Goal: Communication & Community: Answer question/provide support

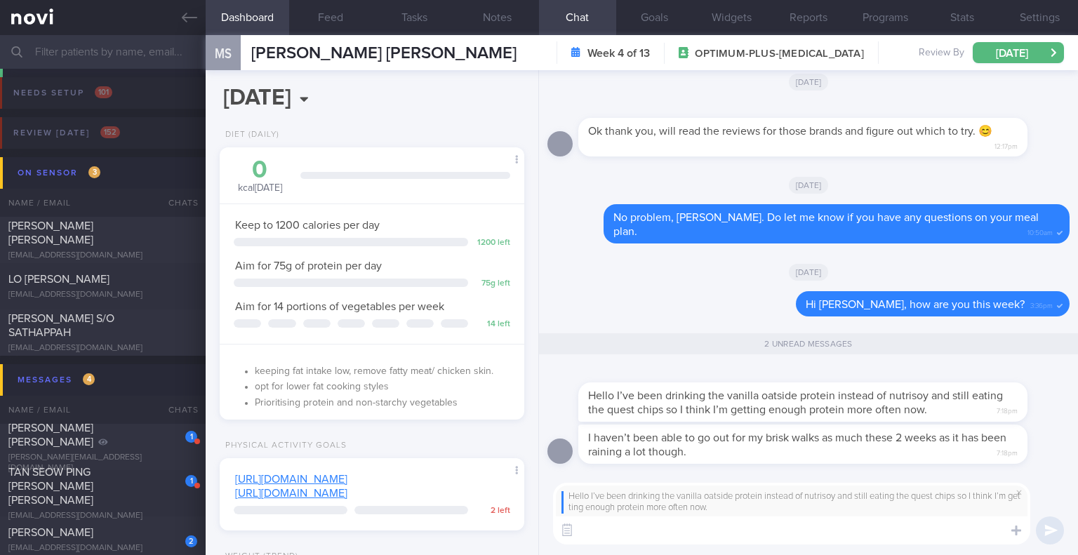
select select "9"
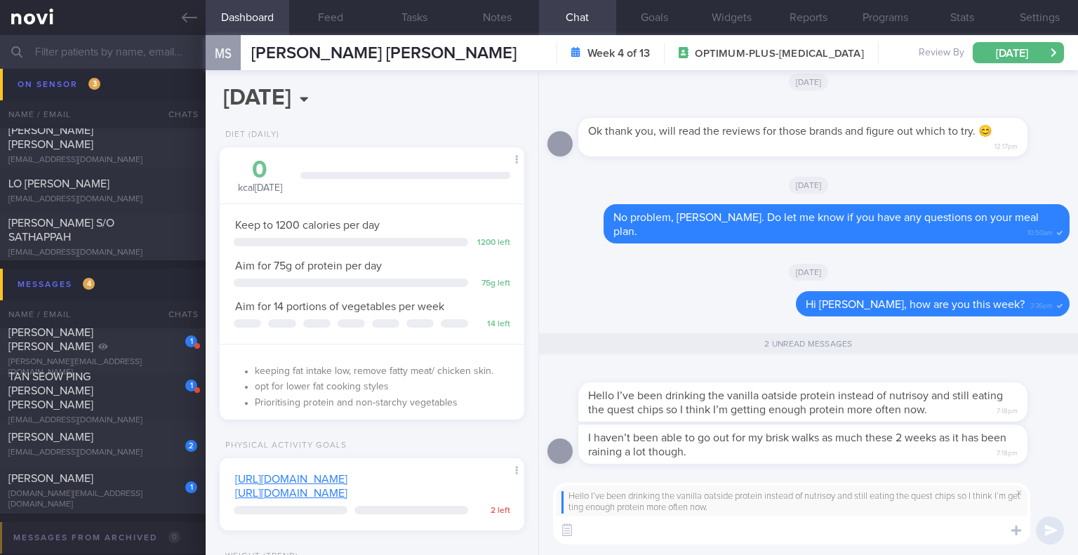
scroll to position [140, 0]
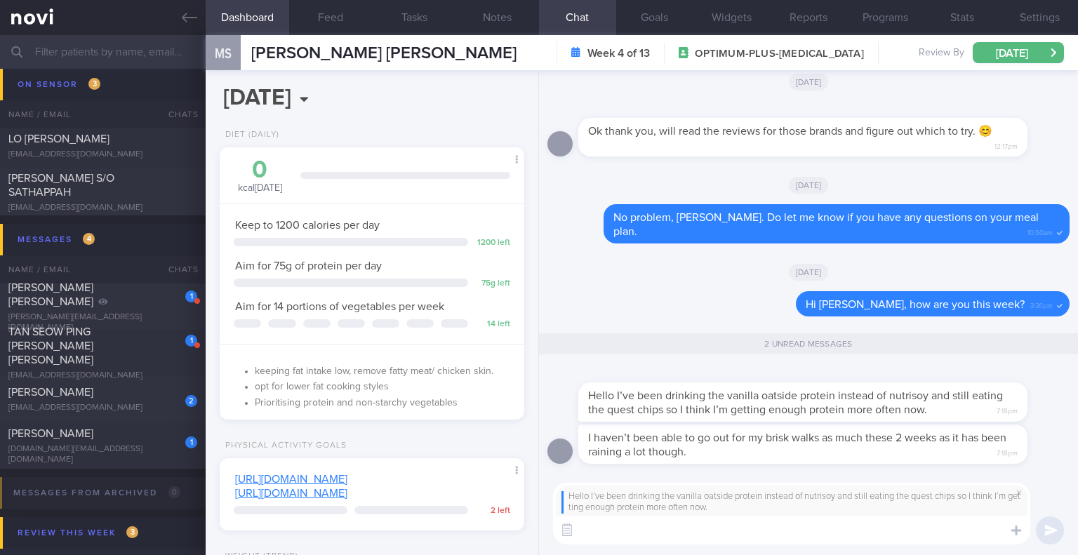
click at [616, 537] on textarea at bounding box center [791, 530] width 477 height 28
type textarea "T"
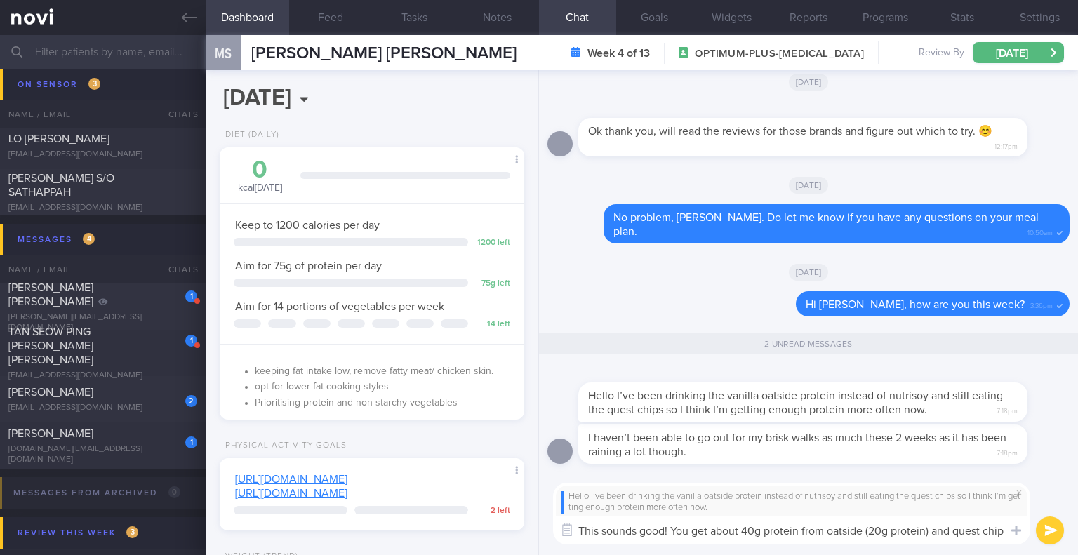
scroll to position [0, 0]
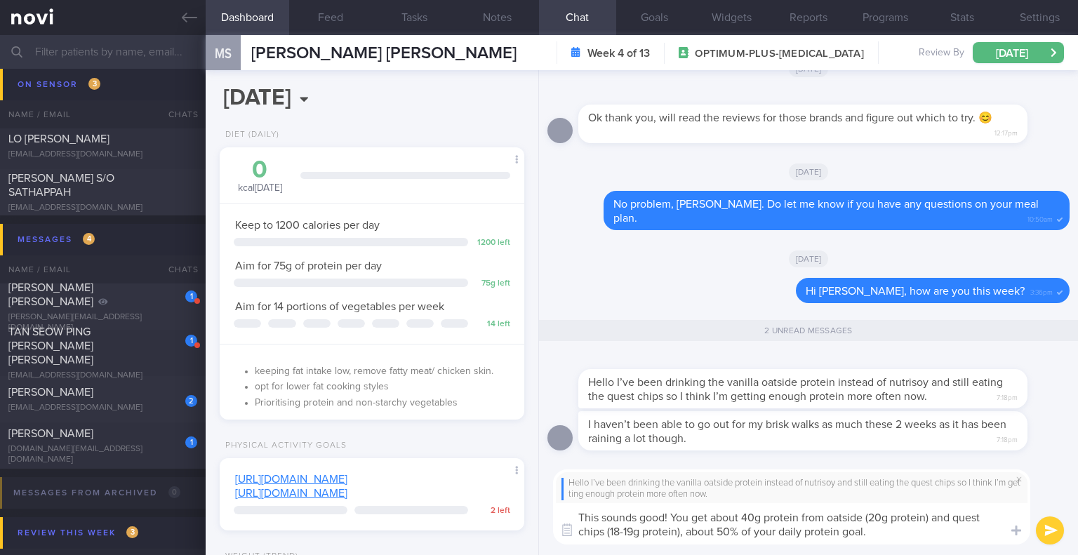
drag, startPoint x: 717, startPoint y: 530, endPoint x: 688, endPoint y: 537, distance: 30.5
click at [688, 537] on textarea "This sounds good! You get about 40g protein from oatside (20g protein) and ques…" at bounding box center [791, 523] width 477 height 41
click at [921, 525] on textarea "This sounds good! You get about 40g protein from oatside (20g protein) and ques…" at bounding box center [791, 523] width 477 height 41
type textarea "This sounds good! You get about 40g protein from oatside (20g protein) and ques…"
click at [1049, 527] on button "submit" at bounding box center [1050, 530] width 28 height 28
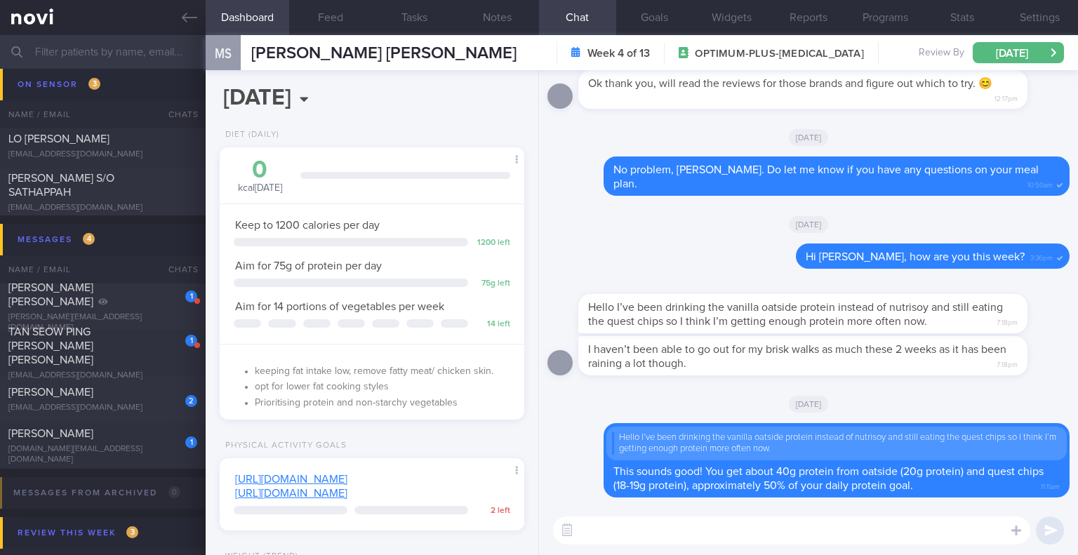
click at [893, 375] on div "I haven’t been able to go out for my brisk walks as much these 2 weeks as it ha…" at bounding box center [808, 360] width 522 height 48
click at [893, 378] on div "I haven’t been able to go out for my brisk walks as much these 2 weeks as it ha…" at bounding box center [808, 360] width 522 height 48
drag, startPoint x: 893, startPoint y: 362, endPoint x: 976, endPoint y: 361, distance: 83.5
click at [976, 361] on div "I haven’t been able to go out for my brisk walks as much these 2 weeks as it ha…" at bounding box center [823, 355] width 491 height 39
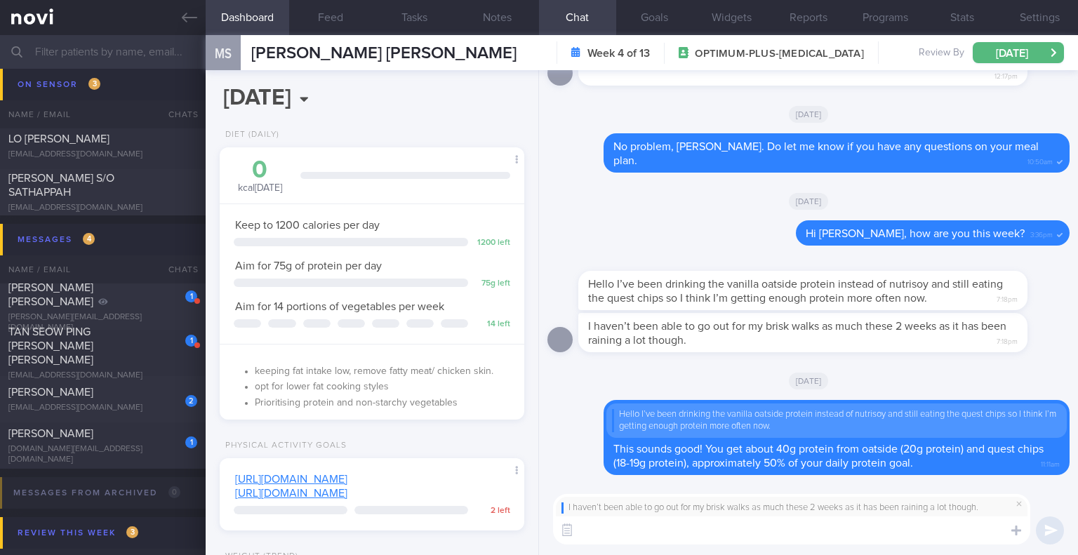
click at [814, 528] on textarea at bounding box center [791, 530] width 477 height 28
type textarea "H"
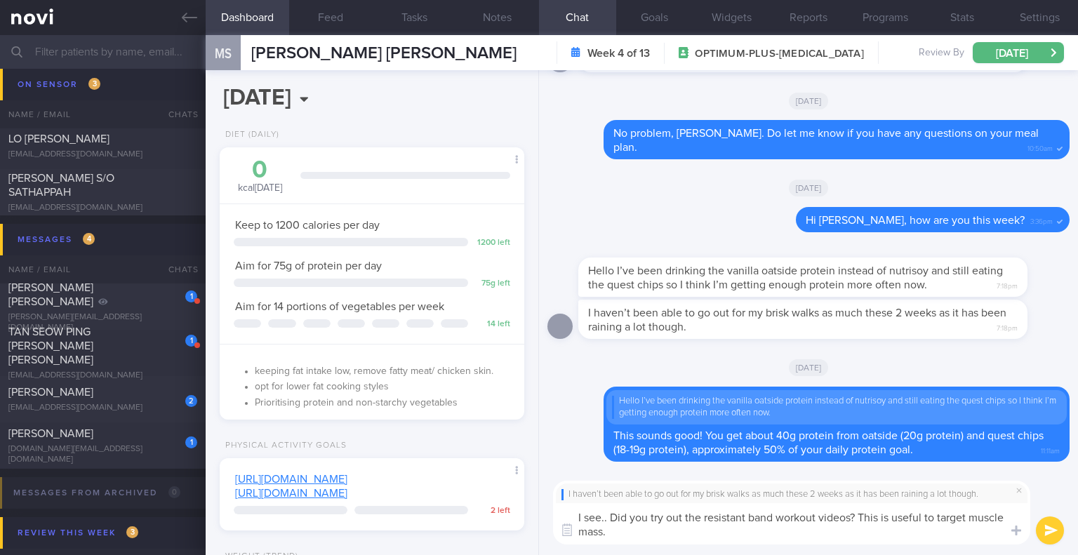
click at [813, 528] on textarea "I see.. Did you try out the resistant band workout videos? This is useful to ta…" at bounding box center [791, 523] width 477 height 41
click at [878, 528] on textarea "I see.. Did you try out the resistant band workout videos? This is useful to ta…" at bounding box center [791, 523] width 477 height 41
click at [921, 533] on textarea "I see.. Did you try out the resistant band workout videos? This is useful to ta…" at bounding box center [791, 523] width 477 height 41
click at [992, 524] on textarea "I see.. Did you try out the resistant band workout videos? This is useful to ta…" at bounding box center [791, 523] width 477 height 41
click at [989, 526] on textarea "I see.. Did you try out the resistant band workout videos? This is useful to ta…" at bounding box center [791, 523] width 477 height 41
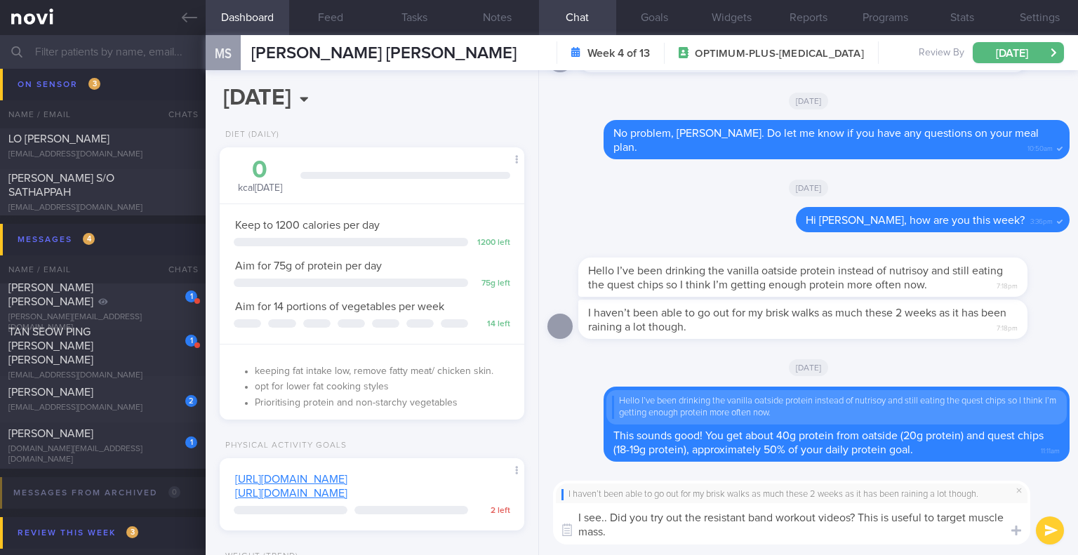
type textarea "I see.. Did you try out the resistant band workout videos? This is useful to ta…"
click at [1058, 537] on button "submit" at bounding box center [1050, 530] width 28 height 28
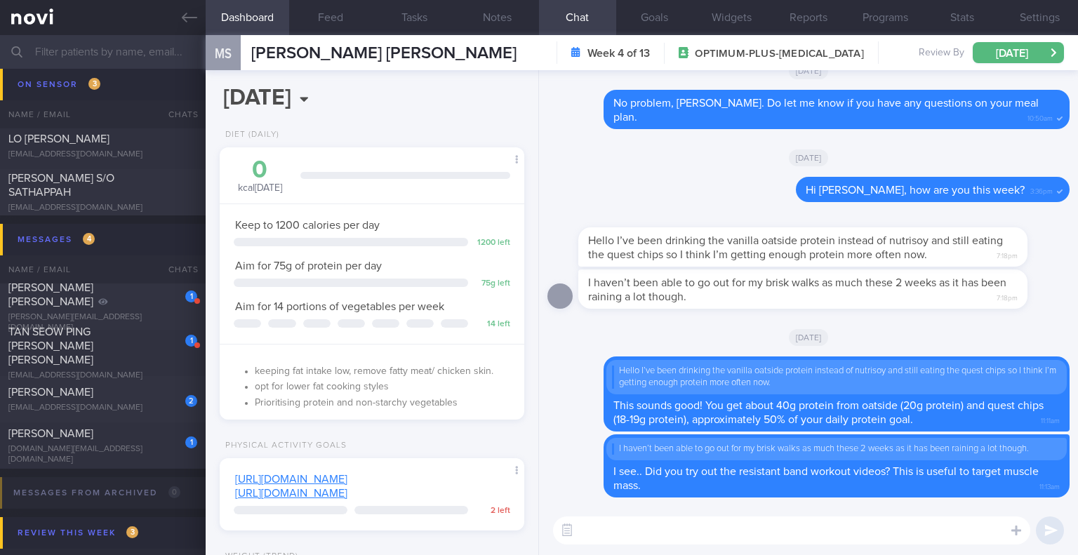
drag, startPoint x: 123, startPoint y: 435, endPoint x: 519, endPoint y: 146, distance: 490.7
click at [123, 435] on div "[PERSON_NAME]" at bounding box center [100, 434] width 185 height 14
type input "[DATE]"
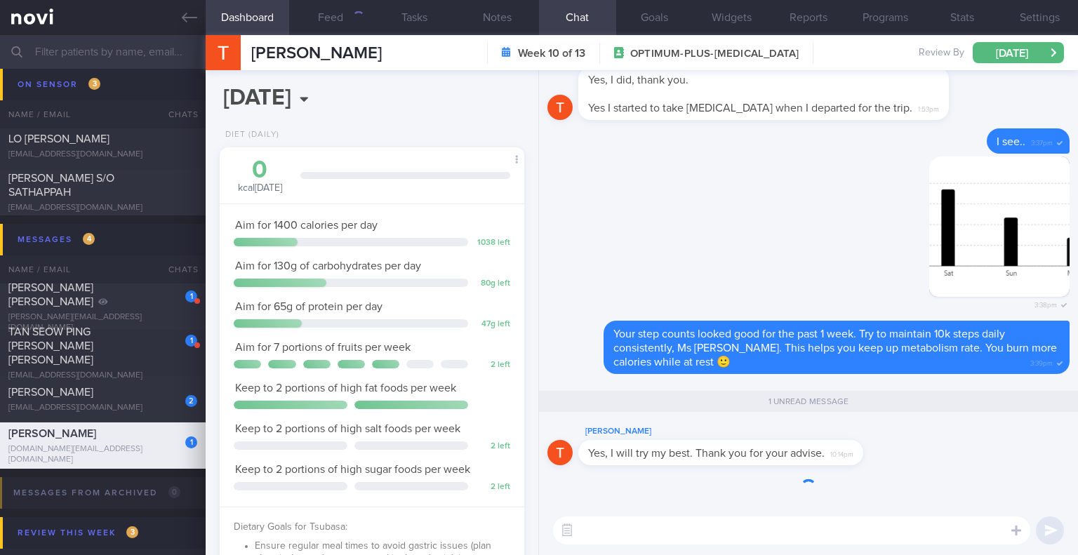
scroll to position [154, 269]
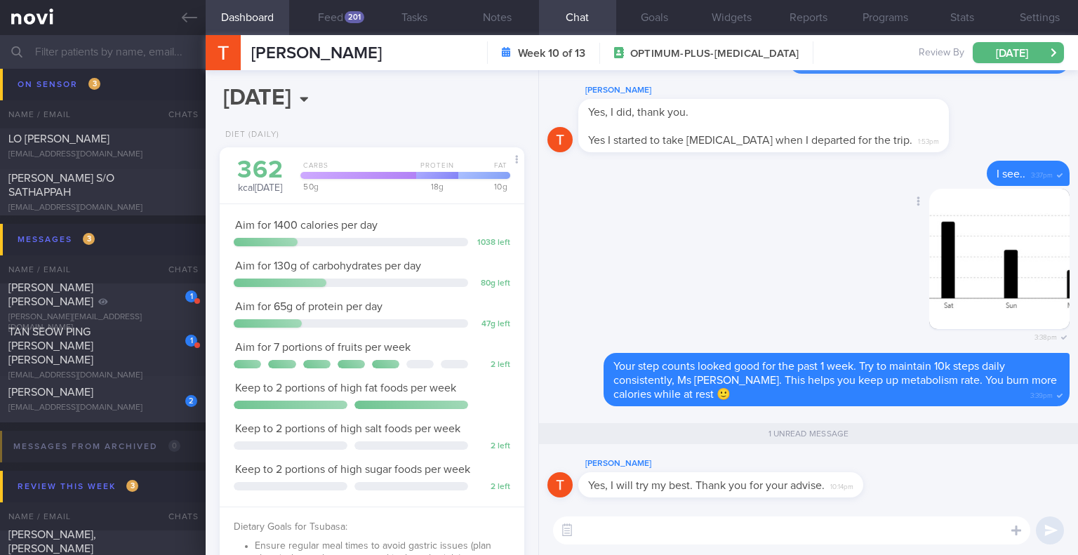
click at [704, 259] on div "Delete 3:38pm" at bounding box center [808, 271] width 522 height 165
click at [352, 21] on div "201" at bounding box center [355, 17] width 20 height 12
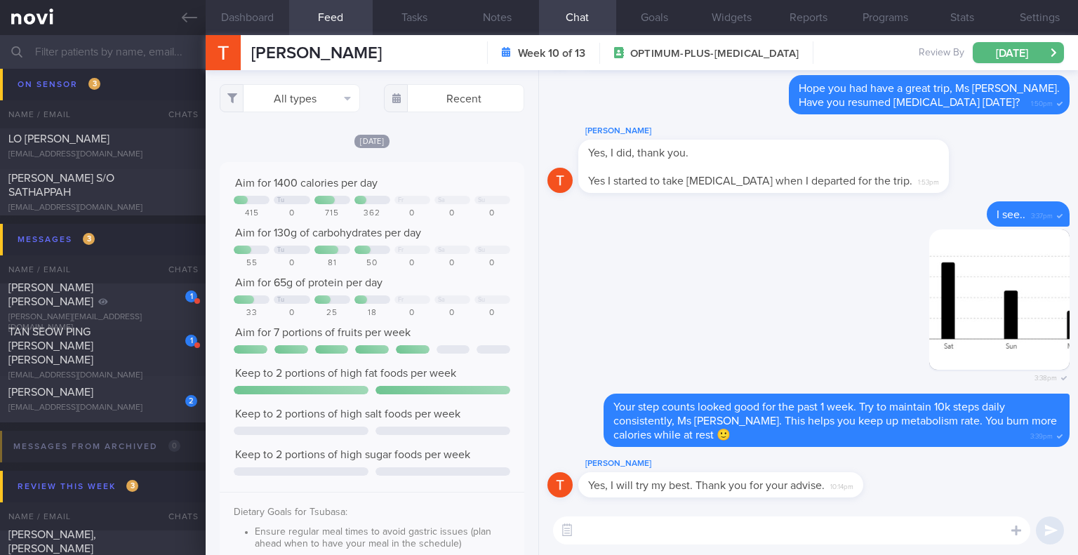
click at [276, 22] on button "Dashboard" at bounding box center [247, 17] width 83 height 35
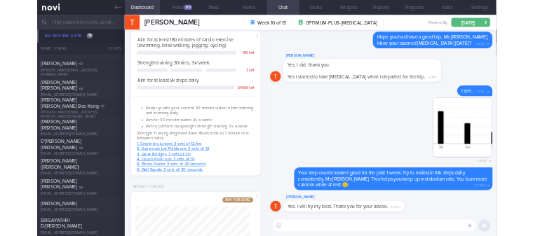
scroll to position [2175, 0]
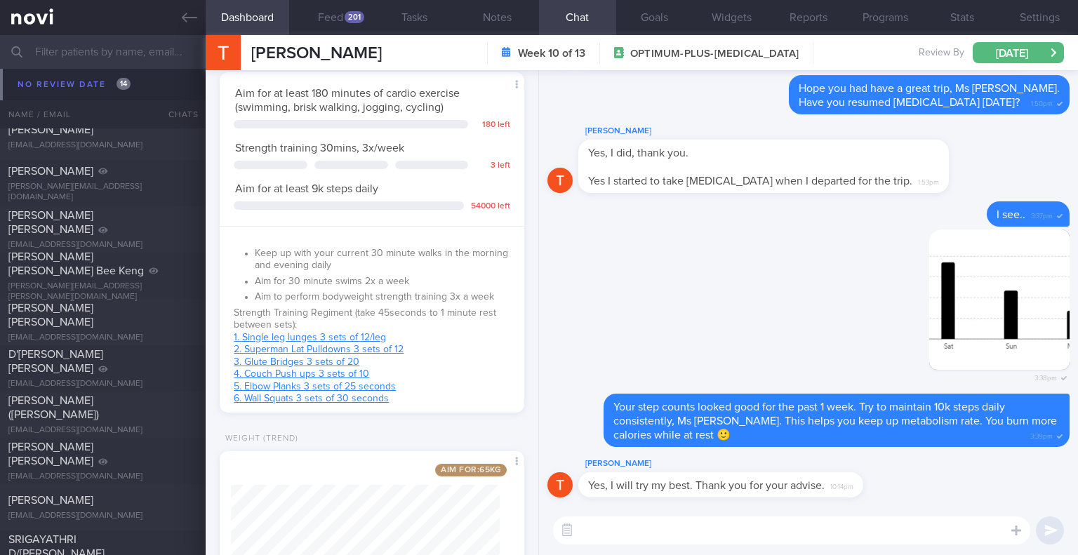
click at [634, 535] on textarea at bounding box center [791, 530] width 477 height 28
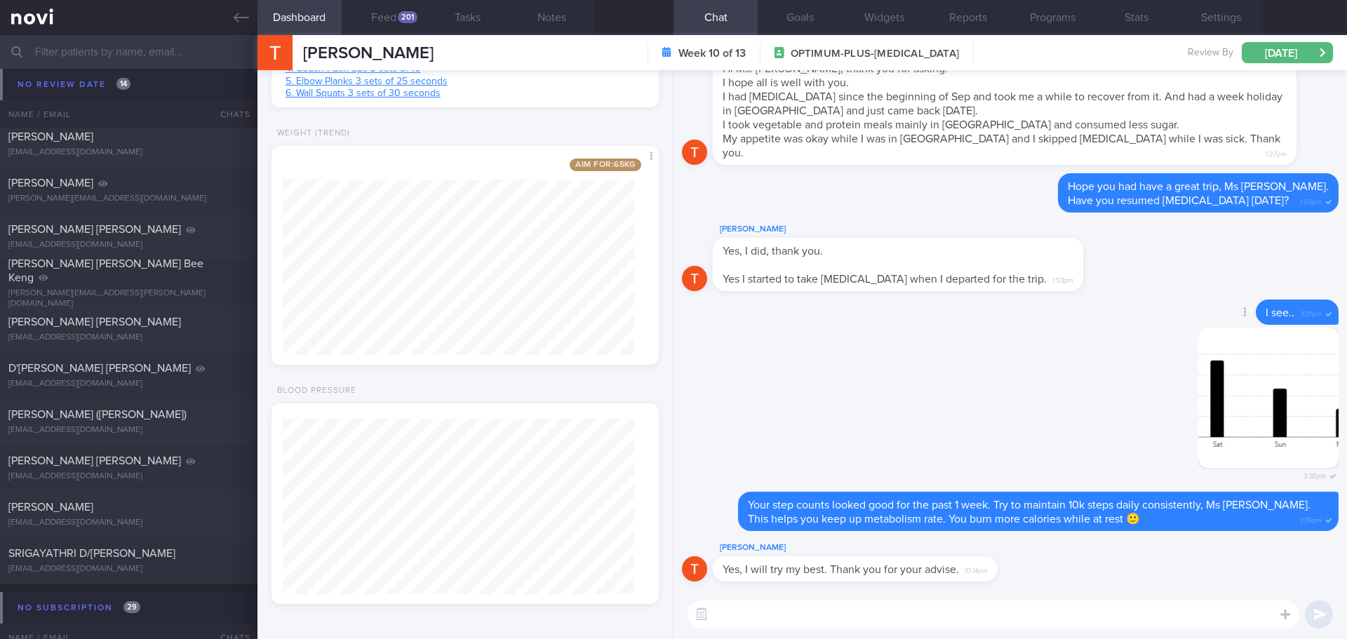
scroll to position [89, 359]
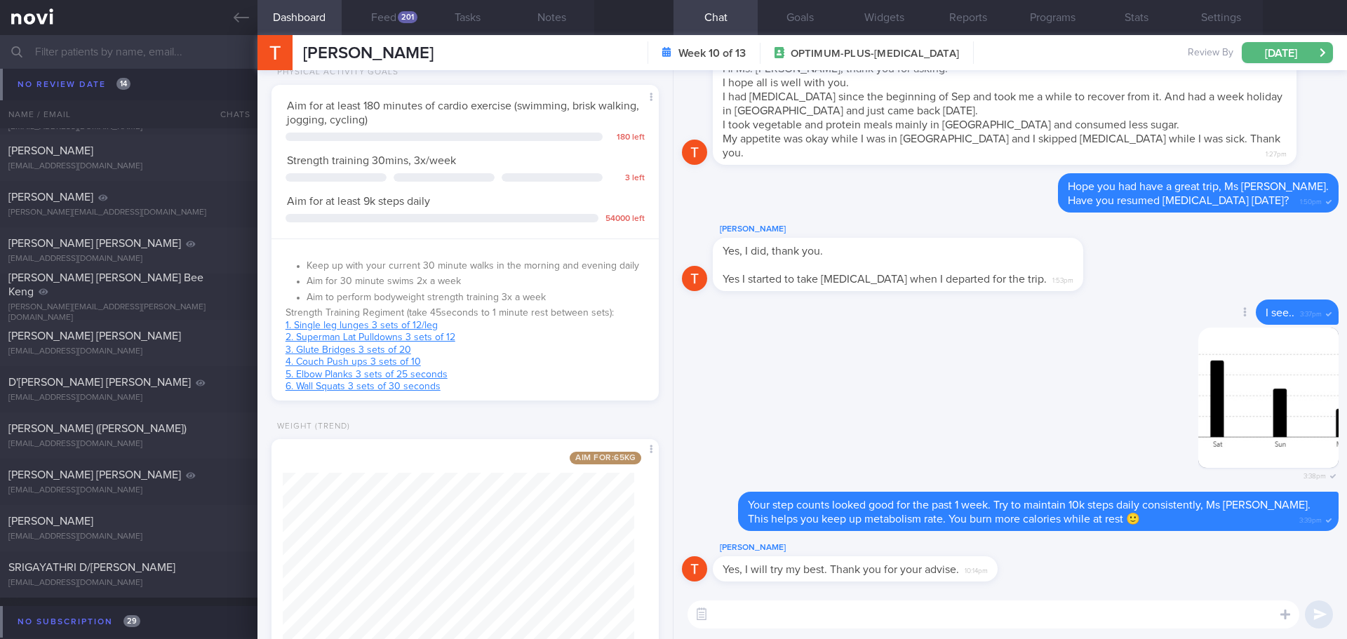
click at [983, 323] on div "Delete I see.. 3:37pm" at bounding box center [1010, 314] width 657 height 28
click at [95, 86] on div "KEITH TEO TIONG GEE keithteo69@gmail.com 8 months ago KIV Aug'25" at bounding box center [673, 65] width 1347 height 46
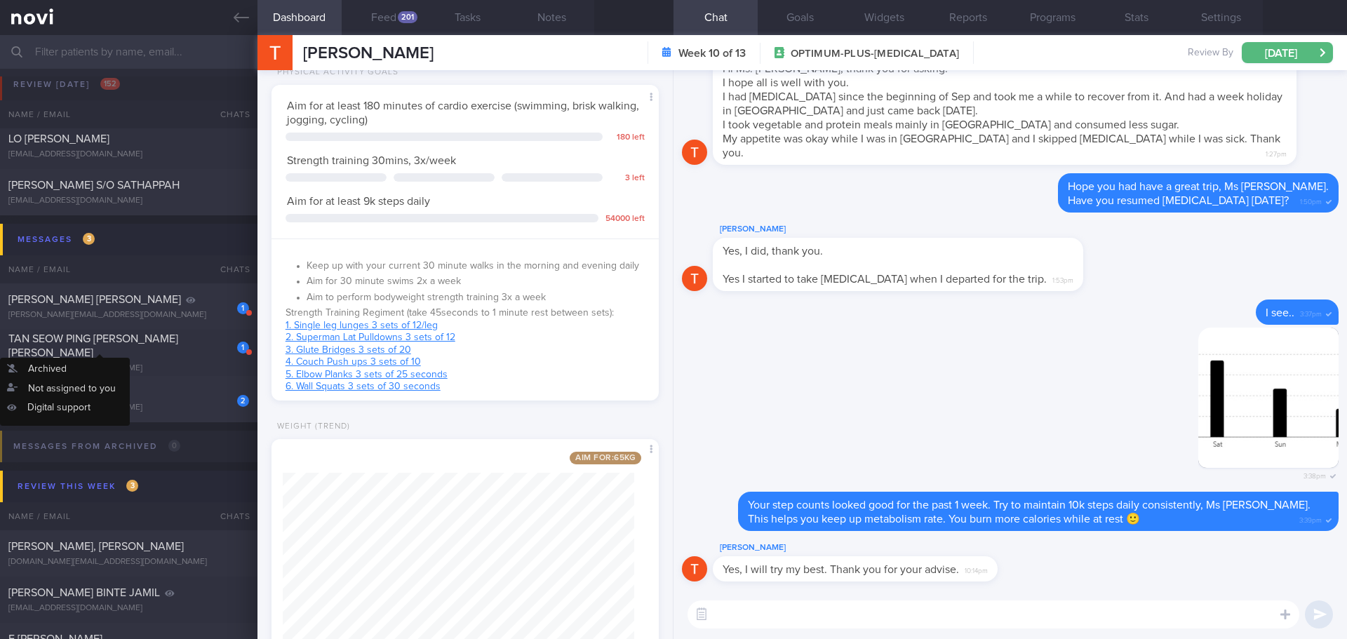
scroll to position [0, 0]
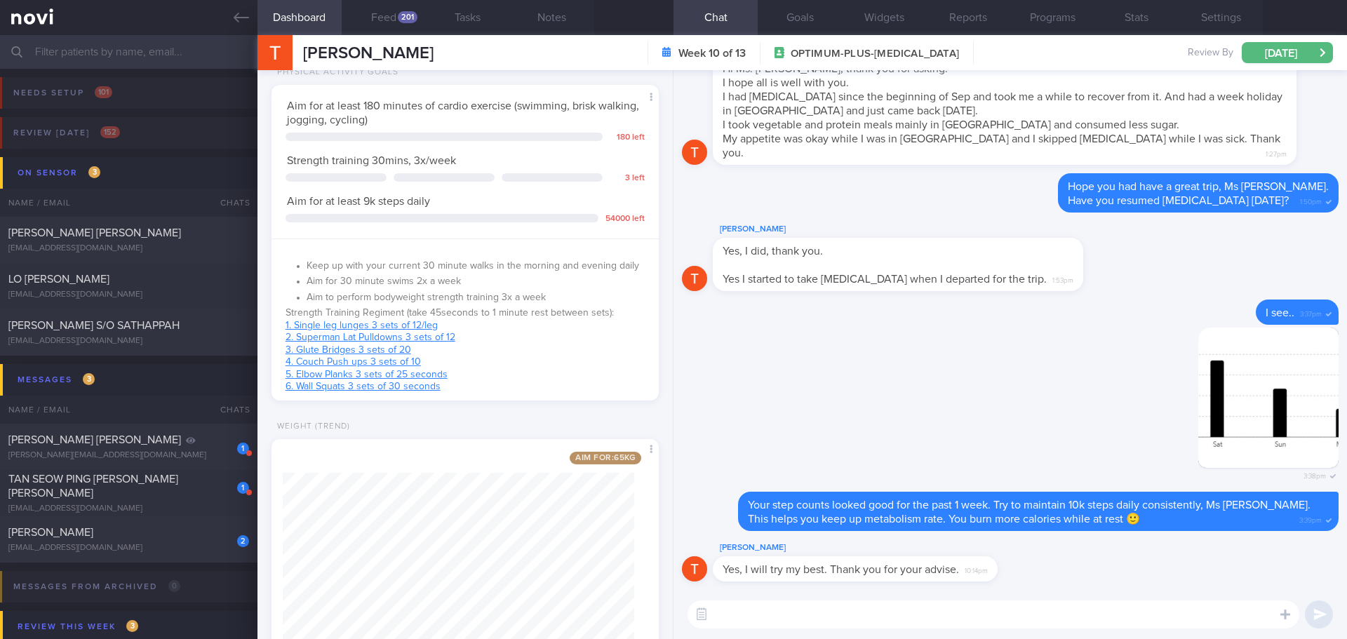
click at [749, 554] on textarea at bounding box center [994, 615] width 612 height 28
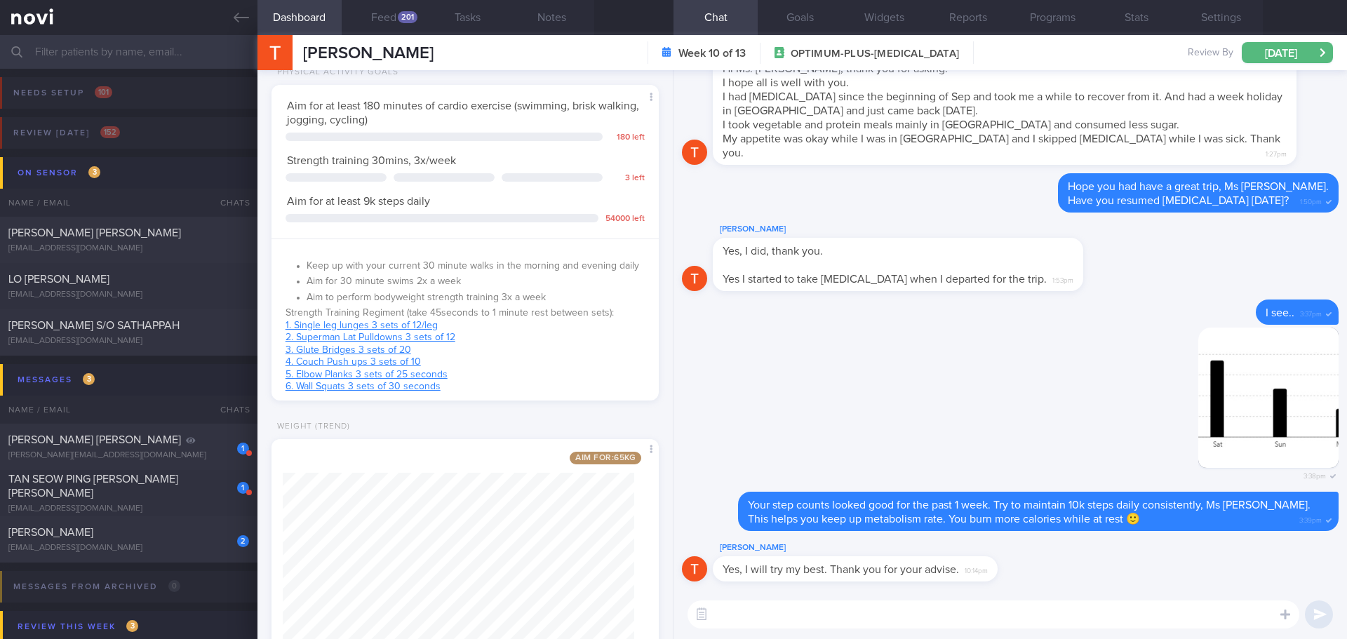
click at [749, 554] on textarea at bounding box center [994, 615] width 612 height 28
type textarea "D"
click at [929, 554] on textarea "No problem. Did you manage to include" at bounding box center [994, 615] width 612 height 28
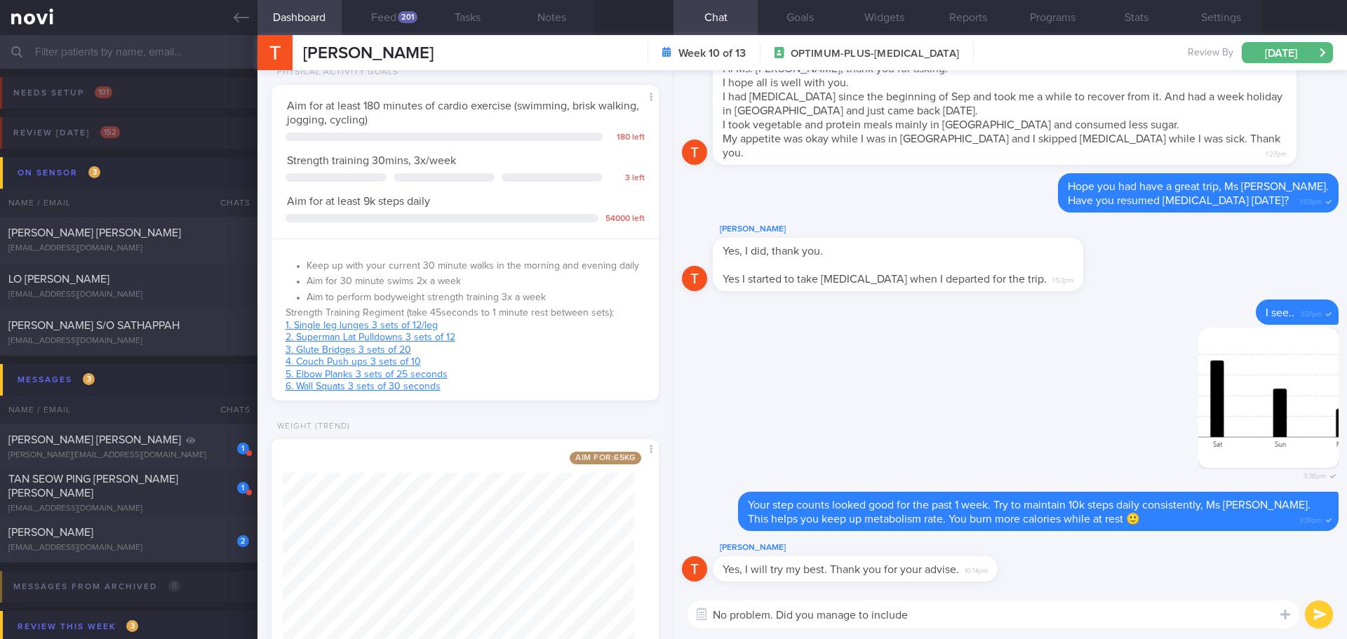
click at [929, 554] on textarea "No problem. Did you manage to include" at bounding box center [994, 615] width 612 height 28
drag, startPoint x: 921, startPoint y: 617, endPoint x: 779, endPoint y: 608, distance: 142.0
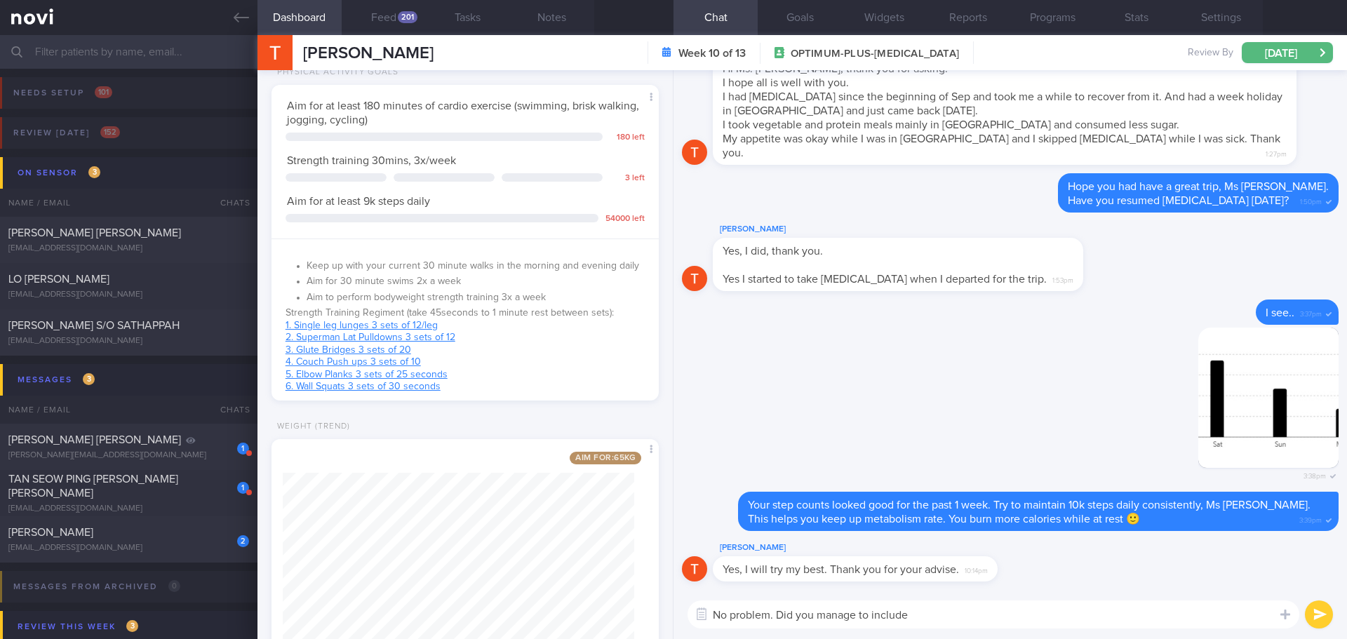
click at [779, 554] on textarea "No problem. Did you manage to include" at bounding box center [994, 615] width 612 height 28
click at [930, 554] on textarea "No problem. Did you manage to include" at bounding box center [994, 615] width 612 height 28
click at [967, 554] on textarea "No problem. Did you manage to include" at bounding box center [994, 615] width 612 height 28
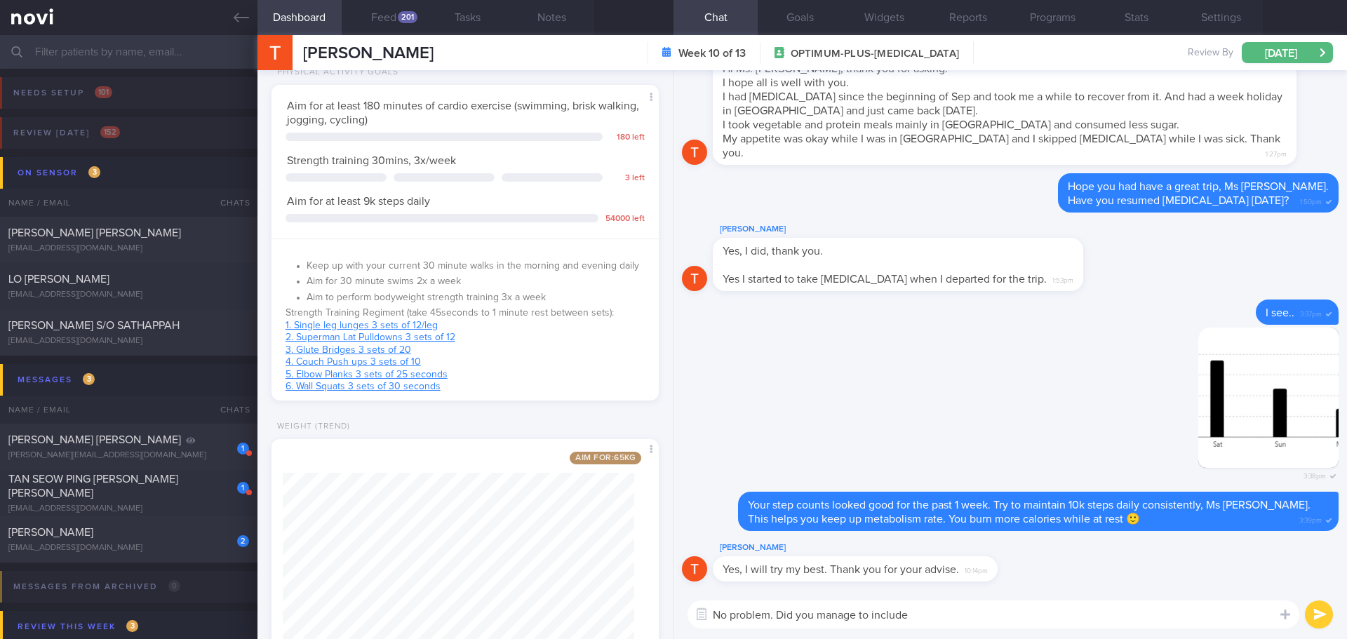
click at [961, 554] on textarea "No problem. Did you manage to include" at bounding box center [994, 615] width 612 height 28
drag, startPoint x: 918, startPoint y: 615, endPoint x: 779, endPoint y: 610, distance: 139.7
click at [779, 554] on textarea "No problem. Did you manage to include" at bounding box center [994, 615] width 612 height 28
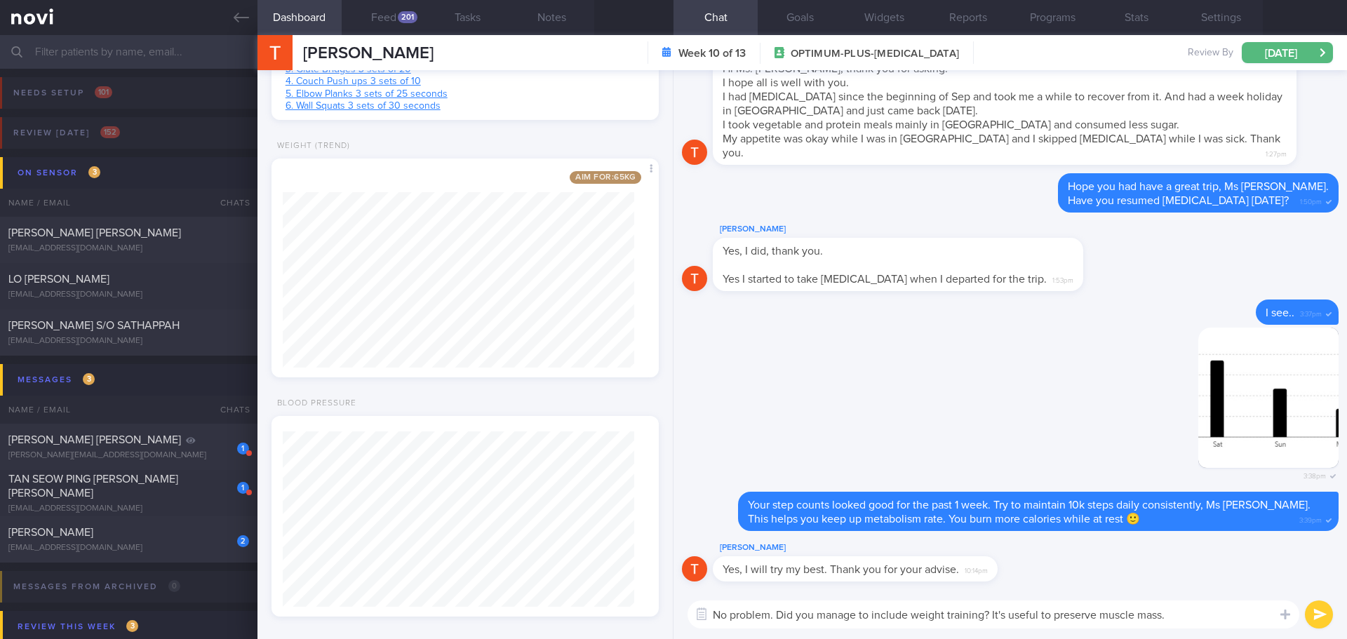
scroll to position [570, 0]
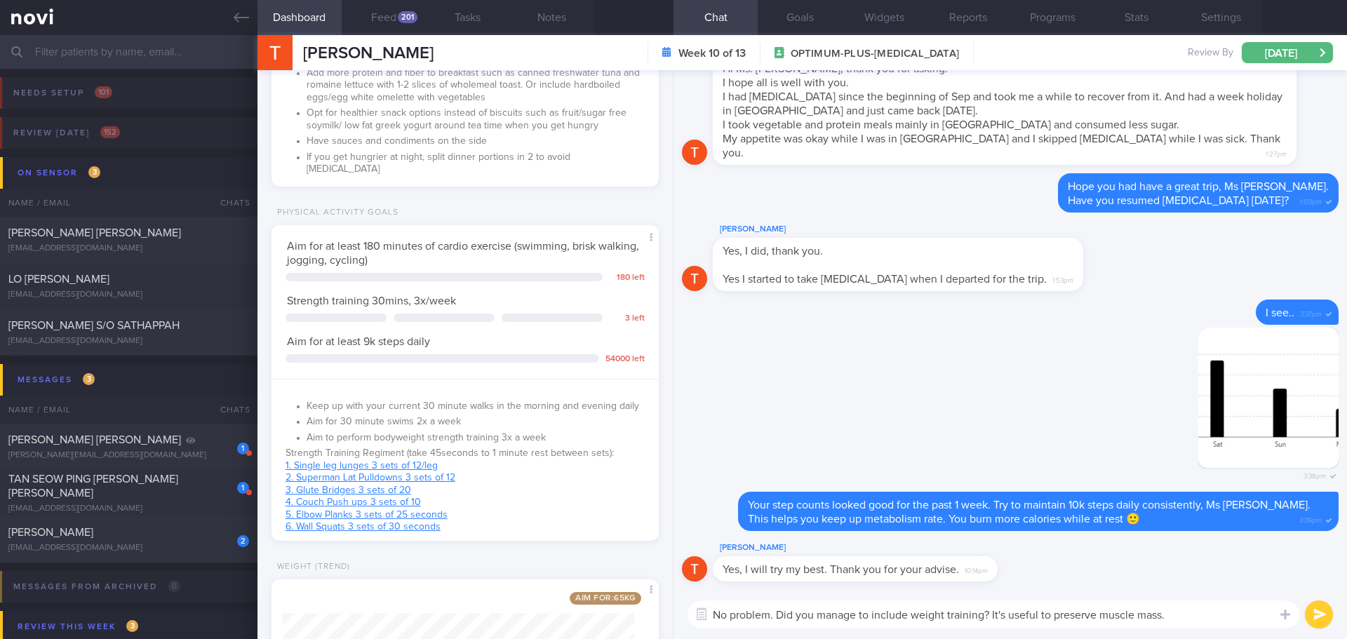
drag, startPoint x: 1182, startPoint y: 610, endPoint x: 778, endPoint y: 610, distance: 404.2
click at [778, 554] on textarea "No problem. Did you manage to include weight training? It's useful to preserve …" at bounding box center [994, 615] width 612 height 28
drag, startPoint x: 874, startPoint y: 613, endPoint x: 909, endPoint y: 614, distance: 35.1
click at [909, 554] on textarea "No problem. Did you manage to include some exercise this week?" at bounding box center [994, 615] width 612 height 28
click at [1077, 554] on textarea "No problem. Did you manage to do some exercise this week?" at bounding box center [994, 615] width 612 height 28
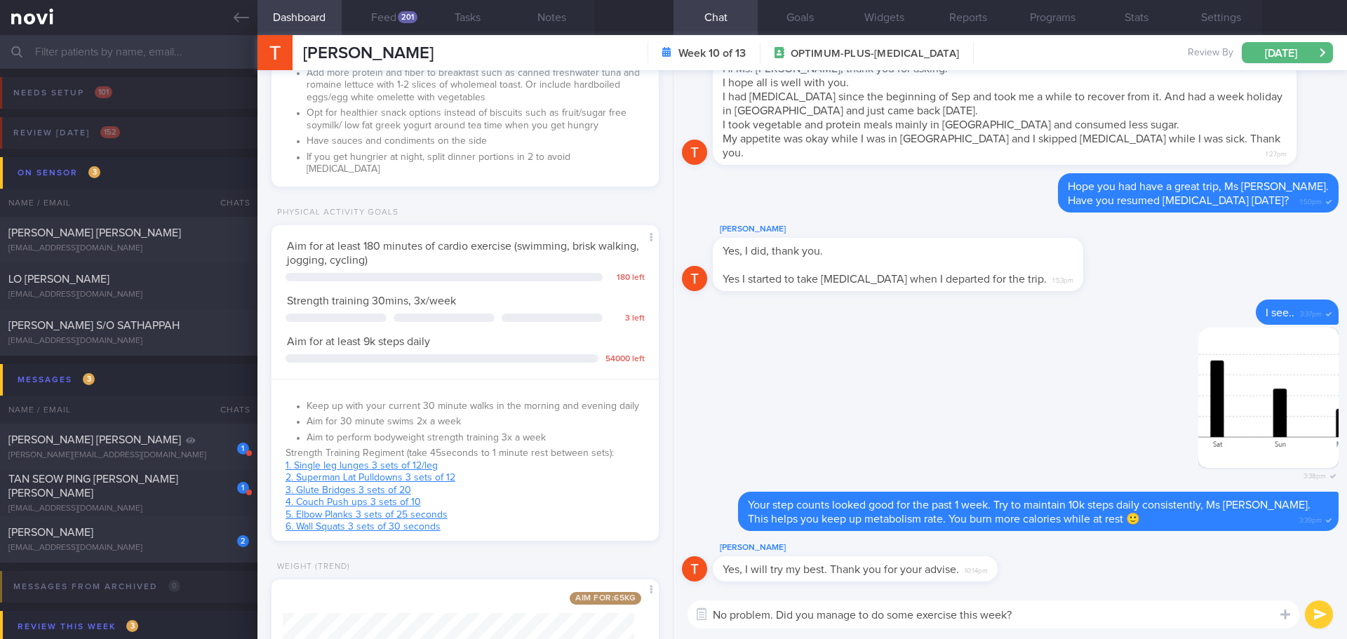
type textarea "No problem. Did you manage to do some exercise this week?"
click at [1077, 554] on button "submit" at bounding box center [1319, 615] width 28 height 28
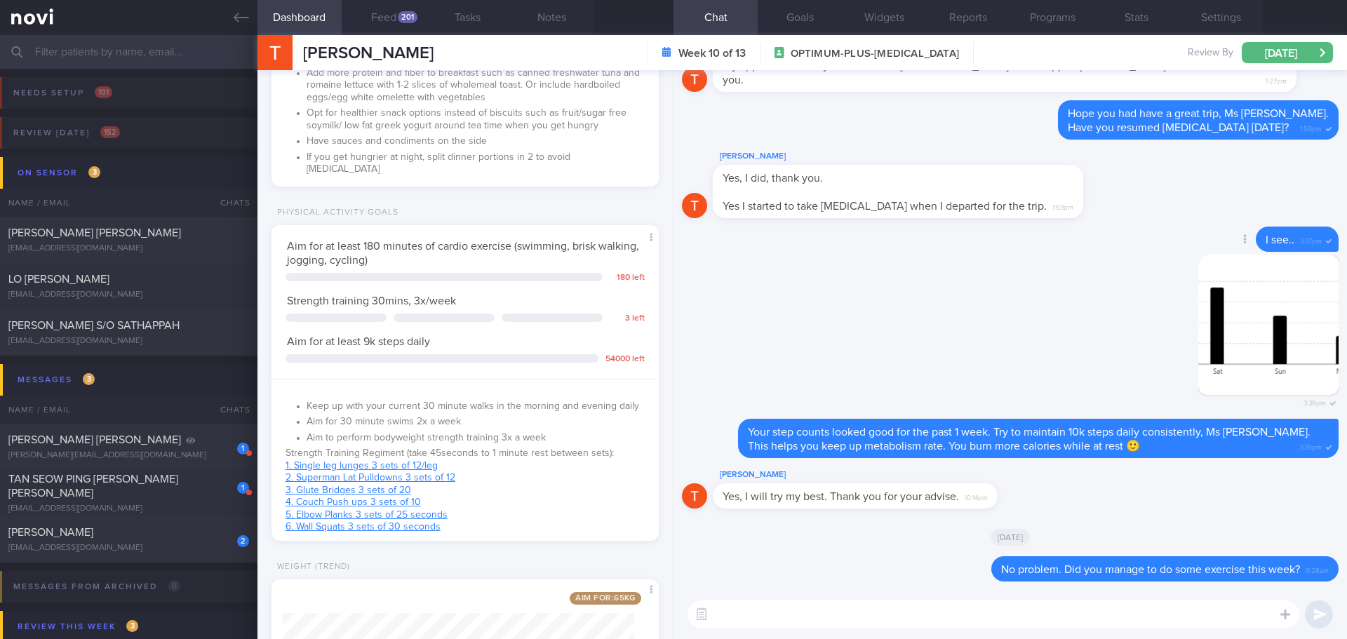
scroll to position [89, 359]
click at [798, 543] on div "[DATE]" at bounding box center [1010, 536] width 657 height 39
click at [201, 535] on div "[PERSON_NAME]" at bounding box center [126, 533] width 237 height 14
select select "8"
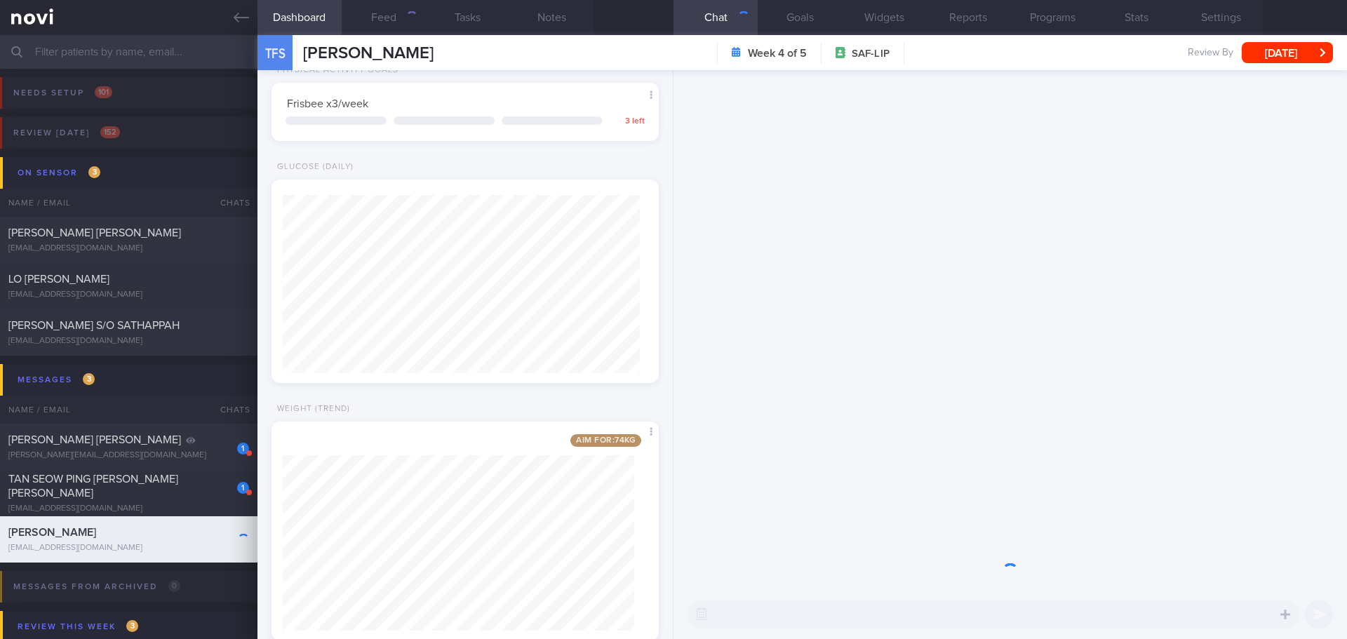
scroll to position [196, 352]
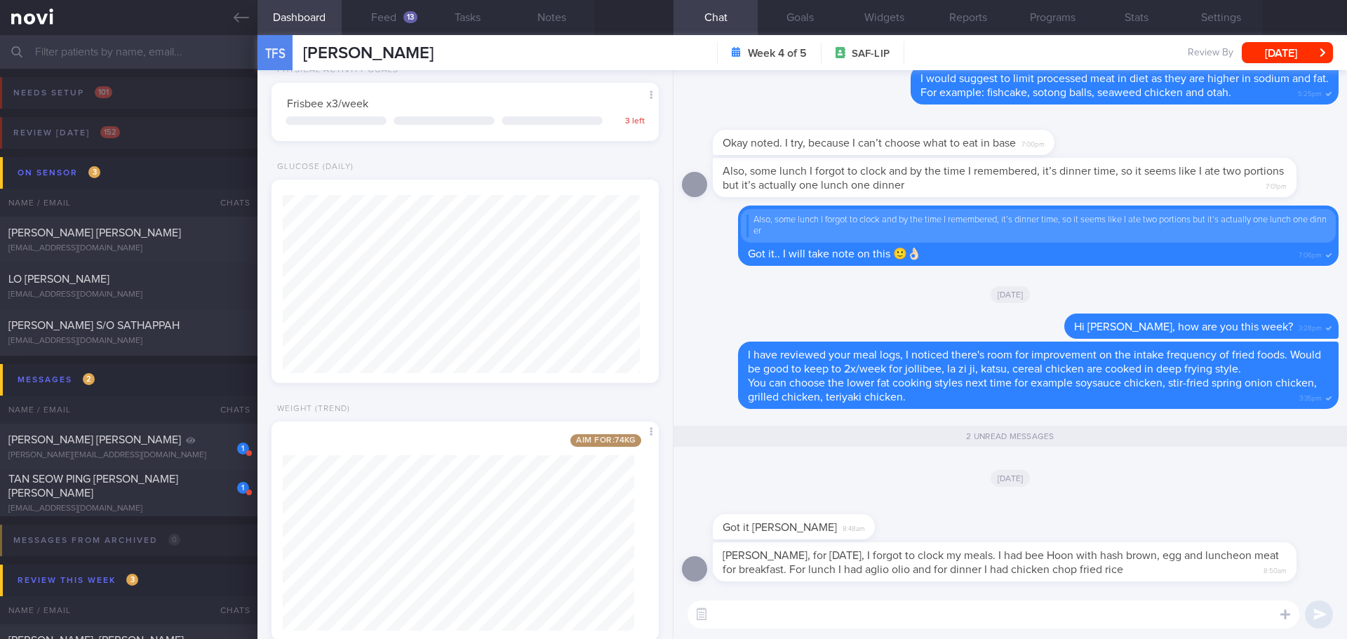
click at [860, 554] on textarea at bounding box center [994, 615] width 612 height 28
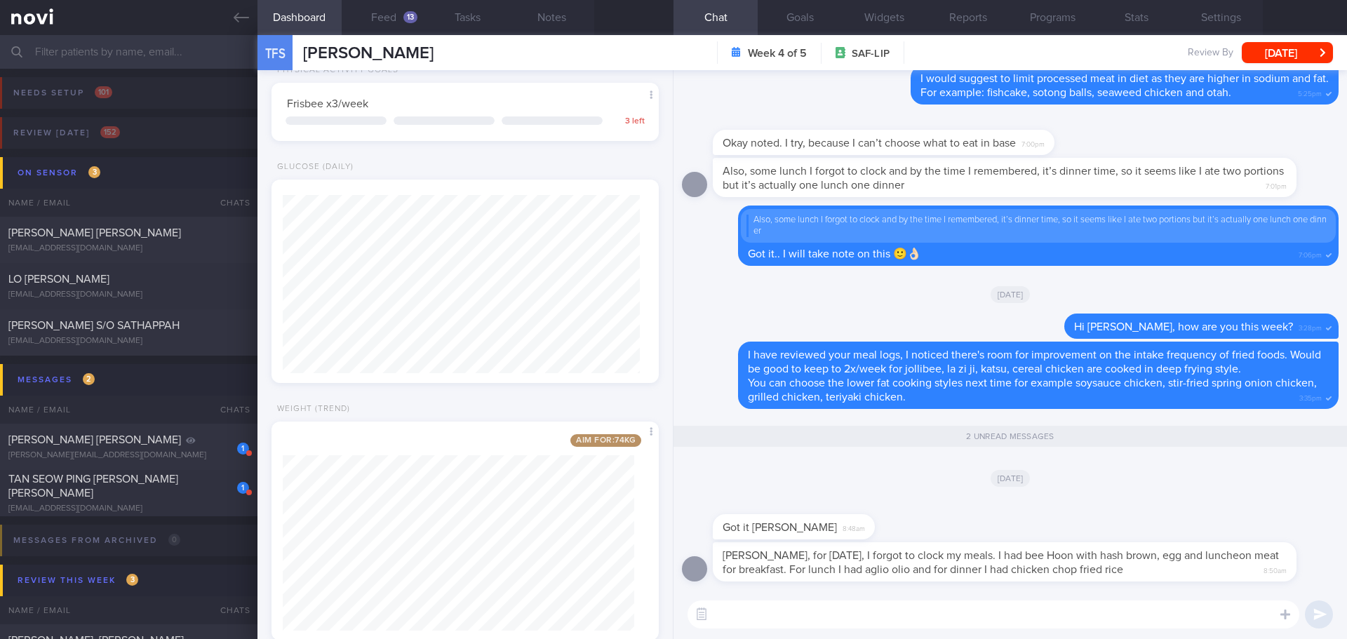
click at [860, 554] on textarea at bounding box center [994, 615] width 612 height 28
click at [372, 24] on button "Feed 13" at bounding box center [384, 17] width 84 height 35
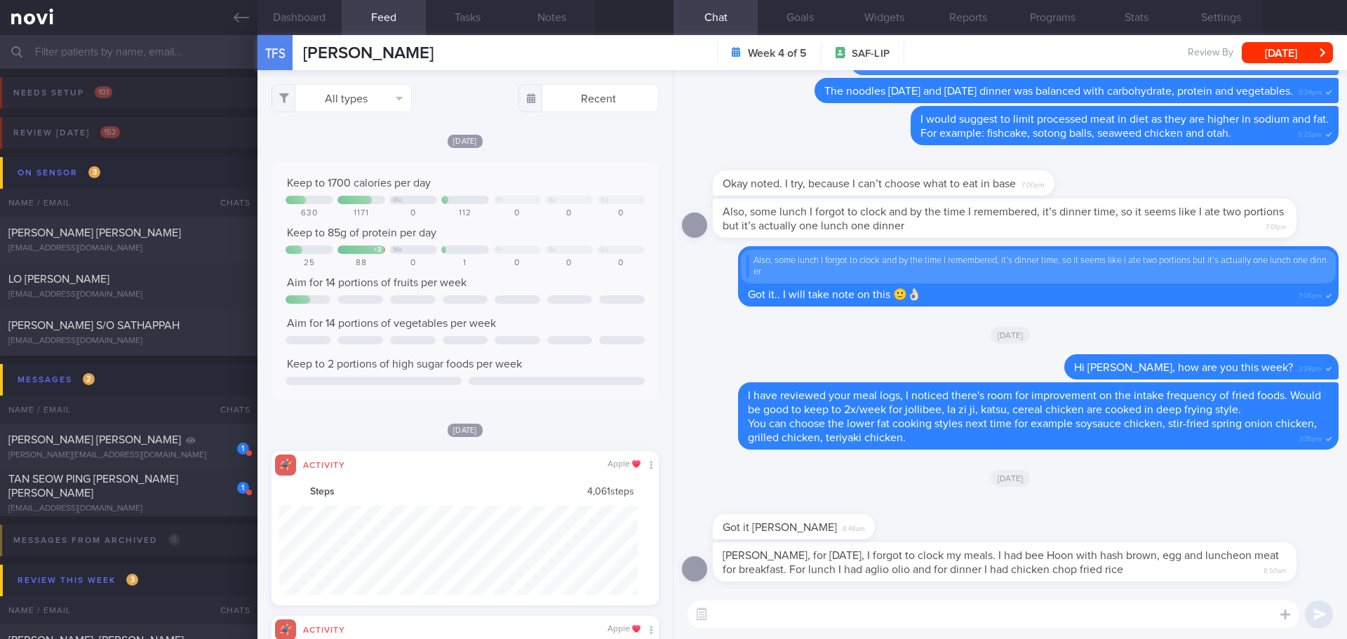
scroll to position [89, 359]
click at [798, 554] on textarea at bounding box center [994, 615] width 612 height 28
type textarea "Hey Feng Shan, thanks for letting me know about your meals yesterday."
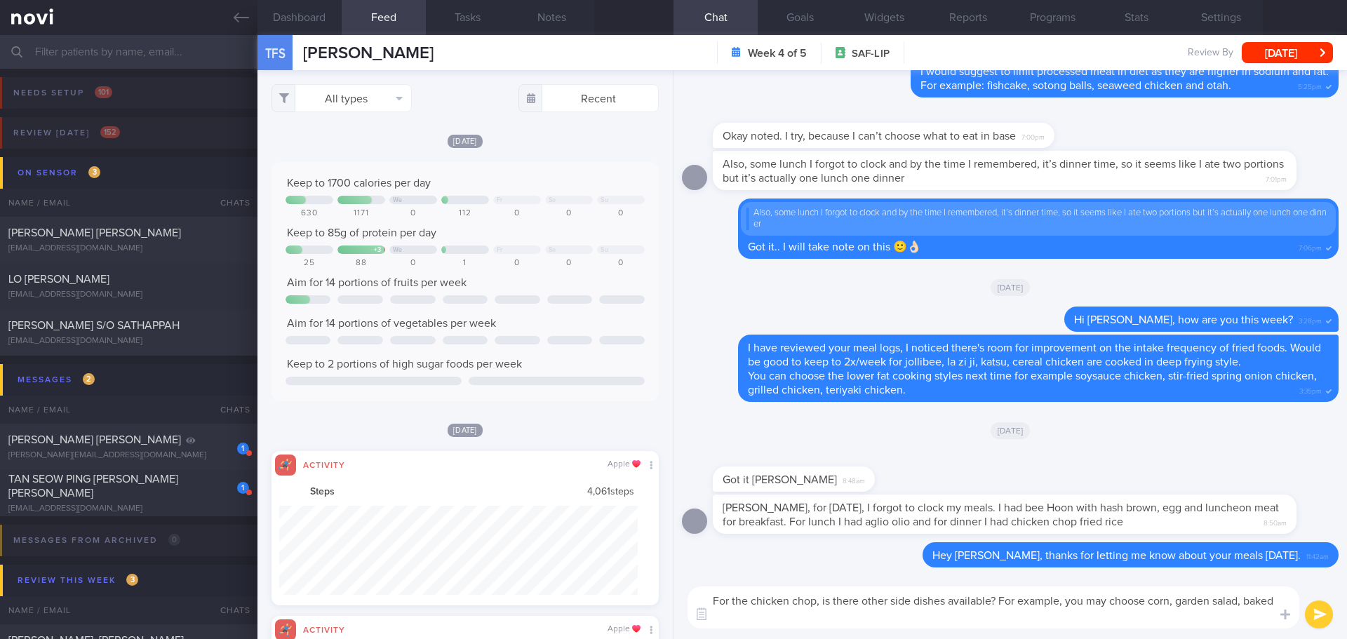
scroll to position [0, 0]
click at [952, 554] on textarea "For the chicken chop, is there other side dishes available? For example, you ma…" at bounding box center [994, 608] width 612 height 42
type textarea "For the chicken chop, is there other side dishes available? For example, you ma…"
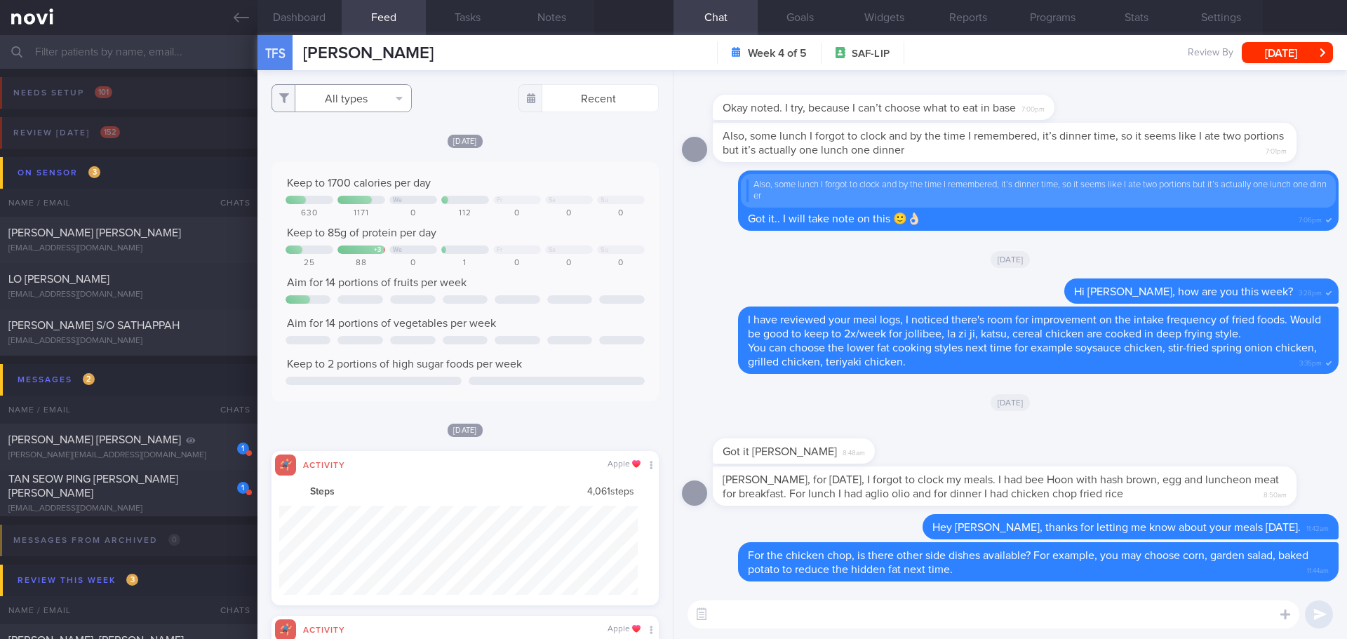
click at [333, 102] on button "All types" at bounding box center [342, 98] width 140 height 28
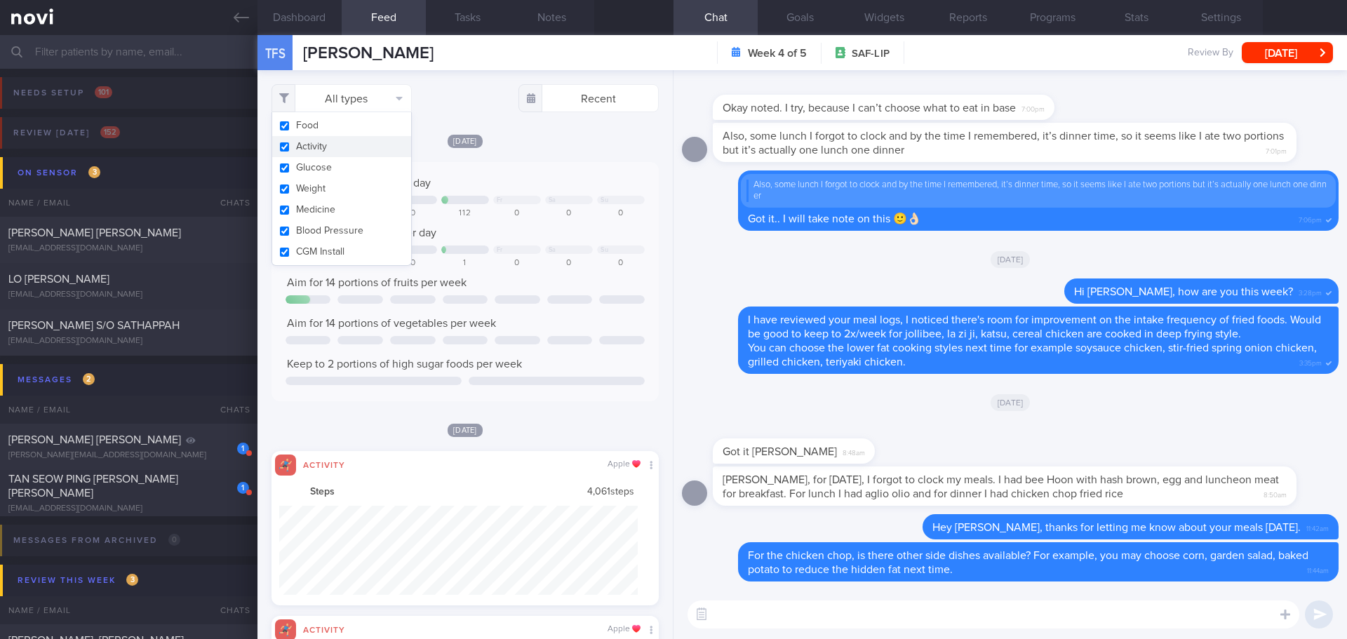
click at [328, 142] on button "Activity" at bounding box center [341, 146] width 139 height 21
checkbox input "false"
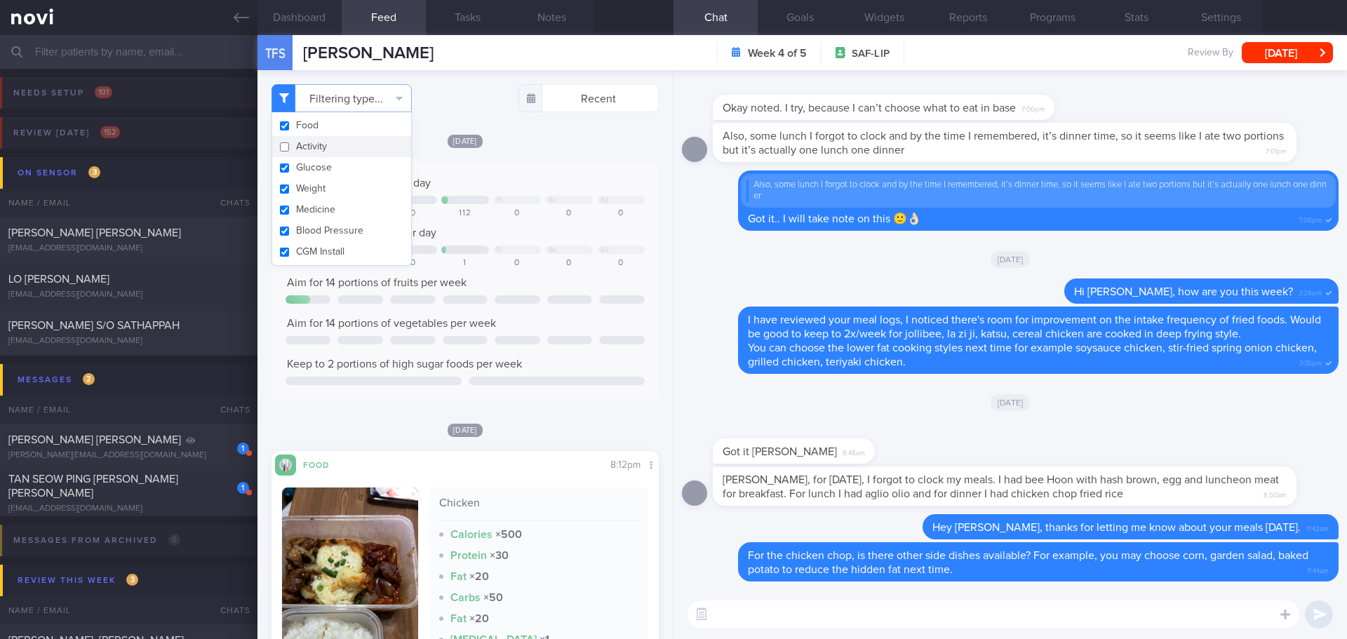
scroll to position [178, 358]
click at [568, 432] on div "[DATE]" at bounding box center [465, 429] width 387 height 15
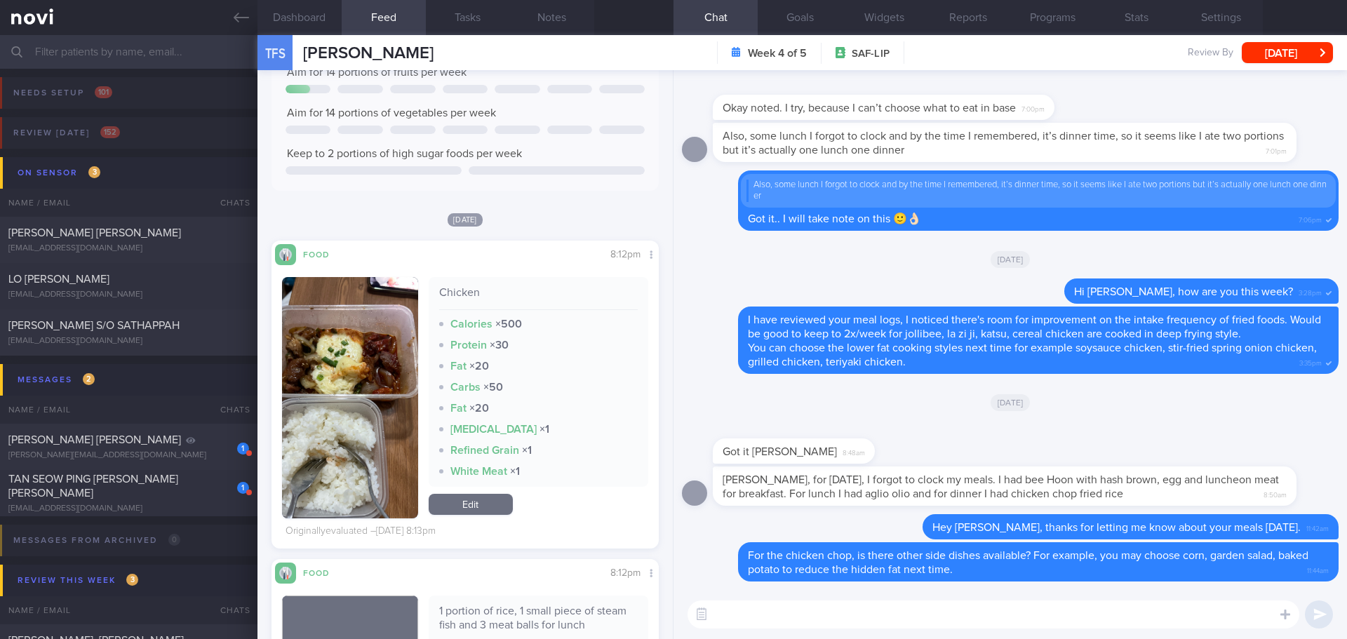
scroll to position [0, 0]
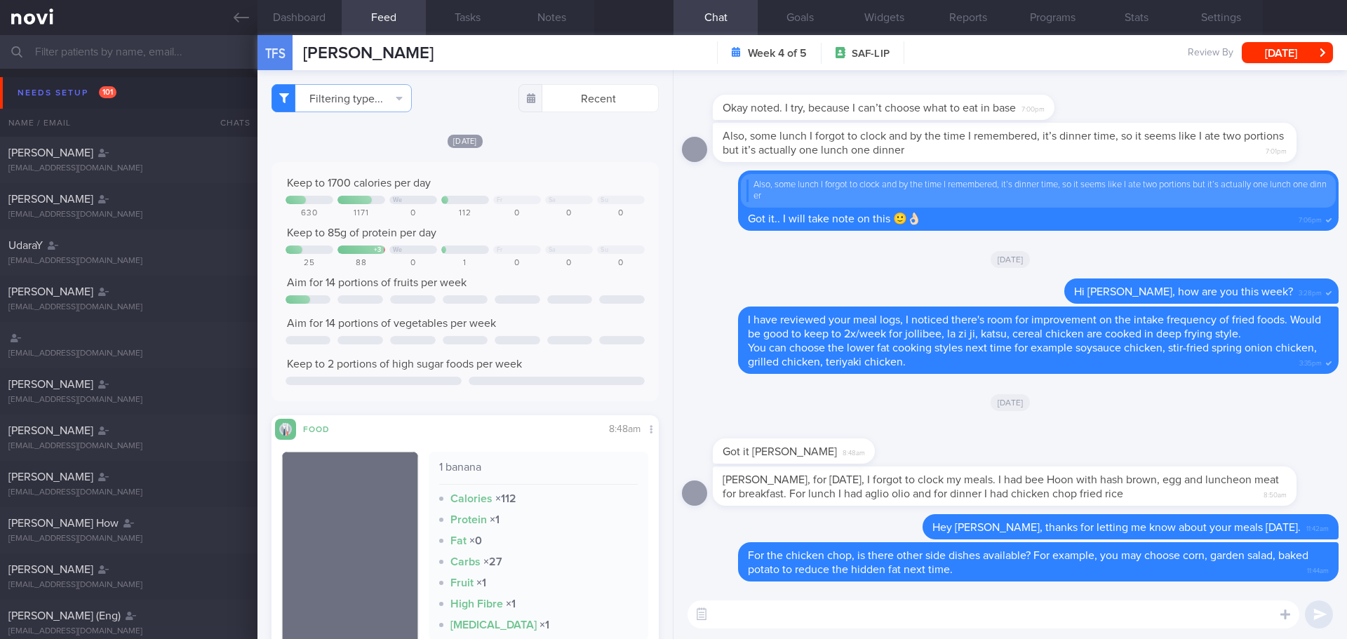
scroll to position [70, 0]
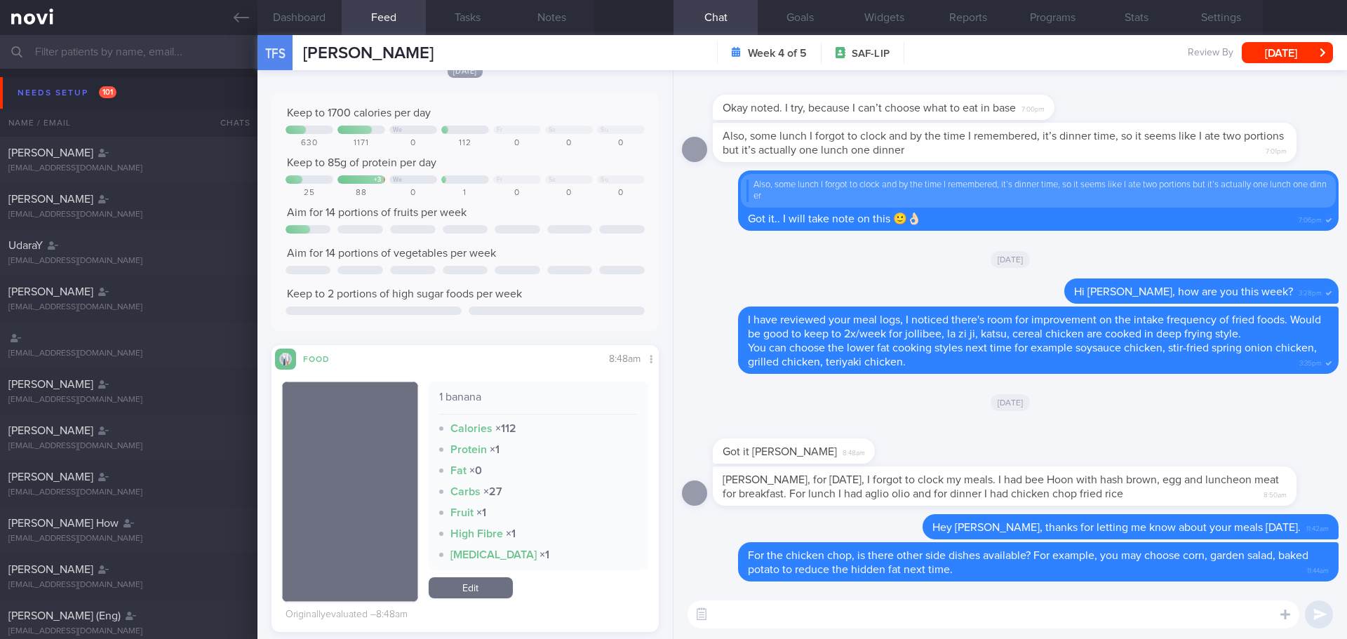
click at [876, 422] on div at bounding box center [815, 430] width 204 height 17
click at [44, 87] on div "Needs setup 101" at bounding box center [67, 92] width 106 height 19
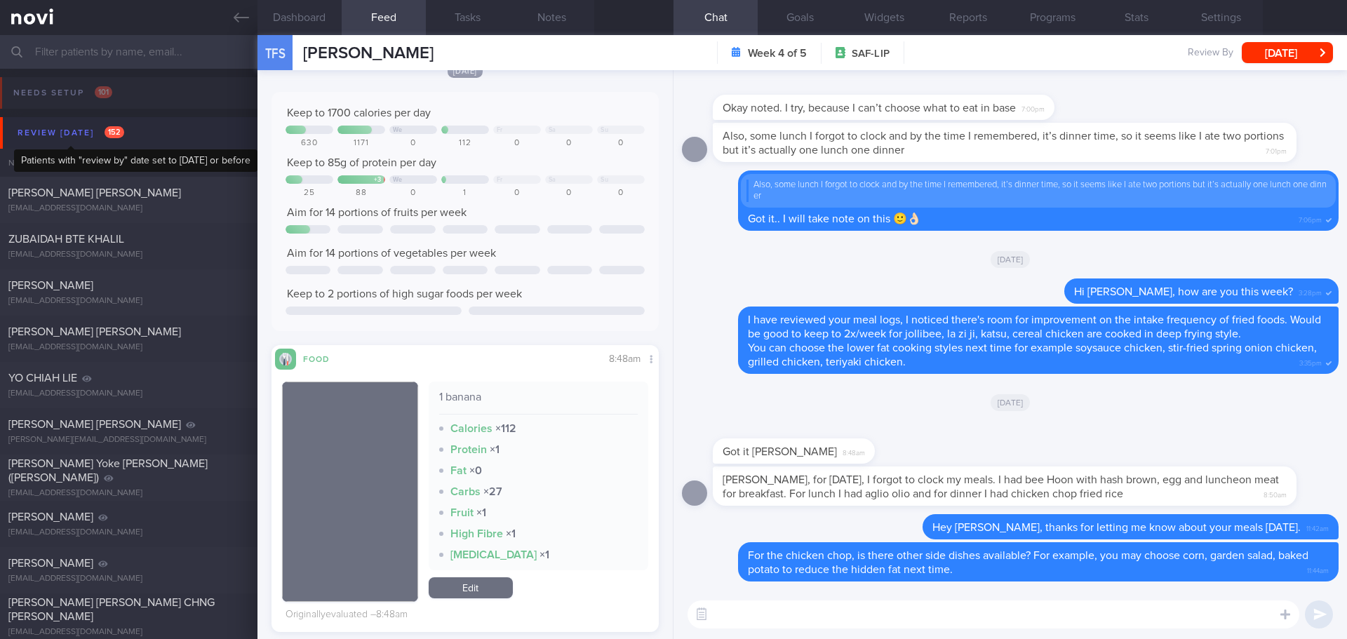
click at [69, 128] on div "Review today 152" at bounding box center [71, 132] width 114 height 19
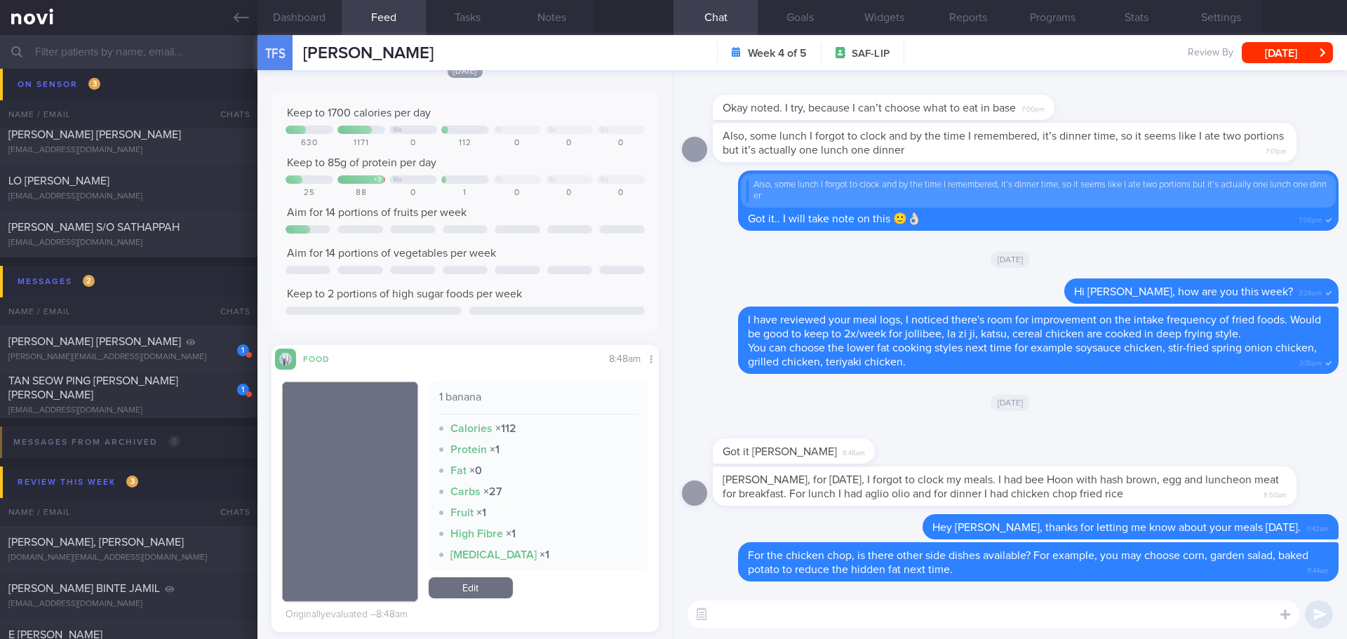
scroll to position [140, 0]
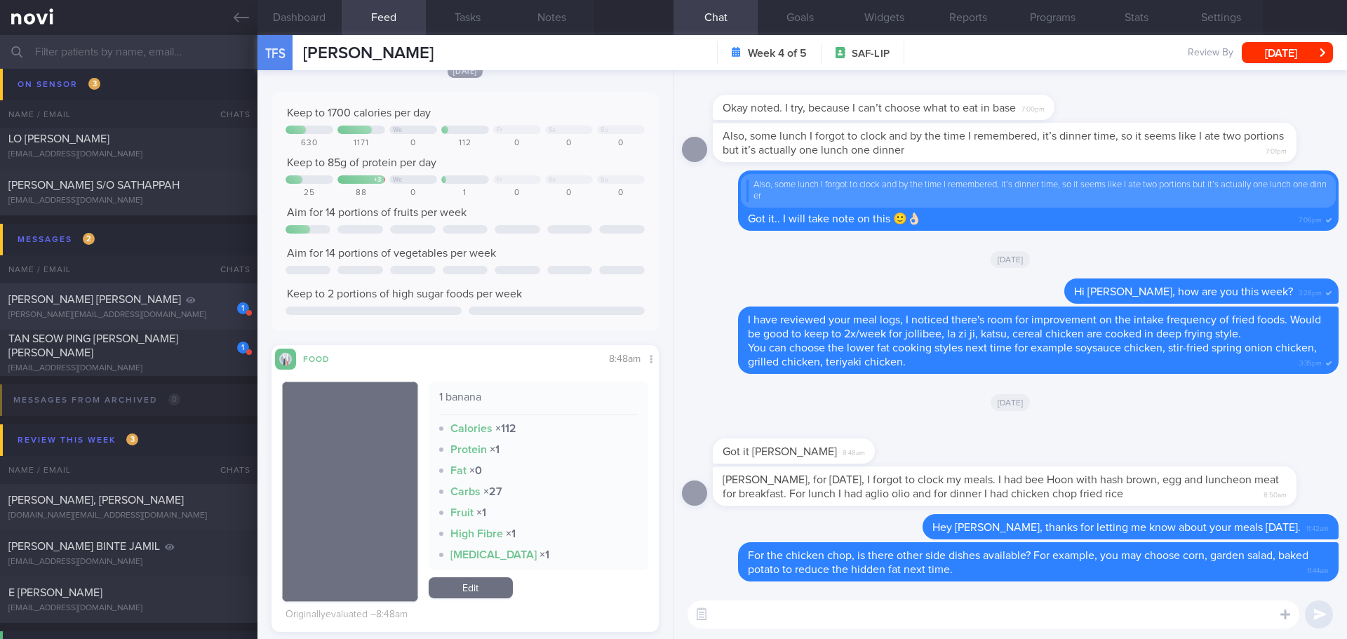
click at [93, 307] on div "1 TAN GUEK MENG AMELIA amelia.fcmd@gmail.com" at bounding box center [129, 307] width 258 height 28
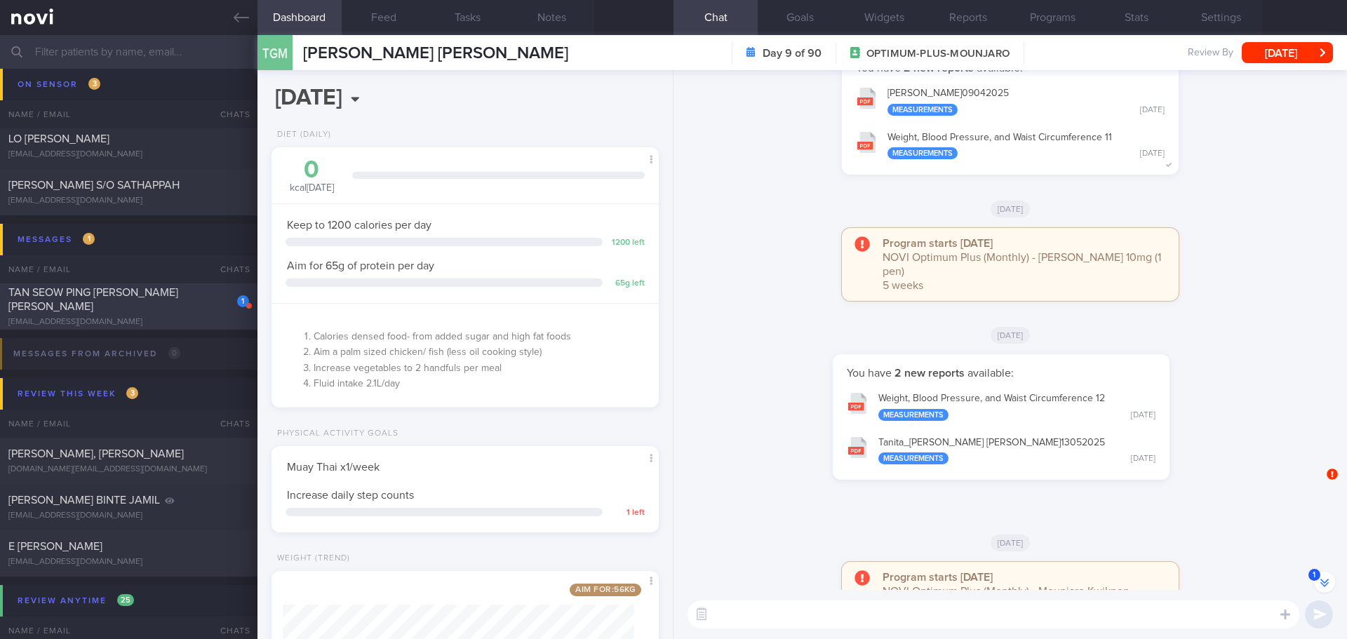
scroll to position [-994, 0]
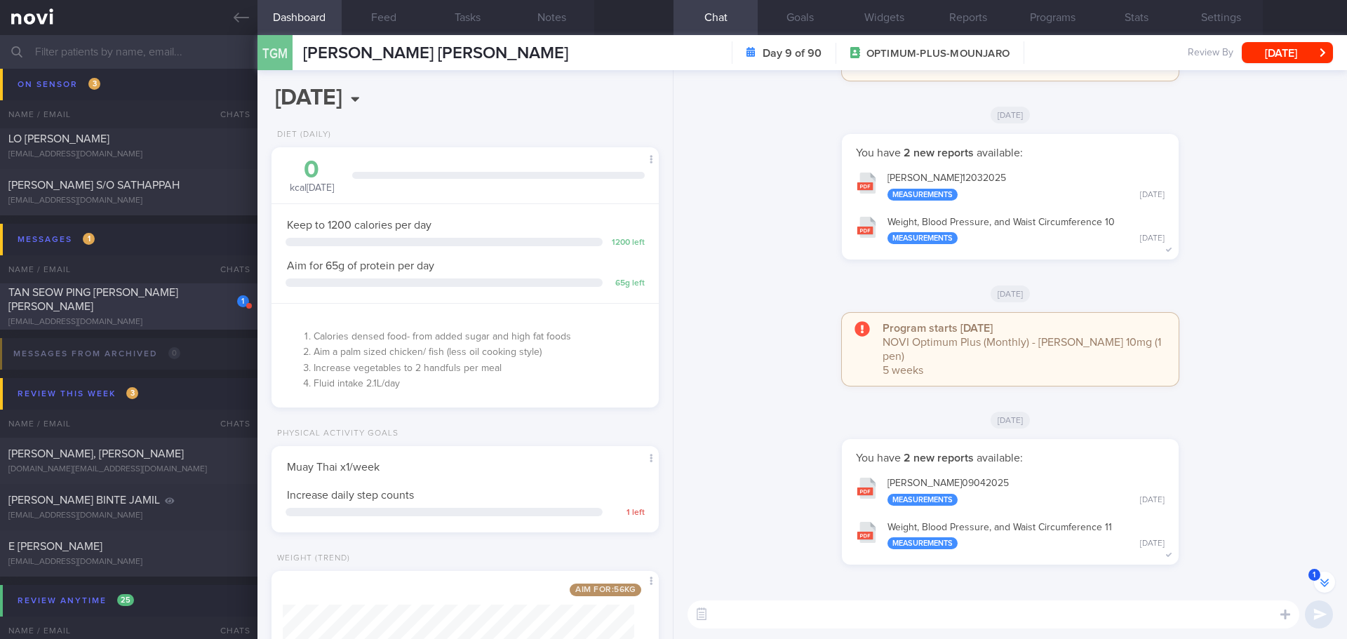
click at [158, 300] on span "TAN SEOW PING [PERSON_NAME] [PERSON_NAME]" at bounding box center [93, 299] width 170 height 25
type input "check appt"
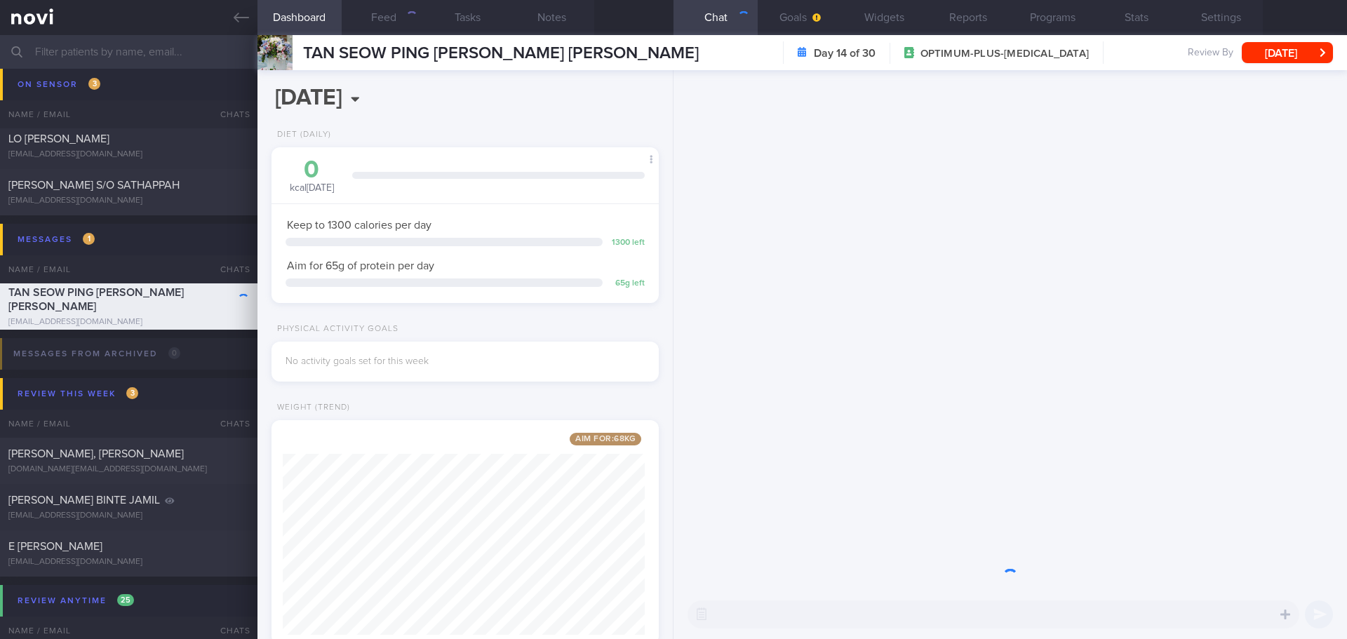
scroll to position [701476, 701320]
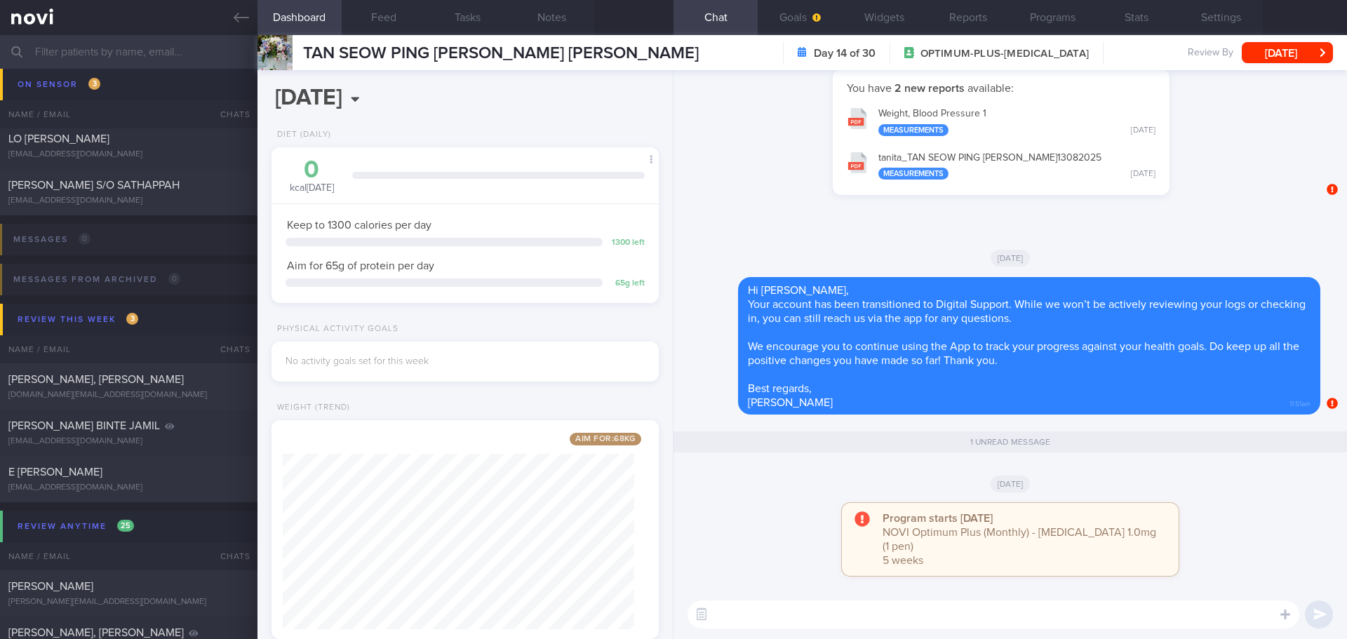
click at [1175, 255] on div "[DATE]" at bounding box center [1010, 257] width 657 height 39
click at [1199, 24] on button "Settings" at bounding box center [1221, 17] width 84 height 35
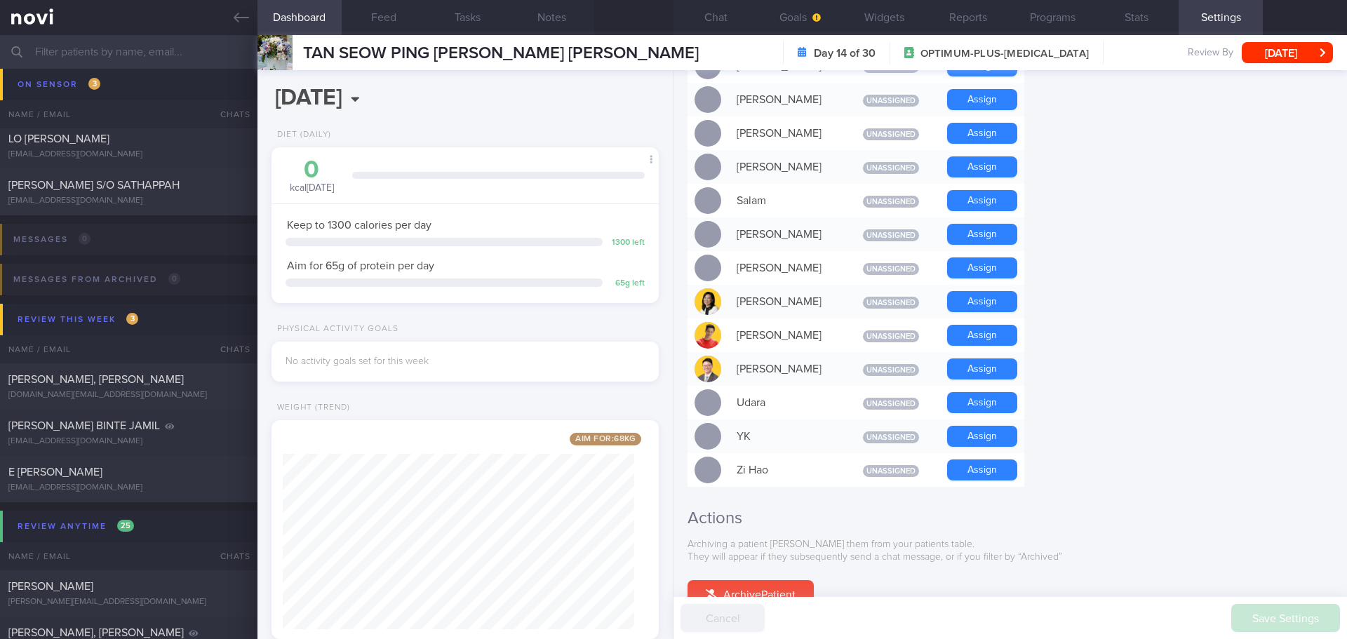
scroll to position [1207, 0]
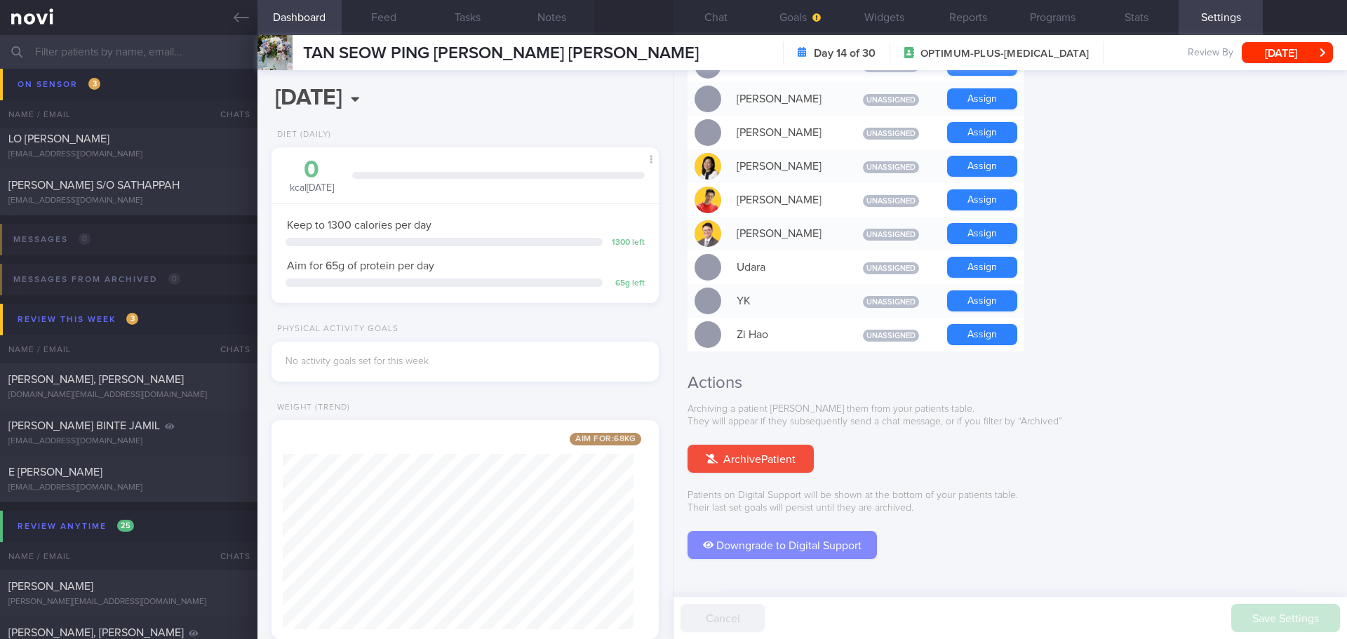
click at [820, 531] on button "Downgrade to Digital Support" at bounding box center [782, 545] width 189 height 28
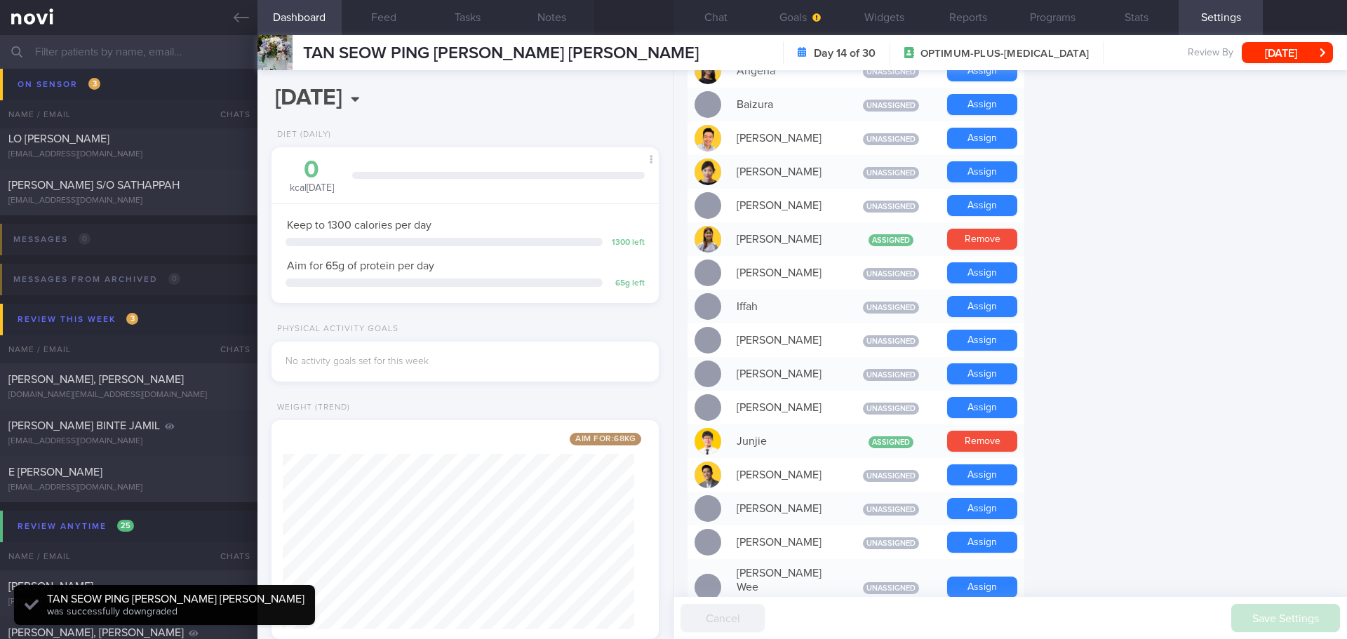
scroll to position [435, 0]
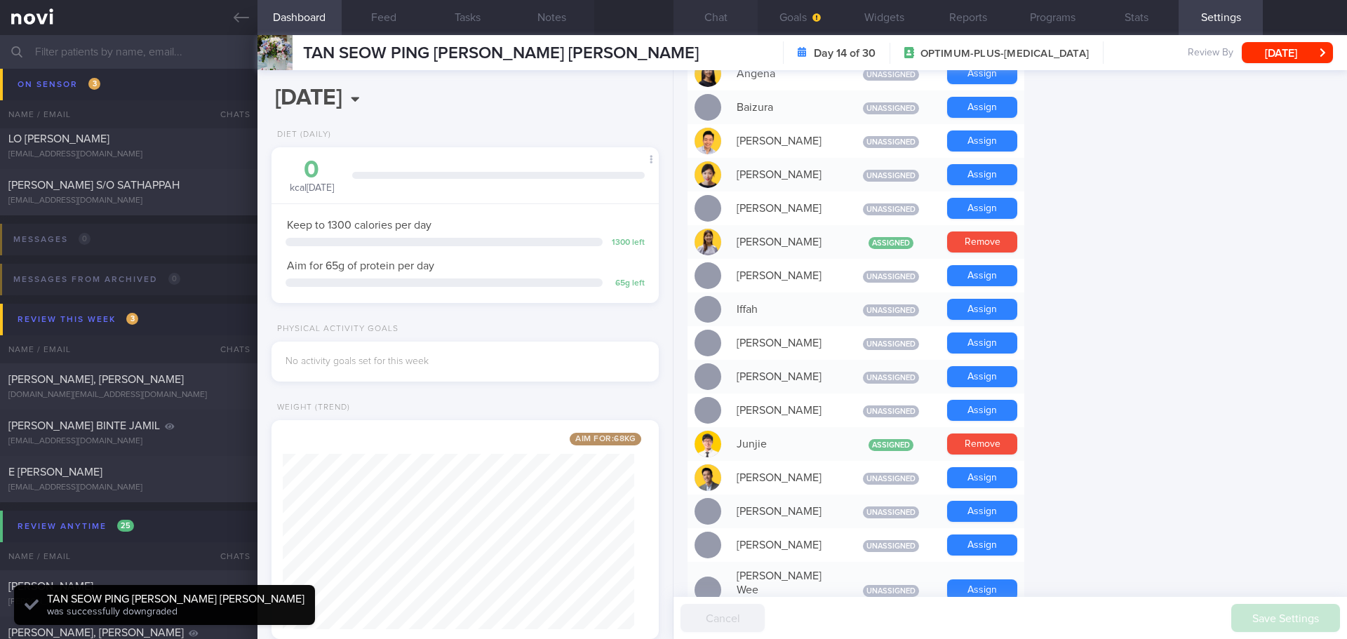
click at [713, 9] on button "Chat" at bounding box center [716, 17] width 84 height 35
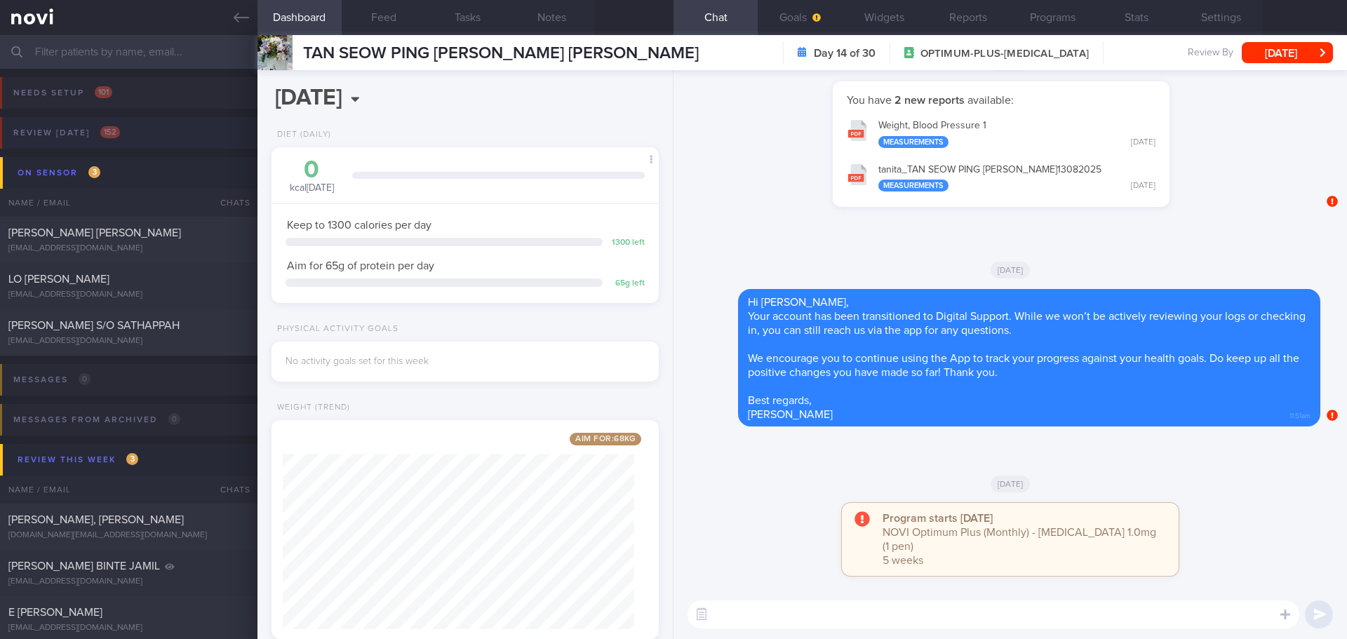
click at [71, 123] on button "Review today 152" at bounding box center [671, 137] width 1351 height 40
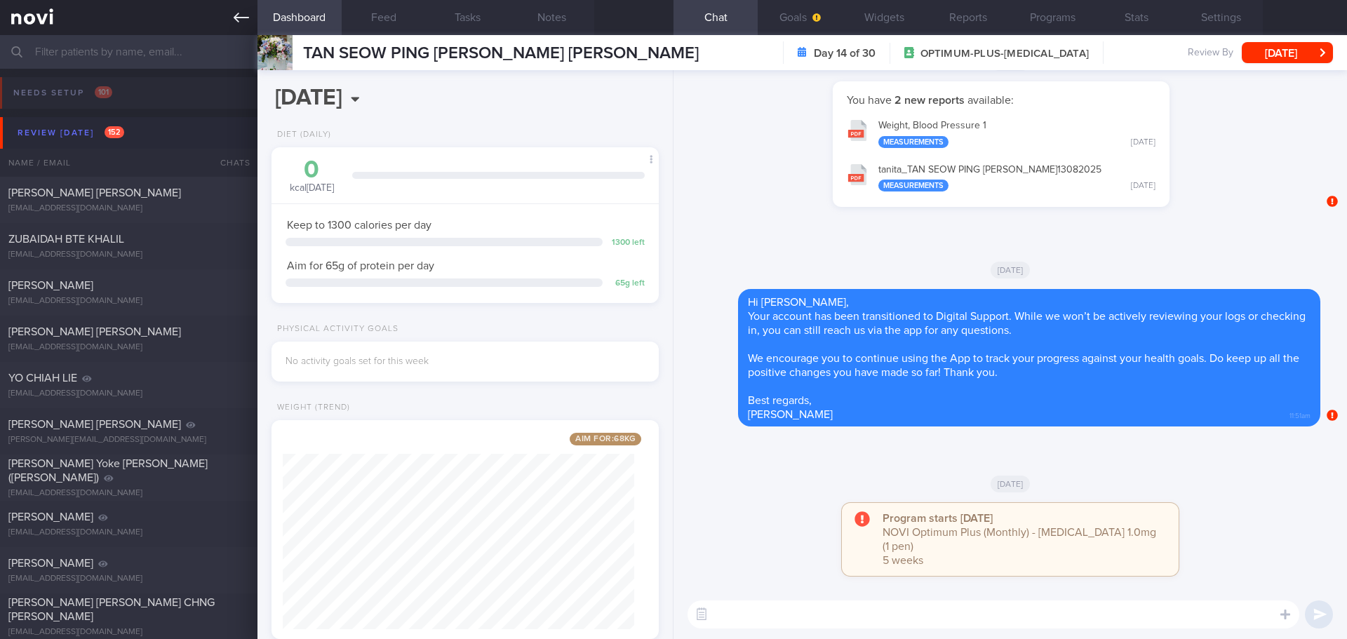
click at [234, 20] on icon at bounding box center [241, 17] width 15 height 15
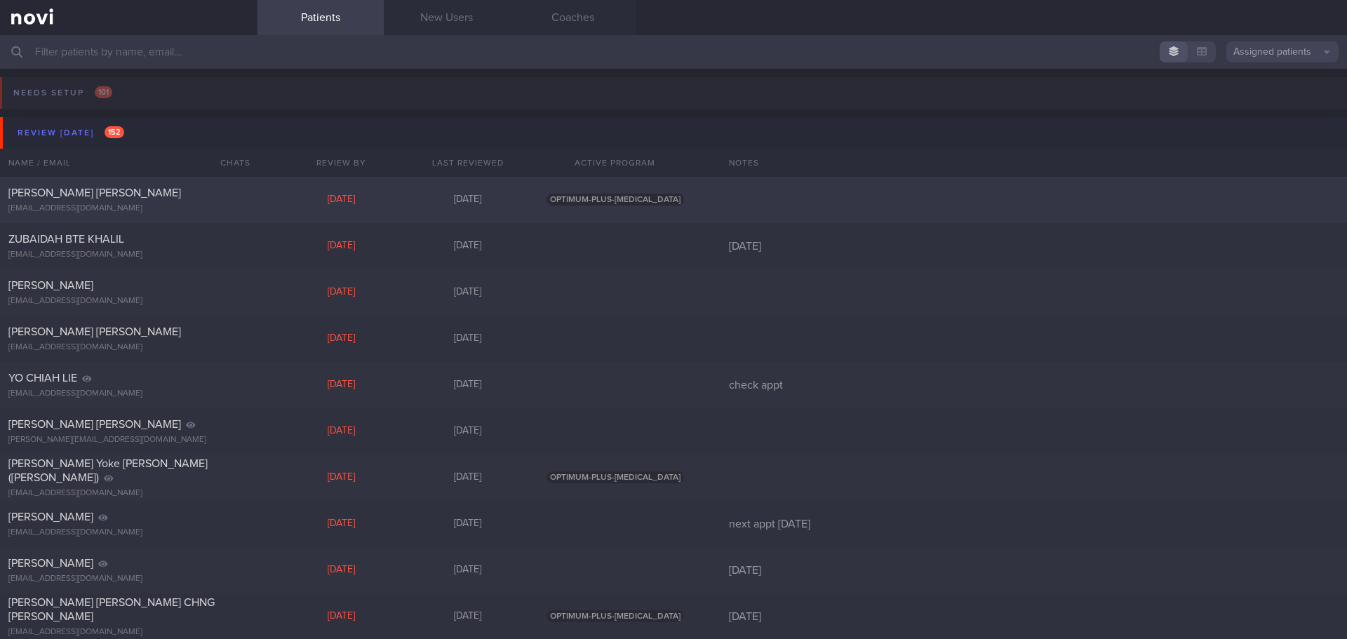
click at [55, 203] on div "[PERSON_NAME] [PERSON_NAME] [EMAIL_ADDRESS][DOMAIN_NAME]" at bounding box center [129, 200] width 258 height 28
select select "7"
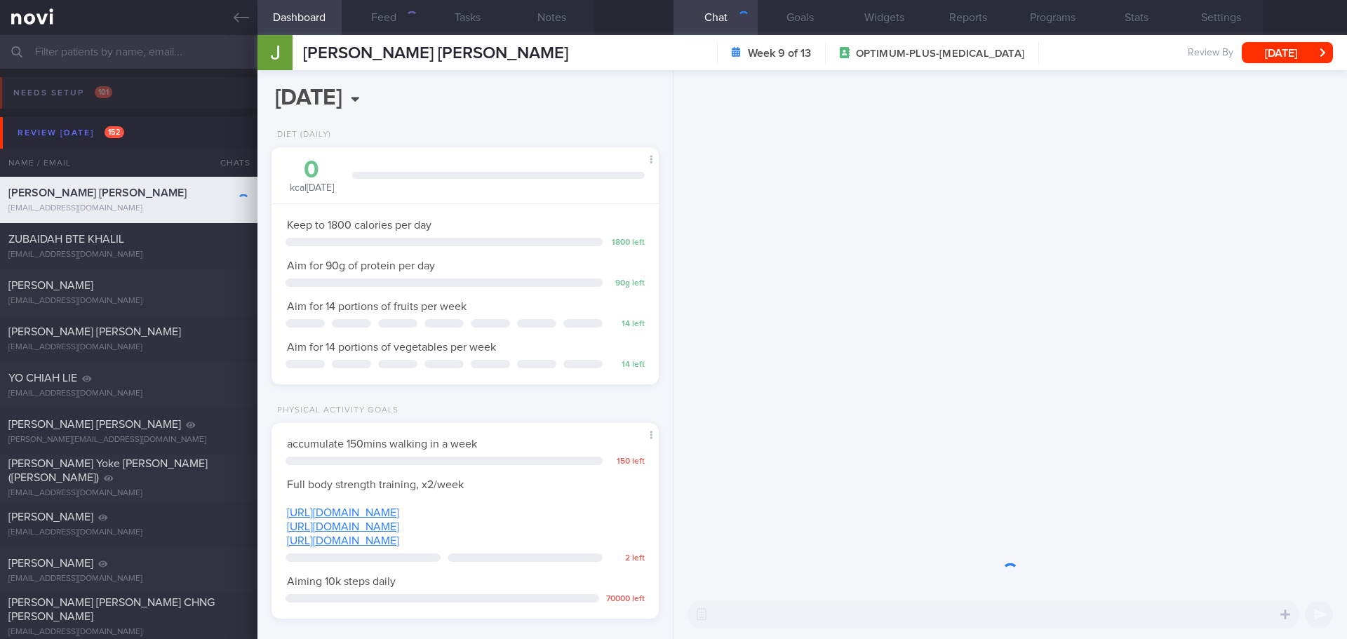
scroll to position [196, 352]
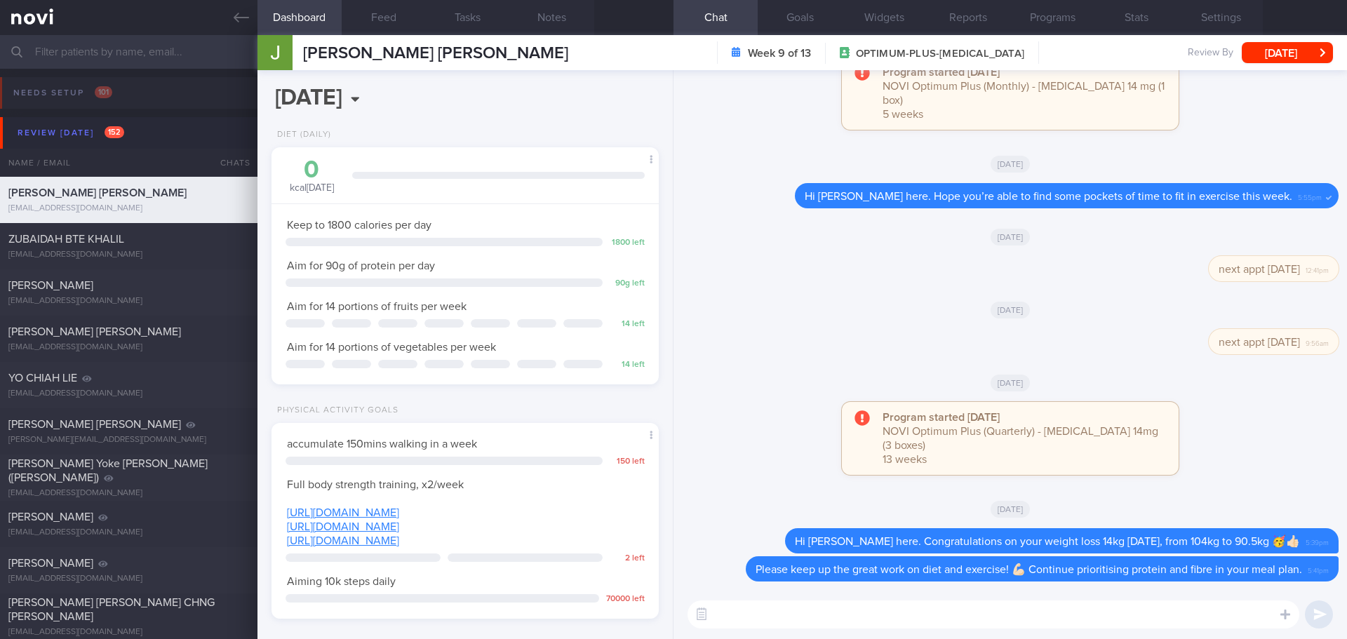
click at [866, 308] on div "[DATE]" at bounding box center [1010, 309] width 657 height 39
click at [176, 248] on div "ZUBAIDAH BTE KHALIL zacque@hotmail.com" at bounding box center [129, 246] width 258 height 28
type input "[DATE]"
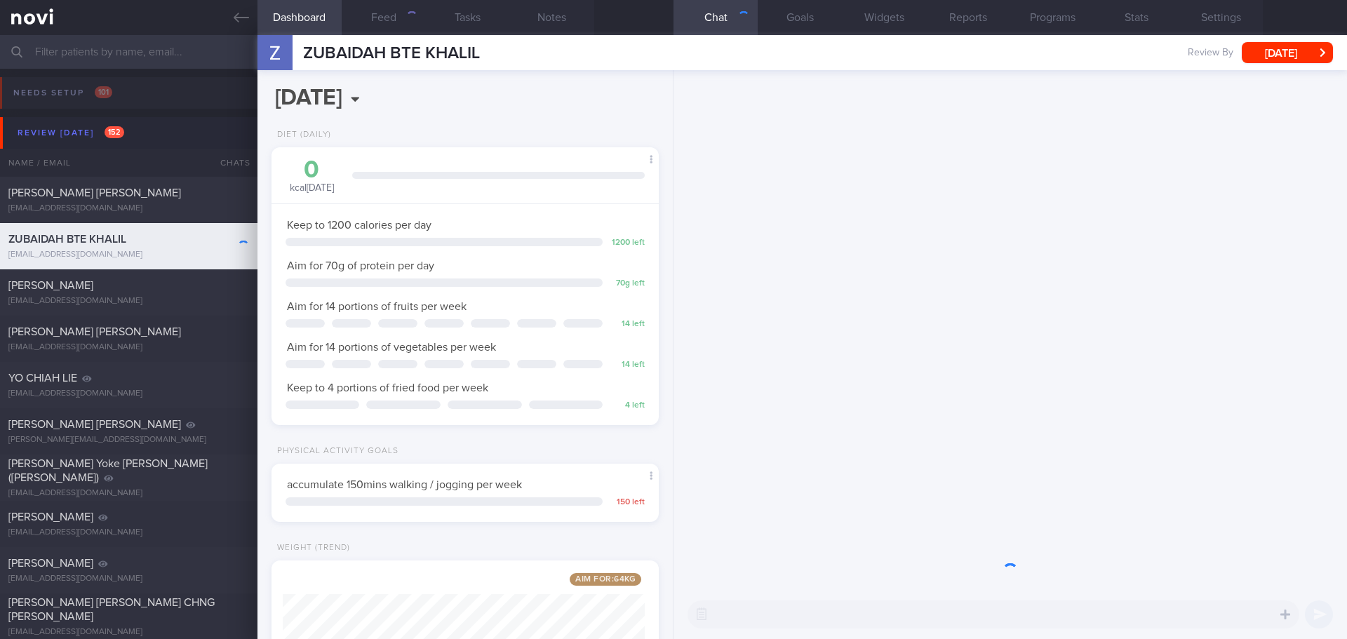
scroll to position [196, 352]
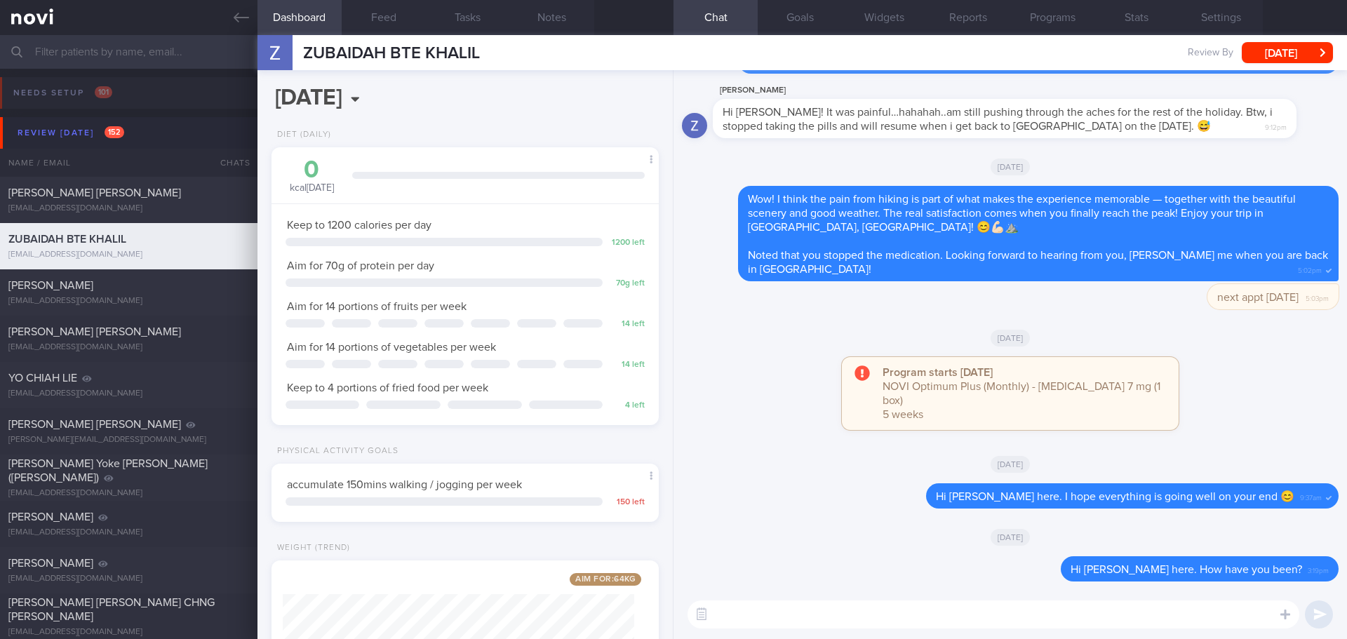
click at [1264, 392] on div "Program starts today NOVI Optimum Plus (Monthly) - Rybelsus 7 mg (1 box) 5 weeks" at bounding box center [1010, 400] width 657 height 87
click at [1256, 392] on div "Program starts today NOVI Optimum Plus (Monthly) - Rybelsus 7 mg (1 box) 5 weeks" at bounding box center [1010, 400] width 657 height 87
click at [728, 617] on textarea at bounding box center [994, 615] width 612 height 28
paste textarea "I just wanted to let you know that your NOVIFY account will be archived shortly…"
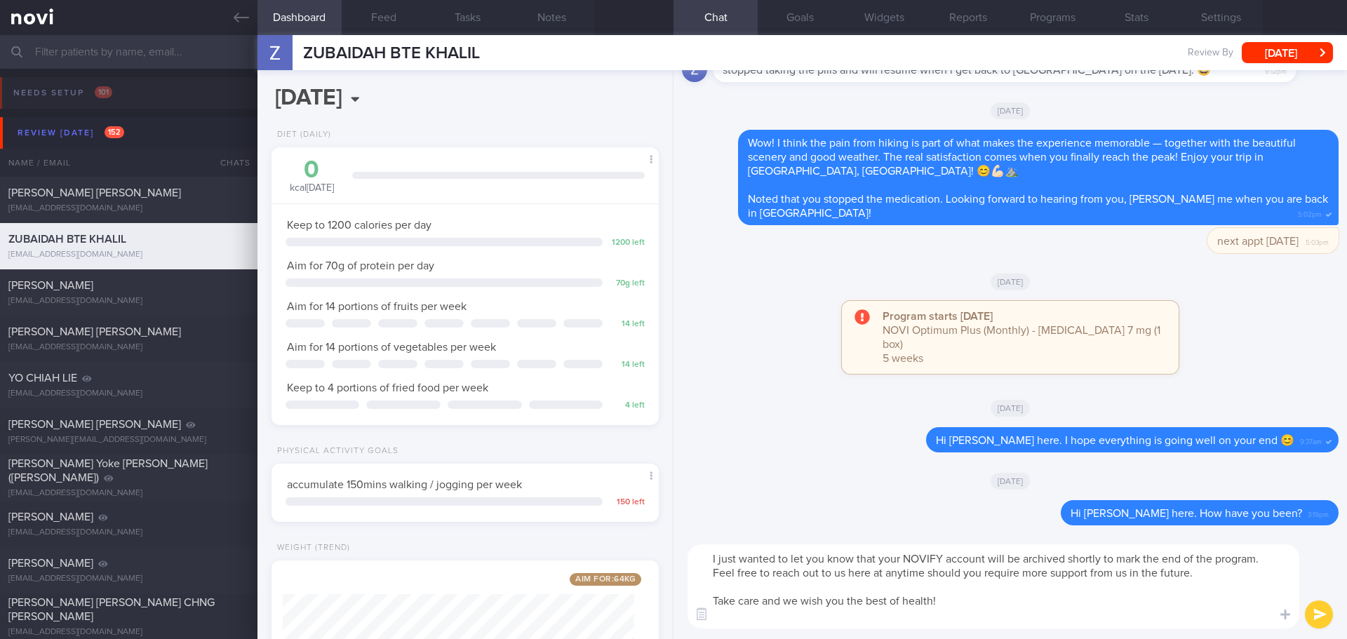
scroll to position [0, 0]
click at [712, 565] on textarea "I just wanted to let you know that your NOVIFY account will be archived shortly…" at bounding box center [994, 586] width 612 height 84
click at [860, 615] on textarea "Hi Zubaidah, I just wanted to let you know that your NOVIFY account will be arc…" at bounding box center [994, 586] width 612 height 84
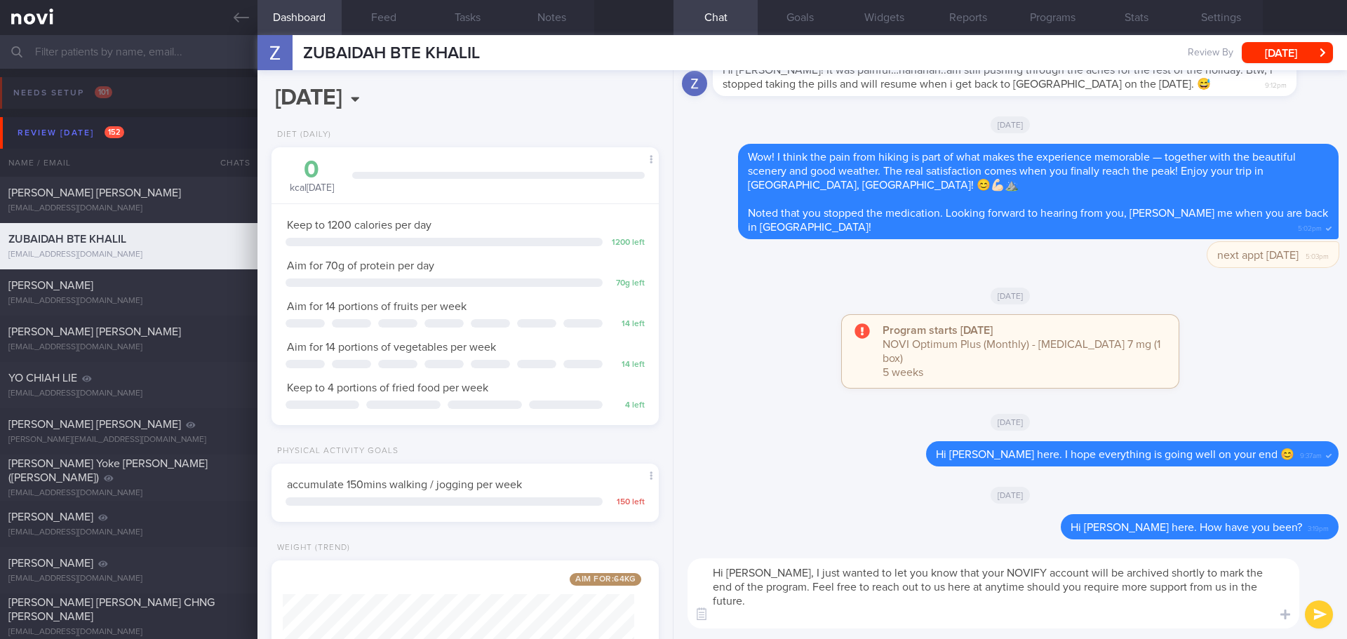
click at [990, 576] on textarea "Hi Zubaidah, I just wanted to let you know that your NOVIFY account will be arc…" at bounding box center [994, 594] width 612 height 70
drag, startPoint x: 1007, startPoint y: 568, endPoint x: 977, endPoint y: 570, distance: 29.5
click at [977, 570] on textarea "Hi Zubaidah, I just wanted to let you know that your NOVIFY account will be arc…" at bounding box center [994, 594] width 612 height 70
click at [1023, 608] on textarea "Hi Zubaidah, I just wanted to let you know that your Novihealth account will be…" at bounding box center [994, 594] width 612 height 70
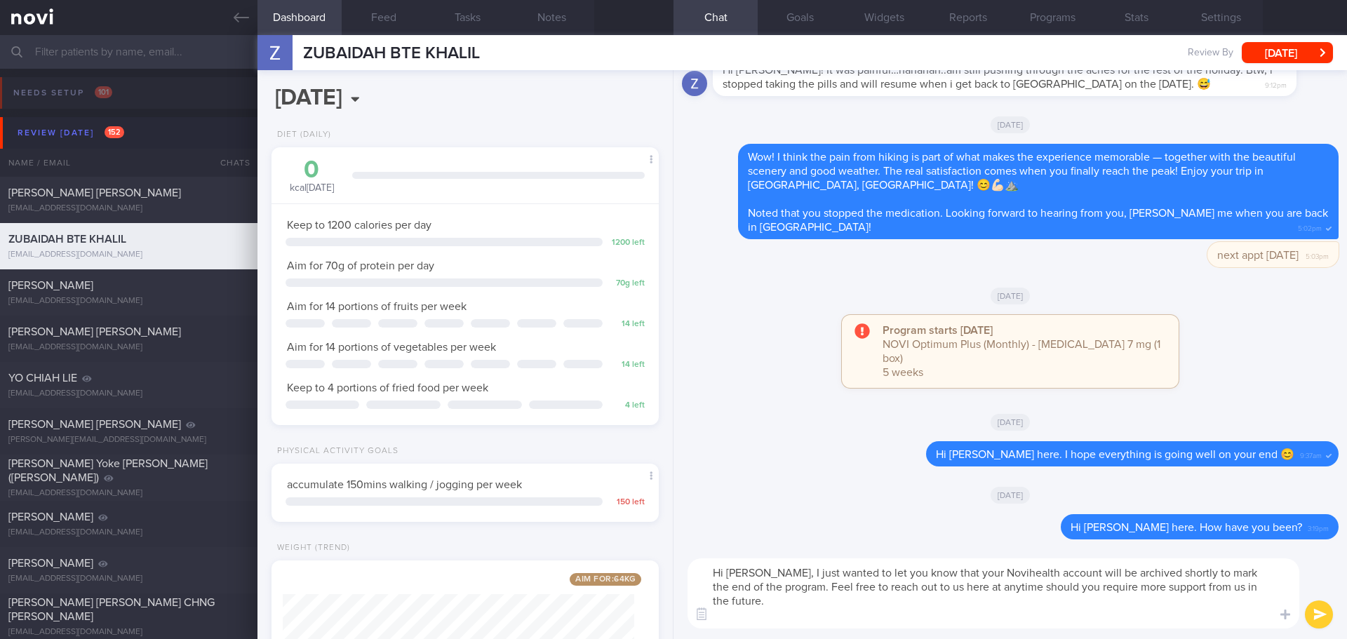
click at [1023, 608] on textarea "Hi Zubaidah, I just wanted to let you know that your Novihealth account will be…" at bounding box center [994, 594] width 612 height 70
click at [1025, 609] on textarea "Hi Zubaidah, I just wanted to let you know that your Novihealth account will be…" at bounding box center [994, 594] width 612 height 70
type textarea "Hi Zubaidah, I just wanted to let you know that your Novihealth account will be…"
click at [1314, 606] on button "submit" at bounding box center [1319, 615] width 28 height 28
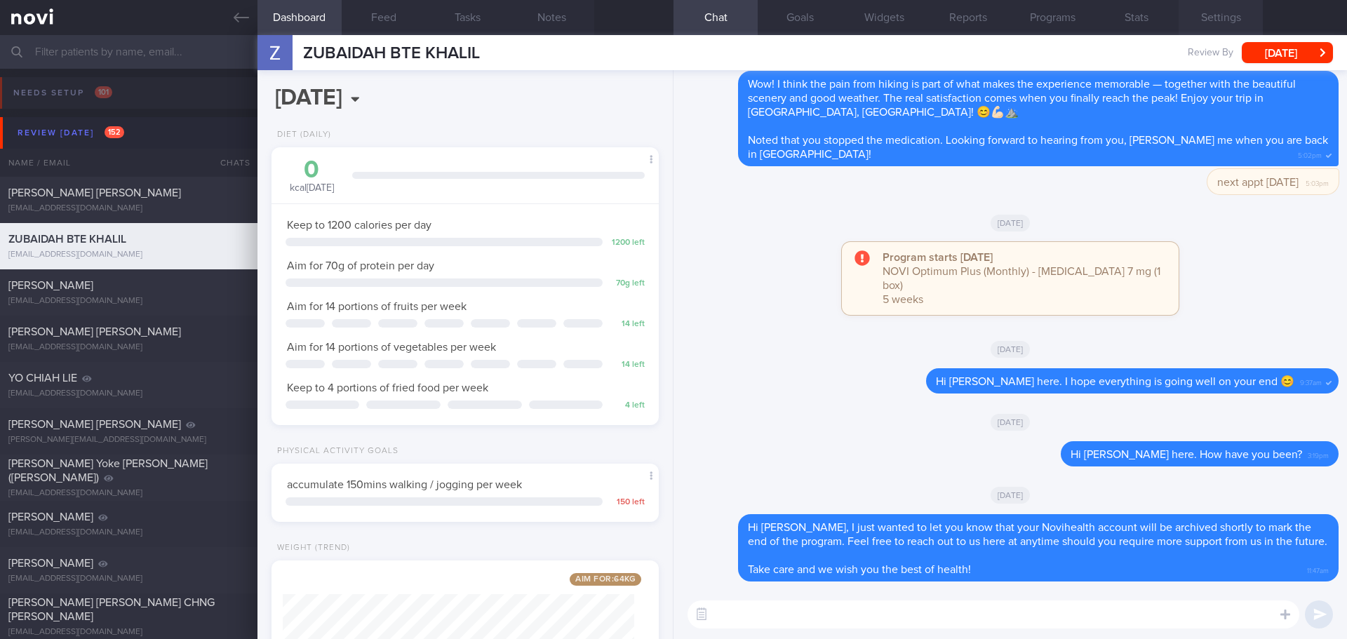
click at [1240, 9] on button "Settings" at bounding box center [1221, 17] width 84 height 35
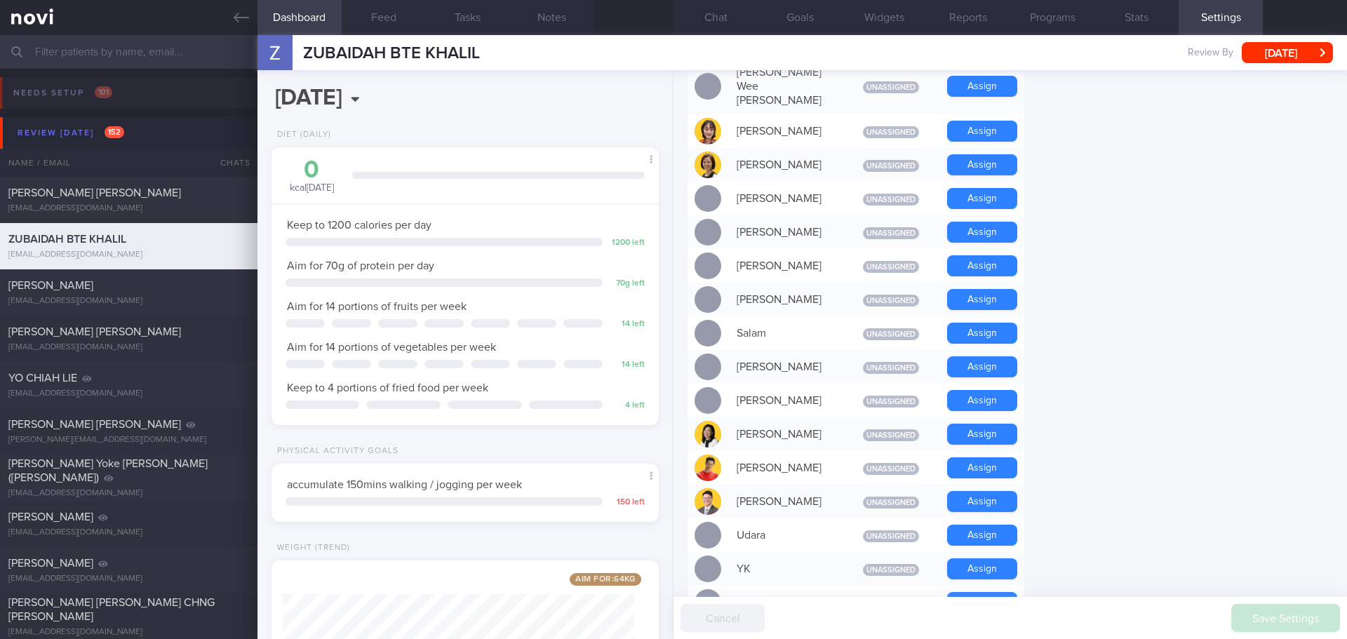
scroll to position [1193, 0]
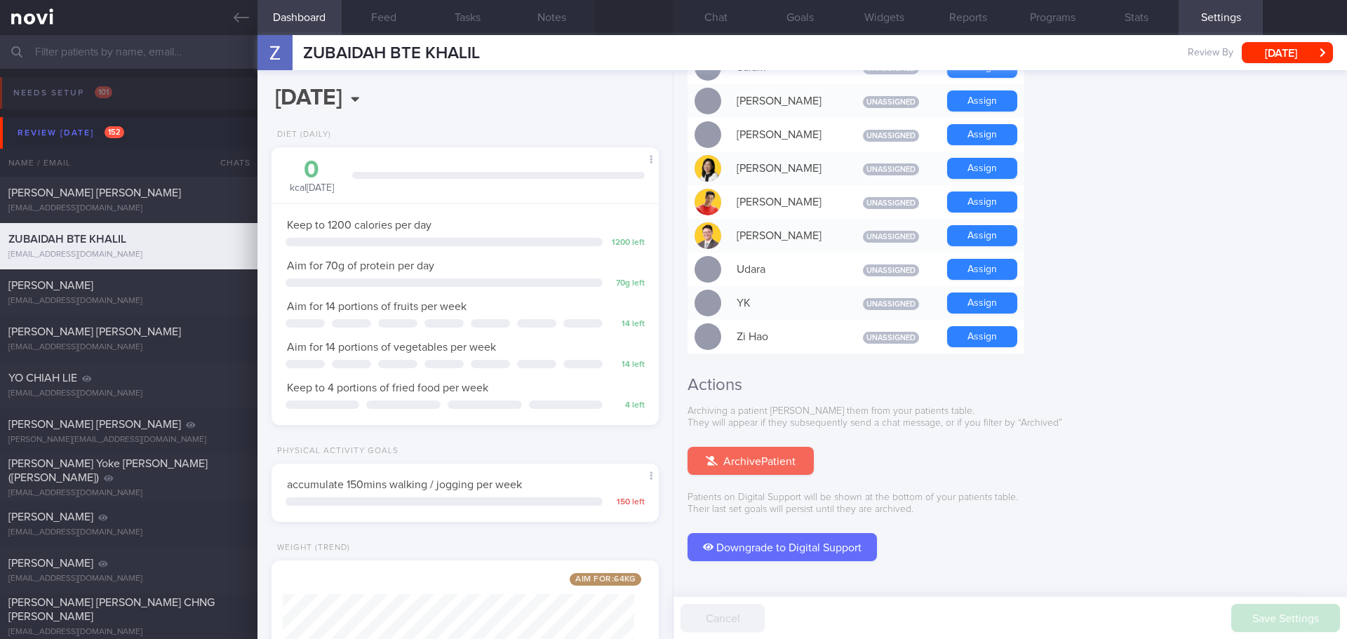
click at [755, 447] on button "Archive Patient" at bounding box center [751, 461] width 126 height 28
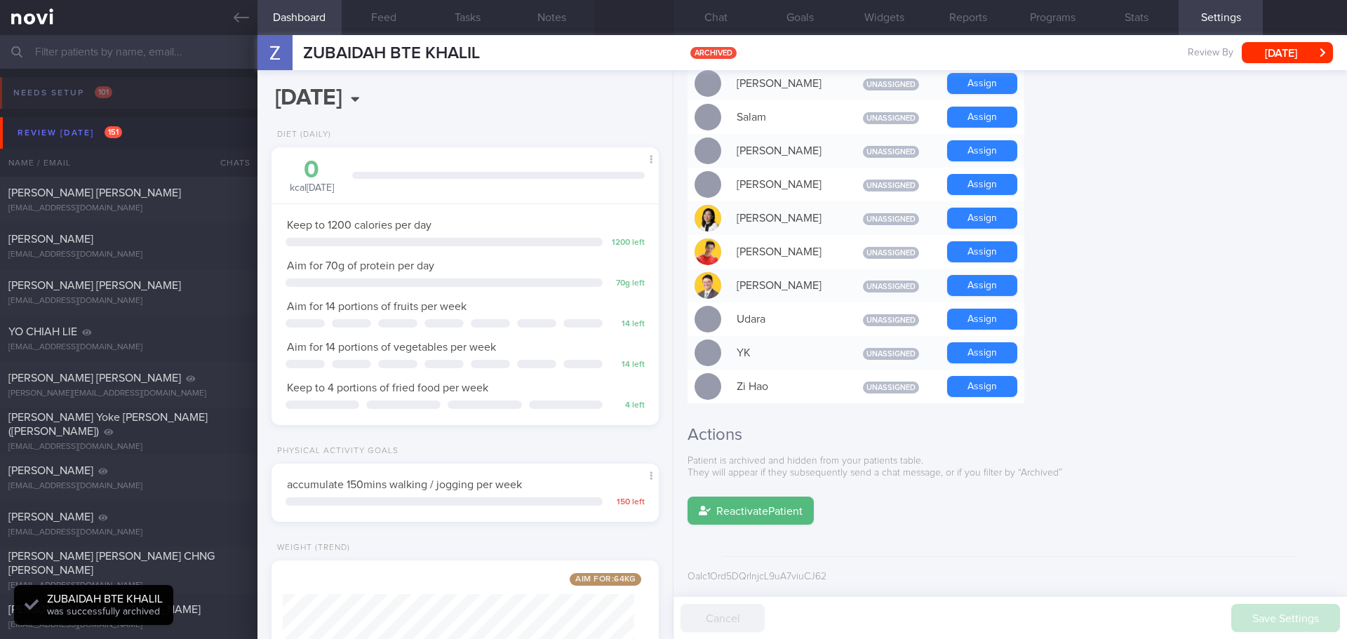
scroll to position [1121, 0]
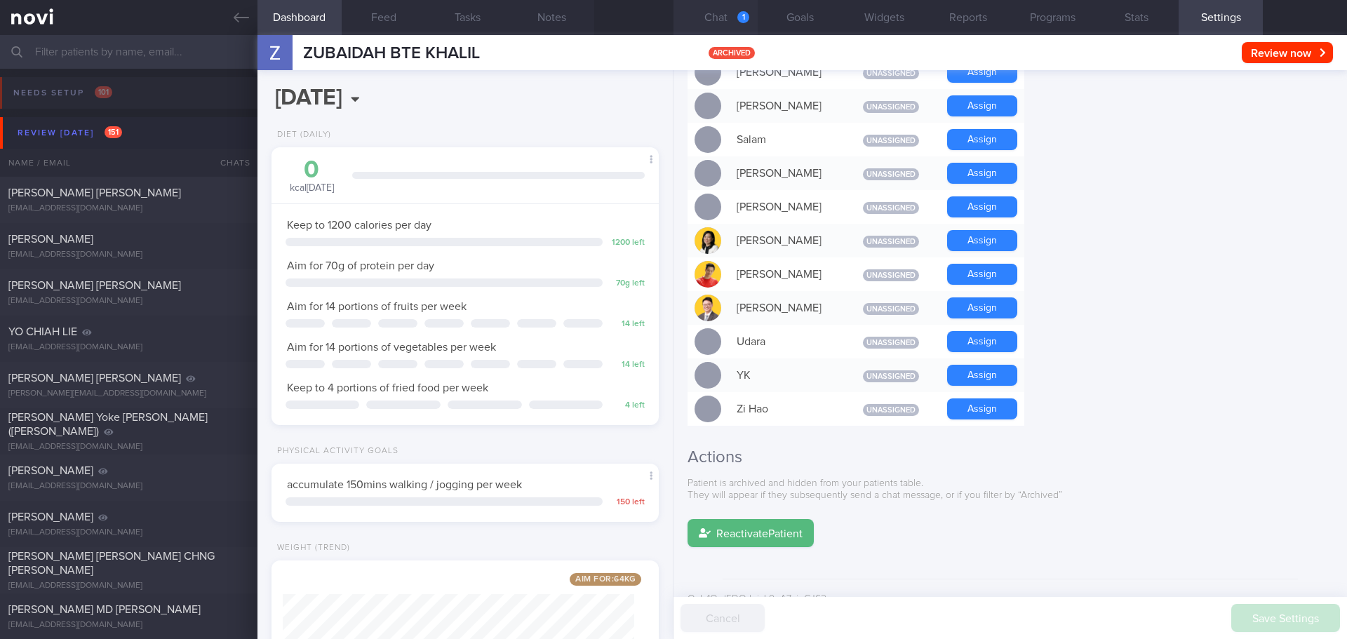
click at [719, 5] on button "Chat 1" at bounding box center [716, 17] width 84 height 35
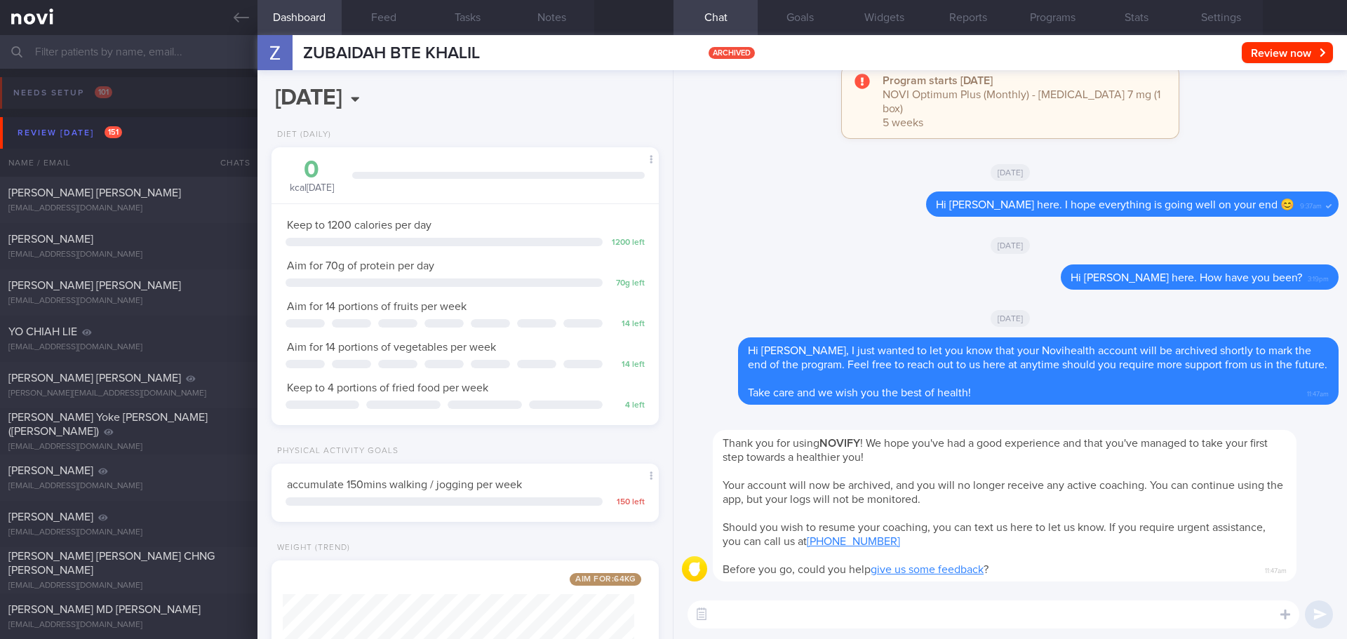
click at [733, 243] on div "Thu, 7 Aug" at bounding box center [1010, 244] width 657 height 39
click at [108, 472] on div "[PERSON_NAME]" at bounding box center [126, 471] width 237 height 14
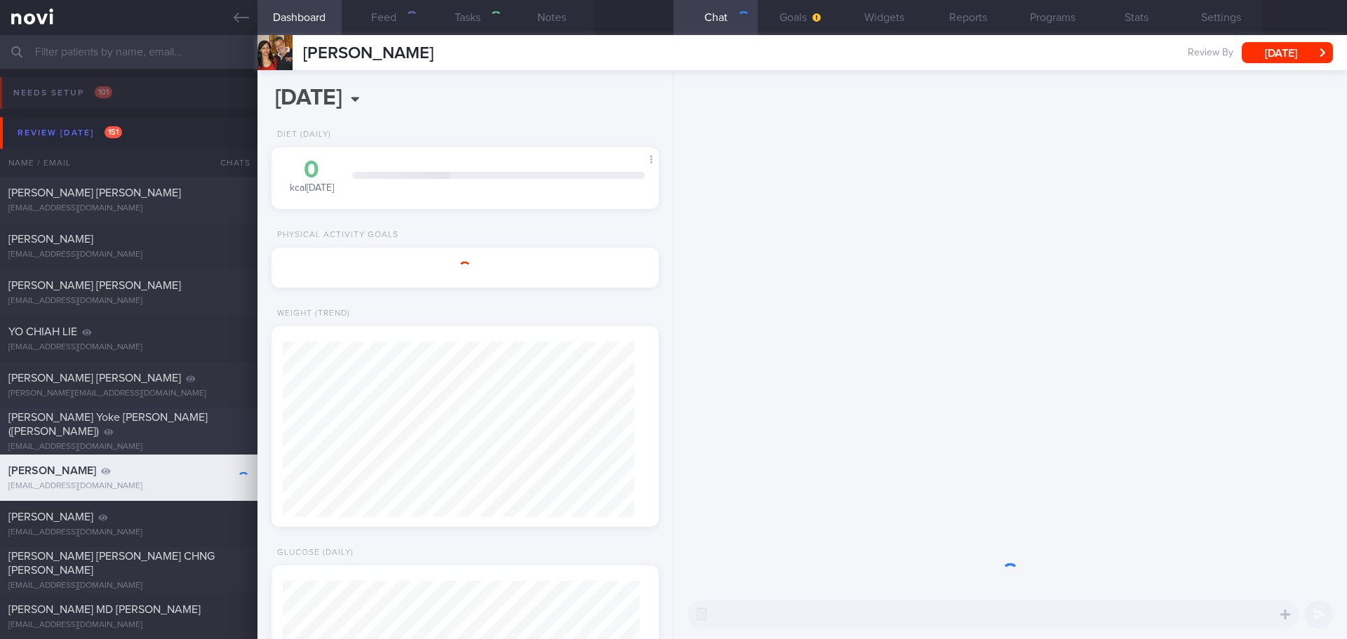
select select "7"
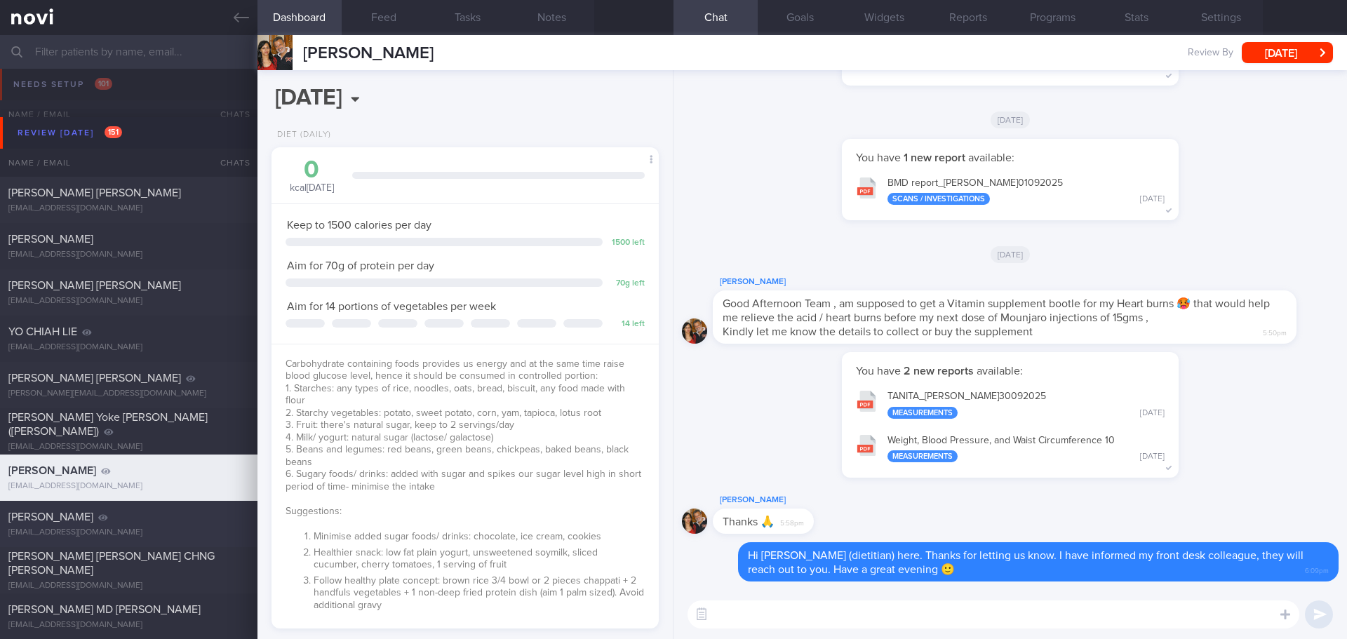
scroll to position [70, 0]
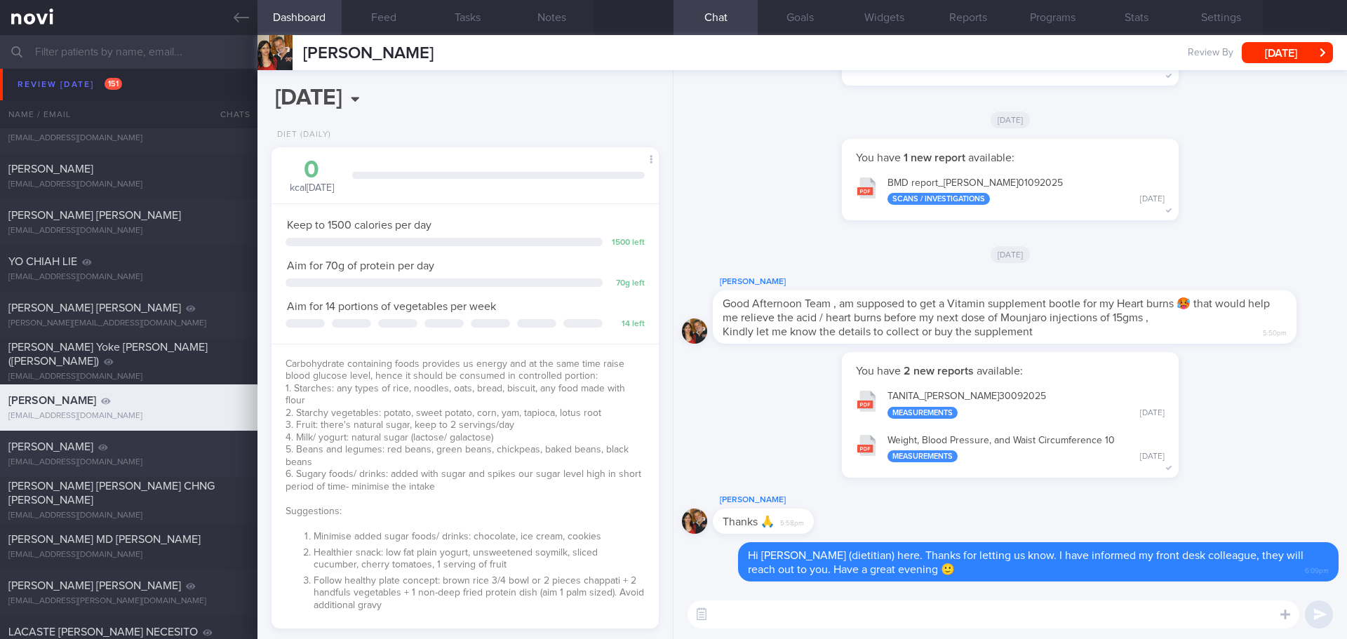
click at [189, 511] on div "[EMAIL_ADDRESS][DOMAIN_NAME]" at bounding box center [128, 516] width 241 height 11
type input "[DATE]"
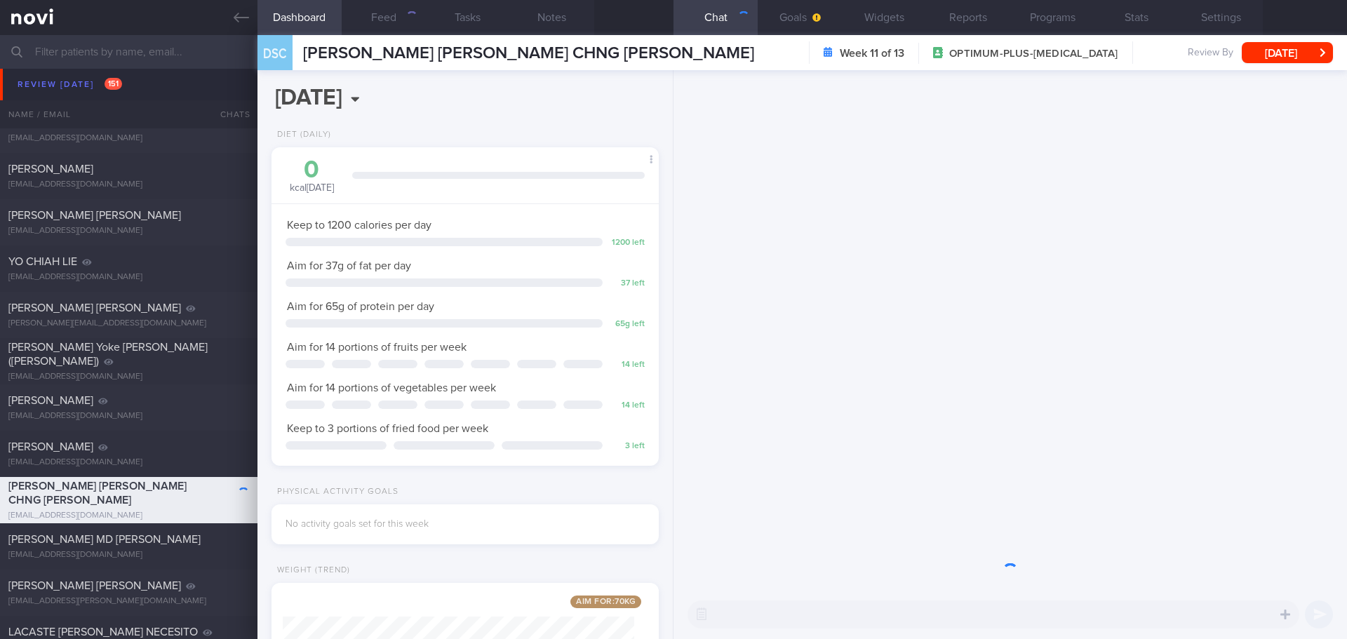
scroll to position [175, 352]
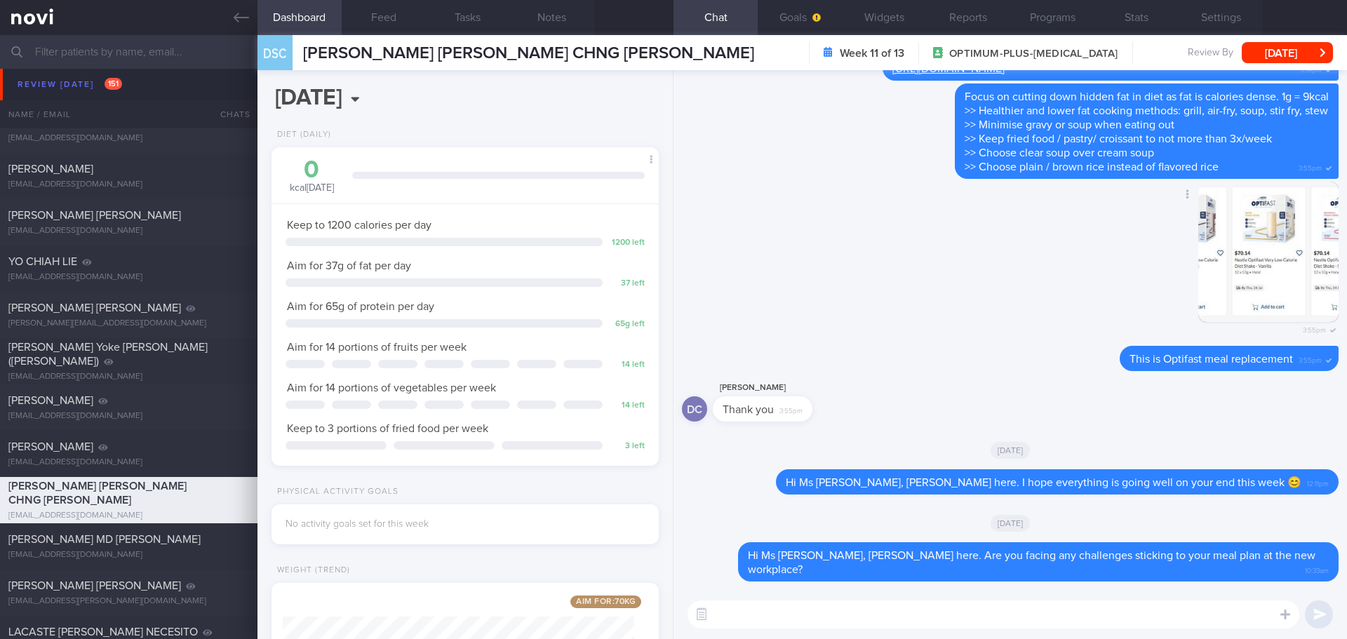
click at [870, 340] on div "Delete 3:55pm" at bounding box center [1010, 264] width 657 height 165
click at [857, 617] on textarea at bounding box center [994, 615] width 612 height 28
click at [396, 18] on button "Feed" at bounding box center [384, 17] width 84 height 35
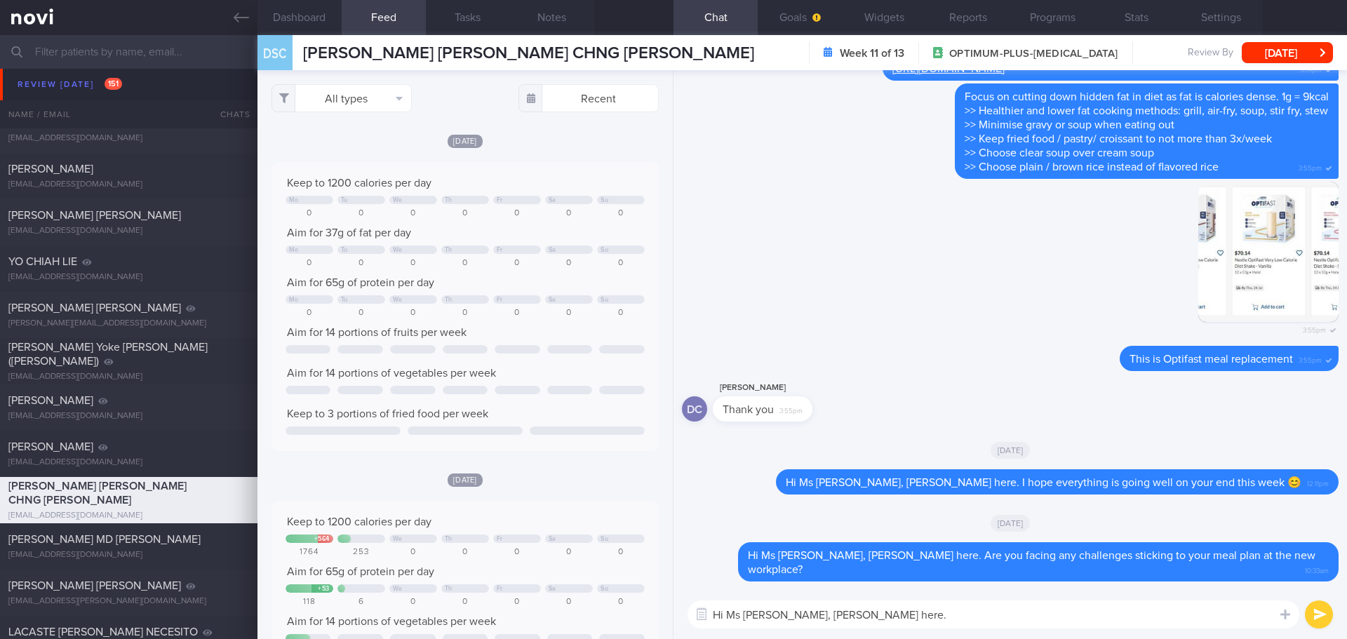
click at [879, 615] on textarea "Hi Ms Doreen, Elizabeth here." at bounding box center [994, 615] width 612 height 28
type textarea "Hi Ms Doreen, Elizabeth here. How have you been doing?"
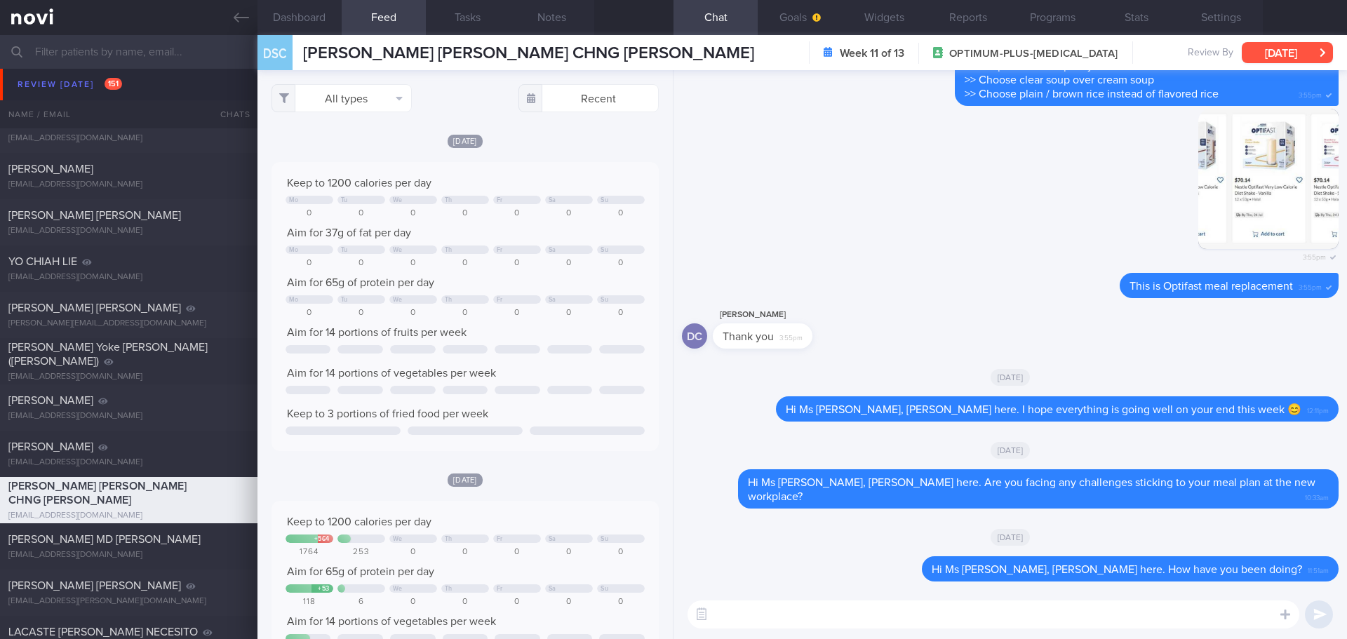
click at [1300, 58] on button "[DATE]" at bounding box center [1287, 52] width 91 height 21
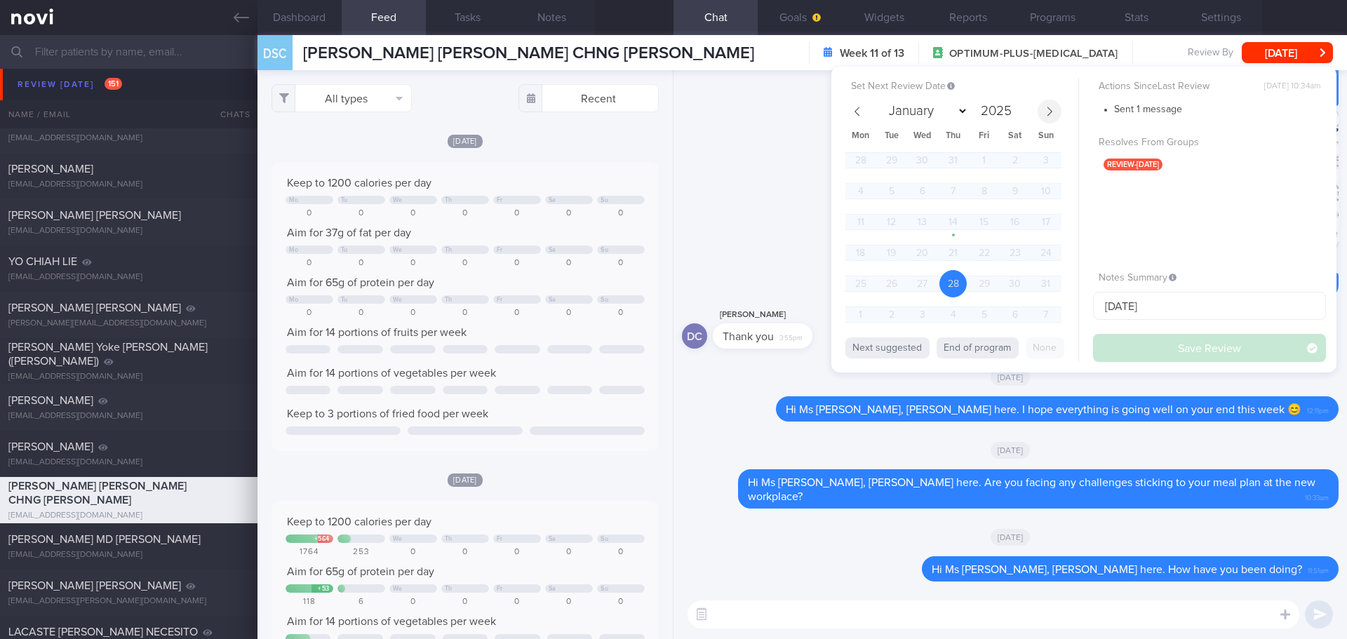
click at [1043, 117] on span at bounding box center [1050, 112] width 24 height 24
select select "9"
click at [894, 188] on span "7" at bounding box center [891, 191] width 27 height 27
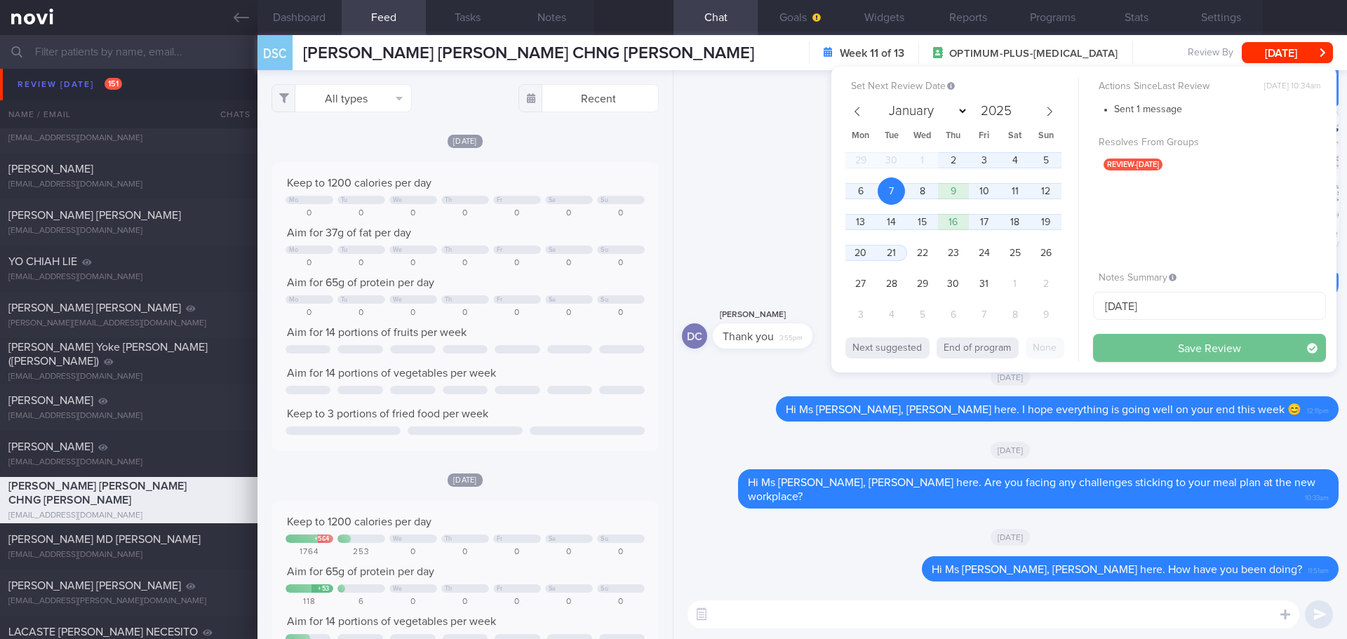
click at [1133, 347] on button "Save Review" at bounding box center [1209, 348] width 233 height 28
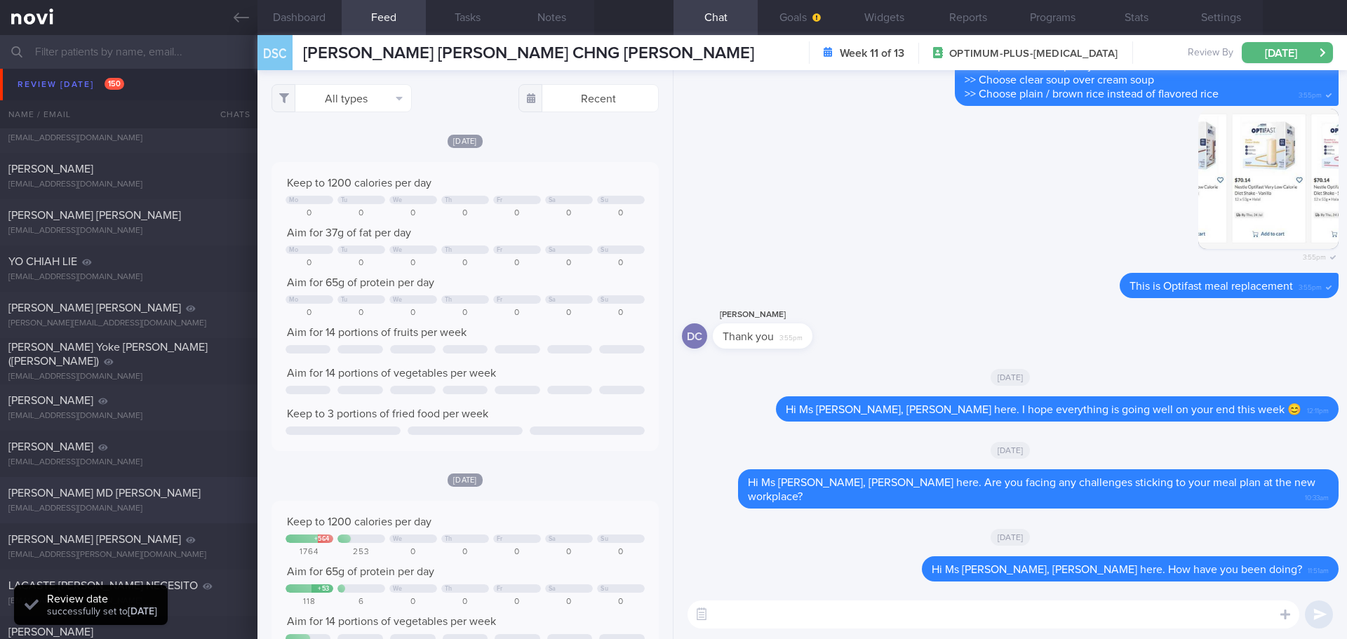
click at [175, 506] on div "[EMAIL_ADDRESS][DOMAIN_NAME]" at bounding box center [128, 509] width 241 height 11
type input "[DATE]"
select select "7"
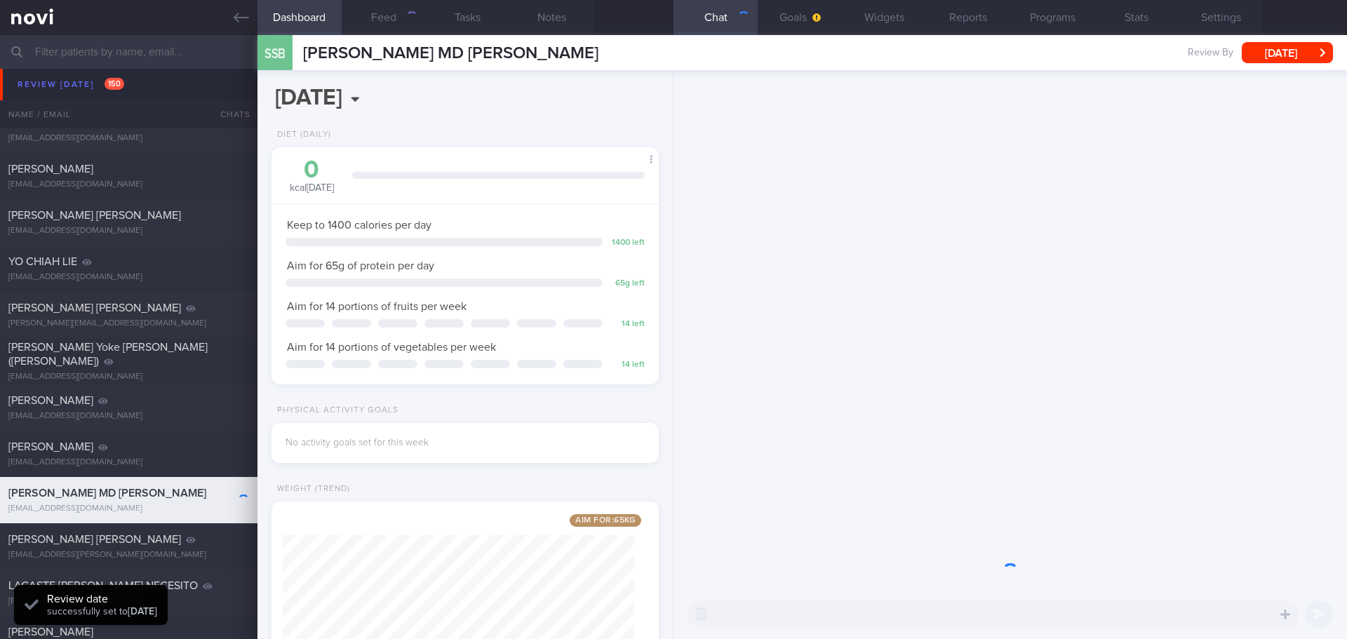
scroll to position [175, 352]
click at [805, 15] on button "Goals" at bounding box center [800, 17] width 84 height 35
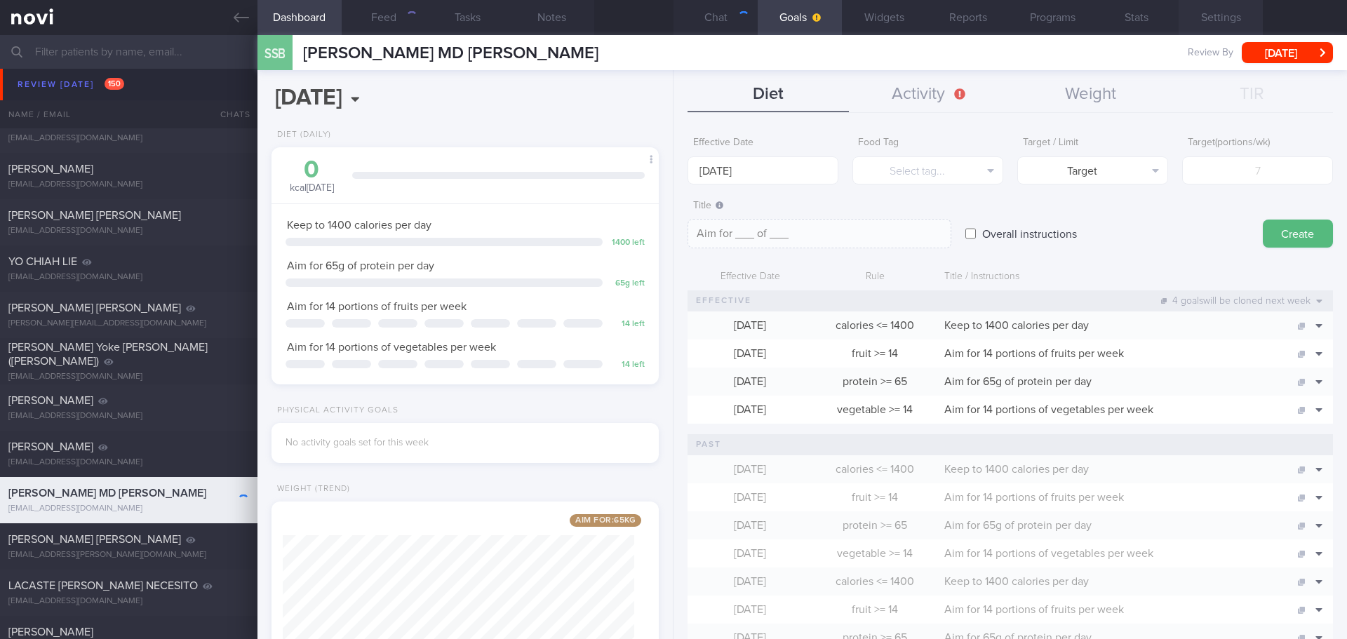
click at [1218, 12] on button "Settings" at bounding box center [1221, 17] width 84 height 35
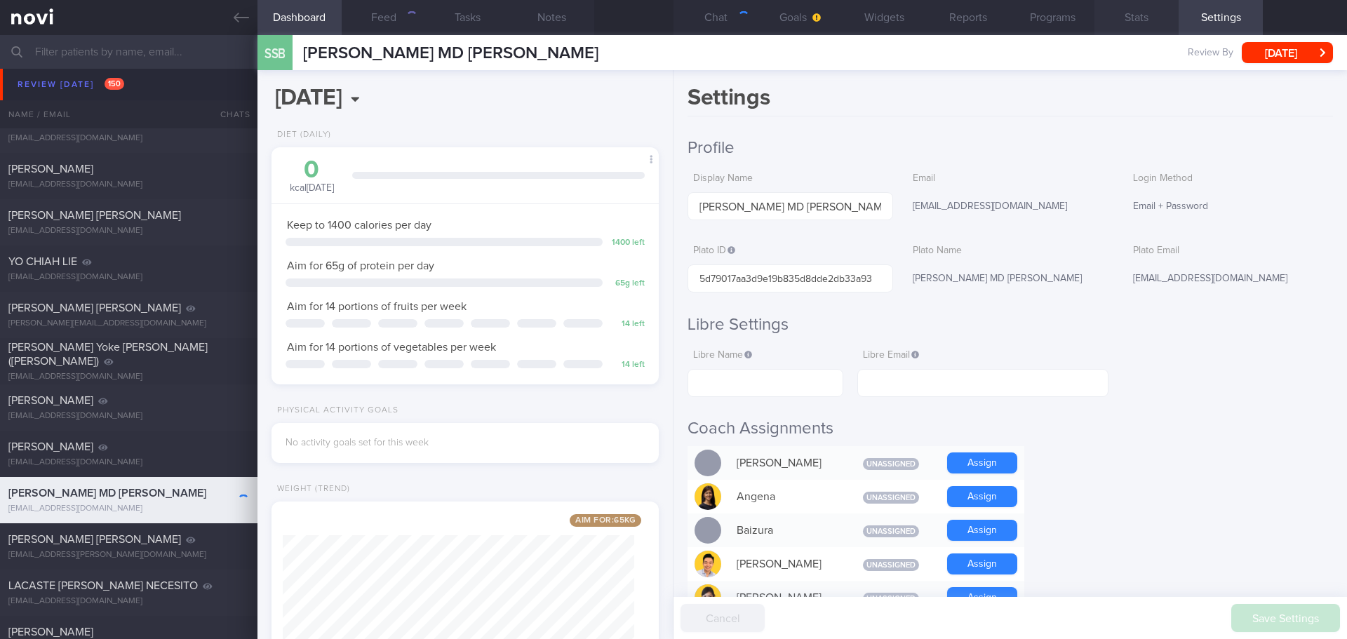
click at [1131, 20] on button "Stats" at bounding box center [1137, 17] width 84 height 35
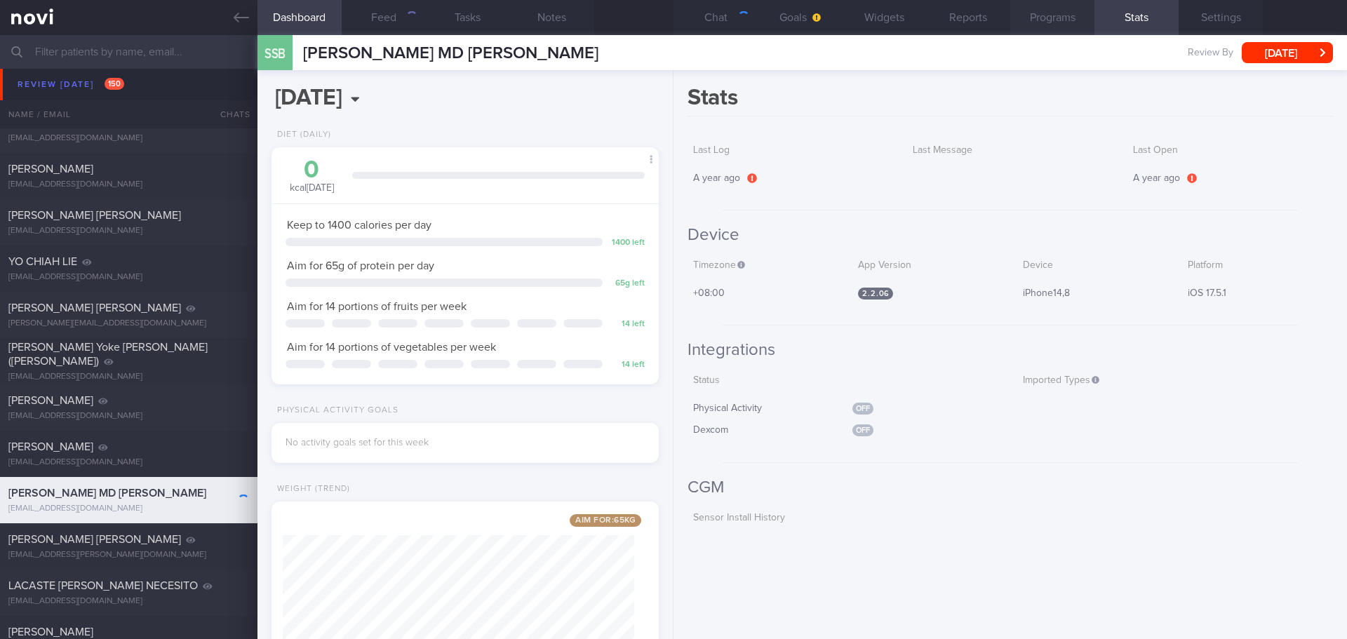
click at [1033, 22] on button "Programs" at bounding box center [1052, 17] width 84 height 35
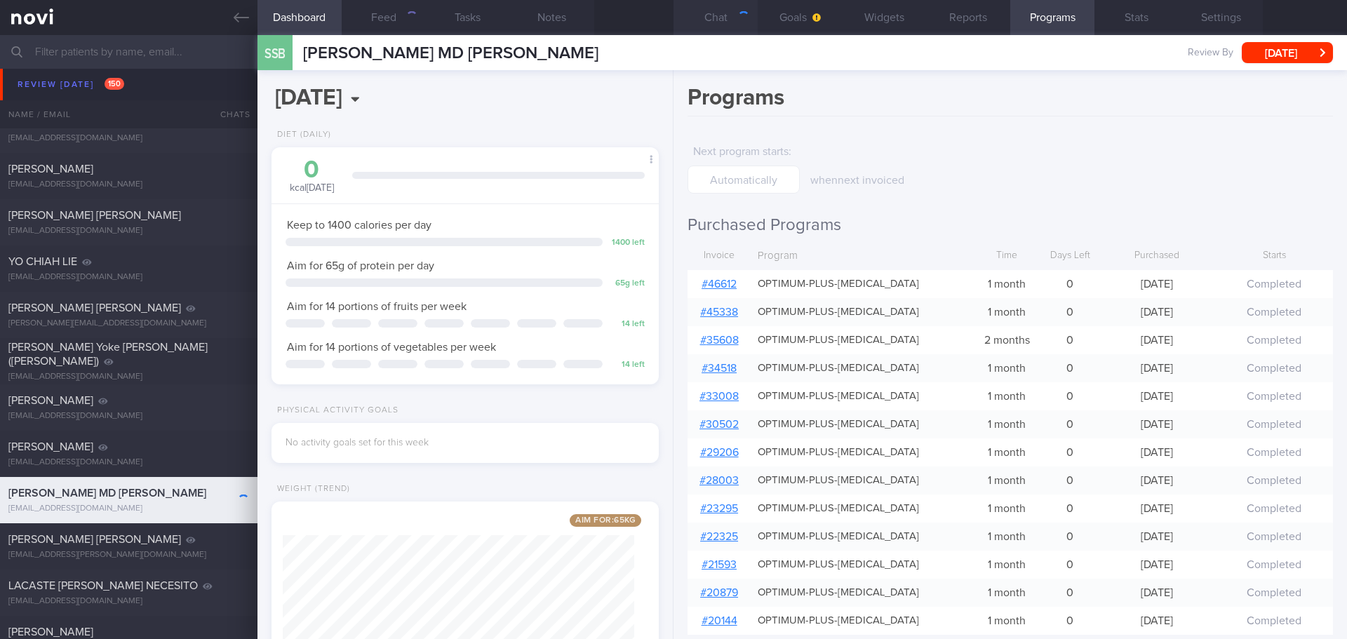
click at [725, 16] on button "Chat" at bounding box center [716, 17] width 84 height 35
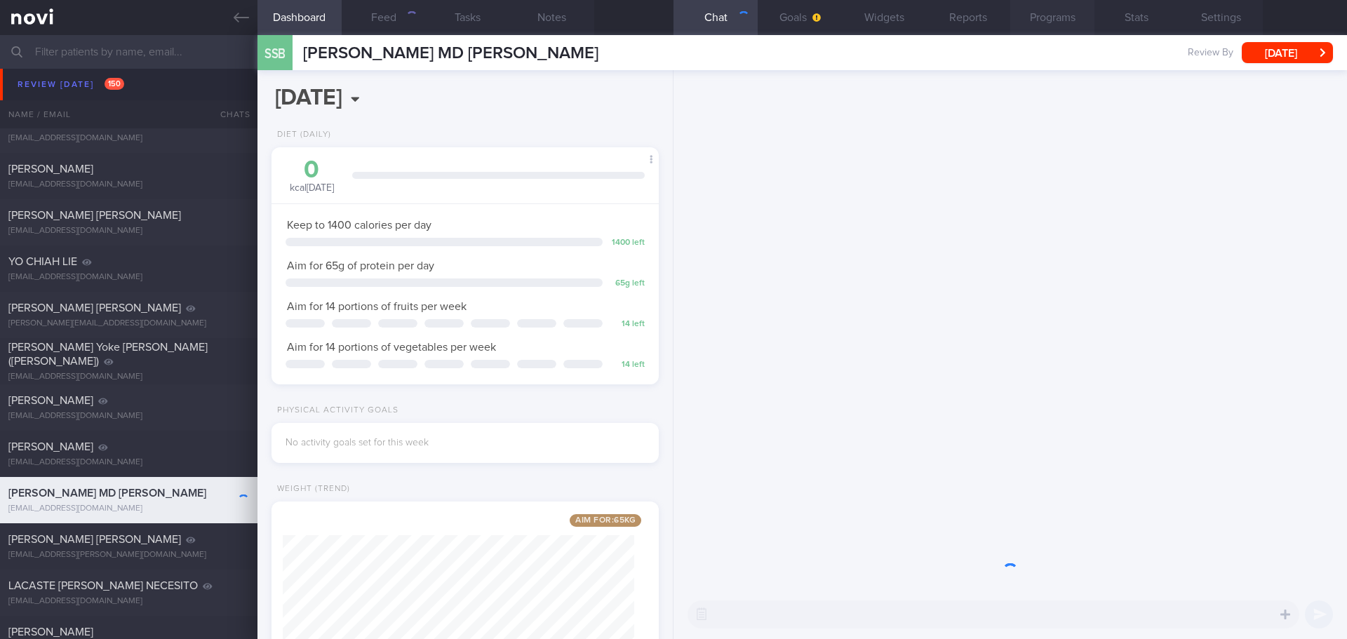
click at [1042, 18] on button "Programs" at bounding box center [1052, 17] width 84 height 35
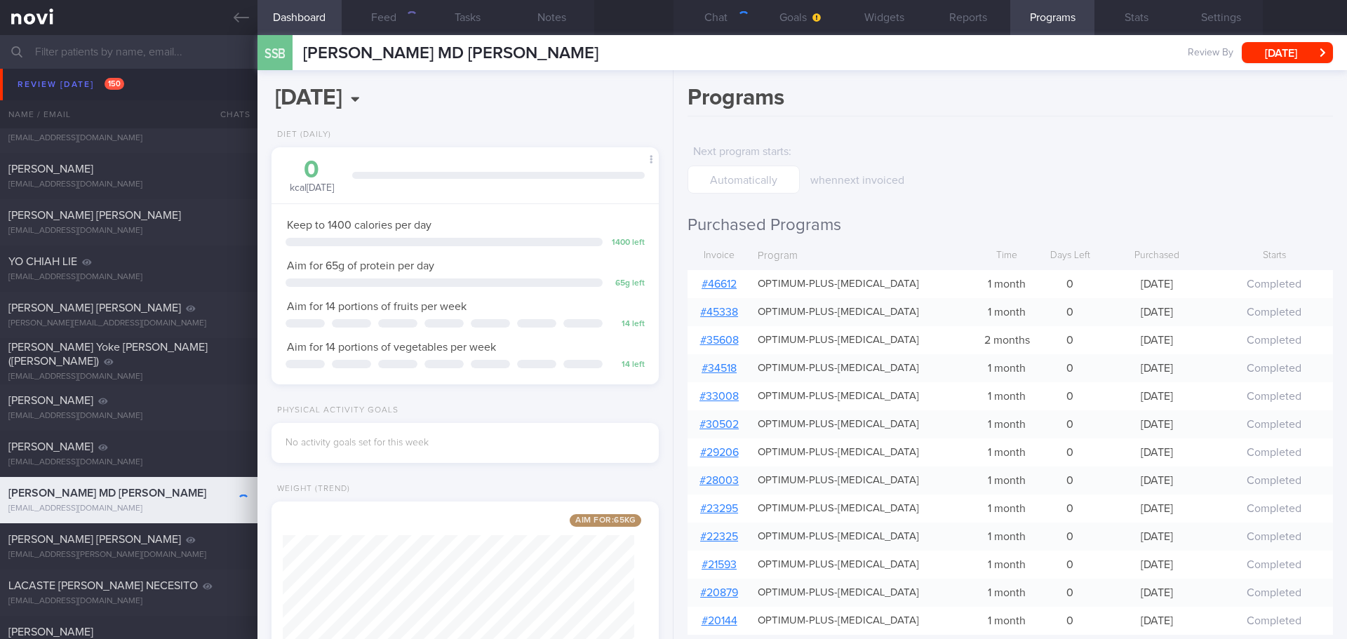
click at [723, 282] on link "# 46612" at bounding box center [719, 284] width 35 height 11
click at [730, 13] on button "Chat" at bounding box center [716, 17] width 84 height 35
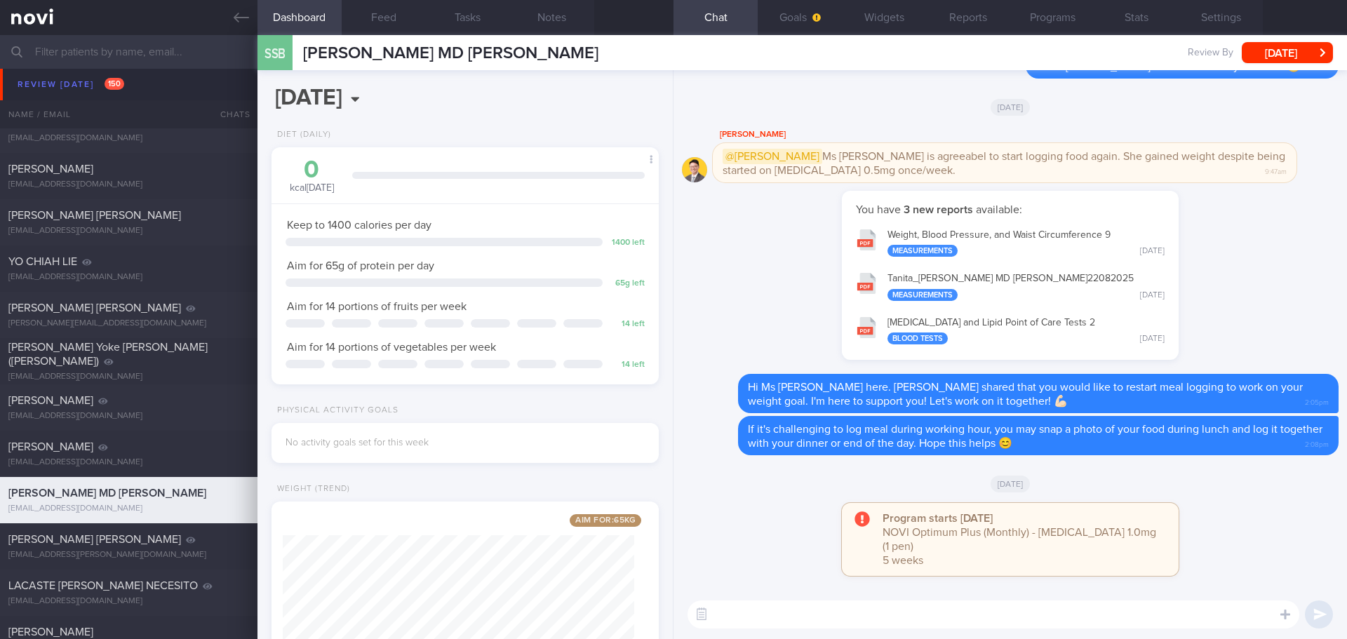
click at [1224, 503] on div "[DATE]" at bounding box center [1010, 483] width 657 height 39
click at [1192, 494] on div "[DATE]" at bounding box center [1010, 482] width 657 height 39
click at [1201, 495] on div "[DATE]" at bounding box center [1010, 482] width 657 height 39
click at [1205, 496] on div "[DATE]" at bounding box center [1010, 482] width 657 height 39
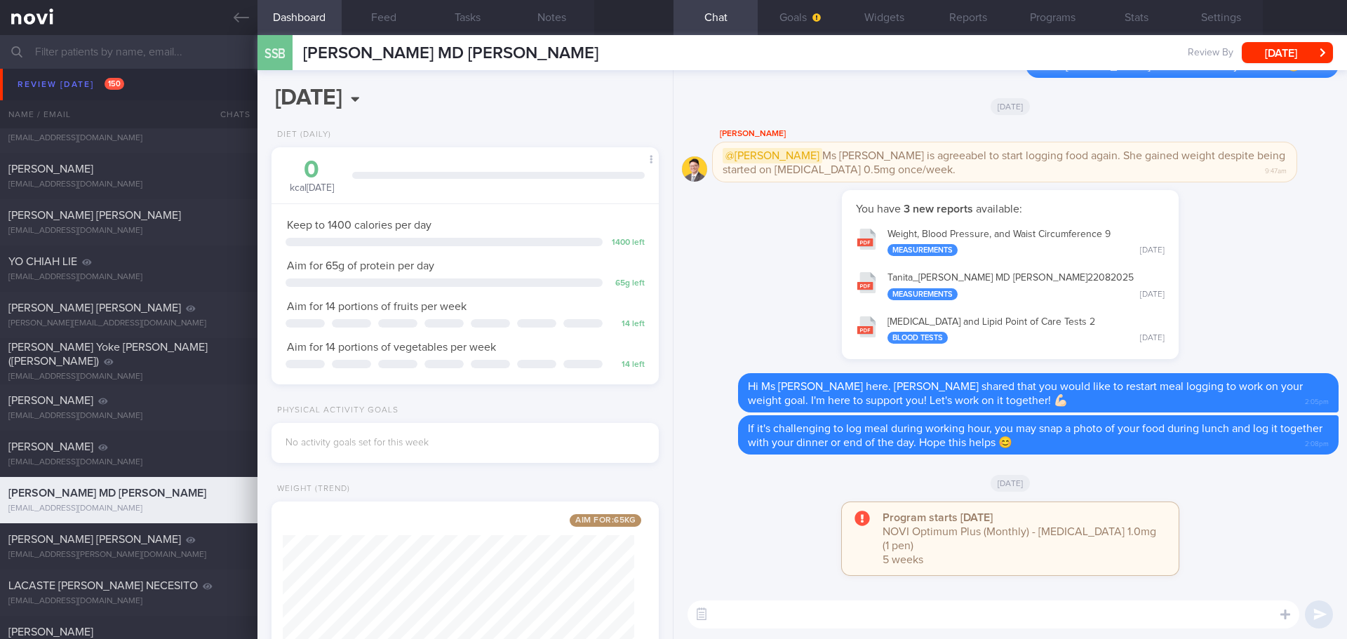
click at [1205, 496] on div "[DATE]" at bounding box center [1010, 482] width 657 height 39
click at [394, 18] on button "Feed" at bounding box center [384, 17] width 84 height 35
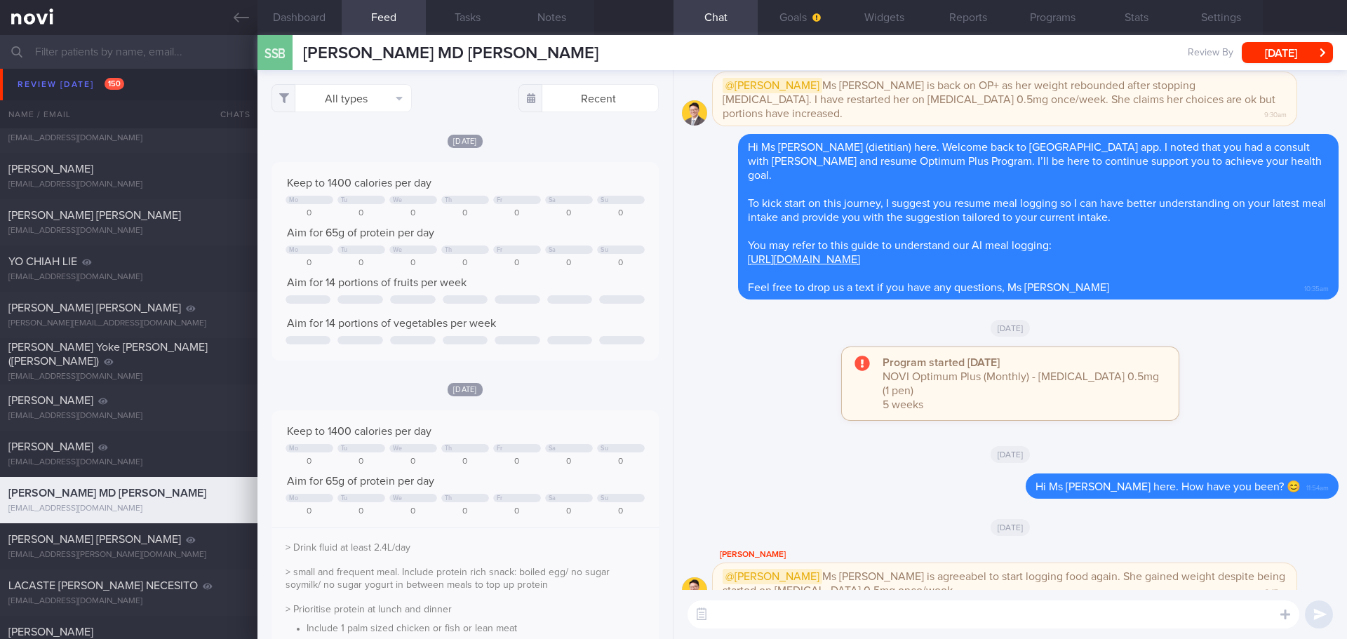
scroll to position [1, 0]
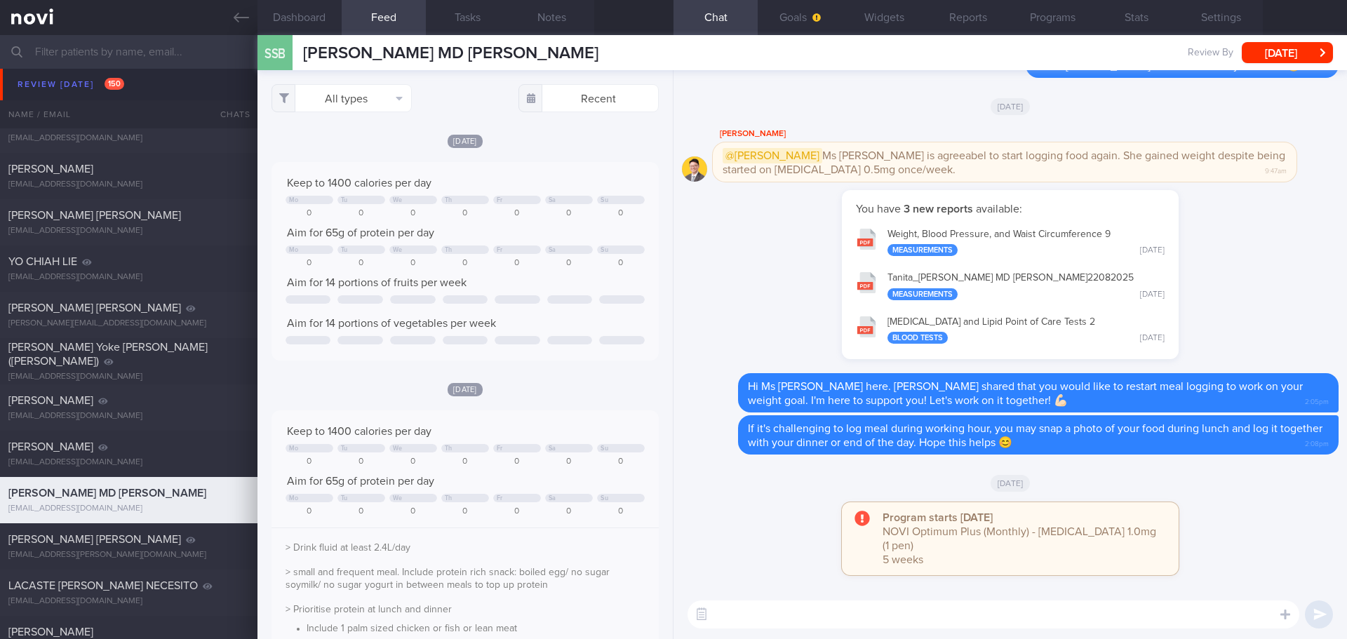
click at [749, 297] on div "You have 3 new reports available: Weight, Blood Pressure, and Waist Circumferen…" at bounding box center [1010, 282] width 657 height 184
click at [704, 616] on button "button" at bounding box center [701, 614] width 25 height 25
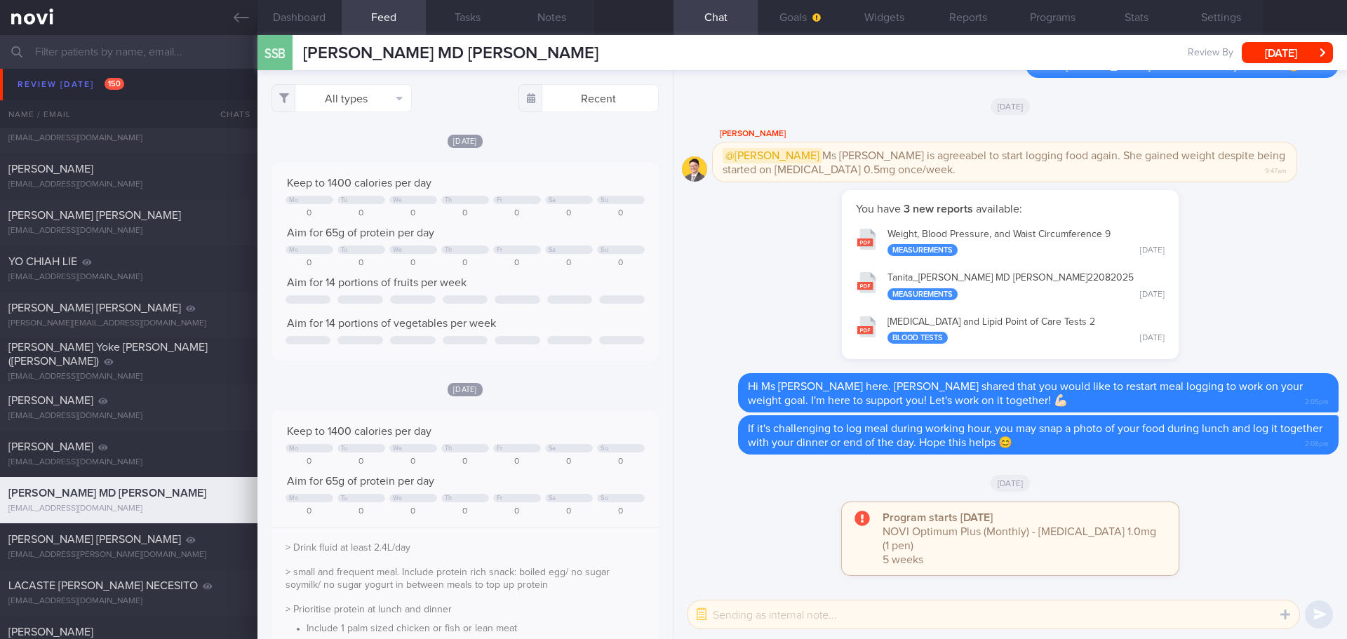
click at [753, 618] on textarea at bounding box center [994, 615] width 612 height 28
type textarea "next appt [DATE]"
click at [1320, 609] on button "submit" at bounding box center [1319, 615] width 28 height 28
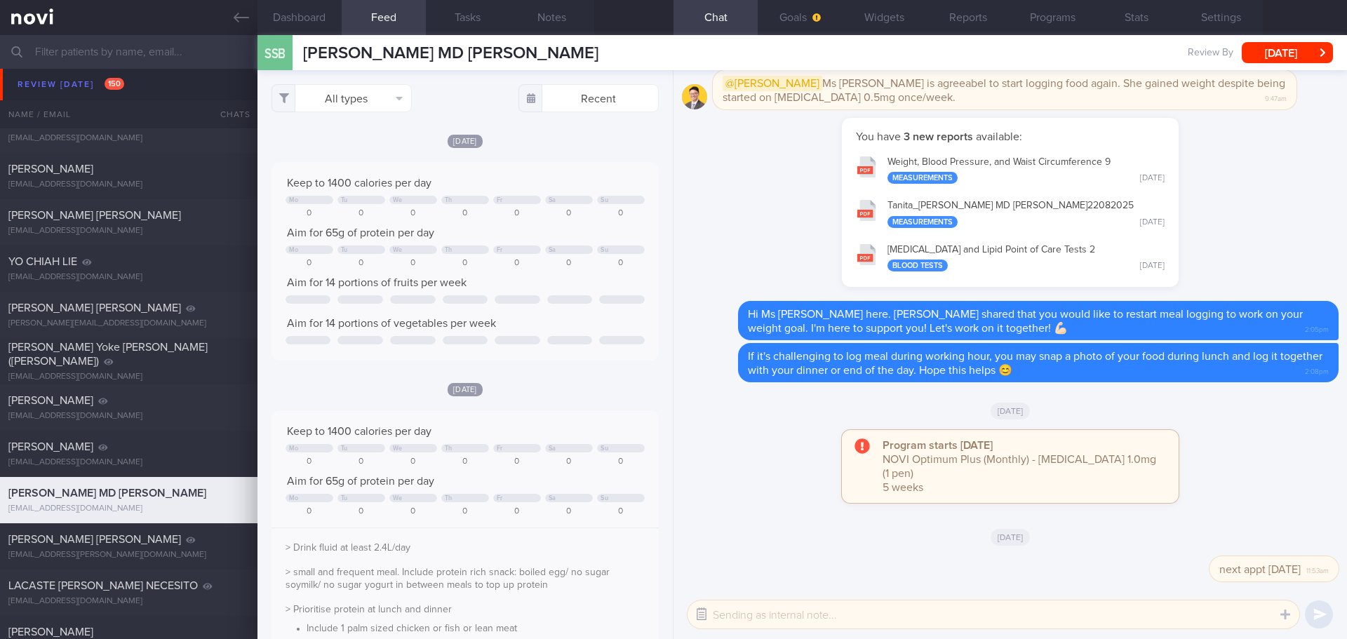
click at [696, 616] on button "button" at bounding box center [701, 614] width 25 height 25
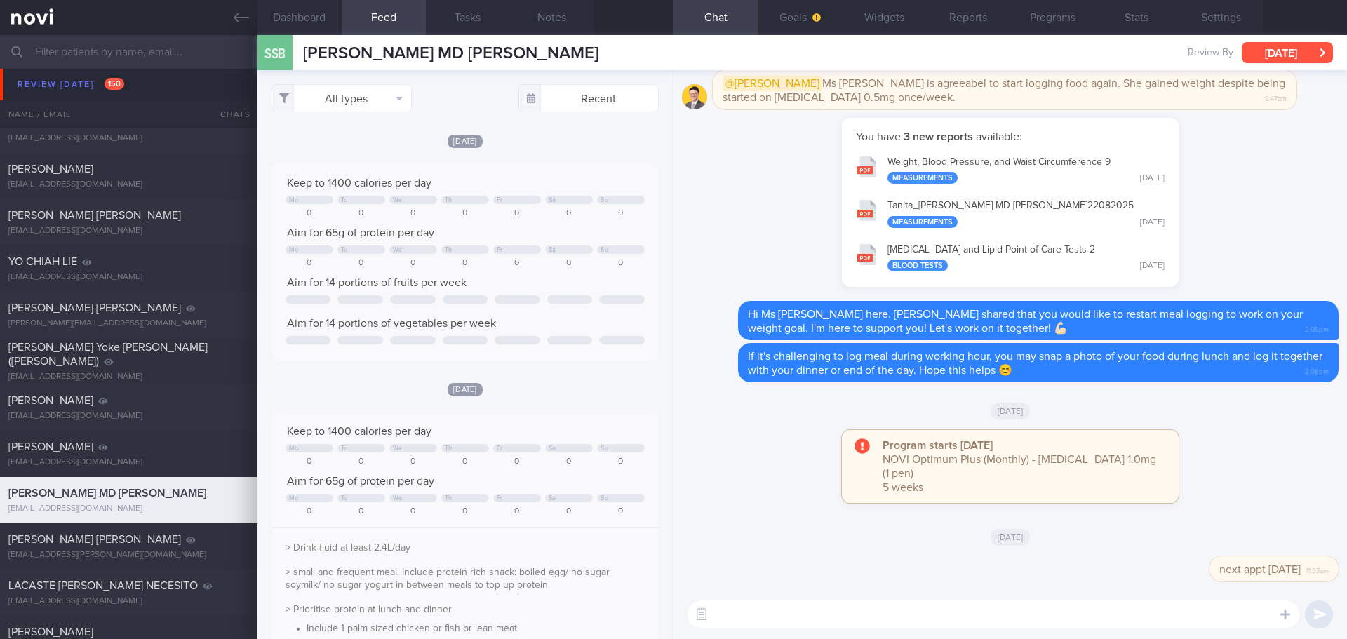
click at [1311, 48] on button "[DATE]" at bounding box center [1287, 52] width 91 height 21
click at [775, 229] on div "You have 3 new reports available: Weight, Blood Pressure, and Waist Circumferen…" at bounding box center [1010, 210] width 657 height 184
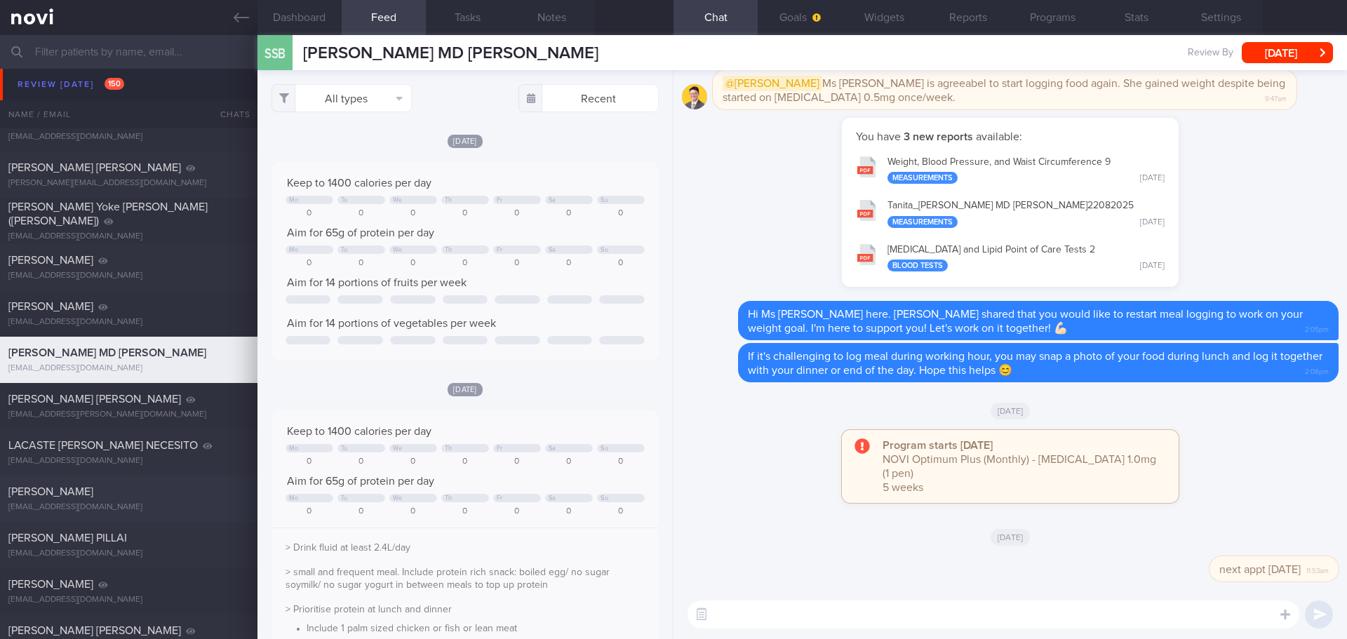
click at [141, 490] on div "[PERSON_NAME]" at bounding box center [126, 492] width 237 height 14
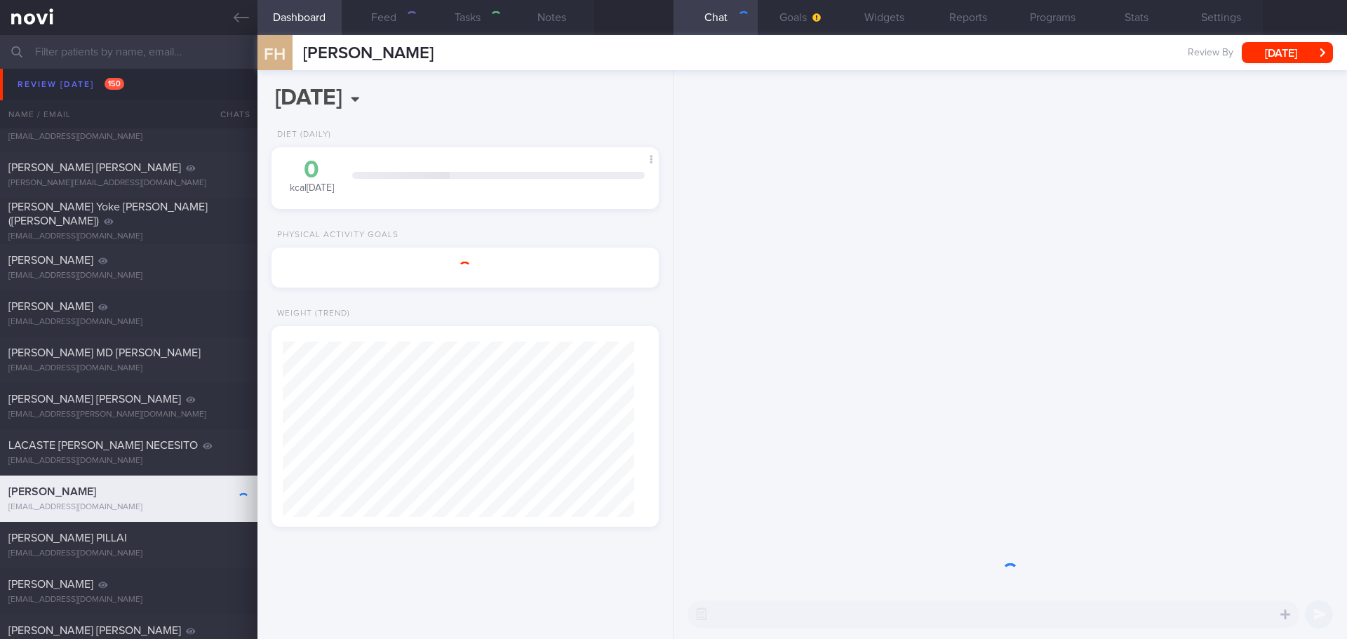
type input "[DATE]"
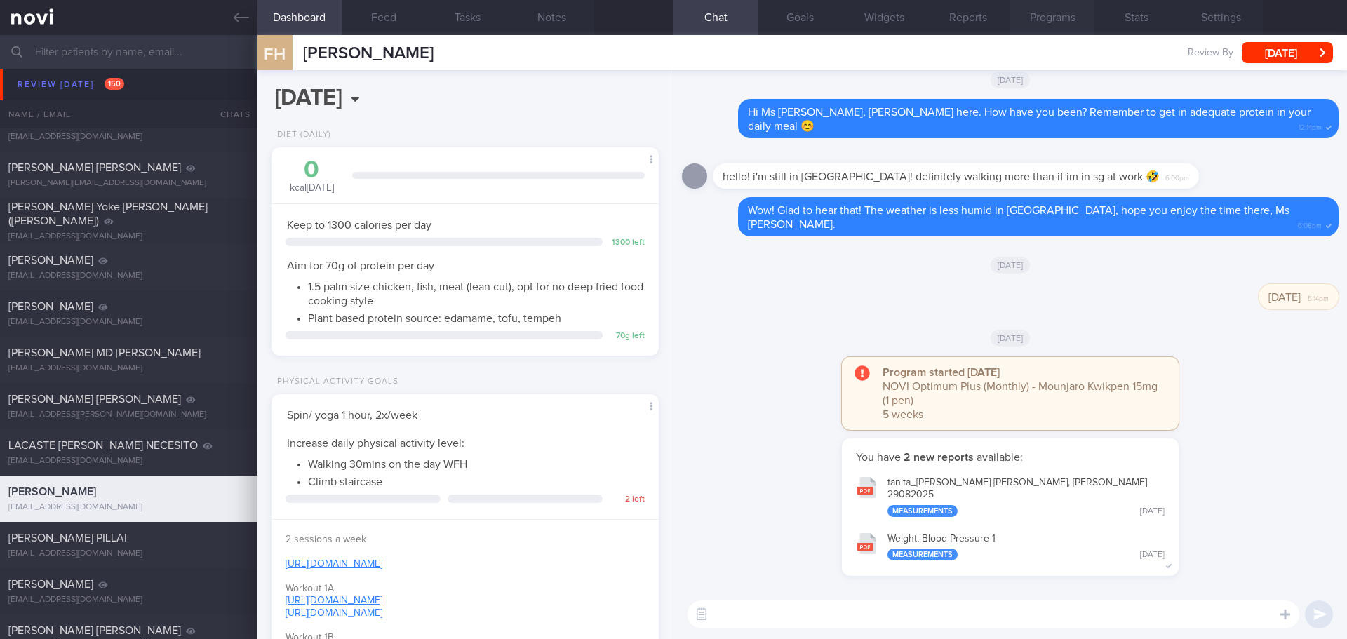
click at [1036, 19] on button "Programs" at bounding box center [1052, 17] width 84 height 35
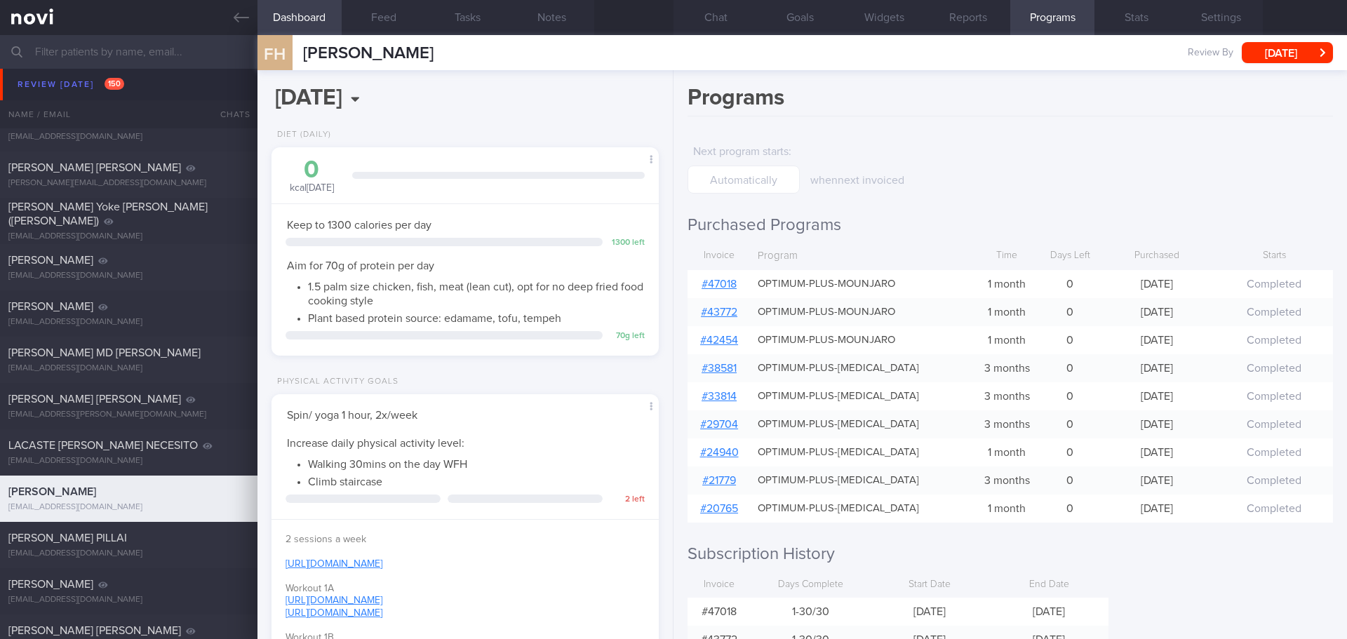
click at [714, 287] on link "# 47018" at bounding box center [719, 284] width 35 height 11
click at [716, 21] on button "Chat" at bounding box center [716, 17] width 84 height 35
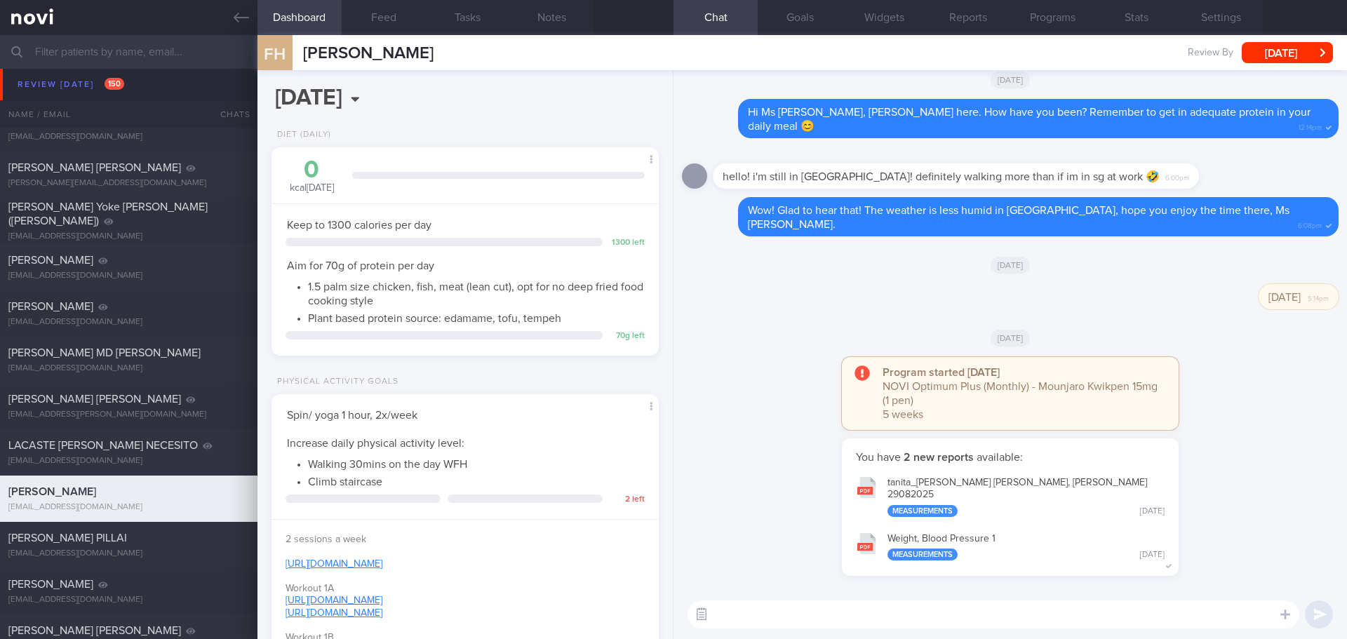
click at [704, 610] on button "button" at bounding box center [701, 614] width 25 height 25
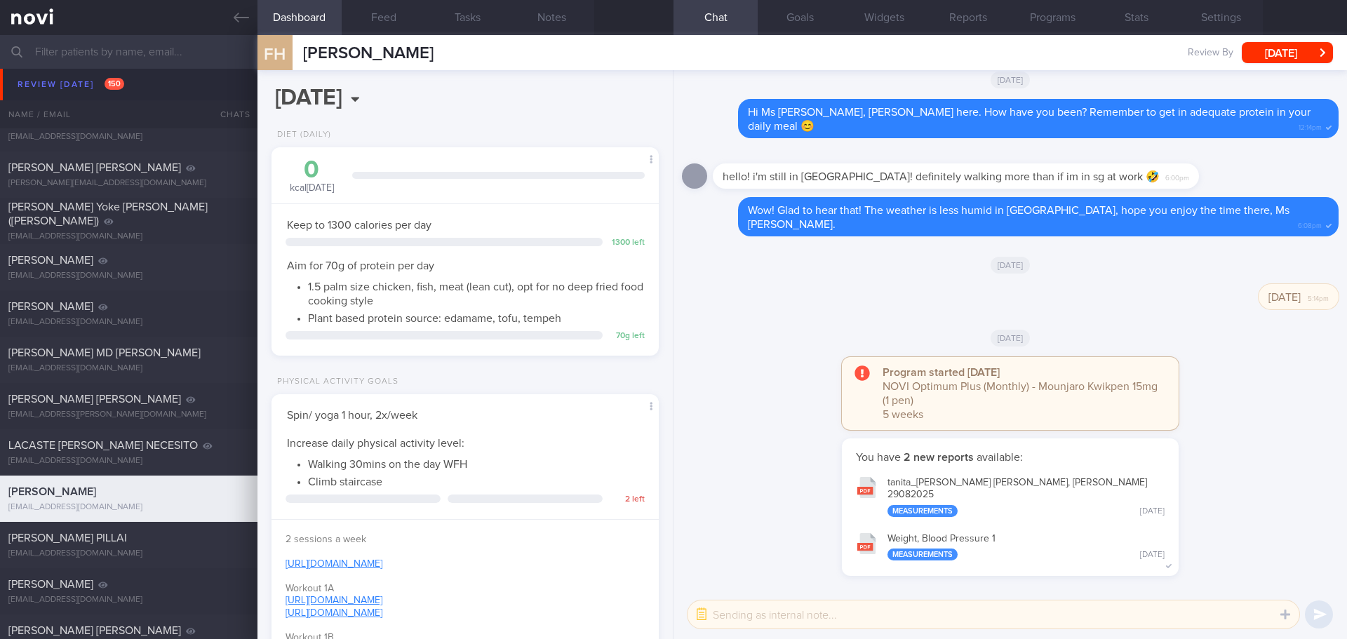
click at [739, 612] on textarea at bounding box center [994, 615] width 612 height 28
type textarea "next appt [DATE]"
click at [1311, 611] on button "submit" at bounding box center [1319, 615] width 28 height 28
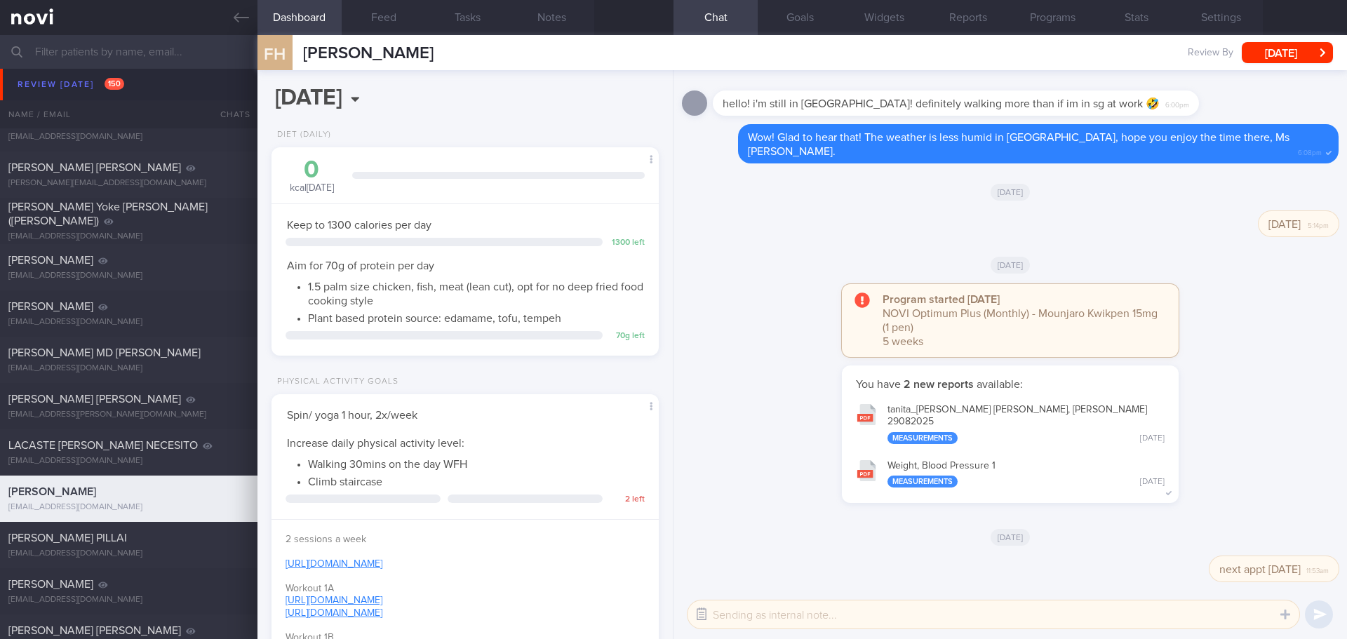
click at [703, 618] on button "button" at bounding box center [701, 614] width 25 height 25
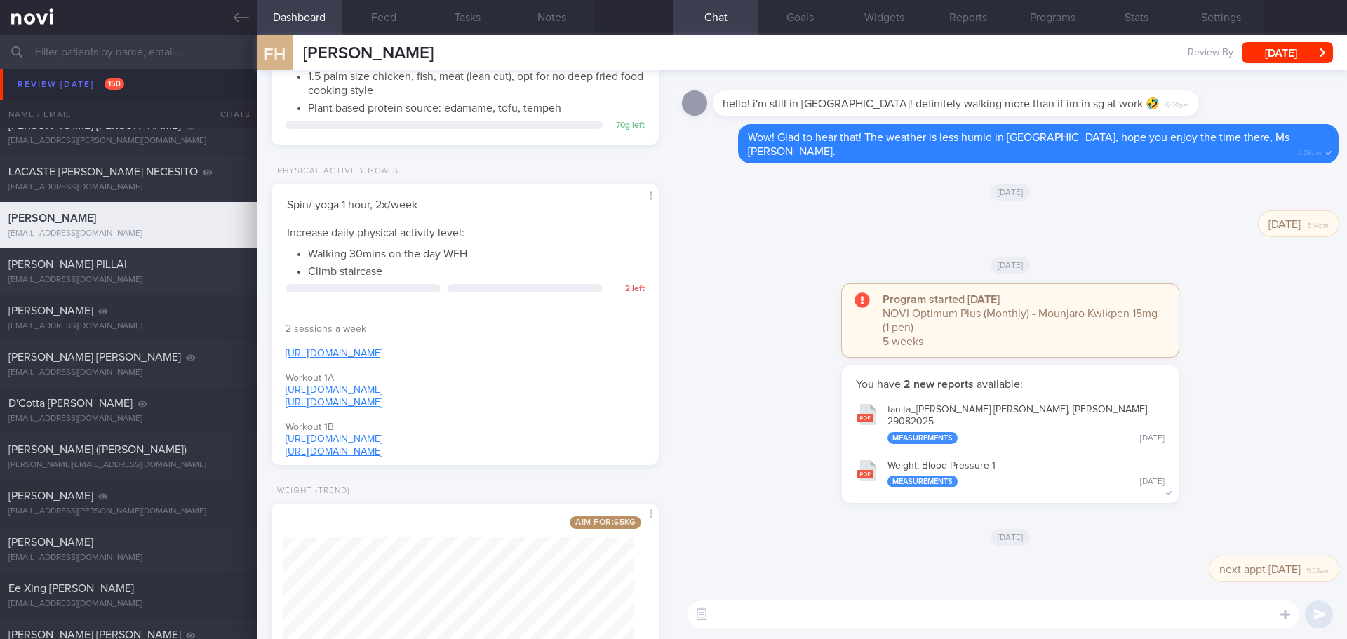
scroll to position [491, 0]
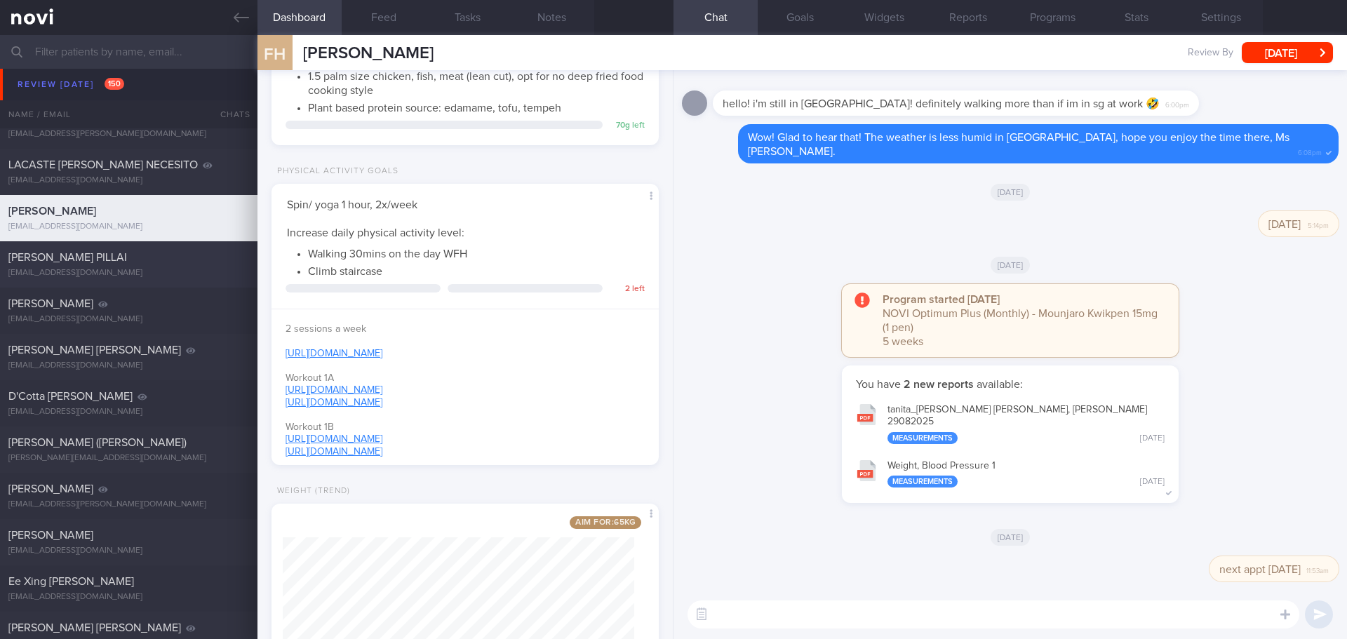
click at [161, 262] on div "[PERSON_NAME] PILLAI" at bounding box center [126, 257] width 237 height 14
type input "[DATE]"
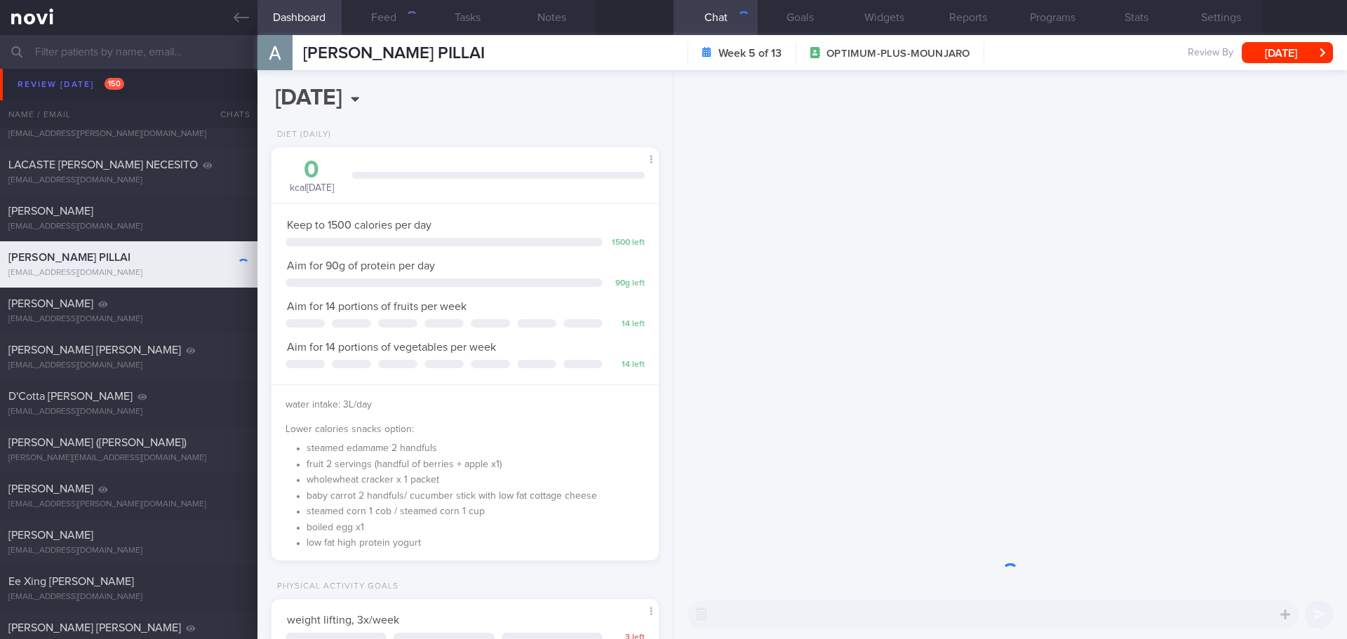
scroll to position [196, 352]
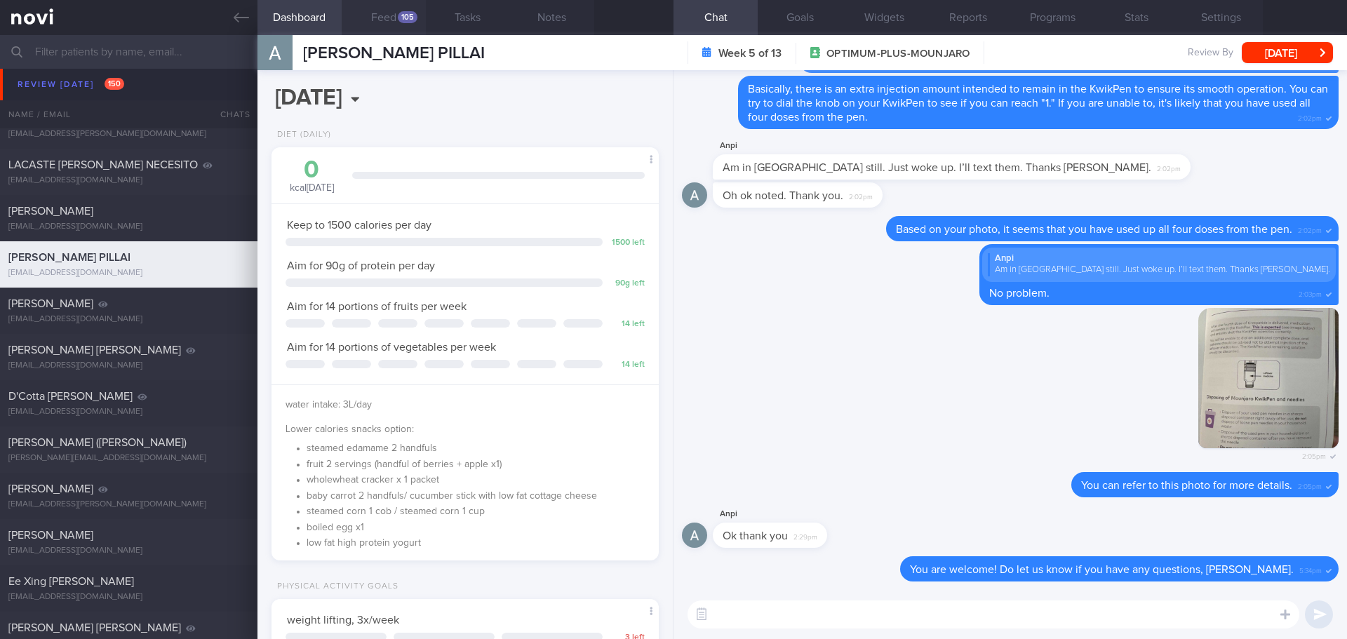
click at [389, 13] on button "Feed 105" at bounding box center [384, 17] width 84 height 35
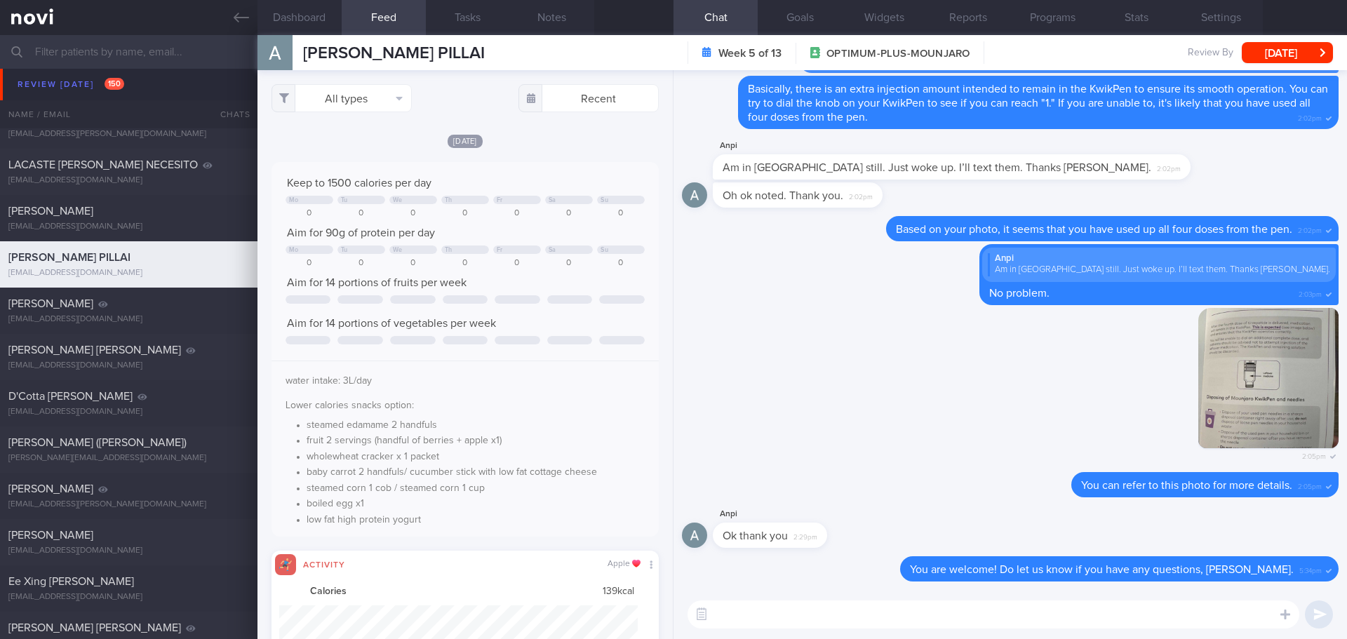
click at [441, 114] on div "All types Food Activity Glucose Weight Medicine Blood Pressure CGM Install Rece…" at bounding box center [465, 354] width 415 height 569
click at [394, 105] on button "All types" at bounding box center [342, 98] width 140 height 28
click at [364, 142] on button "Activity" at bounding box center [341, 146] width 139 height 21
checkbox input "false"
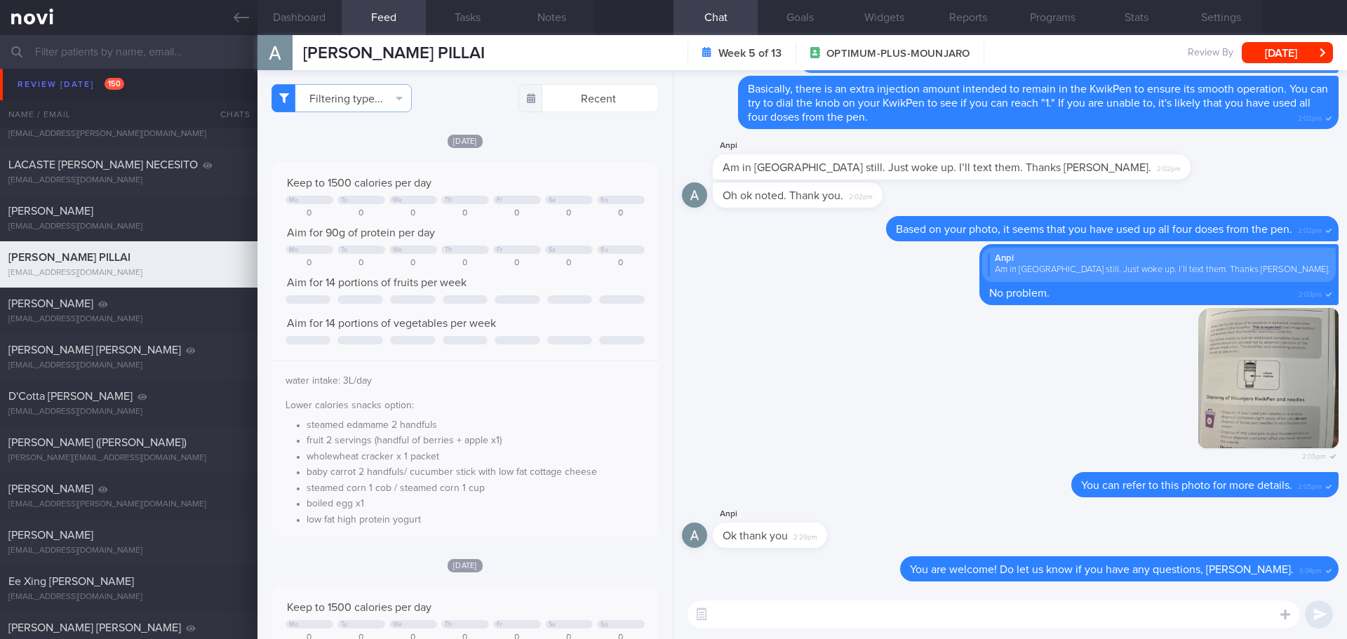
click at [527, 139] on div "[DATE]" at bounding box center [465, 140] width 387 height 15
click at [911, 622] on textarea at bounding box center [994, 615] width 612 height 28
type textarea "Hi Ms Anitha, how have you been doing?"
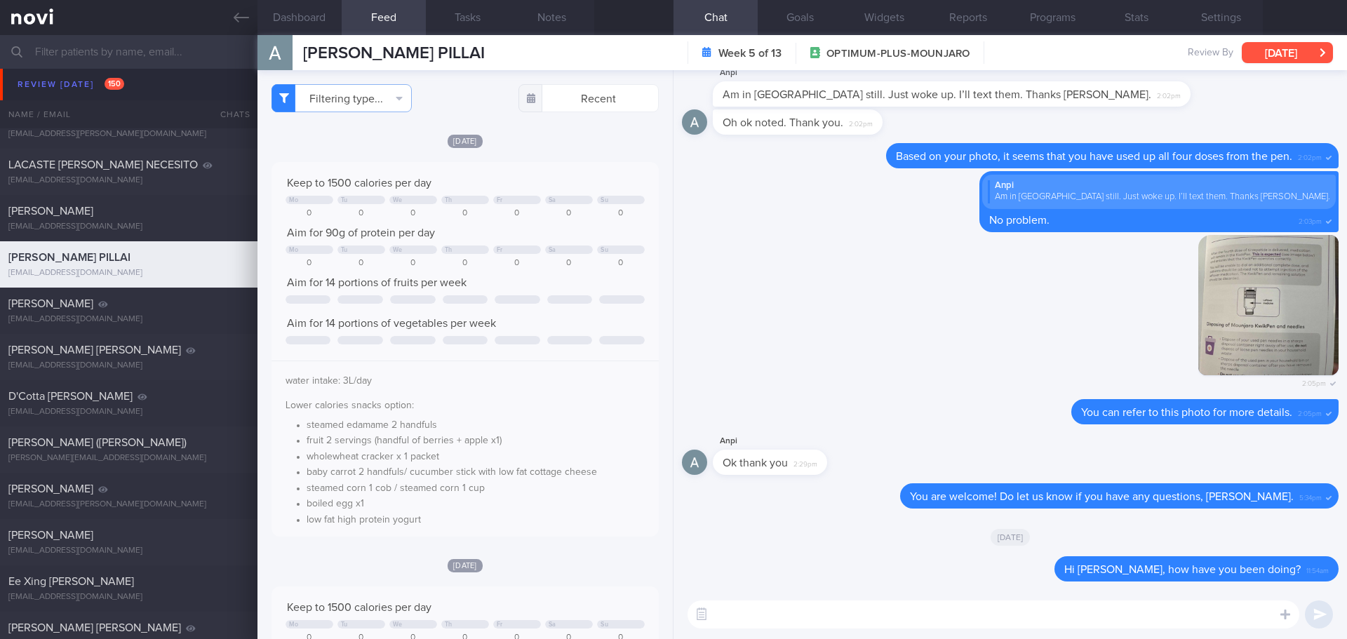
click at [1307, 48] on button "[DATE]" at bounding box center [1287, 52] width 91 height 21
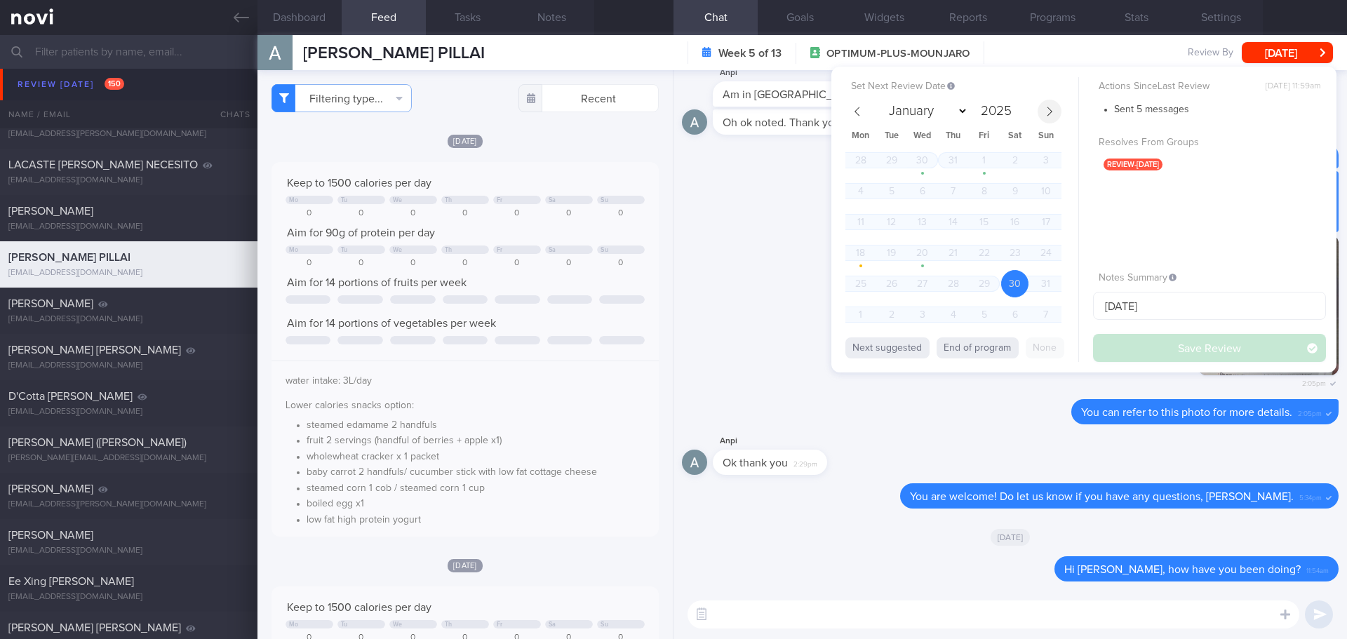
click at [1054, 116] on icon at bounding box center [1050, 112] width 10 height 10
click at [1053, 115] on icon at bounding box center [1050, 112] width 10 height 10
select select "9"
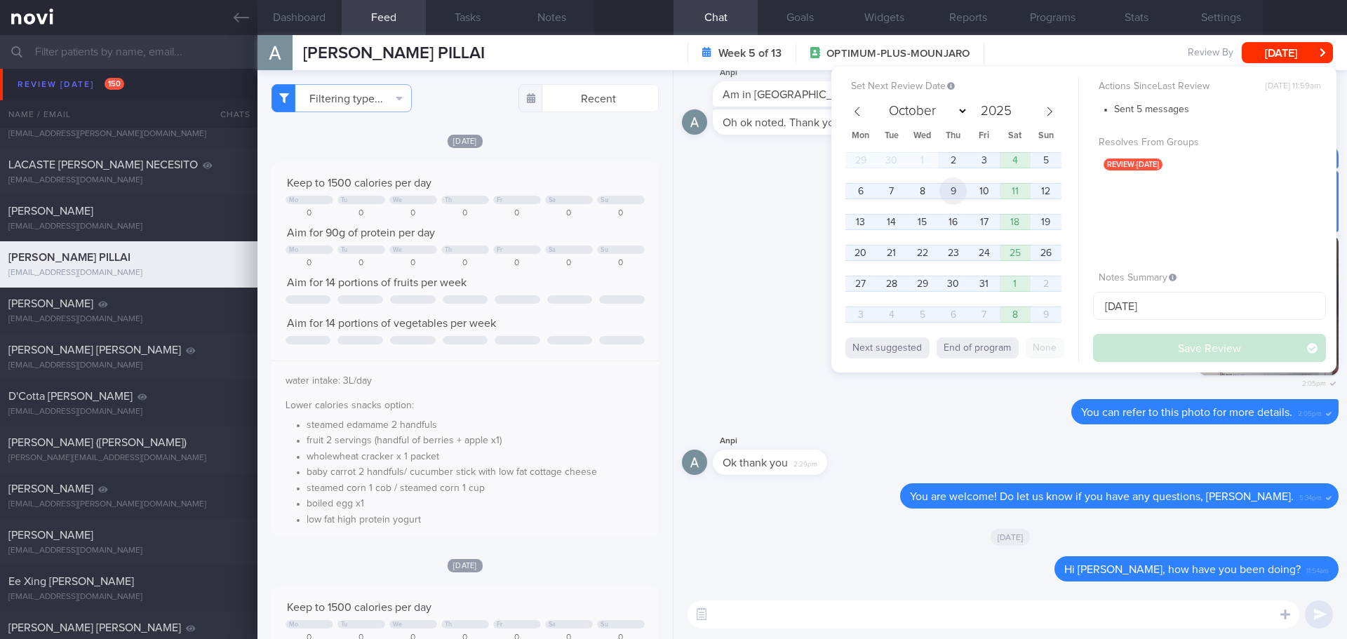
click at [955, 193] on span "9" at bounding box center [953, 191] width 27 height 27
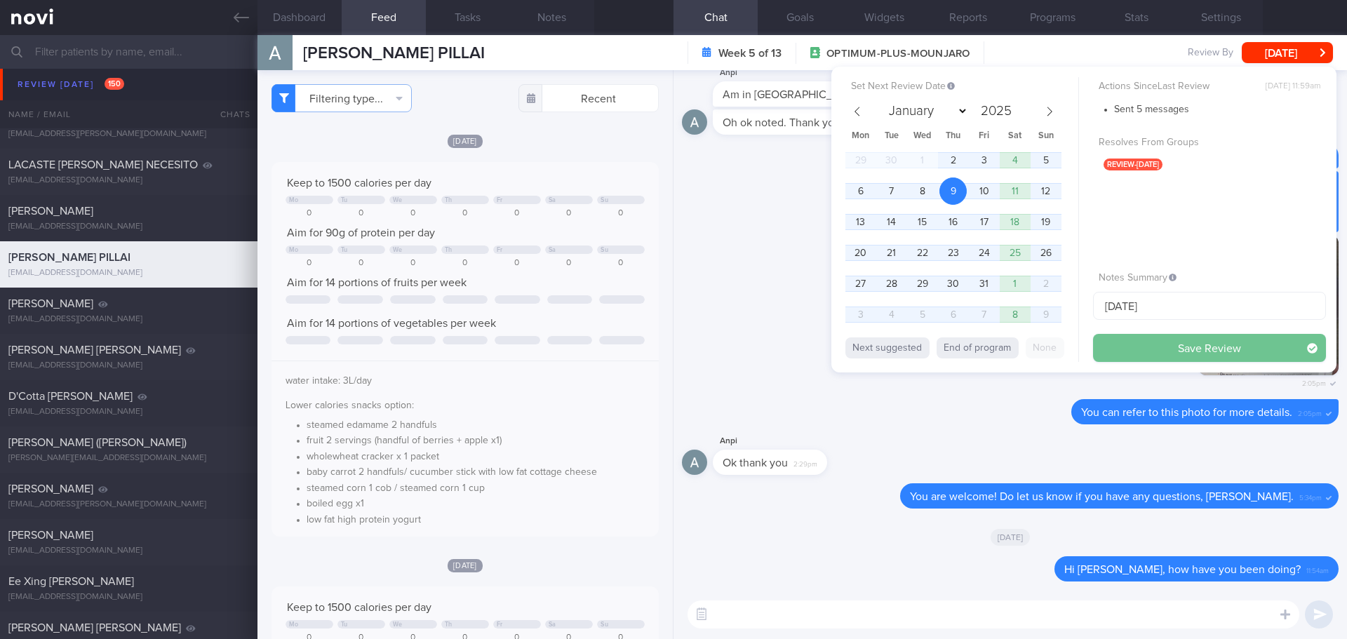
click at [1140, 341] on button "Save Review" at bounding box center [1209, 348] width 233 height 28
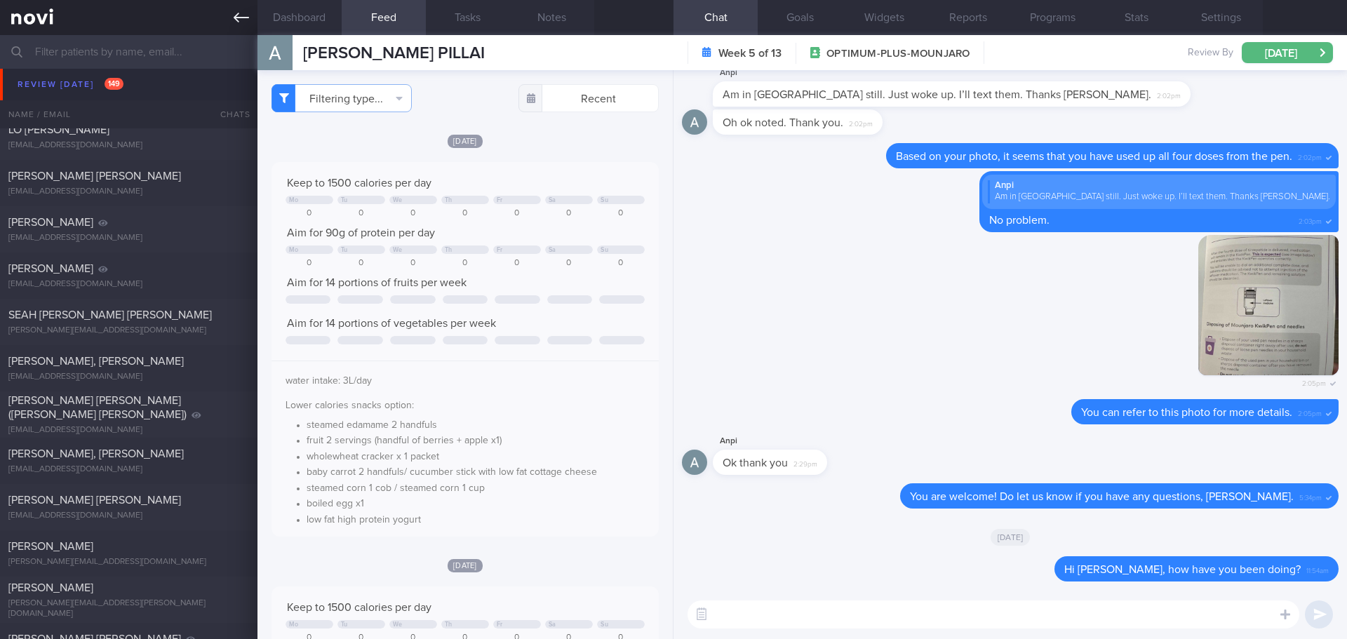
click at [232, 15] on link at bounding box center [129, 17] width 258 height 35
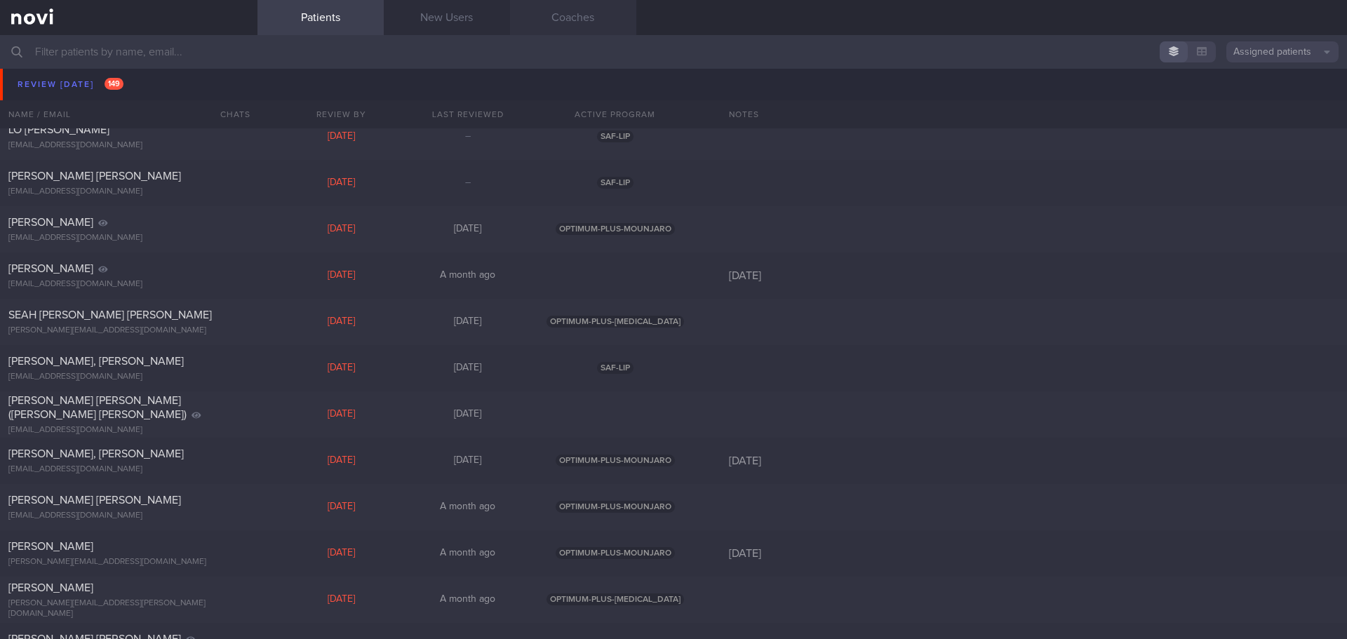
click at [606, 24] on link "Coaches" at bounding box center [573, 17] width 126 height 35
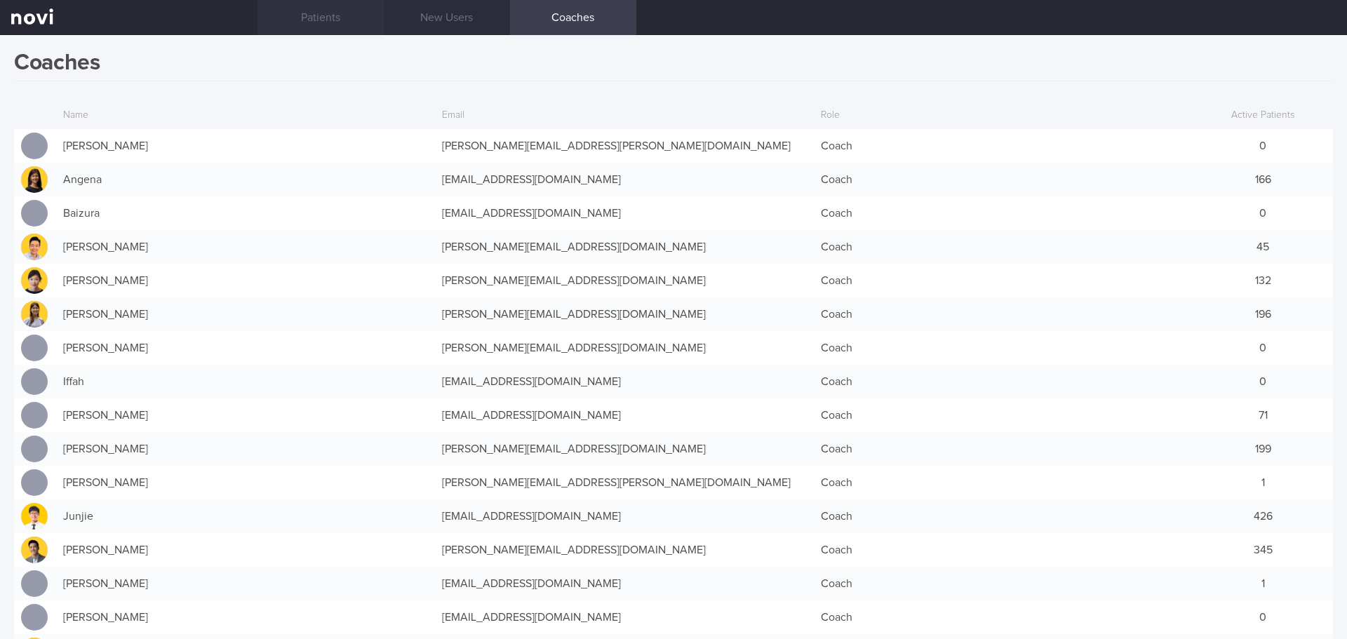
click at [320, 18] on link "Patients" at bounding box center [321, 17] width 126 height 35
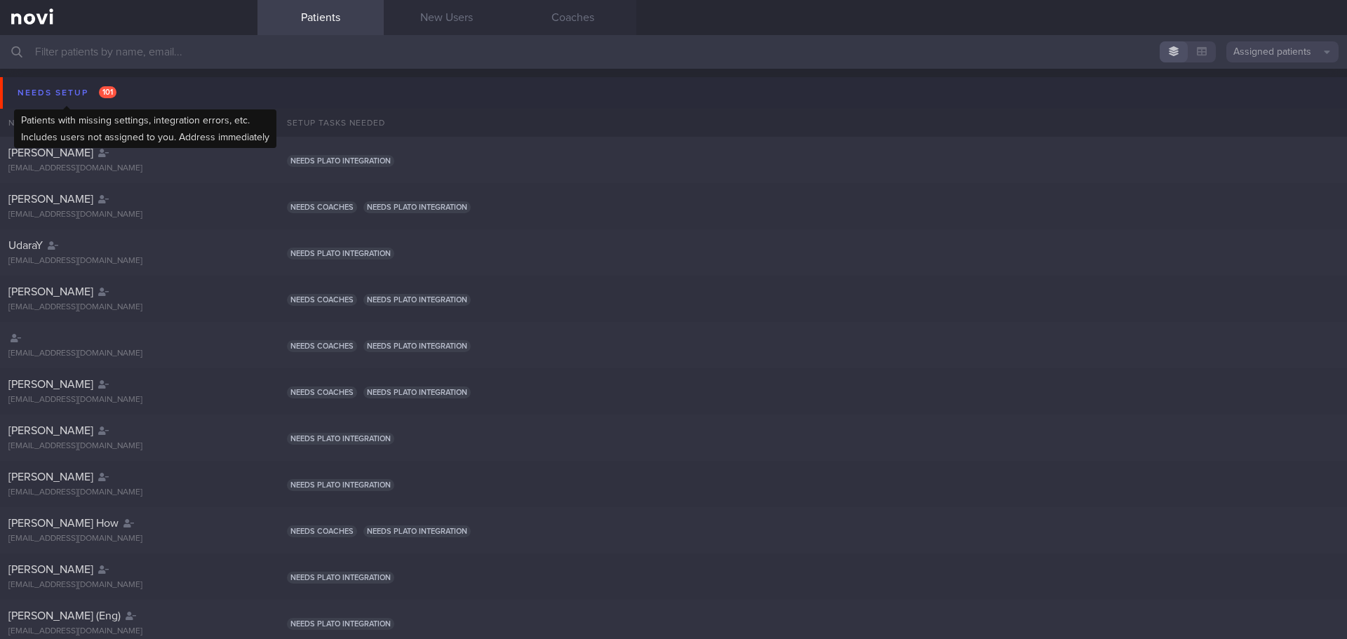
click at [72, 91] on div "Needs setup 101" at bounding box center [67, 92] width 106 height 19
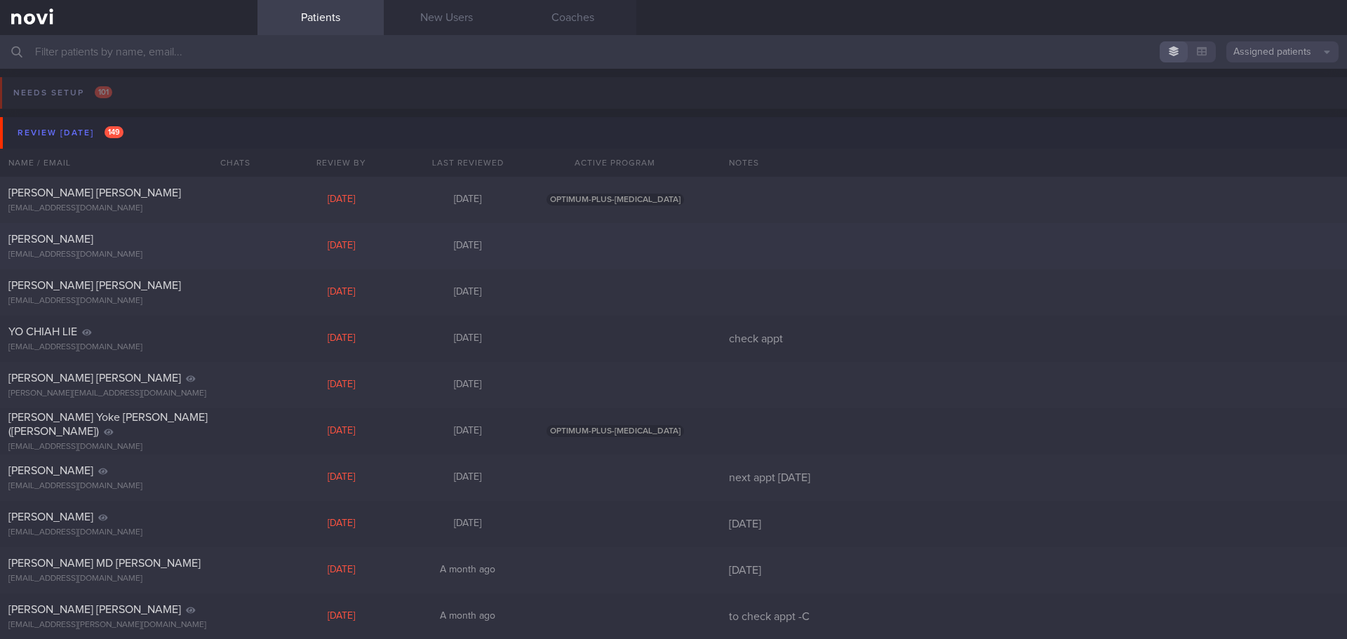
click at [265, 246] on div "[PERSON_NAME] [EMAIL_ADDRESS][DOMAIN_NAME] [DATE] [DATE]" at bounding box center [673, 246] width 1347 height 46
select select "7"
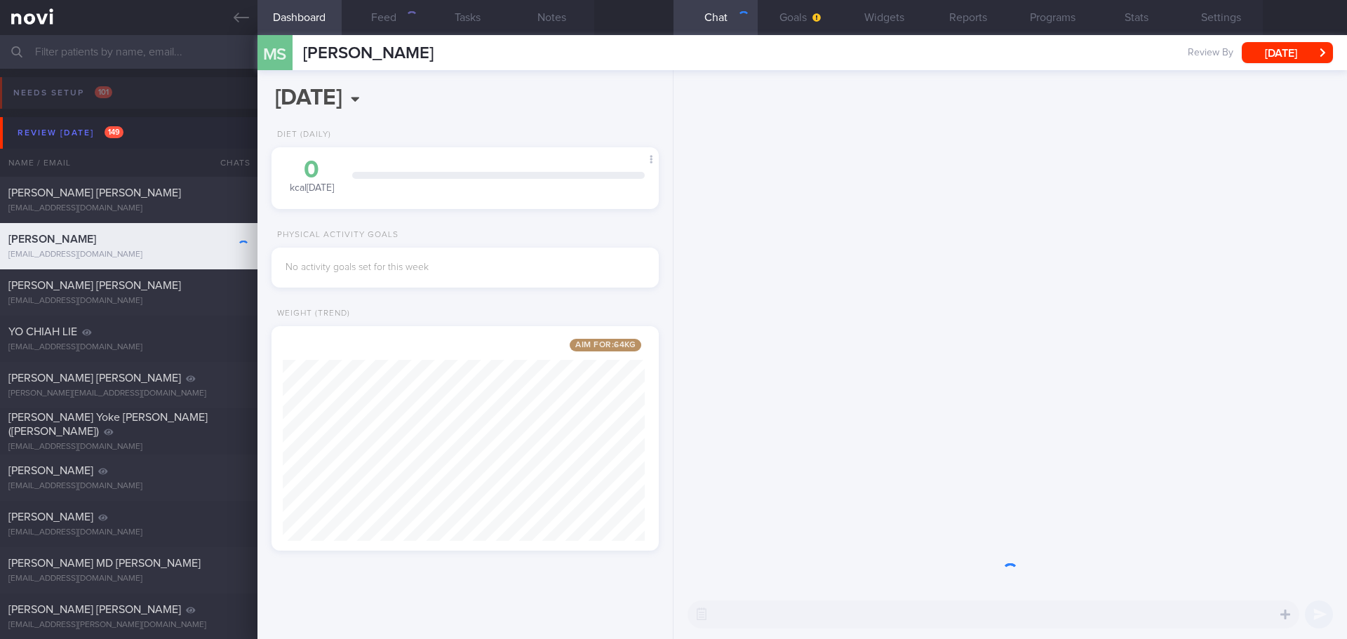
scroll to position [201, 363]
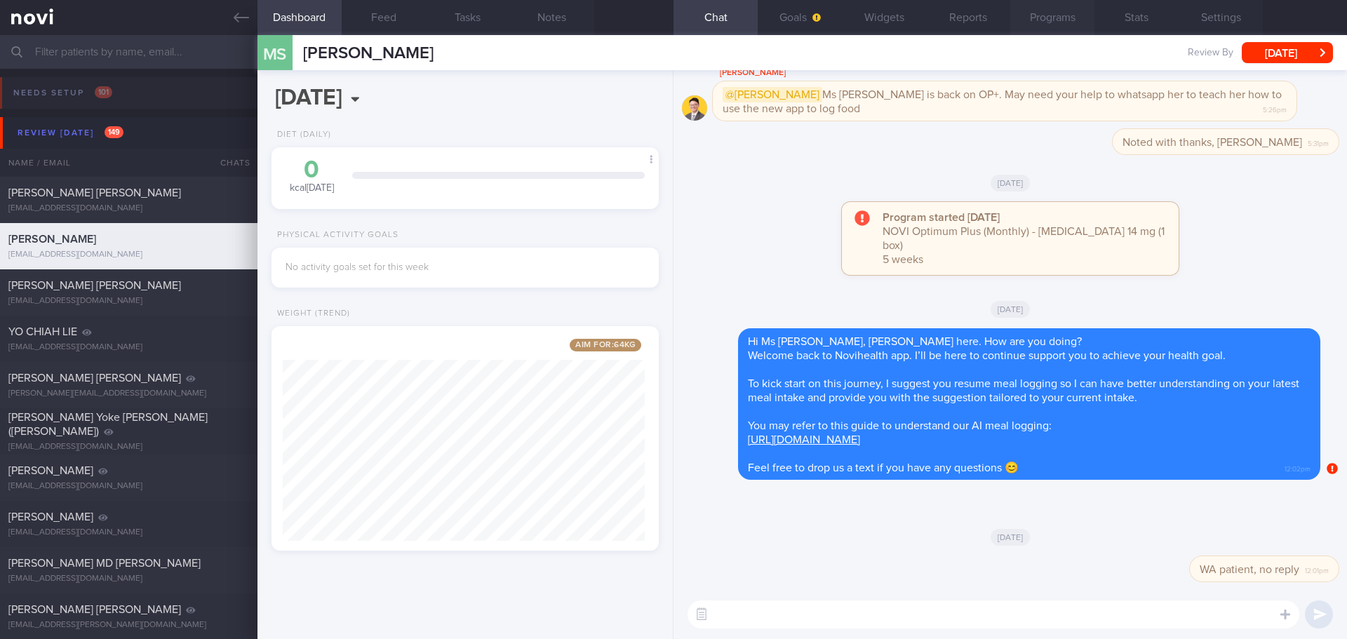
click at [1060, 25] on button "Programs" at bounding box center [1052, 17] width 84 height 35
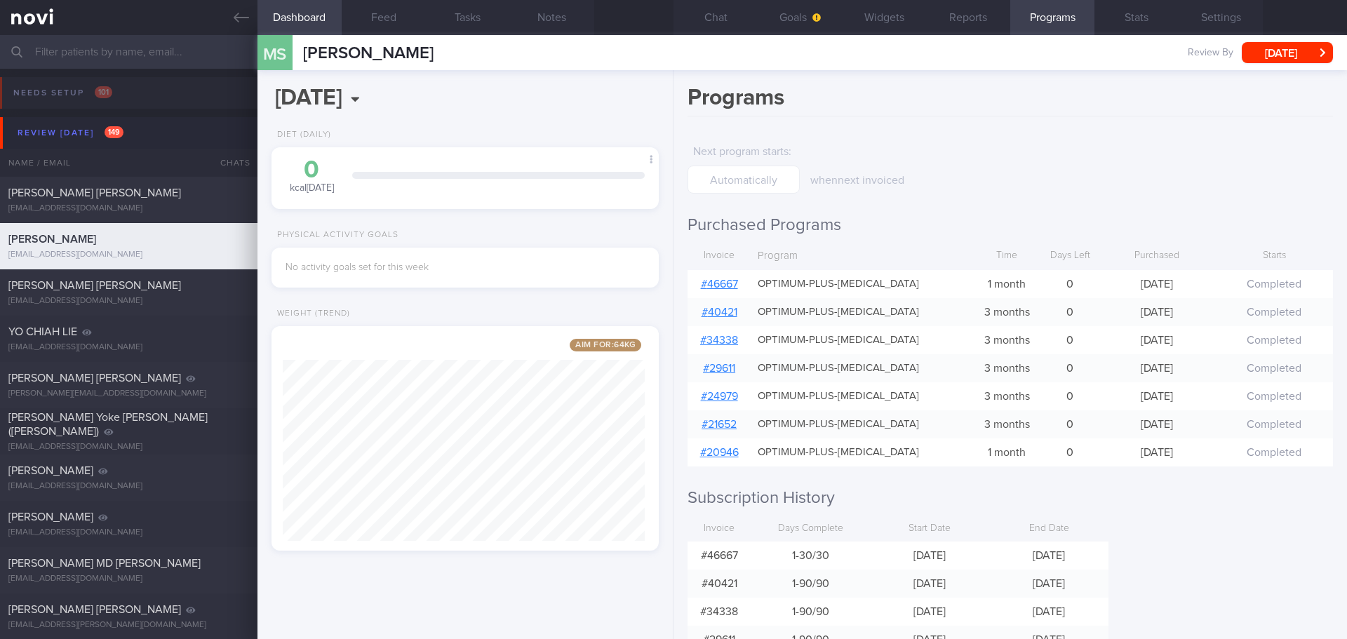
click at [1014, 171] on div "when next invoiced" at bounding box center [924, 163] width 228 height 50
click at [1280, 49] on button "[DATE]" at bounding box center [1287, 52] width 91 height 21
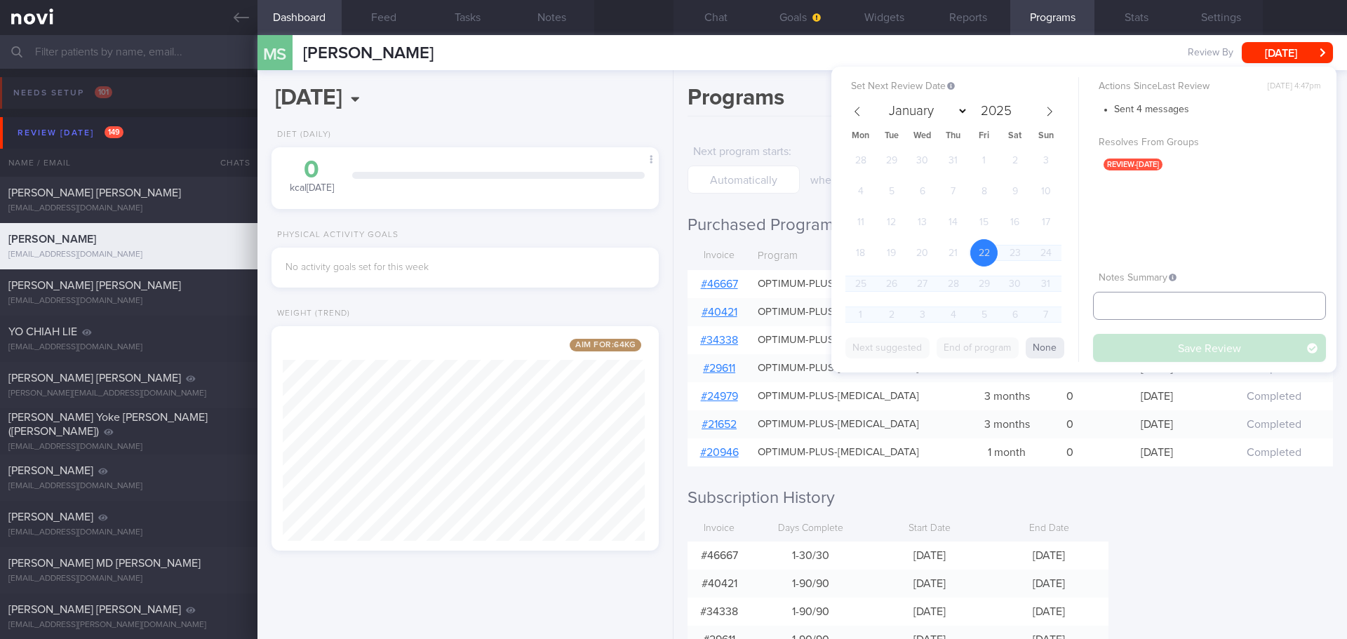
drag, startPoint x: 1130, startPoint y: 295, endPoint x: 1132, endPoint y: 305, distance: 10.0
click at [1130, 297] on input "text" at bounding box center [1209, 306] width 233 height 28
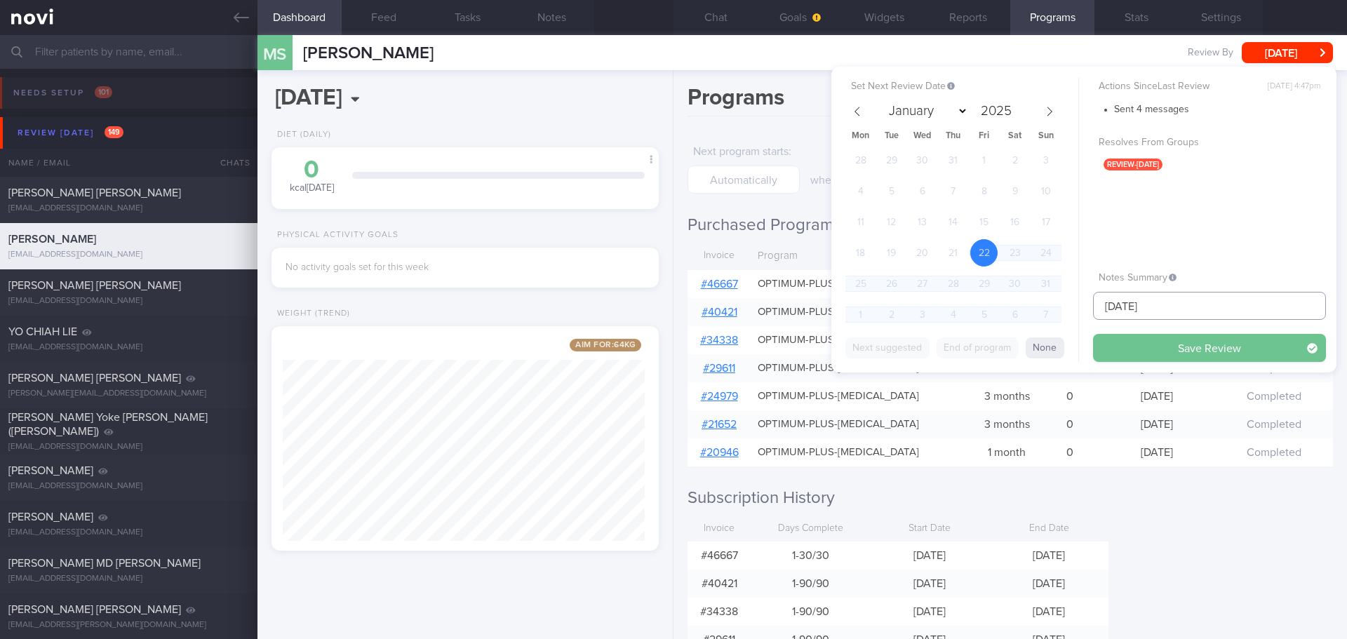
type input "[DATE]"
click at [1158, 347] on button "Save Review" at bounding box center [1209, 348] width 233 height 28
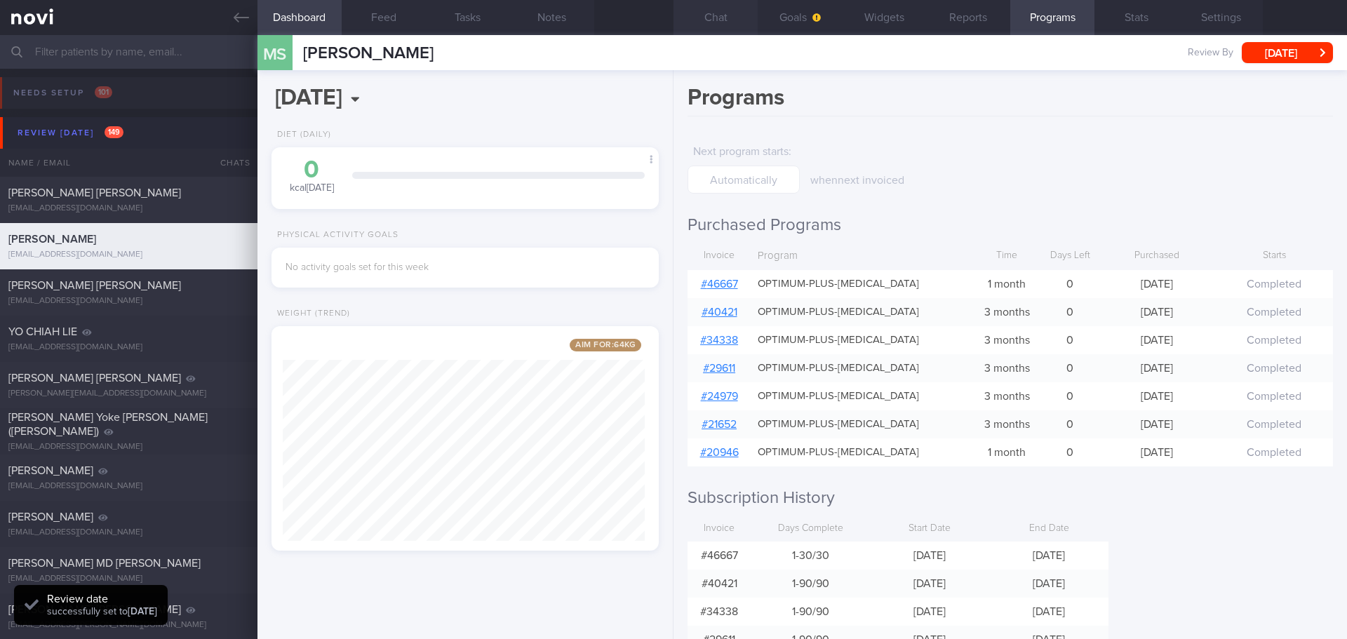
click at [723, 15] on button "Chat" at bounding box center [716, 17] width 84 height 35
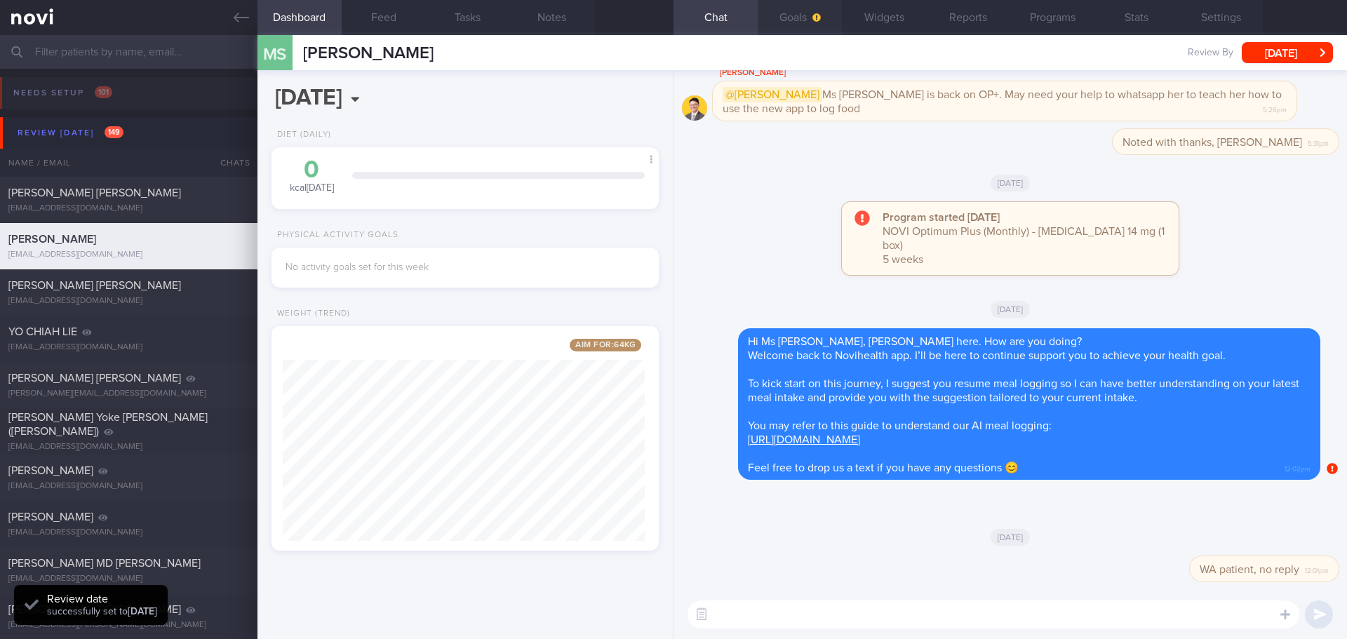
click at [782, 23] on button "Goals" at bounding box center [800, 17] width 84 height 35
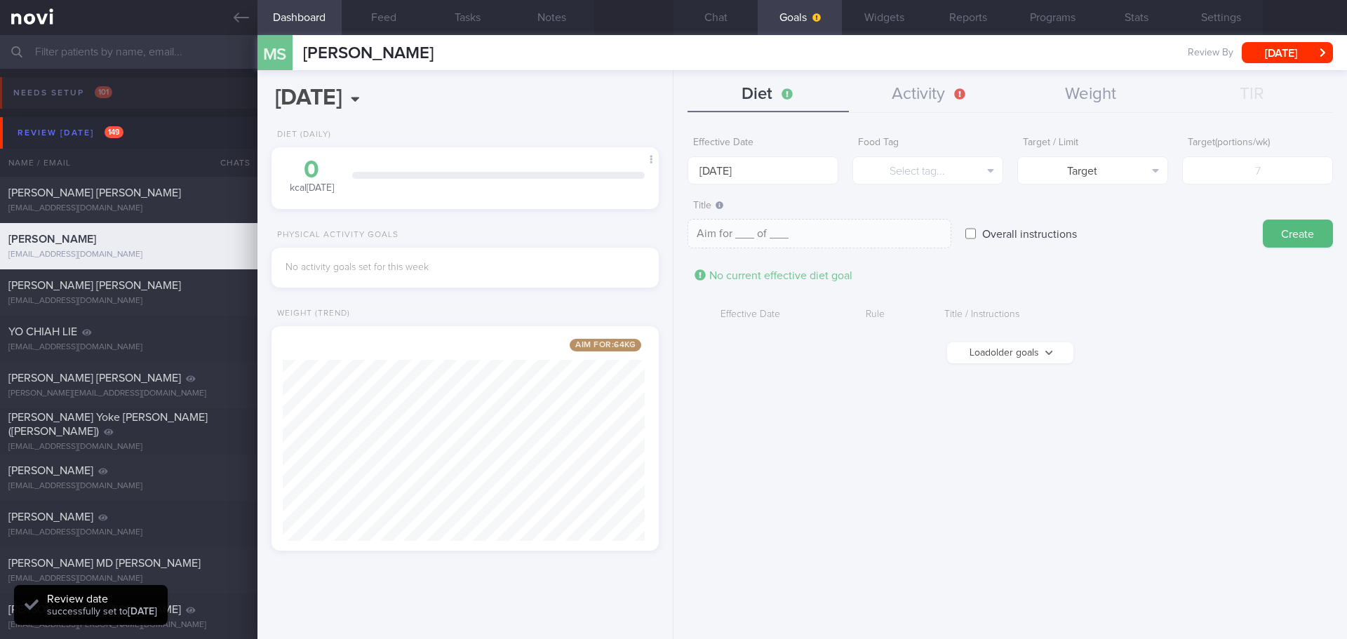
click at [1005, 351] on button "Load older goals" at bounding box center [1010, 352] width 126 height 21
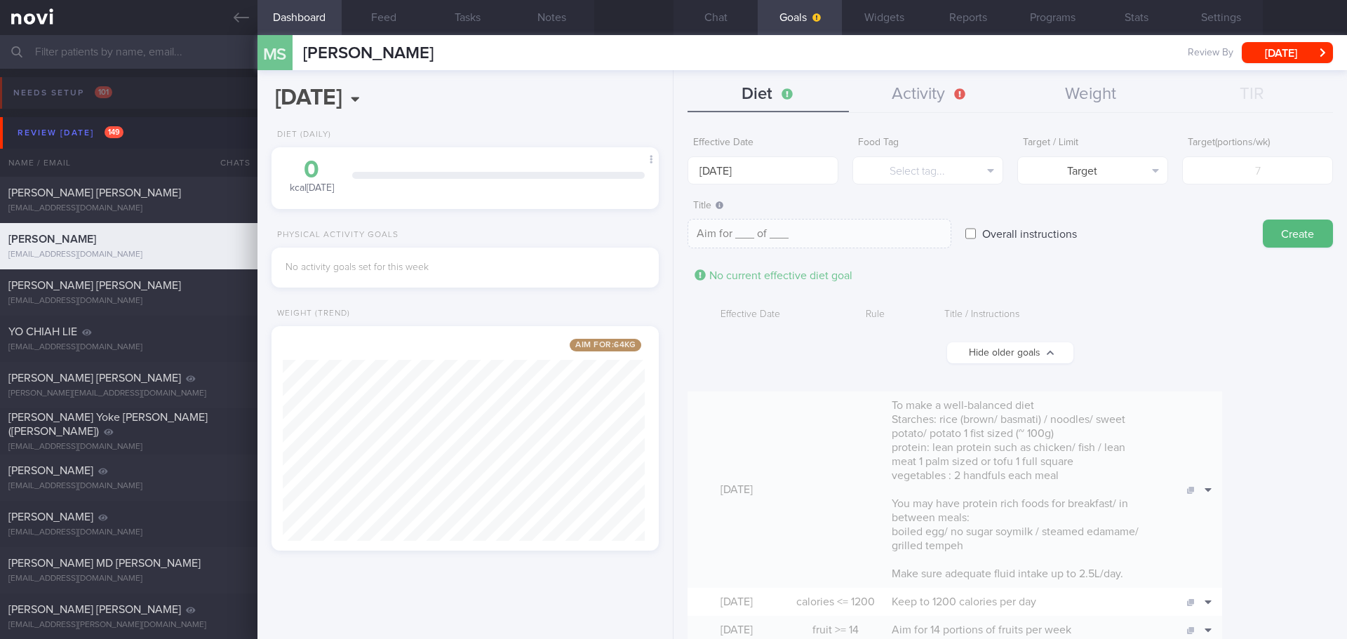
click at [1144, 314] on div "Title / Instructions" at bounding box center [1110, 315] width 347 height 27
click at [797, 168] on input "[DATE]" at bounding box center [763, 170] width 151 height 28
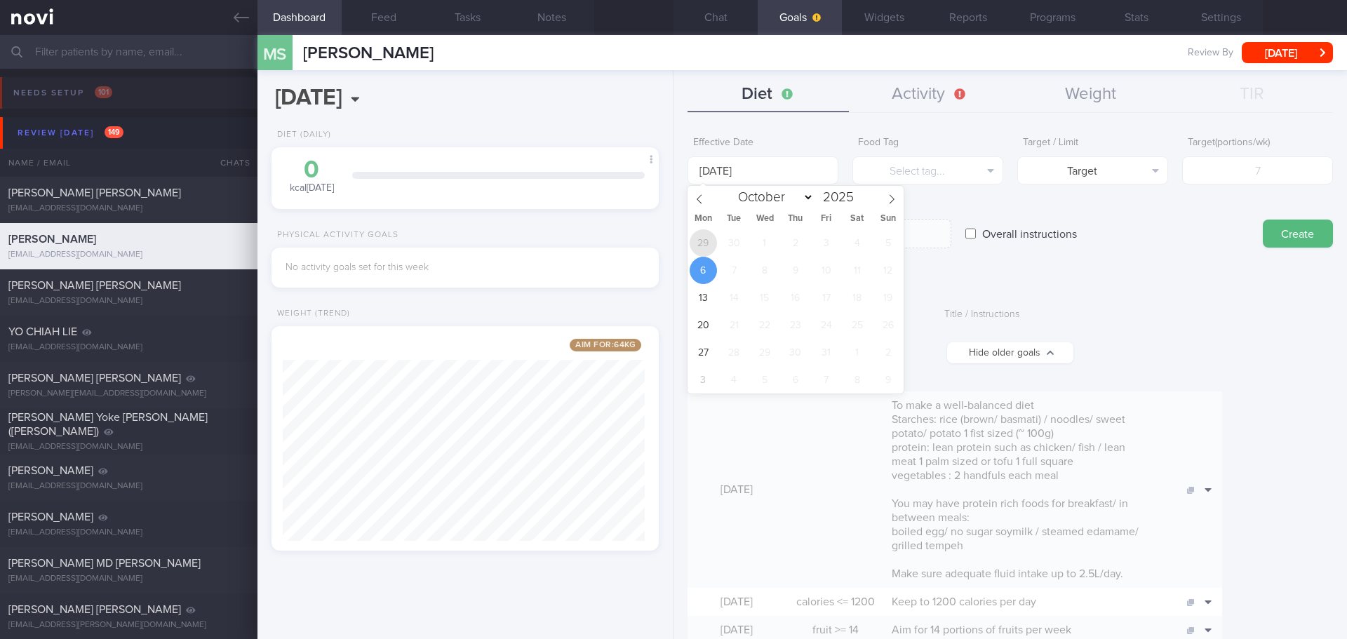
click at [706, 250] on span "29" at bounding box center [703, 242] width 27 height 27
type input "[DATE]"
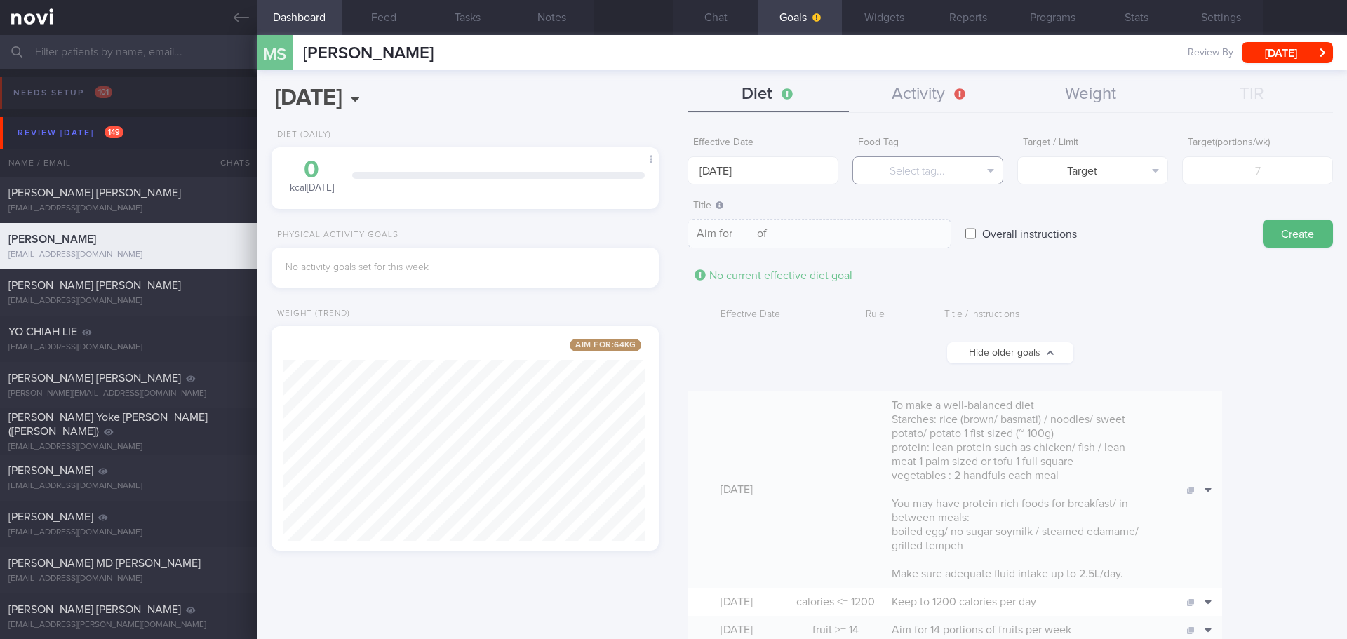
click at [944, 178] on button "Select tag..." at bounding box center [928, 170] width 151 height 28
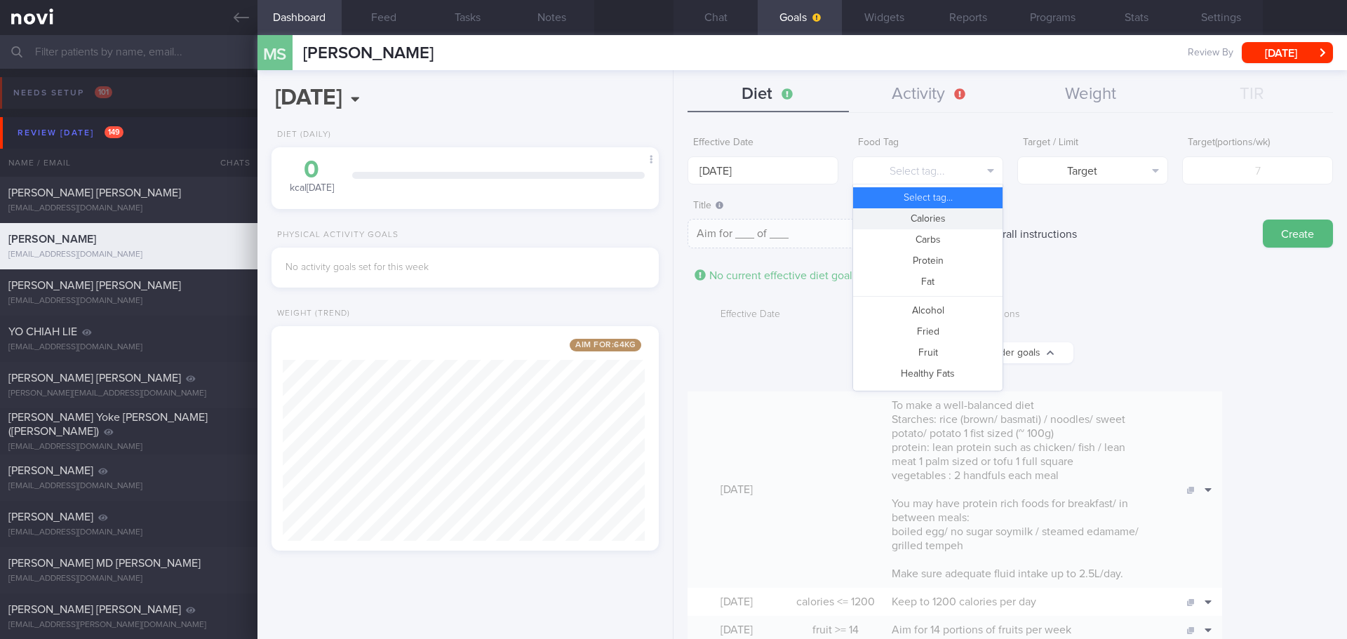
click at [937, 219] on button "Calories" at bounding box center [927, 218] width 149 height 21
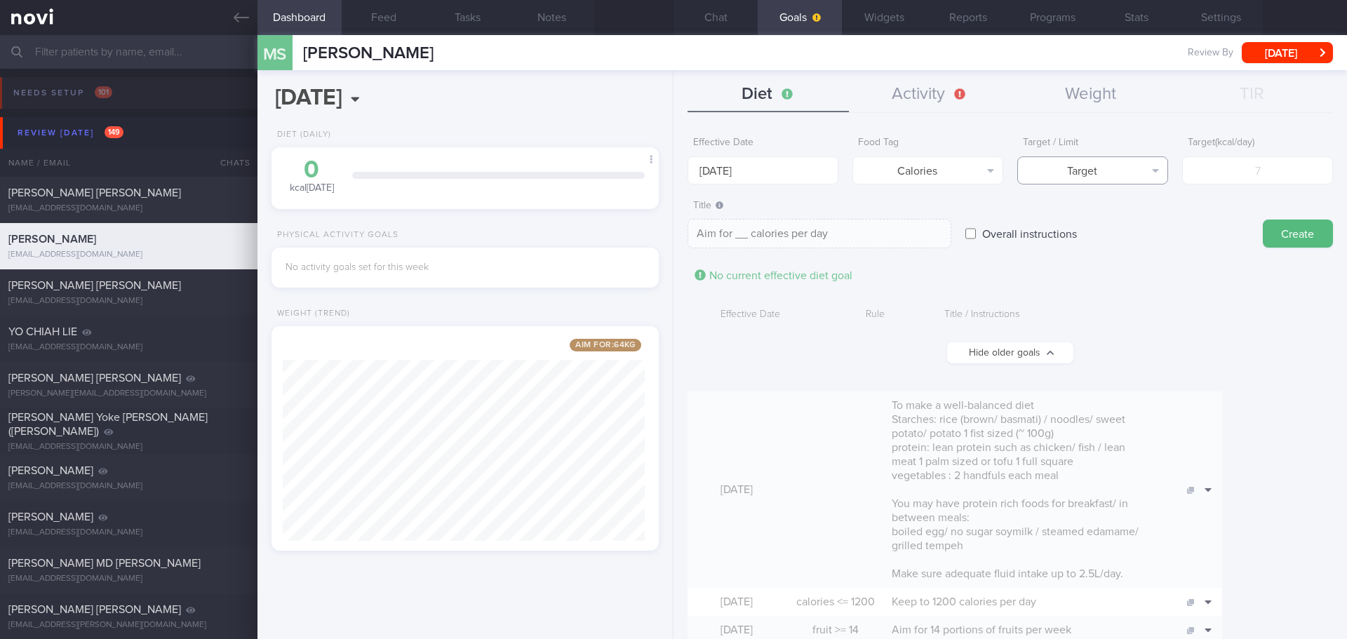
click at [1126, 170] on button "Target" at bounding box center [1092, 170] width 151 height 28
click at [1122, 217] on button "Limit" at bounding box center [1092, 218] width 149 height 21
type textarea "Keep to __ calories per day"
click at [1226, 171] on input "number" at bounding box center [1257, 170] width 151 height 28
type input "120"
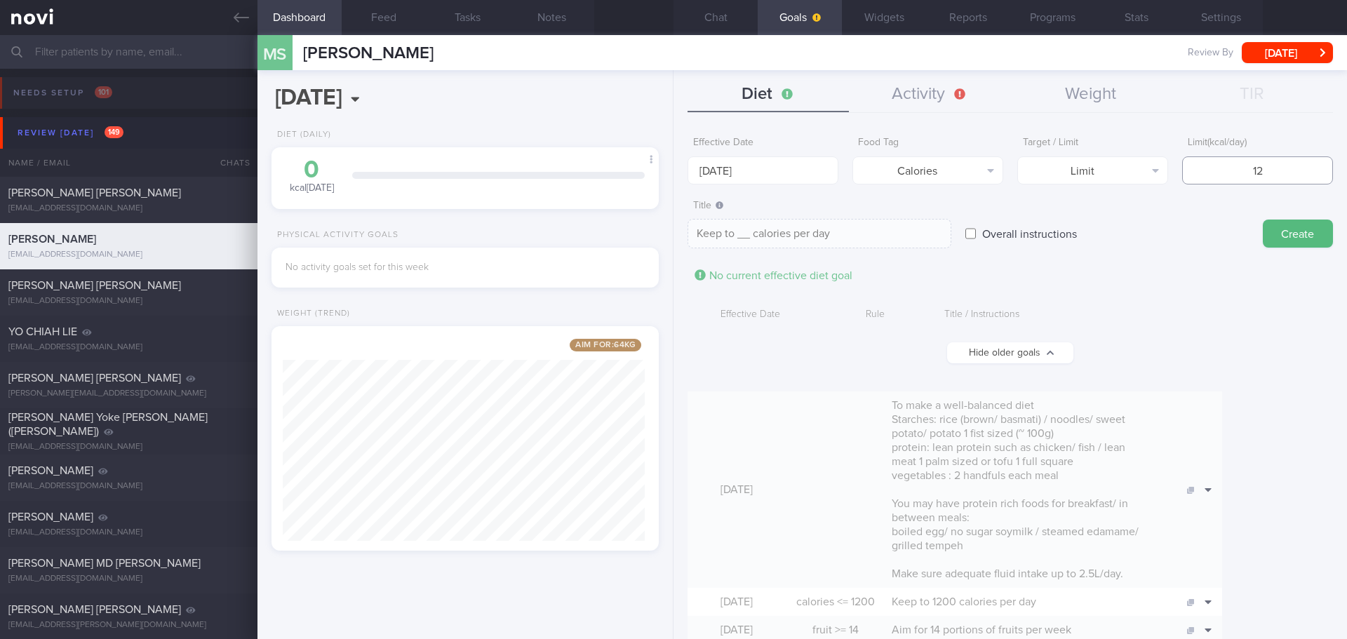
type textarea "Keep to 120 calories per day"
type input "1200"
type textarea "Keep to 1200 calories per day"
type input "1200"
click at [1293, 243] on button "Create" at bounding box center [1298, 234] width 70 height 28
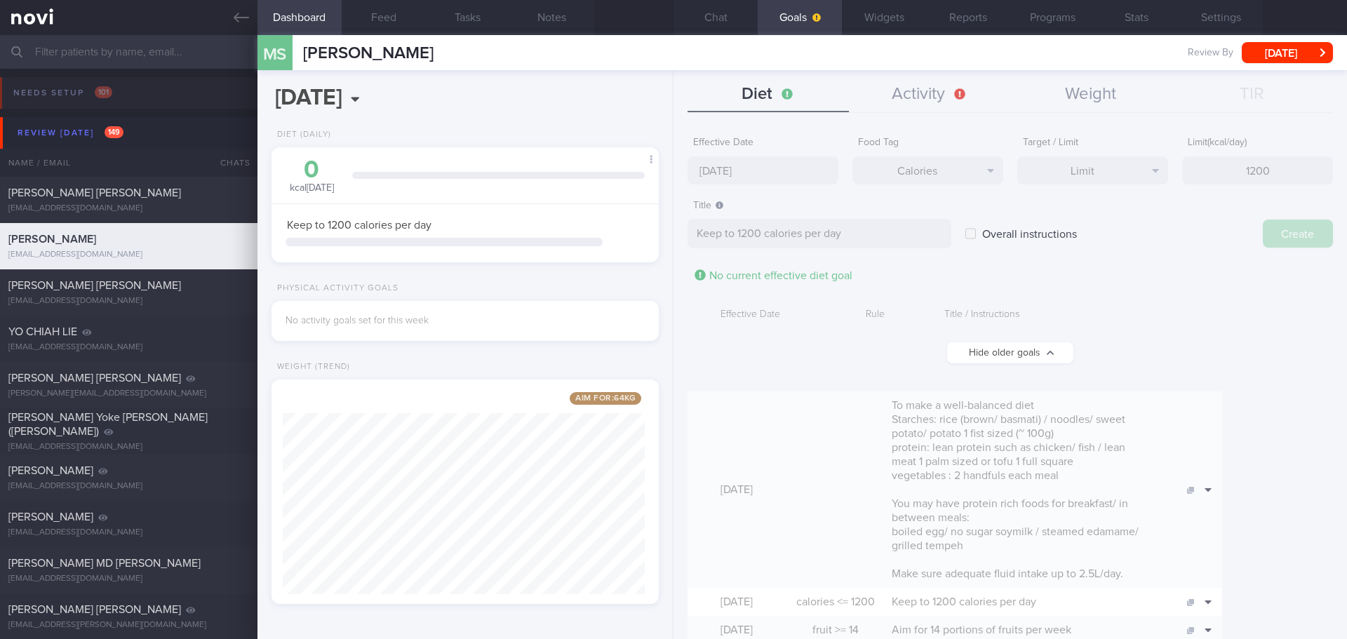
type input "[DATE]"
type textarea "Aim for ___ of ___"
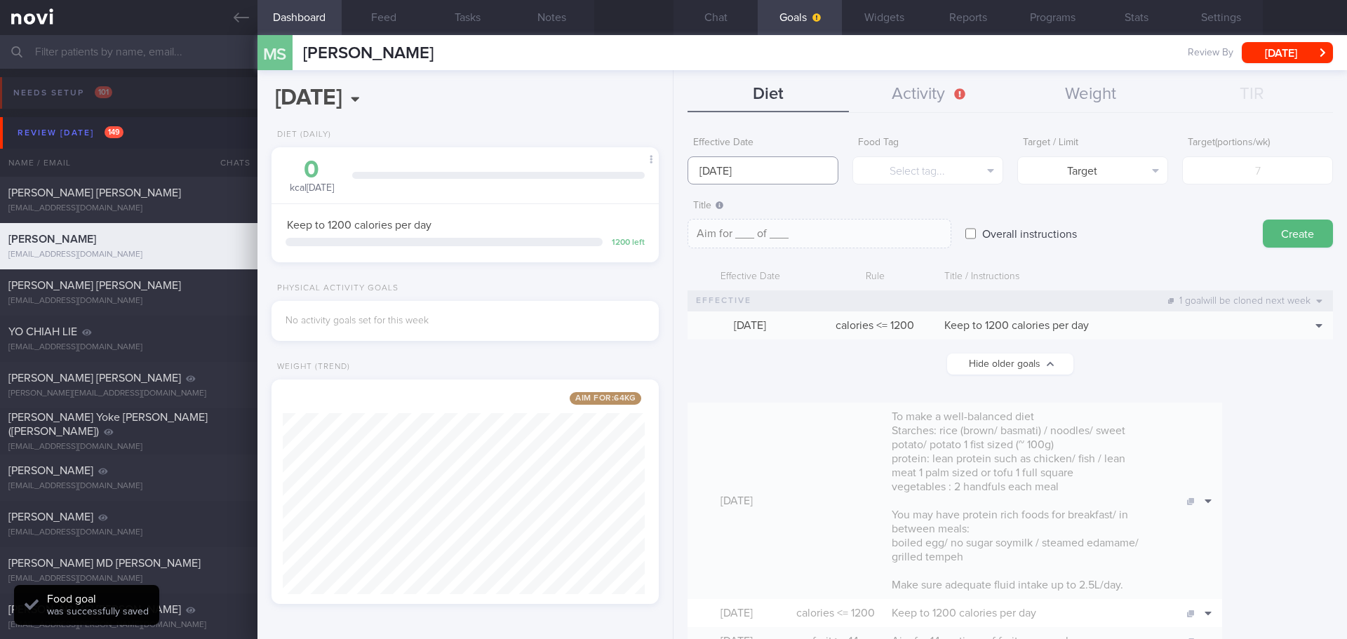
click at [729, 176] on body "You are offline! Some functionality will be unavailable Patients New Users Coac…" at bounding box center [673, 319] width 1347 height 639
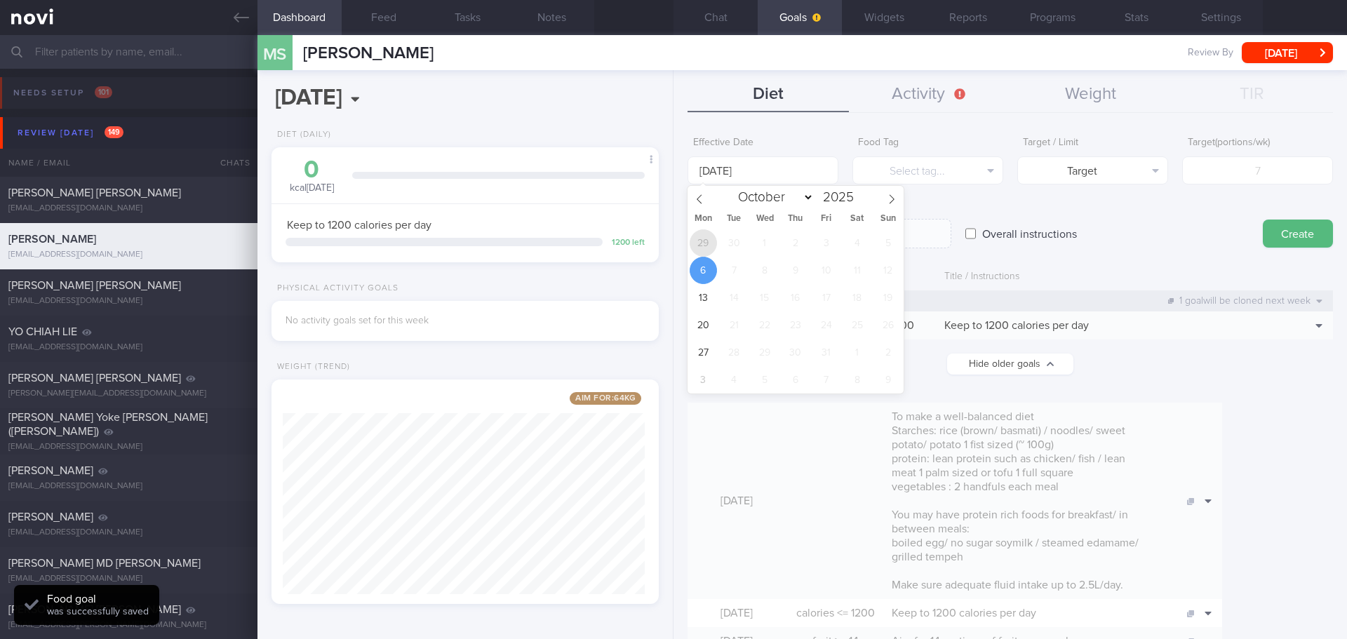
click at [707, 248] on span "29" at bounding box center [703, 242] width 27 height 27
type input "[DATE]"
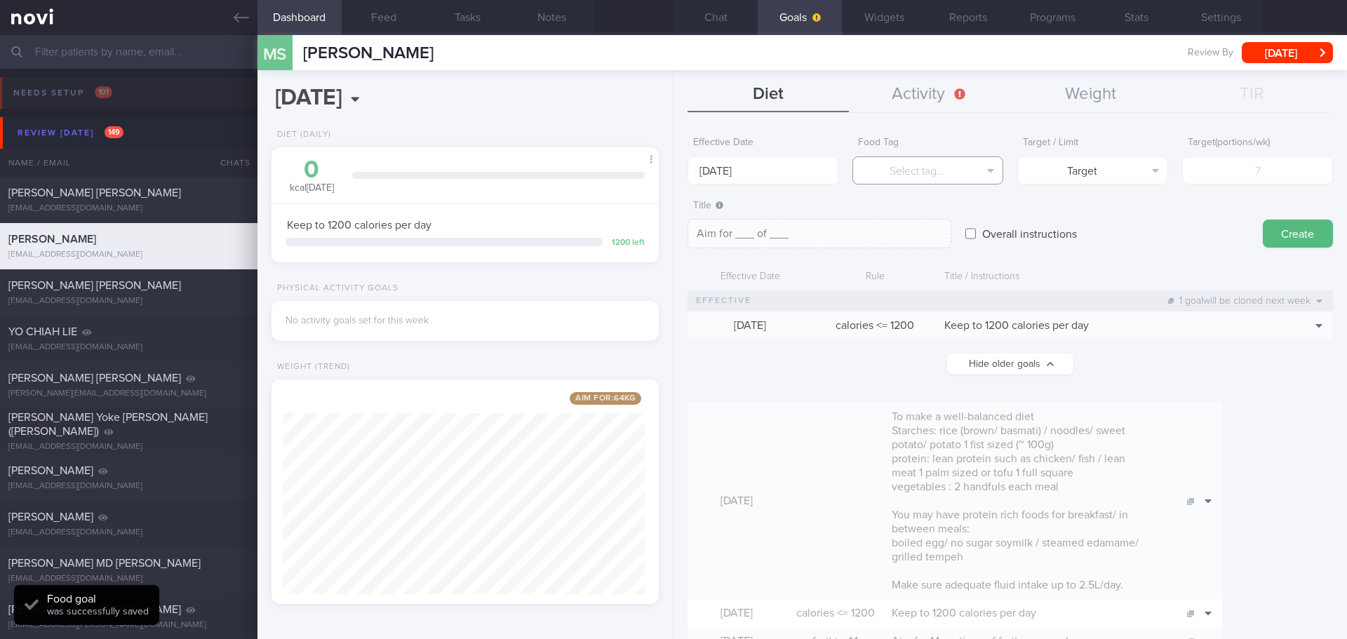
click at [896, 168] on button "Select tag..." at bounding box center [928, 170] width 151 height 28
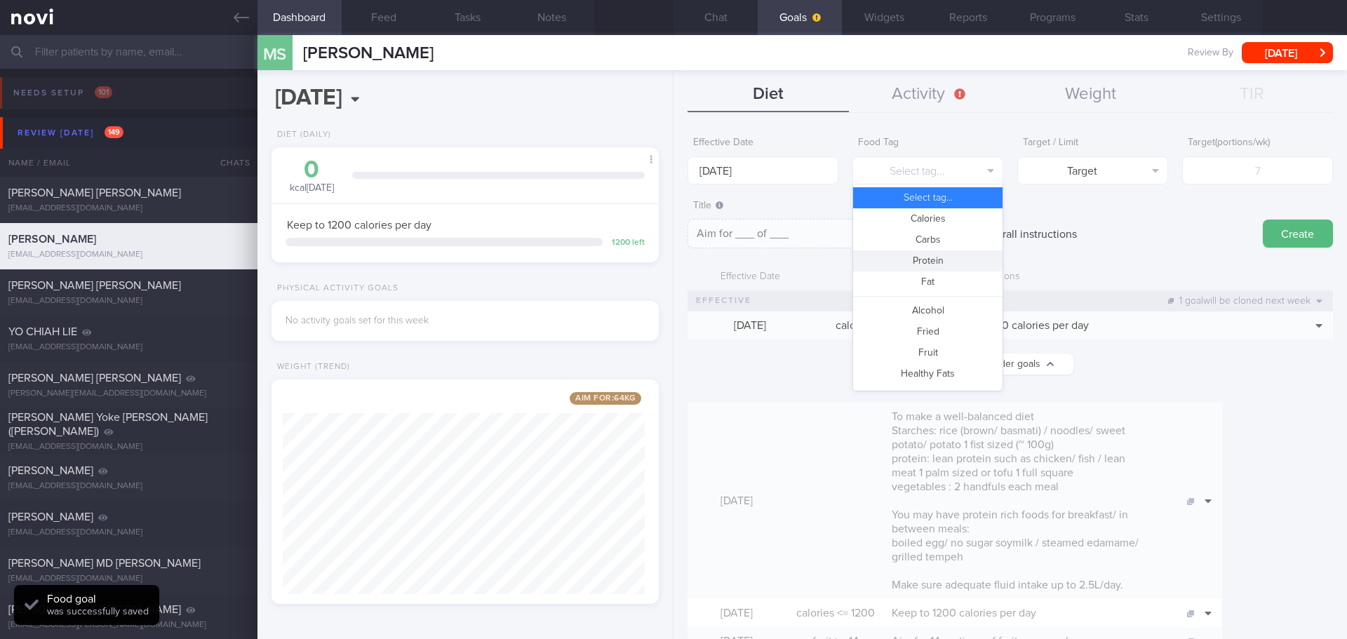
click at [930, 259] on button "Protein" at bounding box center [927, 260] width 149 height 21
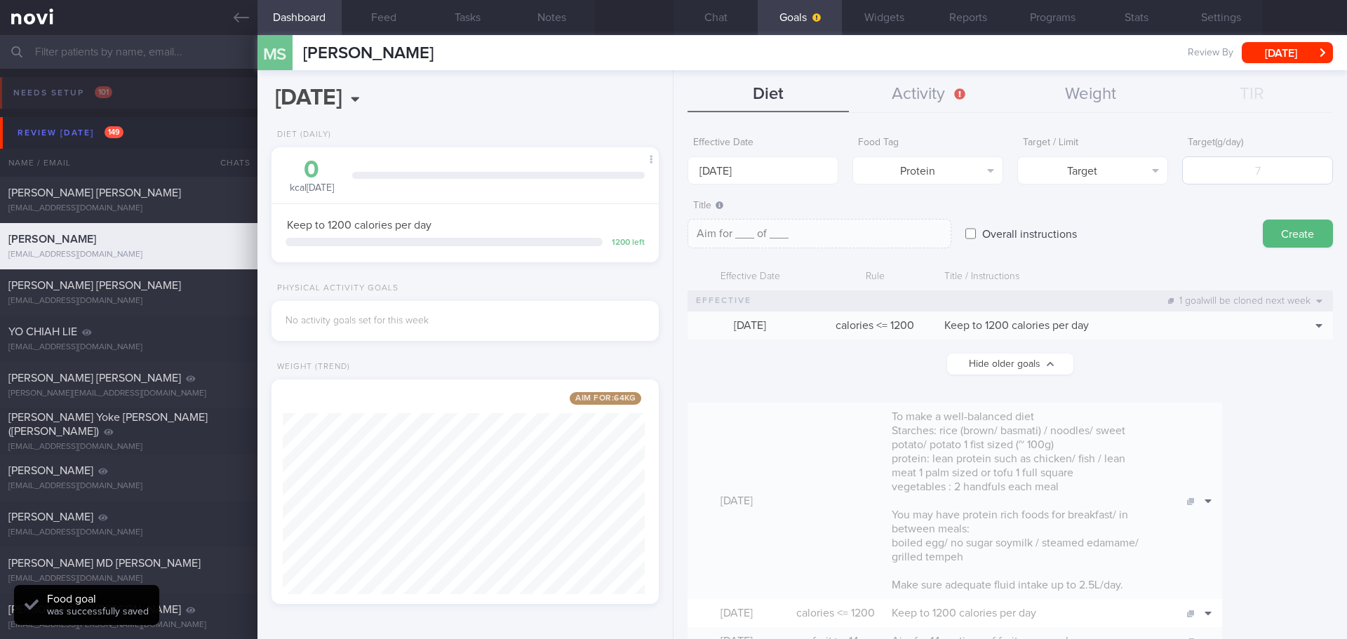
type textarea "Aim for __g of protein per day"
click at [1269, 175] on input "number" at bounding box center [1257, 170] width 151 height 28
click at [1266, 171] on input "number" at bounding box center [1257, 170] width 151 height 28
type input "7"
type textarea "Aim for 7g of protein per day"
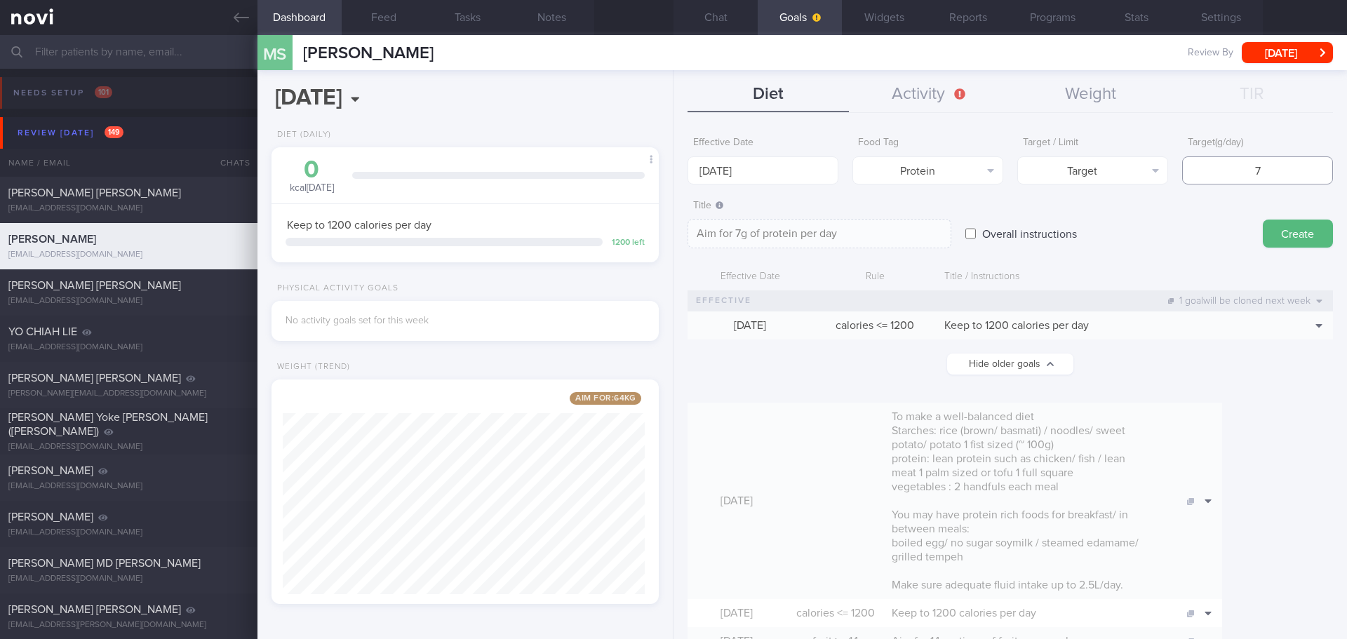
type input "70"
type textarea "Aim for 70g of protein per day"
type input "70"
click at [1281, 227] on button "Create" at bounding box center [1298, 234] width 70 height 28
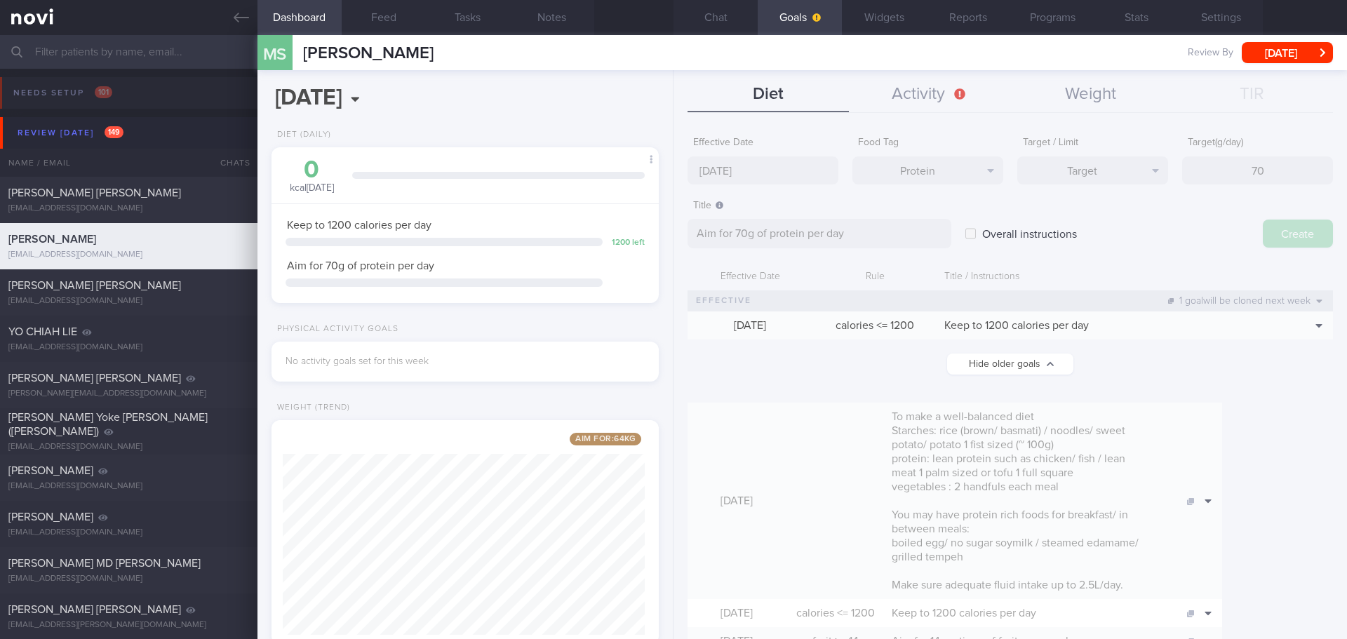
scroll to position [701475, 701320]
type input "[DATE]"
type textarea "Aim for ___ of ___"
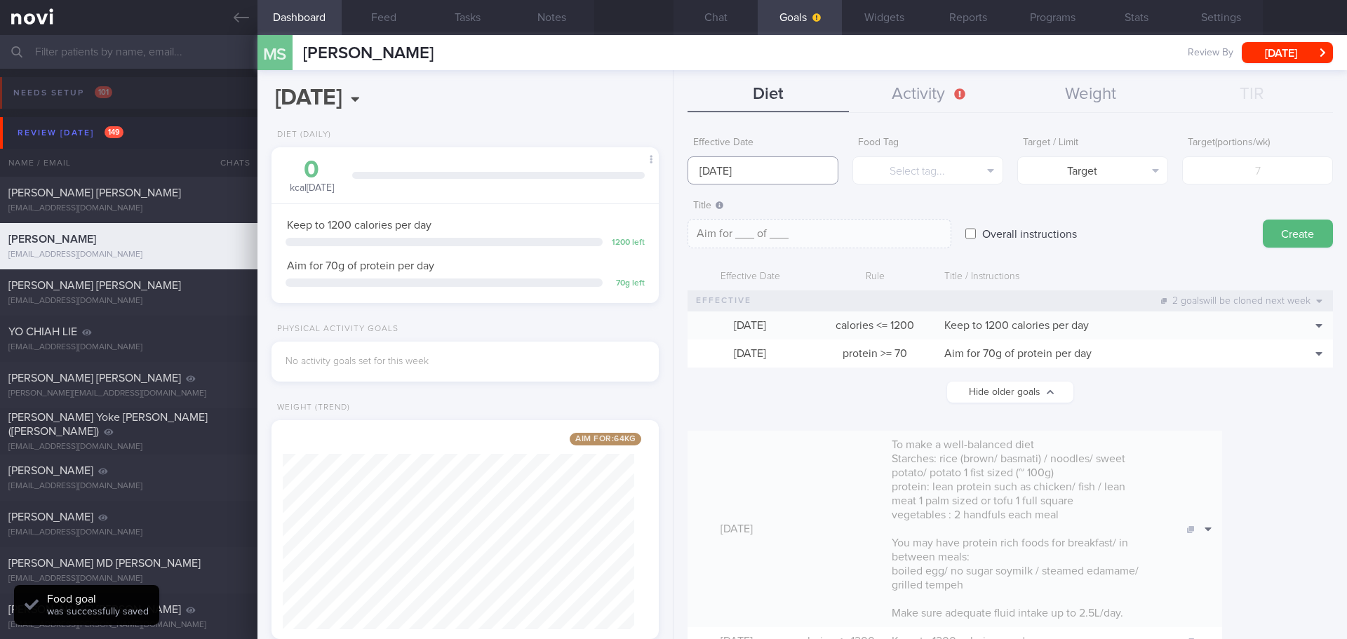
click at [730, 169] on input "[DATE]" at bounding box center [763, 170] width 151 height 28
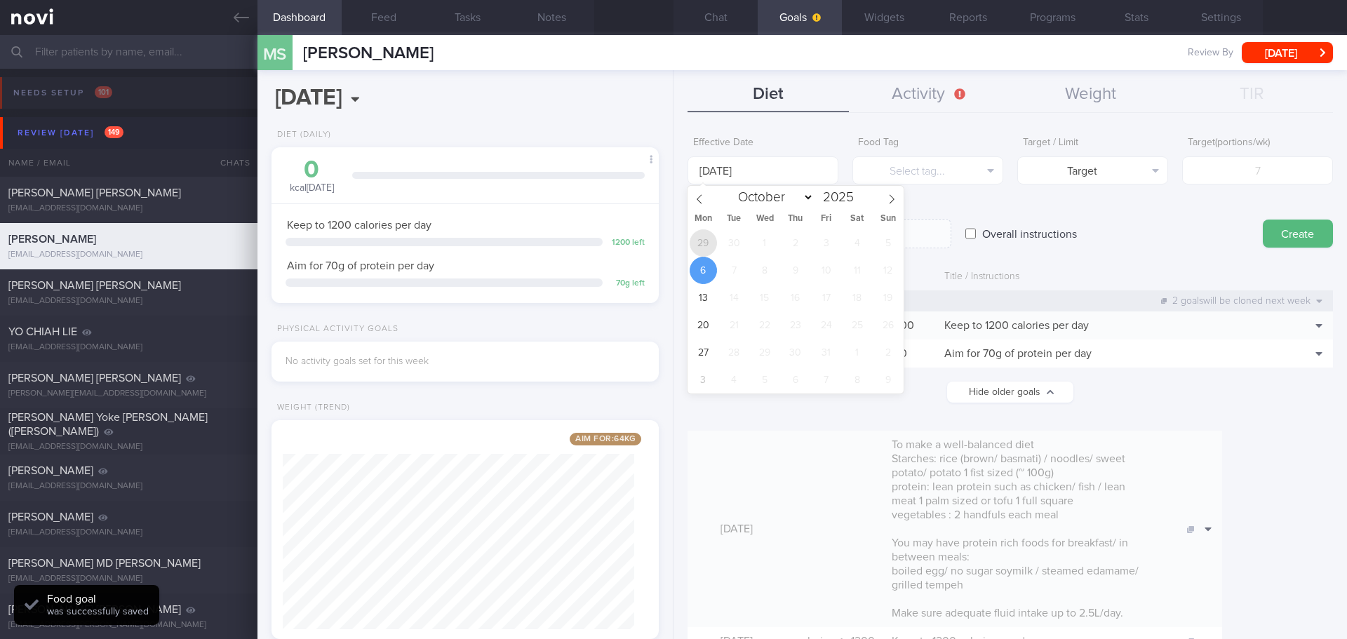
click at [707, 245] on span "29" at bounding box center [703, 242] width 27 height 27
type input "[DATE]"
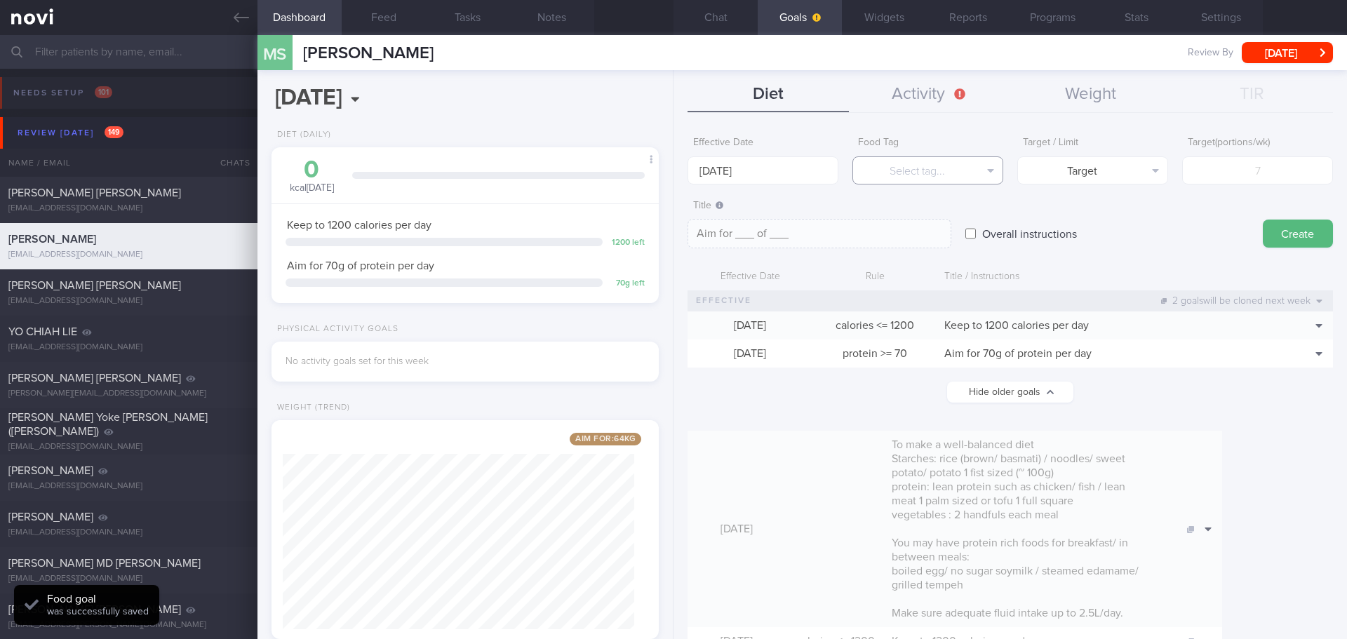
click at [936, 161] on button "Select tag..." at bounding box center [928, 170] width 151 height 28
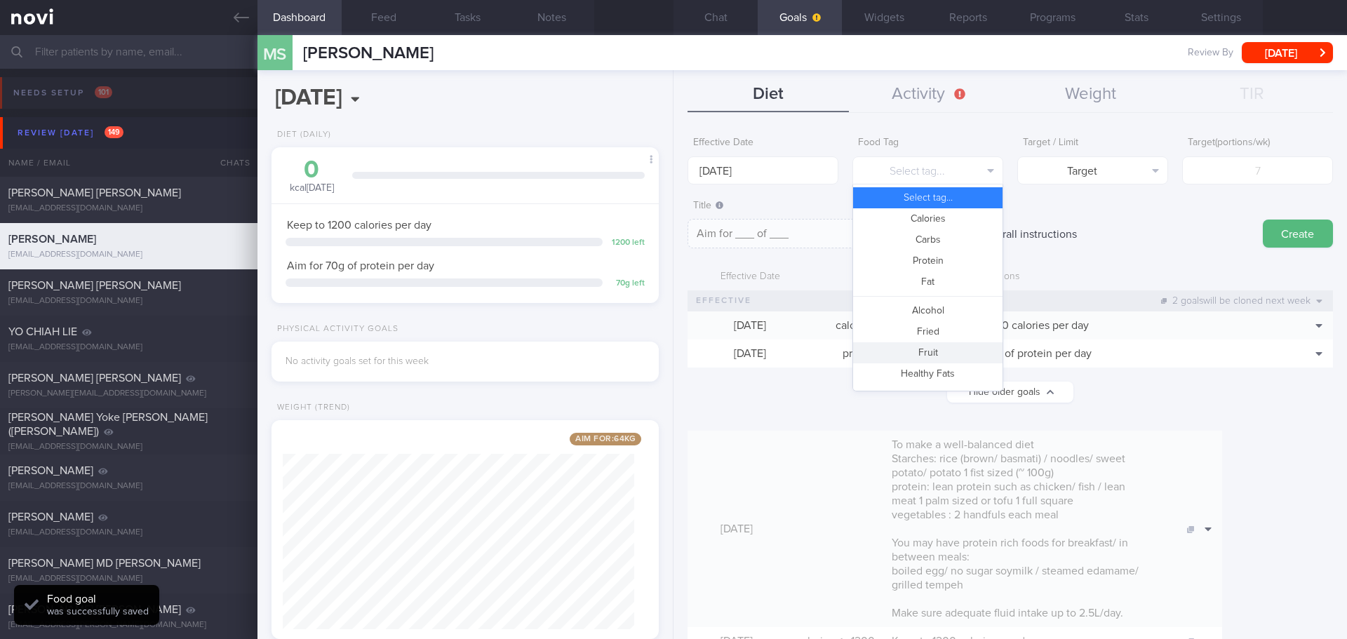
click at [937, 348] on button "Fruit" at bounding box center [927, 352] width 149 height 21
type textarea "Aim for __ portions of fruits per week"
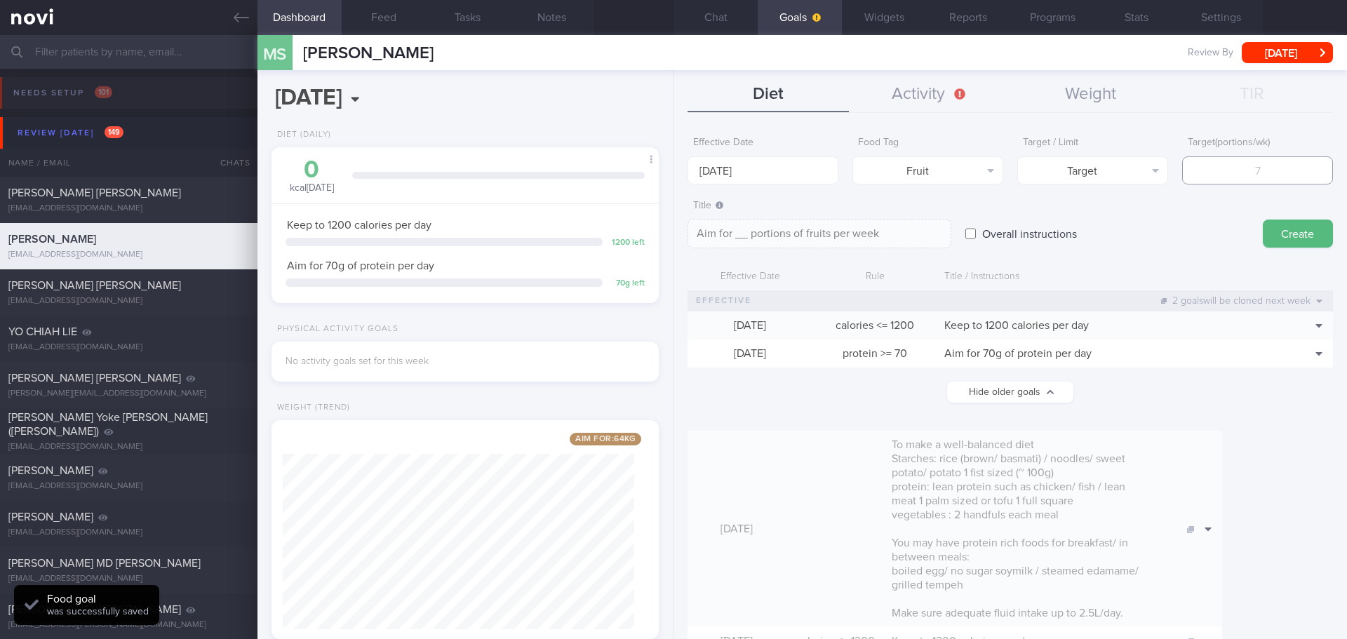
click at [1262, 173] on input "number" at bounding box center [1257, 170] width 151 height 28
type input "14"
type textarea "Aim for 14 portions of fruits per week"
type input "14"
click at [1284, 240] on button "Create" at bounding box center [1298, 234] width 70 height 28
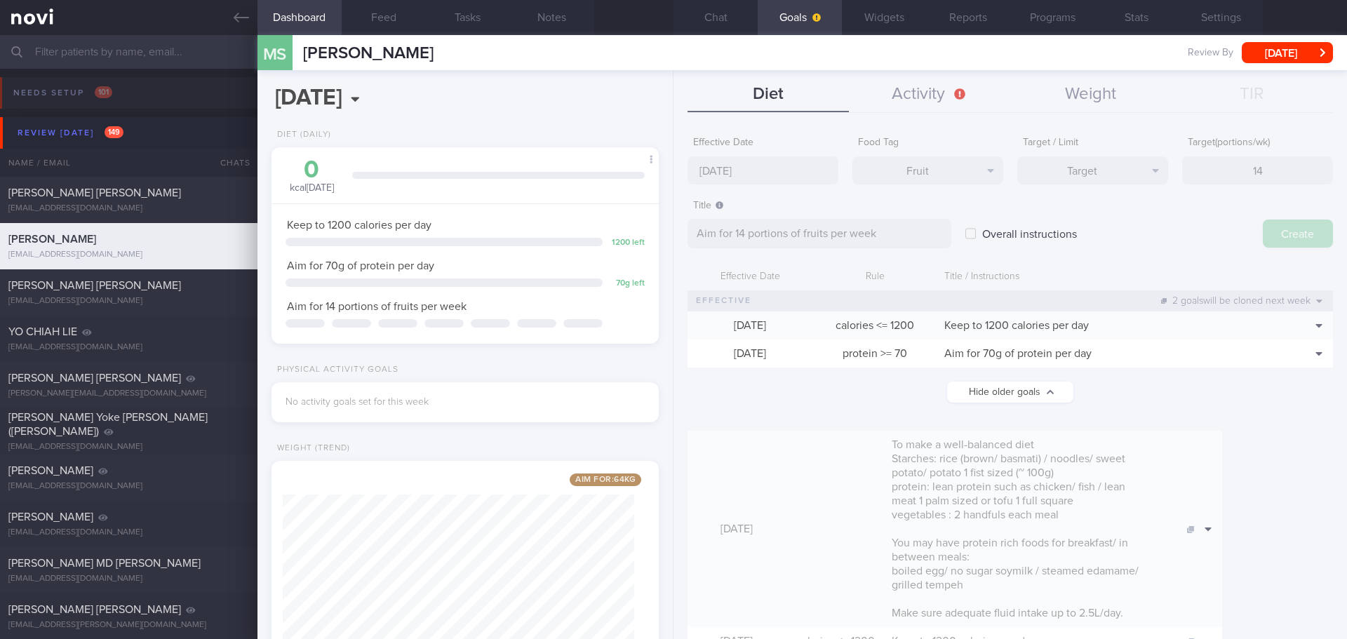
type input "[DATE]"
type textarea "Aim for ___ of ___"
select select "9"
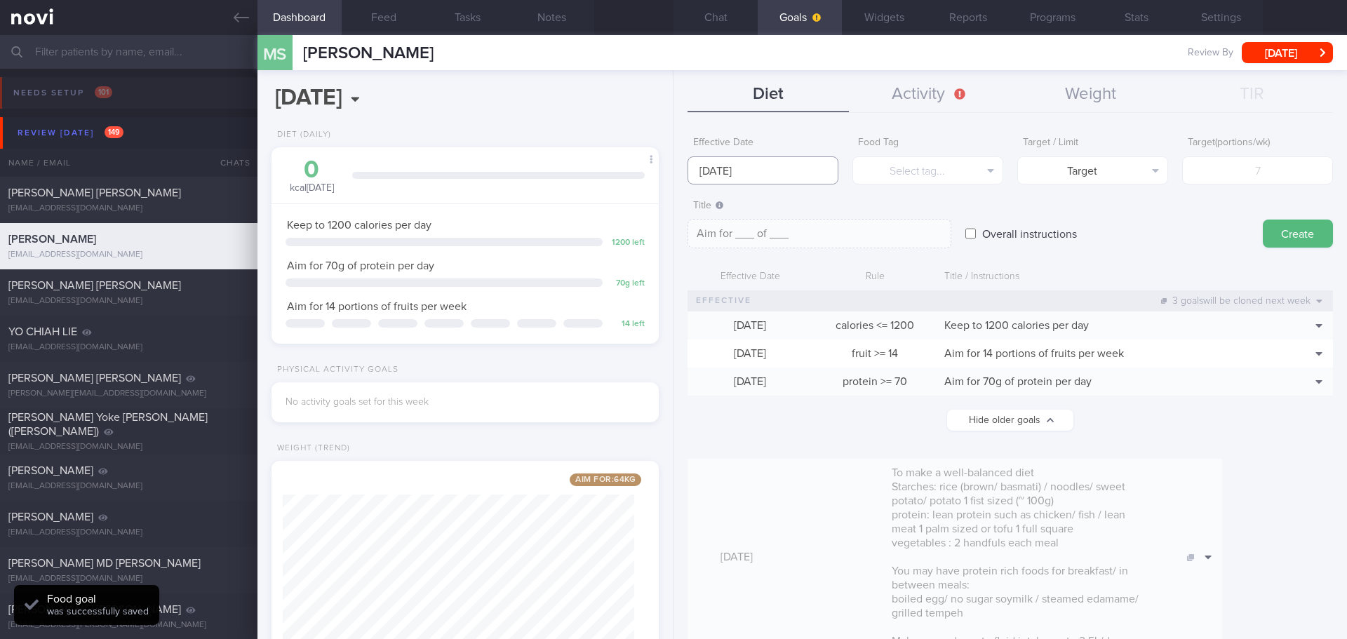
click at [721, 172] on input "[DATE]" at bounding box center [763, 170] width 151 height 28
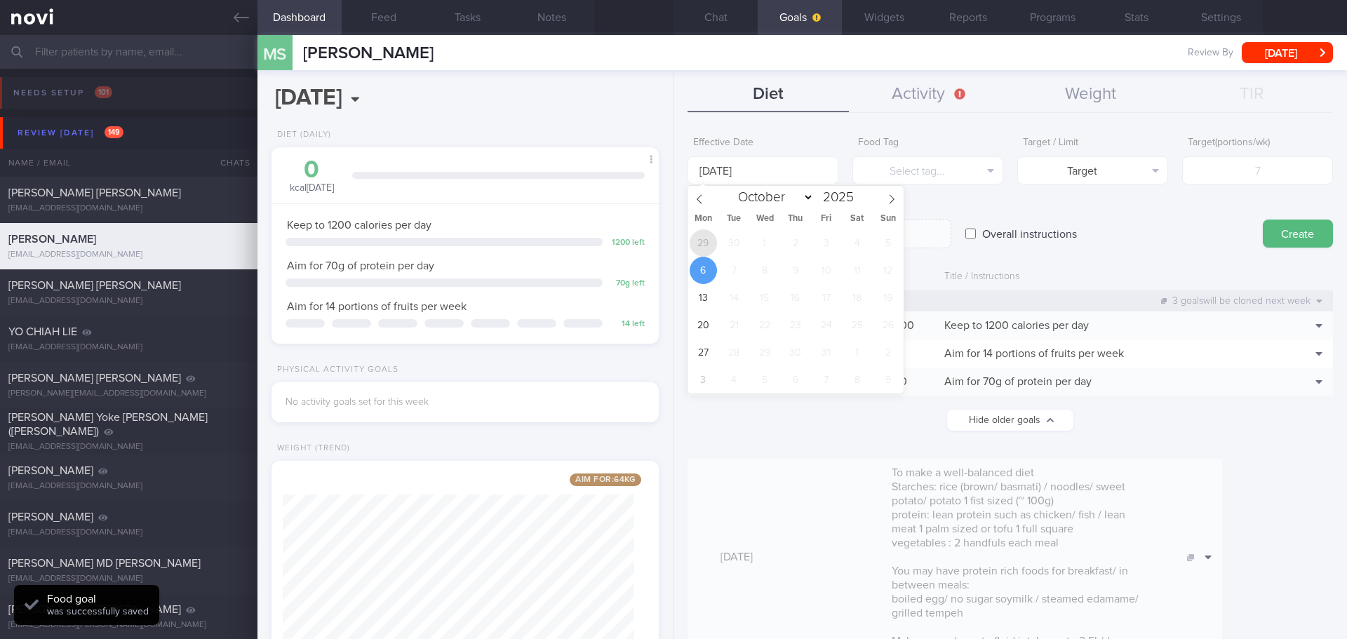
click at [707, 243] on span "29" at bounding box center [703, 242] width 27 height 27
type input "[DATE]"
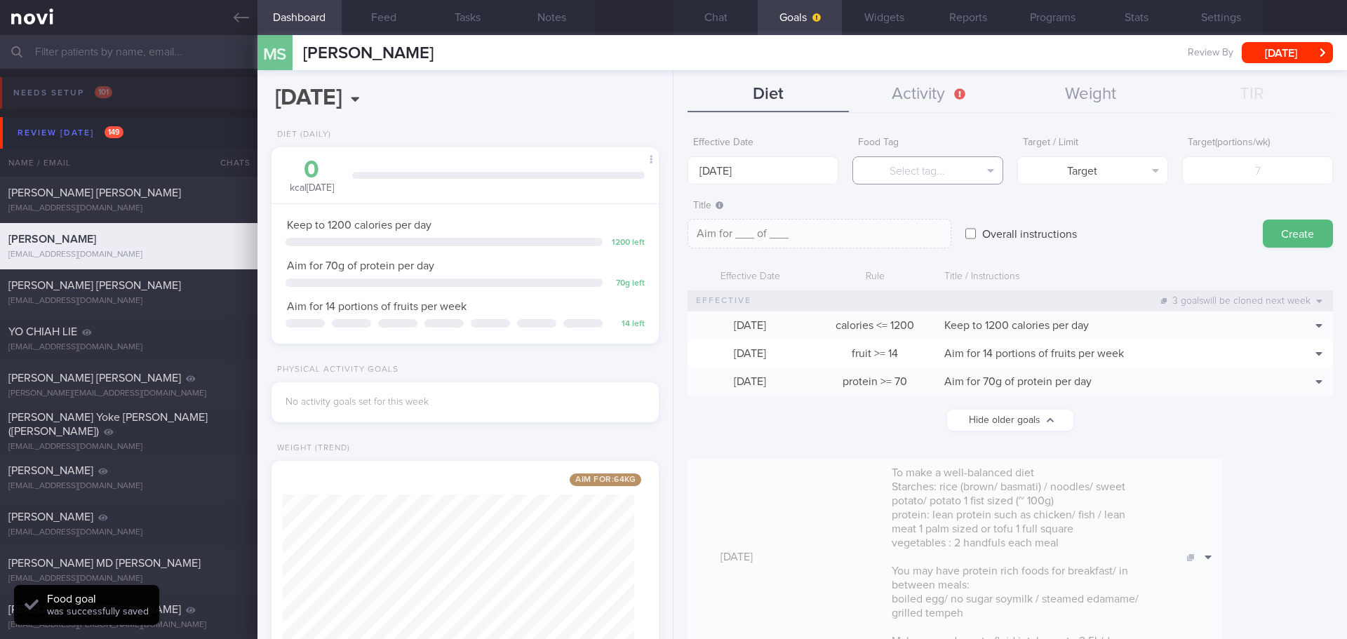
click at [927, 174] on button "Select tag..." at bounding box center [928, 170] width 151 height 28
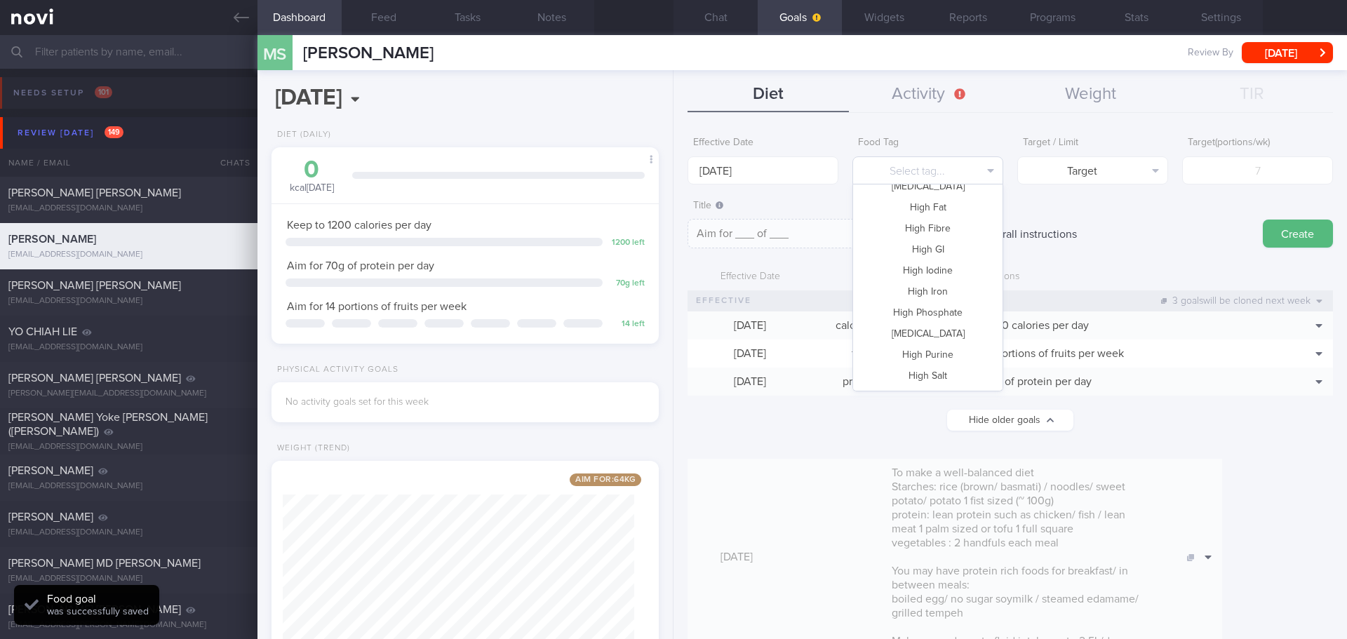
scroll to position [417, 0]
click at [939, 330] on button "Vegetable" at bounding box center [927, 335] width 149 height 21
type textarea "Aim for __ portions of vegetables per week"
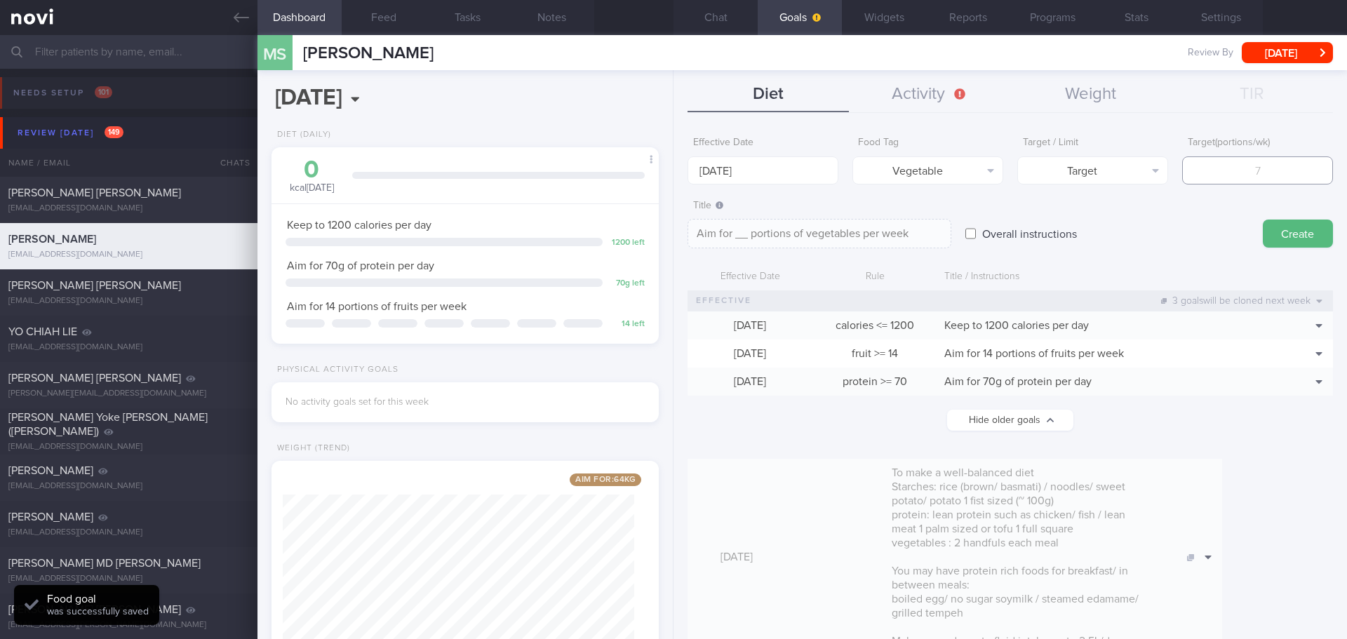
click at [1230, 174] on input "number" at bounding box center [1257, 170] width 151 height 28
type input "14"
type textarea "Aim for 14 portions of vegetables per week"
type input "14"
click at [1271, 227] on button "Create" at bounding box center [1298, 234] width 70 height 28
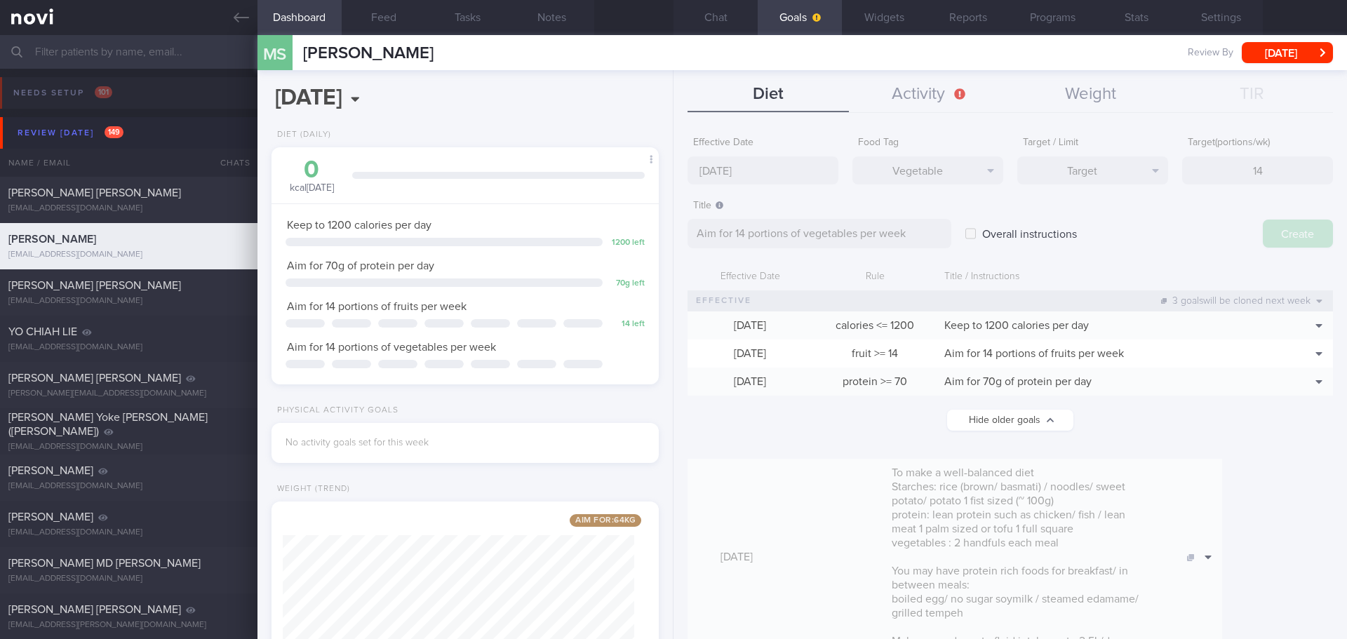
type input "[DATE]"
type textarea "Aim for ___ of ___"
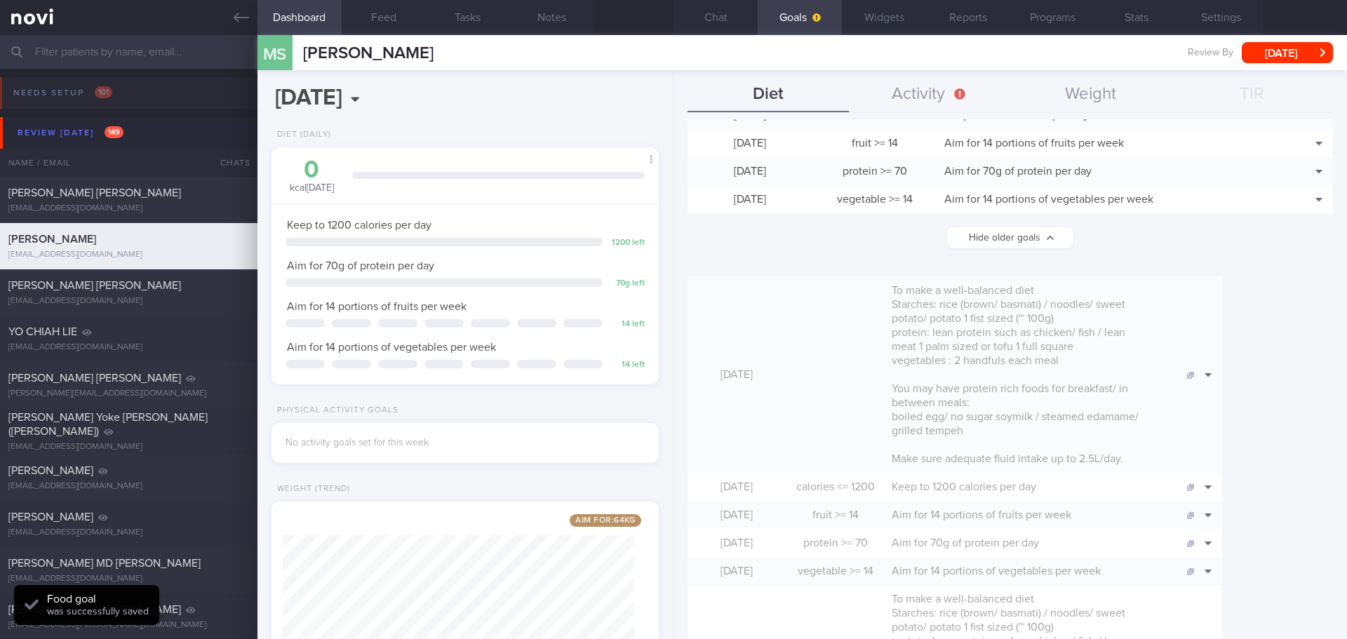
scroll to position [491, 0]
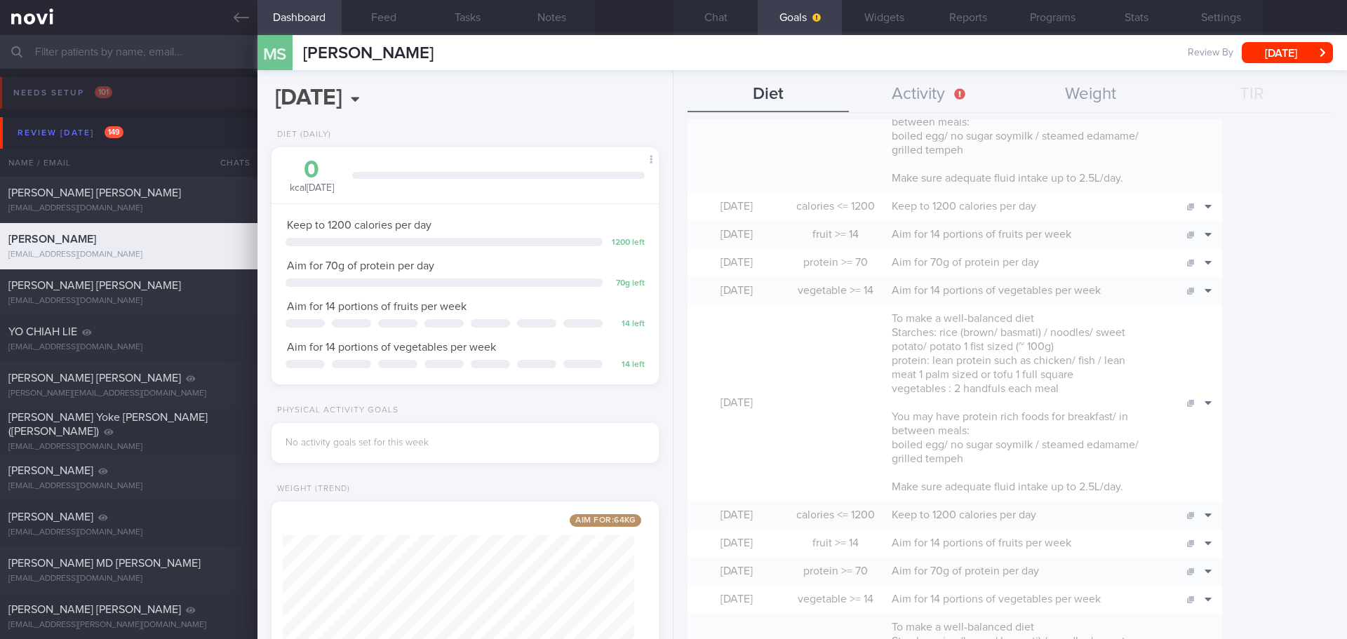
drag, startPoint x: 240, startPoint y: 26, endPoint x: 285, endPoint y: 26, distance: 44.9
click at [240, 26] on link at bounding box center [129, 17] width 258 height 35
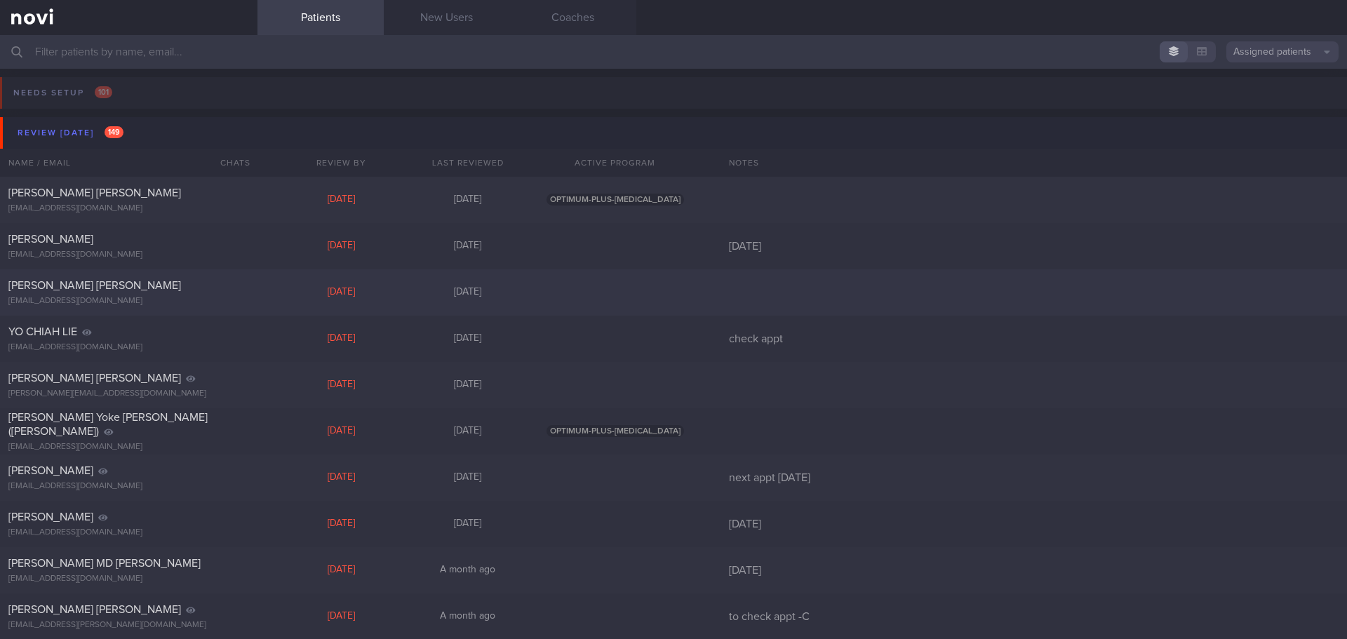
click at [597, 294] on div at bounding box center [615, 292] width 168 height 13
select select "7"
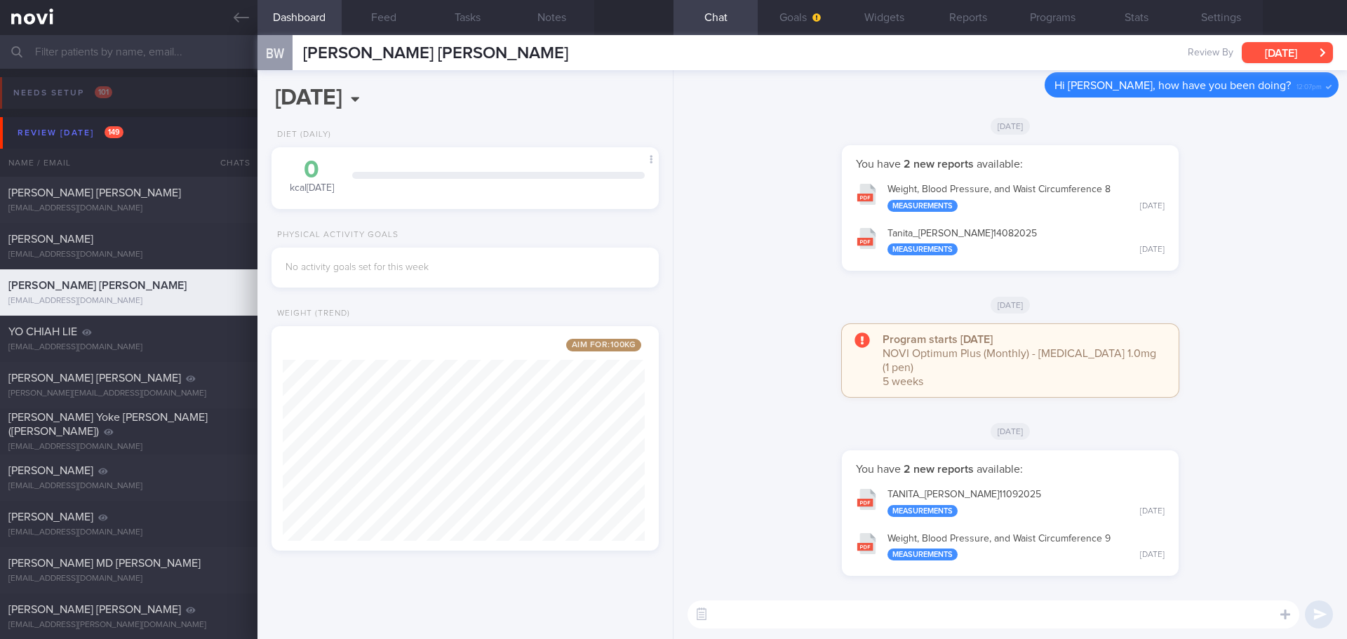
click at [1302, 59] on button "[DATE]" at bounding box center [1287, 52] width 91 height 21
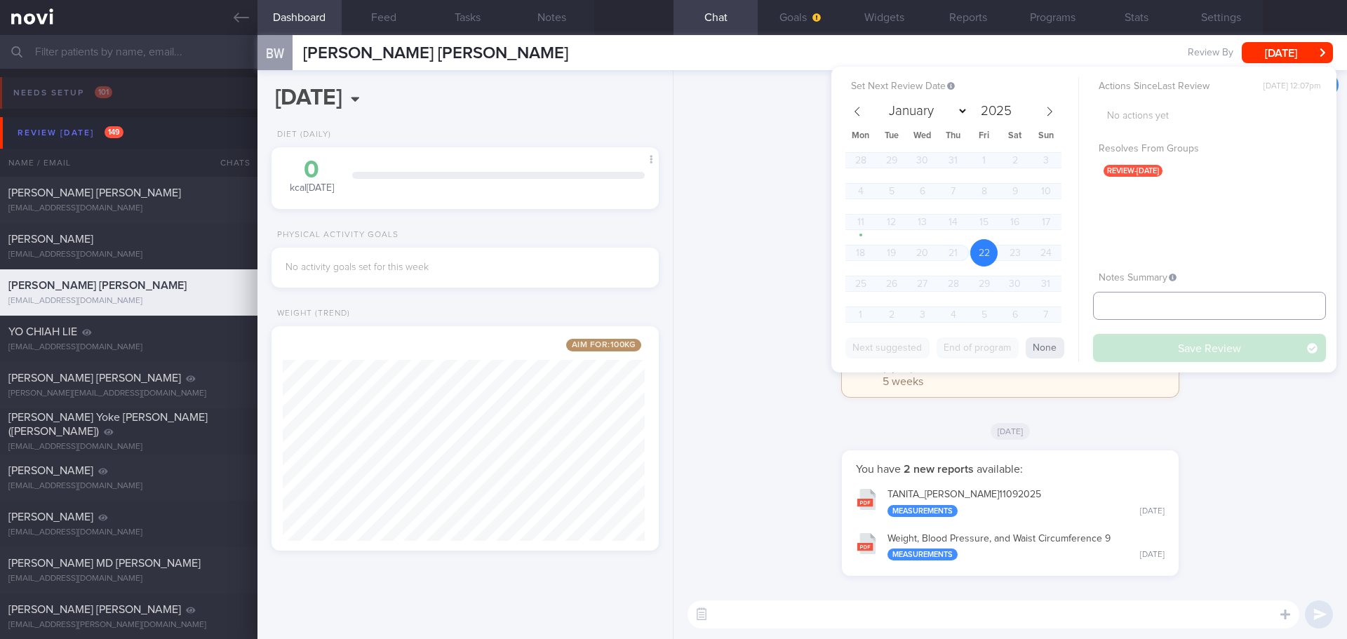
click at [1163, 307] on input "text" at bounding box center [1209, 306] width 233 height 28
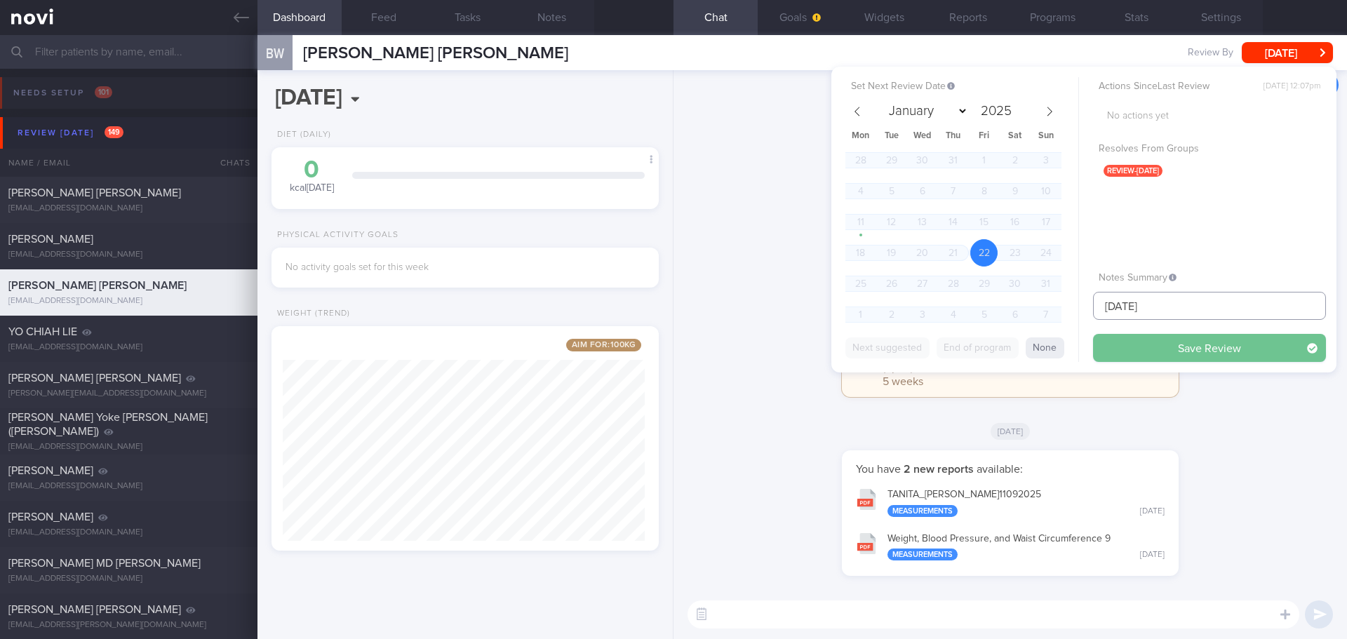
type input "[DATE]"
click at [1141, 342] on button "Save Review" at bounding box center [1209, 348] width 233 height 28
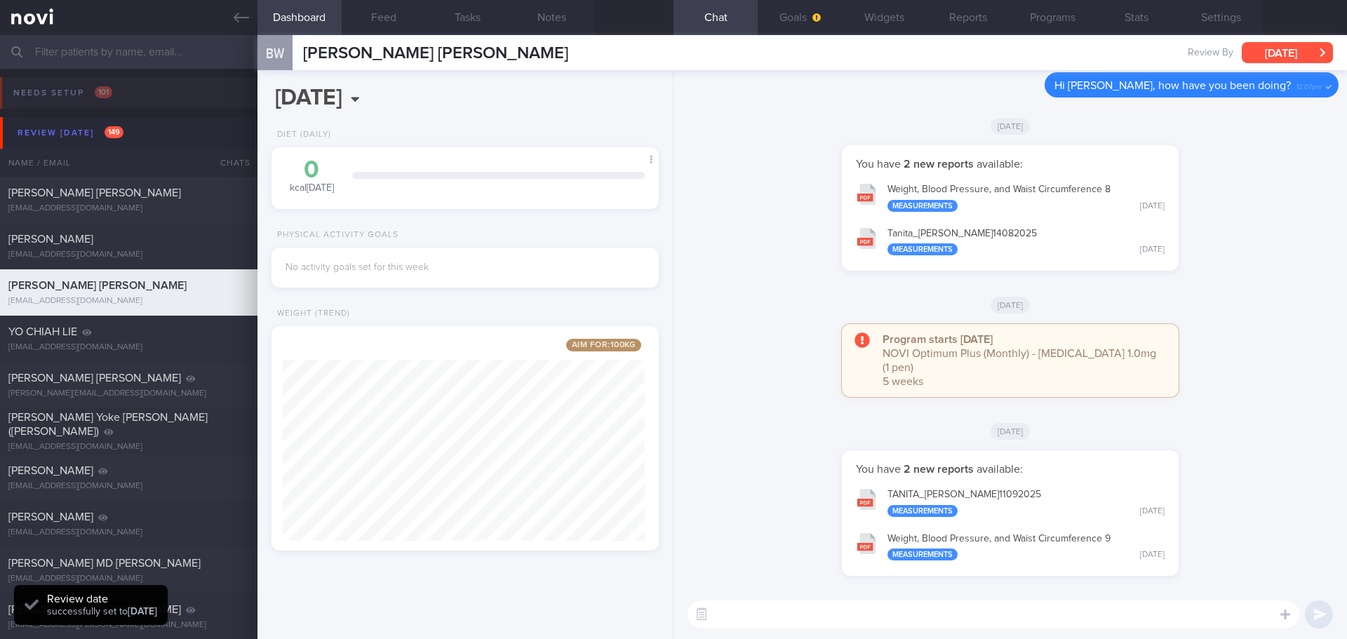
click at [1273, 48] on button "[DATE]" at bounding box center [1287, 52] width 91 height 21
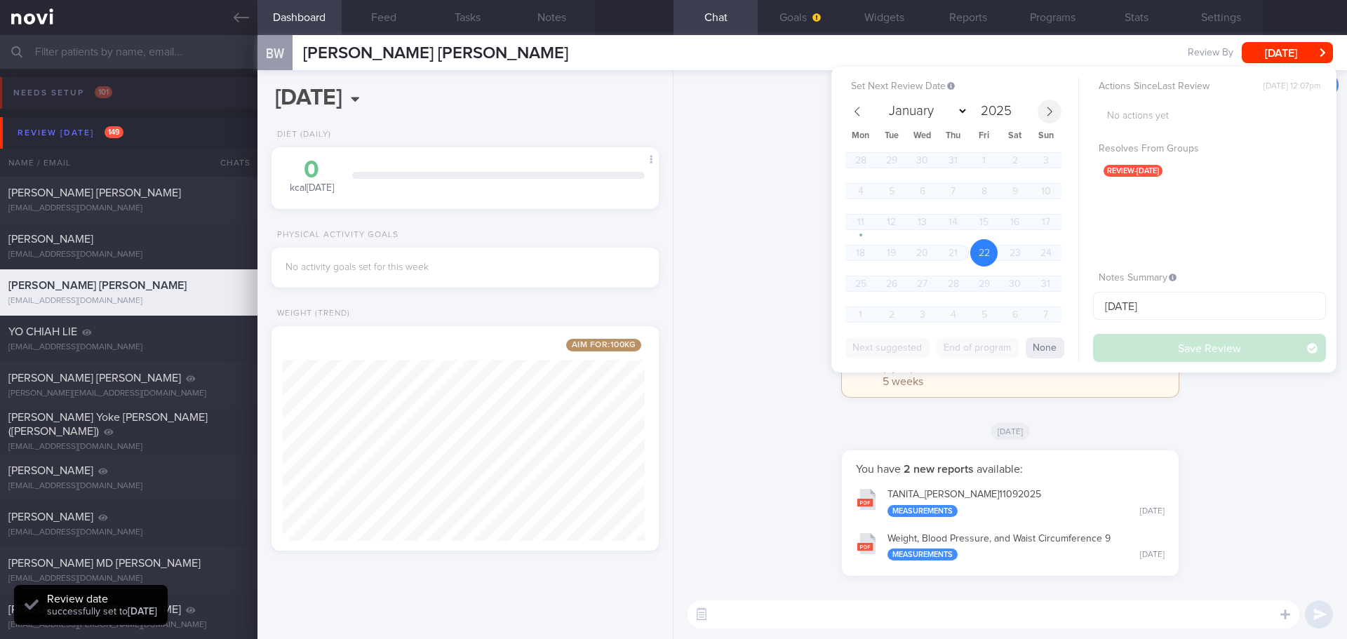
click at [1056, 107] on span at bounding box center [1050, 112] width 24 height 24
click at [1050, 112] on icon at bounding box center [1050, 112] width 10 height 10
select select "11"
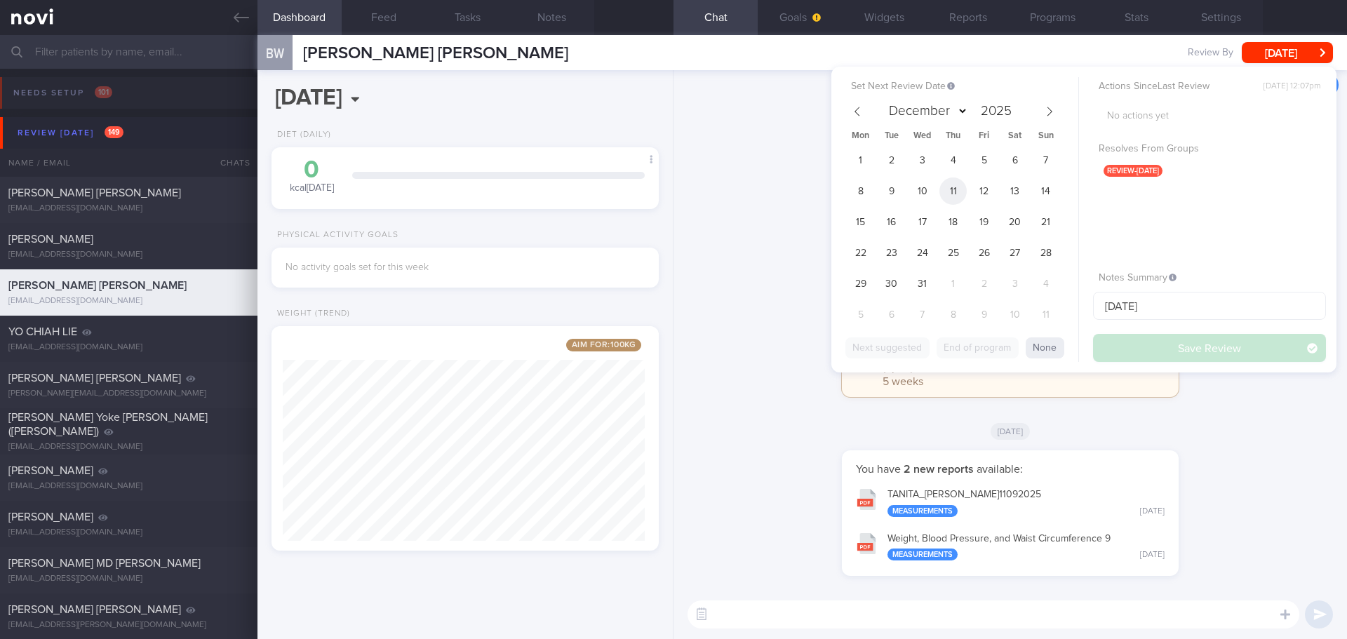
click at [958, 189] on span "11" at bounding box center [953, 191] width 27 height 27
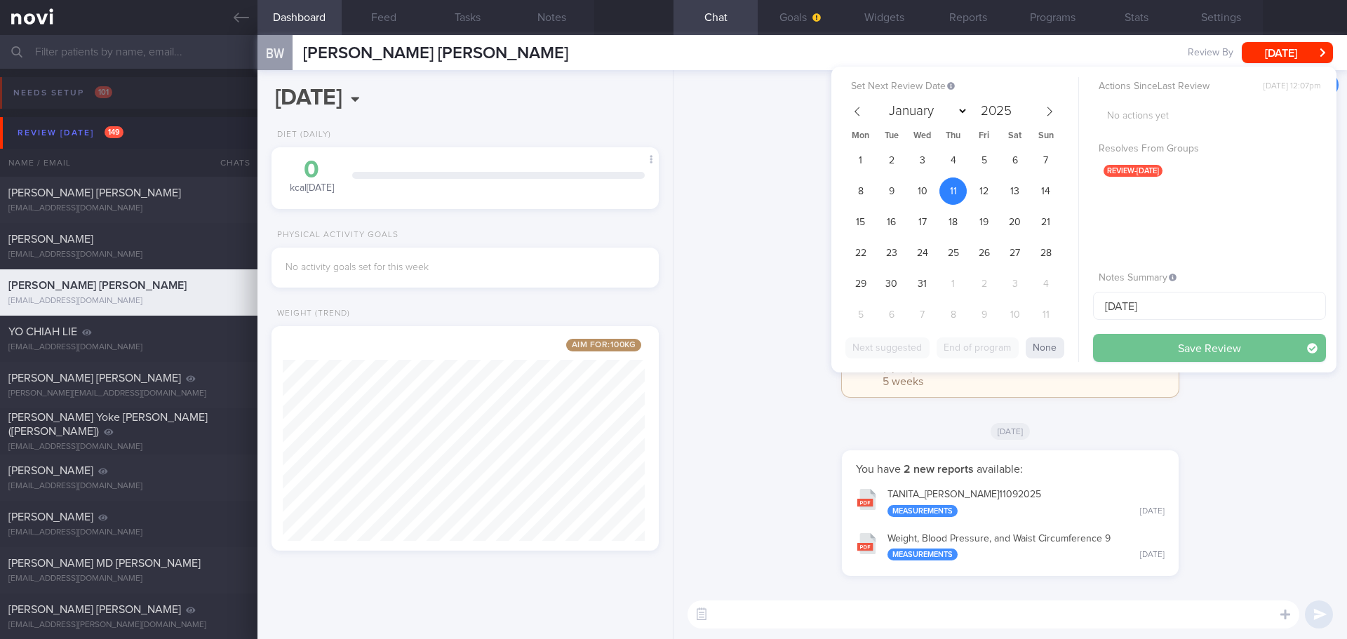
click at [1135, 352] on button "Save Review" at bounding box center [1209, 348] width 233 height 28
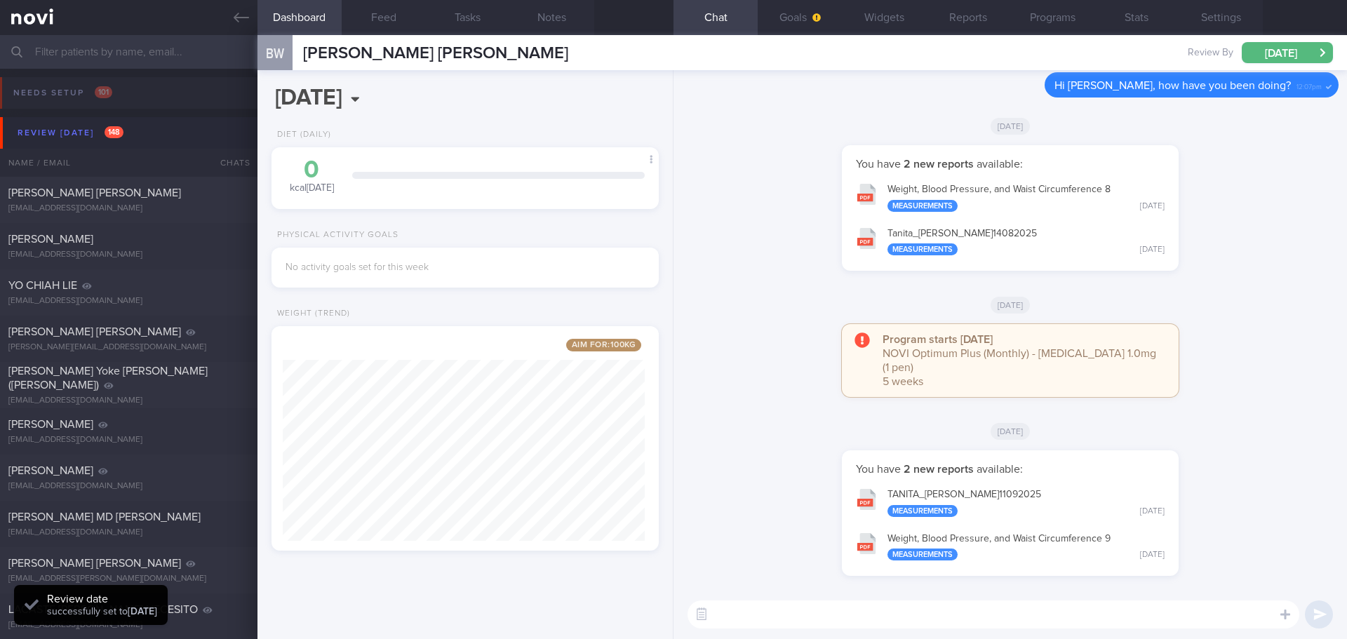
click at [1225, 409] on div "Program starts [DATE] NOVI Optimum Plus (Monthly) - [MEDICAL_DATA] 1.0mg (1 pen…" at bounding box center [1010, 367] width 657 height 87
click at [1226, 419] on div "[DATE]" at bounding box center [1010, 430] width 657 height 39
click at [726, 613] on textarea at bounding box center [994, 615] width 612 height 28
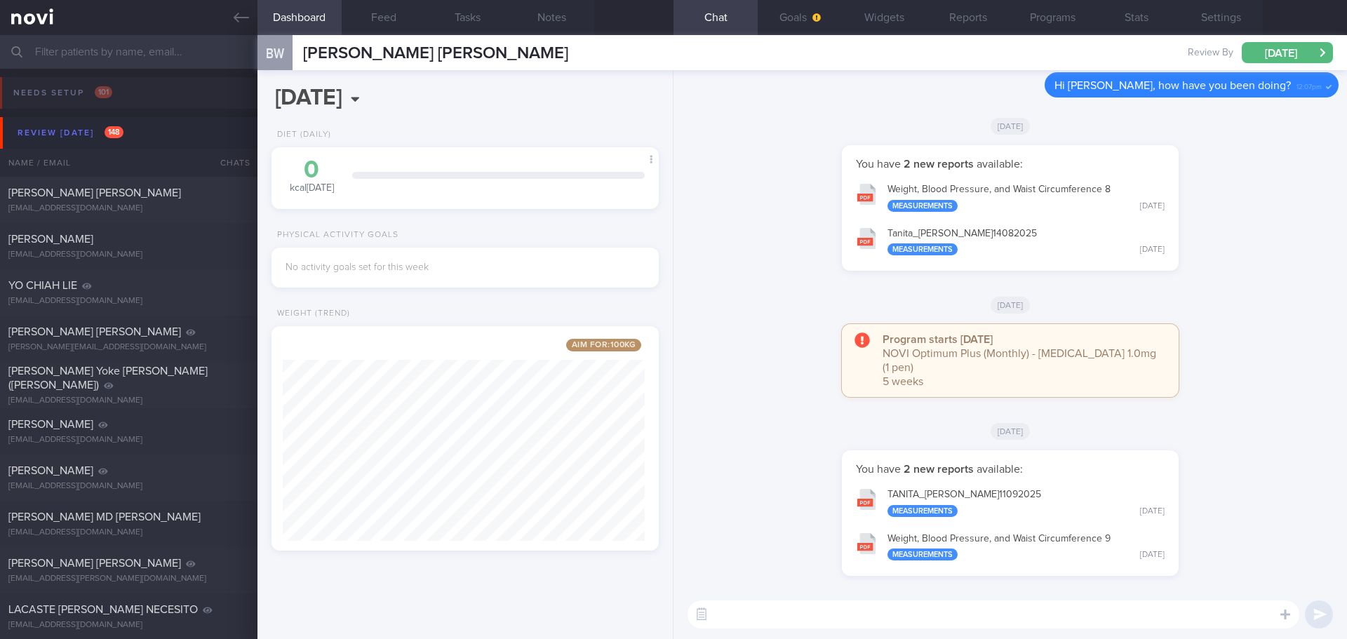
paste textarea "Hi We noticed there haven’t been any food or workout logs recently, and we’ve m…"
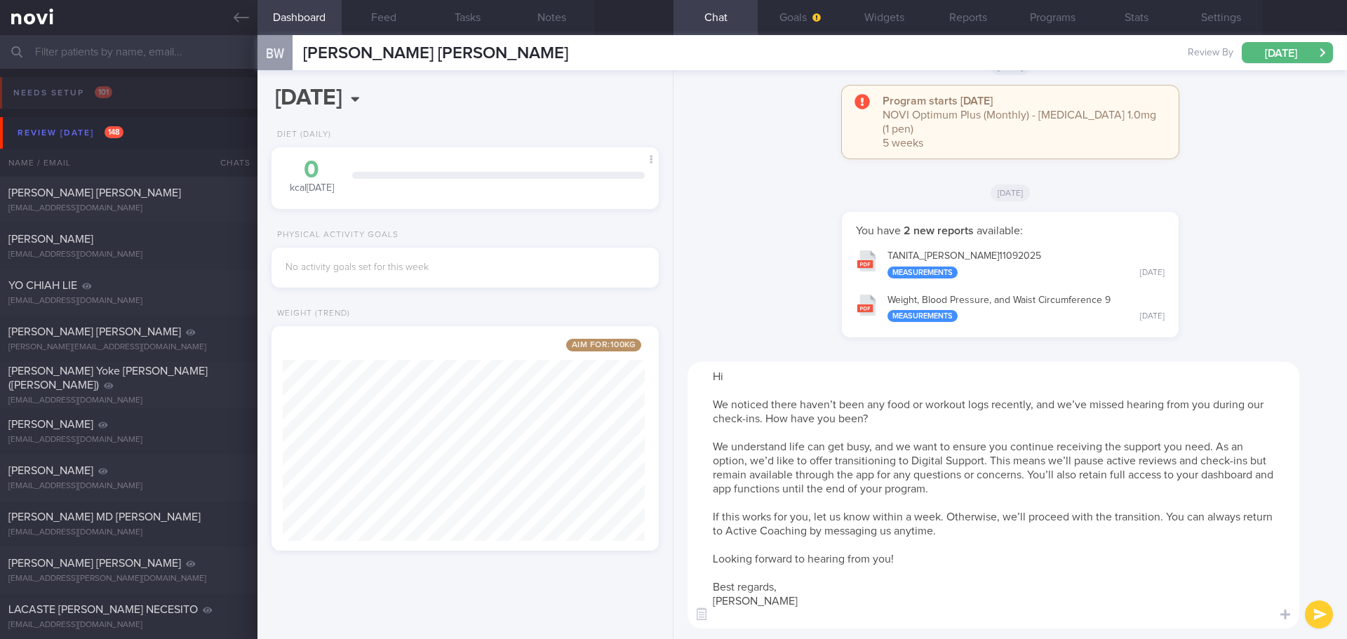
click at [751, 377] on textarea "Hi We noticed there haven’t been any food or workout logs recently, and we’ve m…" at bounding box center [994, 495] width 612 height 267
click at [723, 614] on textarea "Hi [PERSON_NAME], We noticed there haven’t been any food or workout logs recent…" at bounding box center [994, 495] width 612 height 267
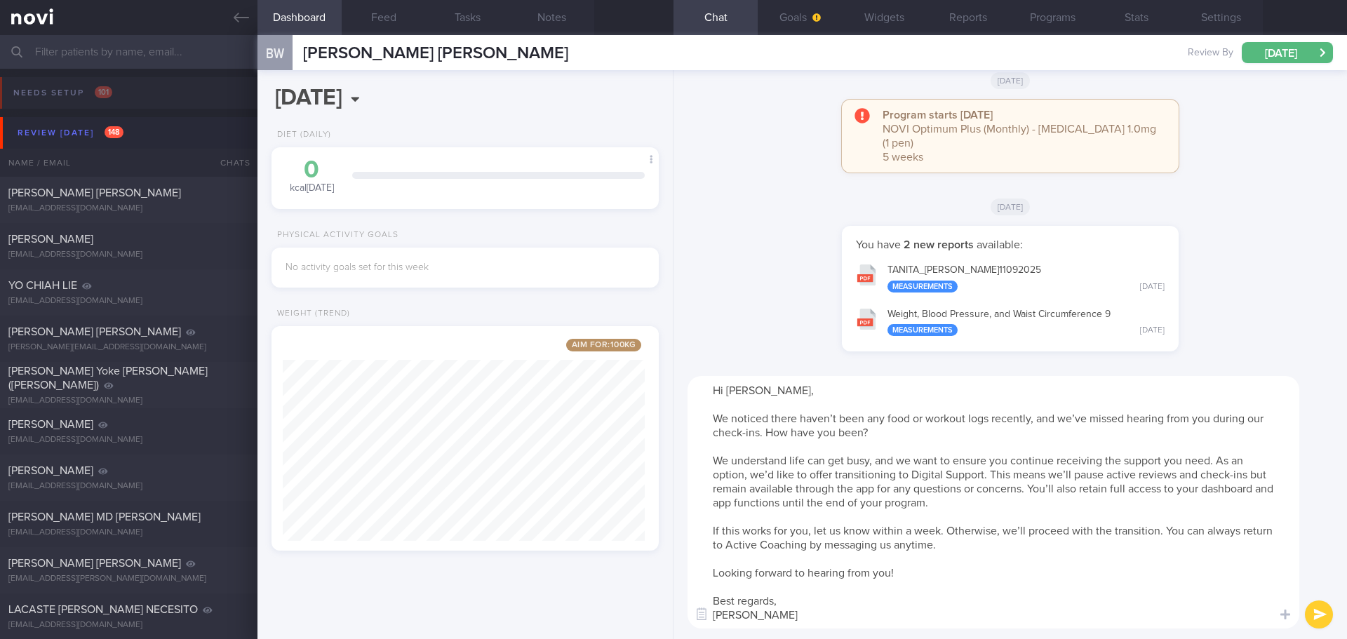
click at [883, 567] on textarea "Hi [PERSON_NAME], We noticed there haven’t been any food or workout logs recent…" at bounding box center [994, 502] width 612 height 253
click at [905, 522] on textarea "Hi [PERSON_NAME], We noticed there haven’t been any food or workout logs recent…" at bounding box center [994, 502] width 612 height 253
click at [979, 523] on textarea "Hi [PERSON_NAME], We noticed there haven’t been any food or workout logs recent…" at bounding box center [994, 502] width 612 height 253
click at [1006, 539] on textarea "Hi [PERSON_NAME], We noticed there haven’t been any food or workout logs recent…" at bounding box center [994, 502] width 612 height 253
drag, startPoint x: 1014, startPoint y: 554, endPoint x: 1017, endPoint y: 576, distance: 22.7
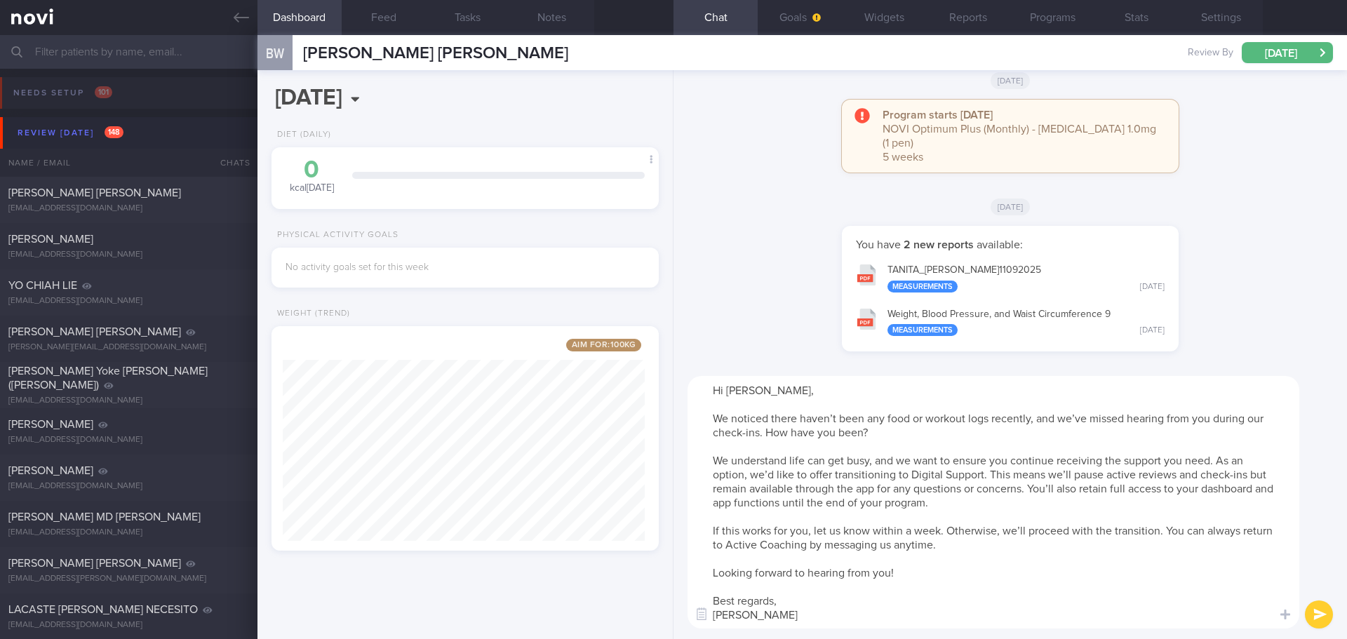
click at [1015, 554] on textarea "Hi [PERSON_NAME], We noticed there haven’t been any food or workout logs recent…" at bounding box center [994, 502] width 612 height 253
click at [1017, 579] on textarea "Hi [PERSON_NAME], We noticed there haven’t been any food or workout logs recent…" at bounding box center [994, 502] width 612 height 253
click at [1026, 588] on textarea "Hi [PERSON_NAME], We noticed there haven’t been any food or workout logs recent…" at bounding box center [994, 502] width 612 height 253
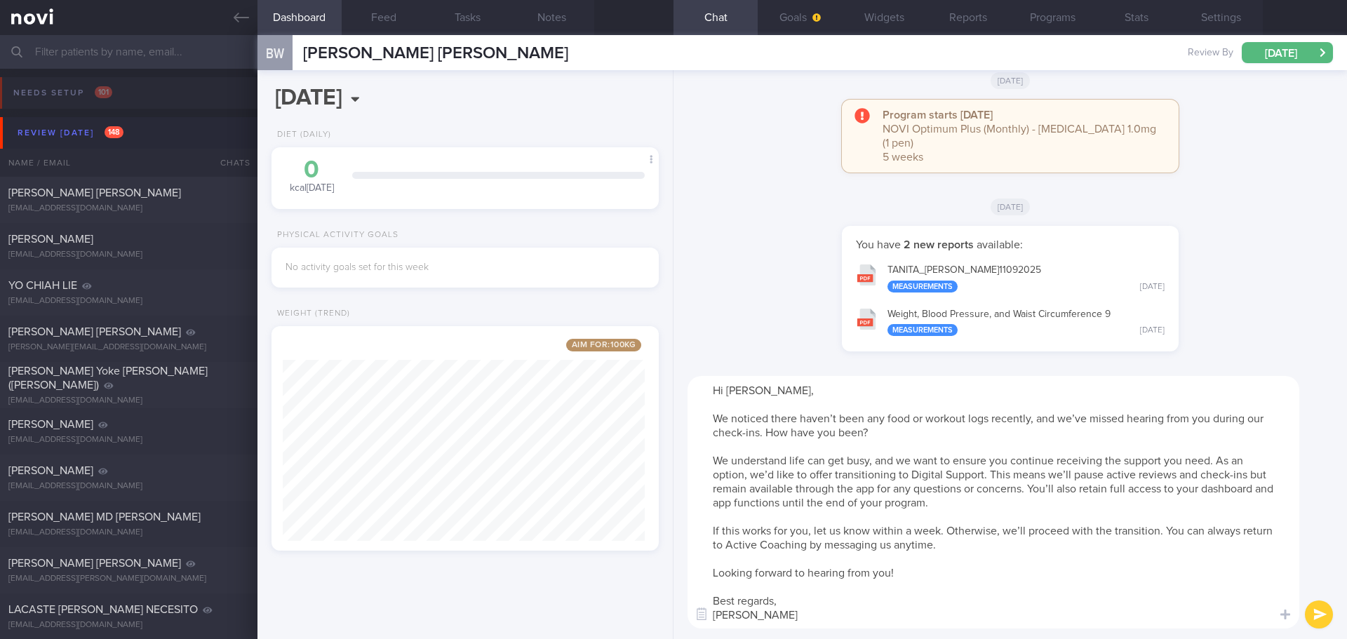
click at [1026, 588] on textarea "Hi [PERSON_NAME], We noticed there haven’t been any food or workout logs recent…" at bounding box center [994, 502] width 612 height 253
click at [928, 613] on textarea "Hi [PERSON_NAME], We noticed there haven’t been any food or workout logs recent…" at bounding box center [994, 502] width 612 height 253
type textarea "Hi [PERSON_NAME], We noticed there haven’t been any food or workout logs recent…"
click at [1306, 614] on button "submit" at bounding box center [1319, 615] width 28 height 28
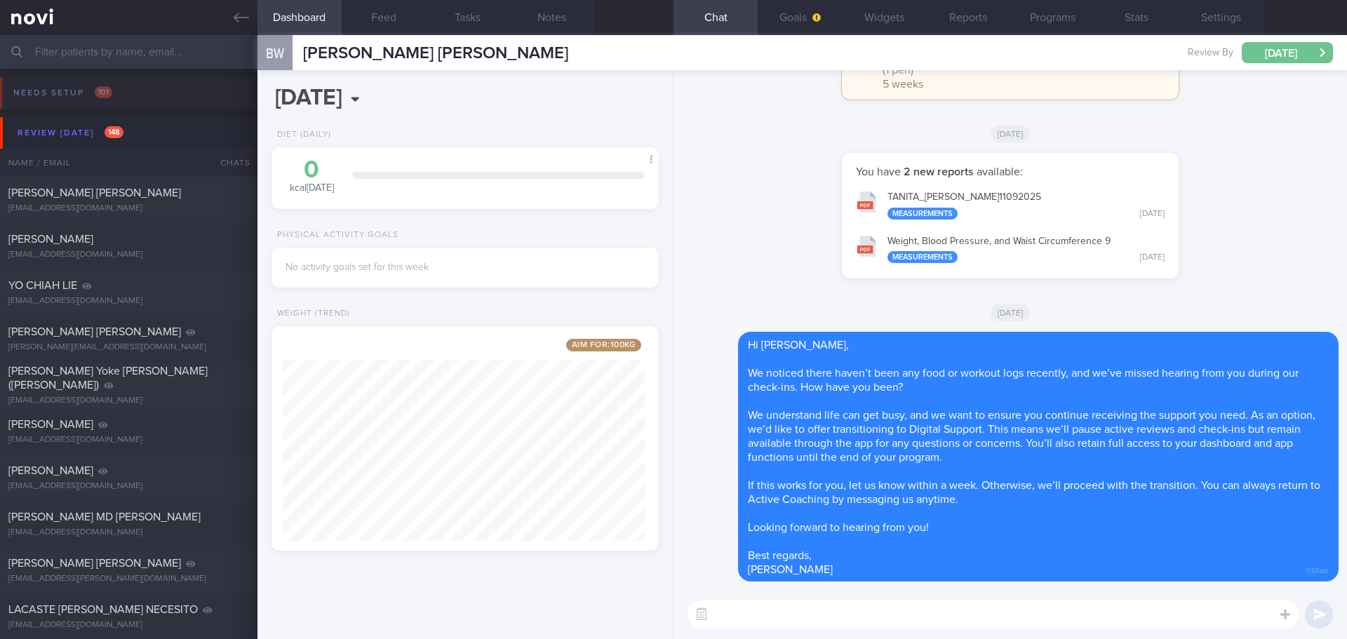
click at [1318, 57] on button "[DATE]" at bounding box center [1287, 52] width 91 height 21
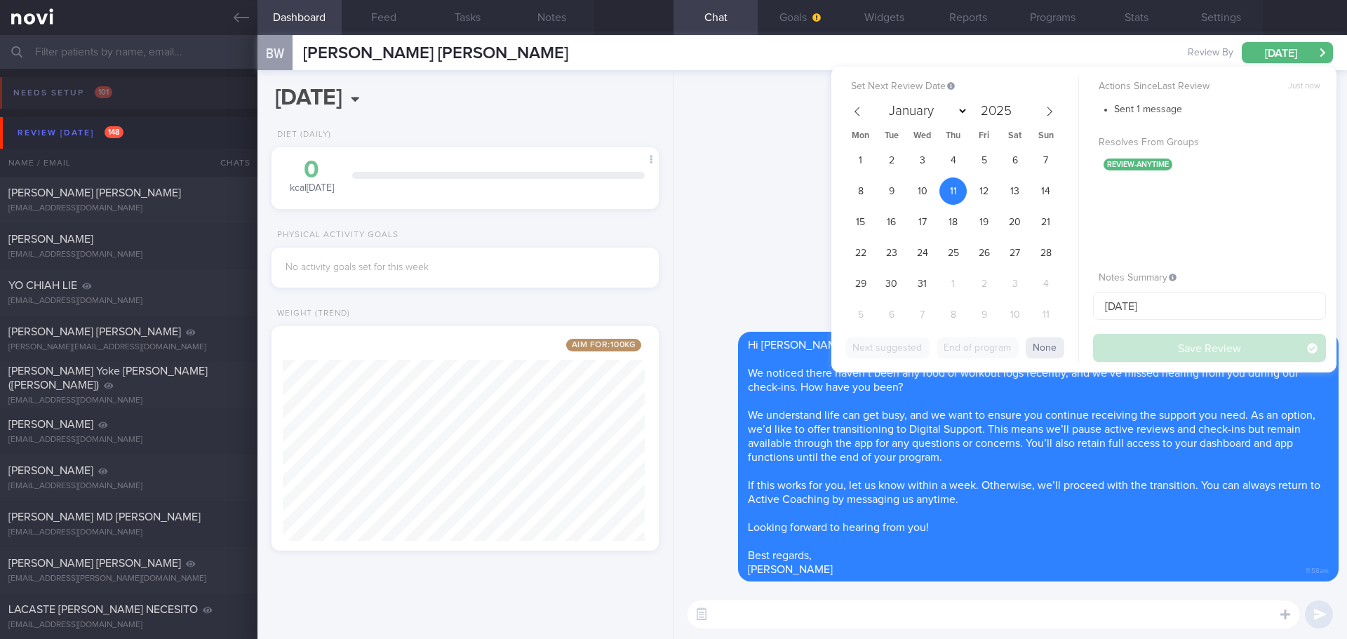
click at [772, 147] on div "[DATE]" at bounding box center [1010, 133] width 657 height 39
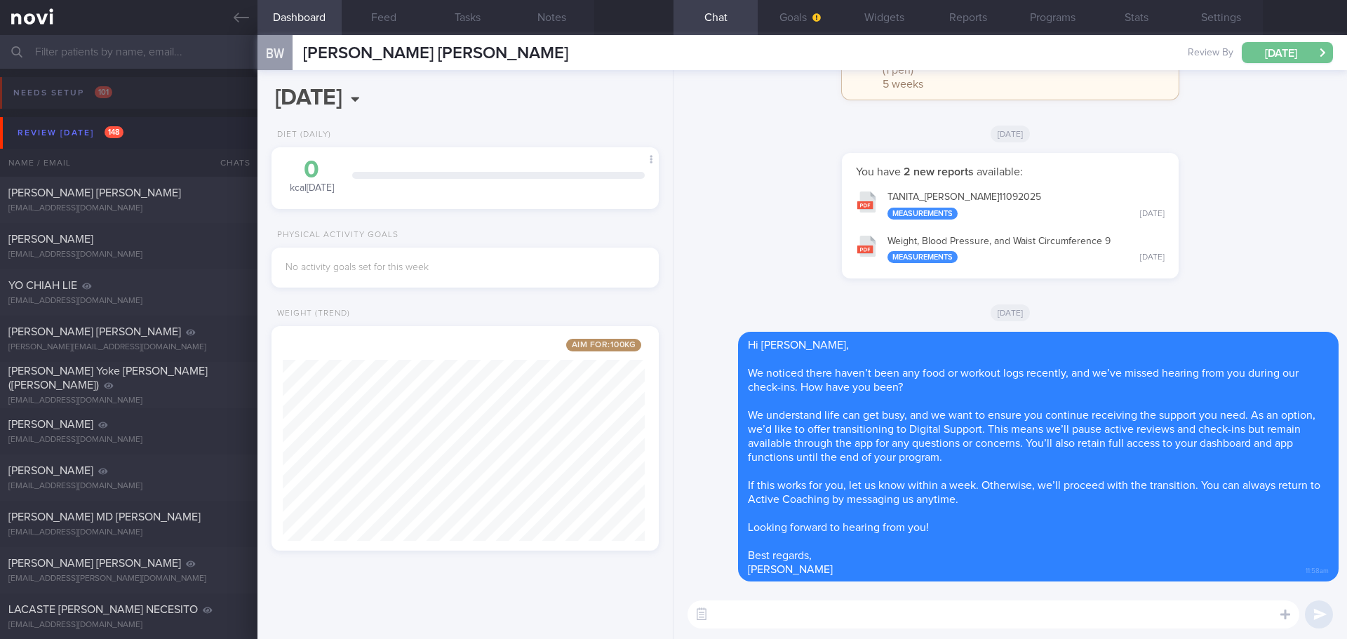
click at [1278, 48] on button "[DATE]" at bounding box center [1287, 52] width 91 height 21
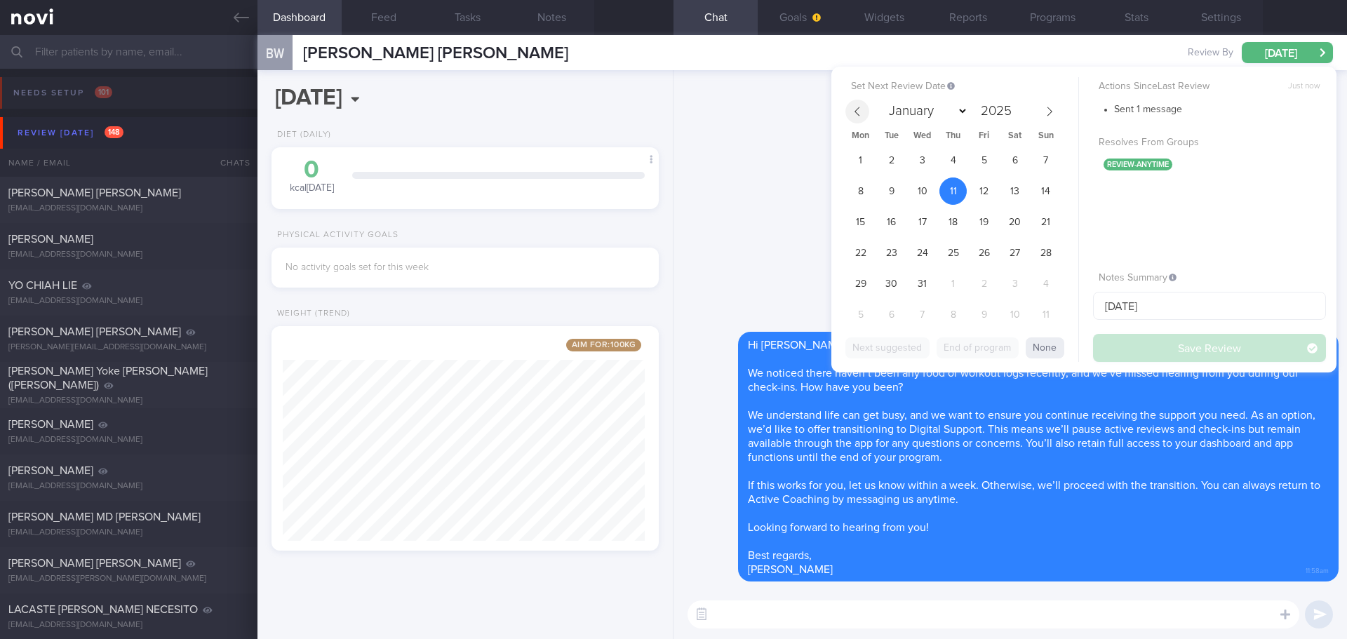
click at [855, 113] on icon at bounding box center [858, 112] width 10 height 10
select select "9"
click at [954, 195] on span "9" at bounding box center [953, 191] width 27 height 27
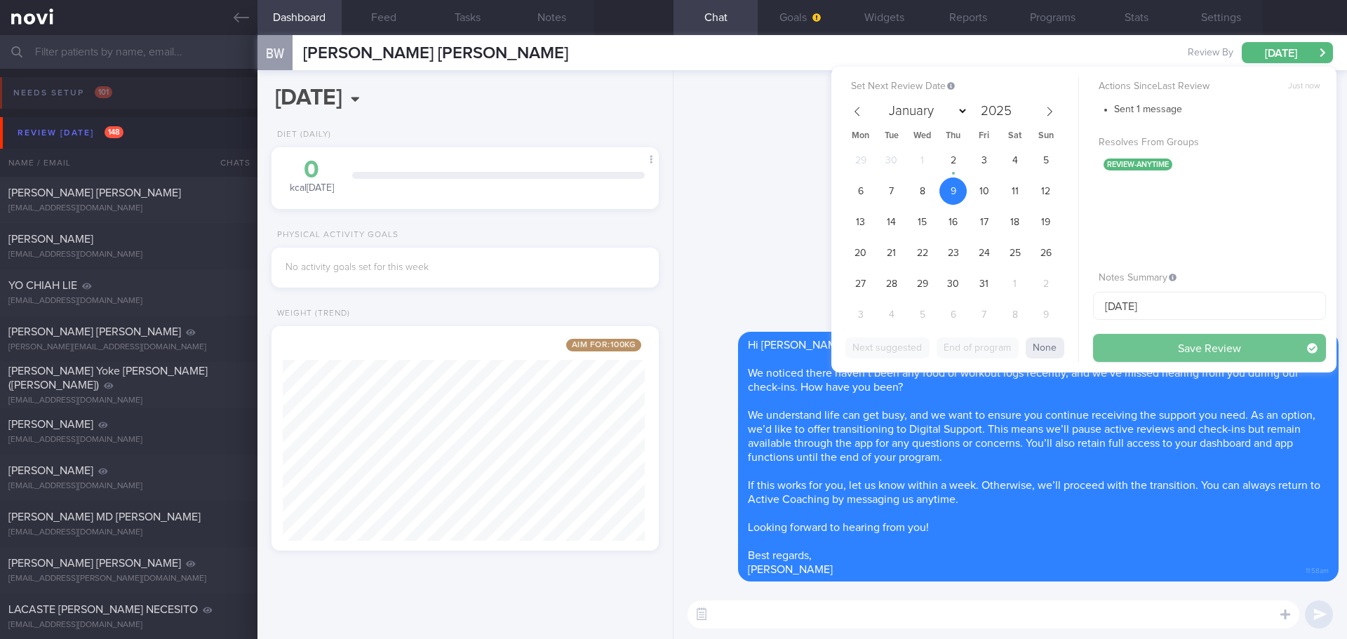
click at [1144, 353] on button "Save Review" at bounding box center [1209, 348] width 233 height 28
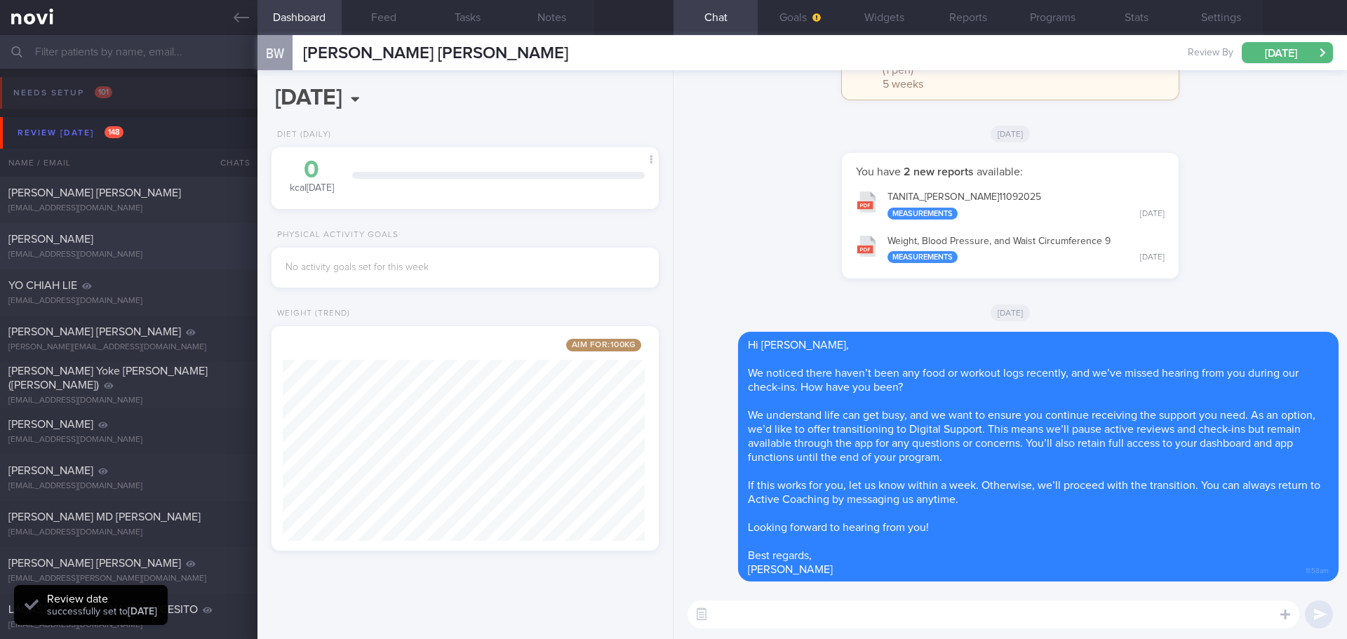
click at [66, 246] on div "[PERSON_NAME]" at bounding box center [126, 239] width 237 height 14
type input "[DATE]"
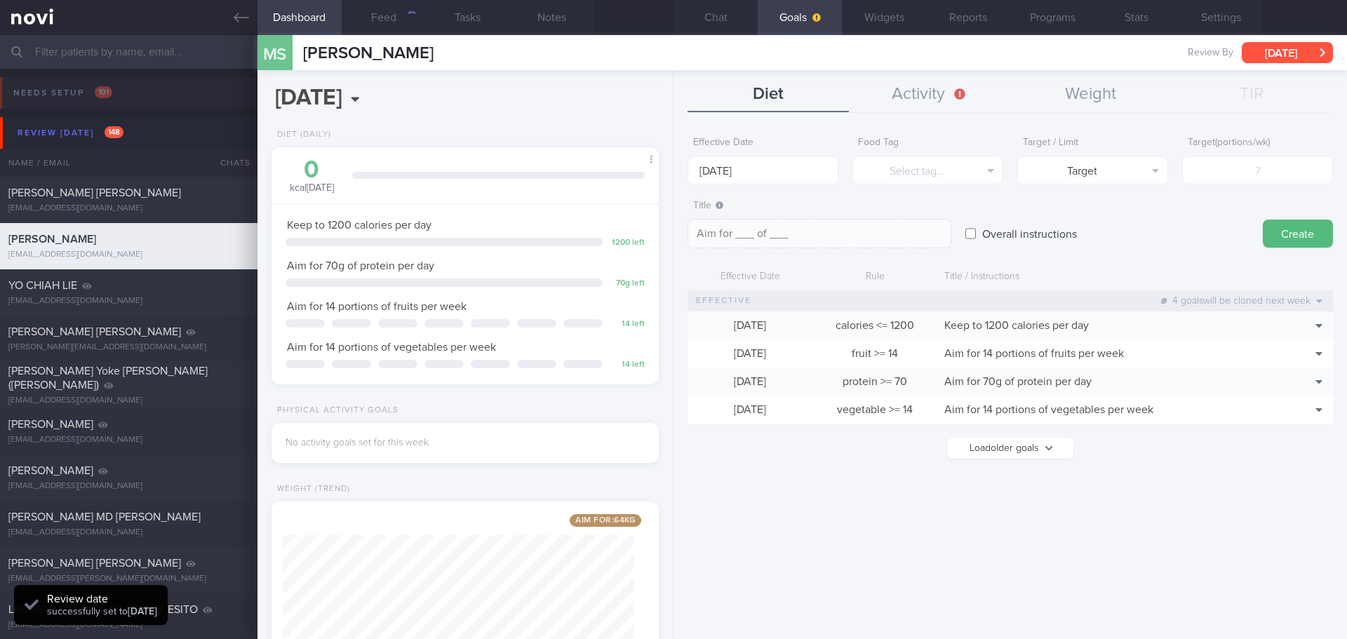
scroll to position [196, 352]
click at [1312, 56] on button "[DATE]" at bounding box center [1287, 52] width 91 height 21
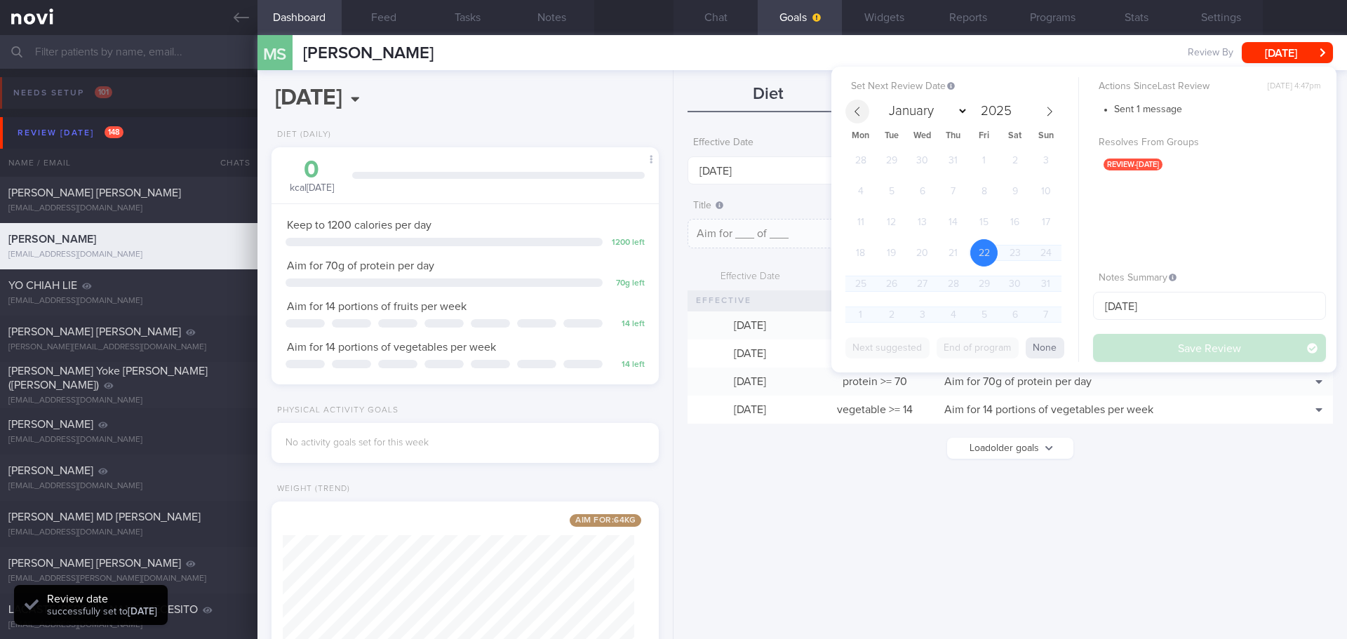
click at [860, 107] on icon at bounding box center [858, 112] width 10 height 10
click at [1048, 112] on icon at bounding box center [1050, 112] width 10 height 10
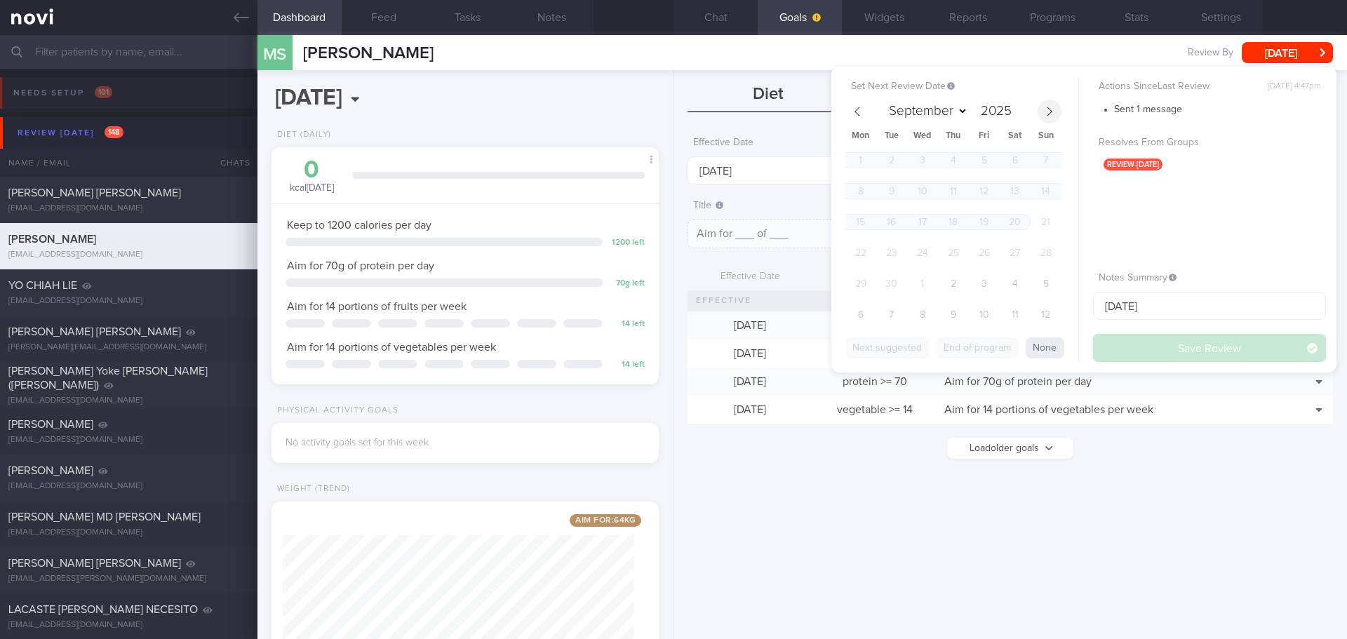
click at [1048, 112] on icon at bounding box center [1050, 112] width 10 height 10
select select "9"
click at [954, 189] on span "9" at bounding box center [953, 191] width 27 height 27
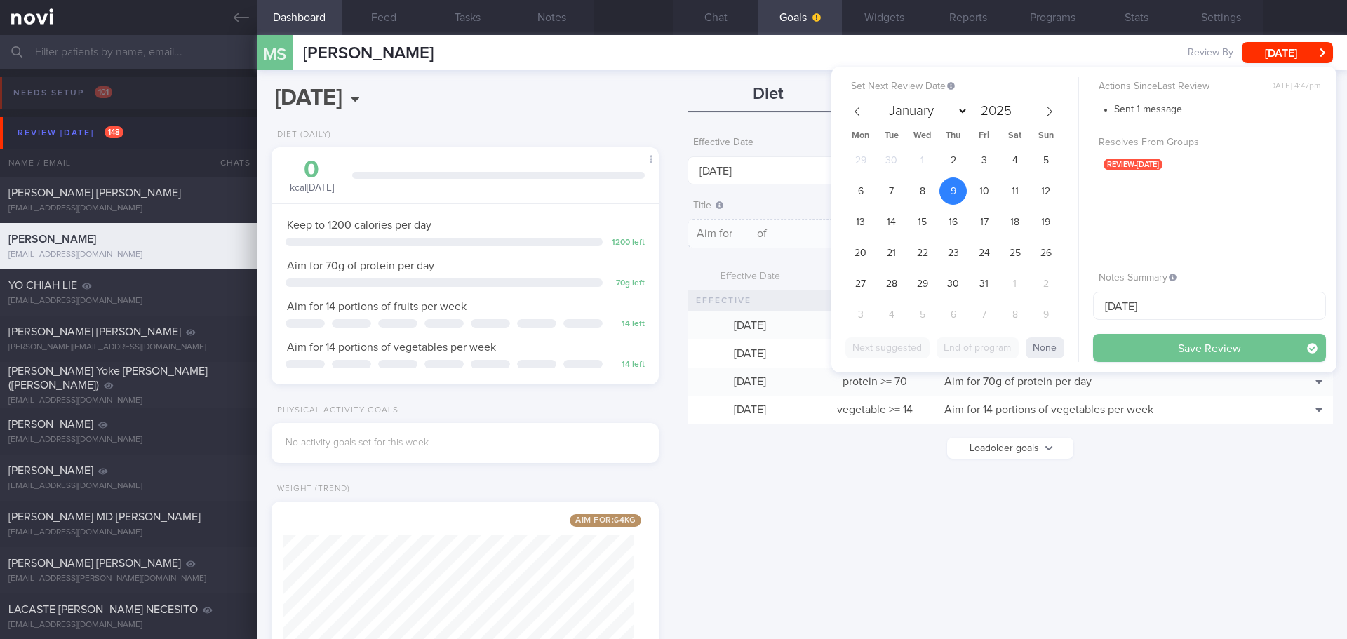
click at [1156, 341] on button "Save Review" at bounding box center [1209, 348] width 233 height 28
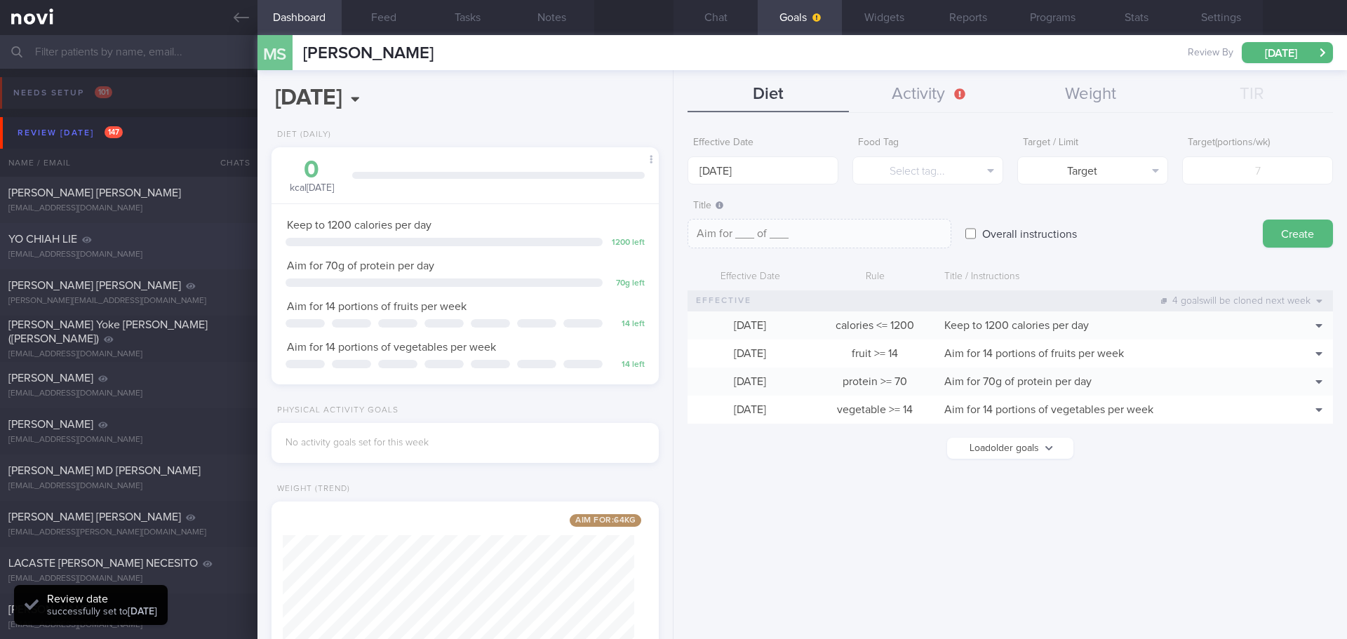
click at [109, 241] on div "YO CHIAH LIE" at bounding box center [126, 239] width 237 height 14
type input "check appt"
select select "7"
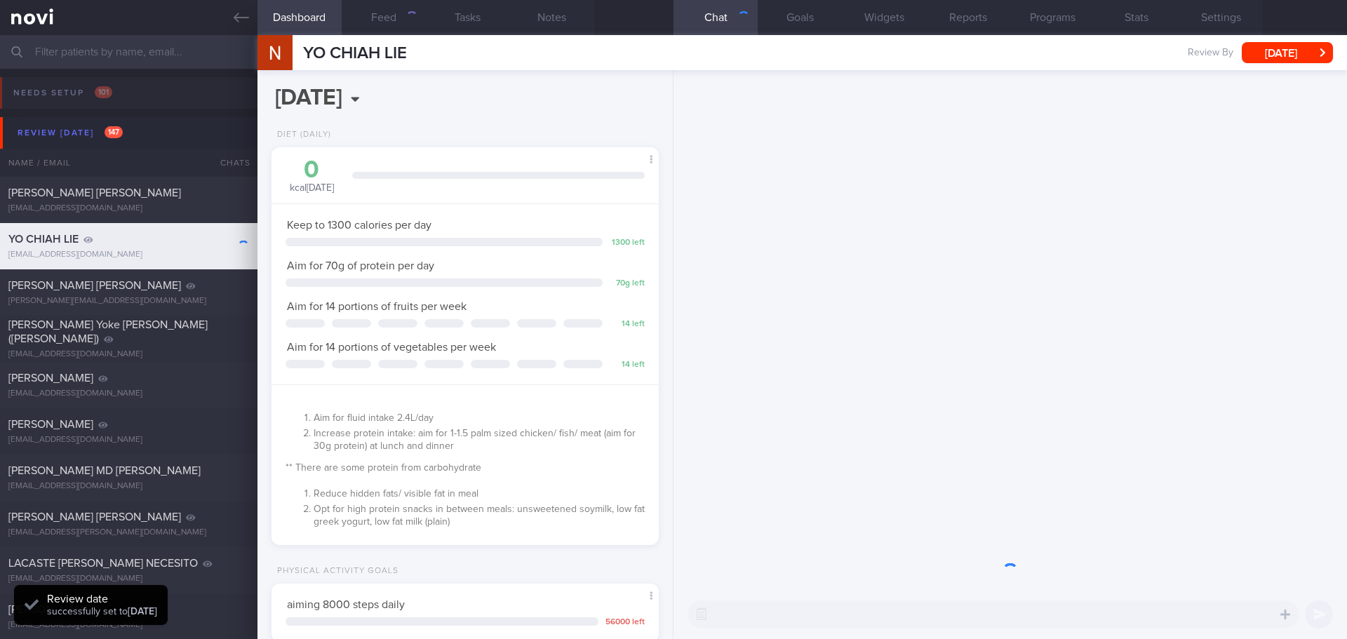
scroll to position [196, 352]
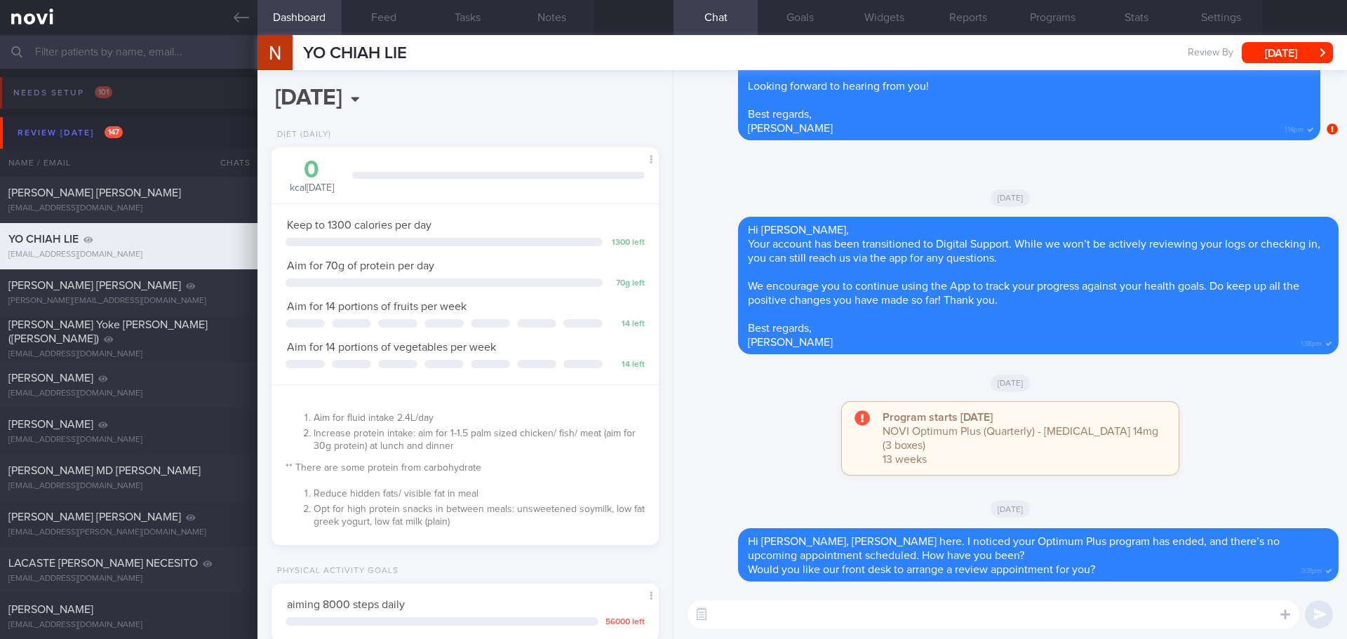
click at [1236, 474] on div "Program starts [DATE] NOVI Optimum Plus (Quarterly) - [MEDICAL_DATA] 14mg (3 bo…" at bounding box center [1010, 445] width 657 height 87
click at [1069, 18] on button "Programs" at bounding box center [1052, 17] width 84 height 35
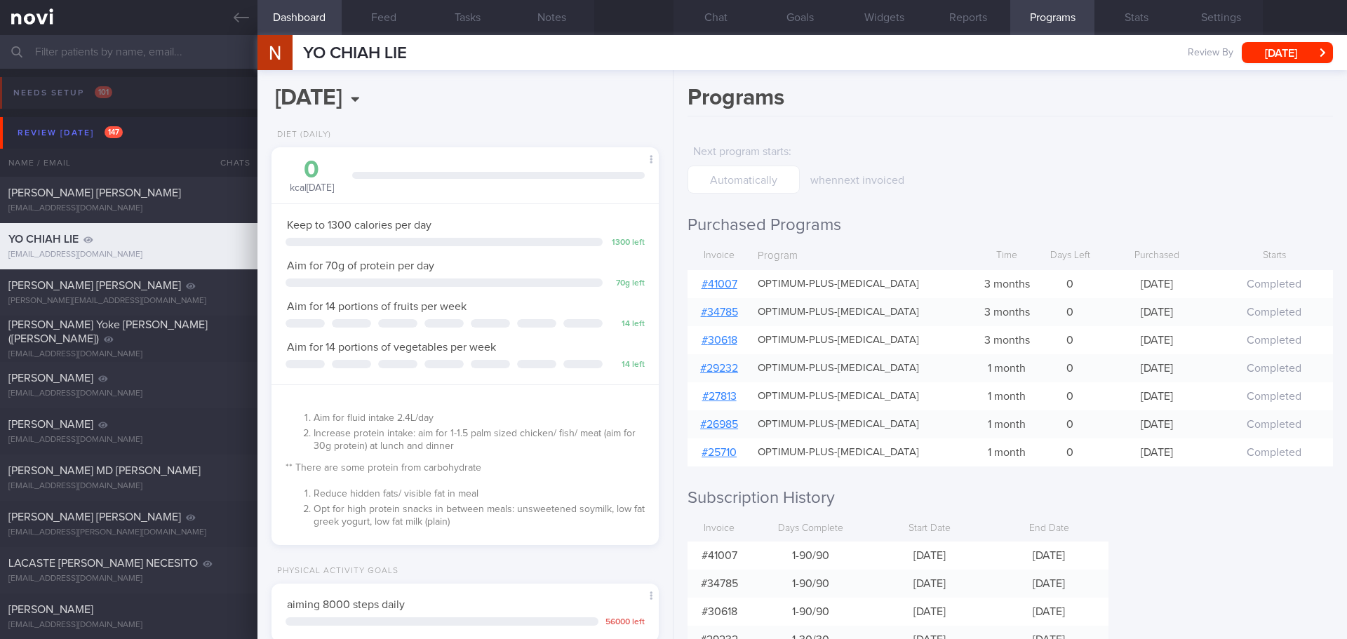
scroll to position [134, 0]
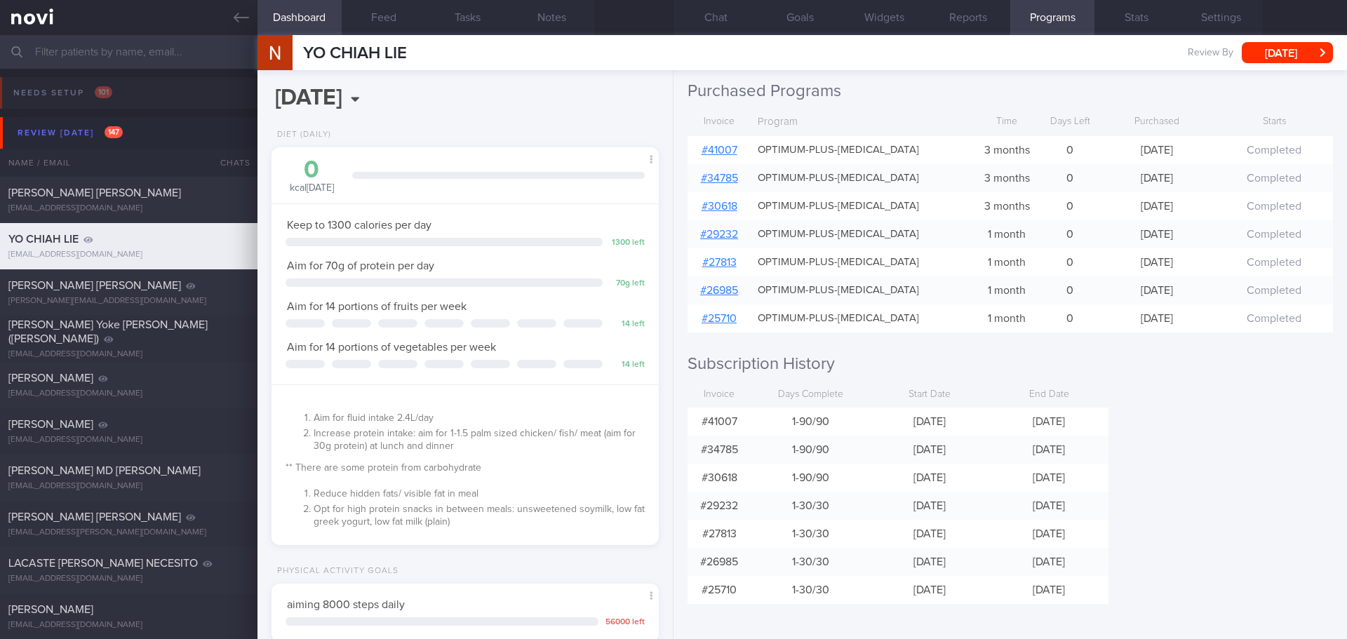
click at [1140, 374] on h2 "Subscription History" at bounding box center [1011, 364] width 646 height 21
click at [715, 18] on button "Chat" at bounding box center [716, 17] width 84 height 35
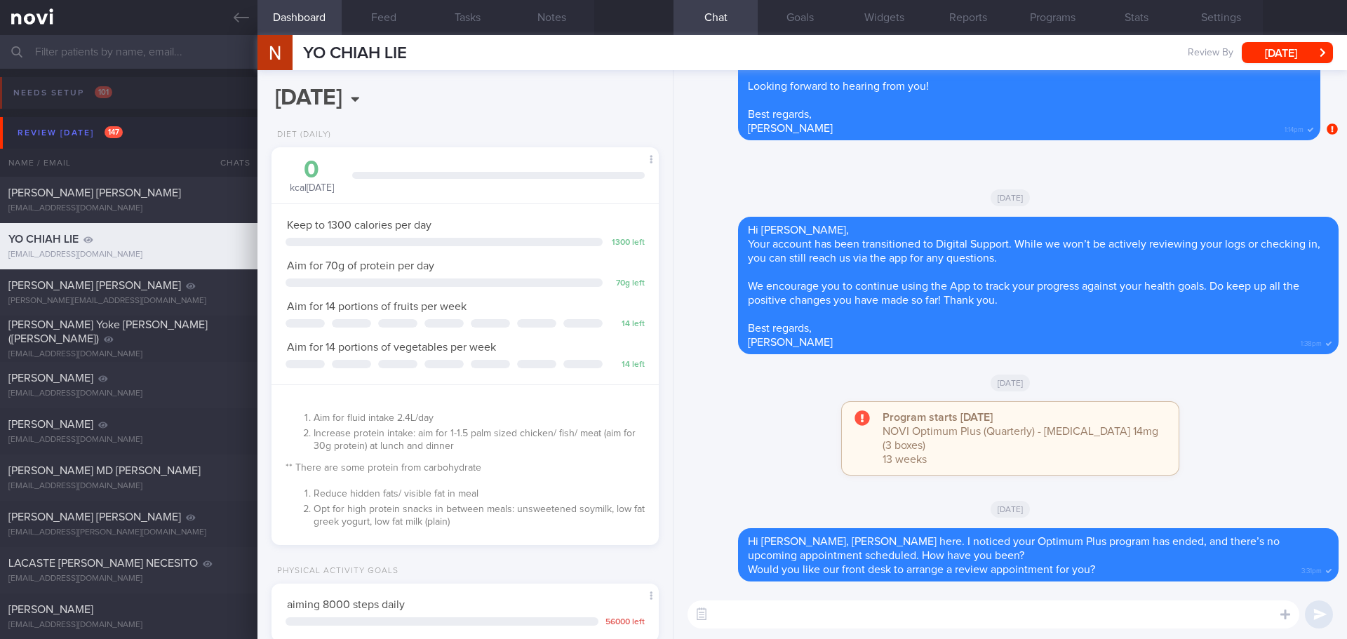
click at [1227, 421] on div "Program starts [DATE] NOVI Optimum Plus (Quarterly) - [MEDICAL_DATA] 14mg (3 bo…" at bounding box center [1010, 445] width 657 height 87
click at [1265, 483] on div "Program starts [DATE] NOVI Optimum Plus (Quarterly) - [MEDICAL_DATA] 14mg (3 bo…" at bounding box center [1010, 445] width 657 height 87
drag, startPoint x: 1262, startPoint y: 480, endPoint x: 1248, endPoint y: 476, distance: 13.8
click at [1262, 479] on div "Program starts [DATE] NOVI Optimum Plus (Quarterly) - [MEDICAL_DATA] 14mg (3 bo…" at bounding box center [1010, 445] width 657 height 87
click at [773, 614] on textarea at bounding box center [994, 615] width 612 height 28
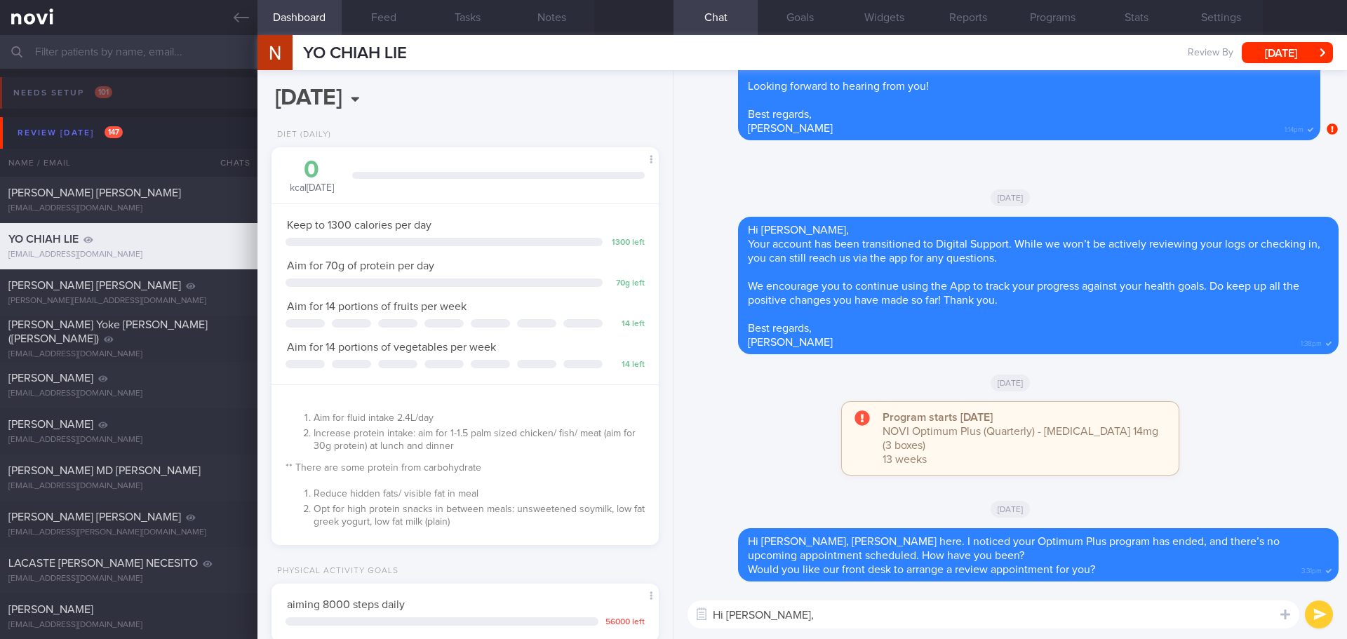
paste textarea "I just wanted to let you know that your NOVIFY account will be archived shortly…"
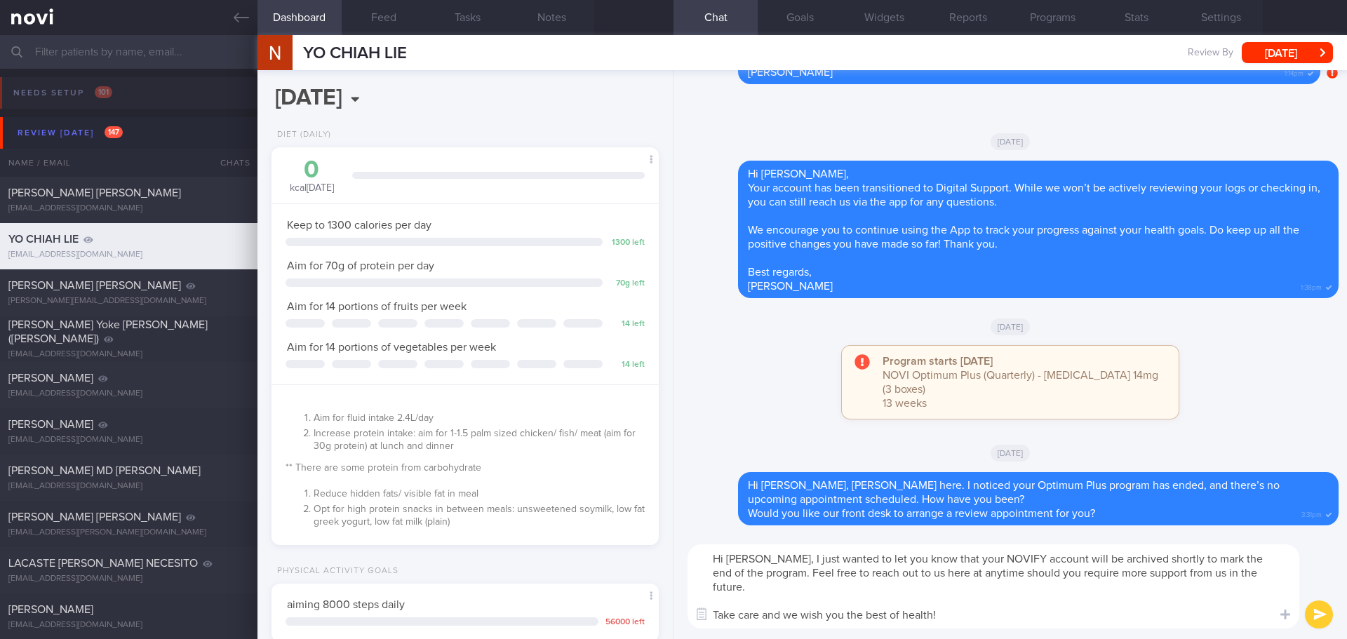
click at [757, 623] on textarea "Hi [PERSON_NAME], I just wanted to let you know that your NOVIFY account will b…" at bounding box center [994, 586] width 612 height 84
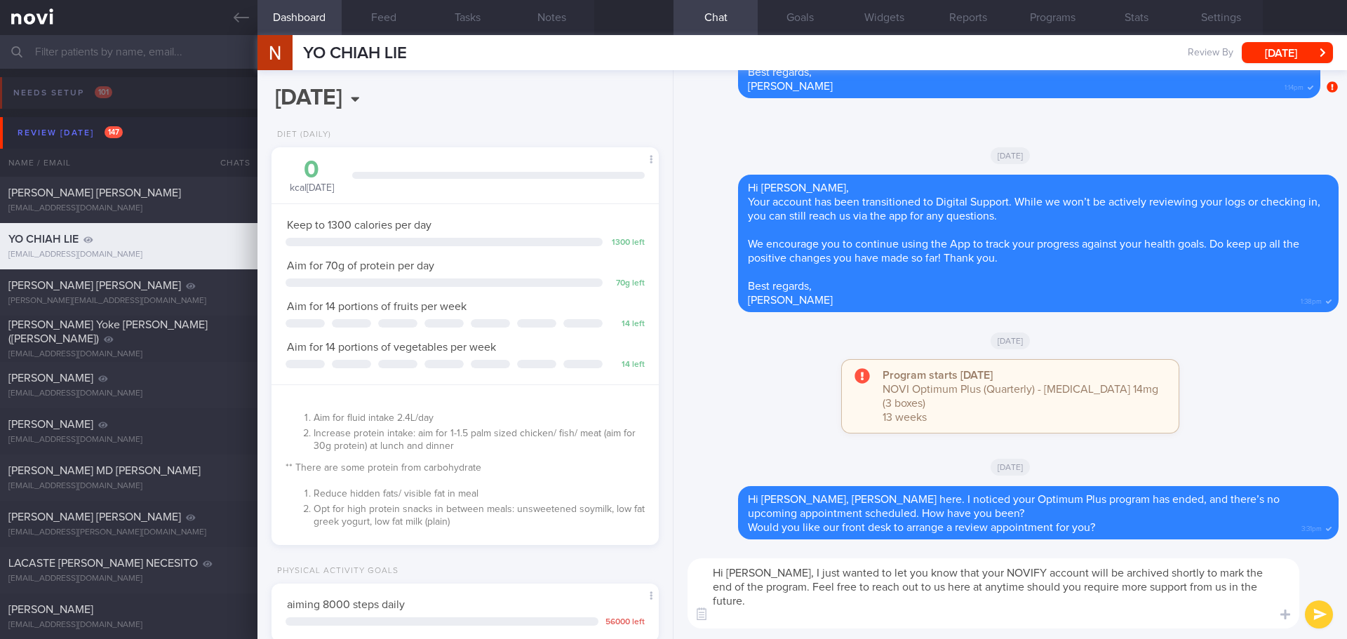
click at [994, 572] on textarea "Hi [PERSON_NAME], I just wanted to let you know that your NOVIFY account will b…" at bounding box center [994, 594] width 612 height 70
click at [1088, 586] on textarea "Hi [PERSON_NAME], I just wanted to let you know that your NoviHealth account wi…" at bounding box center [994, 594] width 612 height 70
type textarea "Hi [PERSON_NAME], I just wanted to let you know that your NoviHealth account wi…"
click at [1313, 611] on button "submit" at bounding box center [1319, 615] width 28 height 28
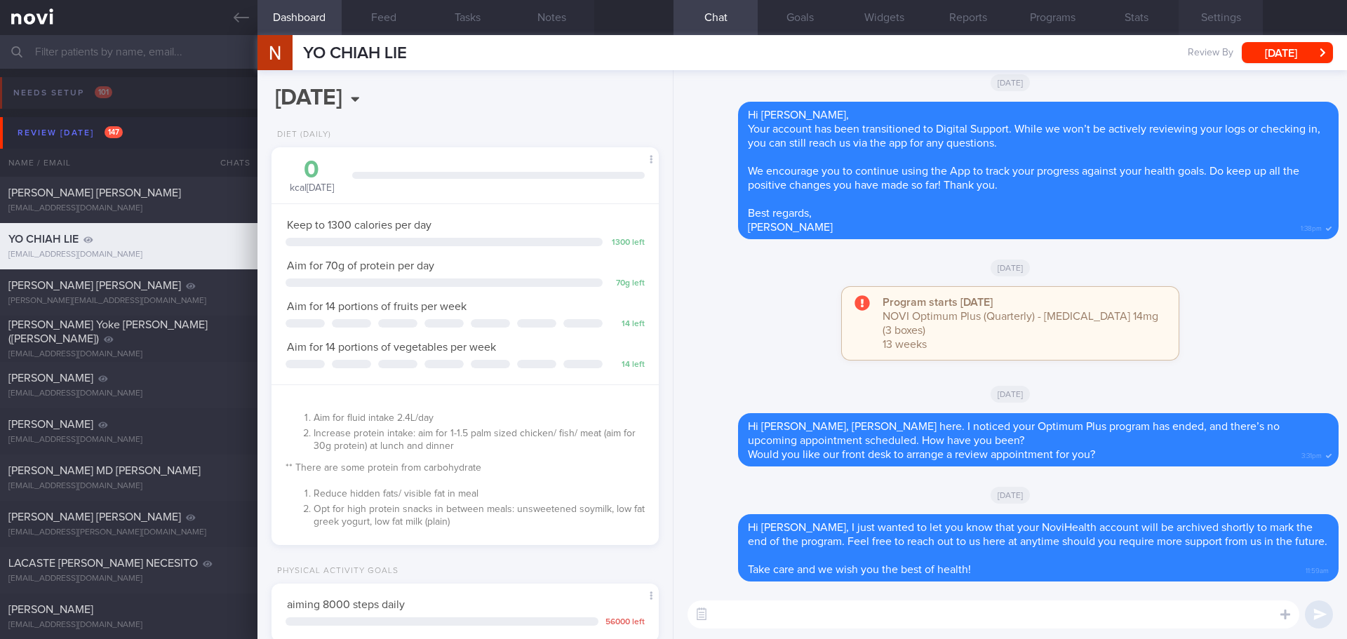
click at [1228, 14] on button "Settings" at bounding box center [1221, 17] width 84 height 35
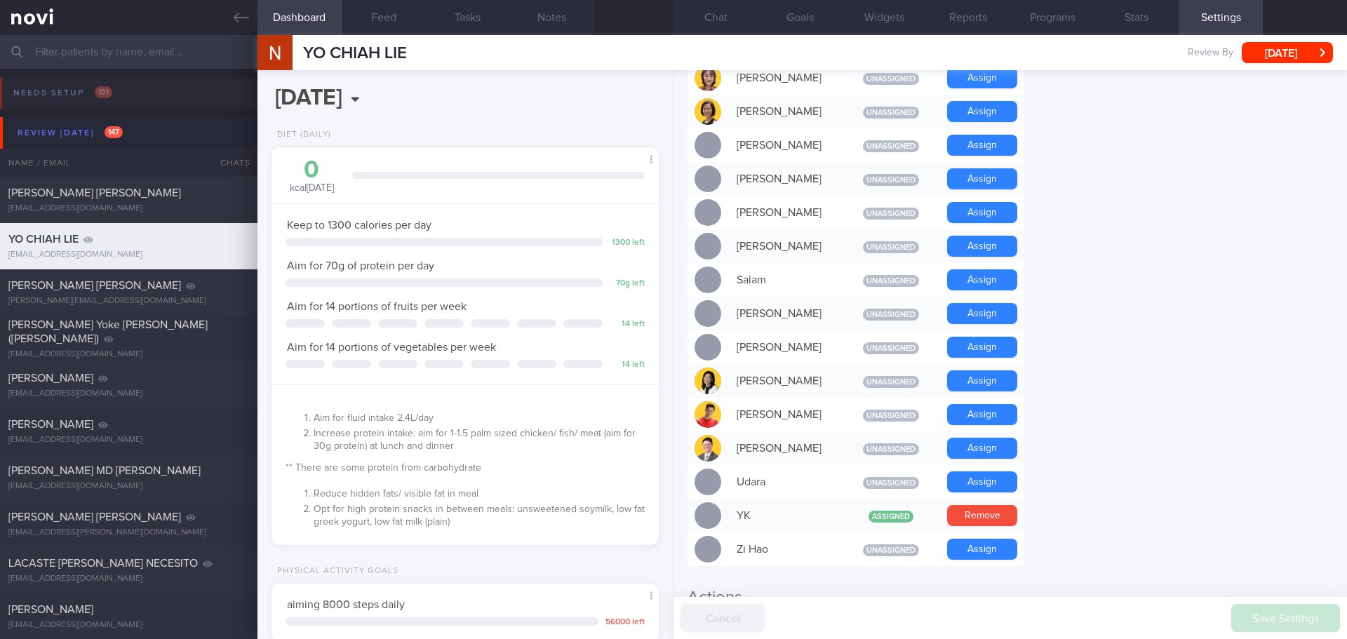
scroll to position [1207, 0]
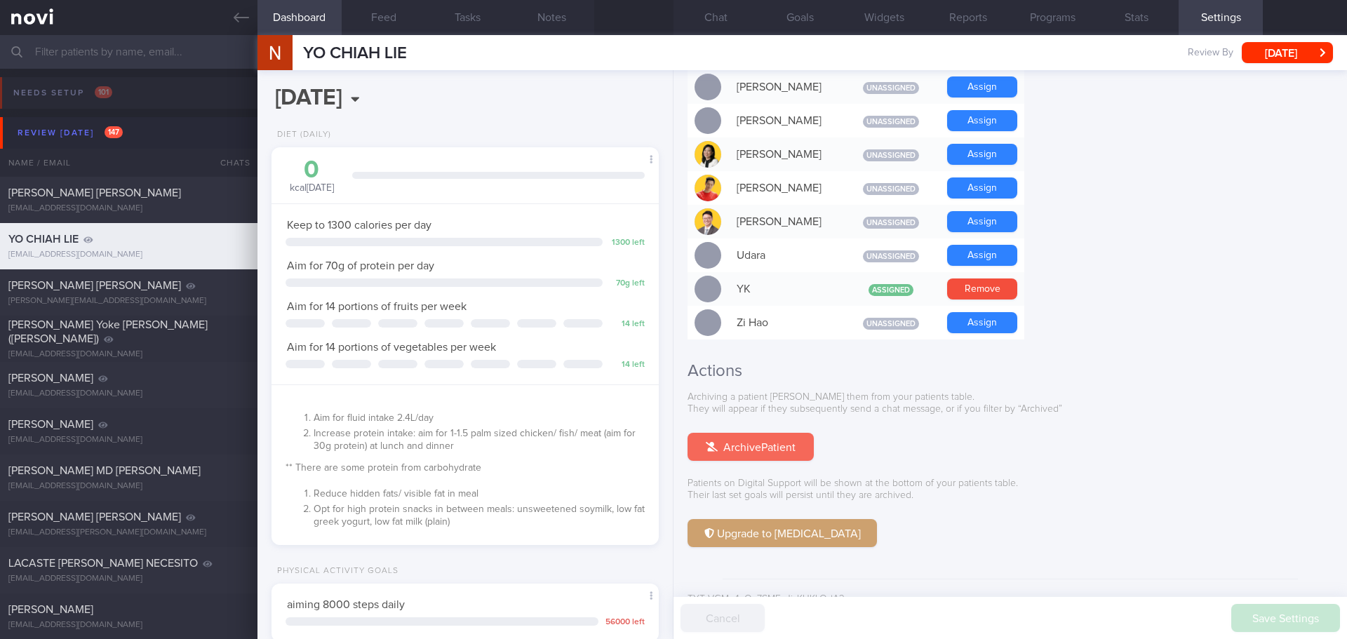
click at [785, 433] on button "Archive Patient" at bounding box center [751, 447] width 126 height 28
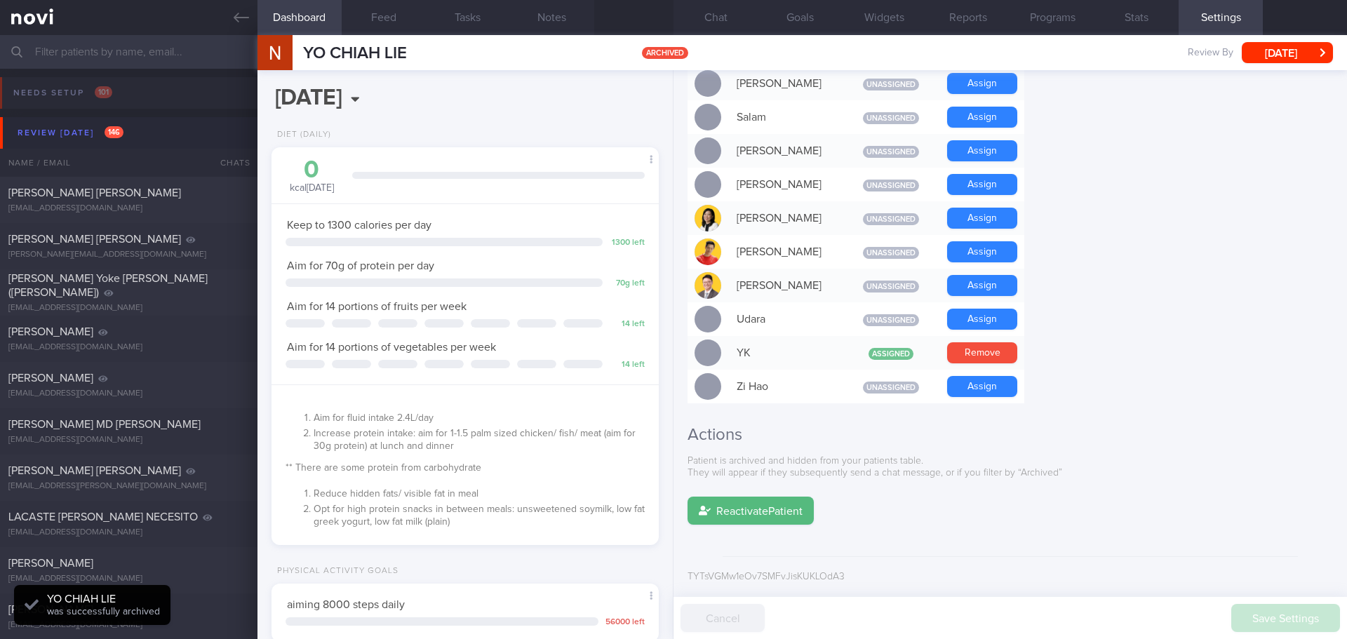
scroll to position [1121, 0]
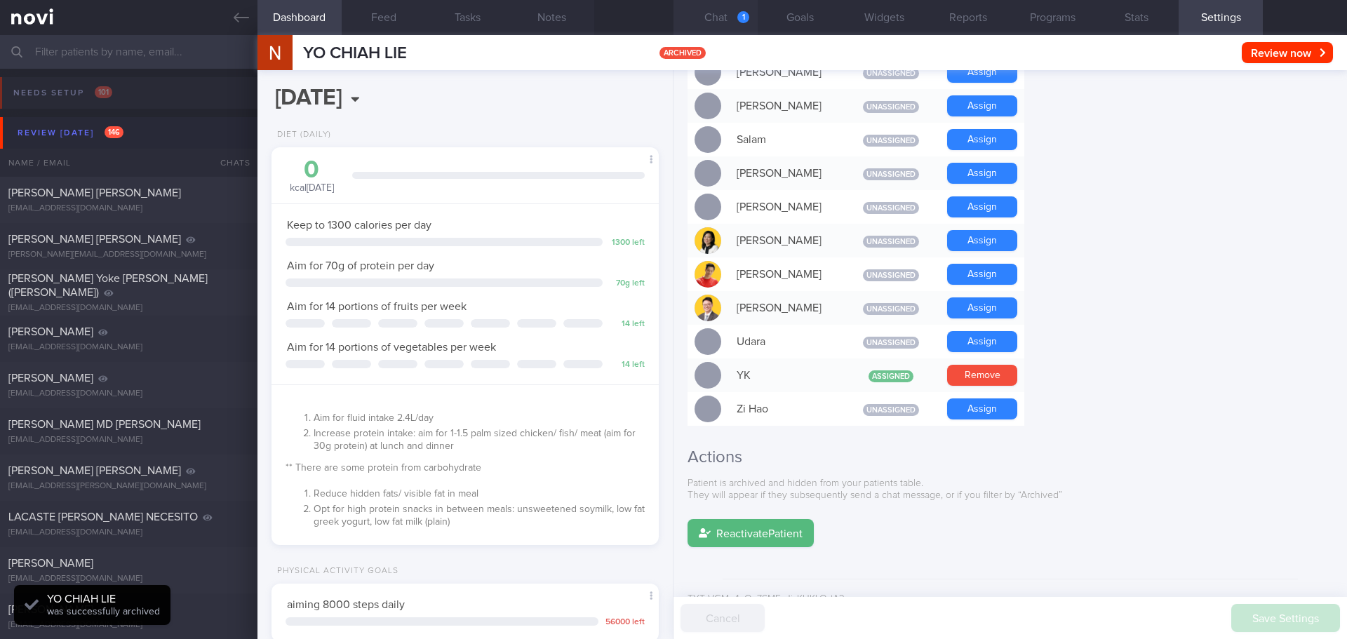
click at [745, 17] on div "1" at bounding box center [743, 17] width 12 height 12
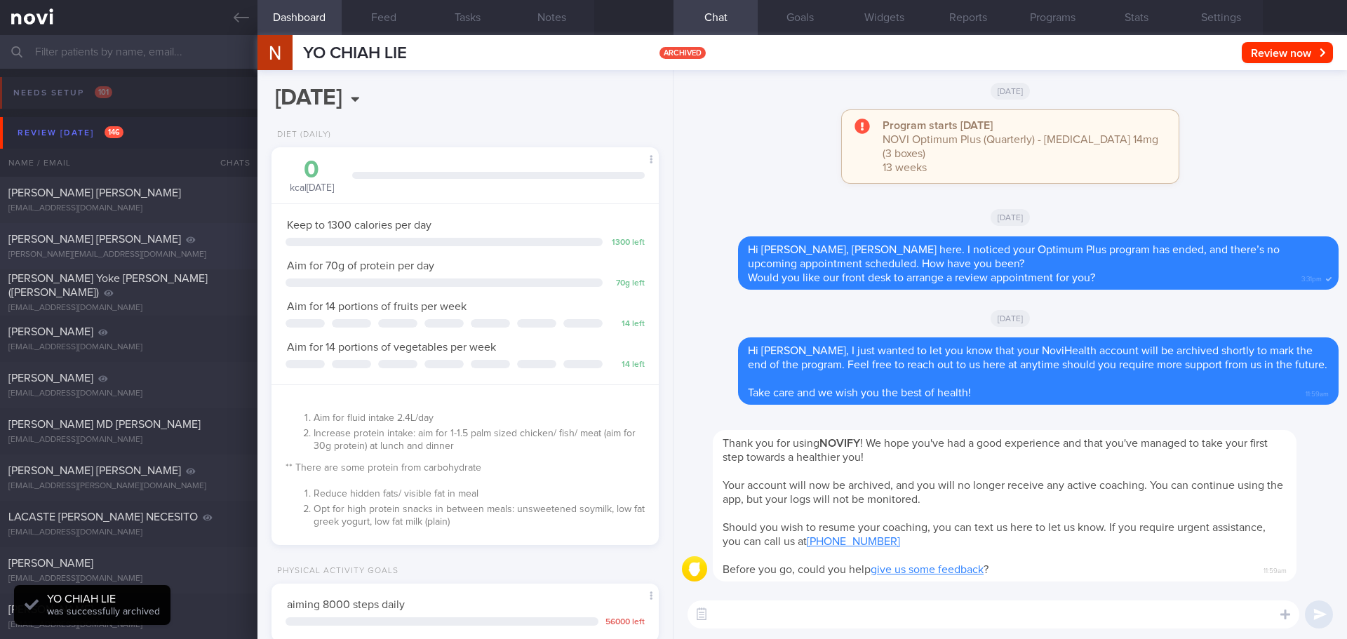
click at [192, 246] on div "[PERSON_NAME] [PERSON_NAME]" at bounding box center [126, 239] width 237 height 14
select select "7"
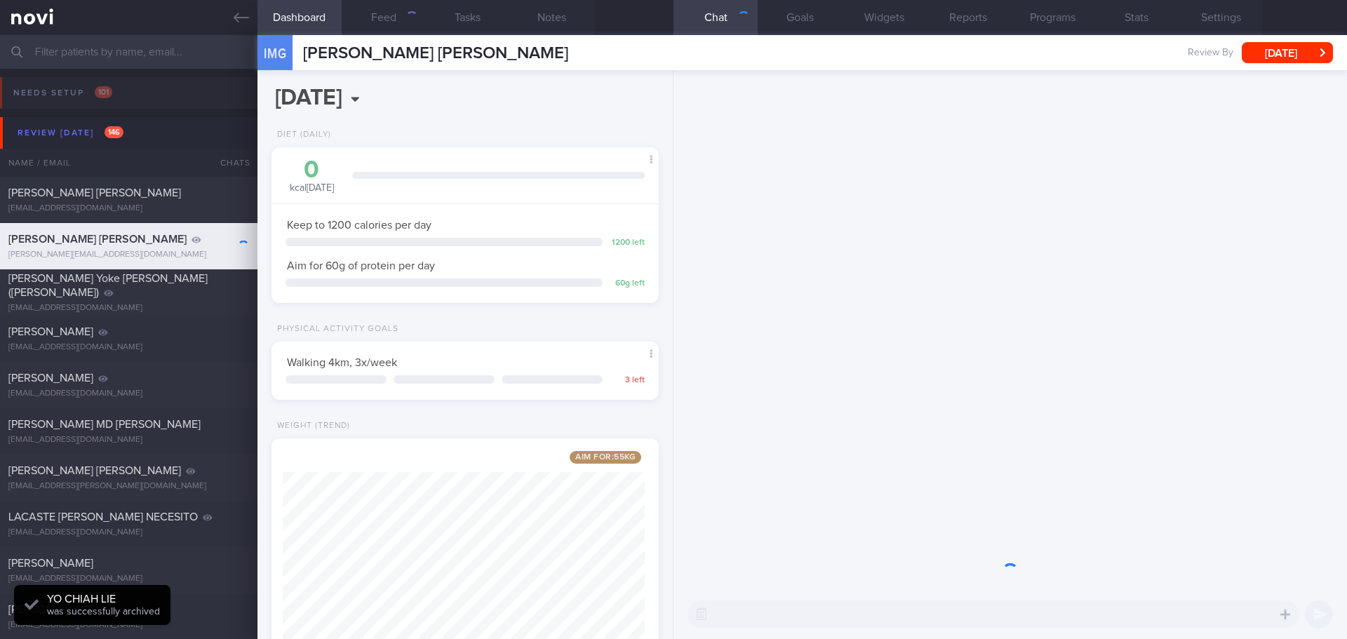
scroll to position [701476, 701320]
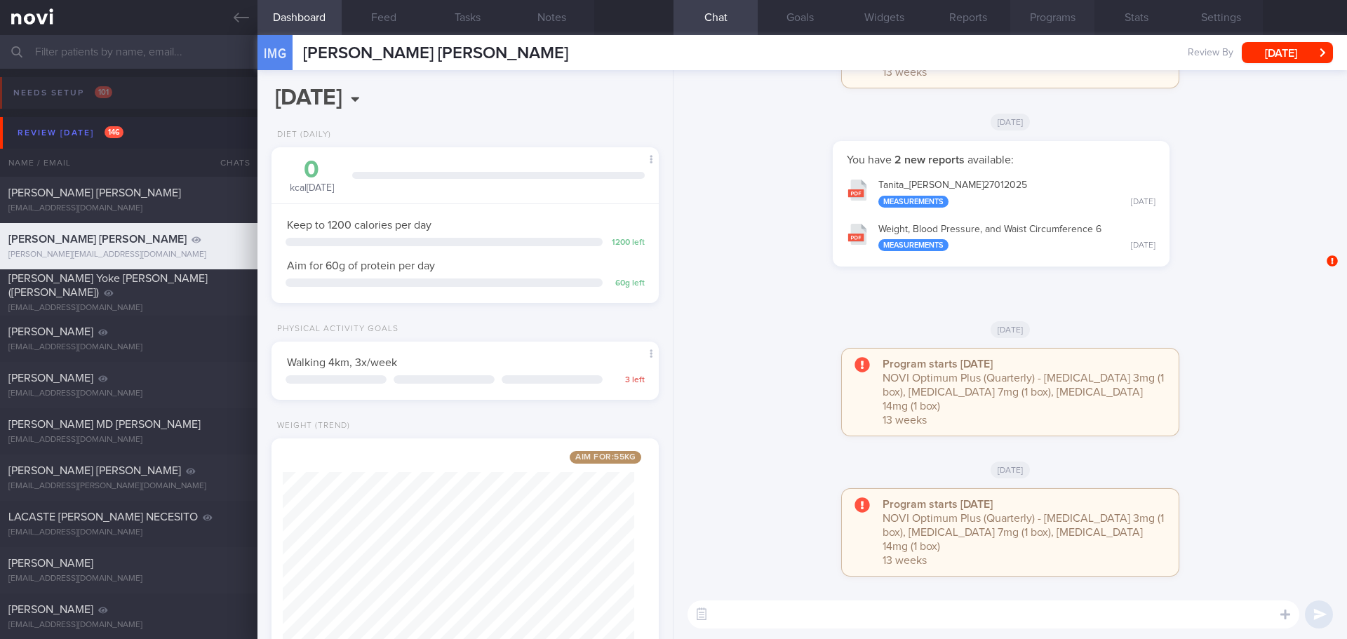
click at [1039, 6] on button "Programs" at bounding box center [1052, 17] width 84 height 35
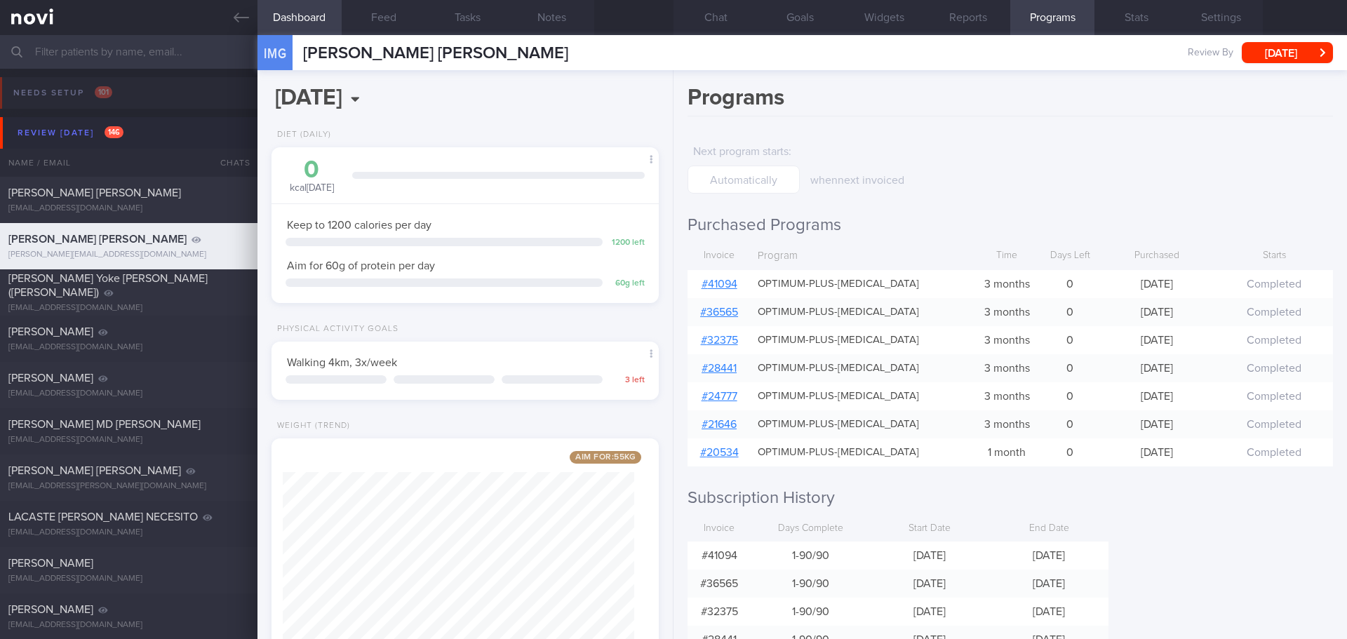
drag, startPoint x: 718, startPoint y: 22, endPoint x: 691, endPoint y: 44, distance: 34.4
click at [718, 22] on button "Chat" at bounding box center [716, 17] width 84 height 35
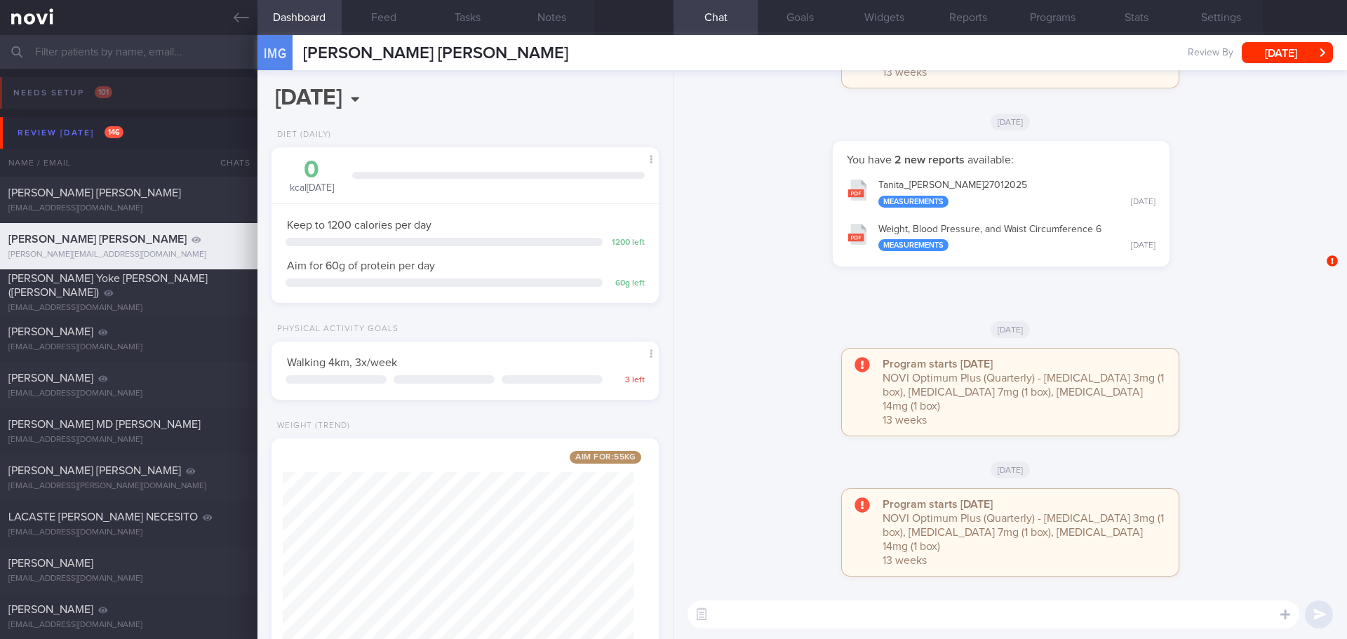
click at [766, 471] on div "[DATE]" at bounding box center [1010, 469] width 657 height 39
drag, startPoint x: 790, startPoint y: 614, endPoint x: 787, endPoint y: 591, distance: 23.4
click at [790, 613] on textarea at bounding box center [994, 615] width 612 height 28
click at [774, 429] on div "Program starts [DATE] NOVI Optimum Plus (Quarterly) - [MEDICAL_DATA] 3mg (1 box…" at bounding box center [1010, 399] width 657 height 101
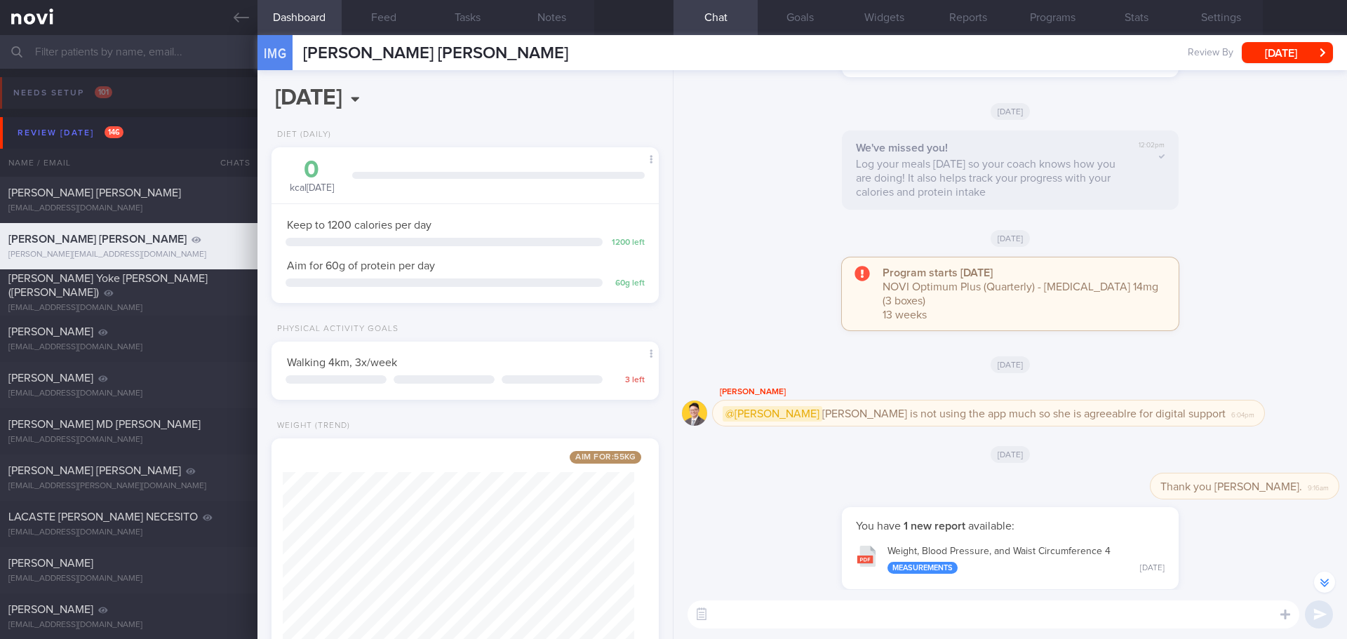
scroll to position [-1627, 0]
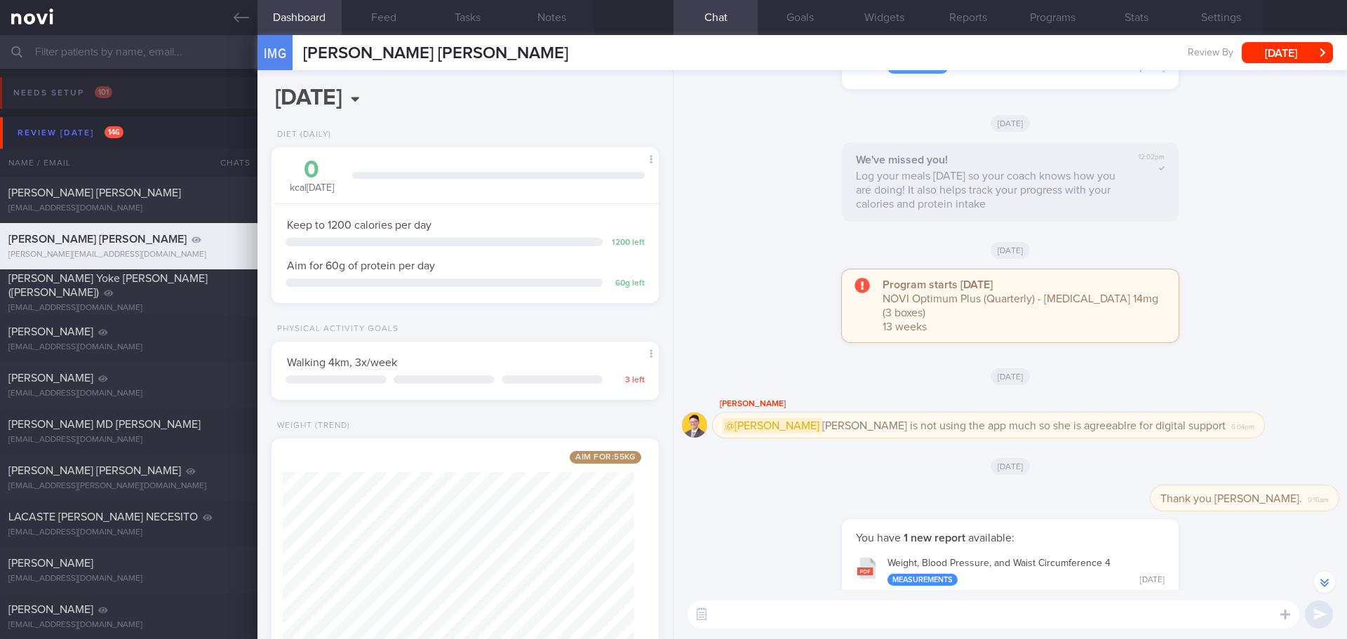
click at [741, 613] on textarea at bounding box center [994, 615] width 612 height 28
paste textarea "[PERSON_NAME] here. I noticed your Optimum Plus program has ended, and there’s …"
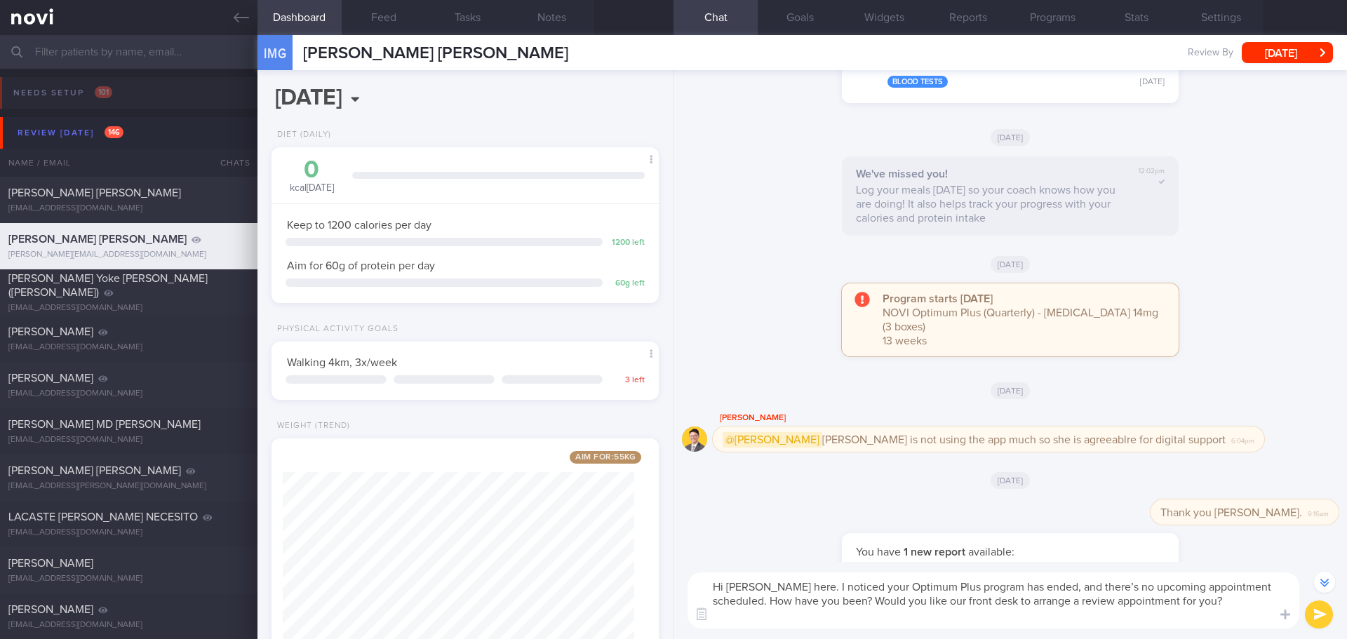
scroll to position [-1655, 0]
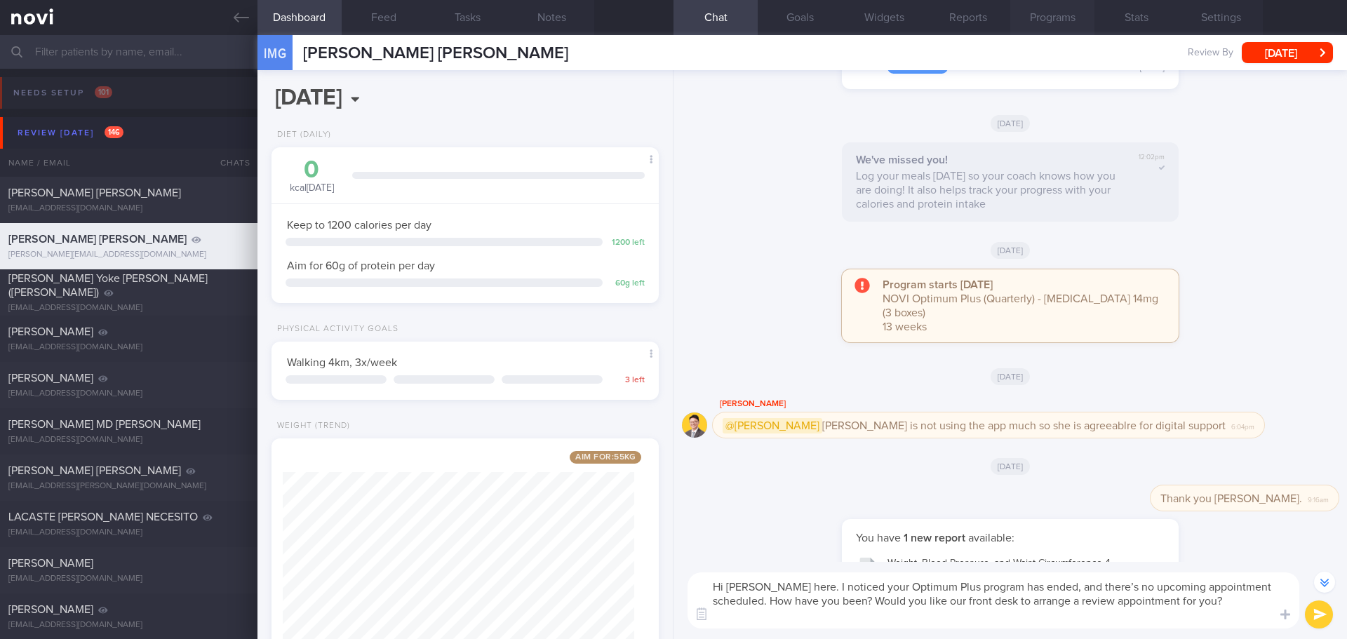
type textarea "Hi [PERSON_NAME] here. I noticed your Optimum Plus program has ended, and there…"
click at [1060, 7] on button "Programs" at bounding box center [1052, 17] width 84 height 35
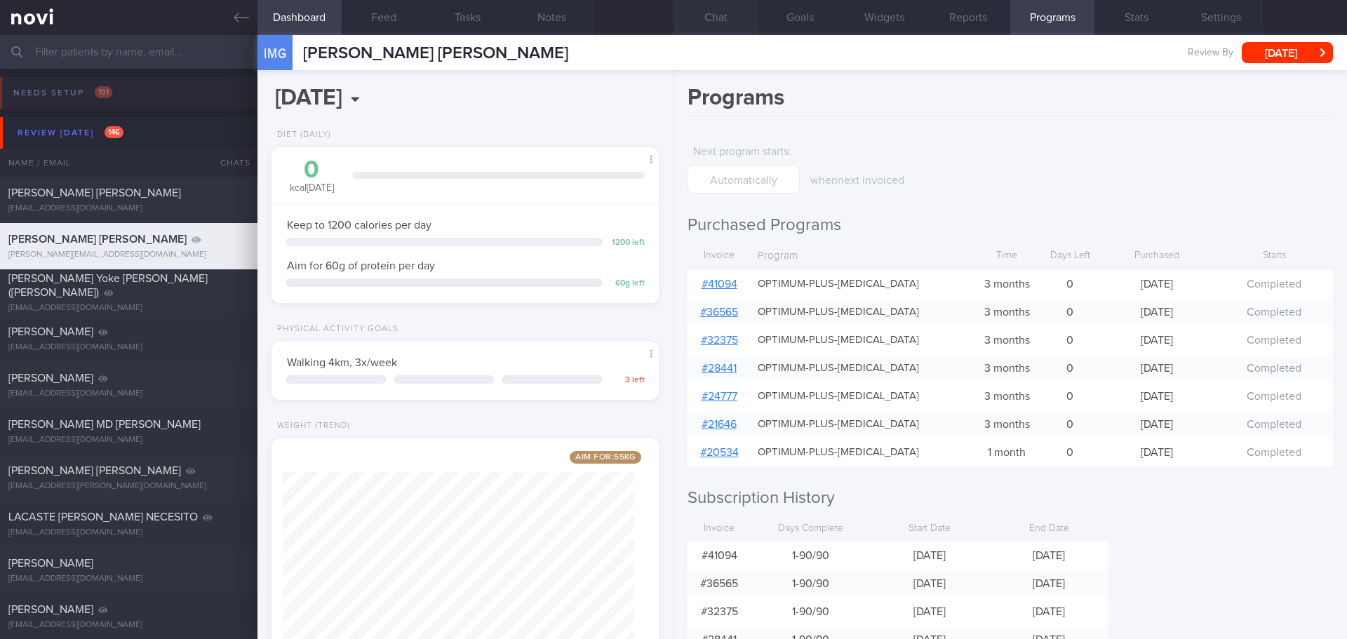
click at [702, 8] on button "Chat" at bounding box center [716, 17] width 84 height 35
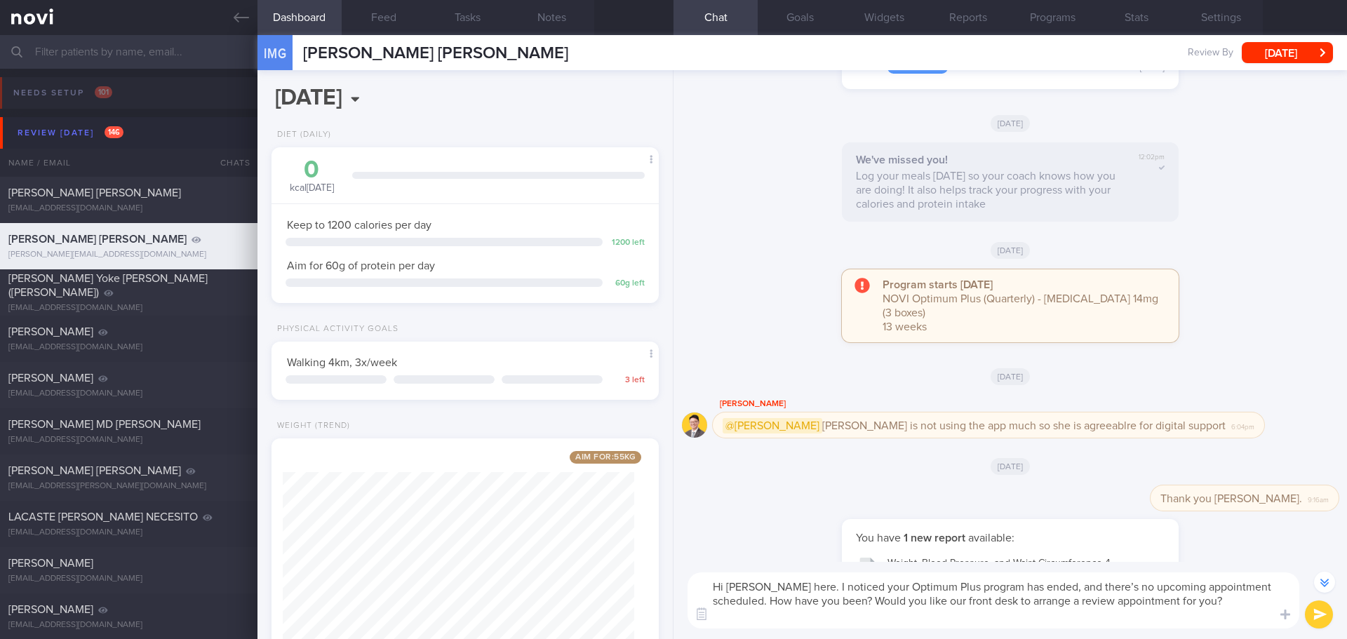
click at [1198, 624] on textarea "Hi [PERSON_NAME] here. I noticed your Optimum Plus program has ended, and there…" at bounding box center [994, 601] width 612 height 56
click at [1309, 617] on button "submit" at bounding box center [1319, 615] width 28 height 28
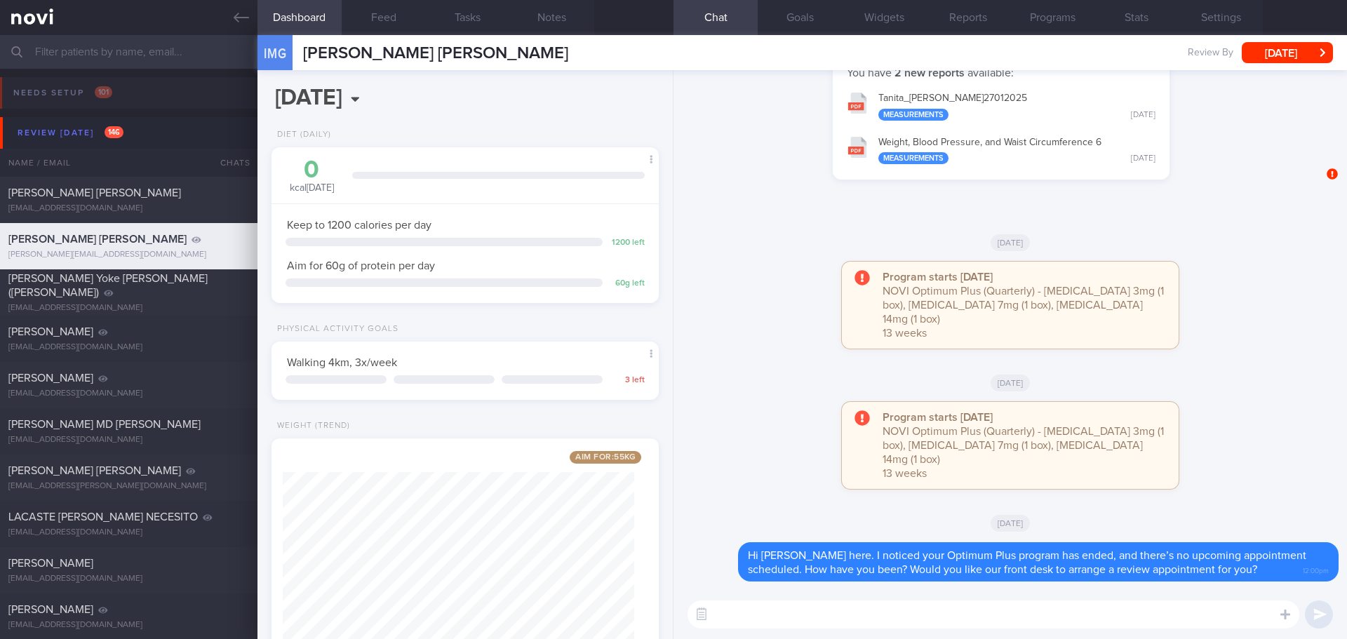
click at [1274, 428] on div "Program starts [DATE] NOVI Optimum Plus (Quarterly) - [MEDICAL_DATA] 3mg (1 box…" at bounding box center [1010, 452] width 657 height 101
click at [1058, 19] on button "Programs" at bounding box center [1052, 17] width 84 height 35
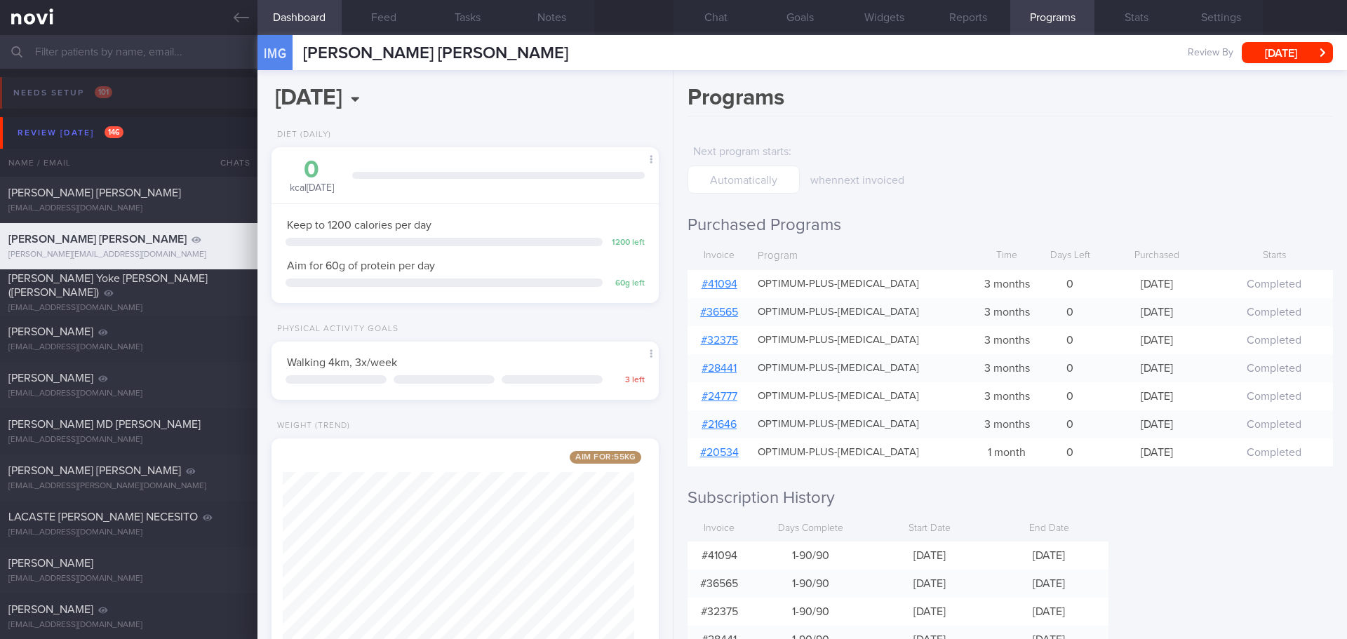
click at [718, 285] on link "# 41094" at bounding box center [720, 284] width 36 height 11
click at [707, 22] on button "Chat" at bounding box center [716, 17] width 84 height 35
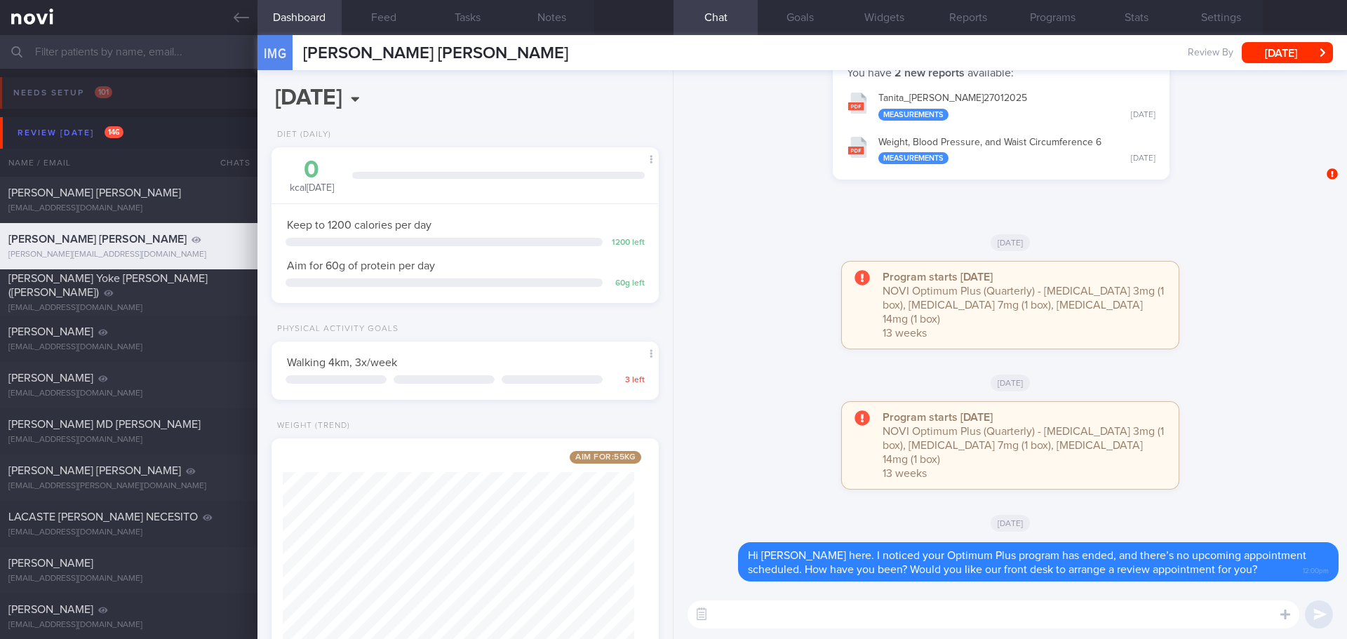
click at [1291, 445] on div "Program starts [DATE] NOVI Optimum Plus (Quarterly) - [MEDICAL_DATA] 3mg (1 box…" at bounding box center [1010, 452] width 657 height 101
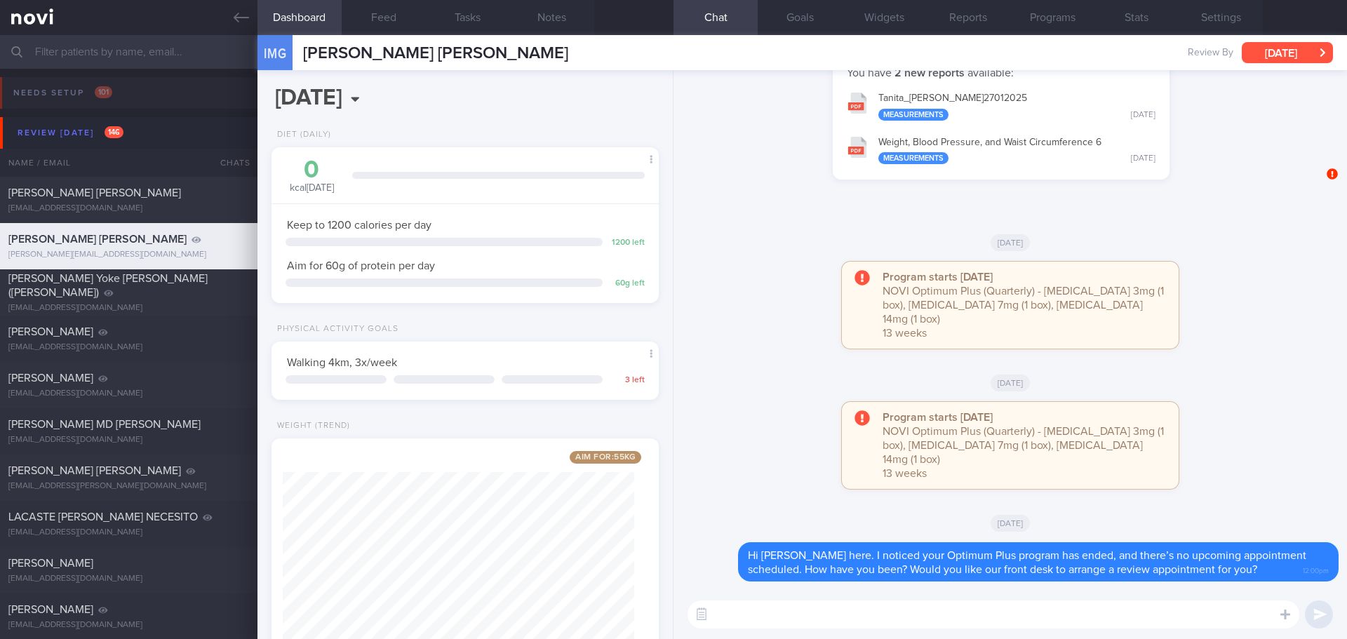
click at [1278, 54] on button "[DATE]" at bounding box center [1287, 52] width 91 height 21
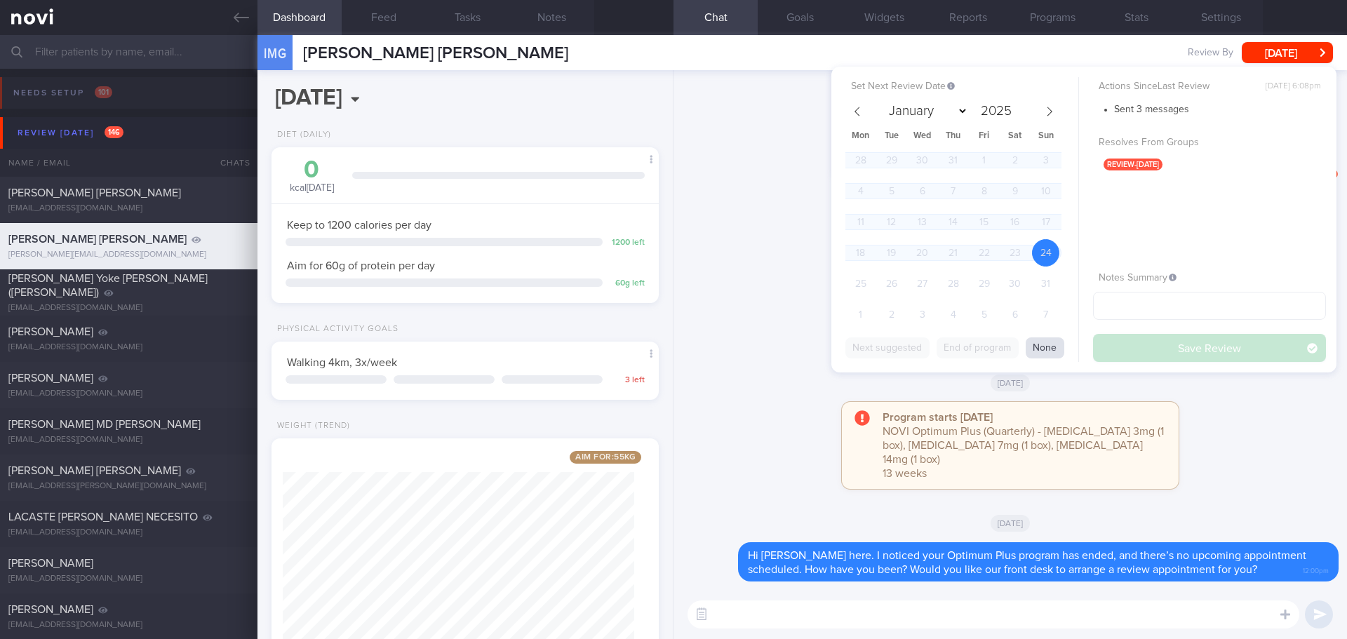
click at [1056, 342] on button "None" at bounding box center [1045, 348] width 39 height 21
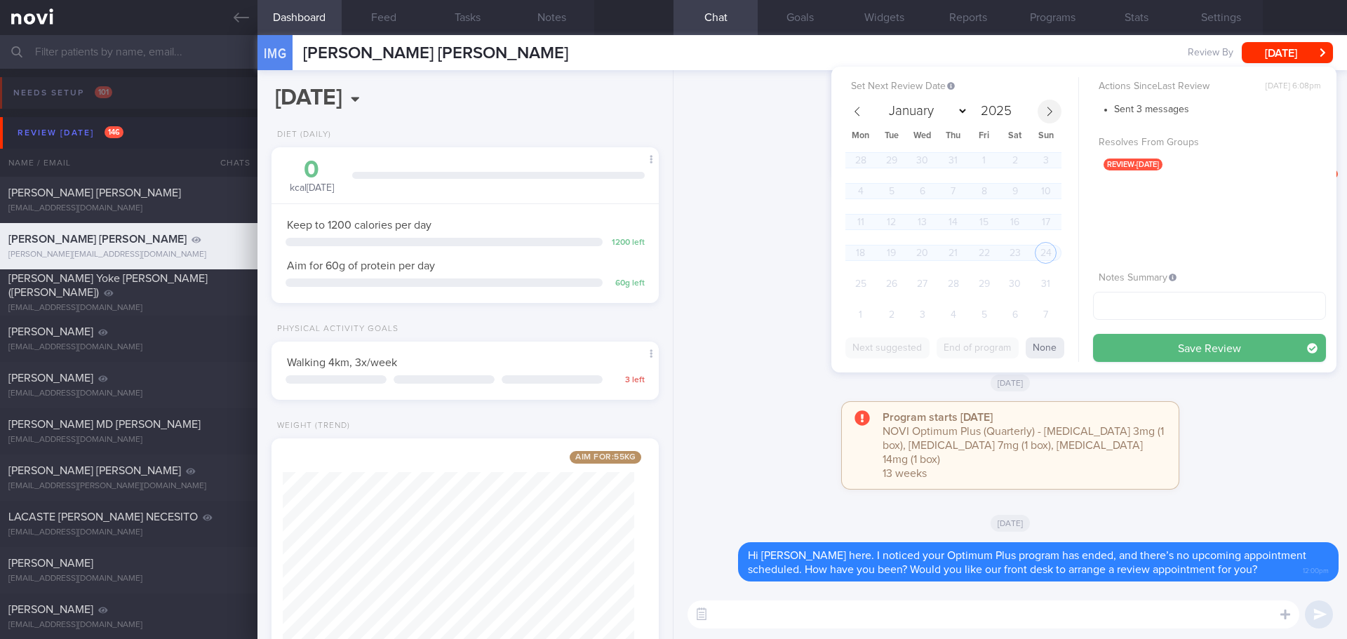
click at [1055, 112] on span at bounding box center [1050, 112] width 24 height 24
click at [853, 105] on span at bounding box center [858, 112] width 24 height 24
select select "9"
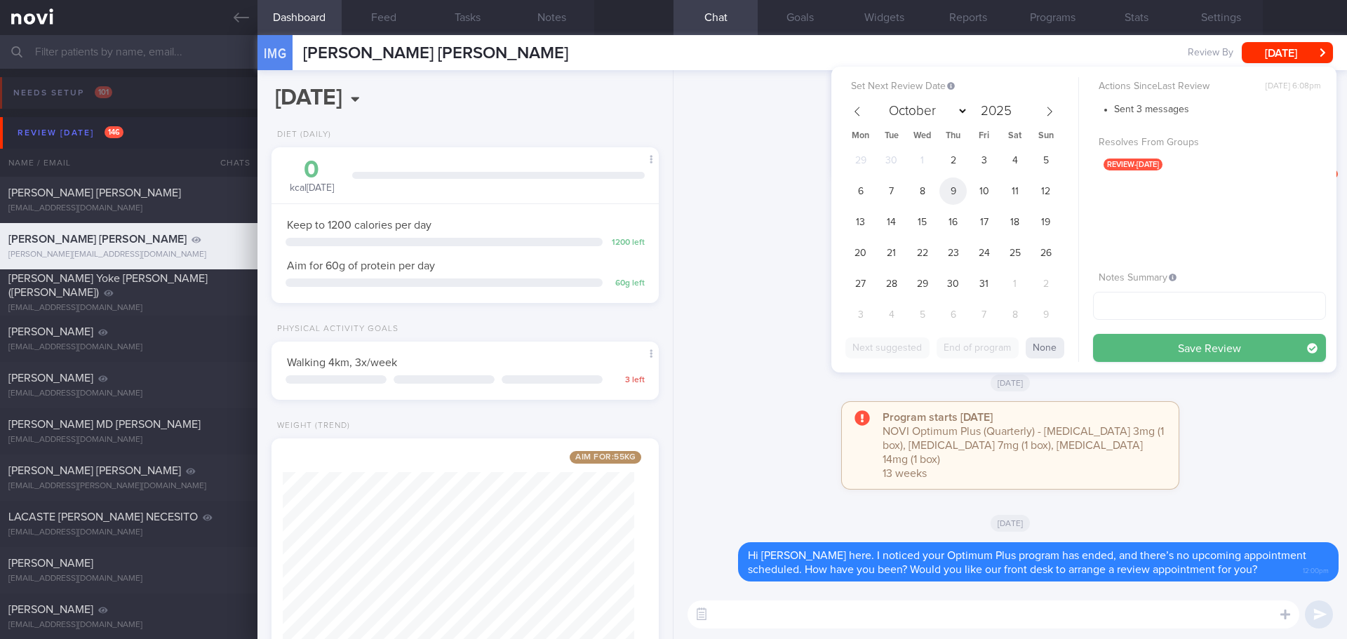
click at [963, 185] on span "9" at bounding box center [953, 191] width 27 height 27
click at [1160, 309] on input "text" at bounding box center [1209, 306] width 233 height 28
type input "check appt"
click at [1161, 350] on button "Save Review" at bounding box center [1209, 348] width 233 height 28
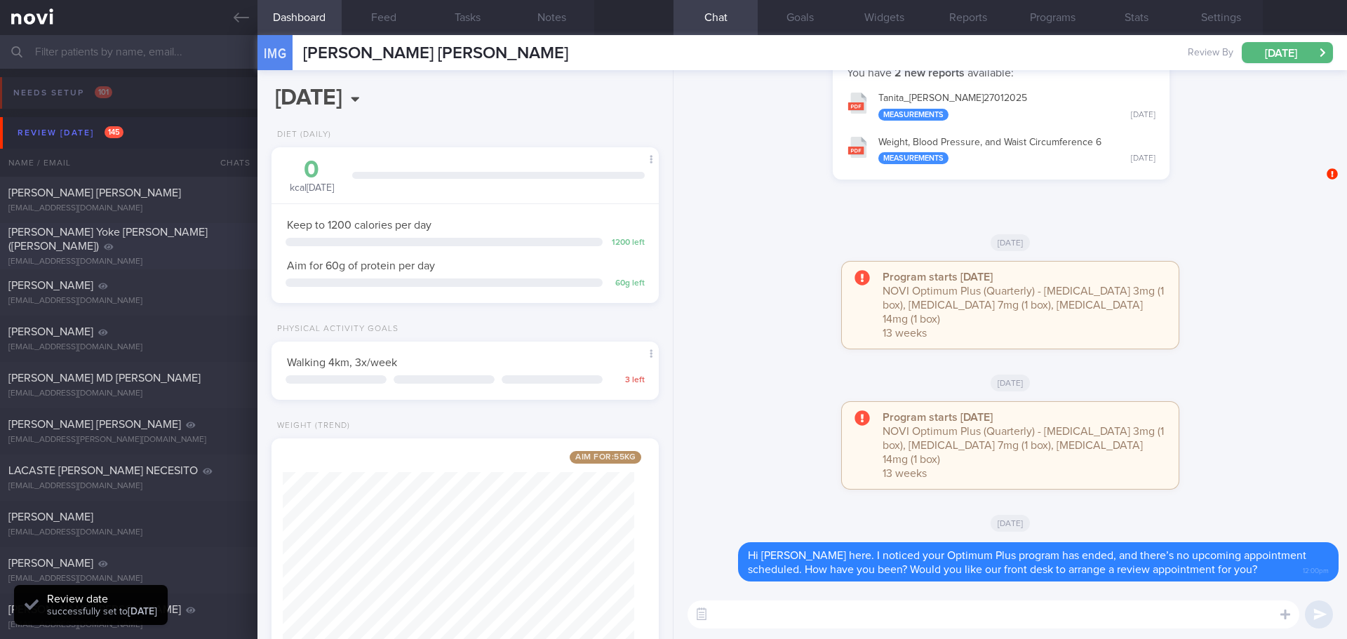
click at [171, 257] on div "[EMAIL_ADDRESS][DOMAIN_NAME]" at bounding box center [128, 262] width 241 height 11
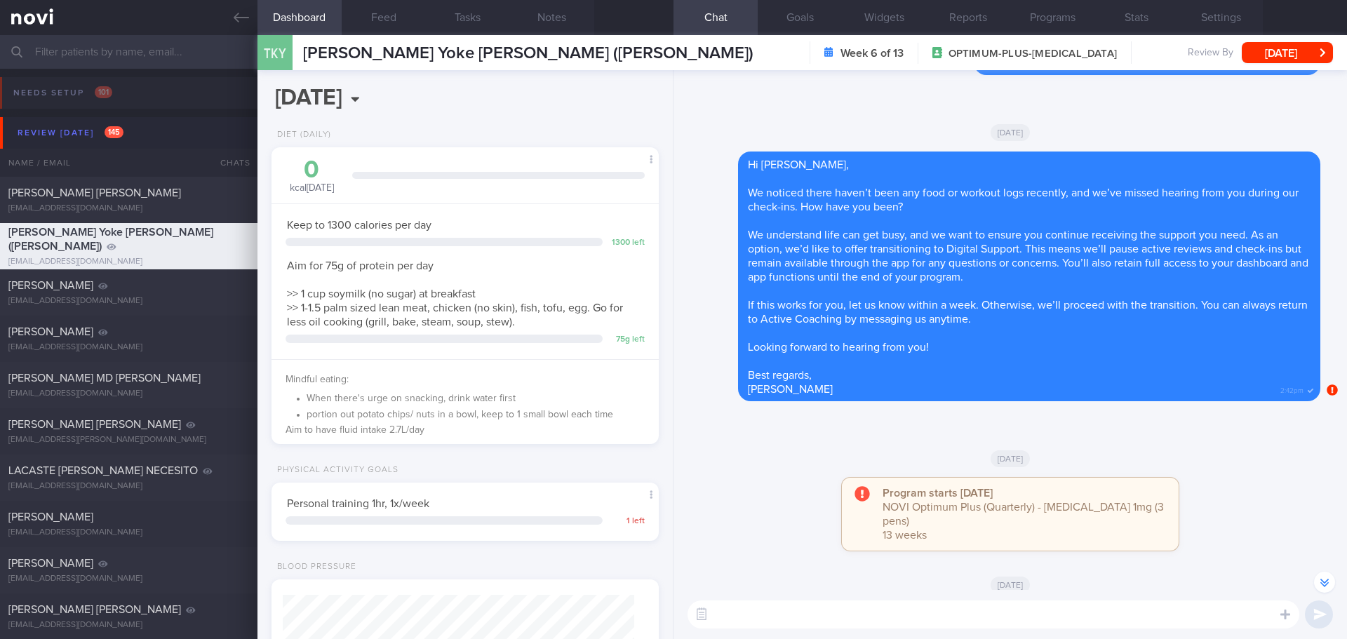
scroll to position [-491, 0]
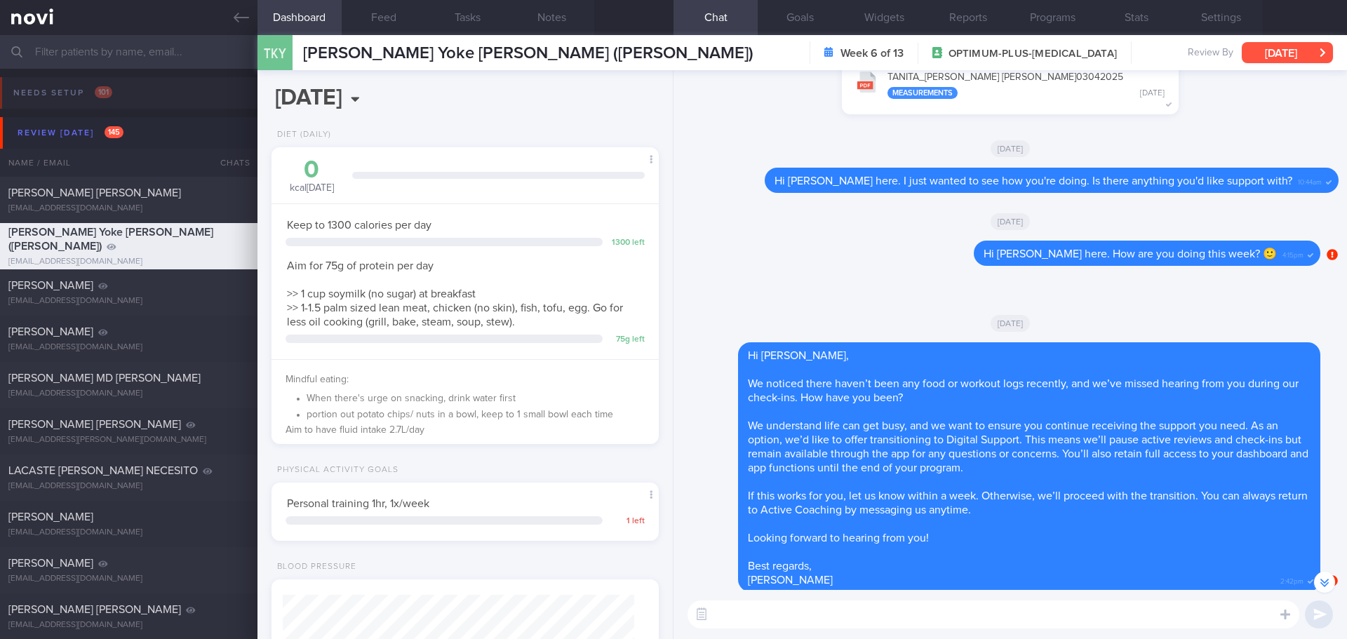
click at [1302, 57] on button "[DATE]" at bounding box center [1287, 52] width 91 height 21
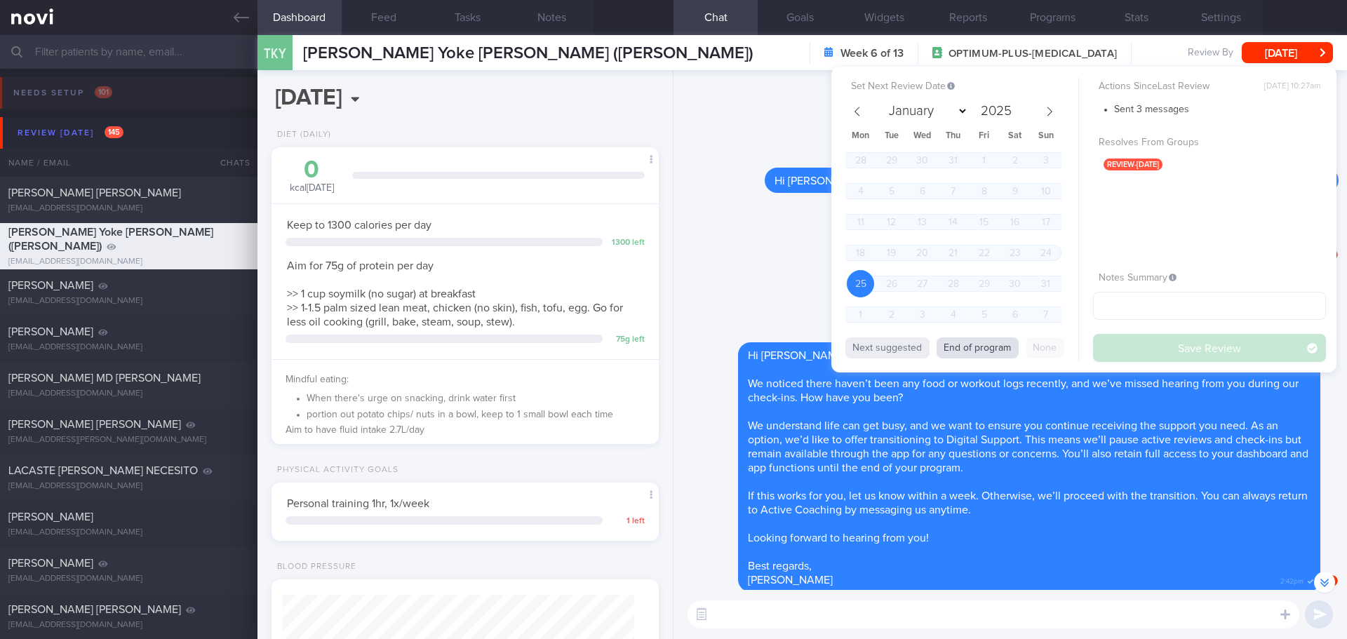
click at [991, 342] on button "End of program" at bounding box center [978, 348] width 82 height 21
select select "10"
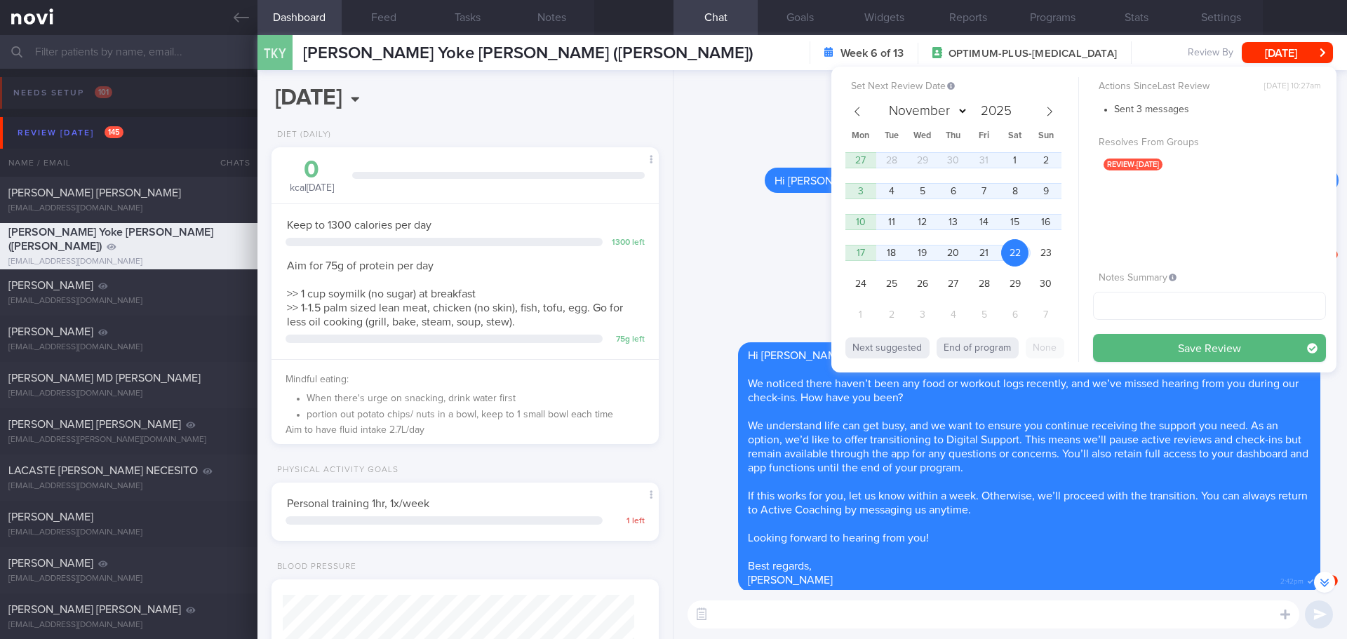
click at [788, 274] on div "Delete Hi [PERSON_NAME] here. How are you doing this week? 🙂 4:15pm" at bounding box center [1001, 258] width 639 height 34
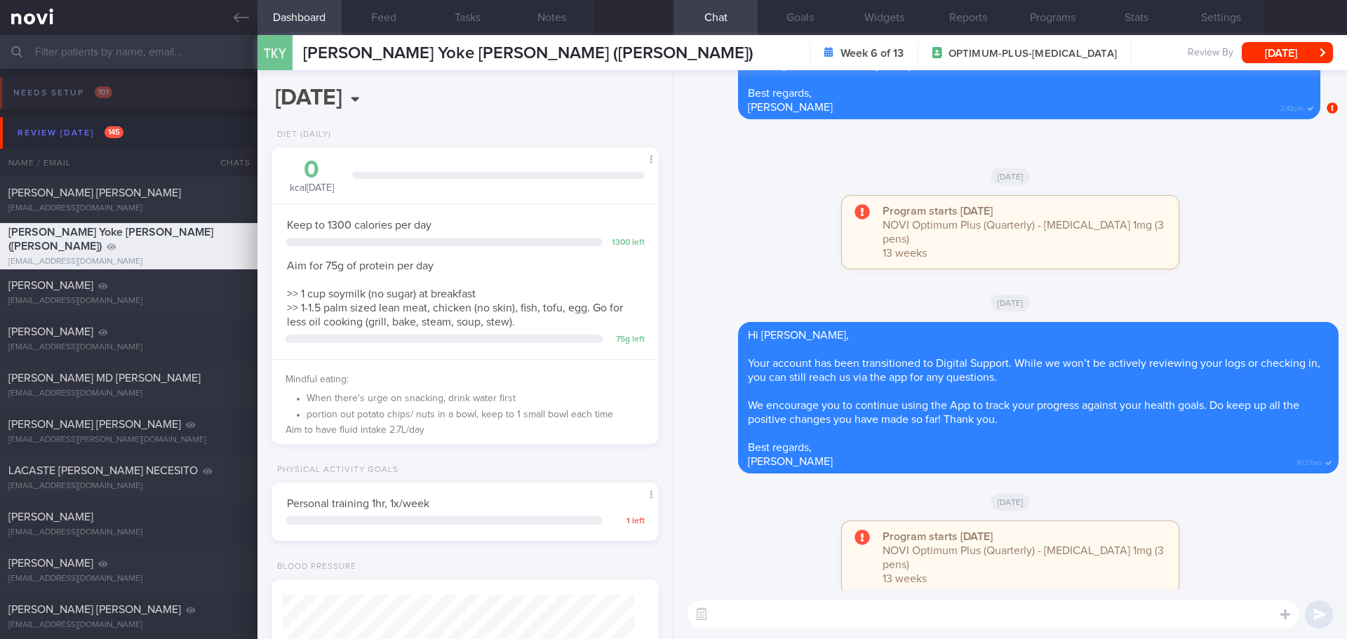
scroll to position [0, 0]
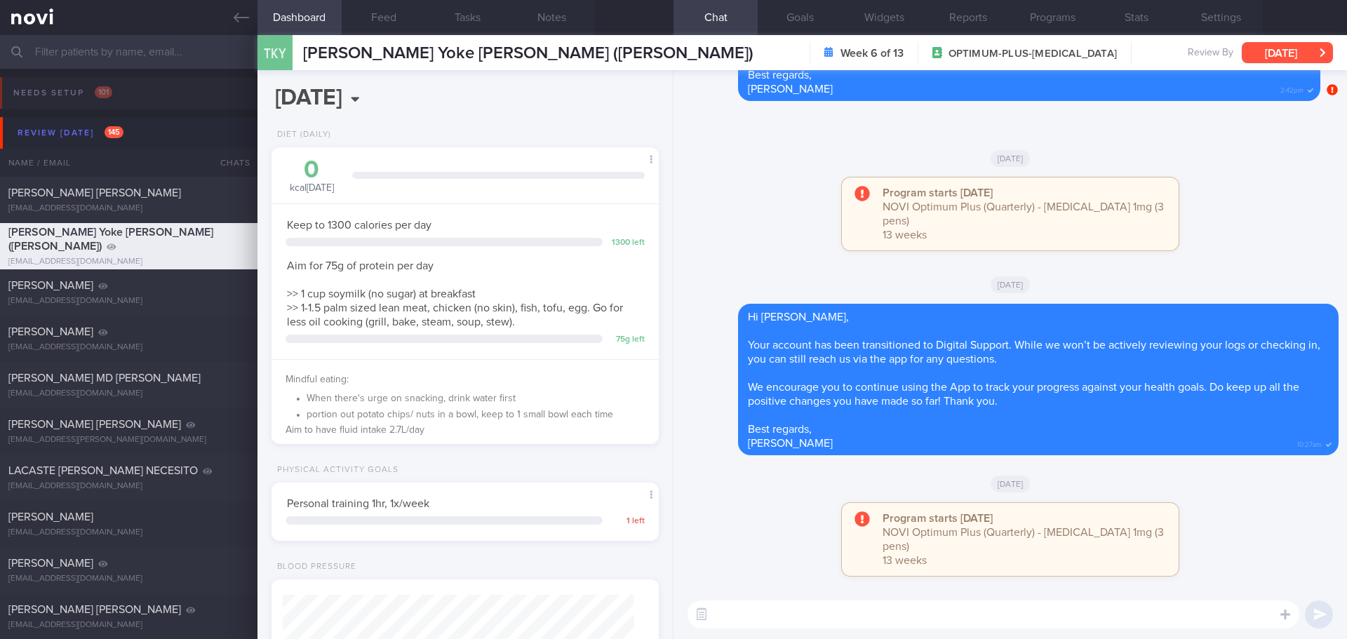
click at [1285, 50] on button "[DATE]" at bounding box center [1287, 52] width 91 height 21
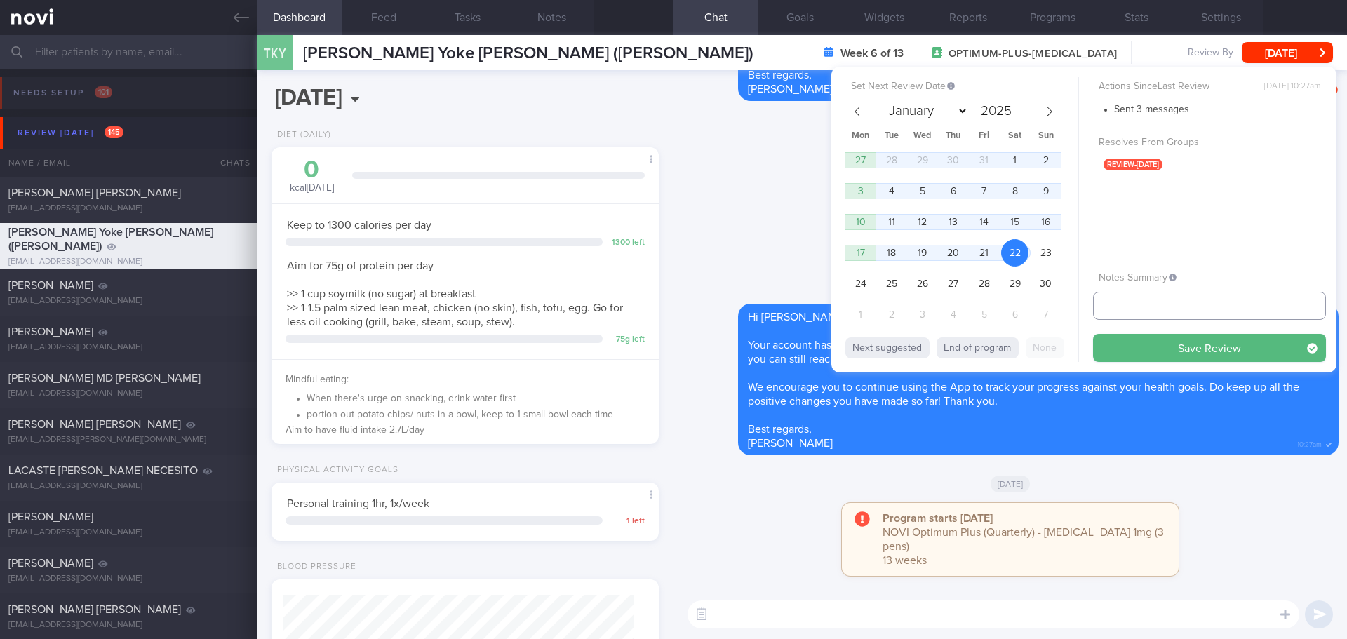
click at [1168, 300] on input "text" at bounding box center [1209, 306] width 233 height 28
type input "check appt"
click at [998, 350] on button "End of program" at bounding box center [978, 348] width 82 height 21
click at [1149, 349] on button "Save Review" at bounding box center [1209, 348] width 233 height 28
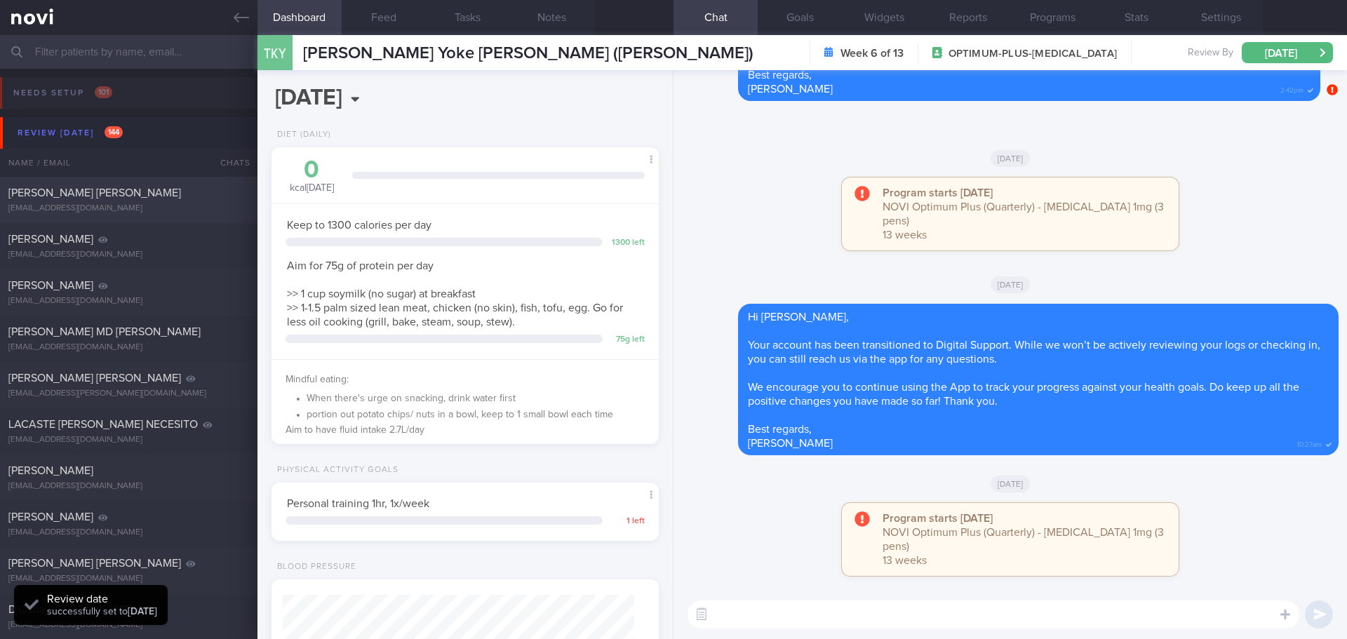
click at [119, 203] on div "[PERSON_NAME] [PERSON_NAME] [EMAIL_ADDRESS][DOMAIN_NAME]" at bounding box center [129, 200] width 258 height 28
select select "7"
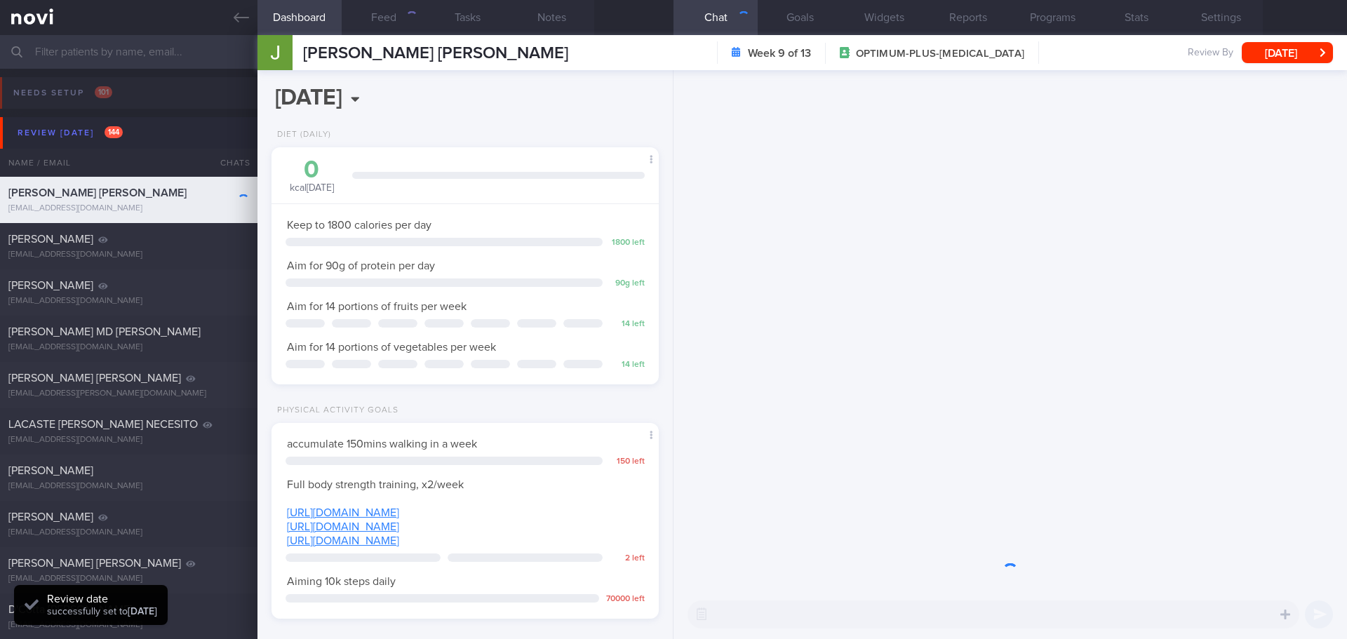
scroll to position [196, 352]
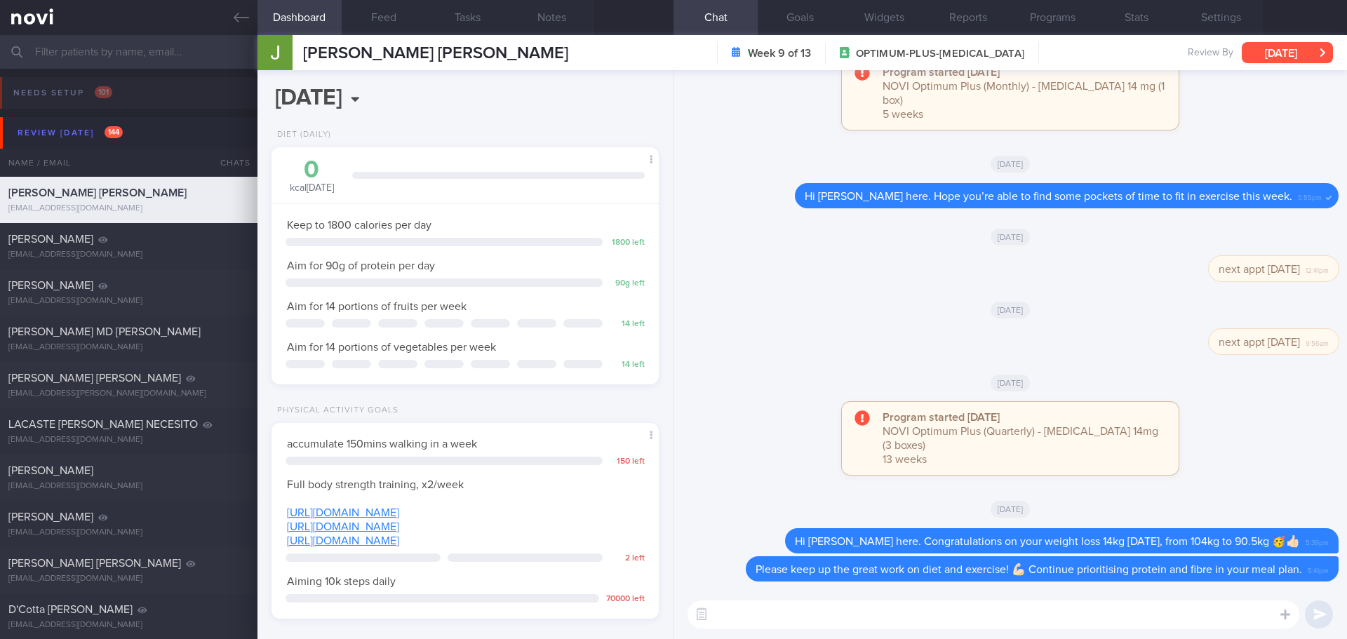
click at [1289, 55] on button "[DATE]" at bounding box center [1287, 52] width 91 height 21
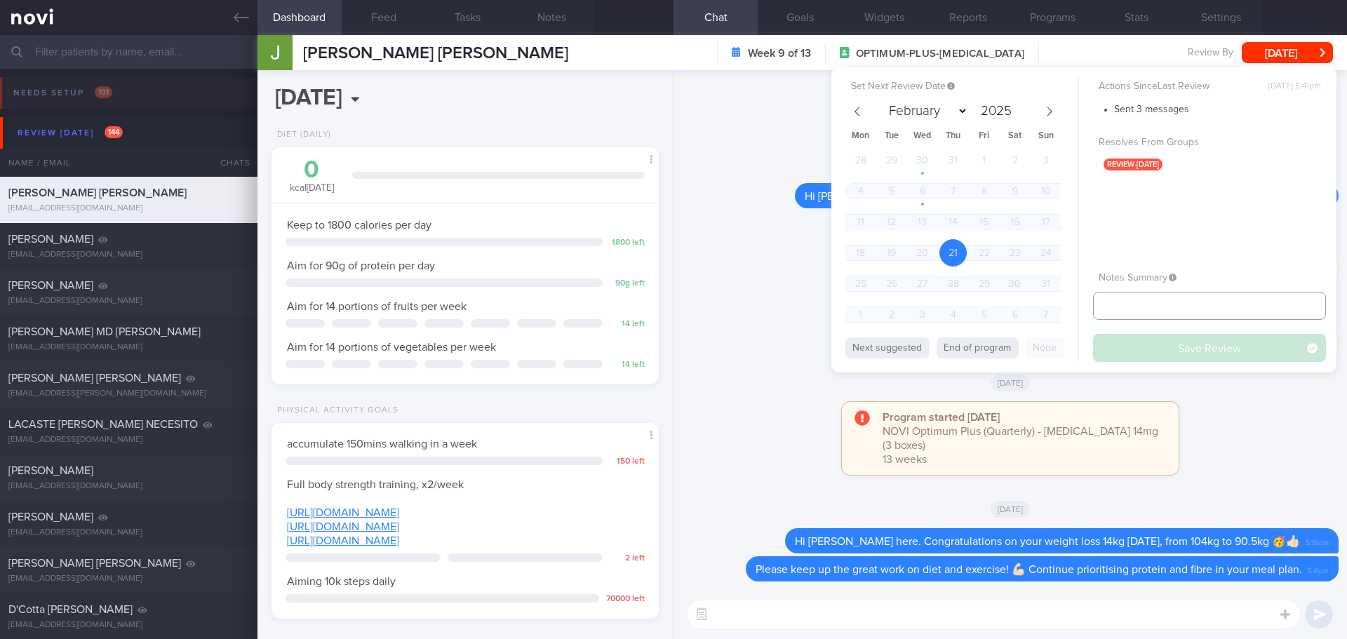
click at [1199, 313] on input "text" at bounding box center [1209, 306] width 233 height 28
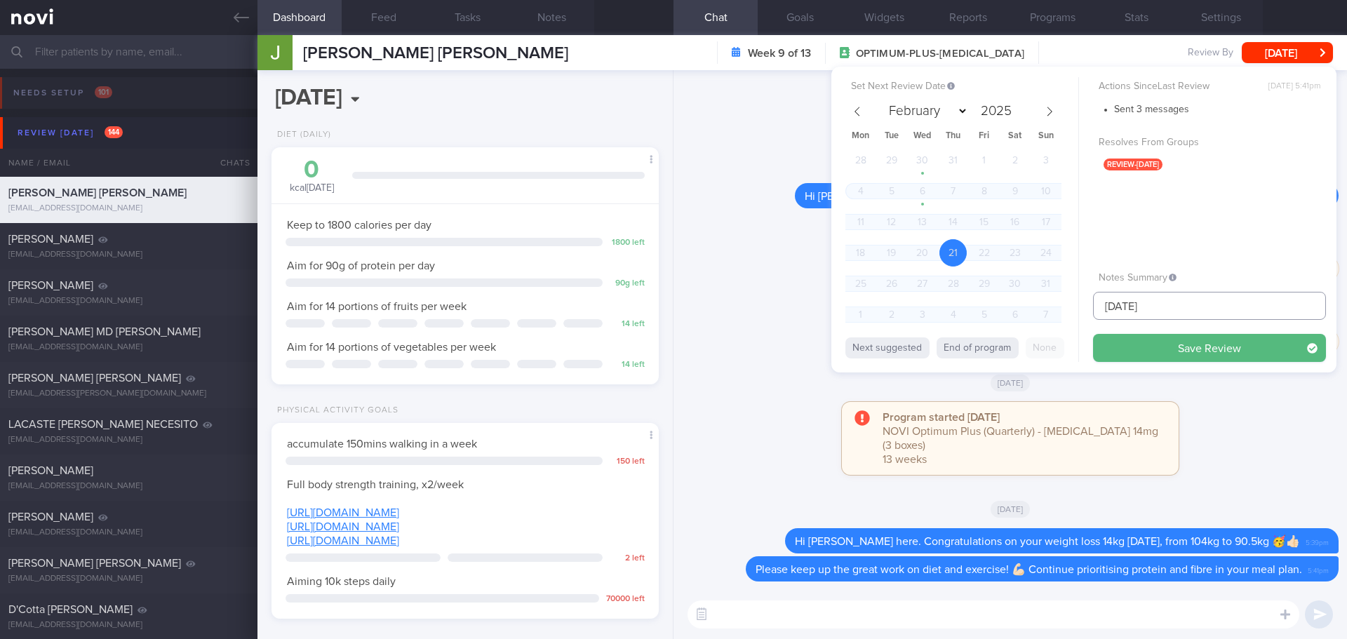
click at [1128, 305] on input "[DATE]" at bounding box center [1209, 306] width 233 height 28
type input "[DATE]"
click at [1093, 334] on button "Save Review" at bounding box center [1209, 348] width 233 height 28
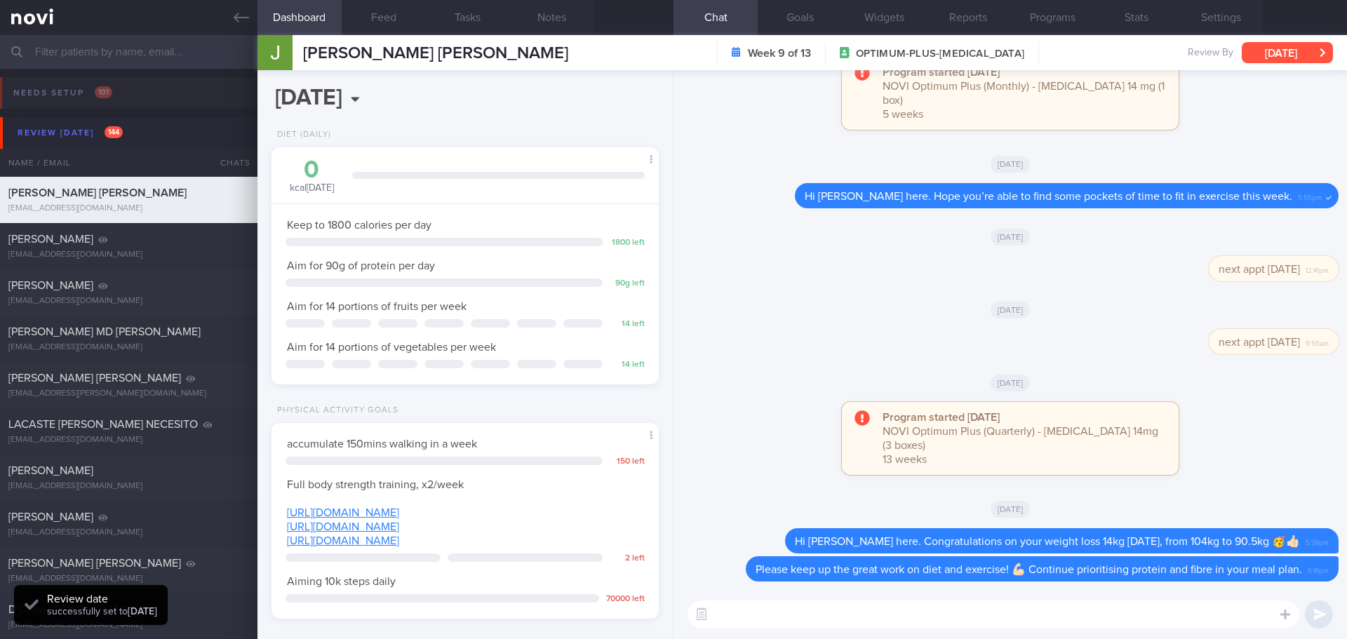
click at [1288, 44] on button "[DATE]" at bounding box center [1287, 52] width 91 height 21
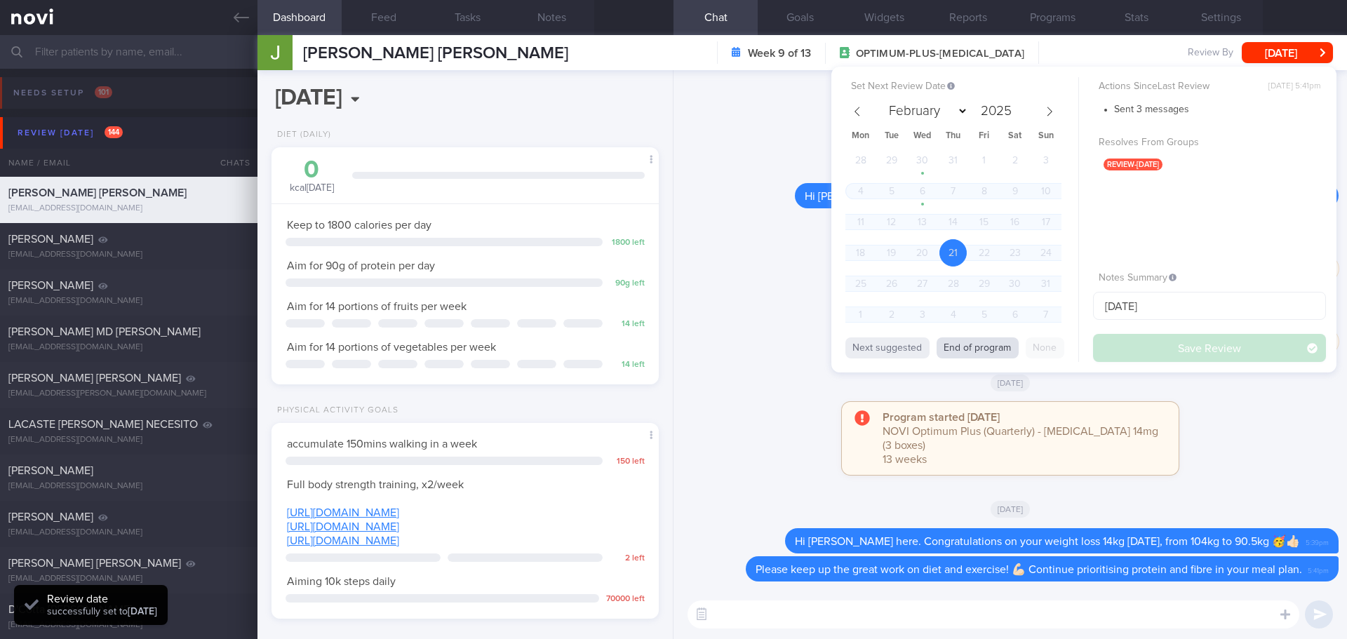
click at [977, 341] on button "End of program" at bounding box center [978, 348] width 82 height 21
select select "10"
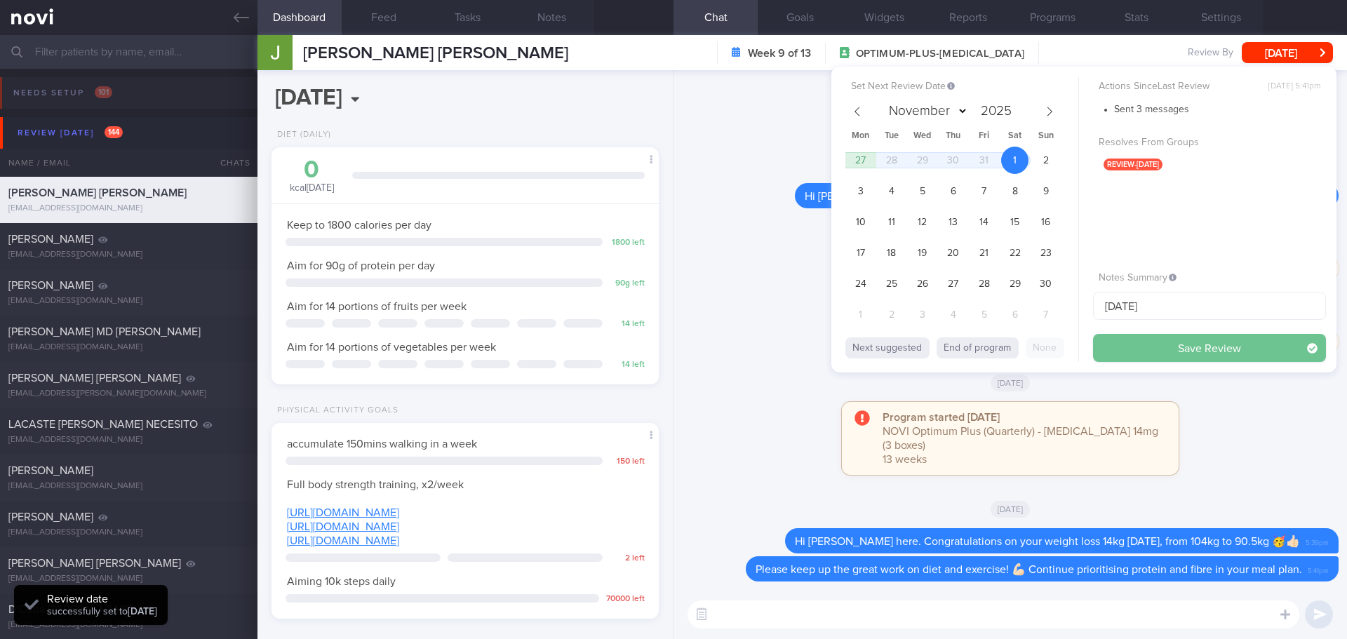
click at [1165, 344] on button "Save Review" at bounding box center [1209, 348] width 233 height 28
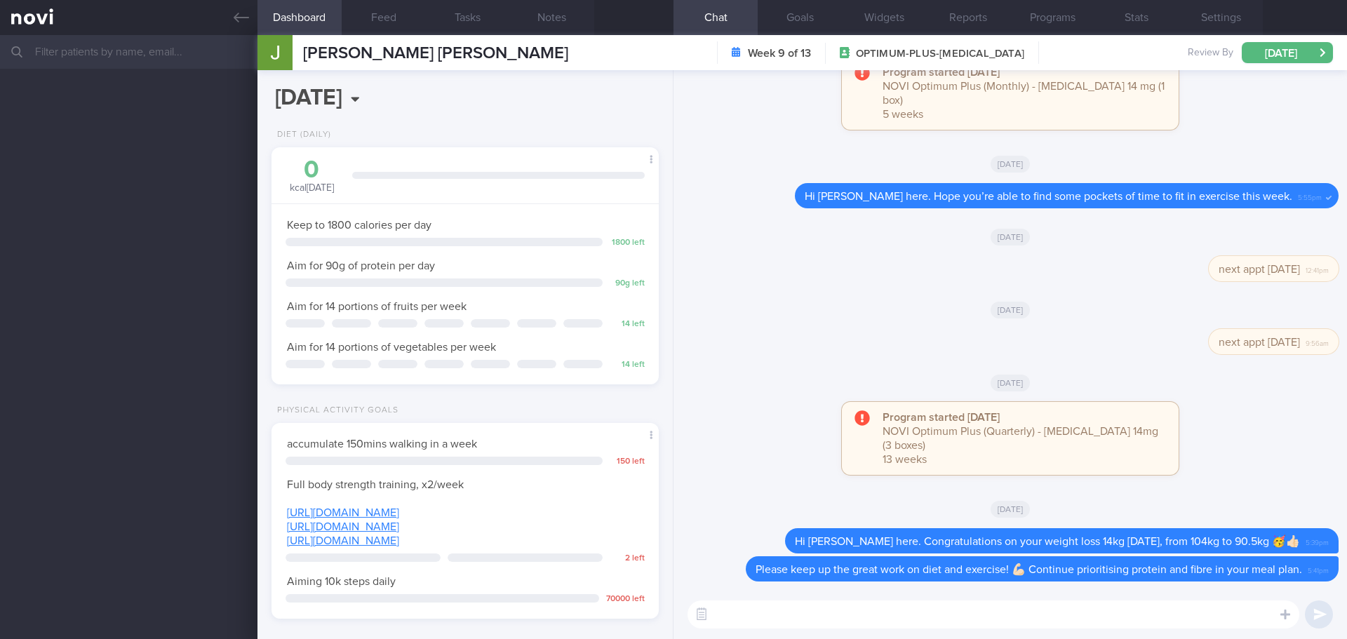
scroll to position [0, 0]
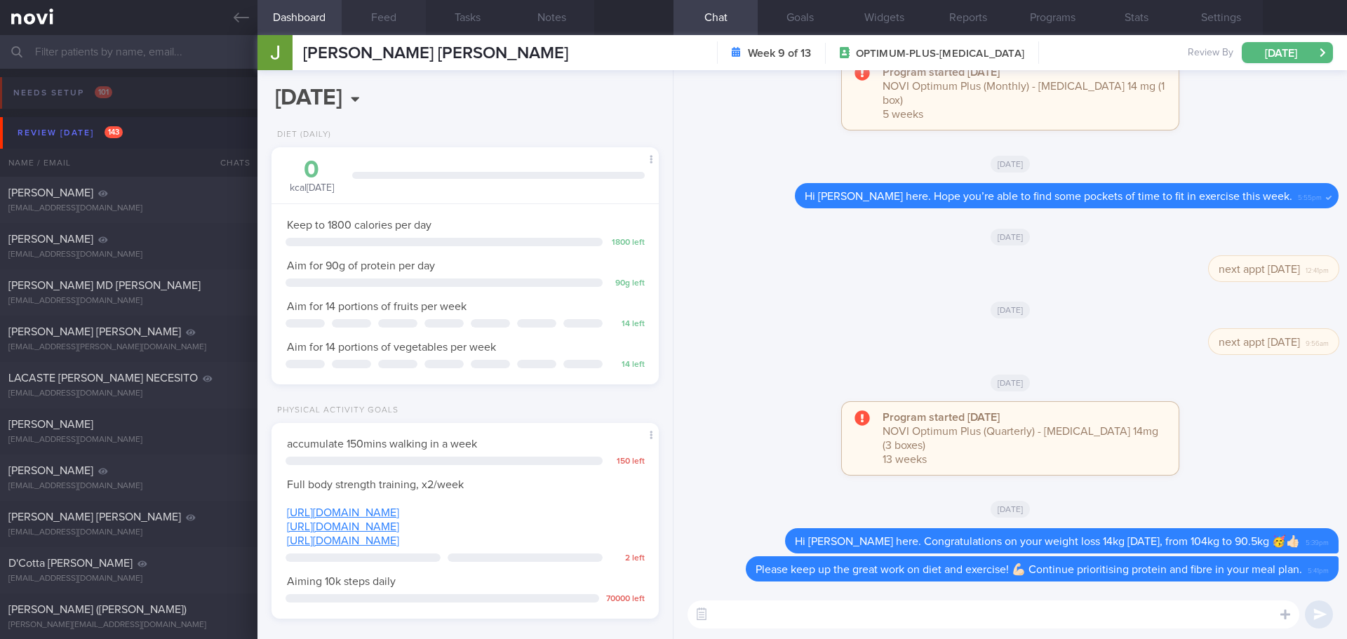
click at [380, 24] on button "Feed" at bounding box center [384, 17] width 84 height 35
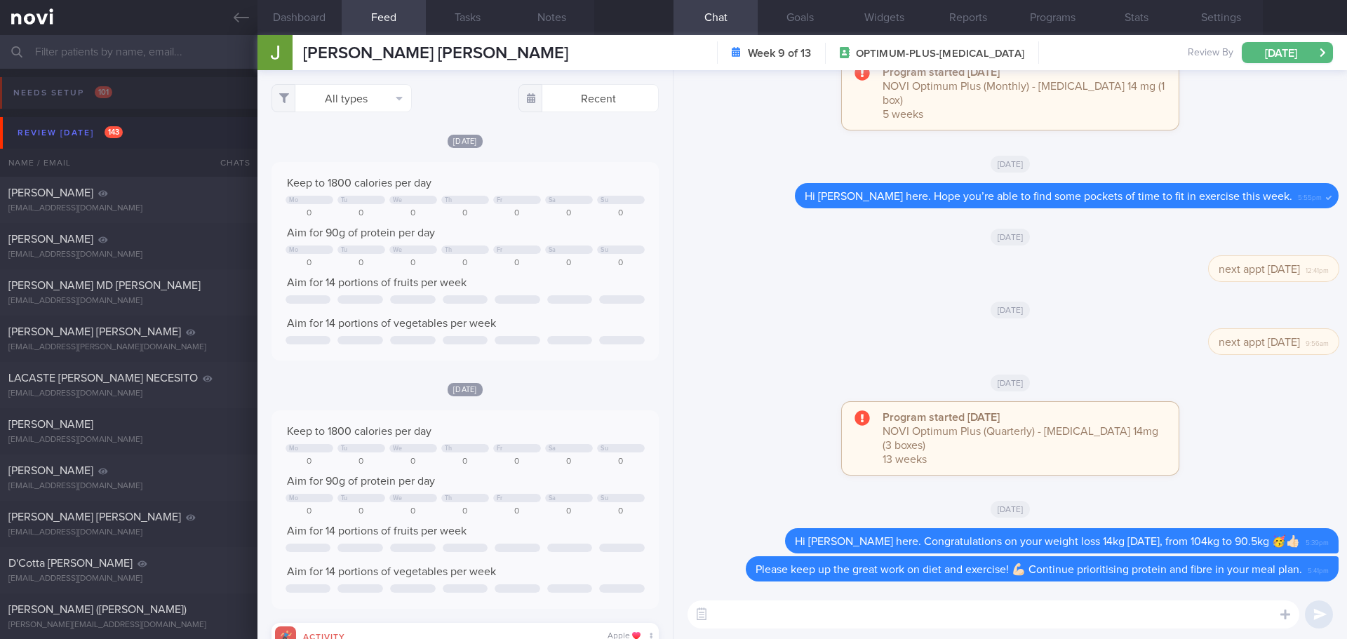
click at [815, 613] on textarea at bounding box center [994, 615] width 612 height 28
type textarea "Hi [PERSON_NAME] here. Just wanted to check in to see how you are doing."
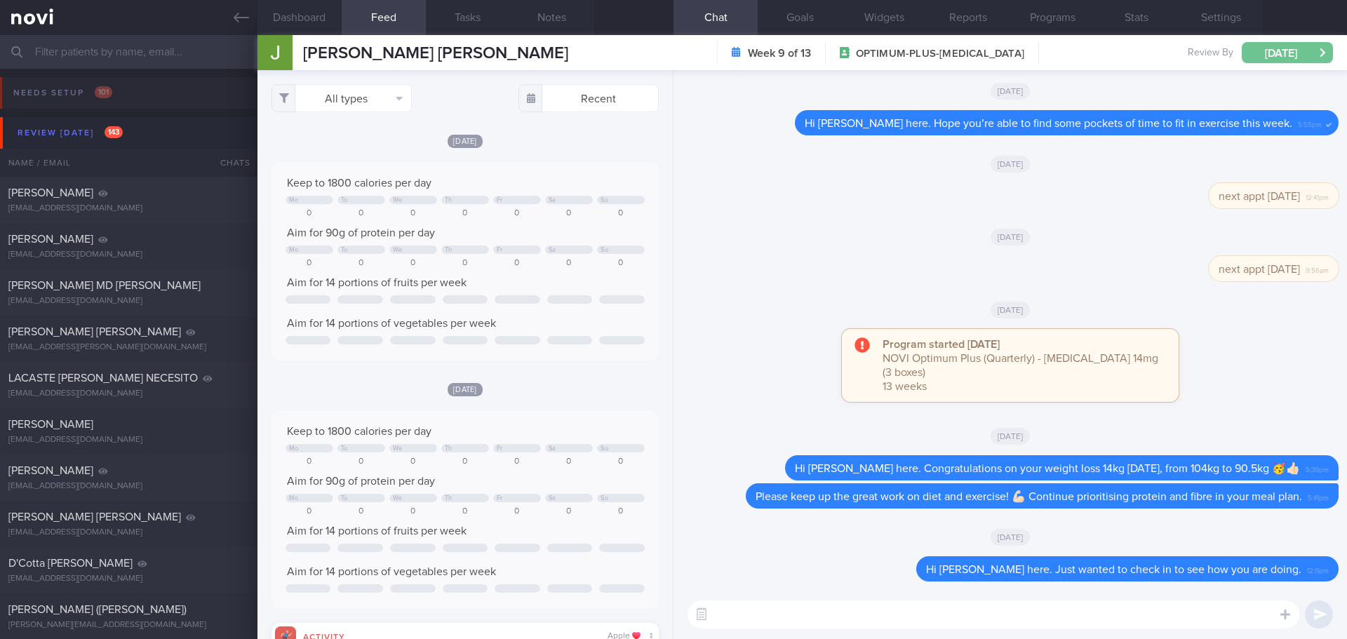
click at [1309, 47] on button "[DATE]" at bounding box center [1287, 52] width 91 height 21
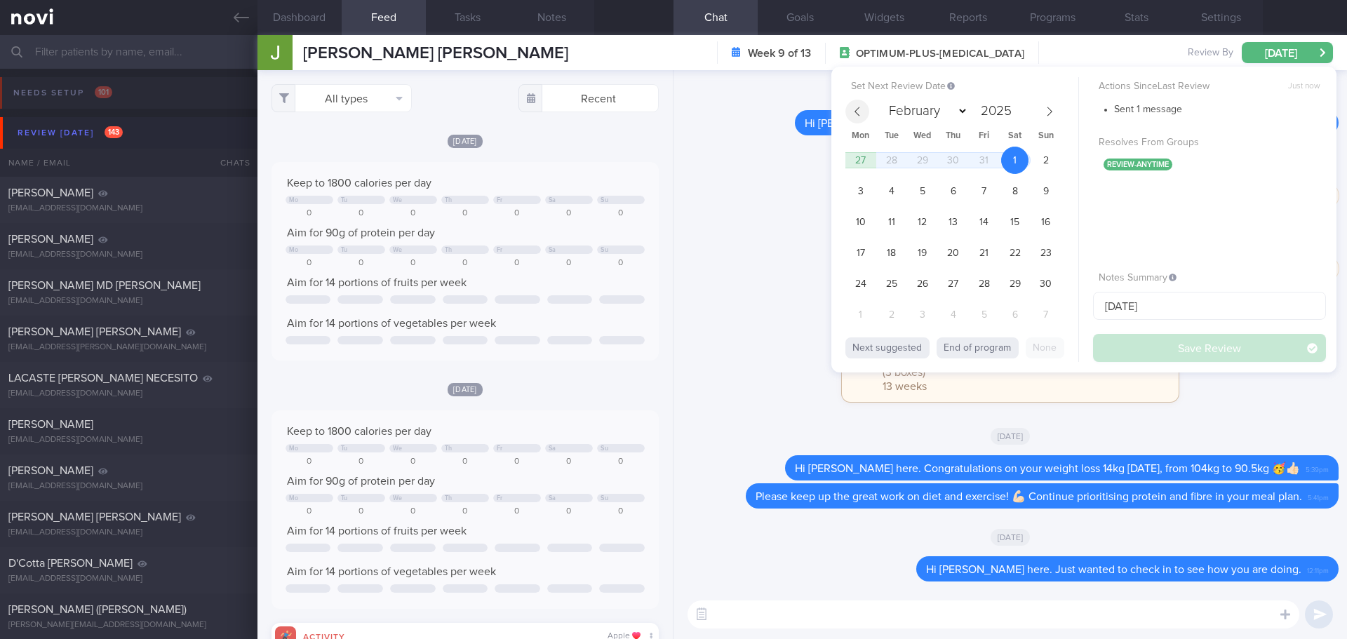
click at [859, 111] on icon at bounding box center [858, 112] width 10 height 10
select select "9"
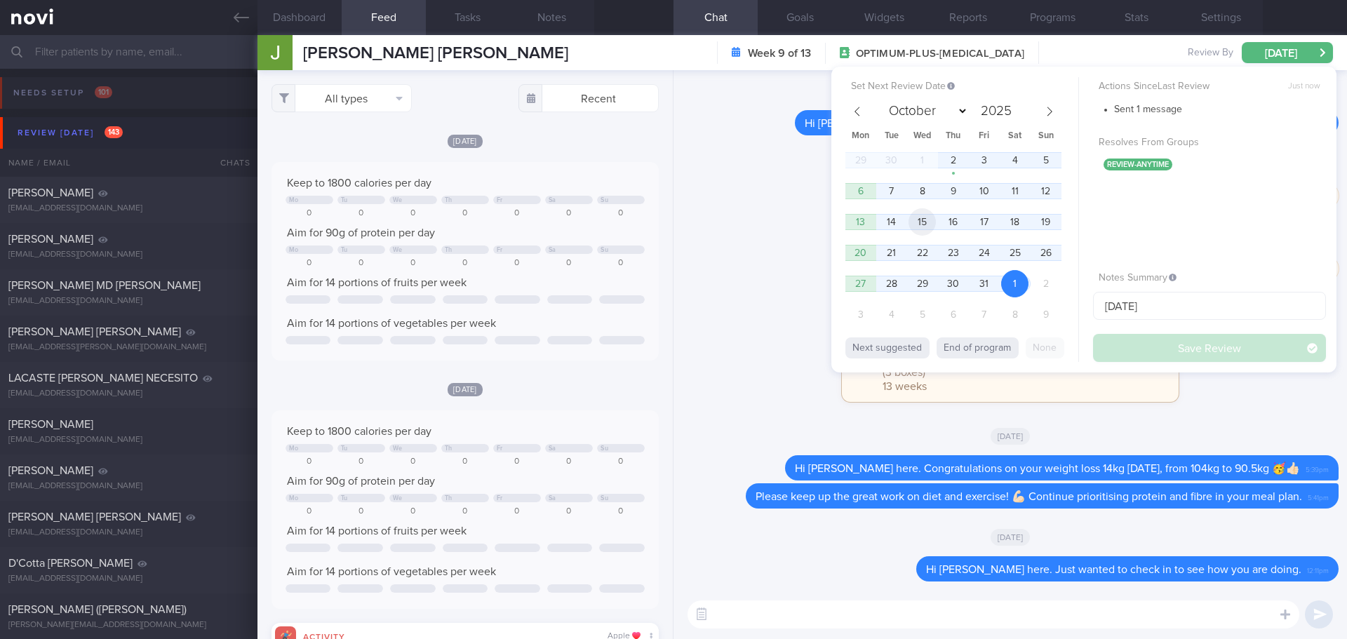
click at [924, 219] on span "15" at bounding box center [922, 221] width 27 height 27
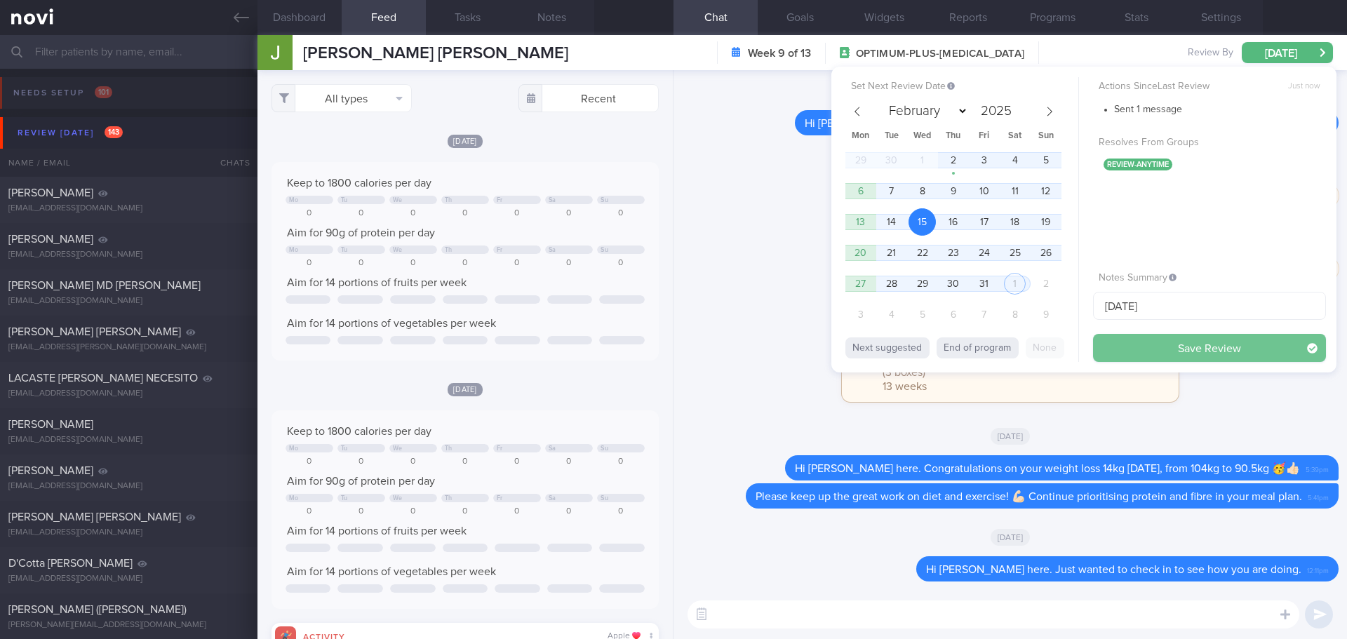
click at [1157, 342] on button "Save Review" at bounding box center [1209, 348] width 233 height 28
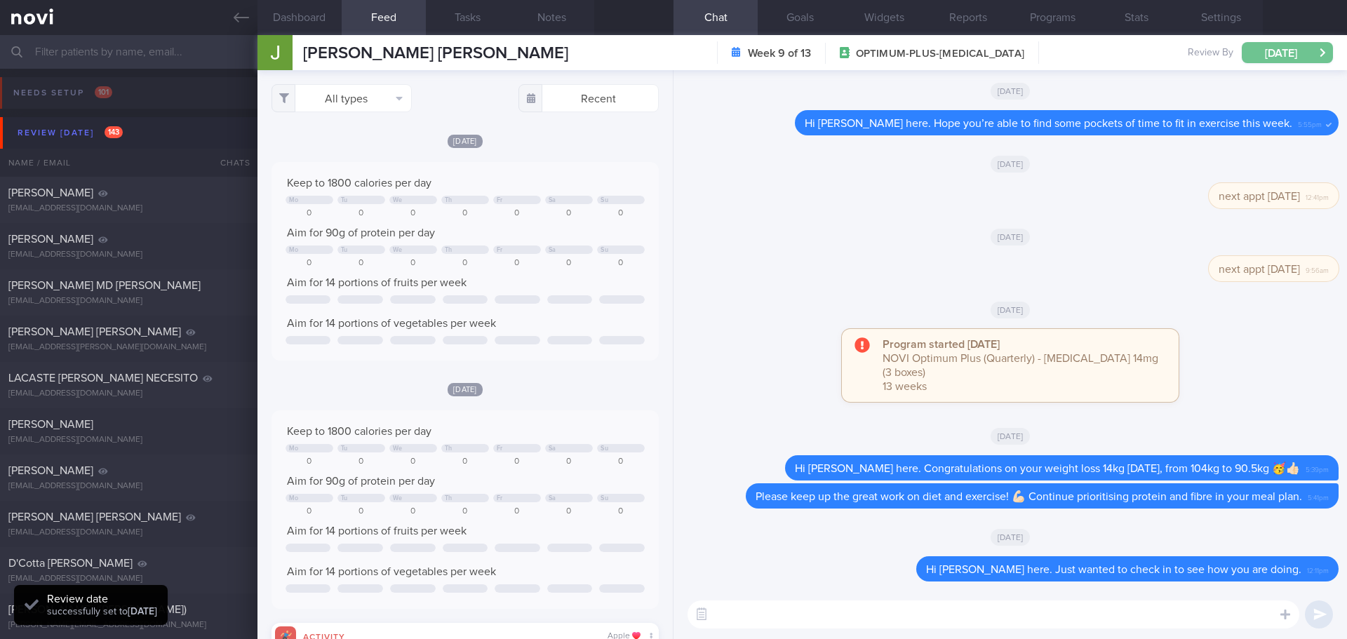
click at [1260, 48] on button "[DATE]" at bounding box center [1287, 52] width 91 height 21
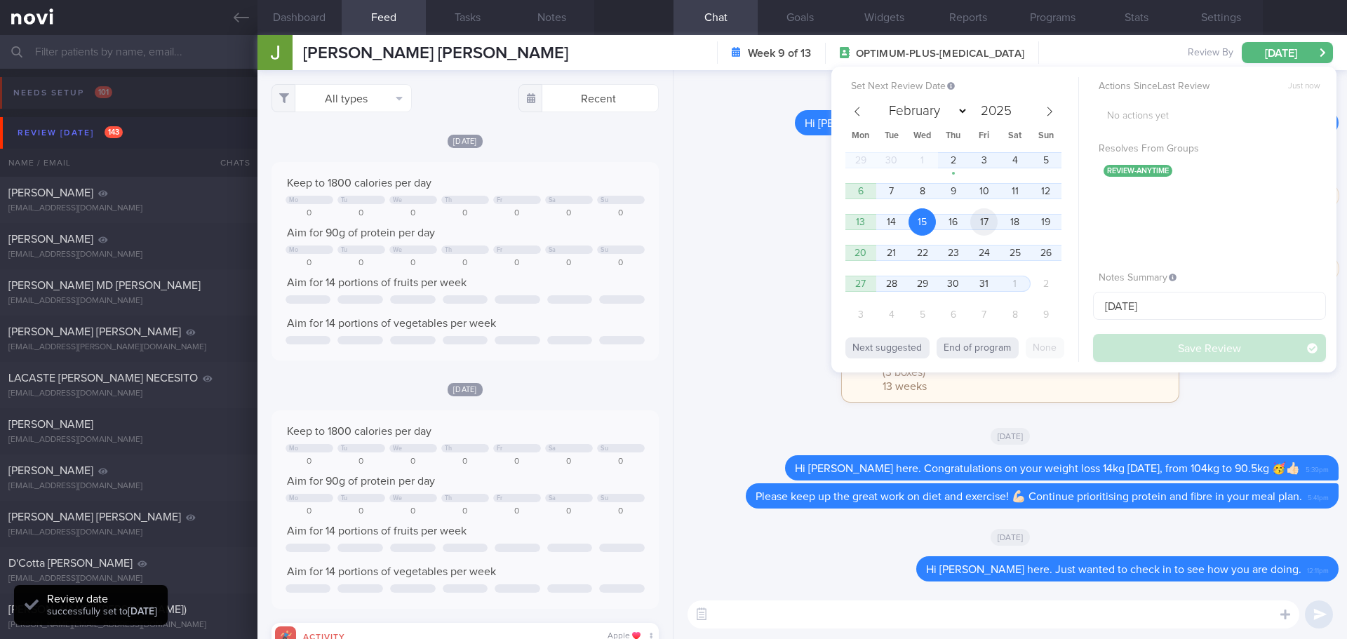
click at [980, 214] on span "17" at bounding box center [983, 221] width 27 height 27
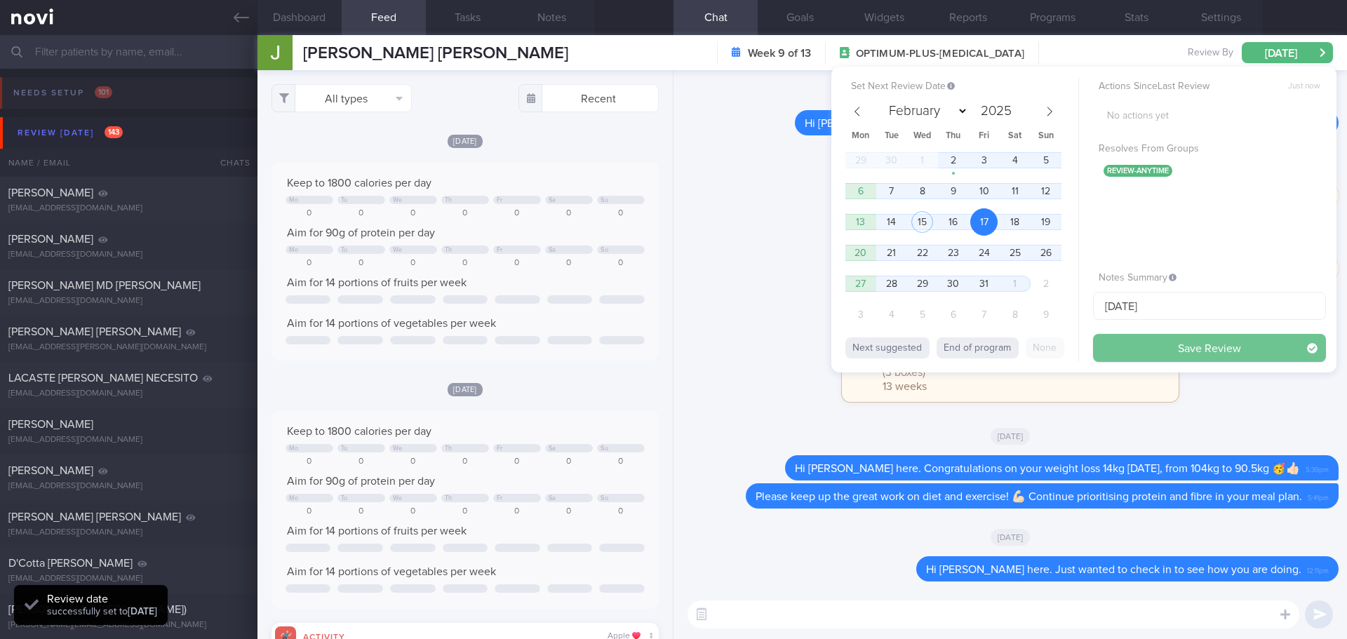
click at [1137, 345] on button "Save Review" at bounding box center [1209, 348] width 233 height 28
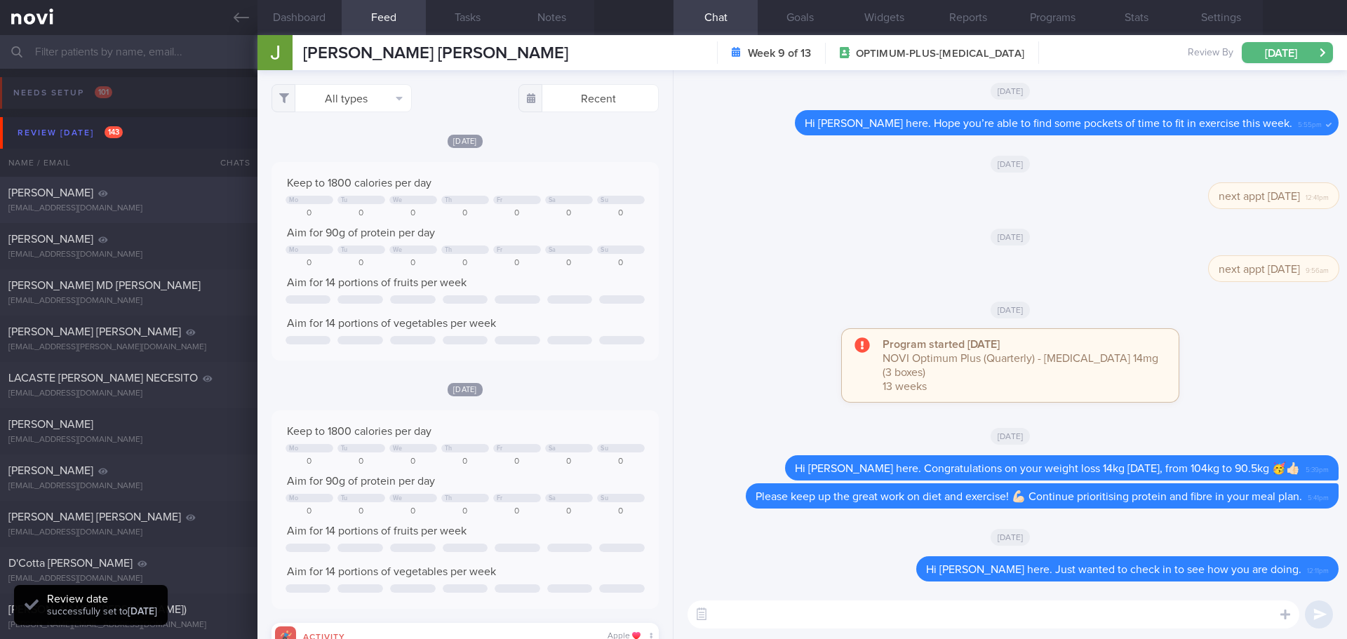
click at [103, 202] on div "[PERSON_NAME] [EMAIL_ADDRESS][DOMAIN_NAME]" at bounding box center [129, 200] width 258 height 28
type input "next appt [DATE]"
select select "7"
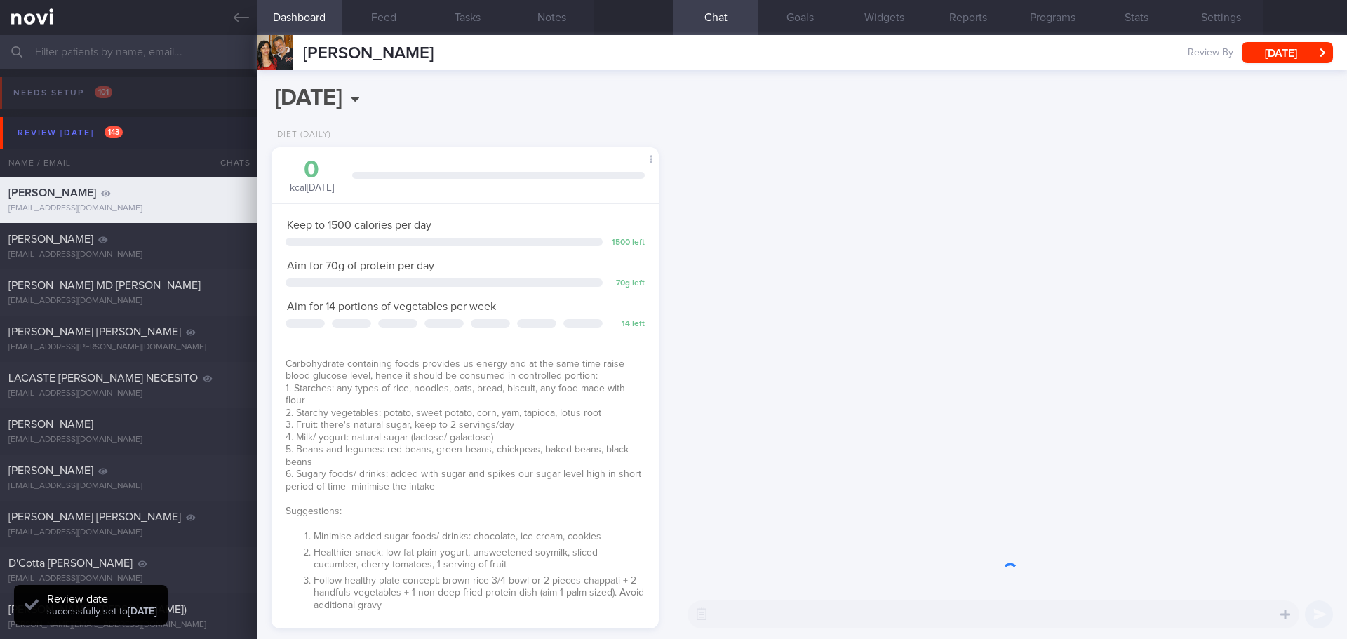
scroll to position [178, 358]
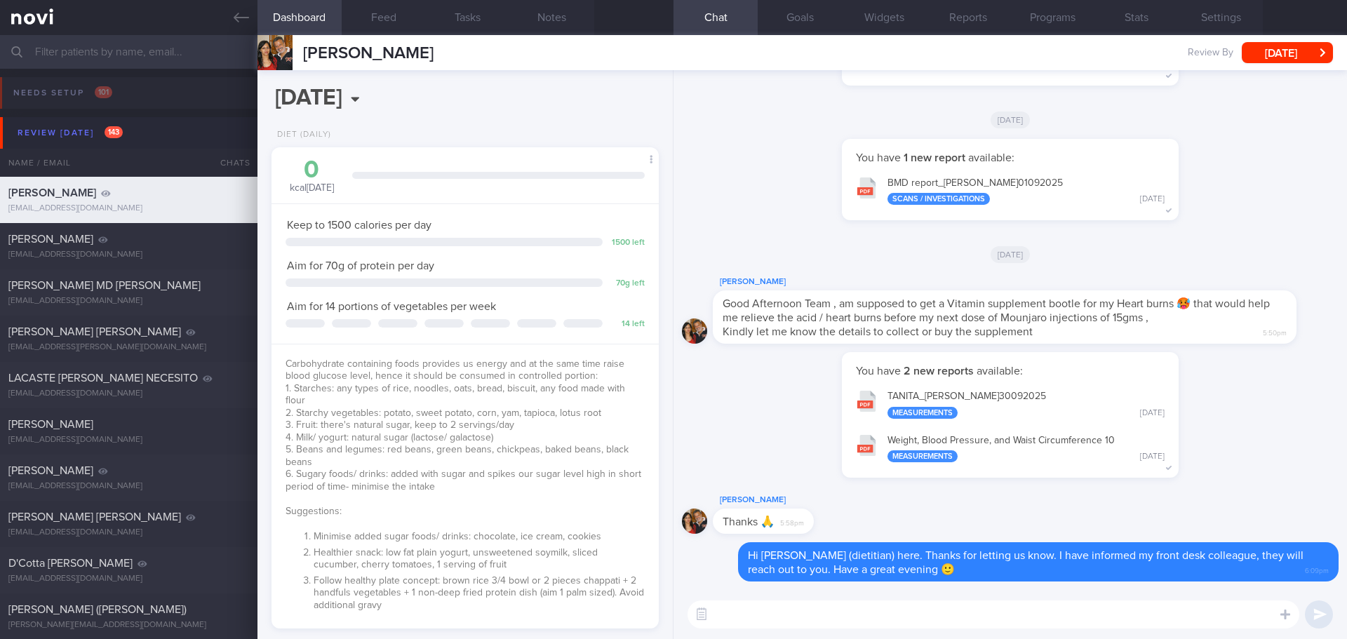
click at [1120, 254] on div "[DATE]" at bounding box center [1010, 253] width 657 height 39
click at [1262, 50] on button "[DATE]" at bounding box center [1287, 52] width 91 height 21
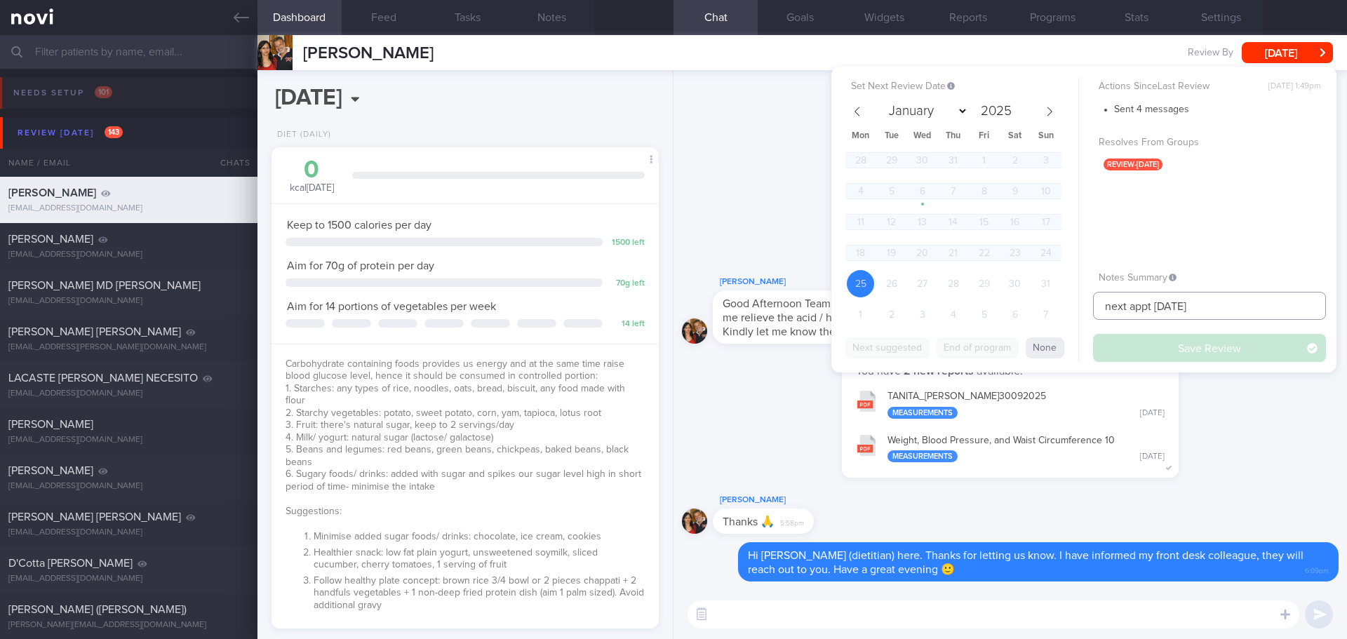
drag, startPoint x: 1224, startPoint y: 306, endPoint x: 1029, endPoint y: 311, distance: 194.4
click at [1029, 311] on div "Set Next Review Date [DATE] January February March April May June July August S…" at bounding box center [1083, 220] width 505 height 306
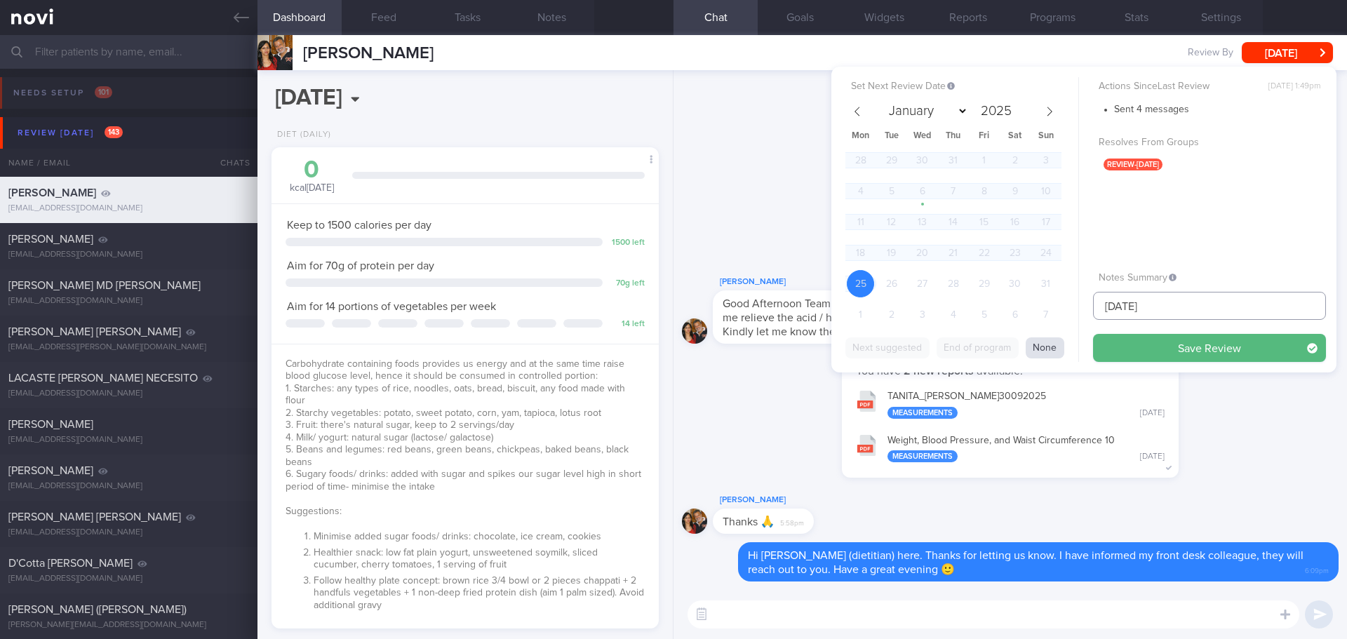
type input "[DATE]"
click at [1058, 347] on button "None" at bounding box center [1045, 348] width 39 height 21
click at [1060, 110] on span at bounding box center [1050, 112] width 24 height 24
click at [1060, 112] on span at bounding box center [1050, 112] width 24 height 24
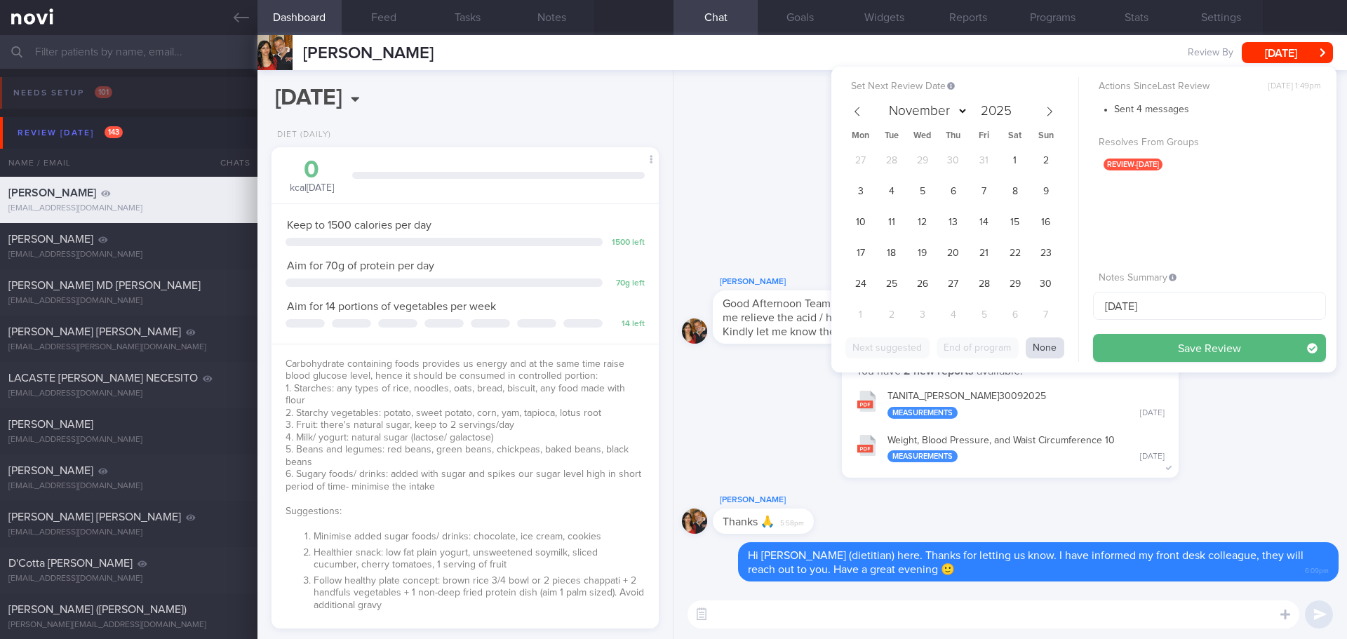
click at [1054, 346] on button "None" at bounding box center [1045, 348] width 39 height 21
click at [1122, 345] on button "Save Review" at bounding box center [1209, 348] width 233 height 28
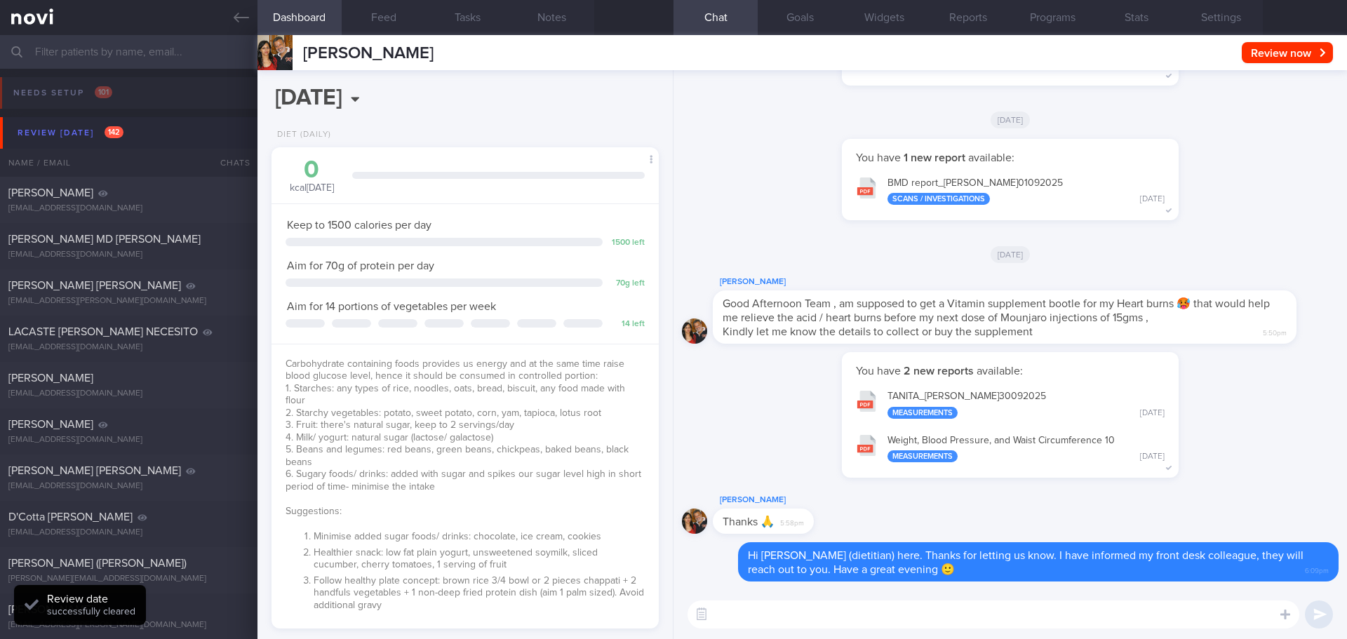
select select "9"
click at [83, 193] on div "[PERSON_NAME]" at bounding box center [126, 193] width 237 height 14
type input "[DATE]"
select select "7"
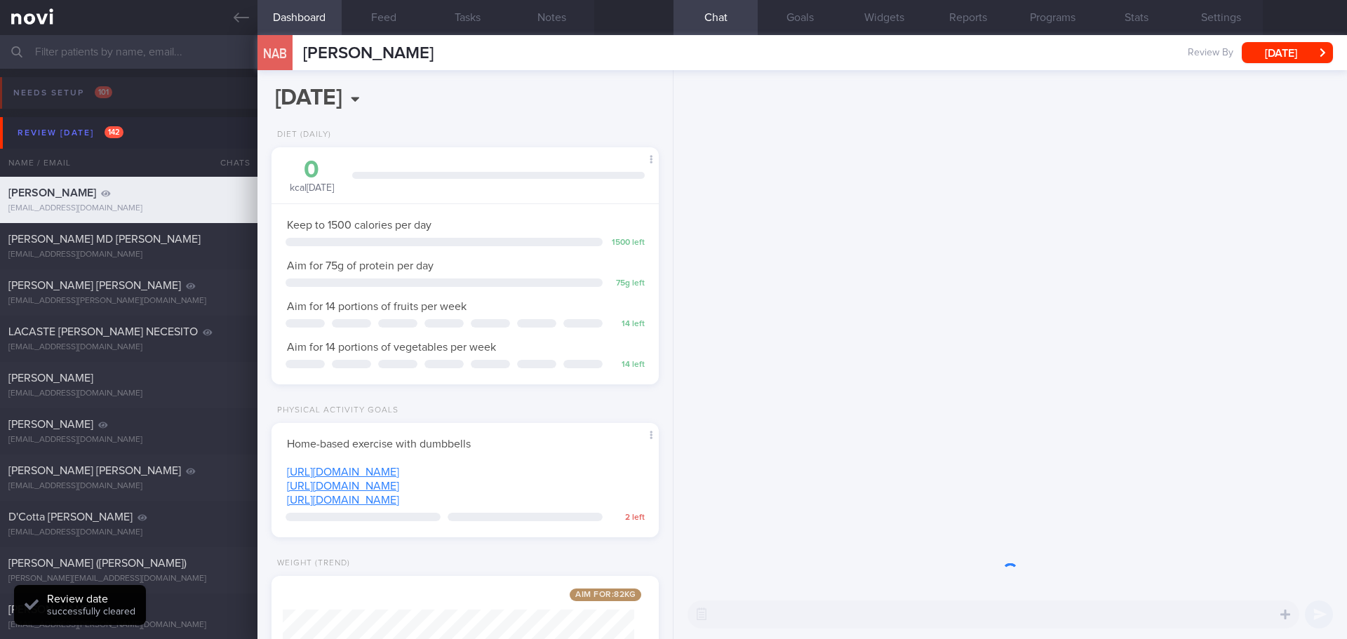
scroll to position [196, 352]
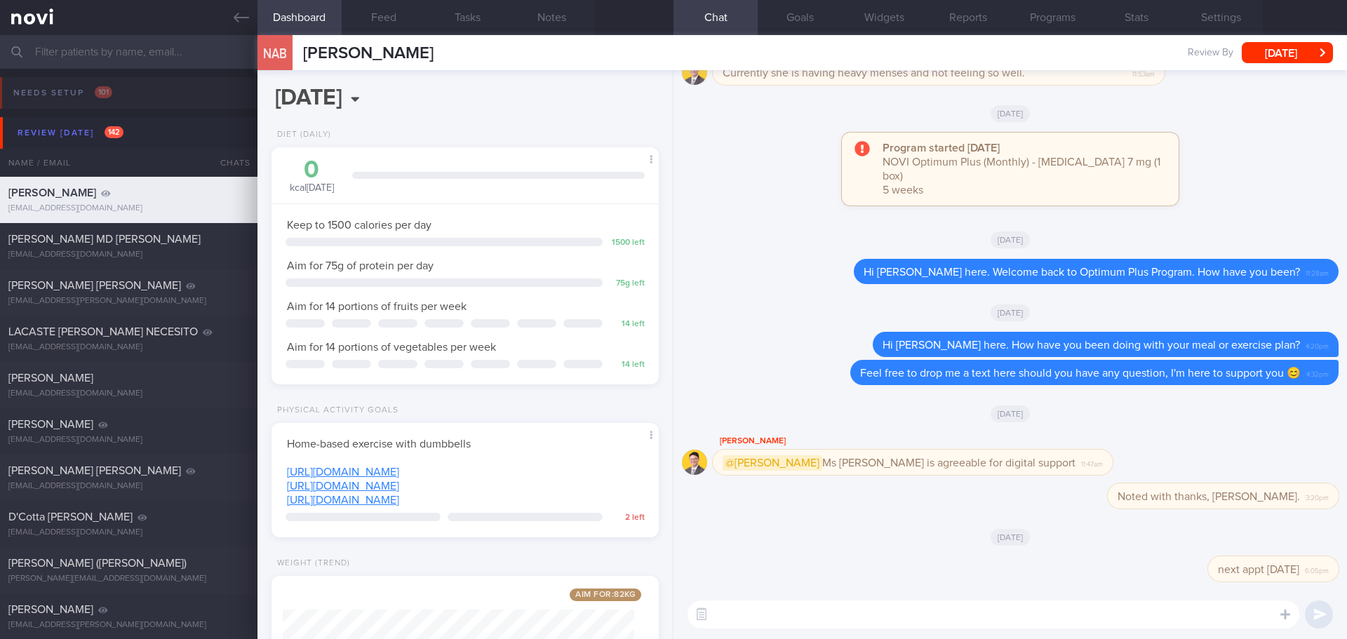
drag, startPoint x: 1048, startPoint y: 13, endPoint x: 871, endPoint y: 121, distance: 207.2
click at [1048, 13] on button "Programs" at bounding box center [1052, 17] width 84 height 35
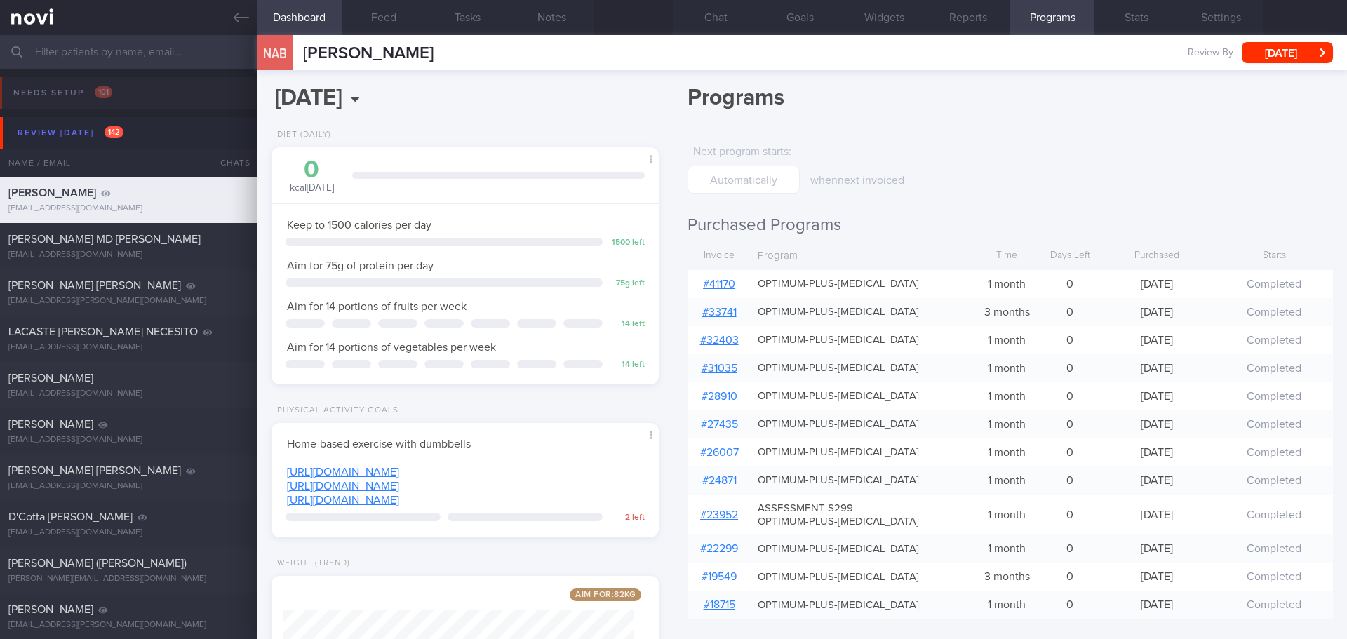
click at [725, 281] on link "# 41170" at bounding box center [719, 284] width 32 height 11
click at [728, 18] on button "Chat" at bounding box center [716, 17] width 84 height 35
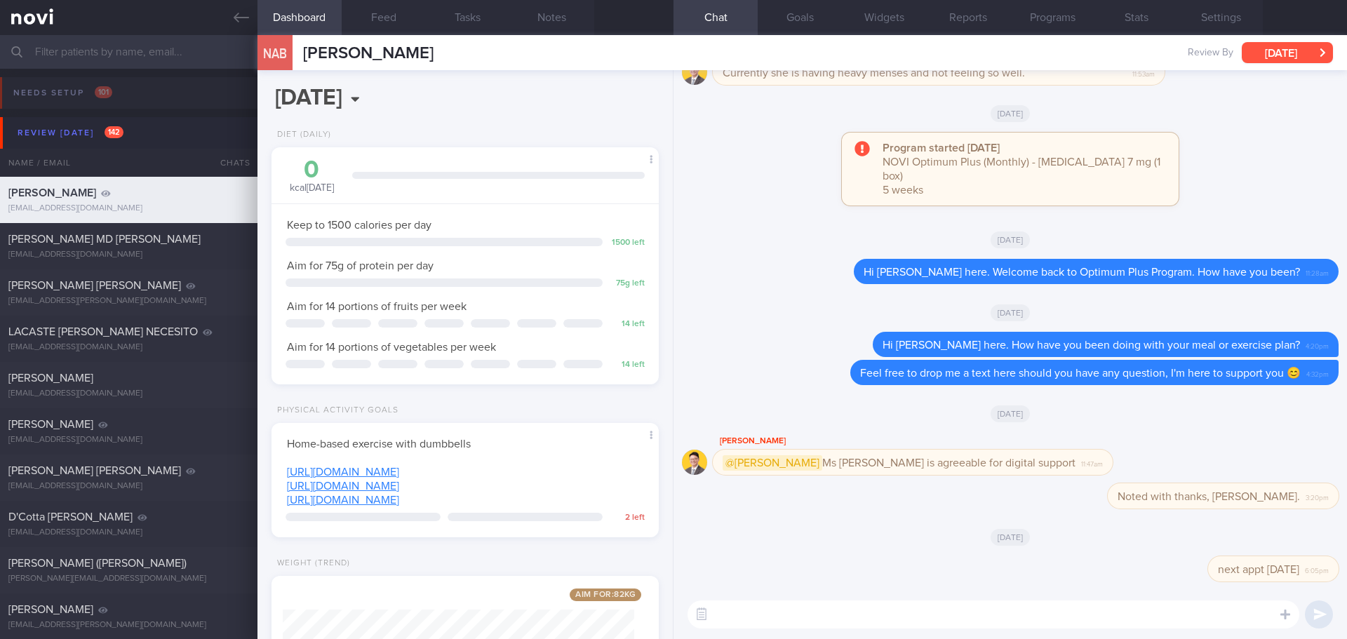
click at [1318, 48] on button "[DATE]" at bounding box center [1287, 52] width 91 height 21
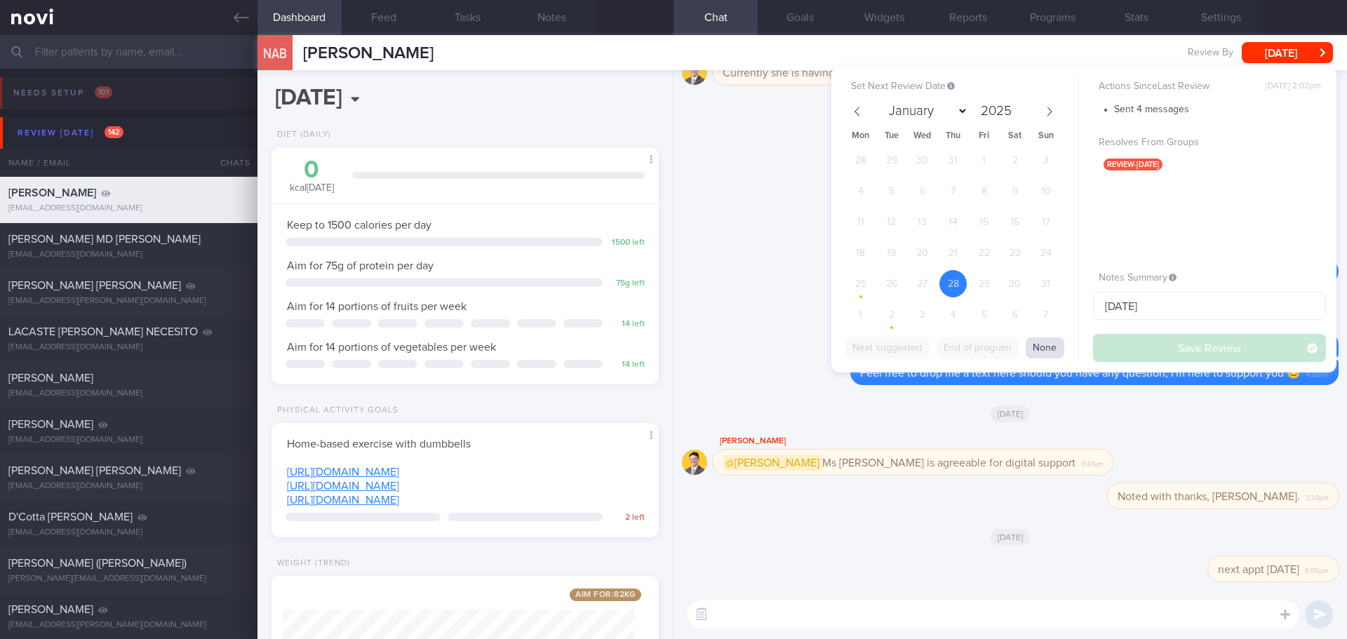
click at [1036, 342] on button "None" at bounding box center [1045, 348] width 39 height 21
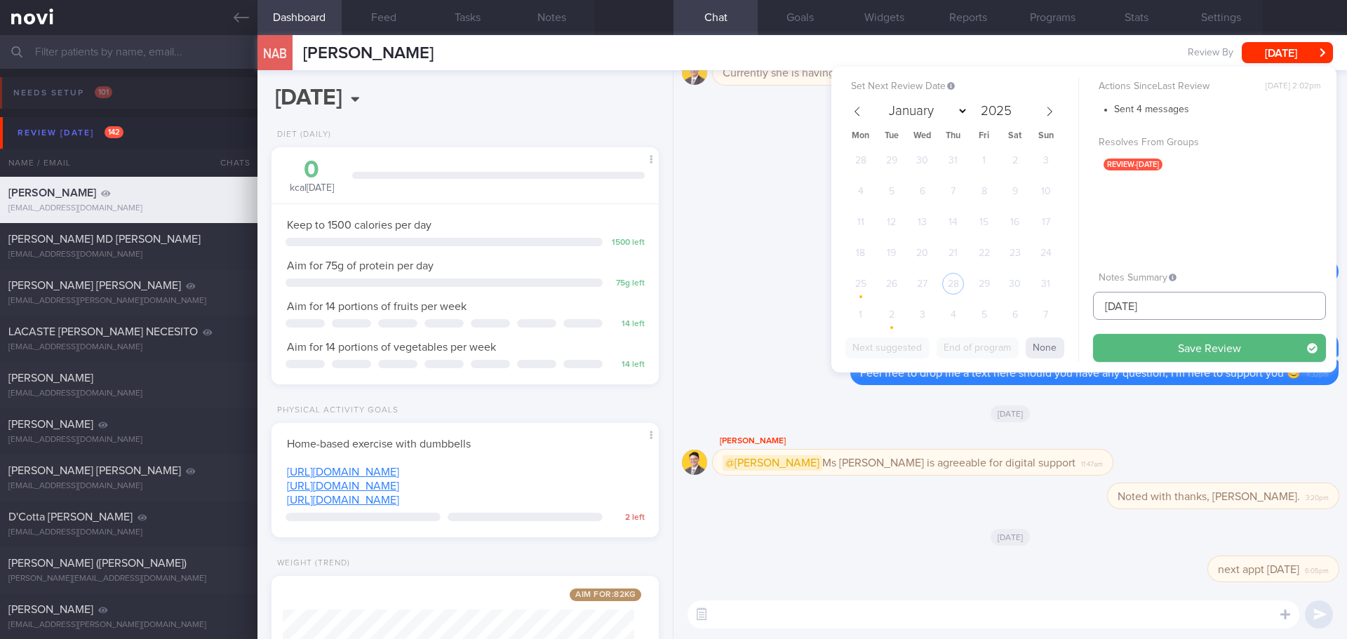
drag, startPoint x: 1162, startPoint y: 305, endPoint x: 1059, endPoint y: 305, distance: 103.1
click at [1059, 305] on div "Set Next Review Date January February March April May June July August Septembe…" at bounding box center [1083, 220] width 505 height 306
type input "[DATE]"
click at [1097, 341] on button "Save Review" at bounding box center [1209, 348] width 233 height 28
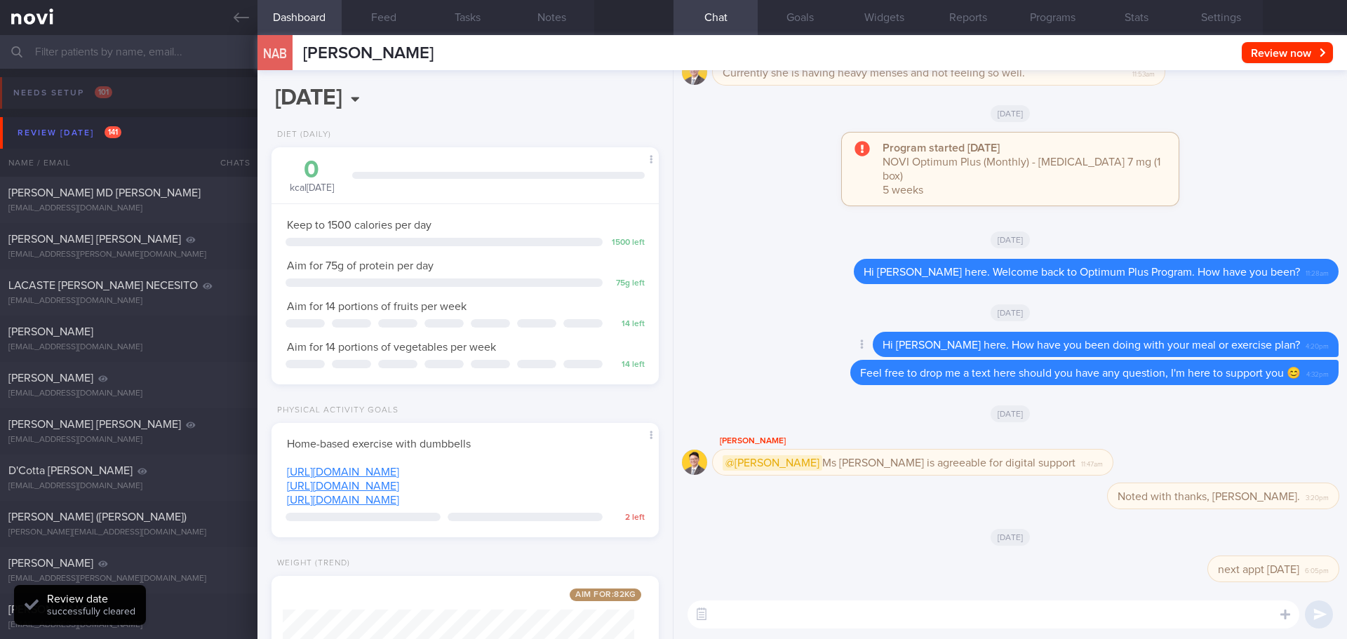
select select "9"
click at [781, 620] on textarea at bounding box center [994, 615] width 612 height 28
click at [785, 613] on textarea "Hi [PERSON_NAME]," at bounding box center [994, 615] width 612 height 28
paste textarea "I noticed your Optimum Plus program has ended, and there’s no upcoming appointm…"
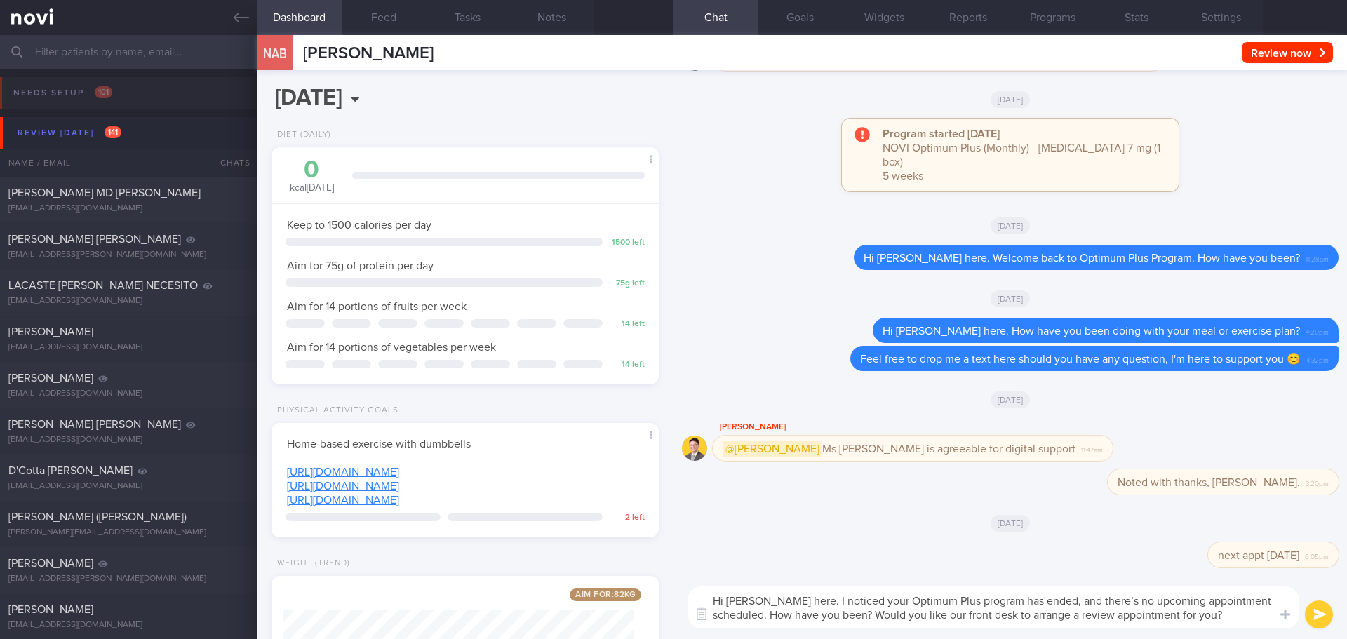
drag, startPoint x: 1082, startPoint y: 600, endPoint x: 886, endPoint y: 605, distance: 196.5
click at [886, 605] on textarea "Hi [PERSON_NAME] here. I noticed your Optimum Plus program has ended, and there…" at bounding box center [994, 608] width 612 height 42
drag, startPoint x: 903, startPoint y: 601, endPoint x: 883, endPoint y: 604, distance: 20.6
click at [883, 604] on textarea "Hi [PERSON_NAME] here. I noticed and there’s no upcoming appointment scheduled.…" at bounding box center [994, 608] width 612 height 42
click at [1056, 618] on textarea "Hi [PERSON_NAME] here. I noticed there’s no upcoming appointment scheduled. How…" at bounding box center [994, 608] width 612 height 42
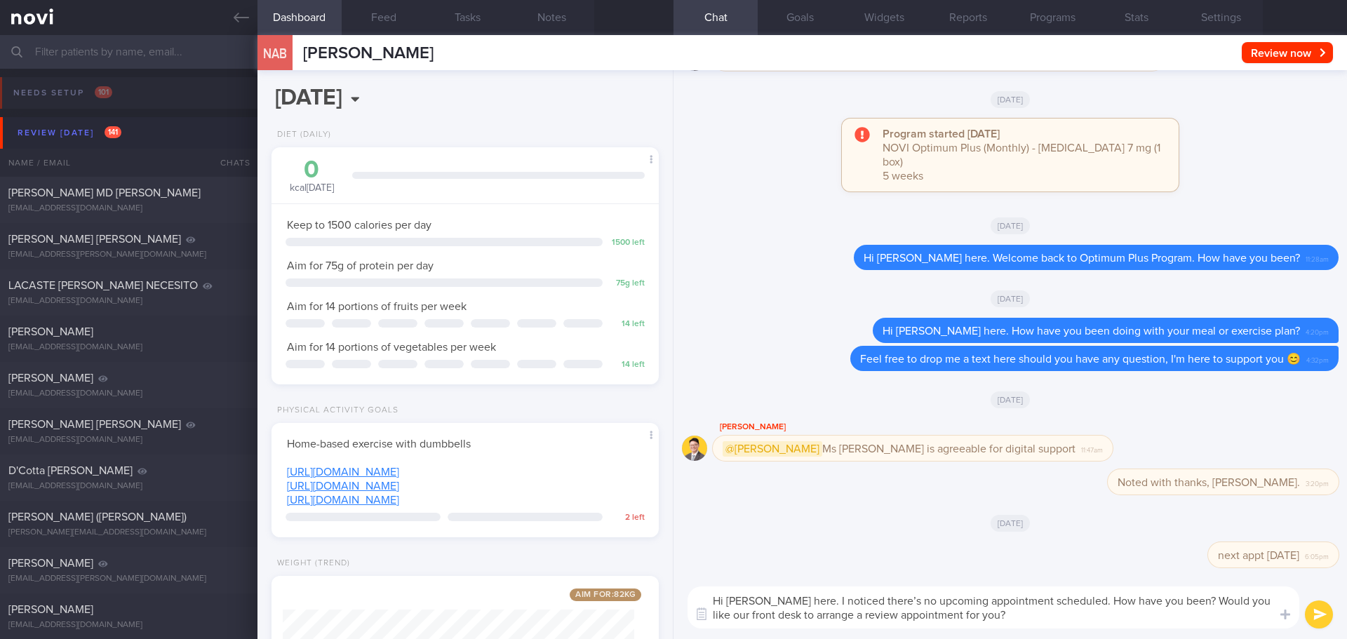
drag, startPoint x: 1214, startPoint y: 599, endPoint x: 1109, endPoint y: 598, distance: 104.6
click at [1109, 598] on textarea "Hi [PERSON_NAME] here. I noticed there’s no upcoming appointment scheduled. How…" at bounding box center [994, 608] width 612 height 42
click at [838, 601] on textarea "Hi [PERSON_NAME] here. I noticed there’s no upcoming appointment scheduled. Wou…" at bounding box center [994, 608] width 612 height 42
paste textarea "How have you been?"
type textarea "Hi [PERSON_NAME] here. How have you been? I noticed there’s no upcoming appoint…"
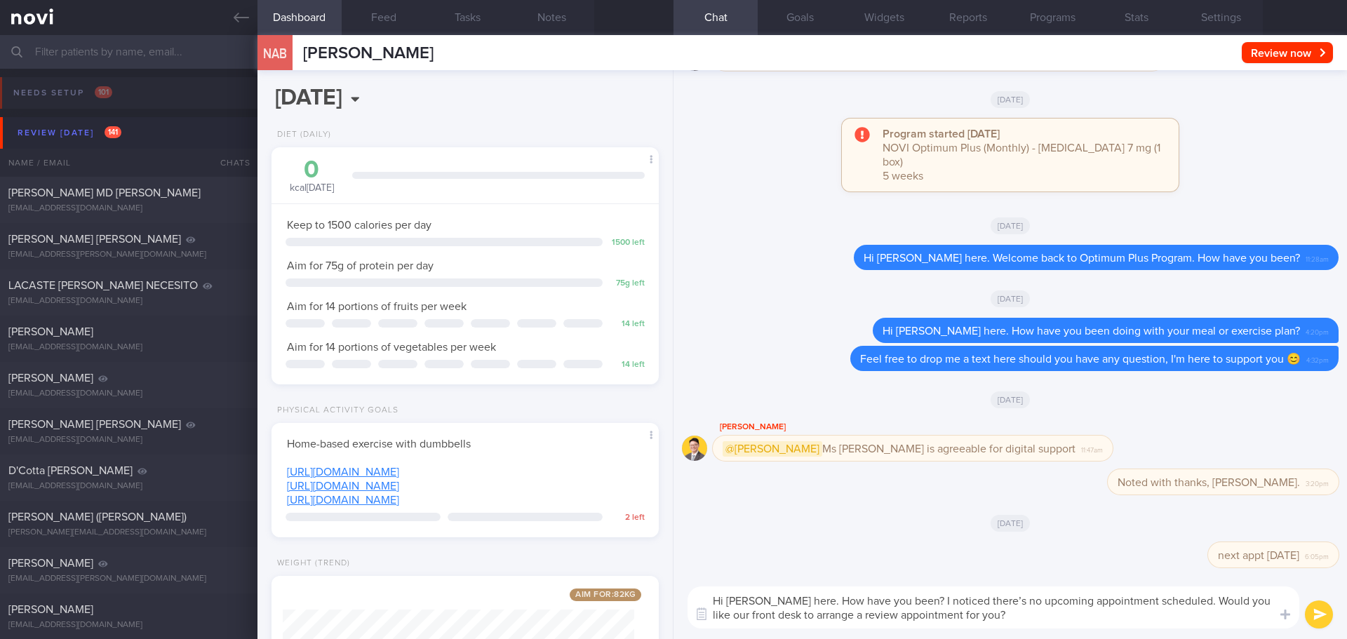
click at [1135, 635] on div "Hi [PERSON_NAME] here. How have you been? I noticed there’s no upcoming appoint…" at bounding box center [1011, 607] width 674 height 63
click at [1102, 627] on textarea "Hi [PERSON_NAME] here. How have you been? I noticed there’s no upcoming appoint…" at bounding box center [994, 608] width 612 height 42
click at [1320, 613] on button "submit" at bounding box center [1319, 615] width 28 height 28
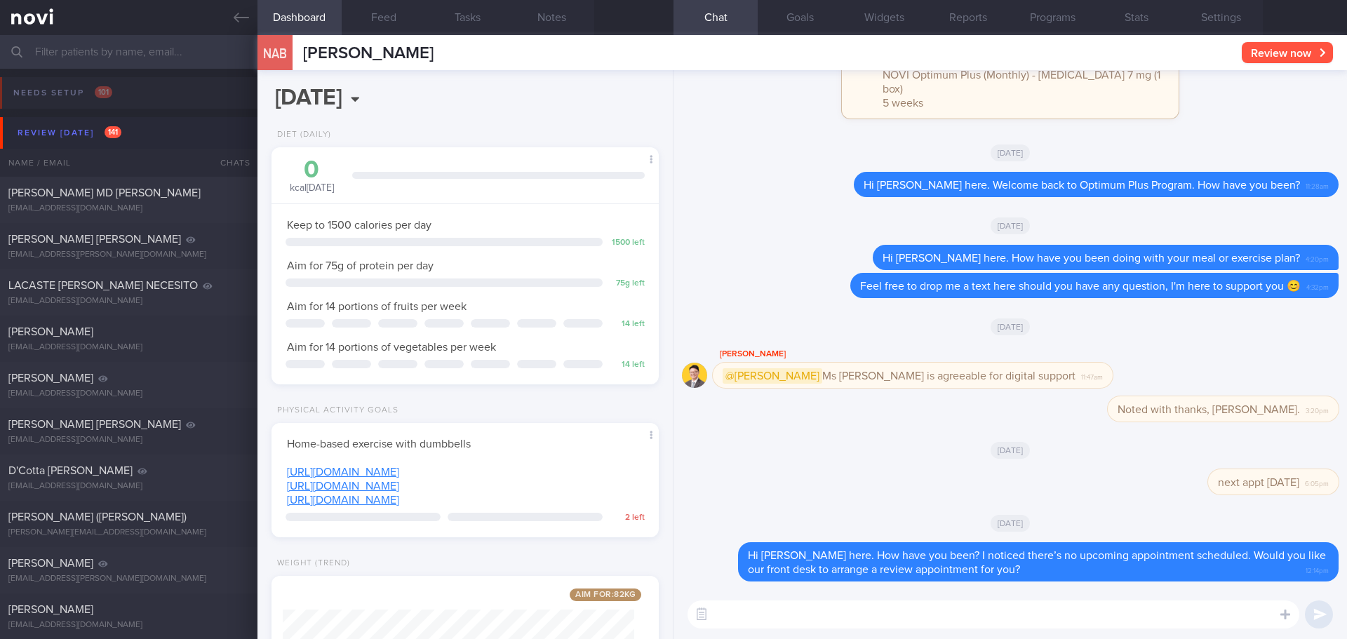
click at [1311, 58] on button "Review now" at bounding box center [1287, 52] width 91 height 21
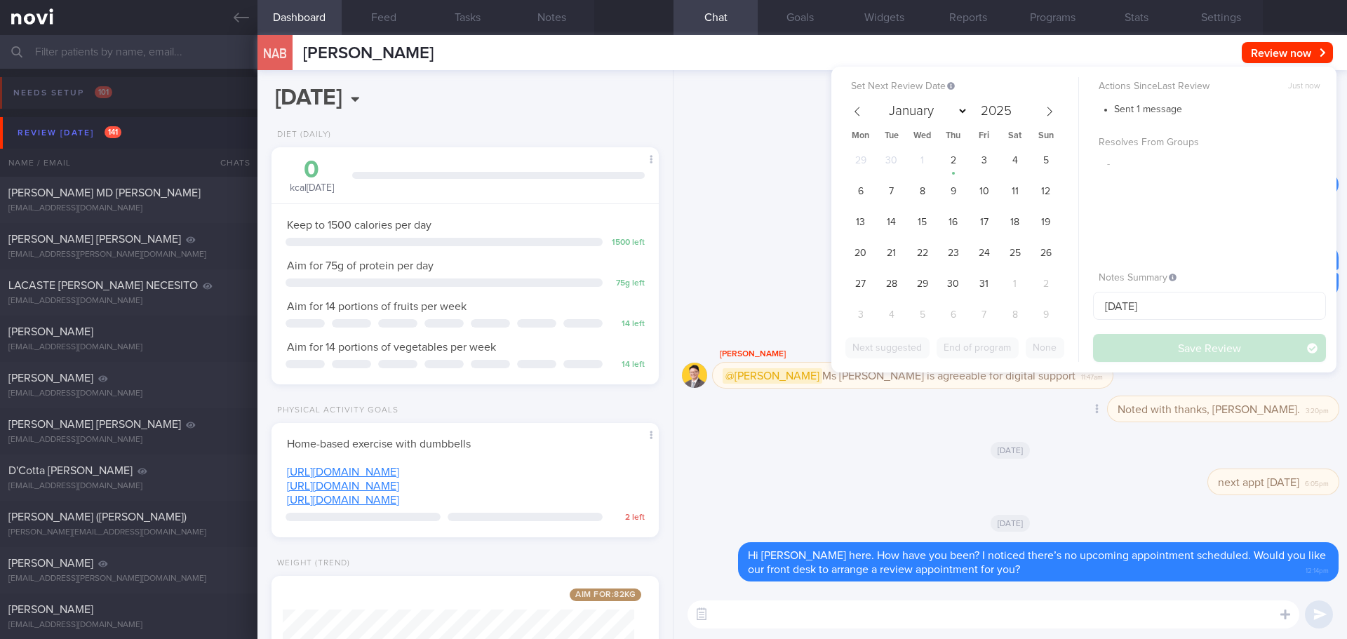
click at [1113, 399] on div "Delete Noted with thanks, [PERSON_NAME]. 3:20pm" at bounding box center [1195, 408] width 287 height 25
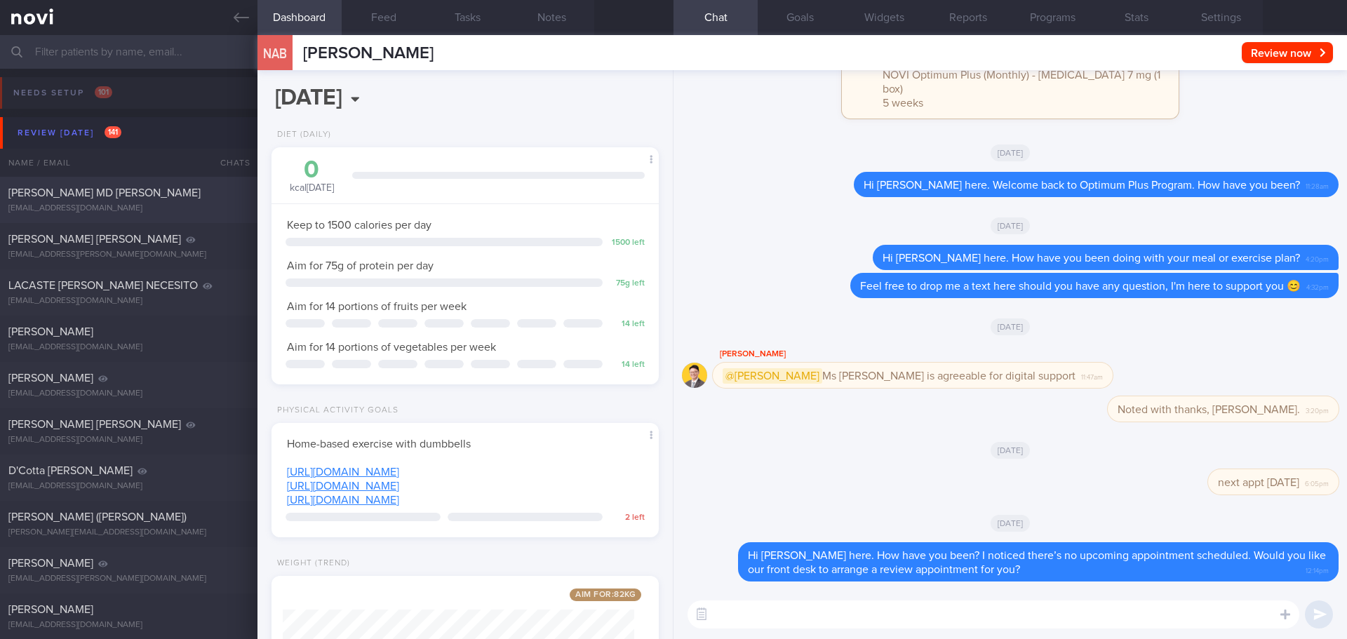
click at [116, 203] on div "[EMAIL_ADDRESS][DOMAIN_NAME]" at bounding box center [128, 208] width 241 height 11
type input "[DATE]"
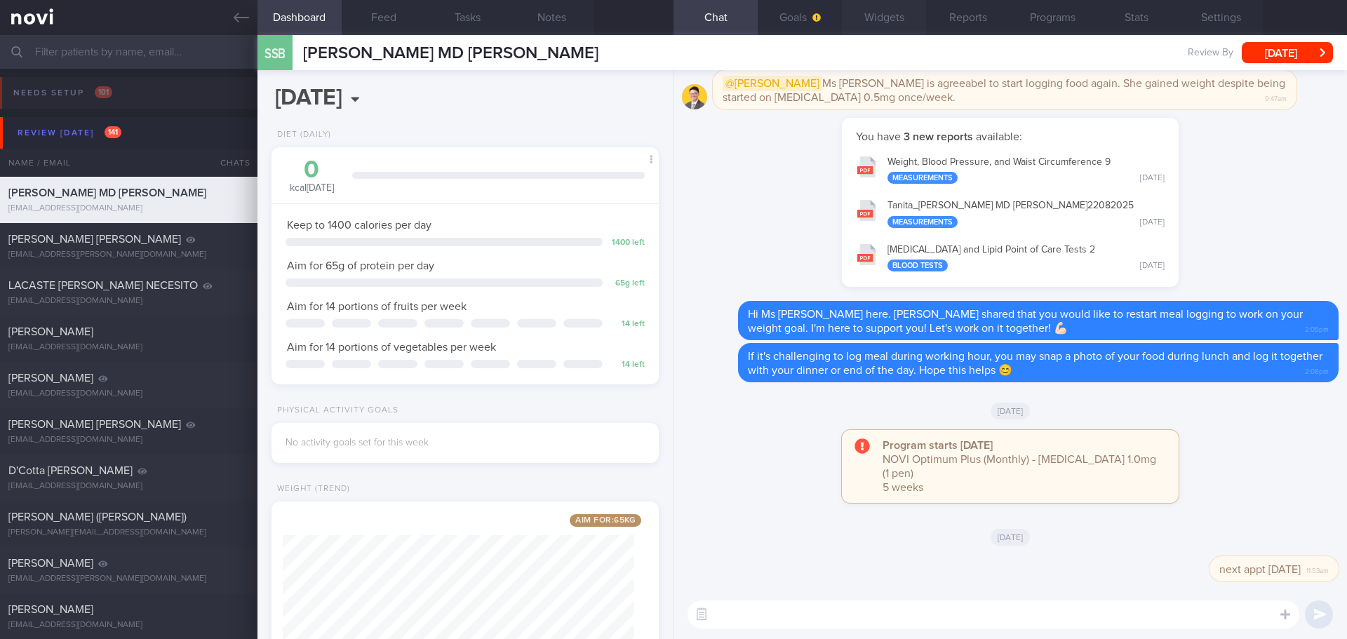
scroll to position [175, 352]
click at [1295, 61] on button "[DATE]" at bounding box center [1287, 52] width 91 height 21
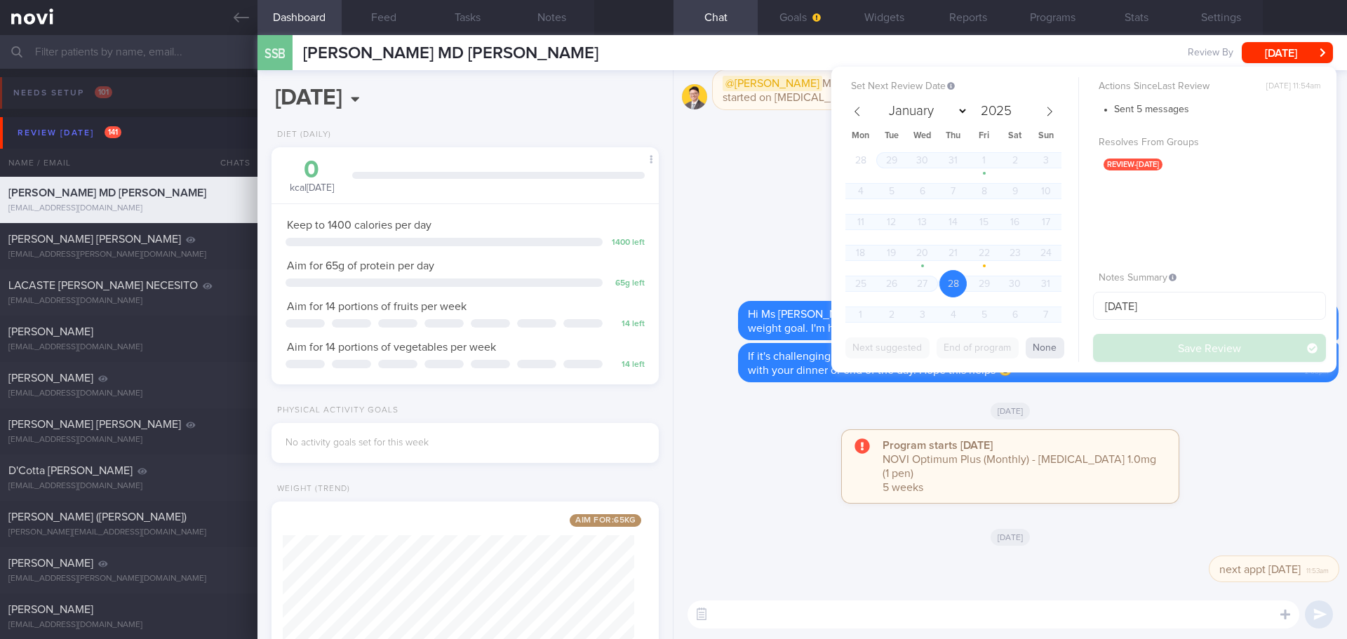
click at [1046, 345] on button "None" at bounding box center [1045, 348] width 39 height 21
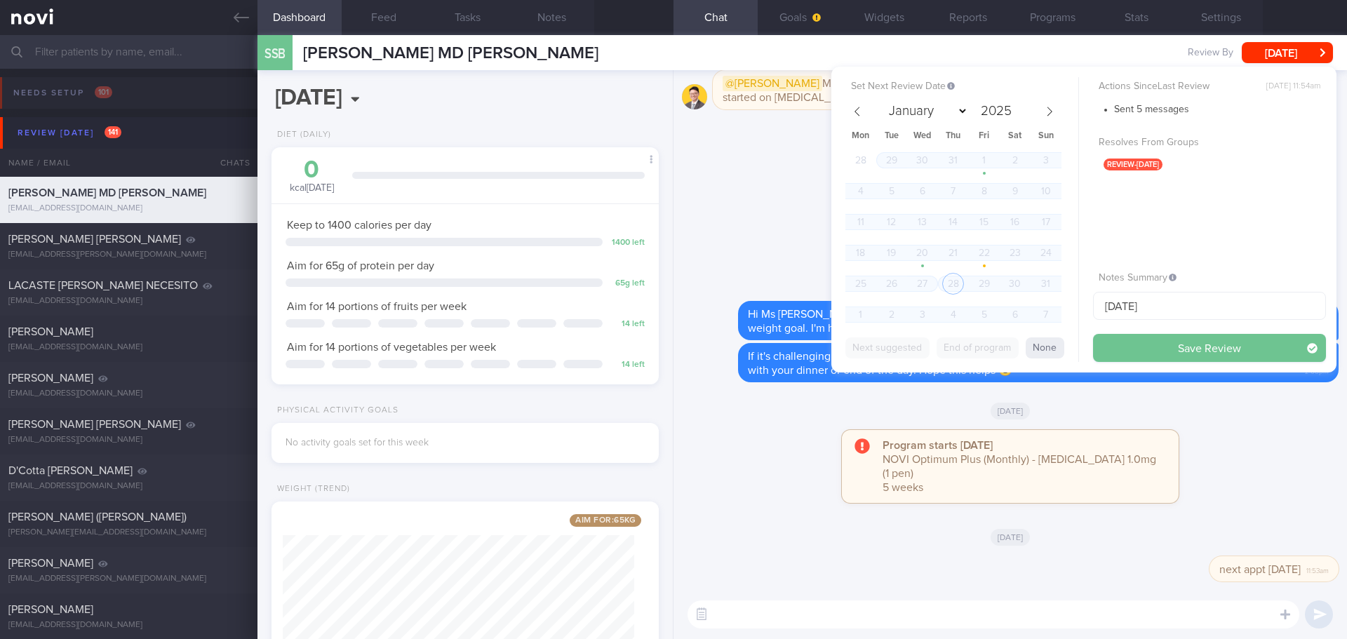
click at [1161, 352] on button "Save Review" at bounding box center [1209, 348] width 233 height 28
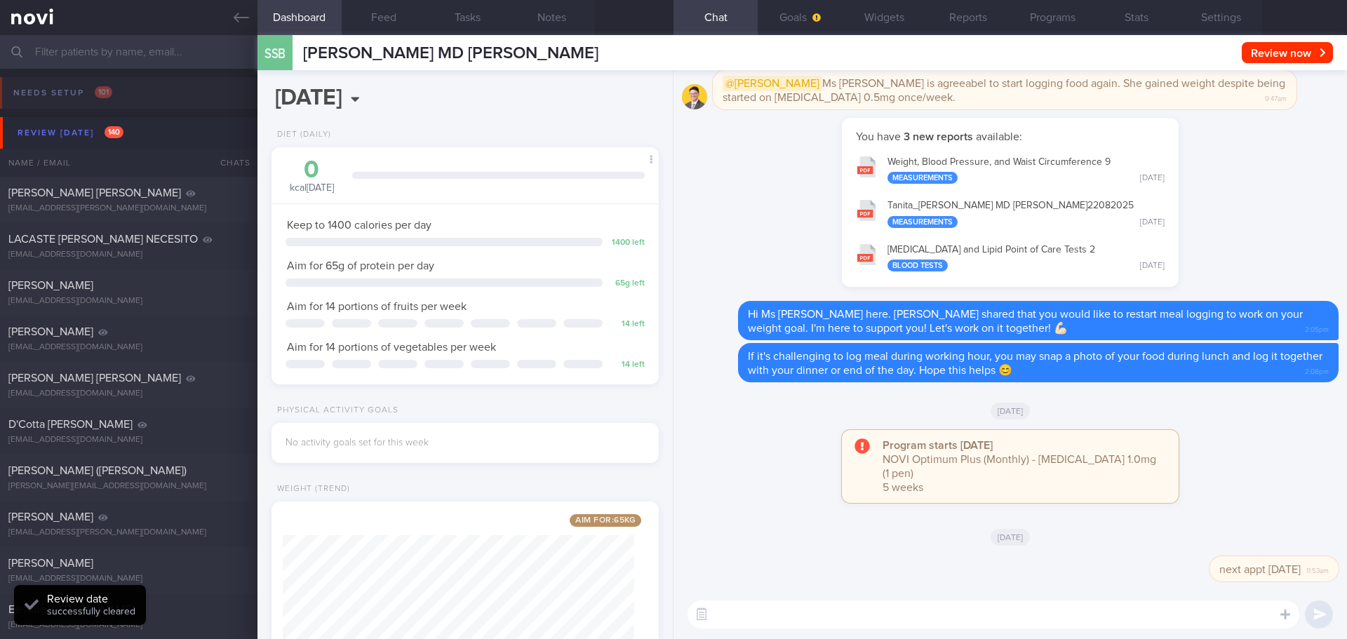
select select "9"
click at [194, 203] on div "[EMAIL_ADDRESS][PERSON_NAME][DOMAIN_NAME]" at bounding box center [128, 208] width 241 height 11
type input "to check appt -C"
select select "7"
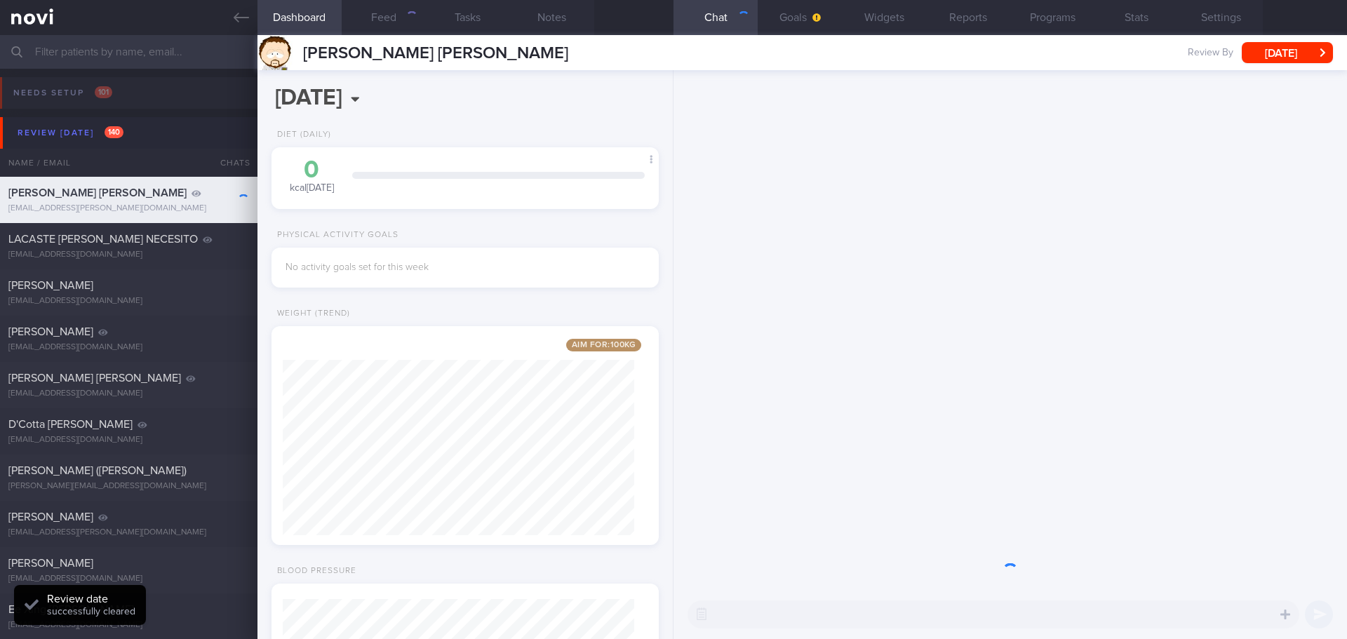
scroll to position [196, 352]
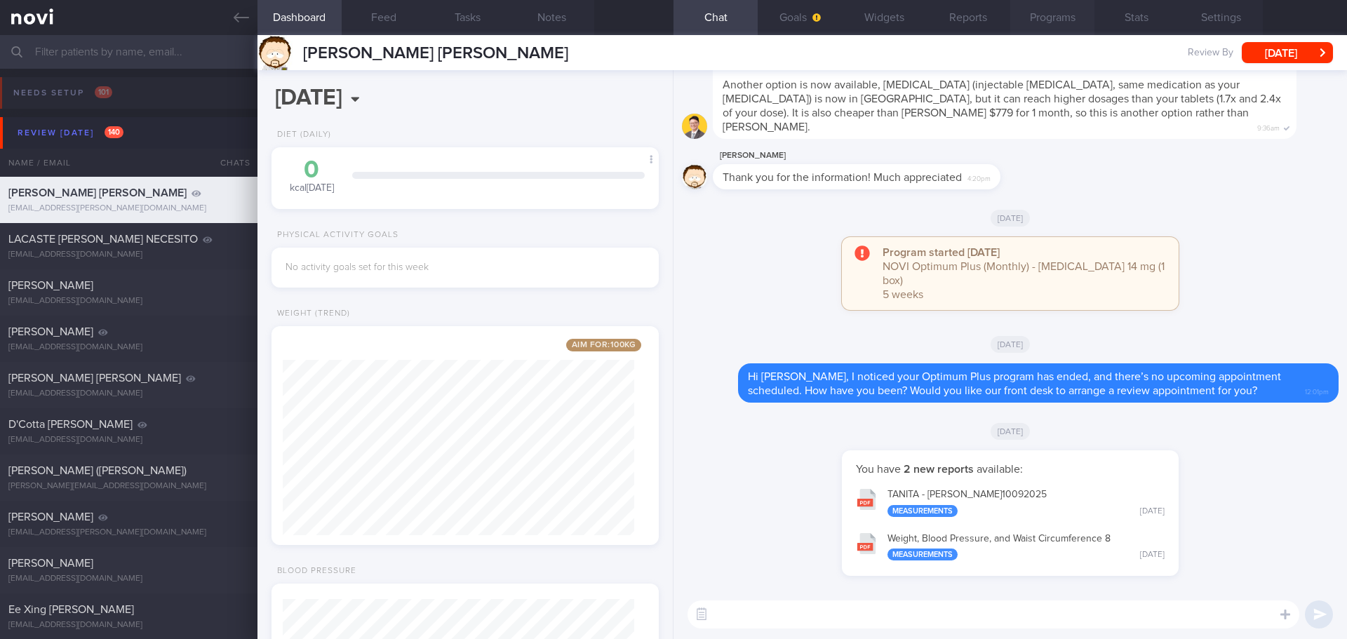
click at [1067, 13] on button "Programs" at bounding box center [1052, 17] width 84 height 35
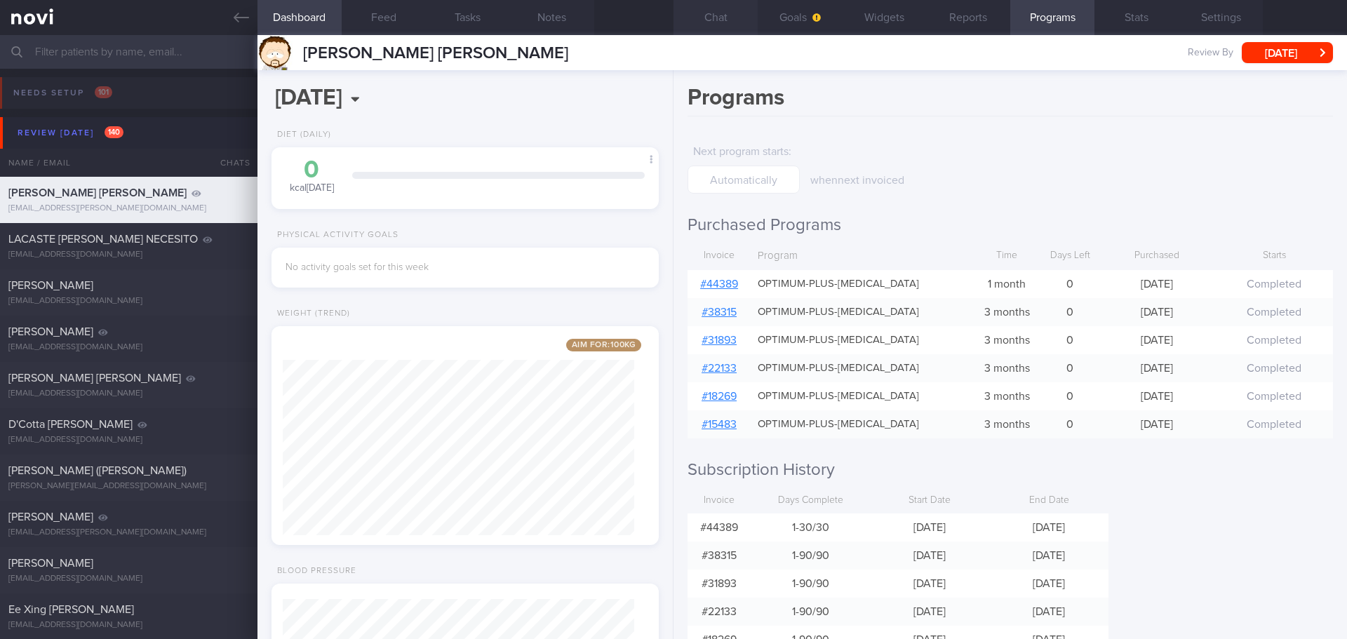
click at [719, 17] on button "Chat" at bounding box center [716, 17] width 84 height 35
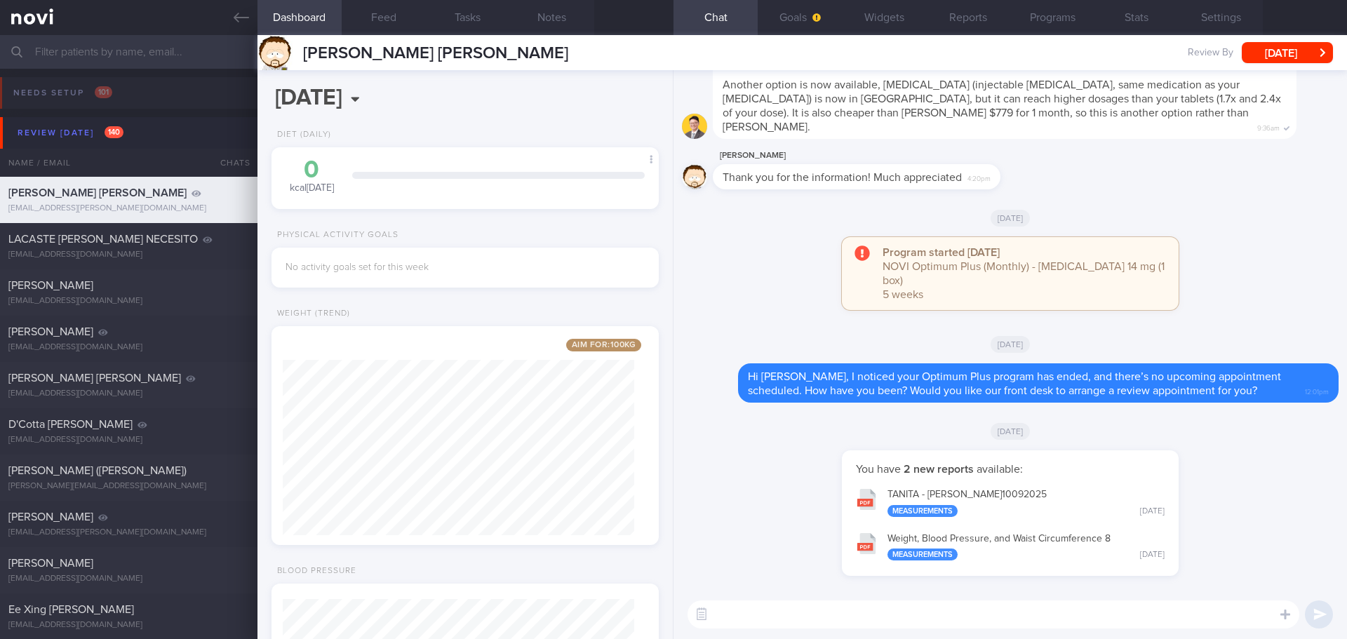
drag, startPoint x: 1229, startPoint y: 192, endPoint x: 1264, endPoint y: 146, distance: 57.1
click at [1229, 192] on div "[PERSON_NAME] Thank you for the information! Much appreciated 4:20pm" at bounding box center [1010, 172] width 657 height 51
click at [1301, 53] on button "[DATE]" at bounding box center [1287, 52] width 91 height 21
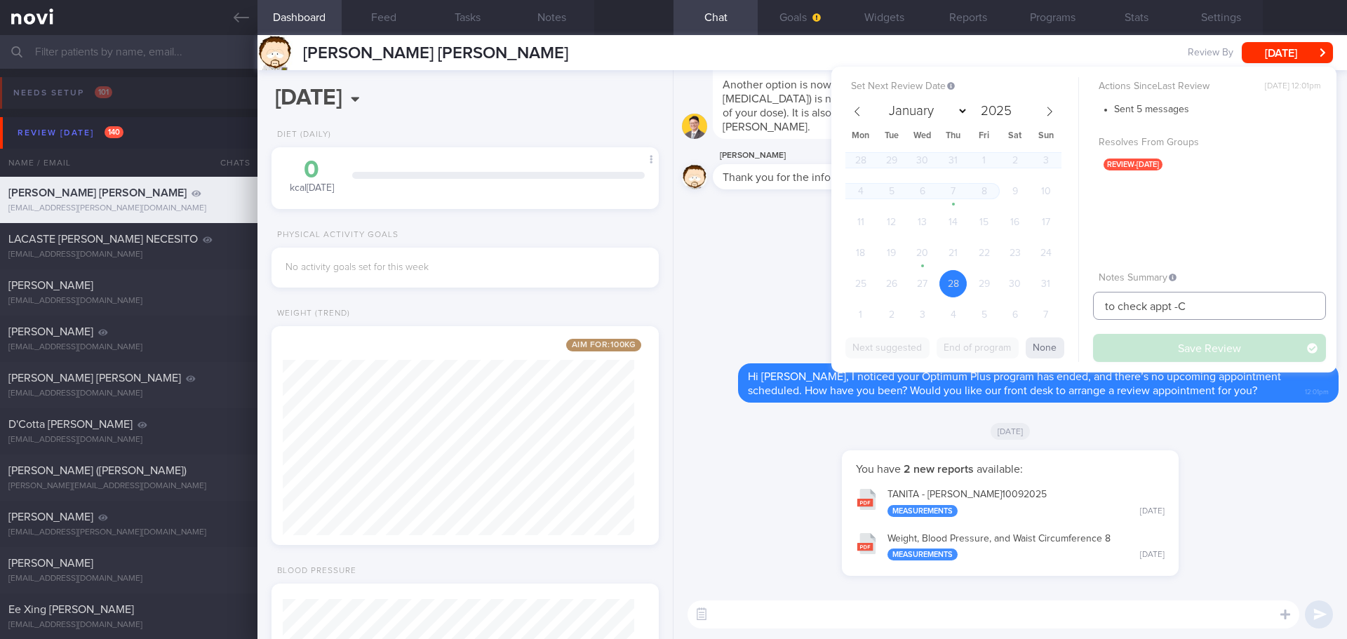
drag, startPoint x: 1207, startPoint y: 309, endPoint x: 1066, endPoint y: 313, distance: 141.1
click at [1066, 313] on div "Set Next Review Date [DATE] January February March April May June July August S…" at bounding box center [1083, 220] width 505 height 306
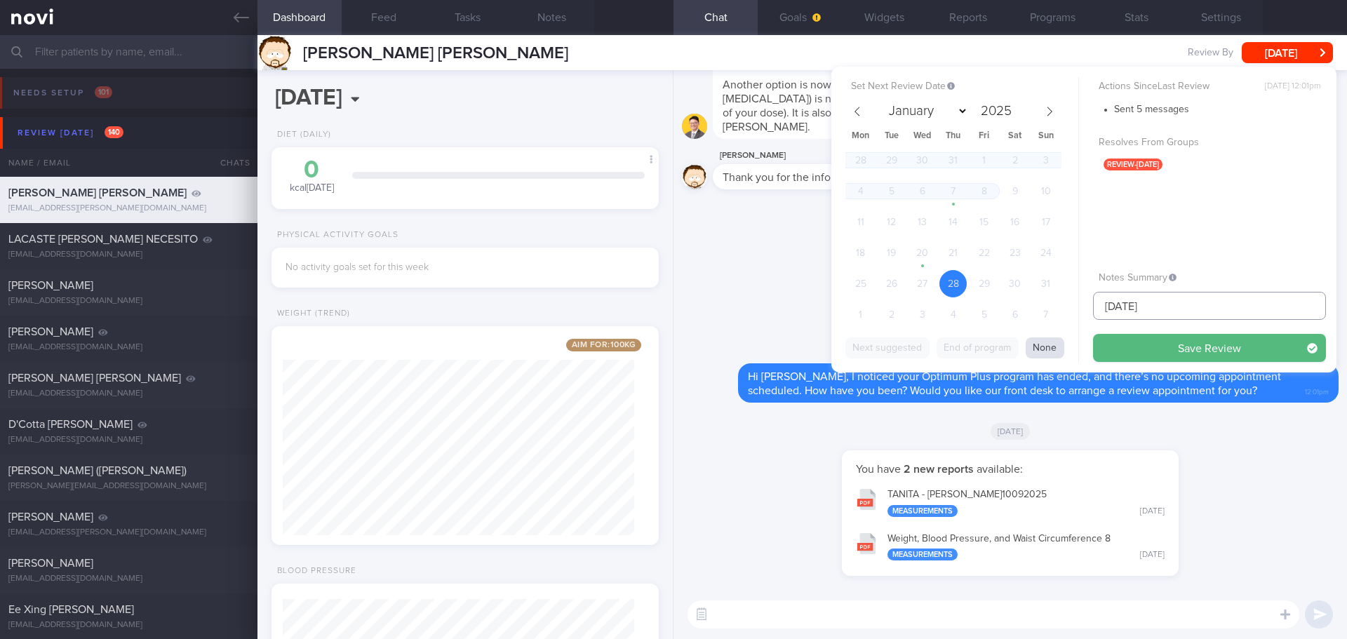
type input "[DATE]"
click at [1043, 348] on button "None" at bounding box center [1045, 348] width 39 height 21
click at [1161, 338] on button "Save Review" at bounding box center [1209, 348] width 233 height 28
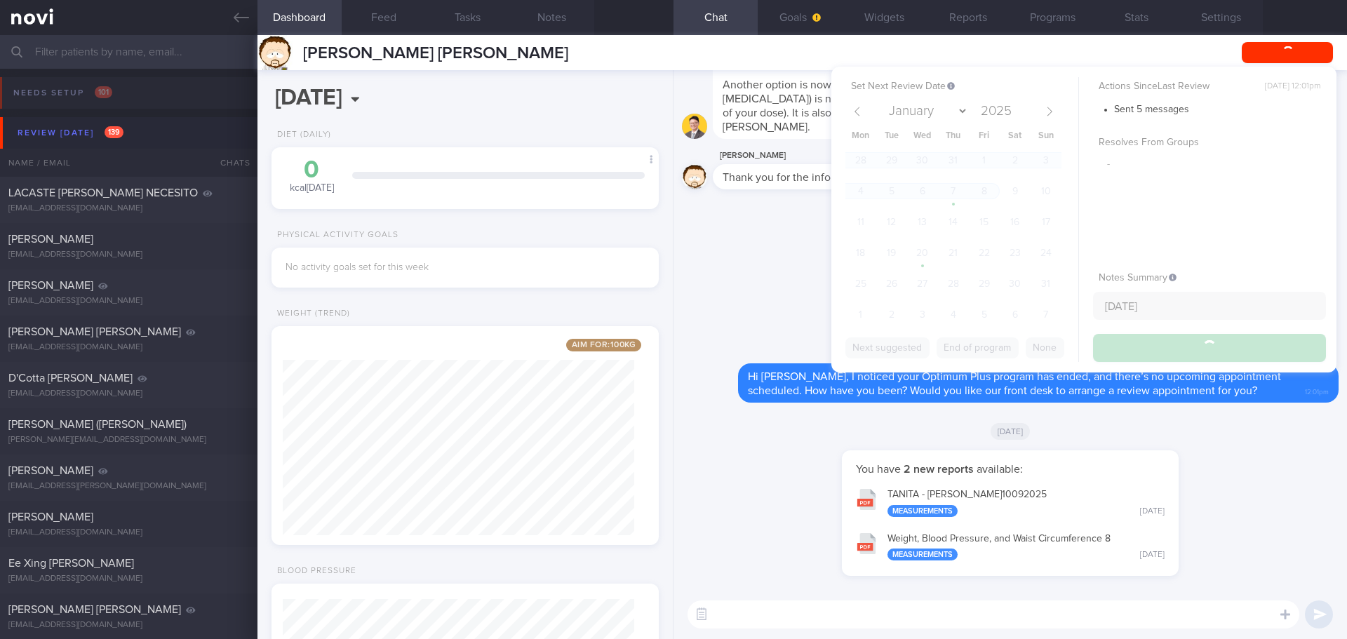
select select "9"
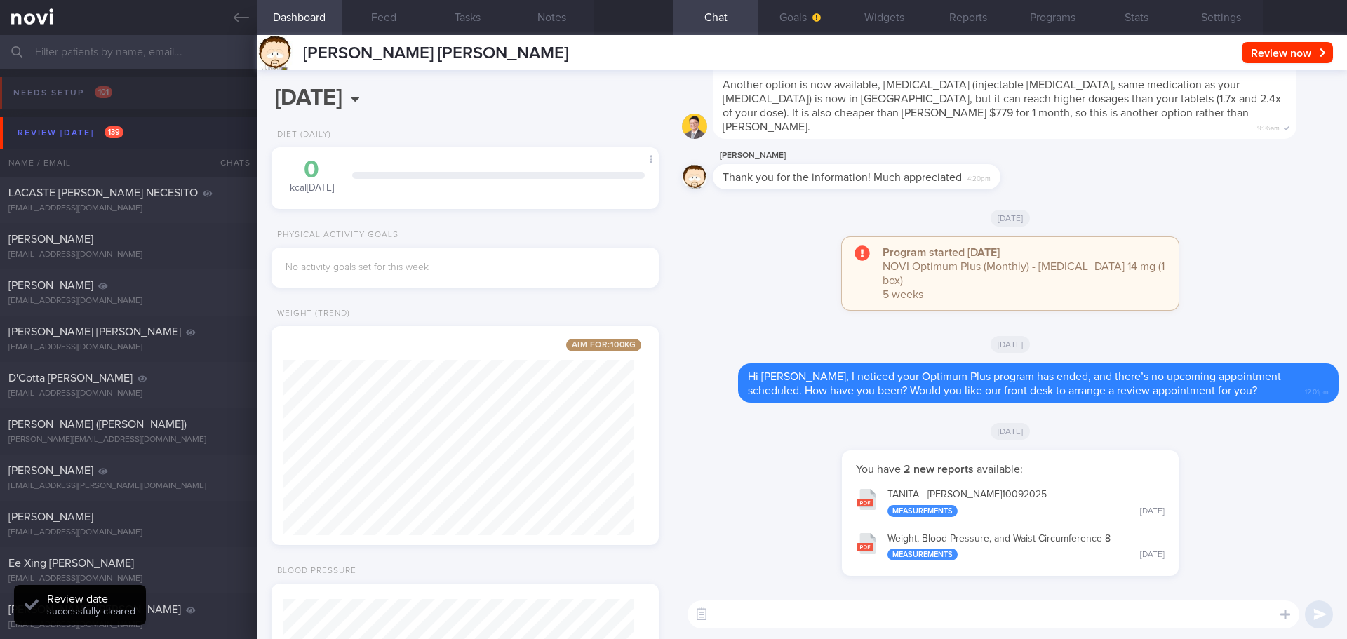
click at [1267, 498] on div "You have 2 new reports available: [PERSON_NAME] 10092025 Measurements [DATE] We…" at bounding box center [1010, 520] width 657 height 140
click at [1261, 554] on div "You have 2 new reports available: [PERSON_NAME] 10092025 Measurements [DATE] We…" at bounding box center [1010, 520] width 657 height 140
click at [203, 192] on icon at bounding box center [208, 193] width 10 height 6
type input "[DATE]"
select select "7"
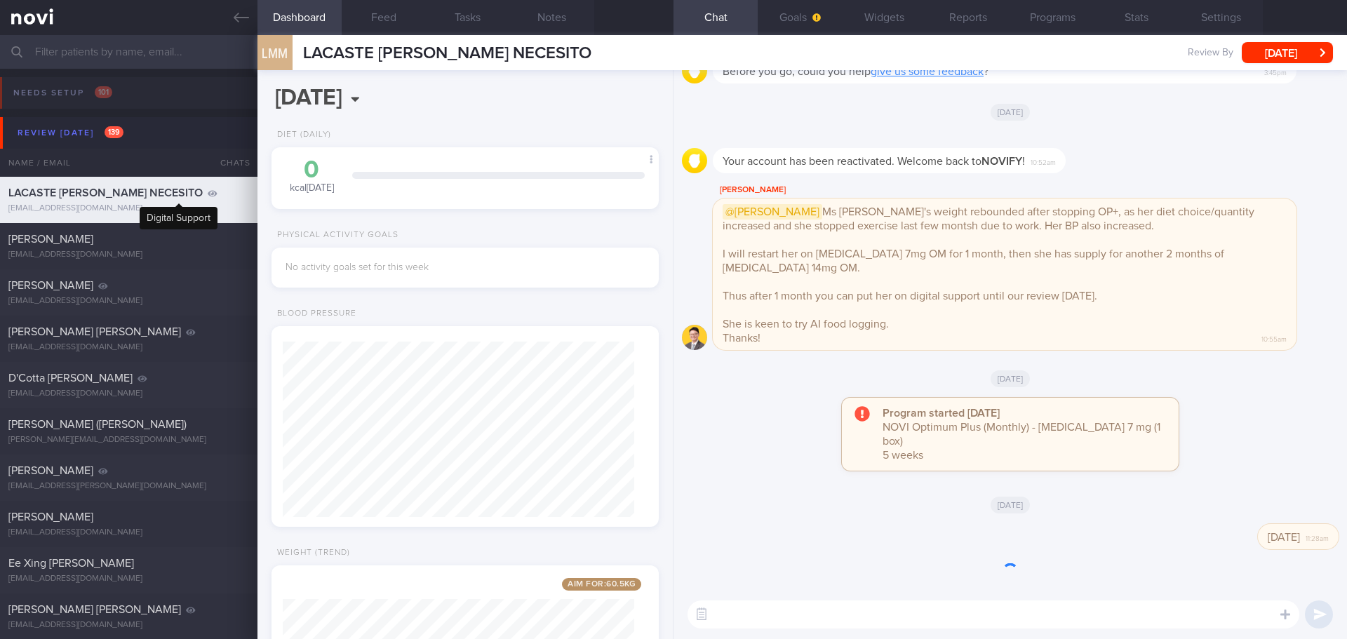
scroll to position [196, 352]
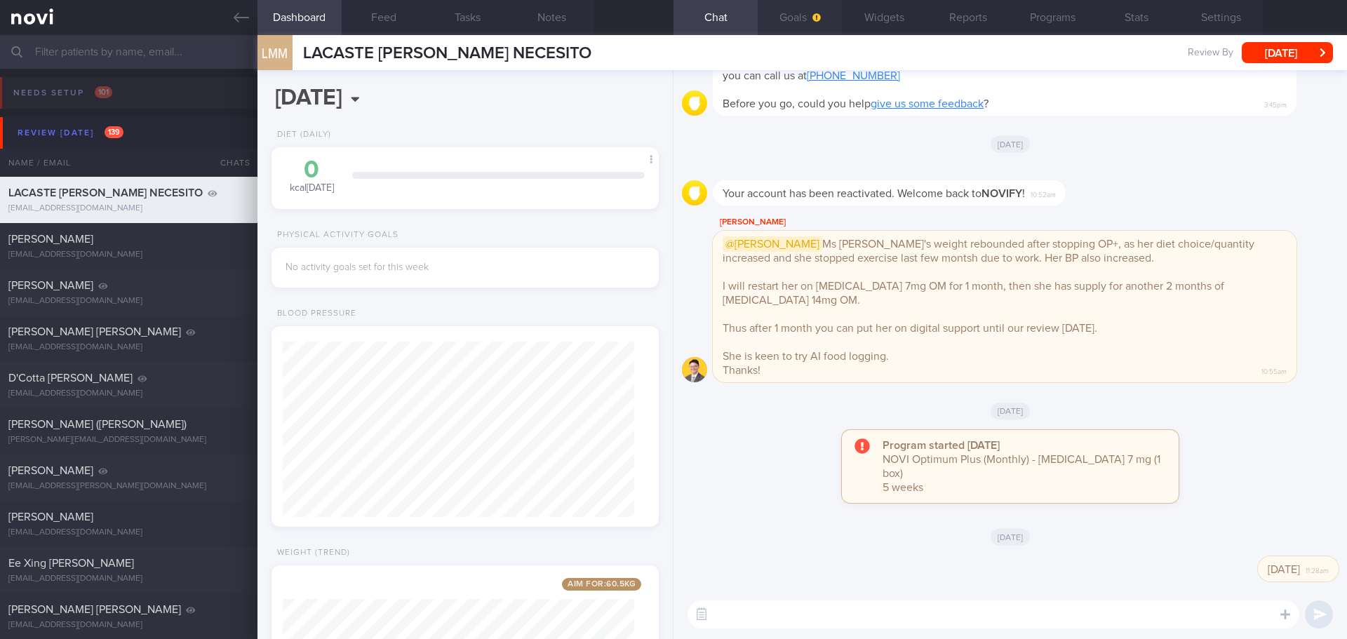
click at [813, 9] on button "Goals" at bounding box center [800, 17] width 84 height 35
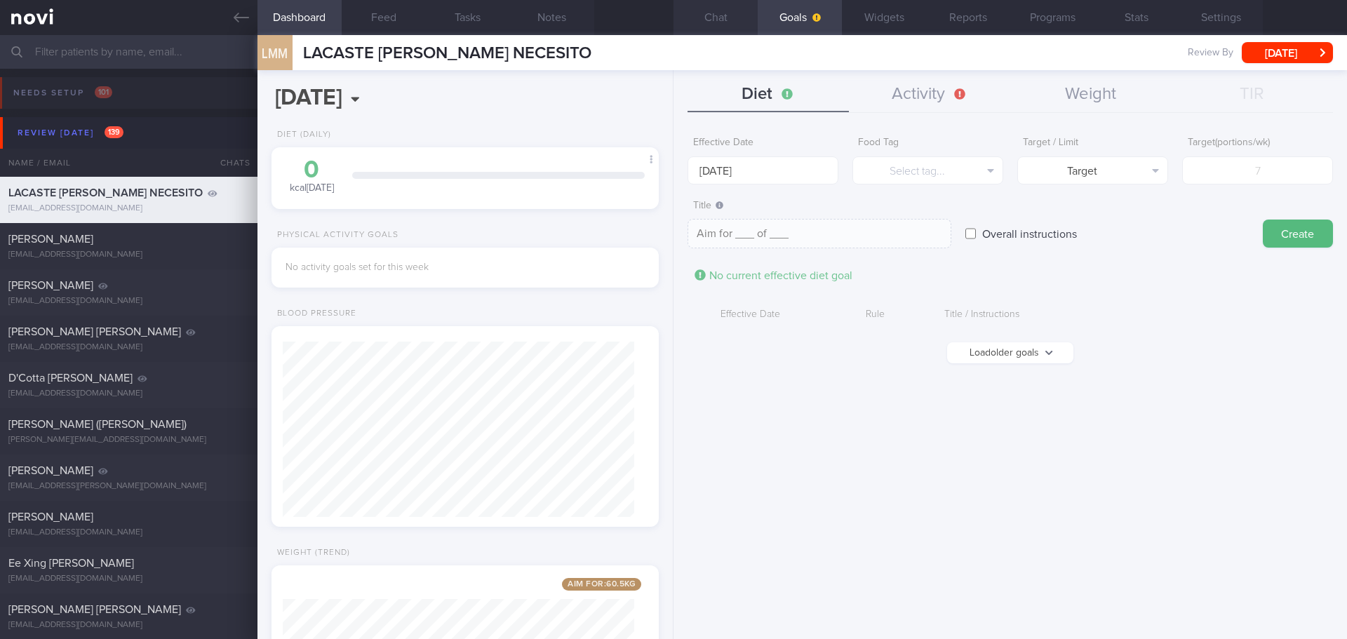
click at [740, 11] on button "Chat" at bounding box center [716, 17] width 84 height 35
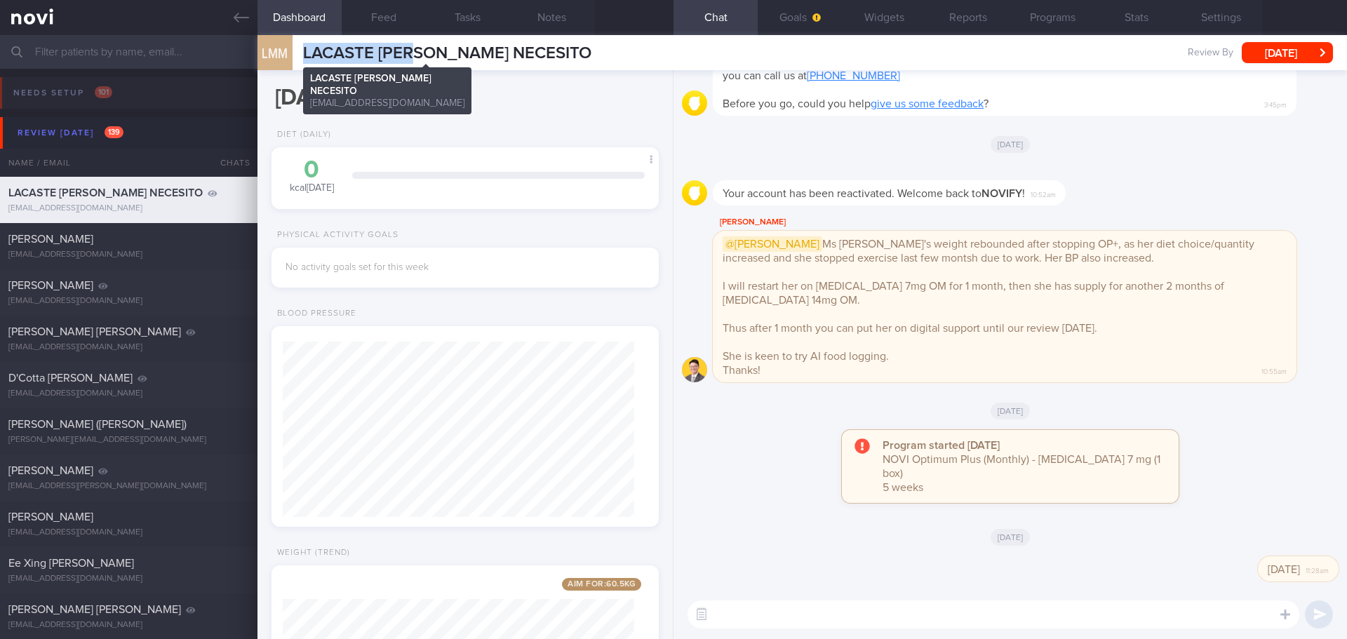
drag, startPoint x: 302, startPoint y: 51, endPoint x: 422, endPoint y: 50, distance: 120.0
click at [422, 50] on span "LACASTE [PERSON_NAME] NECESITO" at bounding box center [447, 53] width 288 height 17
copy span "[PERSON_NAME]"
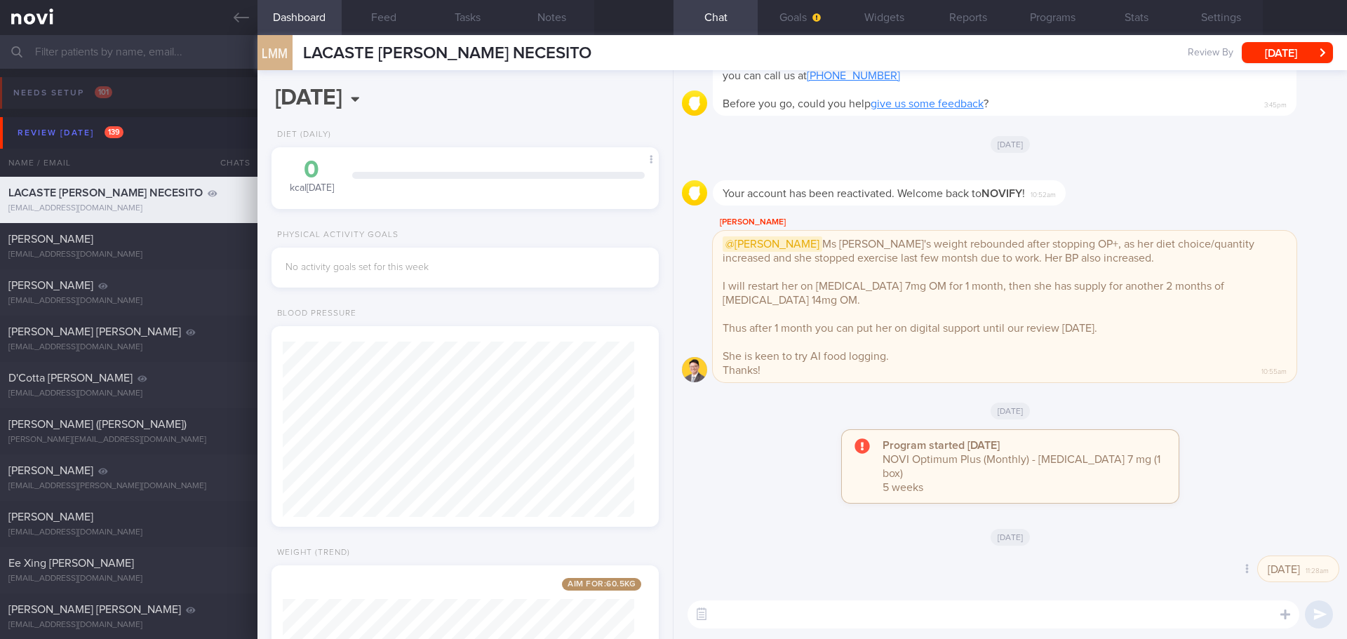
click at [1053, 563] on div "Delete [DATE] 11:28am" at bounding box center [1010, 573] width 657 height 34
click at [1051, 564] on div "Delete [DATE] 11:28am" at bounding box center [1010, 573] width 657 height 34
click at [760, 612] on textarea at bounding box center [994, 615] width 612 height 28
paste textarea "[PERSON_NAME] here. I noticed your Optimum Plus program has ended, and there’s …"
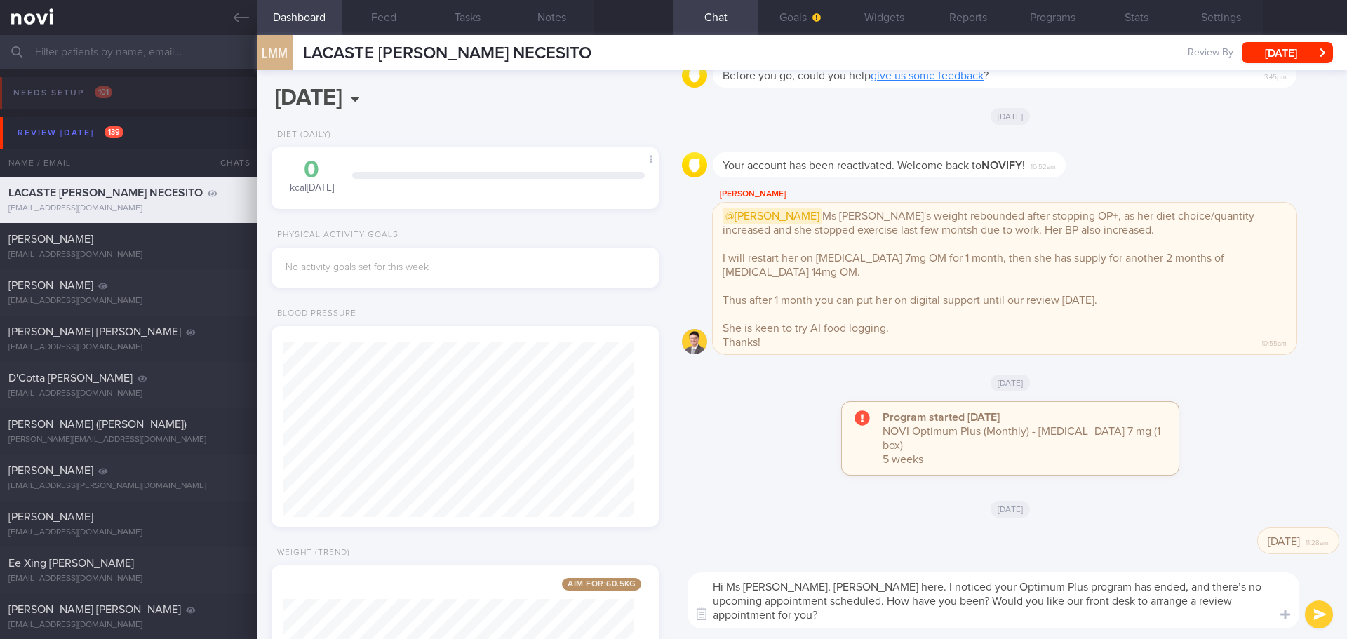
type textarea "Hi Ms [PERSON_NAME], [PERSON_NAME] here. I noticed your Optimum Plus program ha…"
click at [1234, 444] on div "Program started [DATE] NOVI Optimum Plus (Monthly) - [MEDICAL_DATA] 7 mg (1 box…" at bounding box center [1010, 445] width 657 height 87
click at [1051, 20] on button "Programs" at bounding box center [1052, 17] width 84 height 35
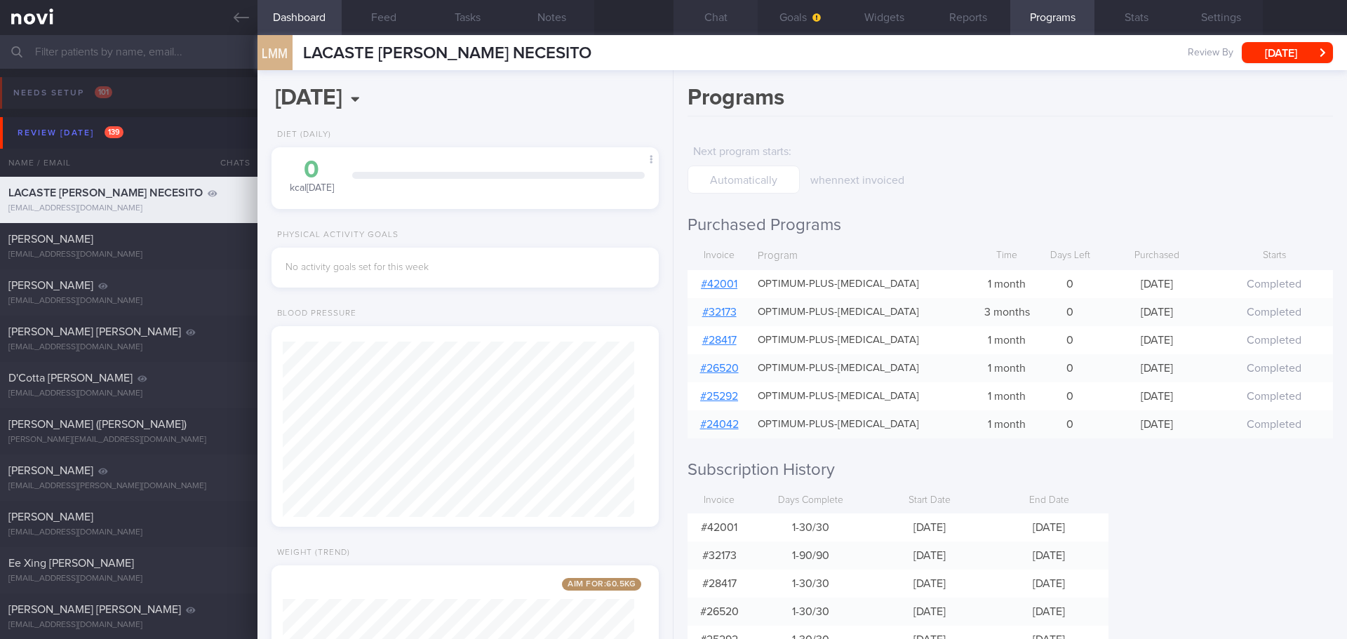
click at [712, 12] on button "Chat" at bounding box center [716, 17] width 84 height 35
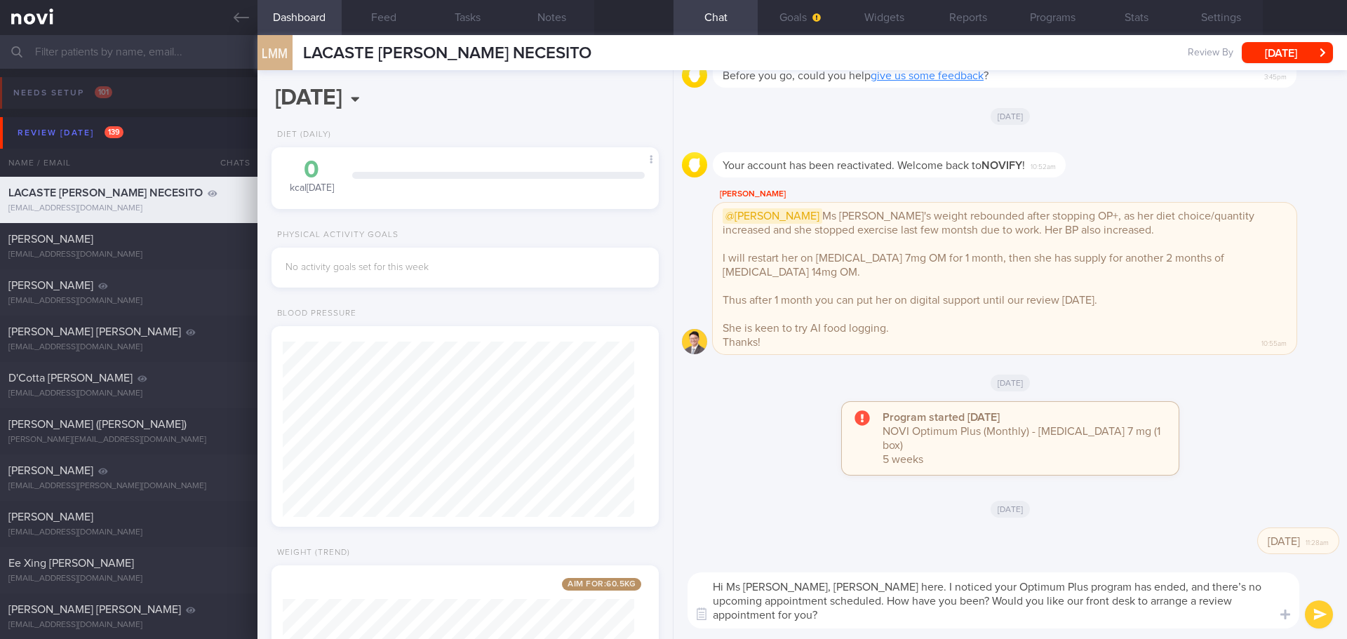
click at [1321, 623] on button "submit" at bounding box center [1319, 615] width 28 height 28
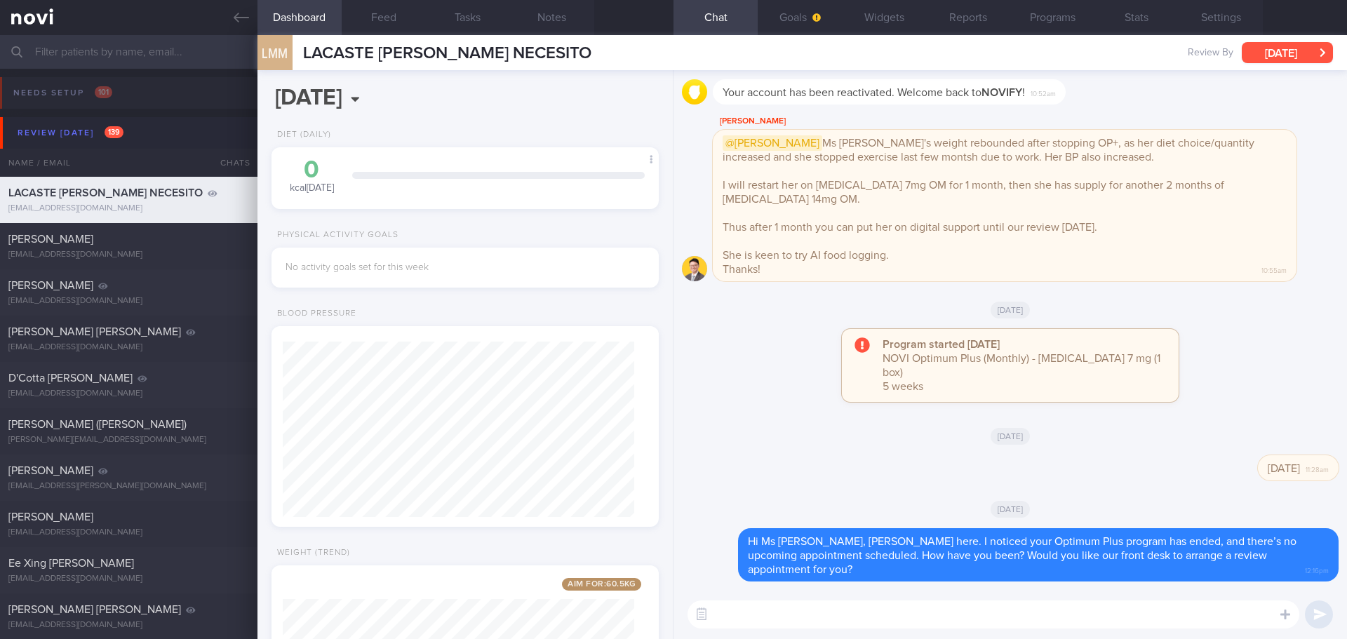
click at [1306, 48] on button "[DATE]" at bounding box center [1287, 52] width 91 height 21
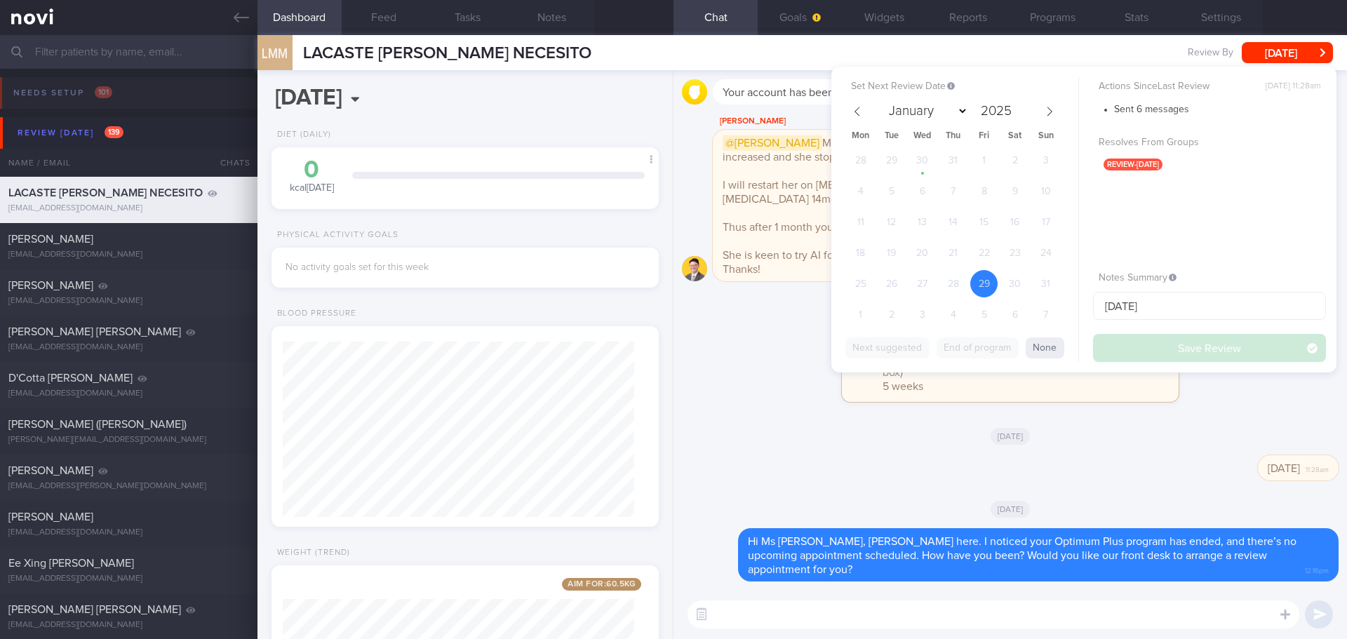
click at [1061, 344] on button "None" at bounding box center [1045, 348] width 39 height 21
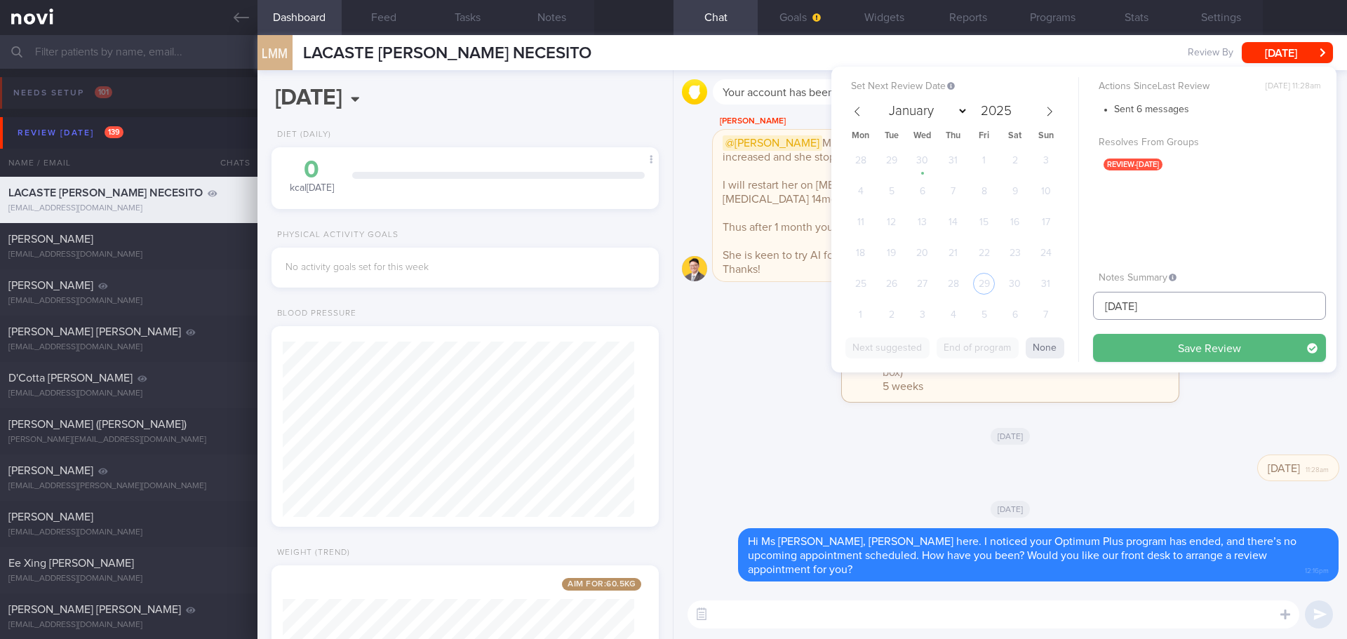
drag, startPoint x: 1162, startPoint y: 310, endPoint x: 1065, endPoint y: 309, distance: 96.8
click at [1069, 310] on div "Set Next Review Date January February March April May June July August Septembe…" at bounding box center [1083, 220] width 505 height 306
type input "check appt"
click at [1053, 107] on icon at bounding box center [1050, 112] width 10 height 10
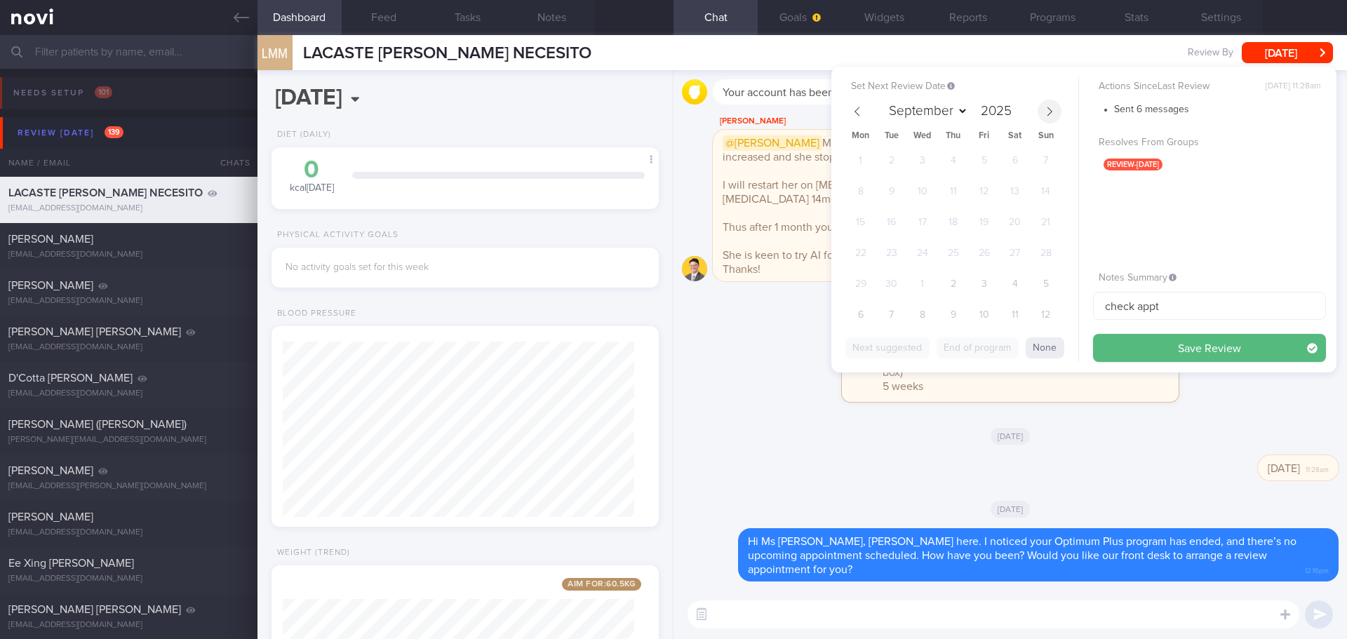
select select "9"
click at [958, 185] on span "9" at bounding box center [953, 191] width 27 height 27
click at [1156, 348] on button "Save Review" at bounding box center [1209, 348] width 233 height 28
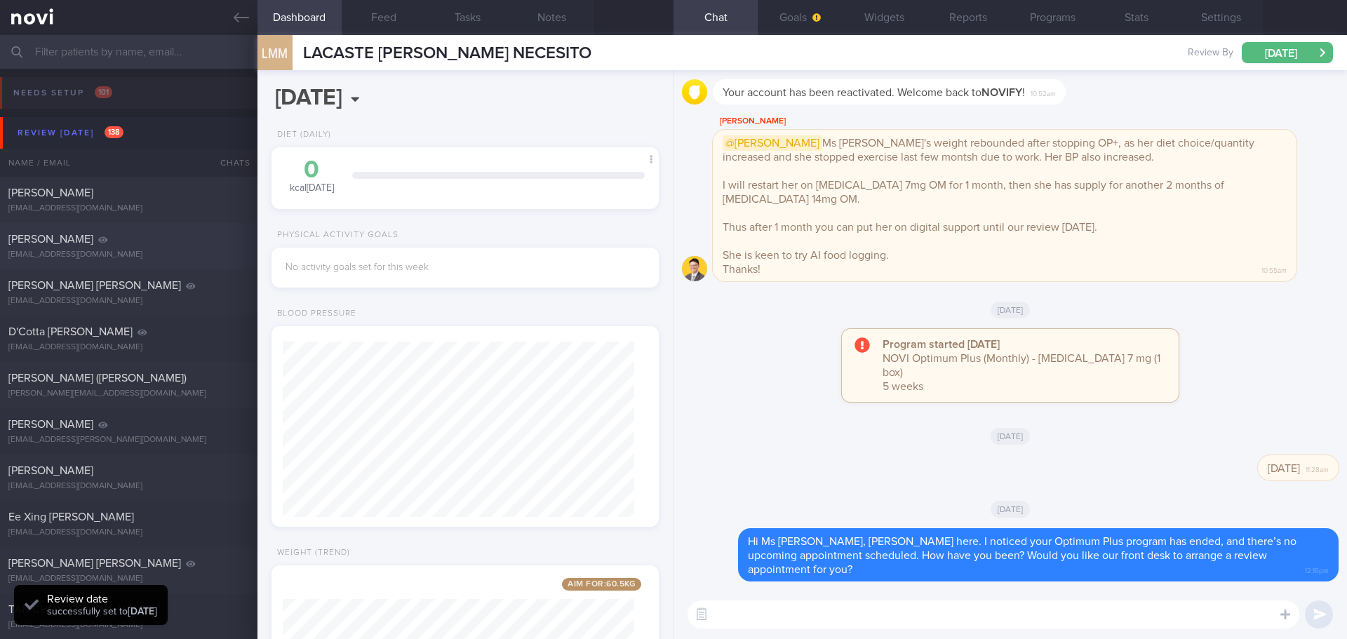
click at [107, 249] on div "[PERSON_NAME] [EMAIL_ADDRESS][DOMAIN_NAME]" at bounding box center [129, 246] width 258 height 28
type input "[DATE]"
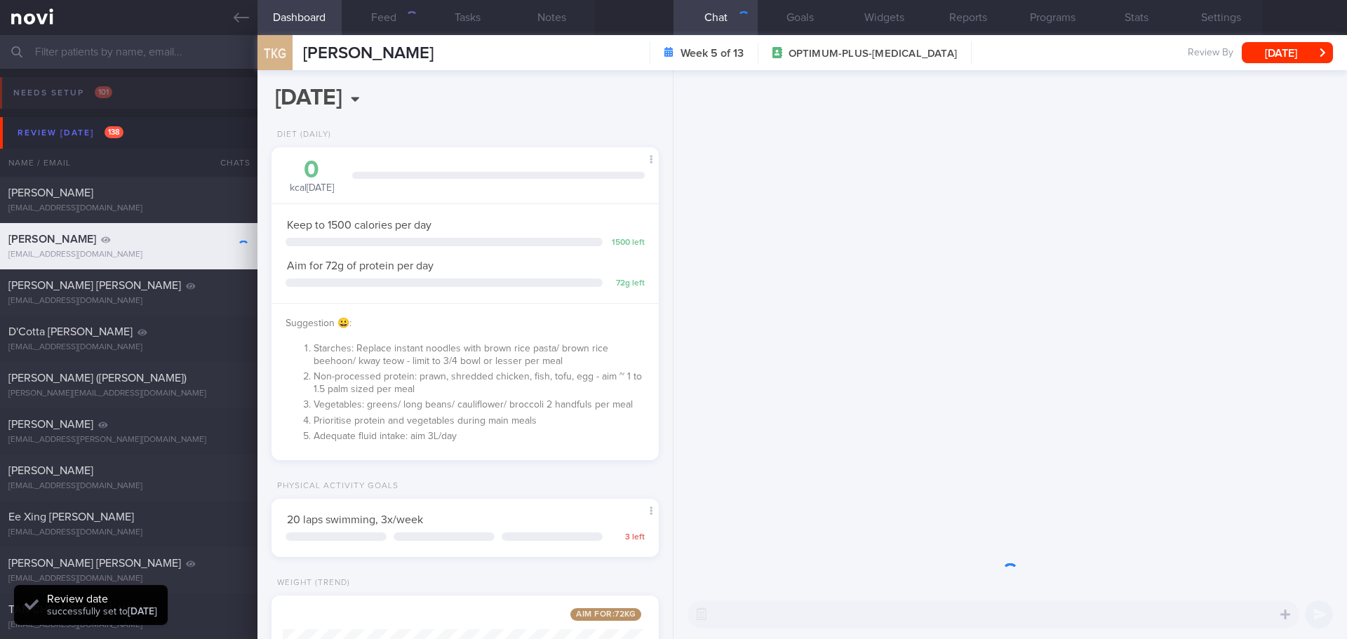
scroll to position [701476, 701320]
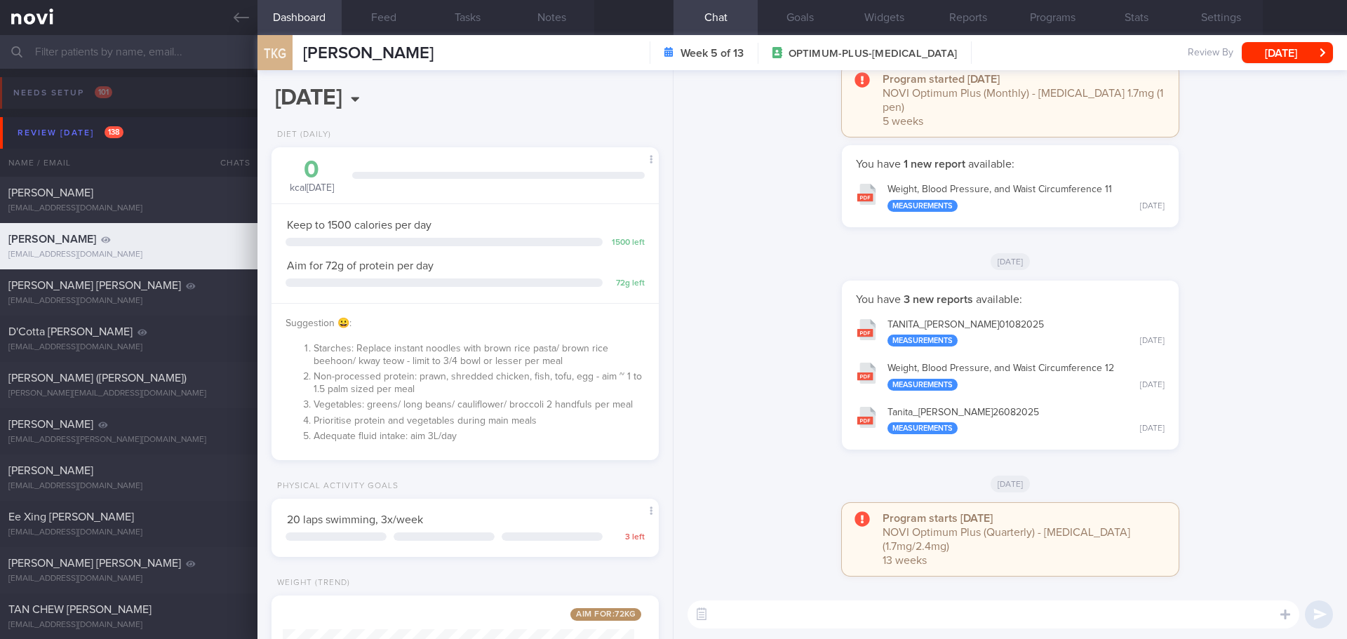
click at [1227, 363] on div "You have 3 new reports available: TANITA_ TAN KIAN GUAN_ 01082025 Measurements …" at bounding box center [1010, 373] width 657 height 184
click at [1304, 44] on button "[DATE]" at bounding box center [1287, 52] width 91 height 21
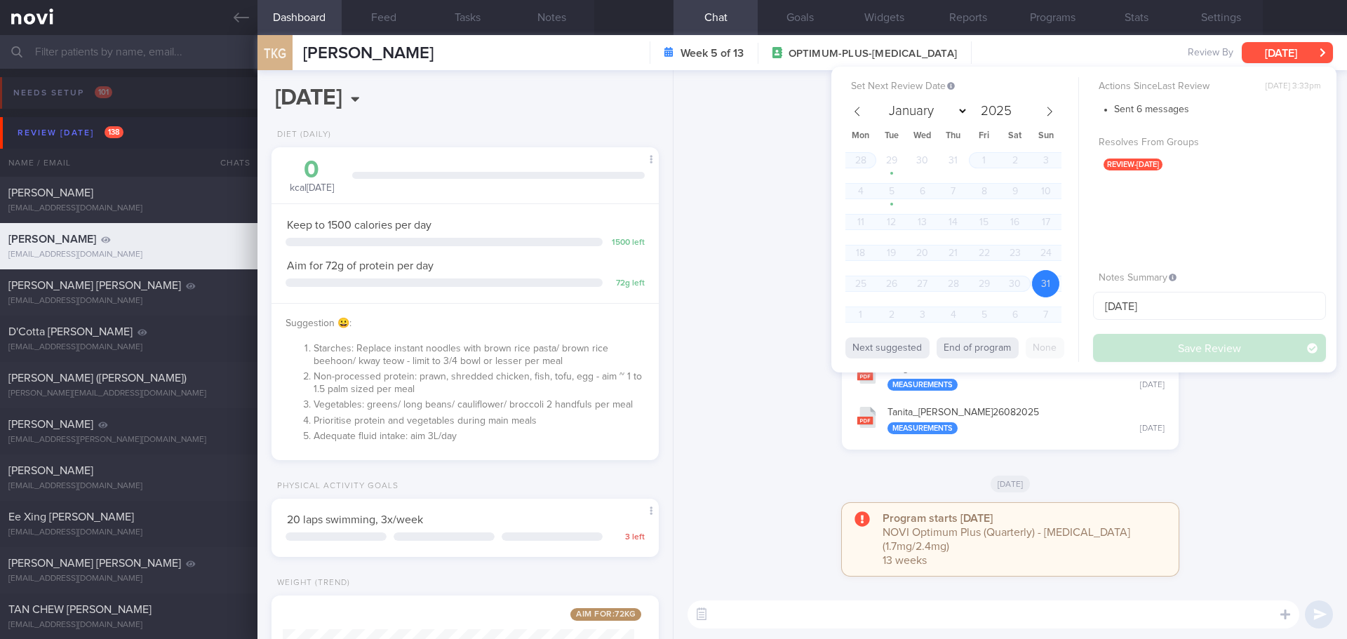
click at [1304, 44] on button "[DATE]" at bounding box center [1287, 52] width 91 height 21
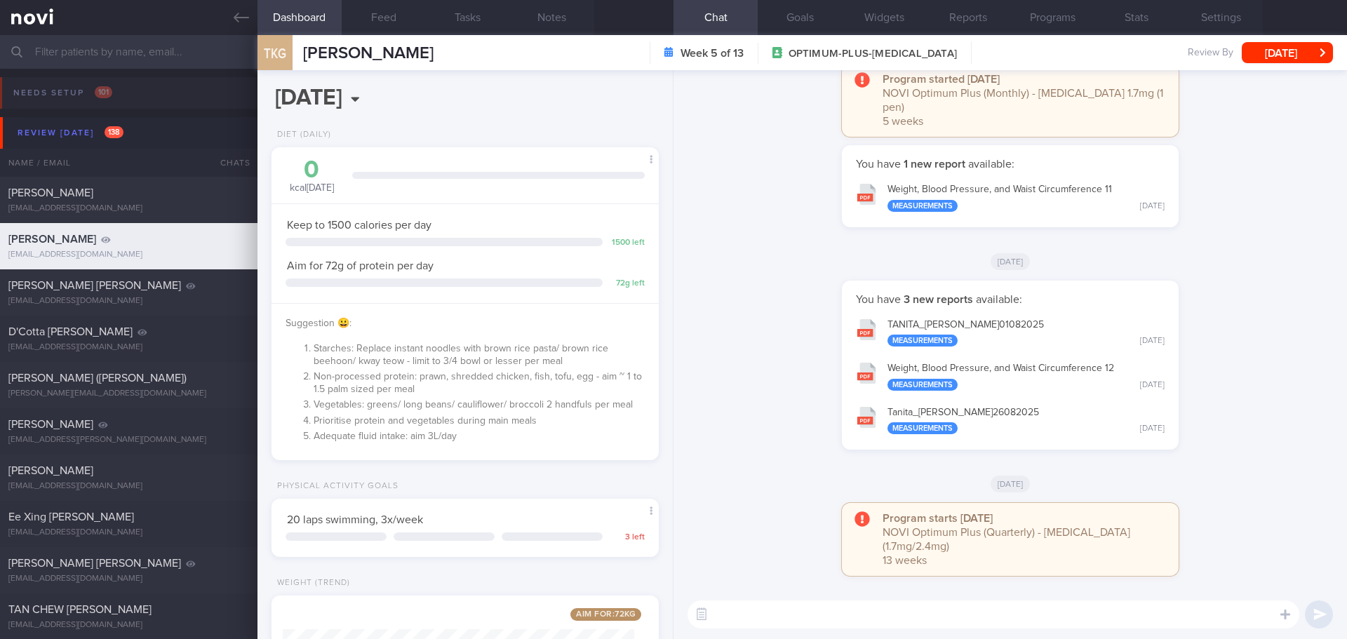
click at [1278, 422] on div "You have 3 new reports available: TANITA_ TAN KIAN GUAN_ 01082025 Measurements …" at bounding box center [1010, 373] width 657 height 184
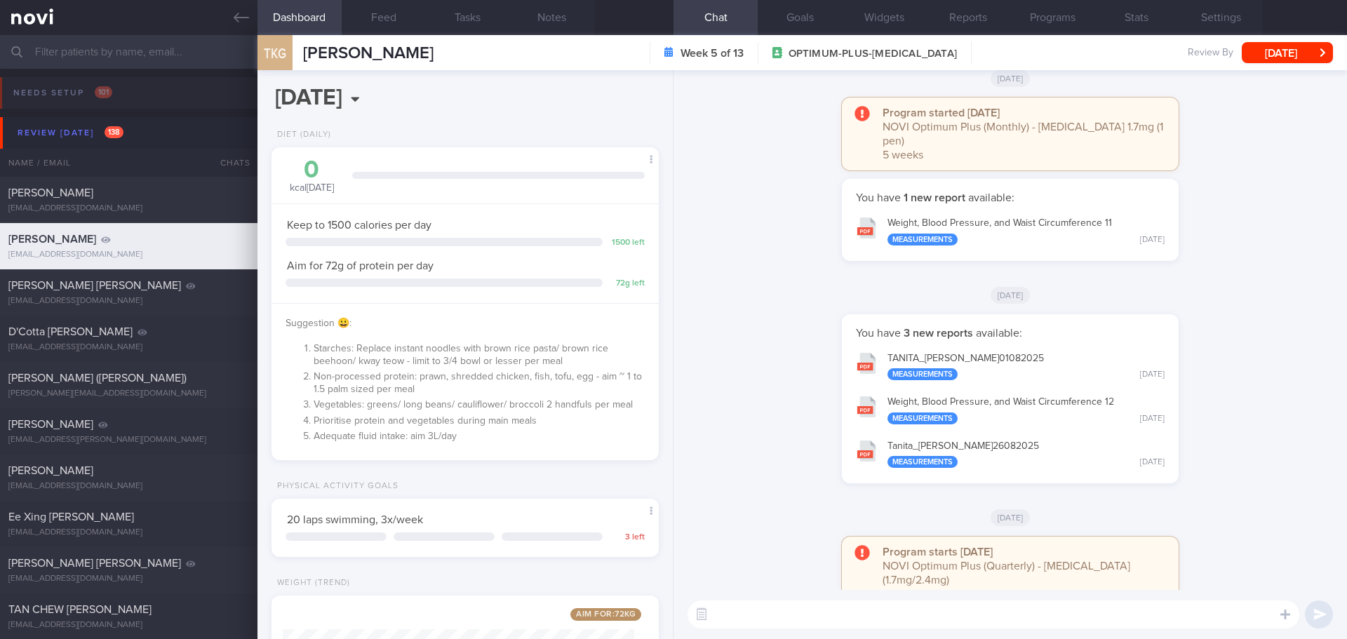
scroll to position [0, 0]
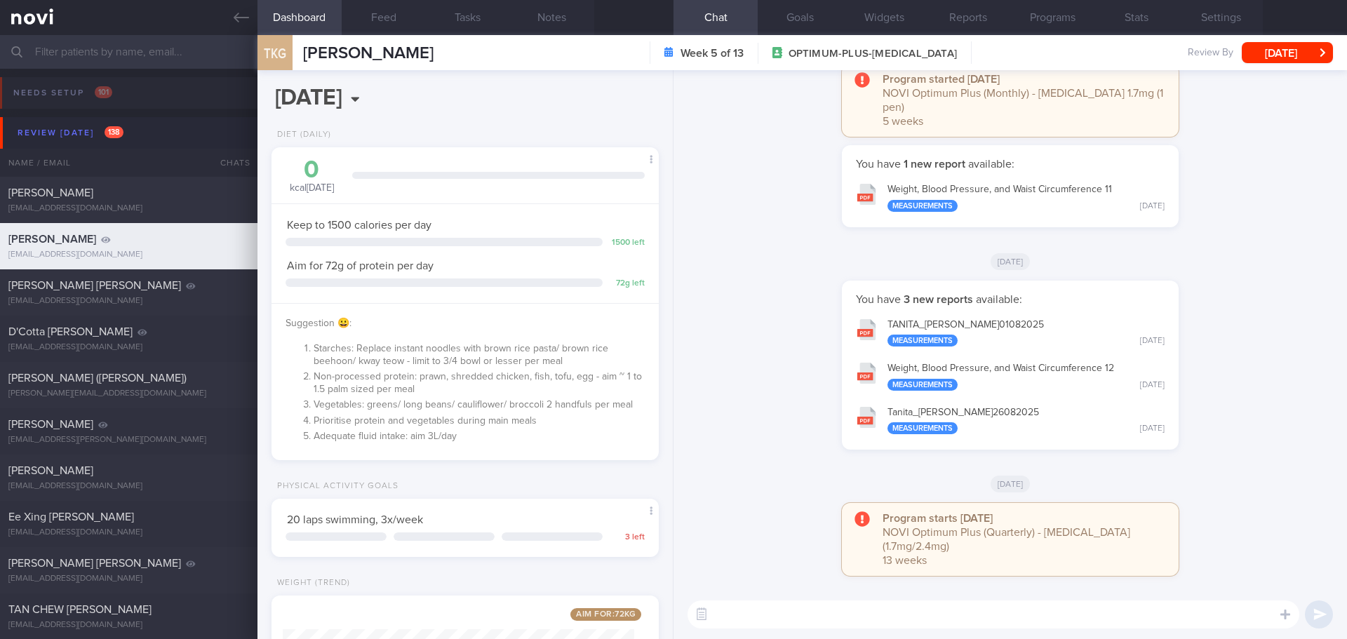
click at [1276, 421] on div "You have 3 new reports available: TANITA_ TAN KIAN GUAN_ 01082025 Measurements …" at bounding box center [1010, 373] width 657 height 184
click at [1227, 4] on button "Settings" at bounding box center [1221, 17] width 84 height 35
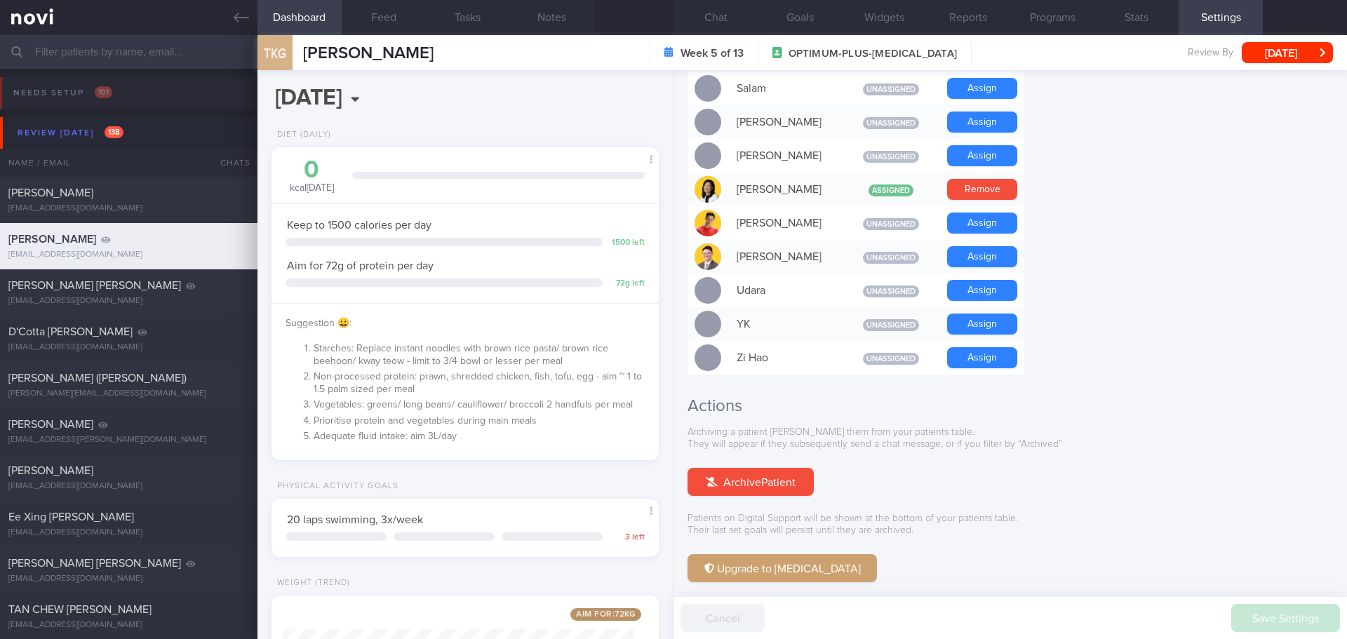
scroll to position [1207, 0]
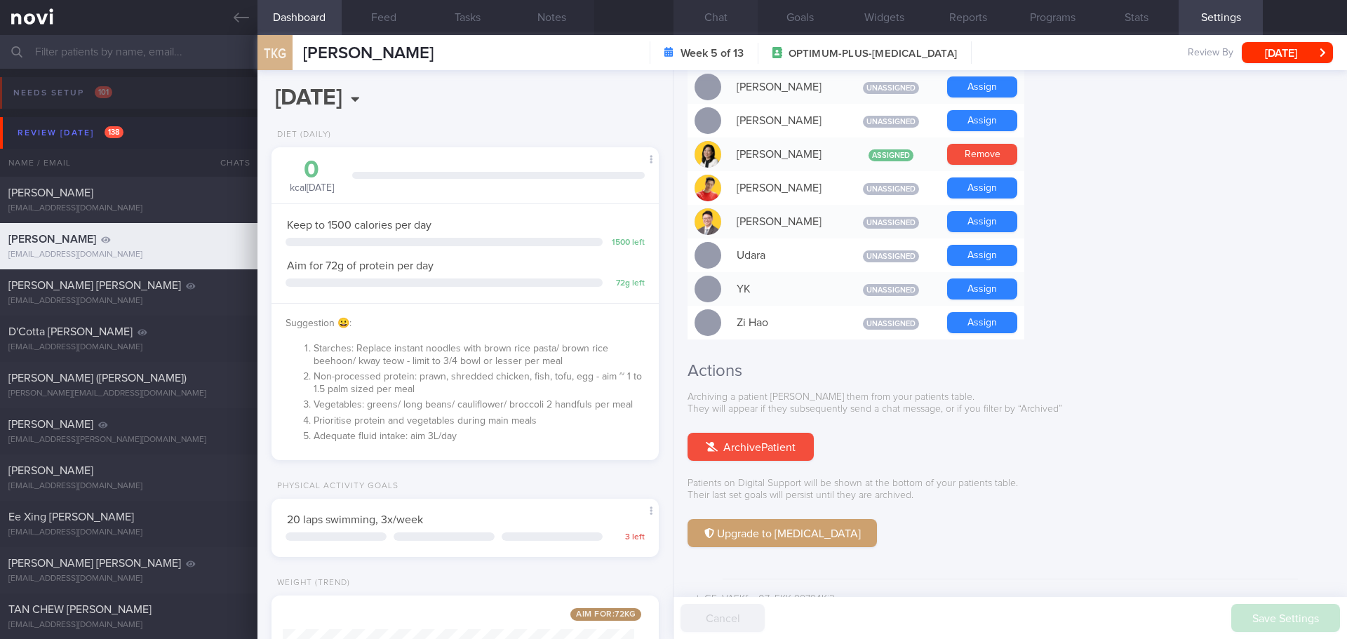
click at [717, 18] on button "Chat" at bounding box center [716, 17] width 84 height 35
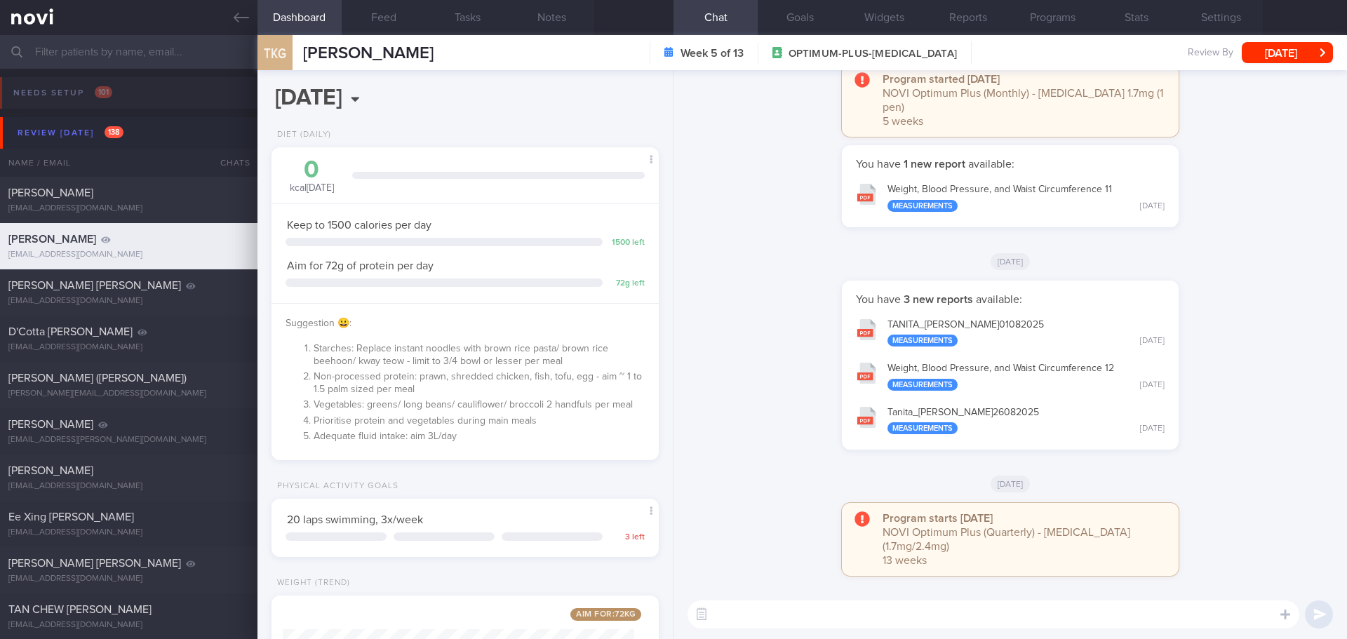
click at [1208, 278] on div "[DATE]" at bounding box center [1010, 260] width 657 height 39
click at [1272, 56] on button "[DATE]" at bounding box center [1287, 52] width 91 height 21
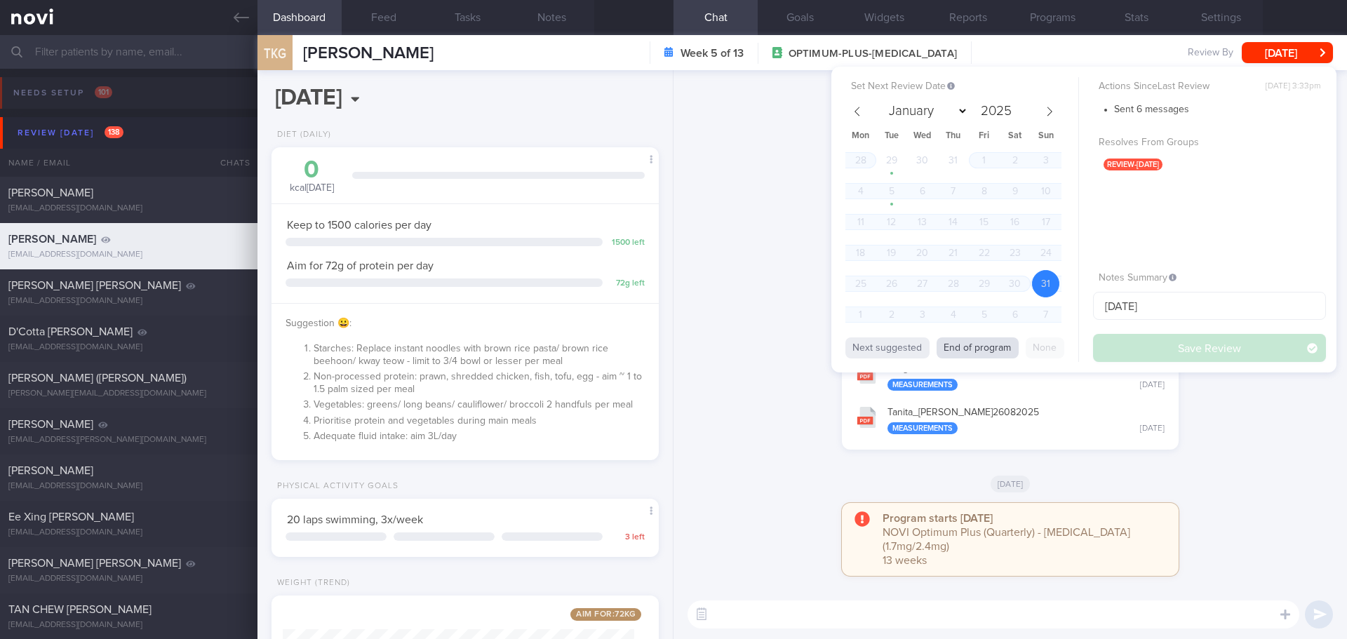
click at [996, 346] on button "End of program" at bounding box center [978, 348] width 82 height 21
select select "10"
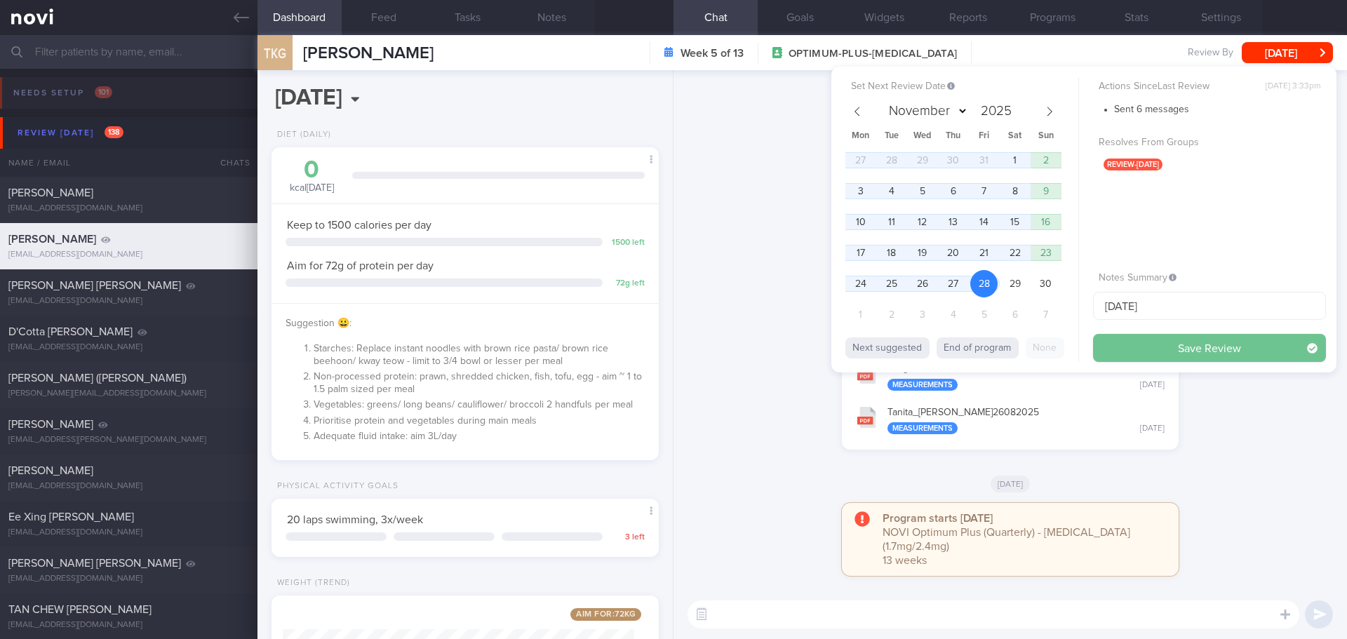
click at [1107, 347] on button "Save Review" at bounding box center [1209, 348] width 233 height 28
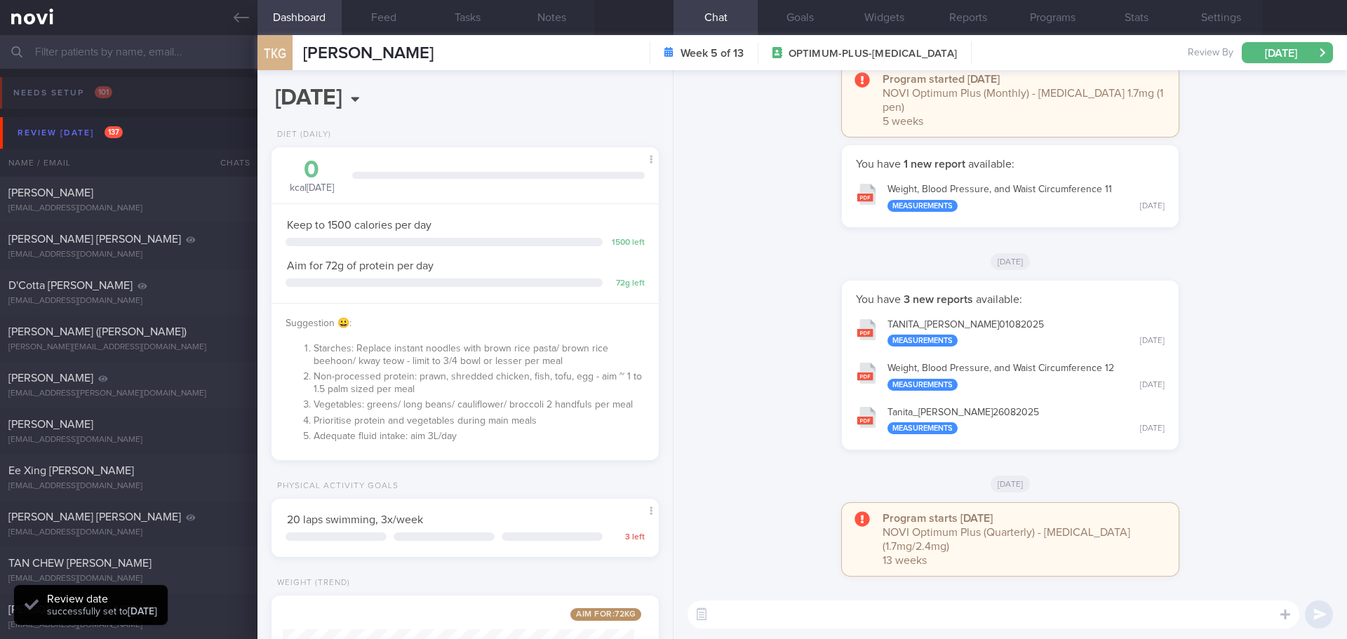
click at [54, 248] on div "[PERSON_NAME] [PERSON_NAME] [EMAIL_ADDRESS][DOMAIN_NAME]" at bounding box center [129, 246] width 258 height 28
type input "[DATE]"
select select "8"
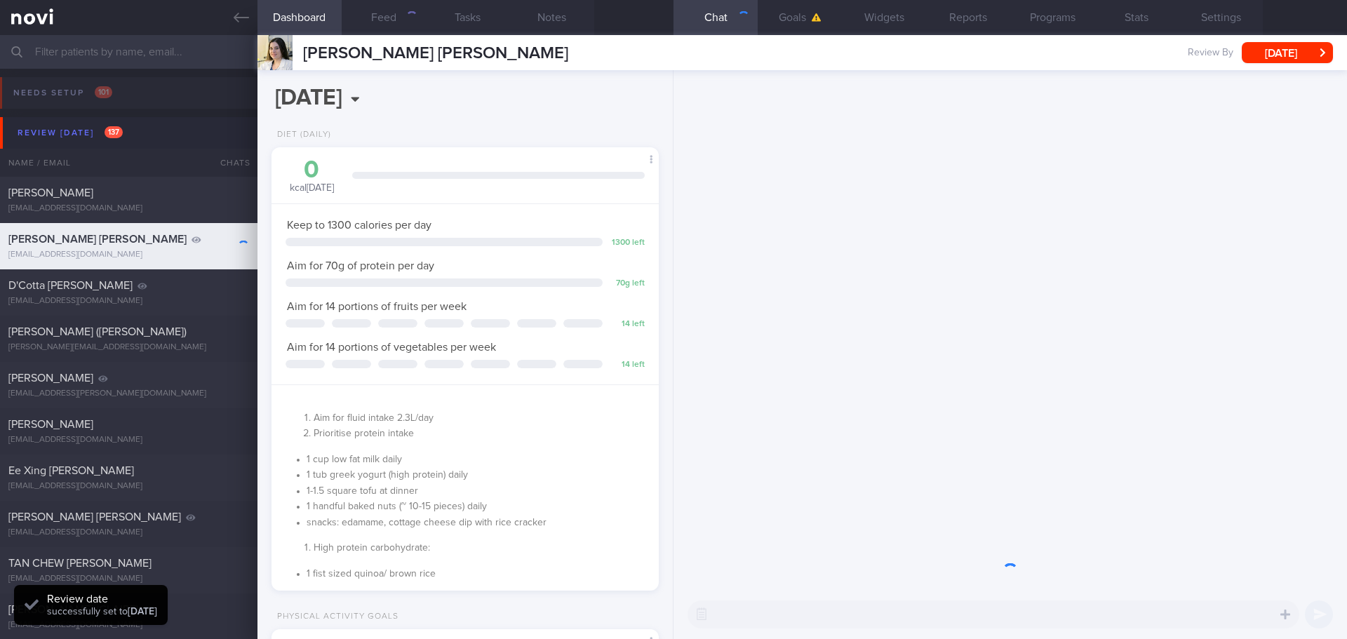
scroll to position [196, 352]
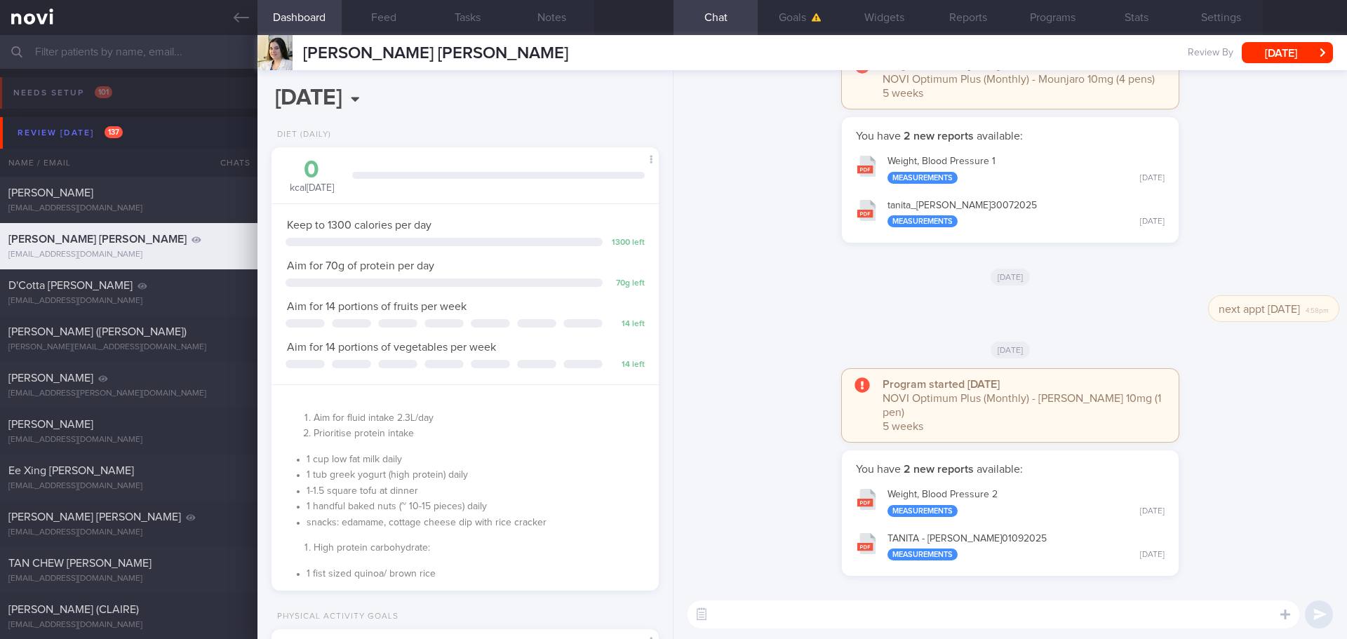
click at [1227, 214] on div "You have 2 new reports available: Weight, Blood Pressure 1 Measurements [DATE] …" at bounding box center [1010, 187] width 657 height 140
click at [1220, 208] on div "You have 2 new reports available: Weight, Blood Pressure 1 Measurements [DATE] …" at bounding box center [1010, 187] width 657 height 140
click at [1042, 22] on button "Programs" at bounding box center [1052, 17] width 84 height 35
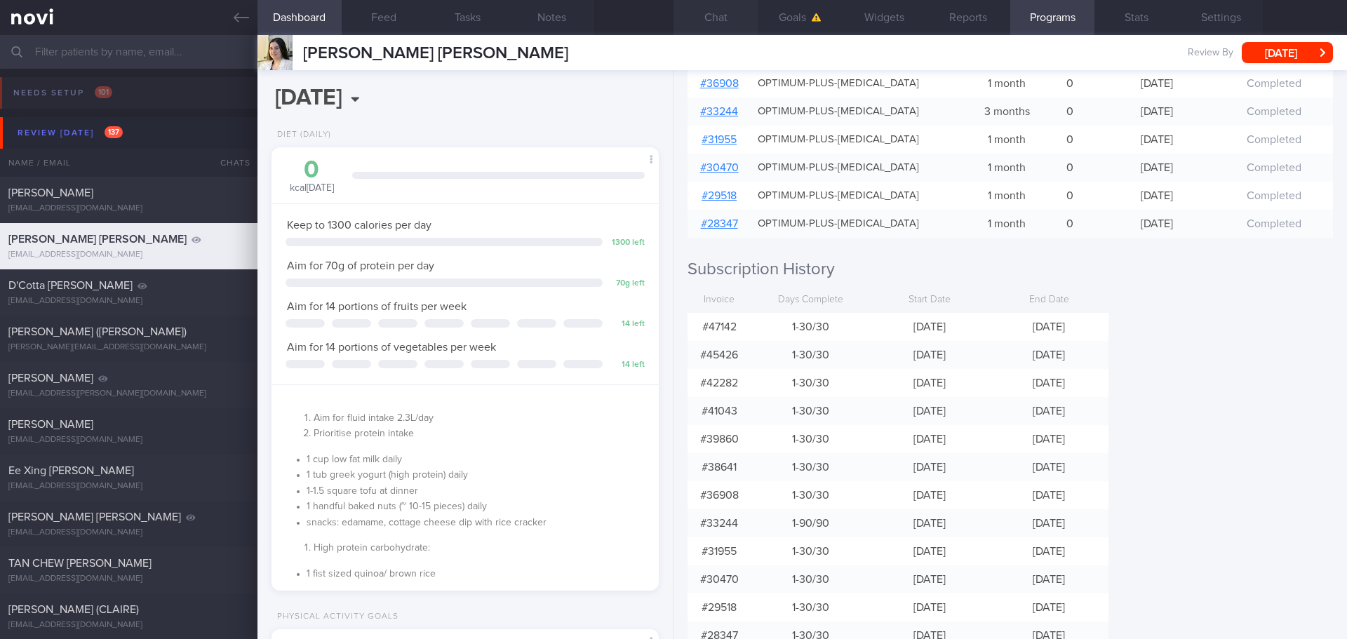
scroll to position [345, 0]
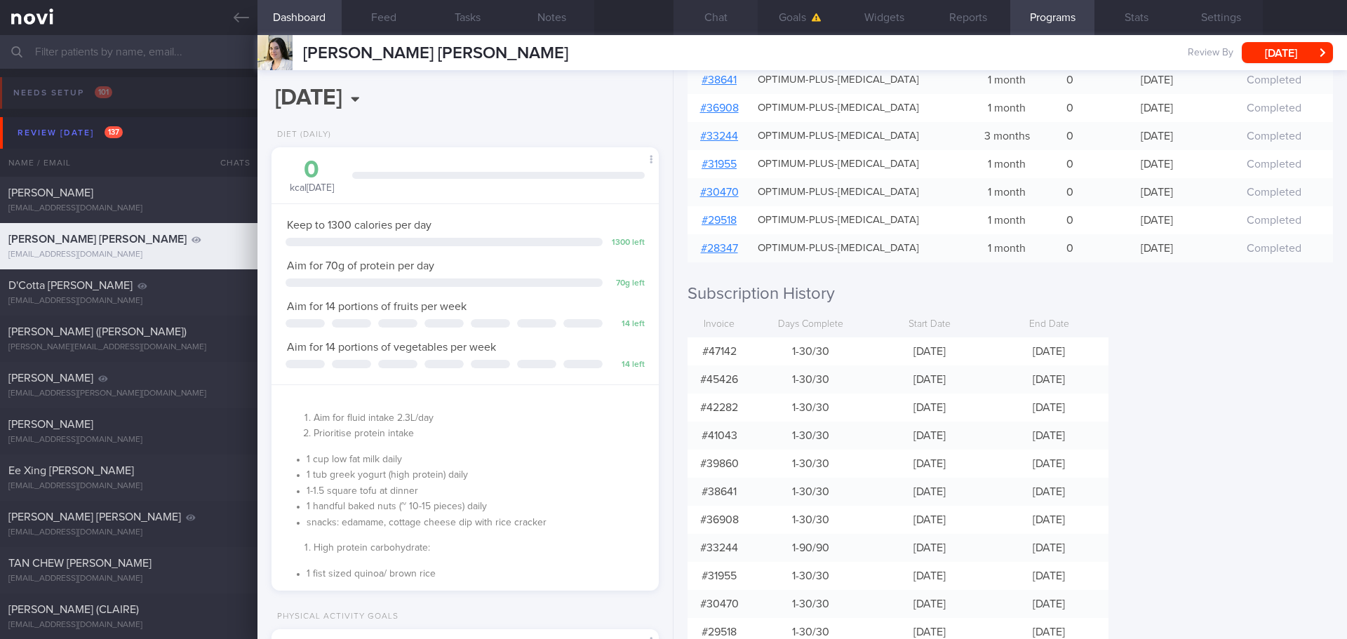
click at [732, 11] on button "Chat" at bounding box center [716, 17] width 84 height 35
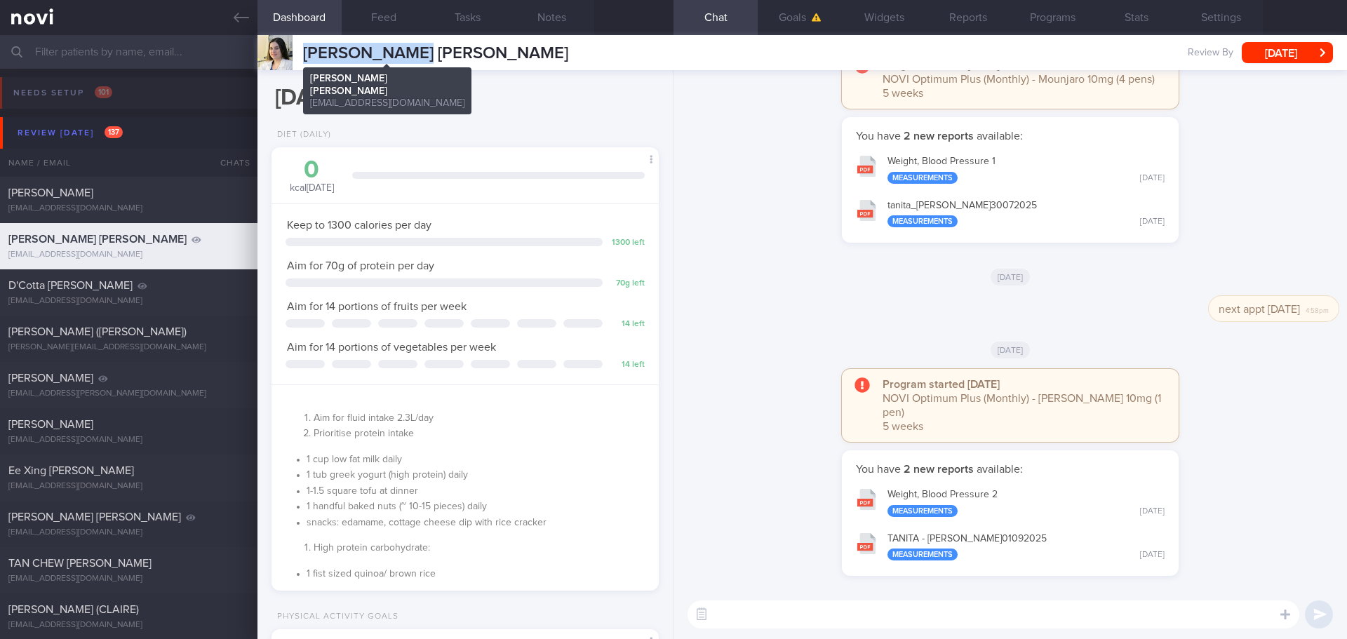
drag, startPoint x: 300, startPoint y: 51, endPoint x: 408, endPoint y: 58, distance: 108.3
click at [408, 58] on div "[PERSON_NAME] St [PERSON_NAME] [PERSON_NAME] [PERSON_NAME][EMAIL_ADDRESS][DOMAI…" at bounding box center [413, 52] width 311 height 35
copy span "[PERSON_NAME]"
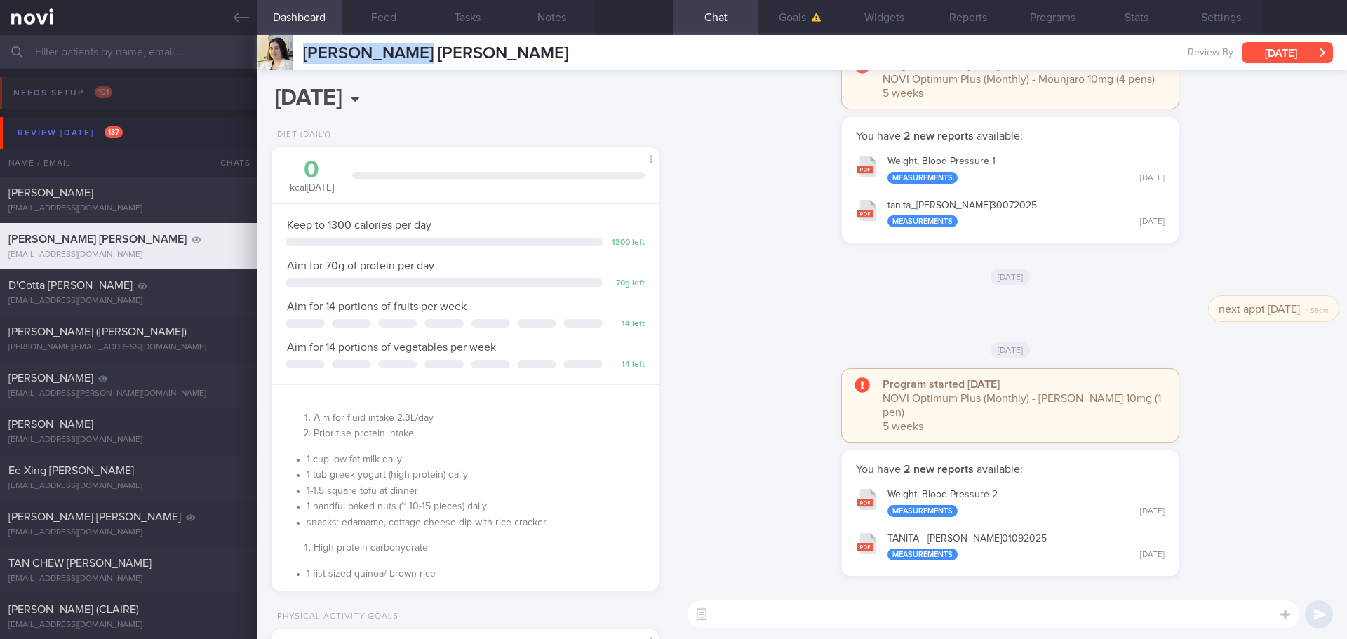
click at [1290, 48] on button "[DATE]" at bounding box center [1287, 52] width 91 height 21
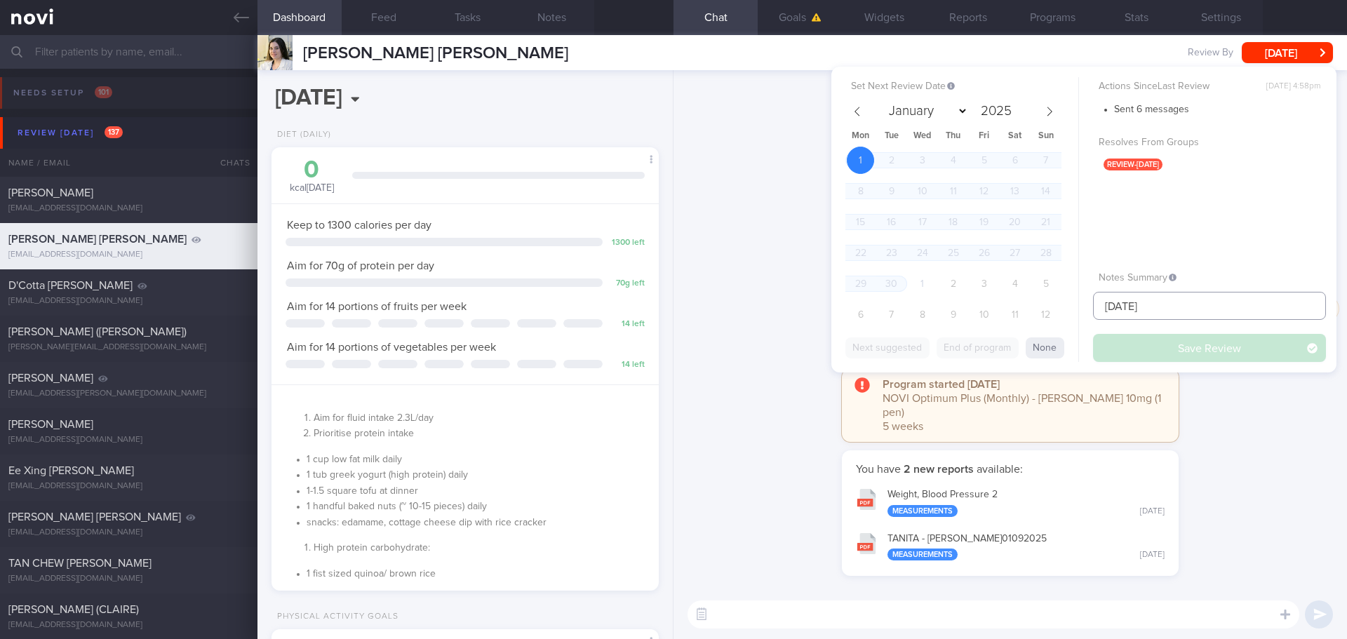
drag, startPoint x: 1168, startPoint y: 300, endPoint x: 1069, endPoint y: 303, distance: 99.0
click at [1069, 304] on div "Set Next Review Date [DATE] January February March April May June July August S…" at bounding box center [1083, 220] width 505 height 306
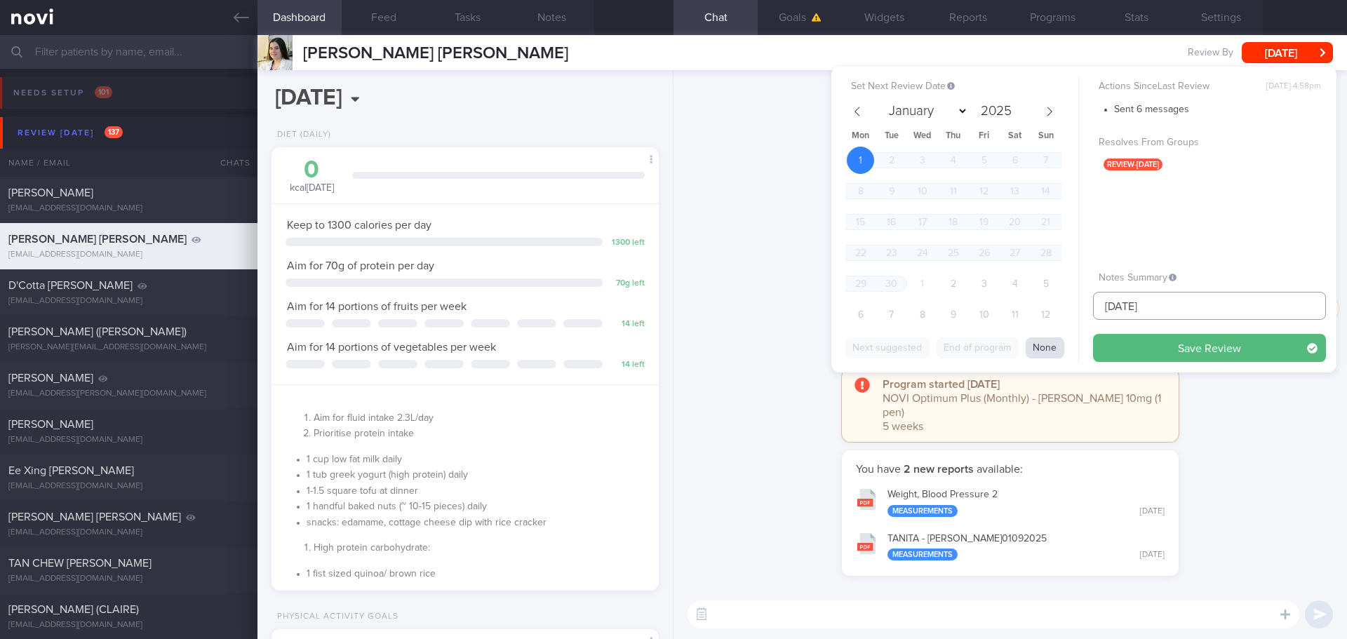
type input "[DATE]"
drag, startPoint x: 1050, startPoint y: 349, endPoint x: 1062, endPoint y: 350, distance: 12.0
click at [1049, 349] on button "None" at bounding box center [1045, 348] width 39 height 21
click at [1055, 112] on span at bounding box center [1050, 112] width 24 height 24
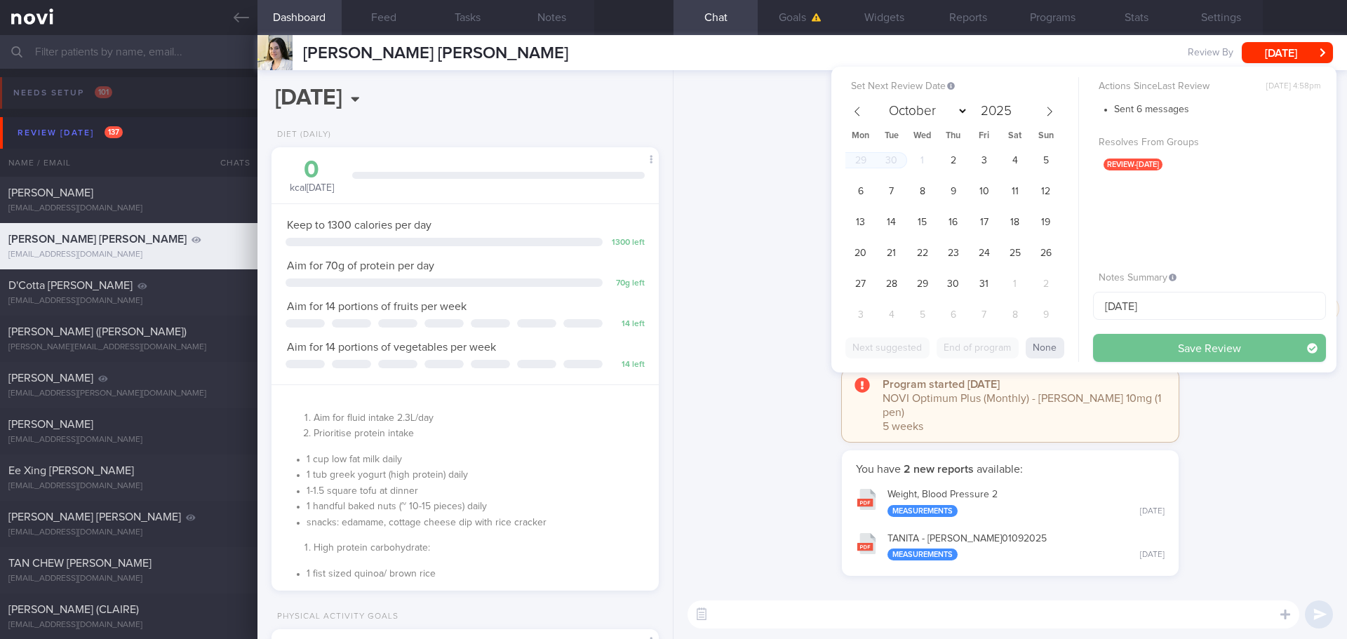
click at [1121, 343] on button "Save Review" at bounding box center [1209, 348] width 233 height 28
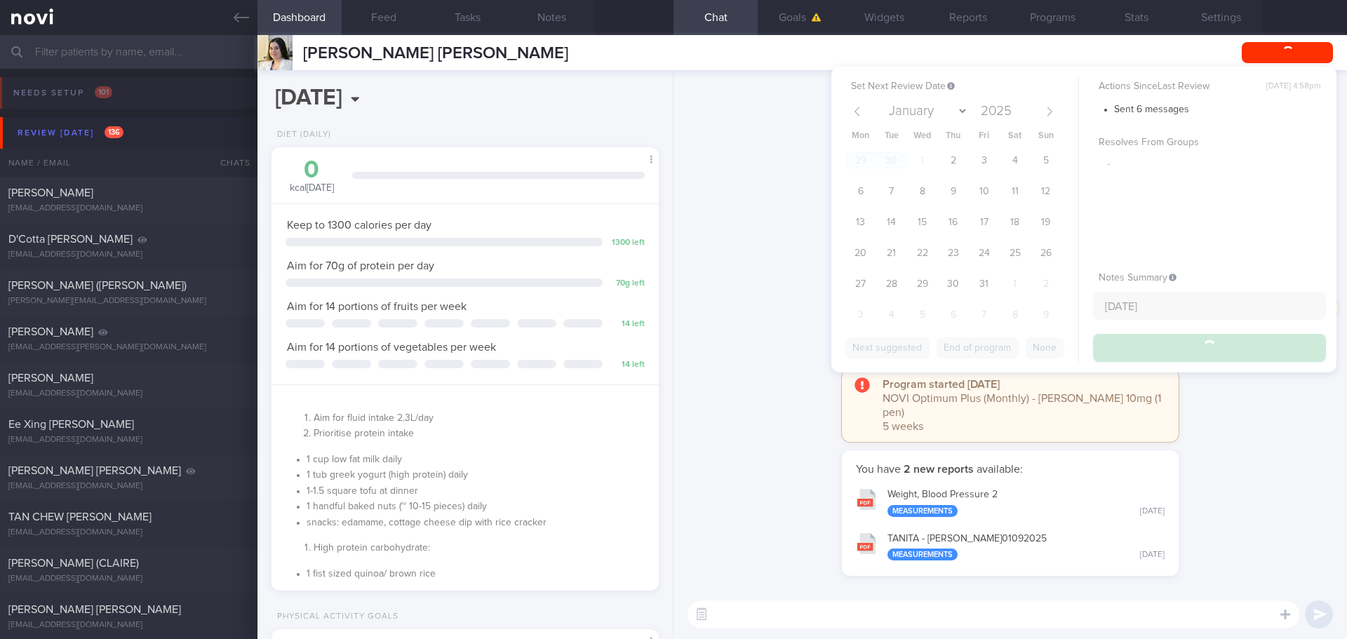
select select "9"
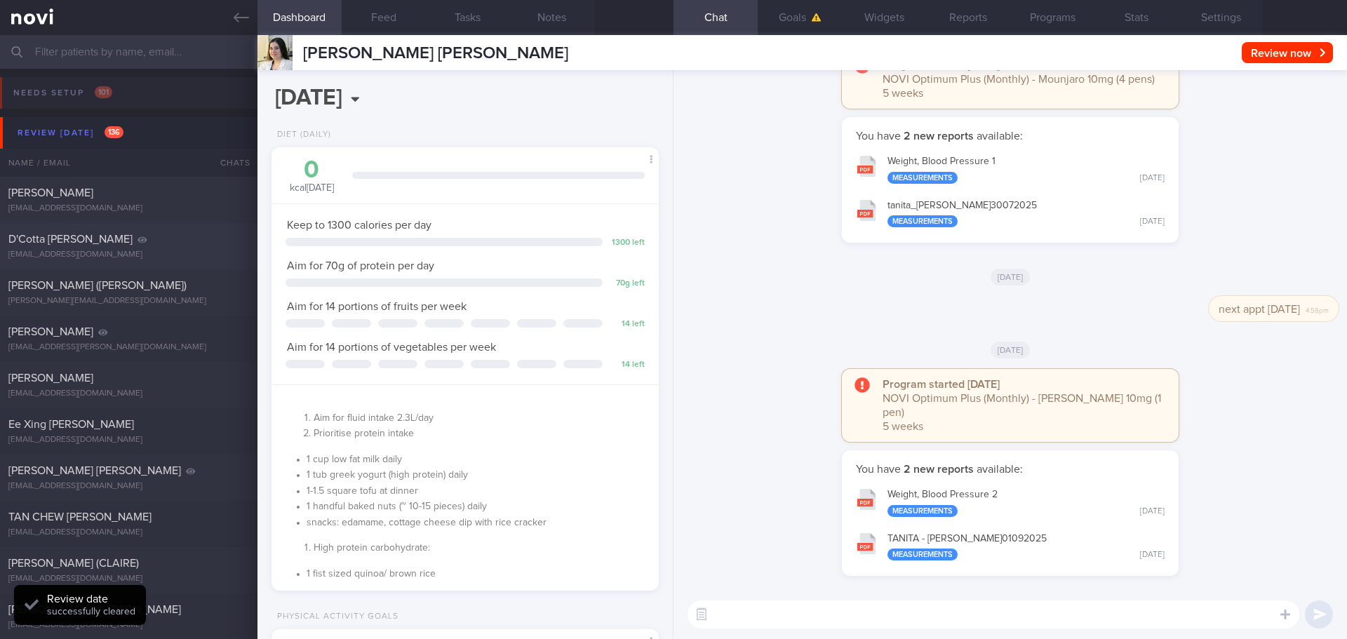
click at [102, 248] on div "D'Cotta [PERSON_NAME] [EMAIL_ADDRESS][DOMAIN_NAME]" at bounding box center [129, 246] width 258 height 28
select select "8"
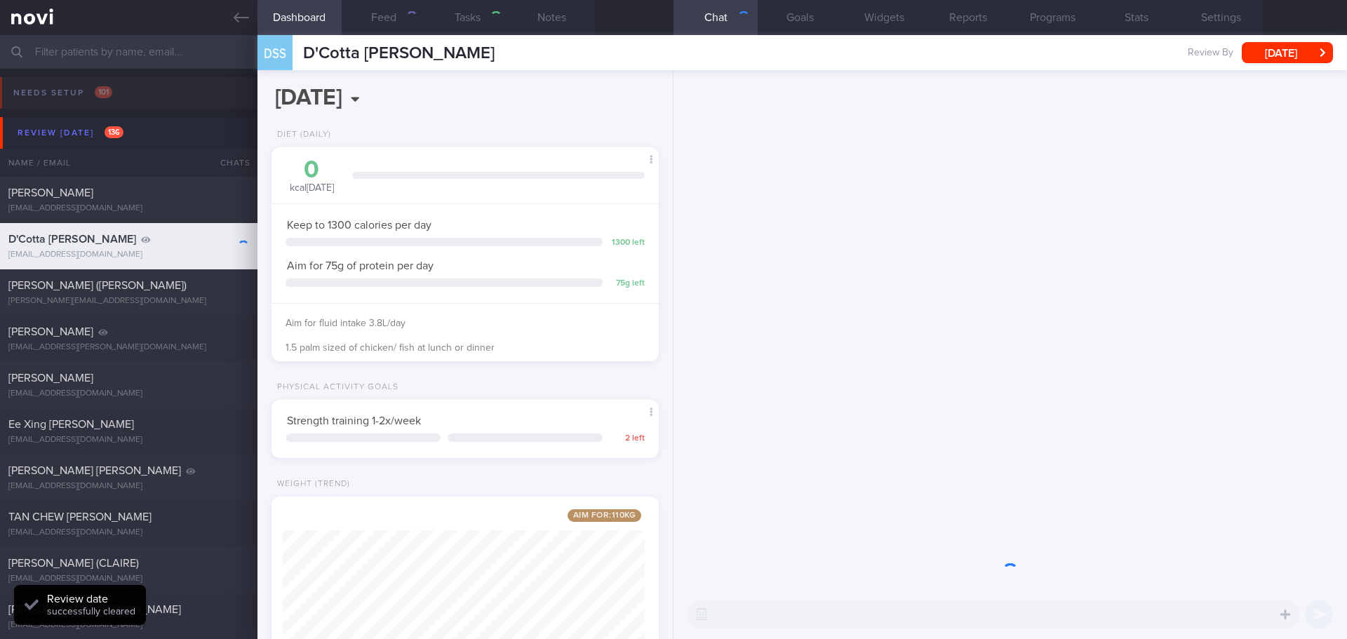
scroll to position [701476, 701320]
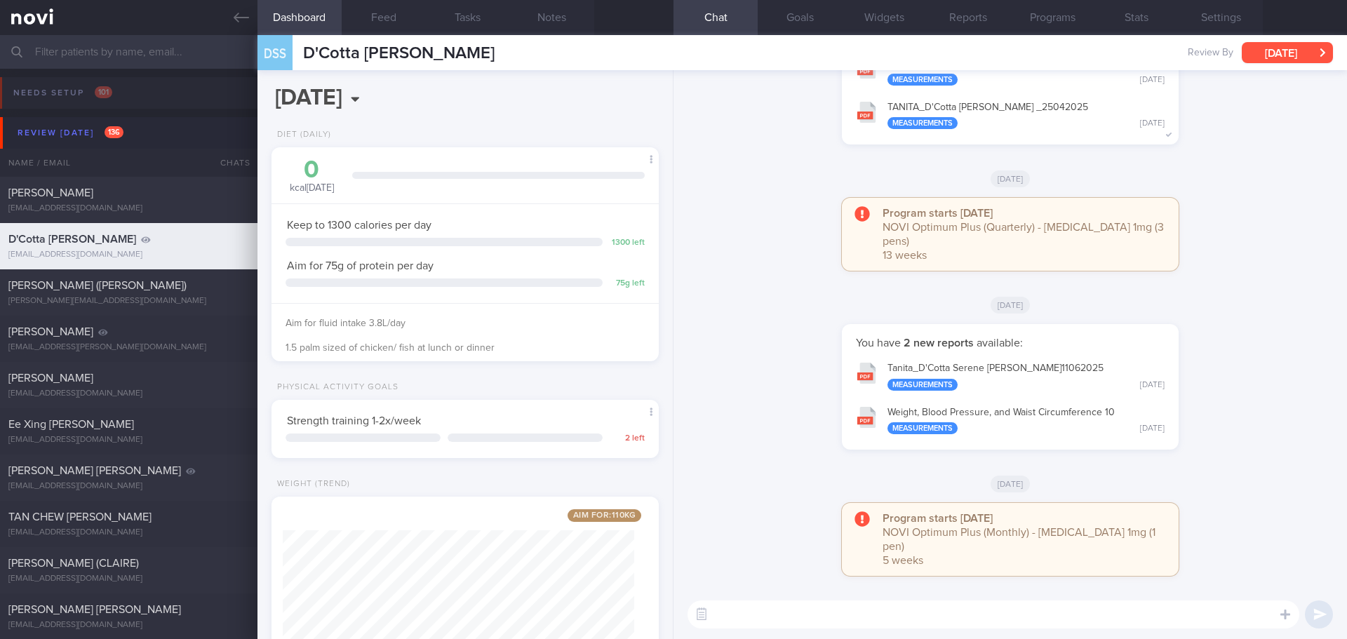
click at [1275, 51] on button "[DATE]" at bounding box center [1287, 52] width 91 height 21
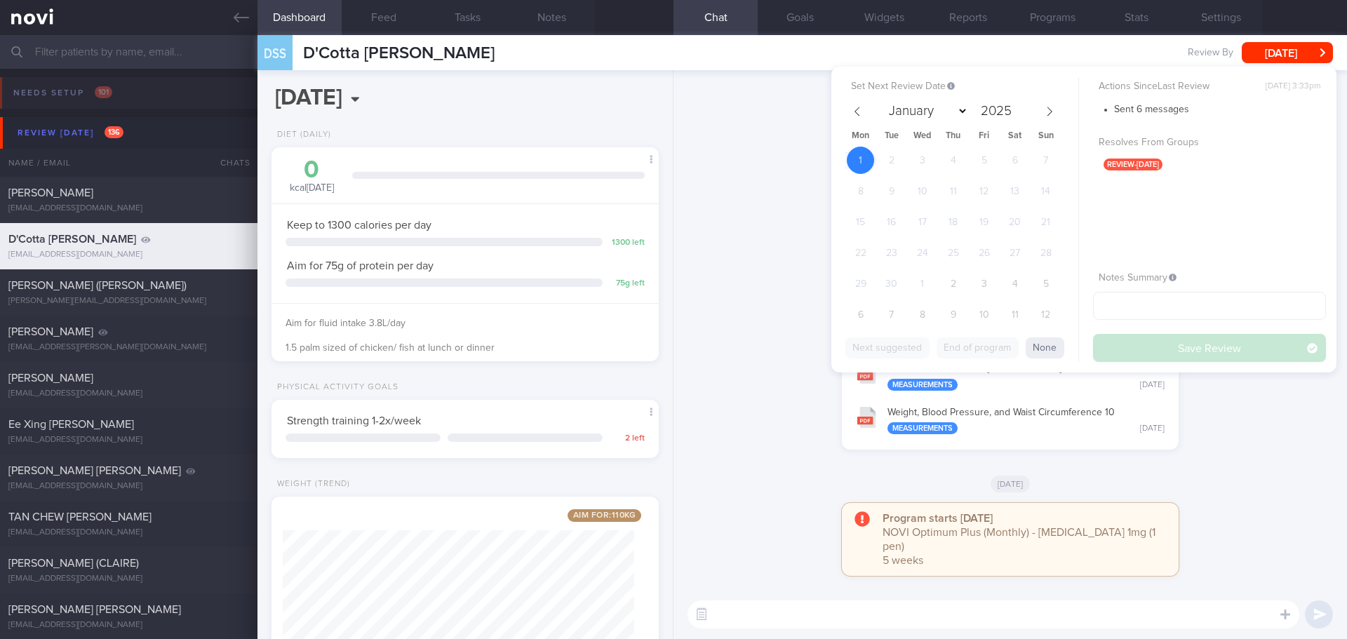
click at [791, 239] on div "Program starts [DATE] NOVI Optimum Plus (Quarterly) - [MEDICAL_DATA] 1mg (3 pen…" at bounding box center [1010, 241] width 657 height 87
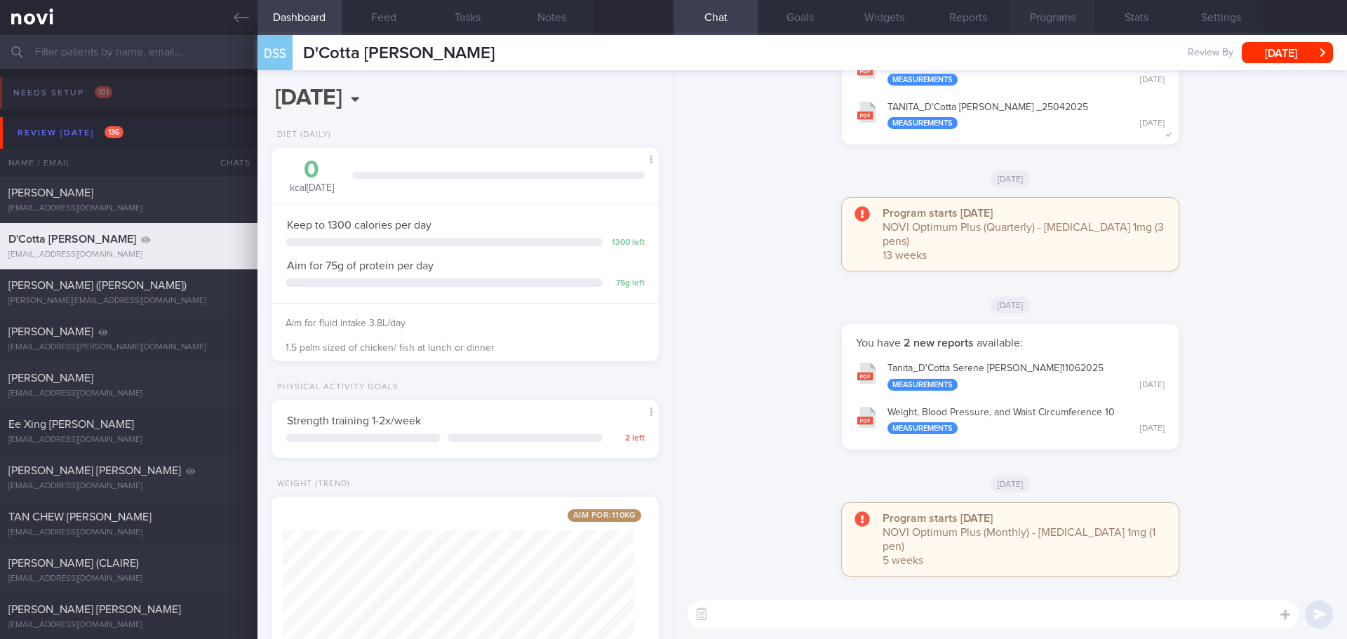
click at [1031, 13] on button "Programs" at bounding box center [1052, 17] width 84 height 35
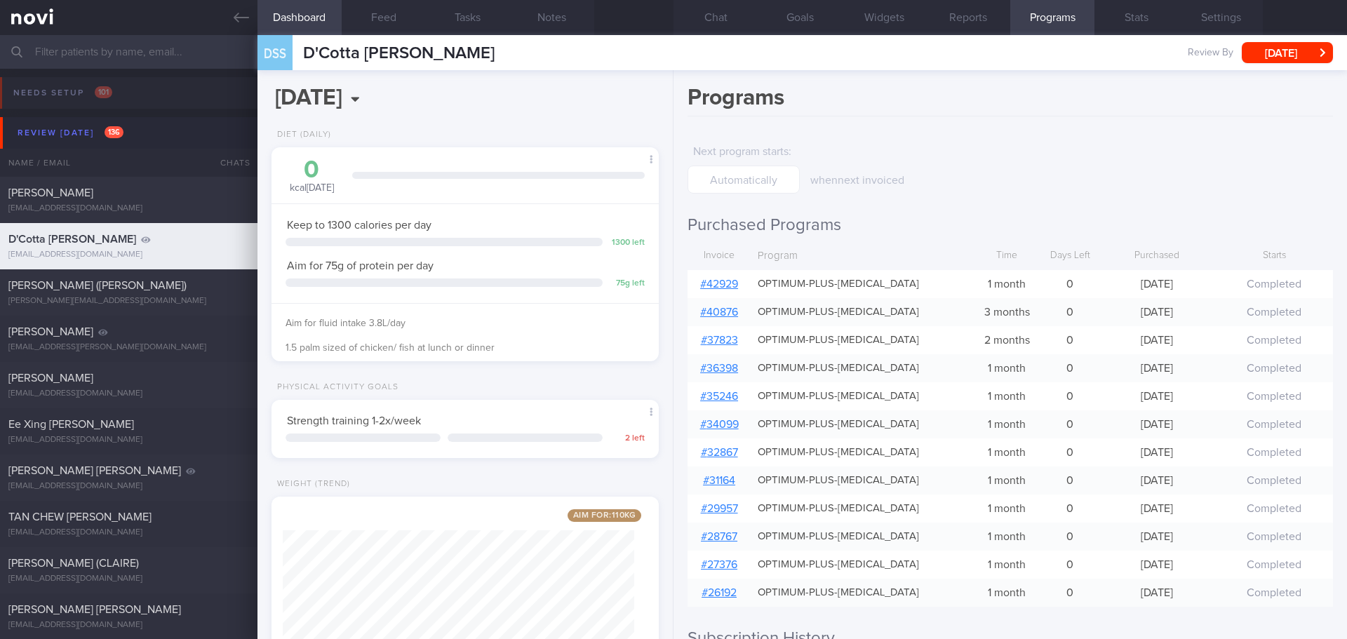
scroll to position [415, 0]
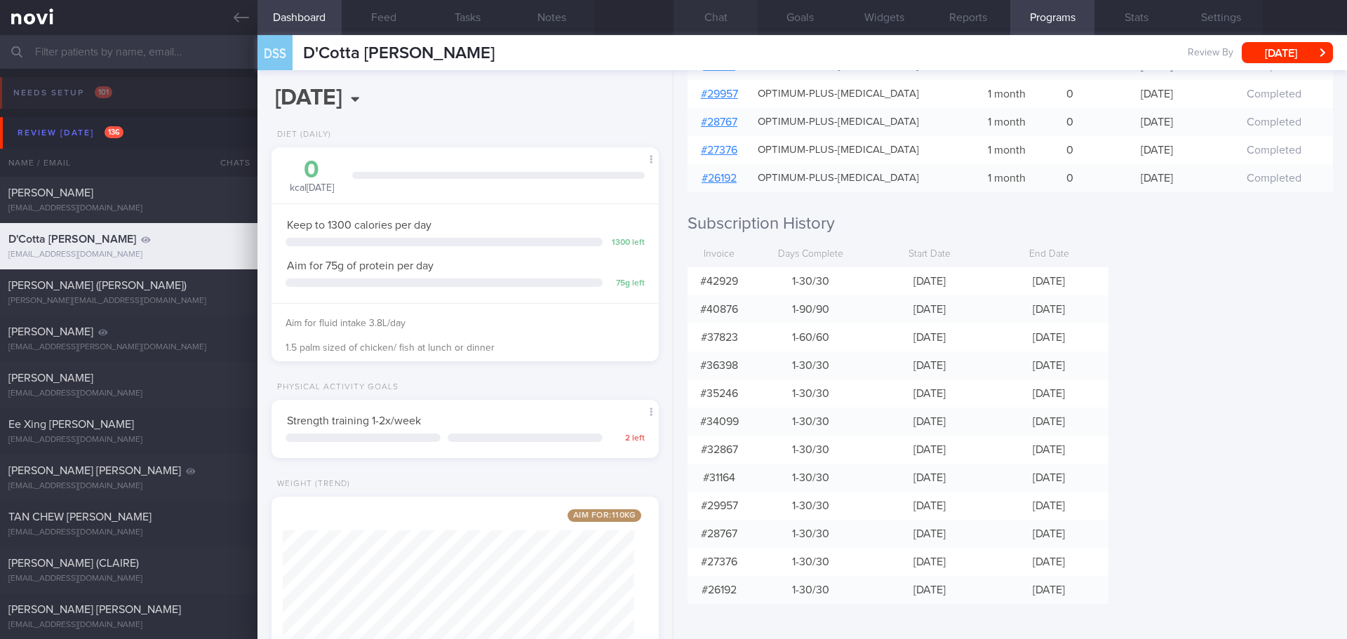
click at [723, 33] on button "Chat" at bounding box center [716, 17] width 84 height 35
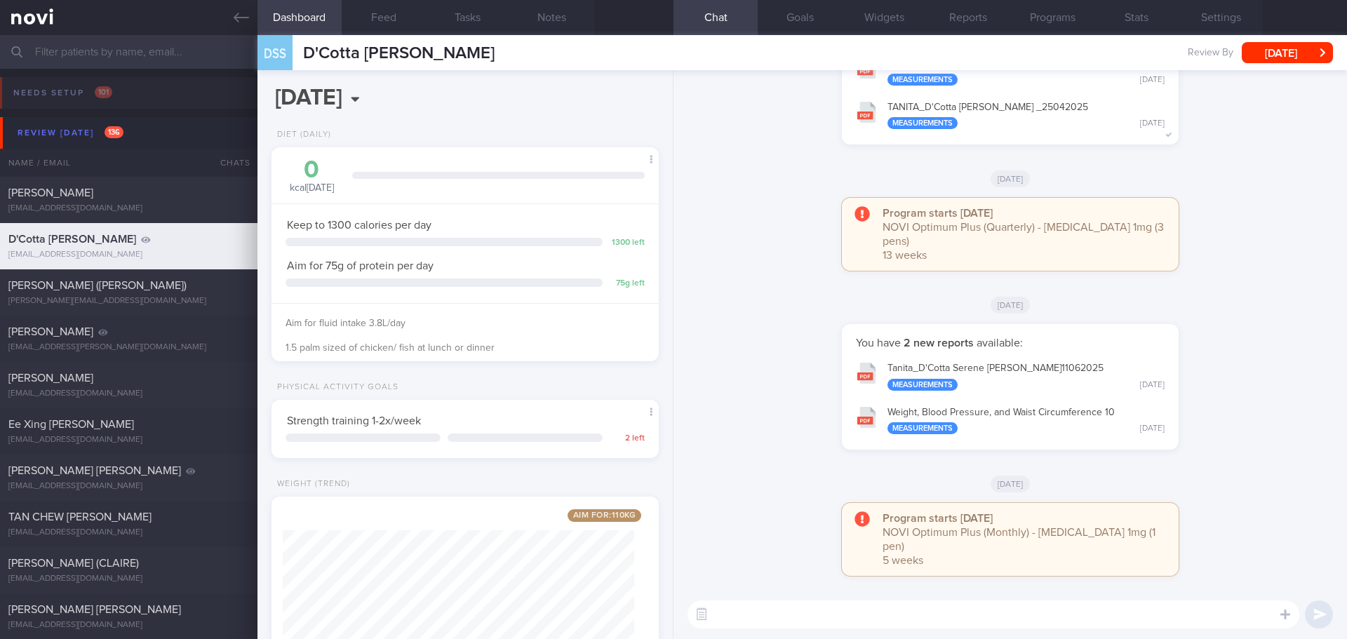
drag, startPoint x: 1053, startPoint y: 8, endPoint x: 992, endPoint y: 61, distance: 80.1
click at [1053, 8] on button "Programs" at bounding box center [1052, 17] width 84 height 35
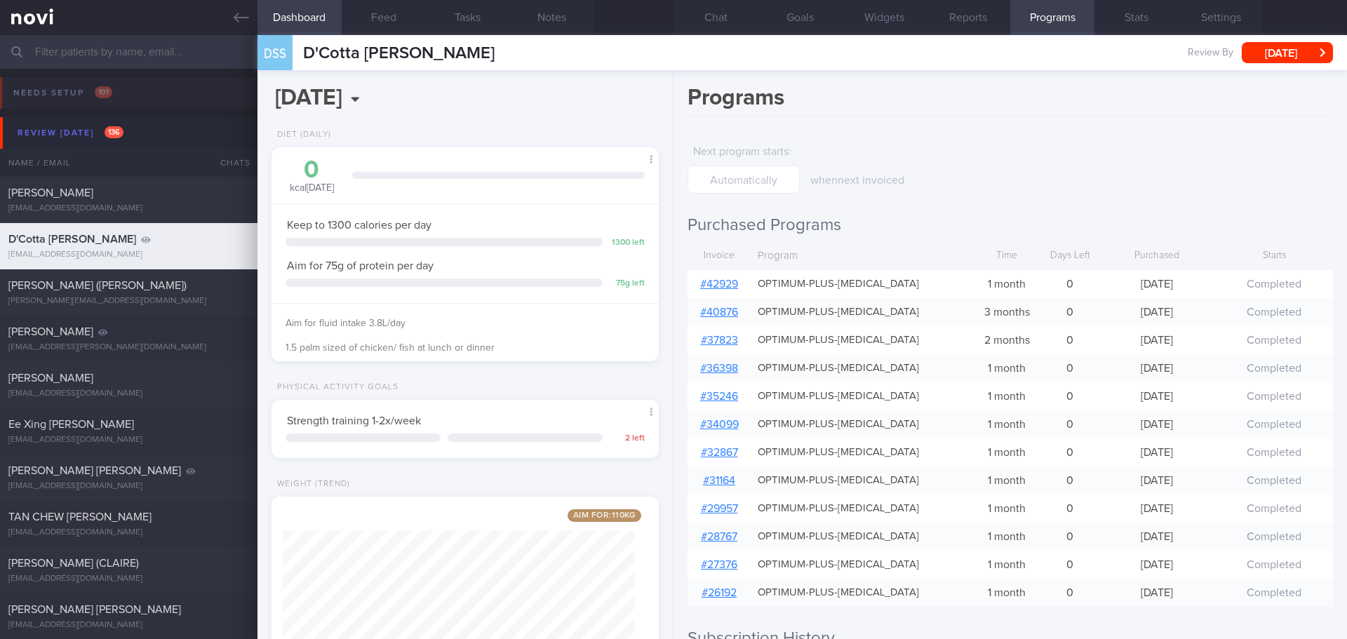
click at [726, 287] on link "# 42929" at bounding box center [719, 284] width 38 height 11
click at [733, 19] on button "Chat" at bounding box center [716, 17] width 84 height 35
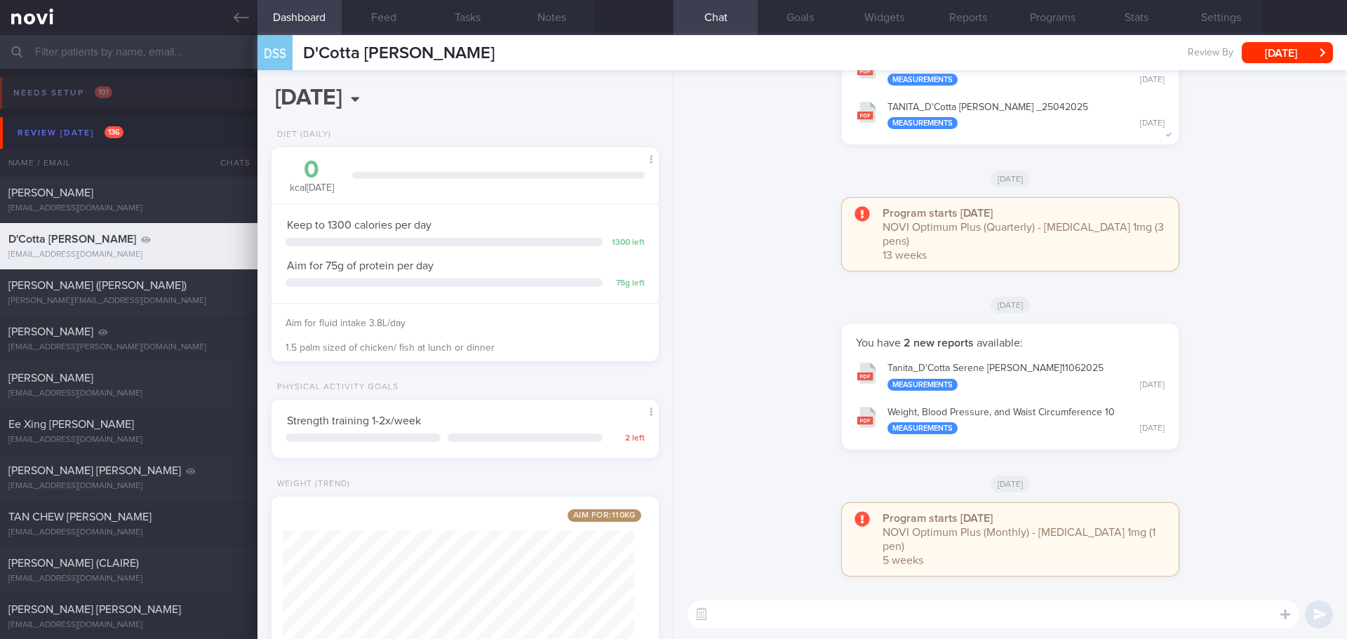
click at [806, 619] on textarea at bounding box center [994, 615] width 612 height 28
paste textarea "[PERSON_NAME]"
click at [801, 616] on textarea "Hi Serene," at bounding box center [994, 615] width 612 height 28
paste textarea "[PERSON_NAME] here. I noticed your Optimum Plus program has ended, and there’s …"
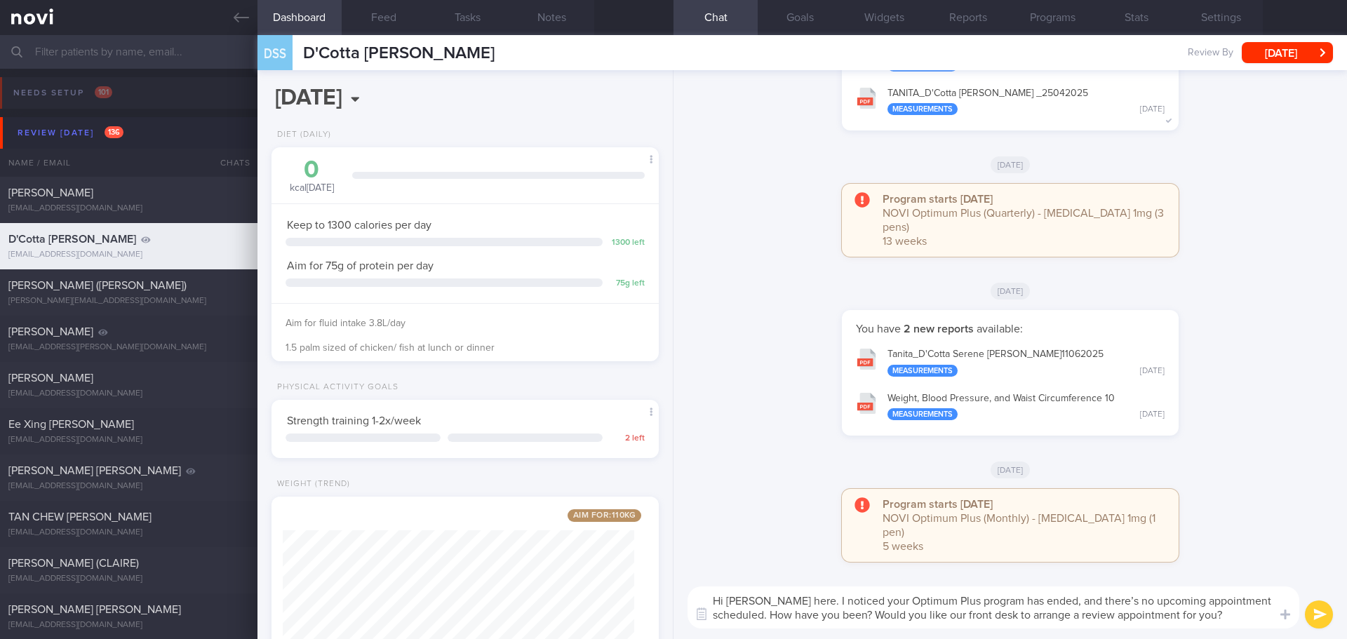
click at [800, 619] on textarea "Hi [PERSON_NAME] here. I noticed your Optimum Plus program has ended, and there…" at bounding box center [994, 608] width 612 height 42
type textarea "Hi [PERSON_NAME] here. I noticed your Optimum Plus program has ended, and there…"
click at [1316, 618] on button "submit" at bounding box center [1319, 615] width 28 height 28
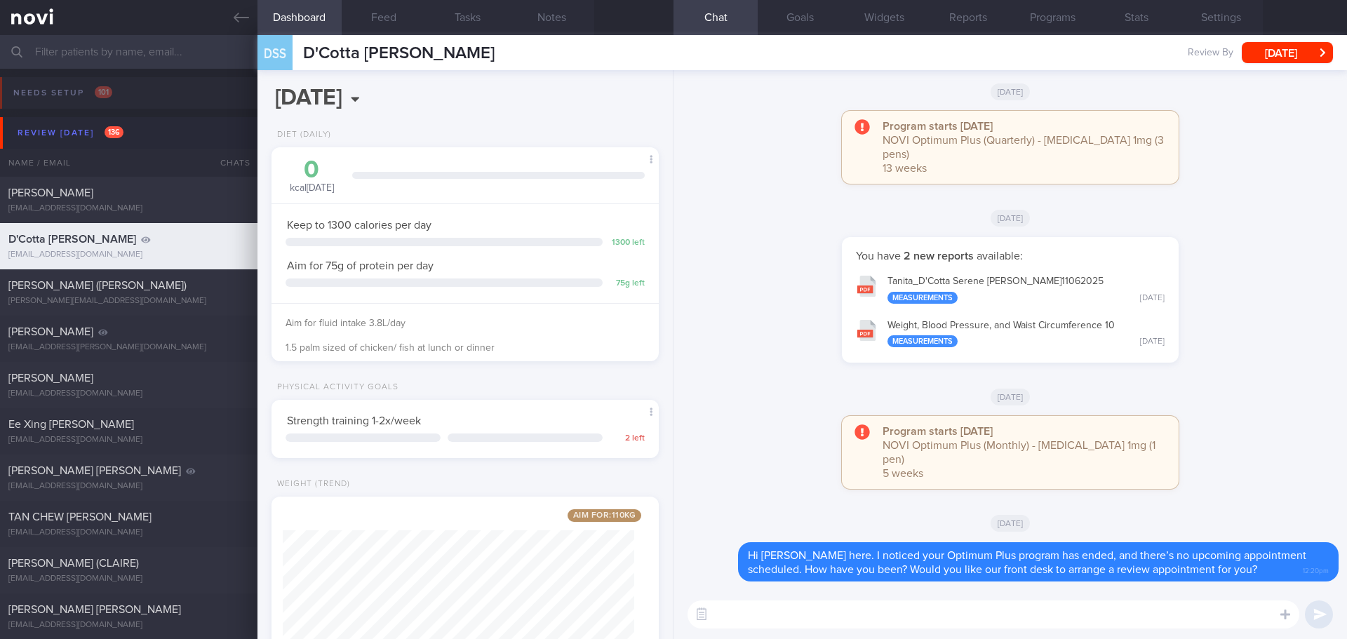
scroll to position [0, 0]
click at [1276, 48] on button "[DATE]" at bounding box center [1287, 52] width 91 height 21
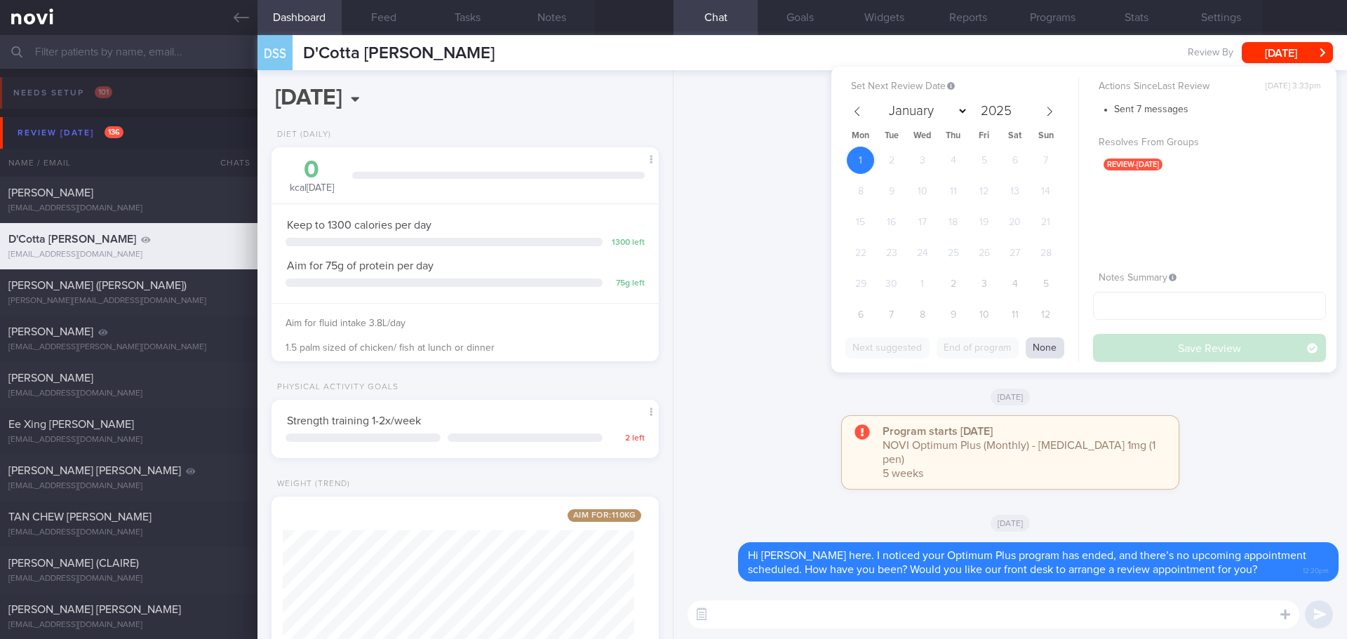
click at [1048, 352] on button "None" at bounding box center [1045, 348] width 39 height 21
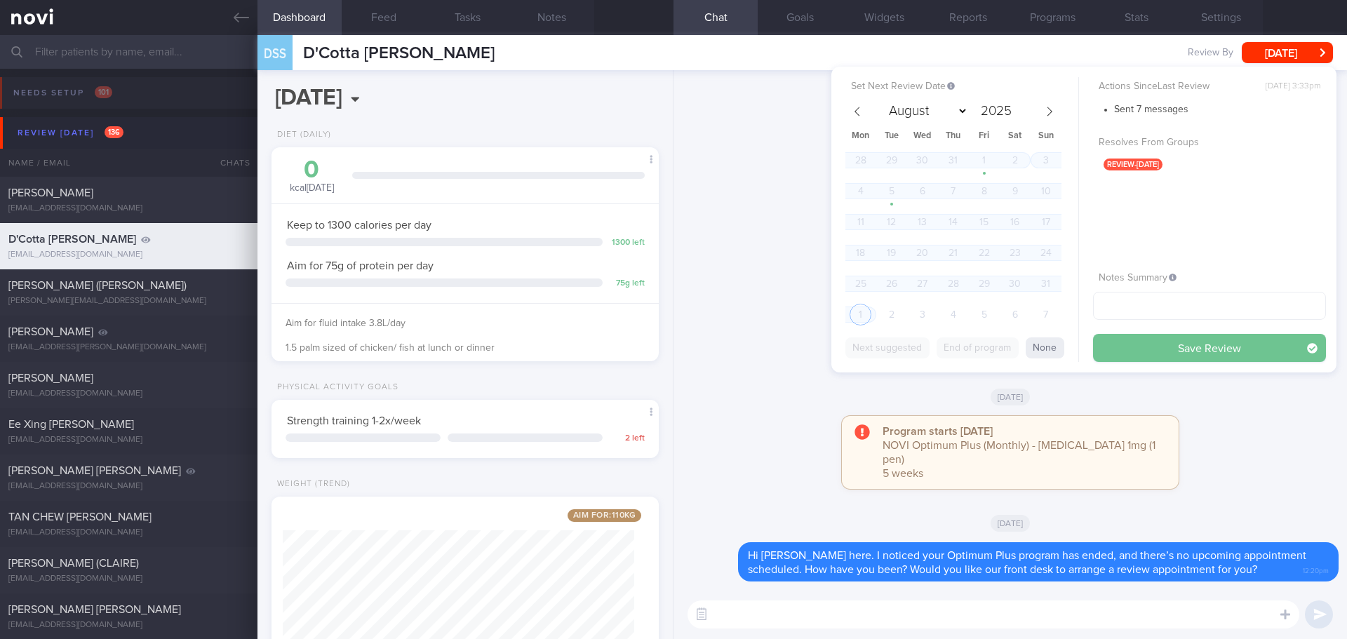
click at [1126, 352] on button "Save Review" at bounding box center [1209, 348] width 233 height 28
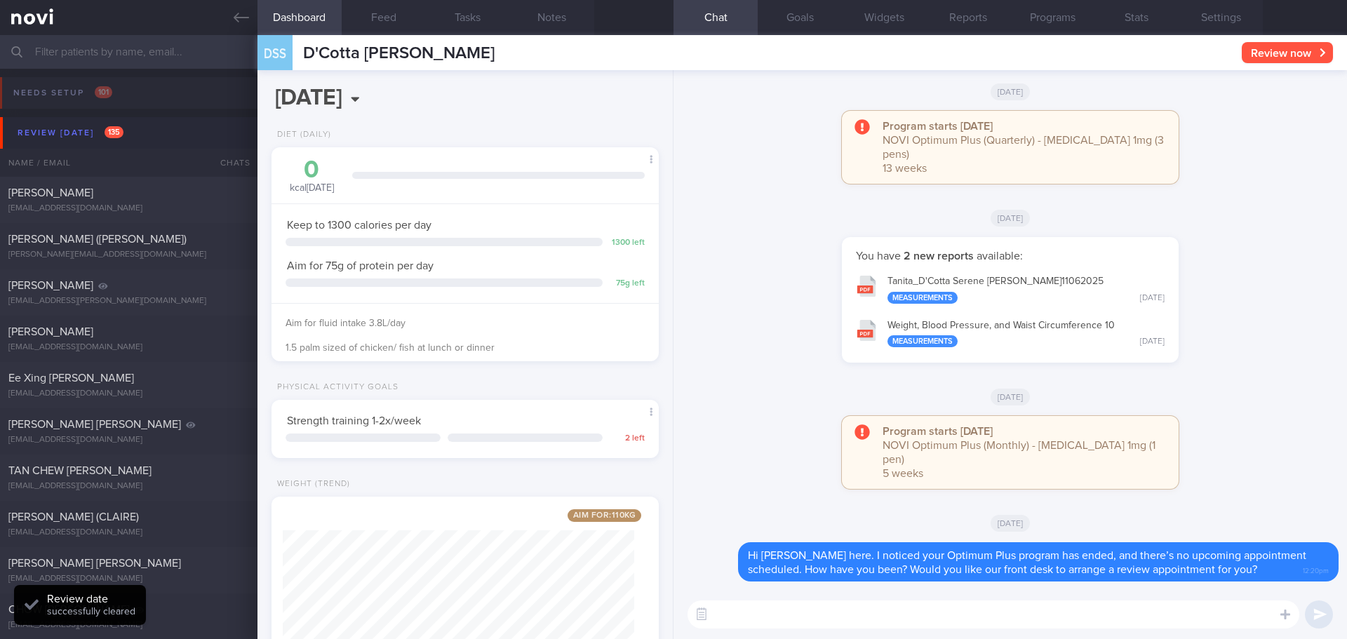
click at [1265, 51] on button "Review now" at bounding box center [1287, 52] width 91 height 21
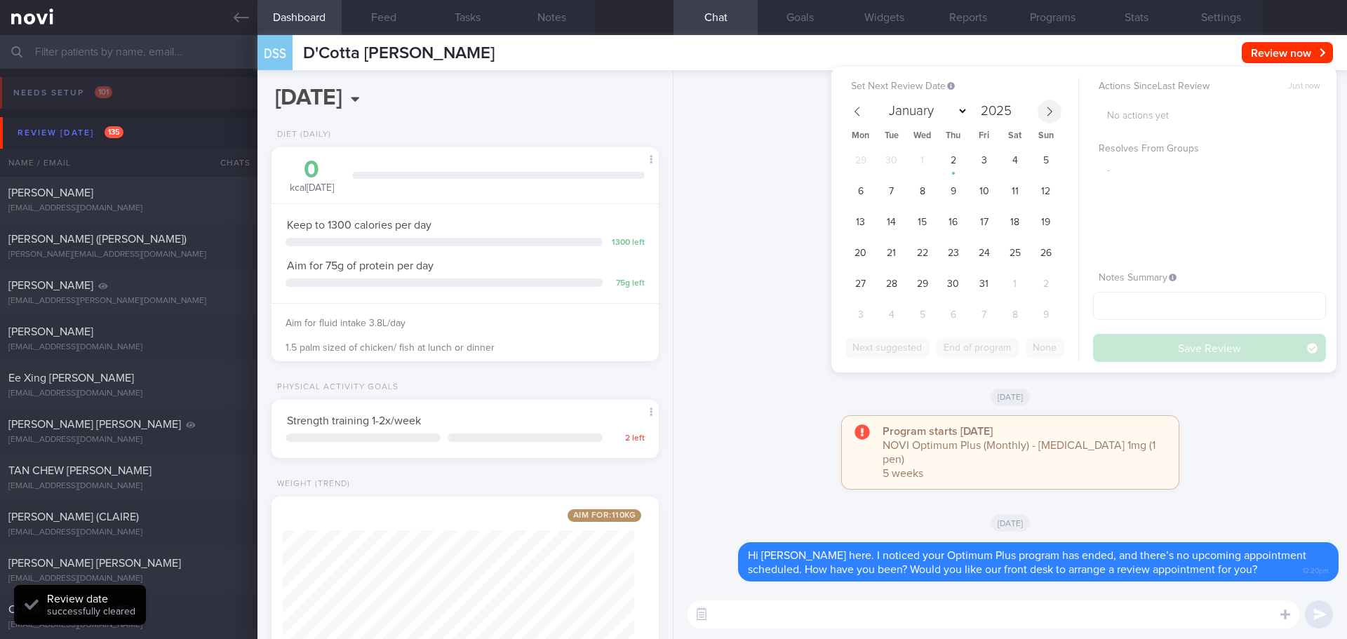
click at [1045, 115] on icon at bounding box center [1050, 112] width 10 height 10
click at [860, 114] on icon at bounding box center [858, 112] width 10 height 10
select select "9"
click at [958, 196] on span "9" at bounding box center [953, 191] width 27 height 27
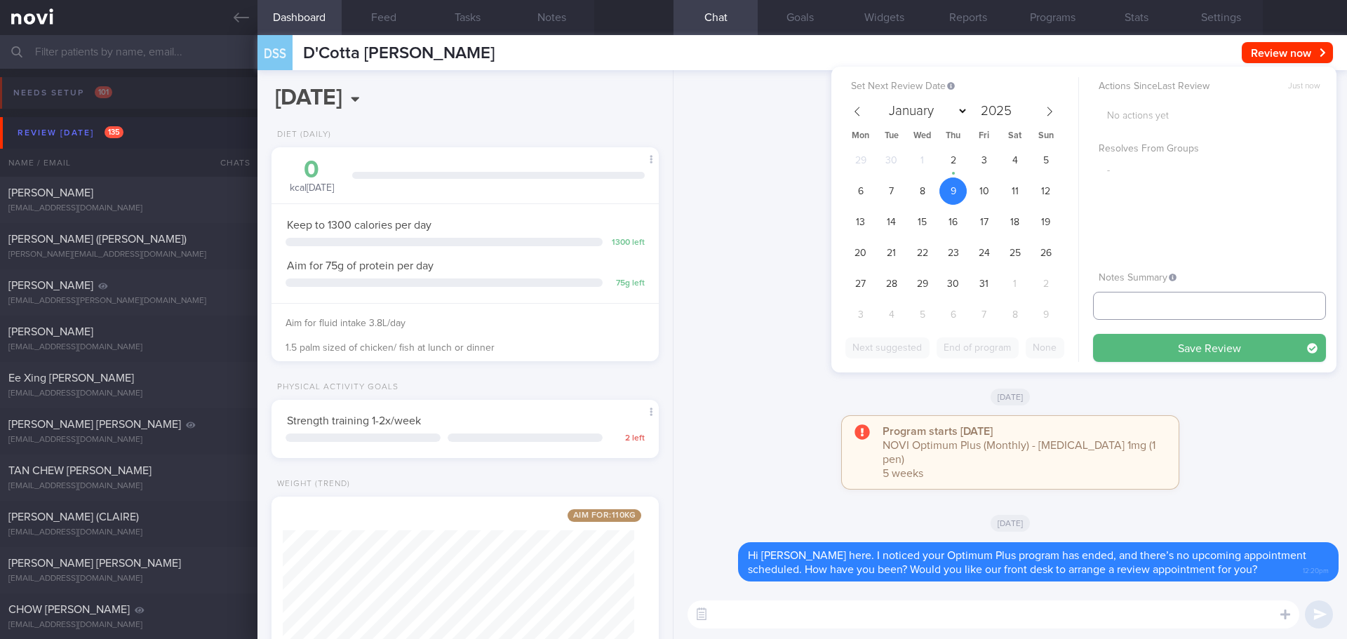
click at [1111, 313] on input "text" at bounding box center [1209, 306] width 233 height 28
click at [1135, 343] on button "Save Review" at bounding box center [1209, 348] width 233 height 28
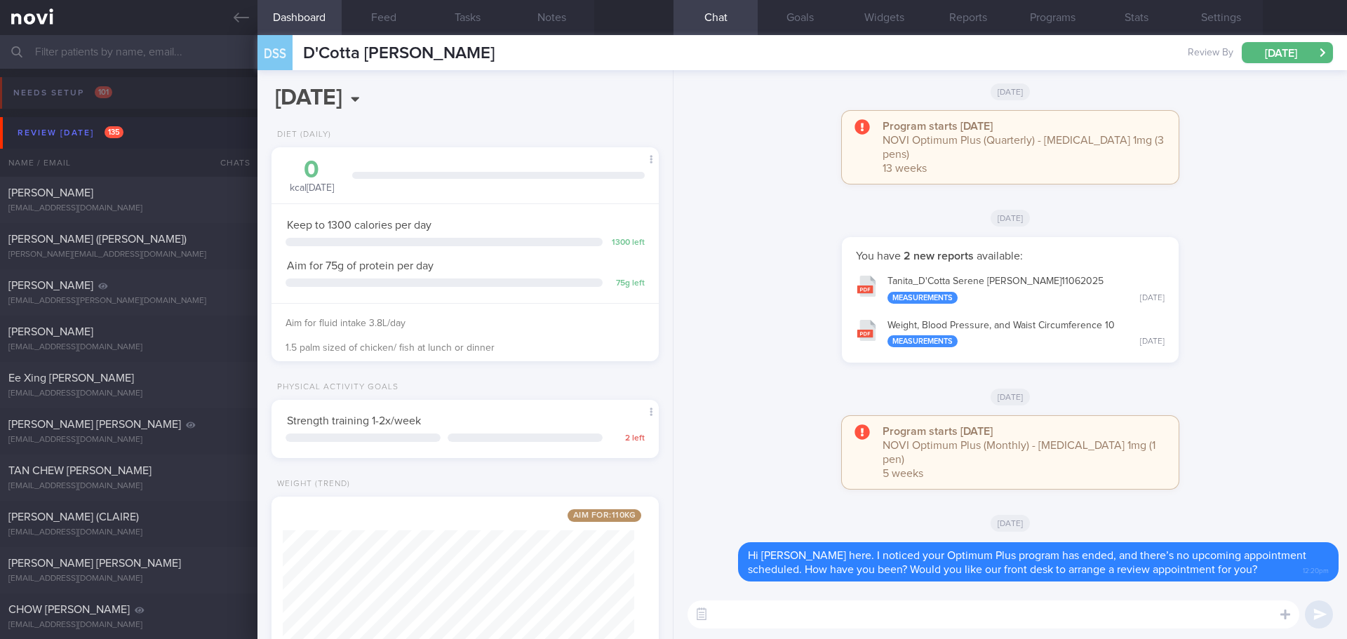
click at [1278, 321] on div "You have 2 new reports available: Tanita_ D'Cotta Serene Sylvia_ 11062025 Measu…" at bounding box center [1010, 307] width 657 height 140
click at [132, 186] on div "[PERSON_NAME]" at bounding box center [126, 193] width 237 height 14
type input "[DATE]"
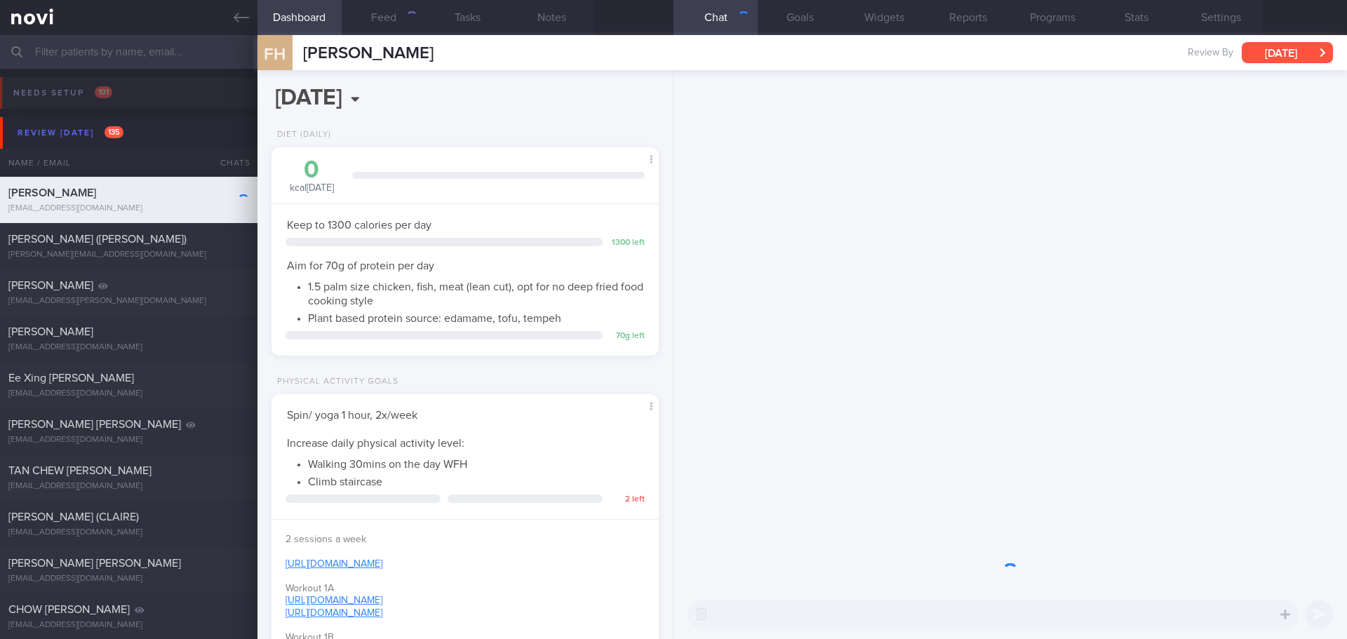
scroll to position [196, 352]
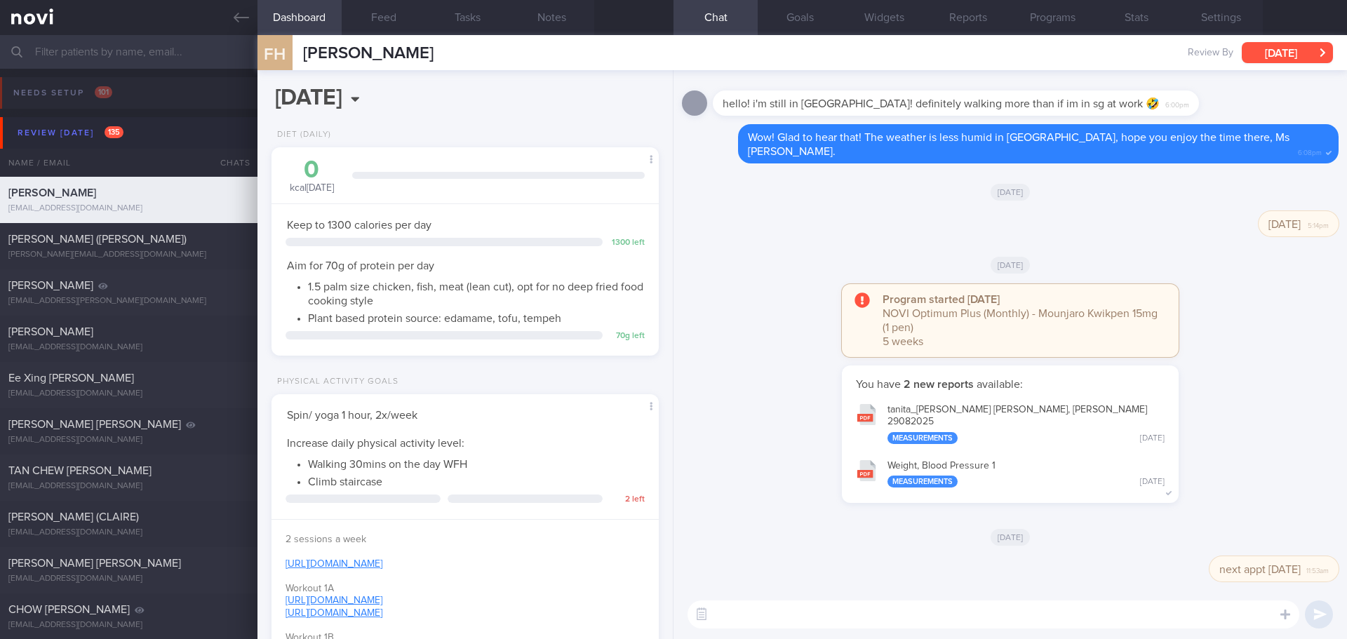
click at [1285, 58] on button "[DATE]" at bounding box center [1287, 52] width 91 height 21
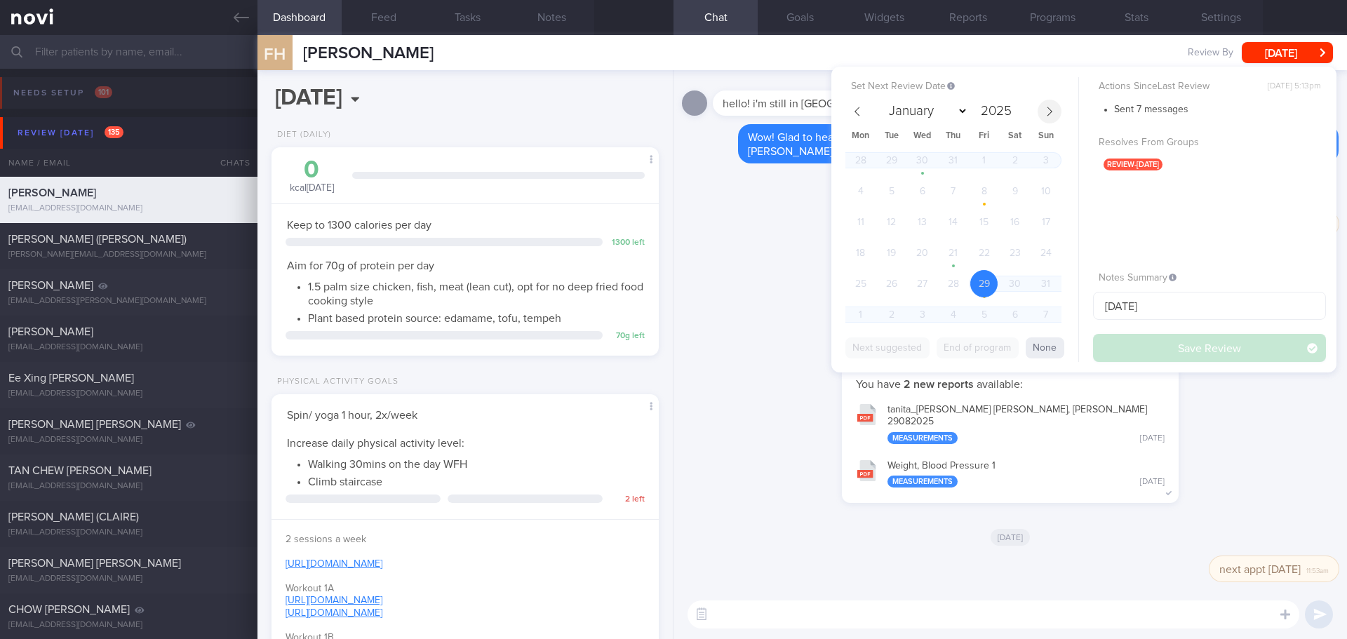
click at [1053, 110] on icon at bounding box center [1050, 112] width 10 height 10
click at [1049, 109] on icon at bounding box center [1050, 112] width 10 height 10
select select "9"
click at [931, 189] on span "8" at bounding box center [922, 191] width 27 height 27
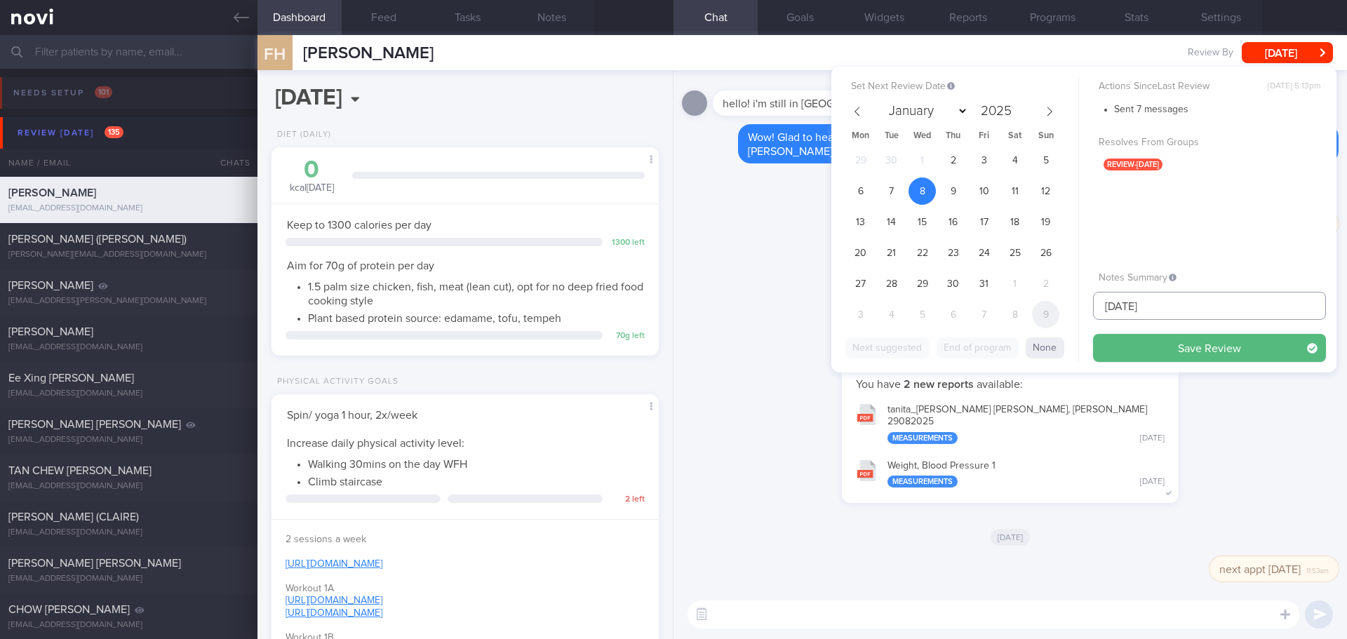
drag, startPoint x: 1170, startPoint y: 298, endPoint x: 1052, endPoint y: 307, distance: 118.9
click at [1052, 307] on div "Set Next Review Date [DATE] January February March April May June July August S…" at bounding box center [1083, 220] width 505 height 306
type input "[DATE]"
click at [1163, 344] on button "Save Review" at bounding box center [1209, 348] width 233 height 28
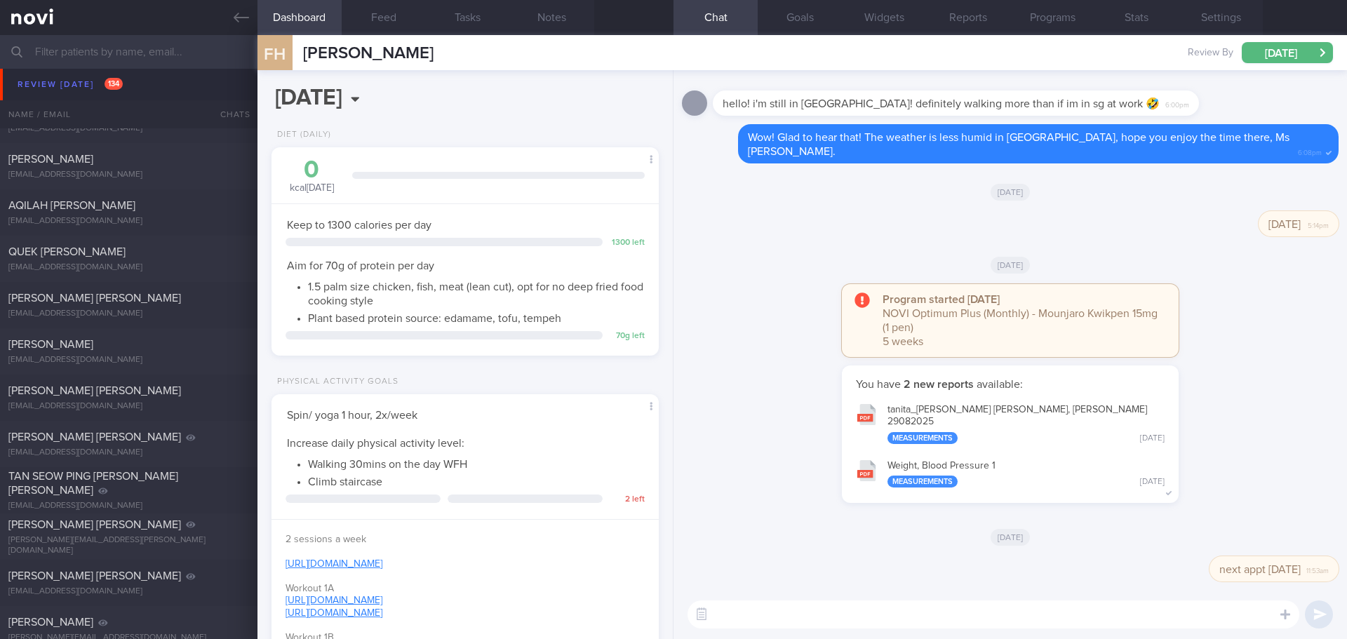
scroll to position [3649, 0]
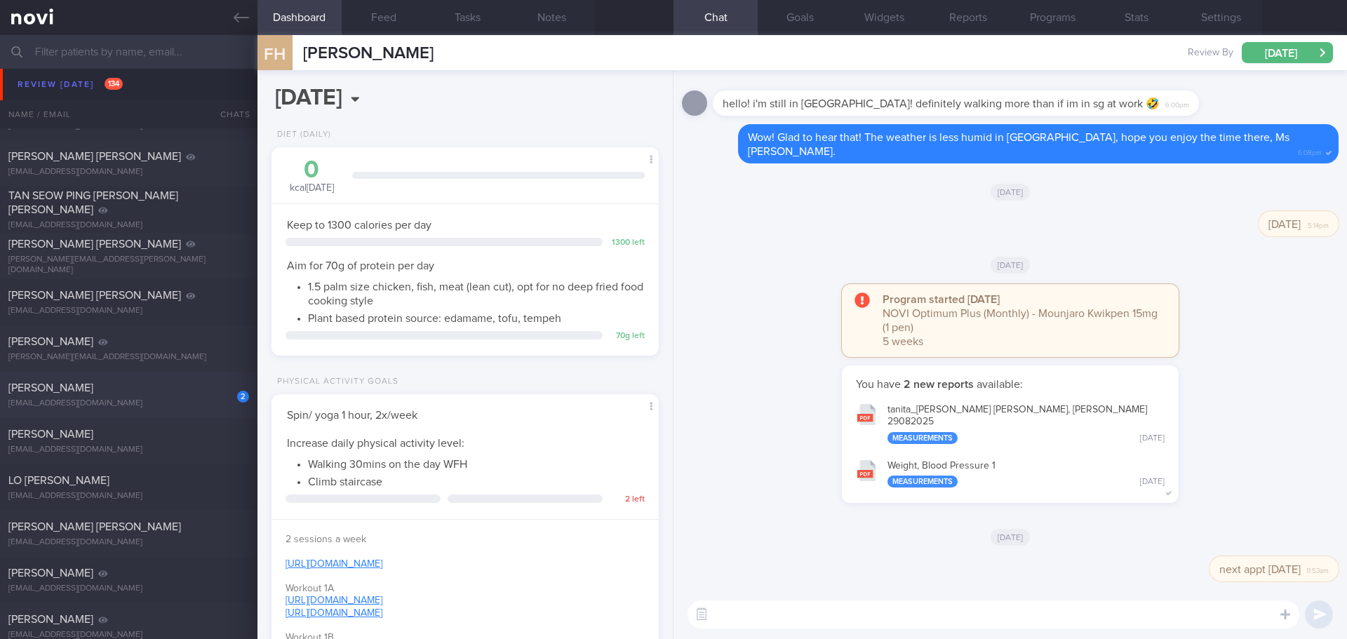
click at [82, 385] on span "[PERSON_NAME]" at bounding box center [50, 387] width 85 height 11
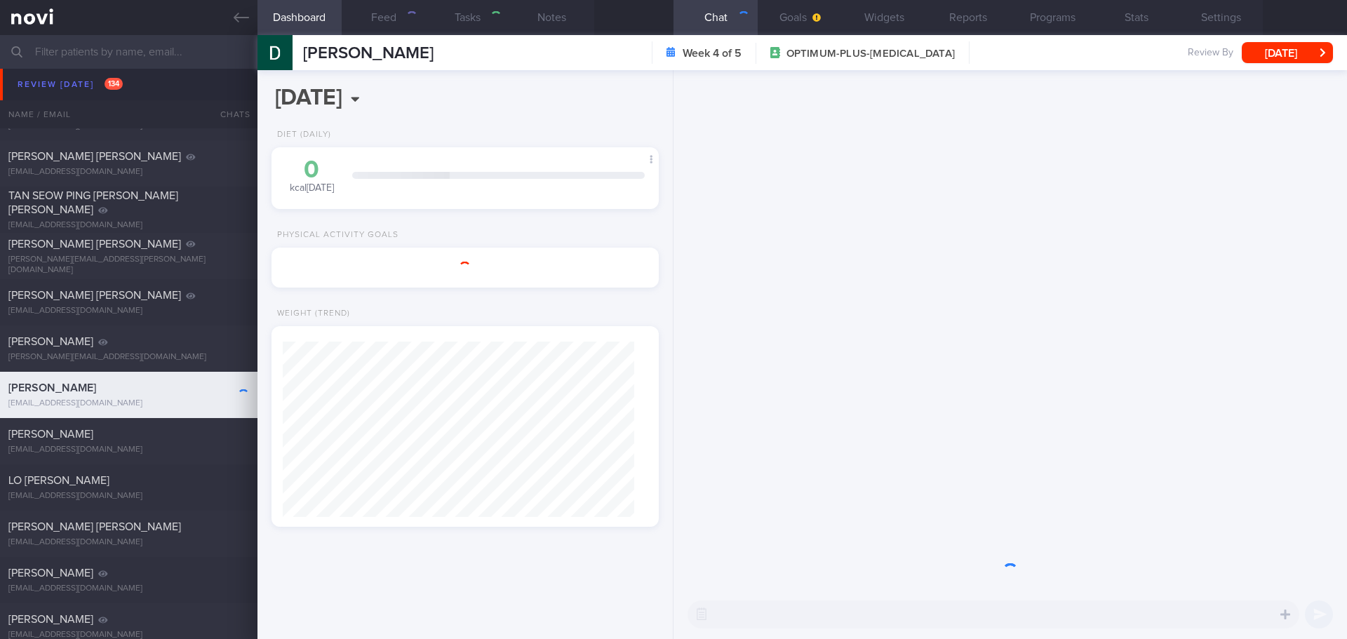
select select "8"
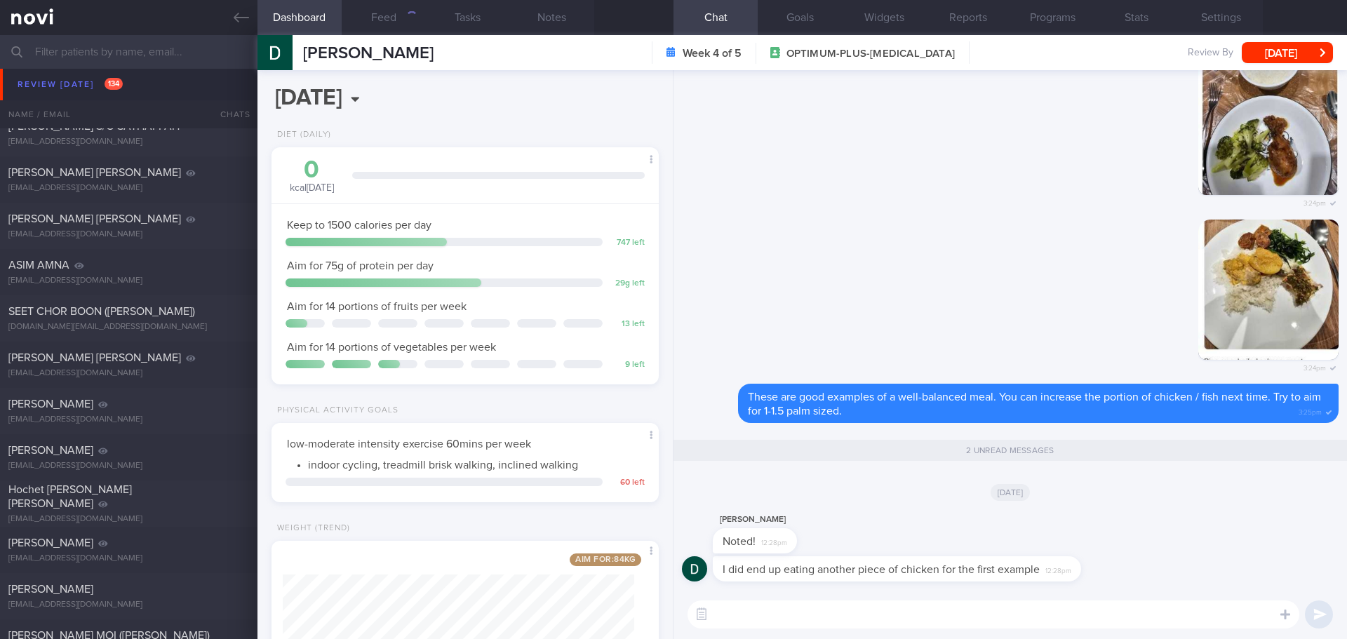
scroll to position [5263, 0]
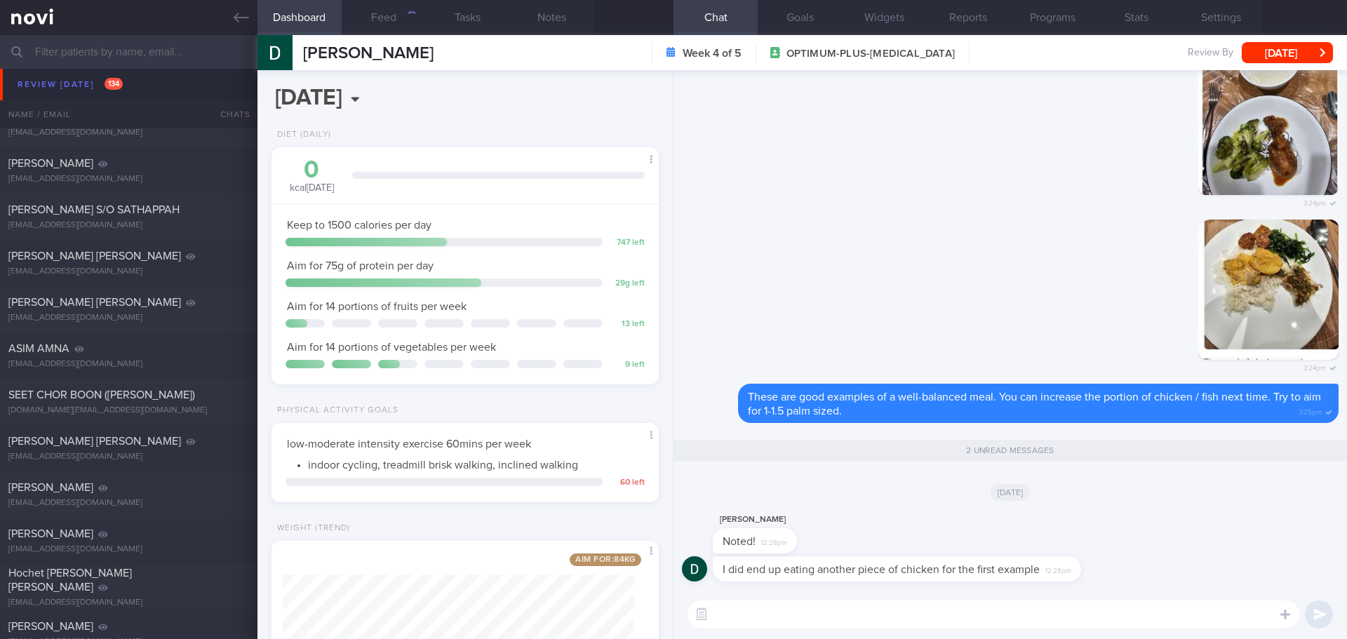
click at [145, 51] on input "text" at bounding box center [673, 52] width 1347 height 34
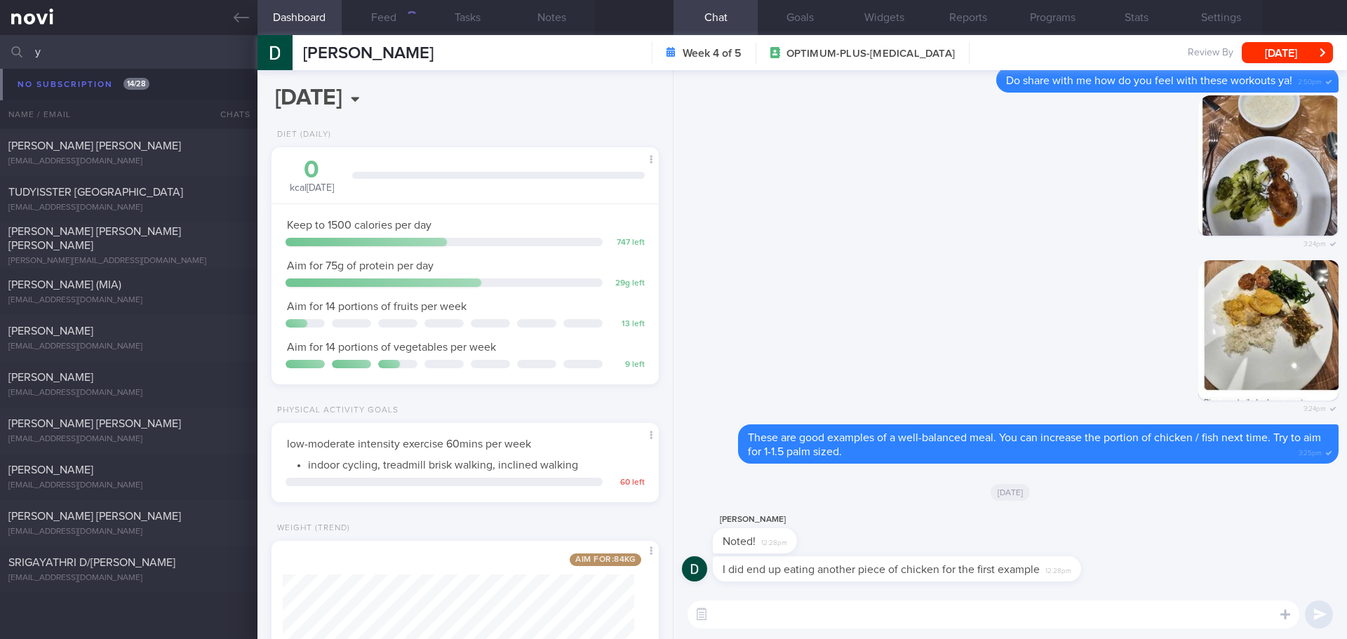
scroll to position [4820, 0]
type input "y"
click at [801, 602] on textarea at bounding box center [994, 615] width 612 height 28
type textarea "That's great, [PERSON_NAME]!"
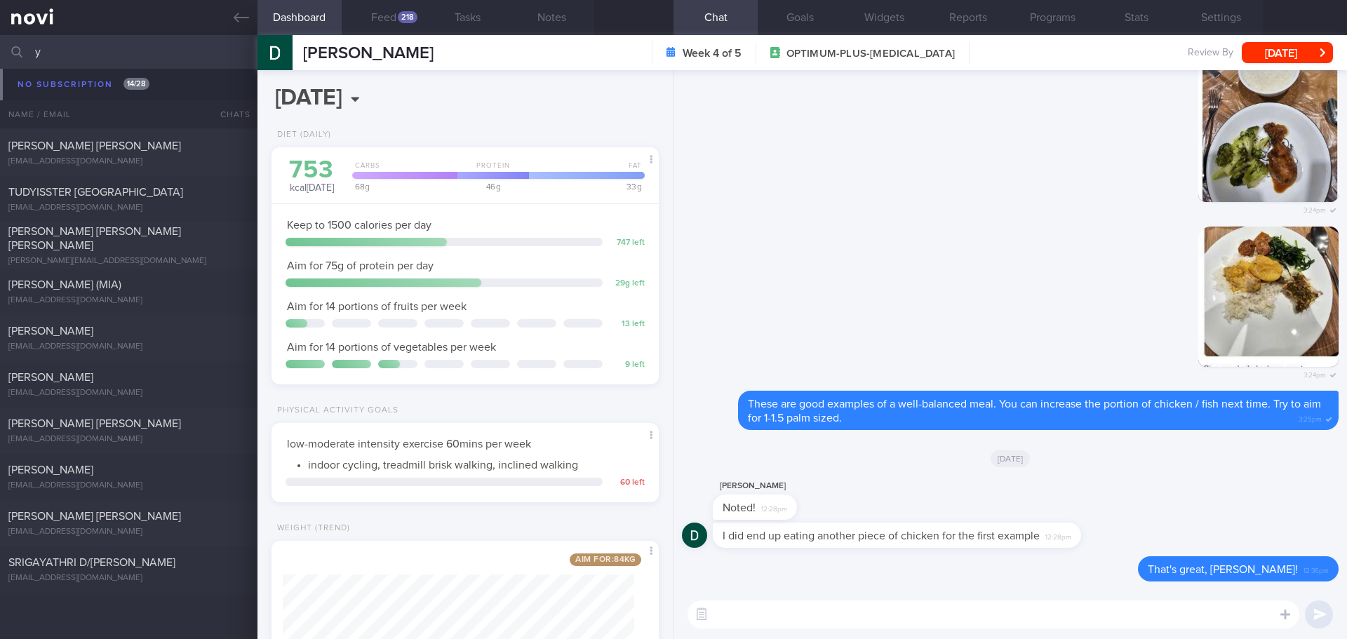
click at [114, 57] on input "y" at bounding box center [673, 52] width 1347 height 34
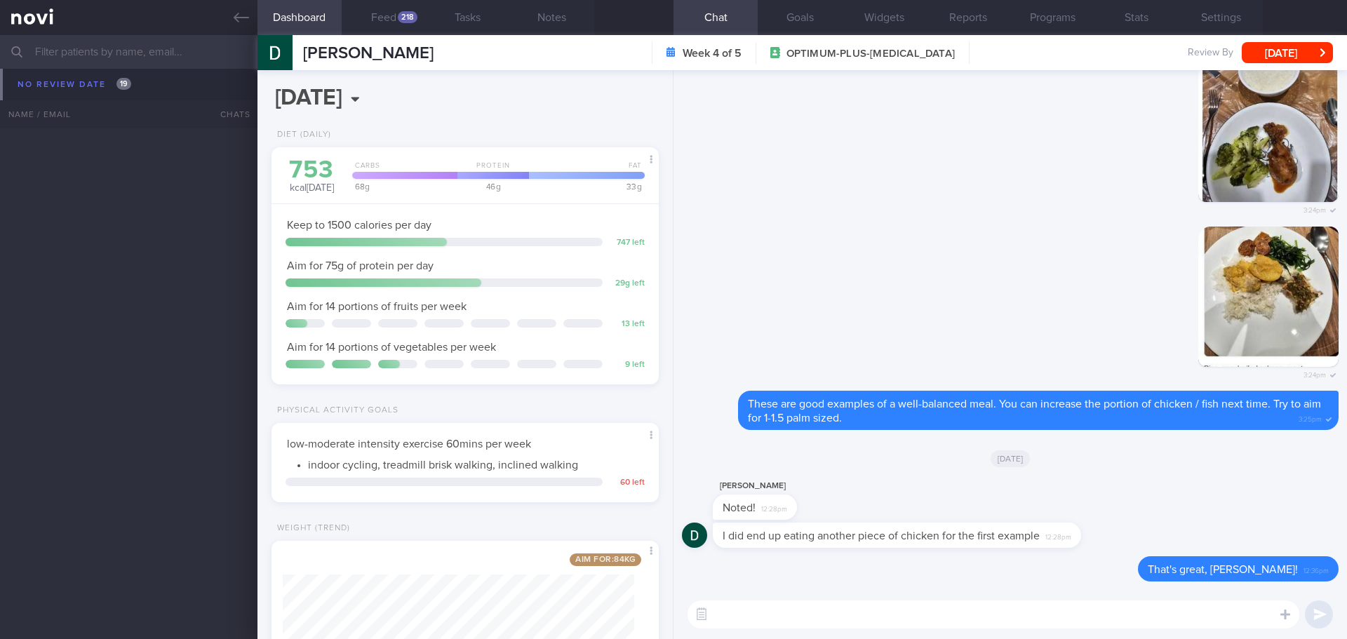
scroll to position [8757, 0]
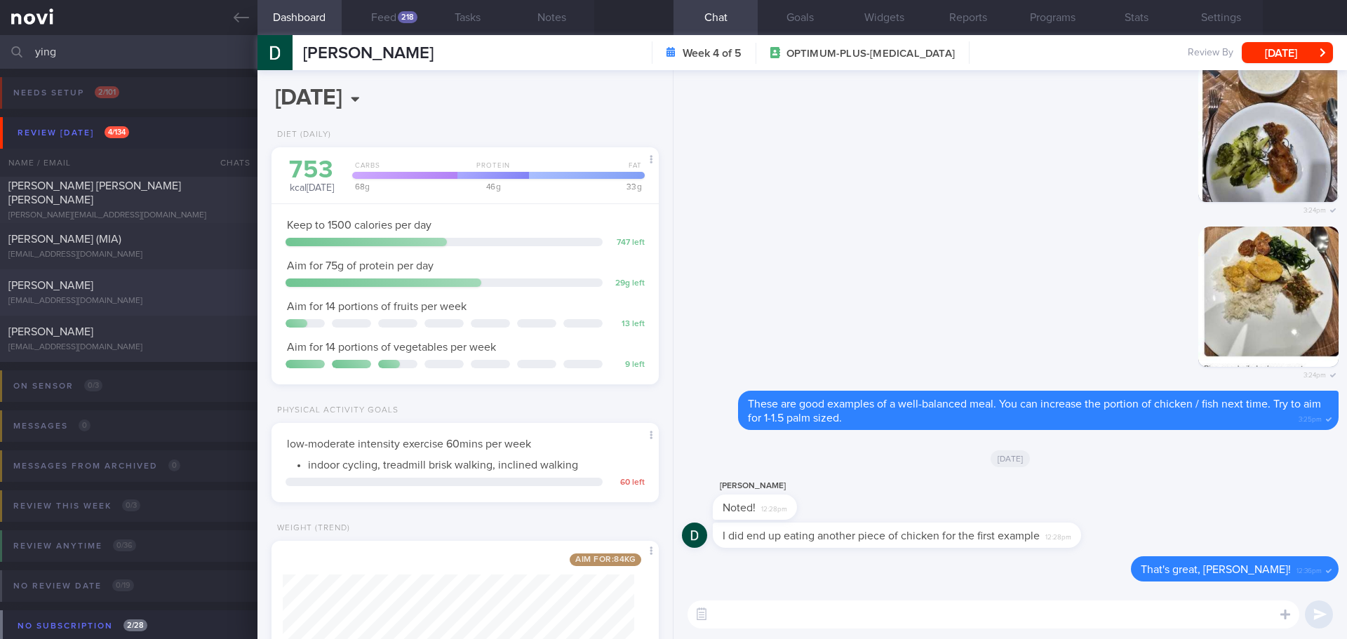
type input "ying"
click at [120, 278] on div "[PERSON_NAME] [EMAIL_ADDRESS][DOMAIN_NAME] [DATE] – OPTIMUM-PLUS-MOUNJARO" at bounding box center [673, 292] width 1347 height 46
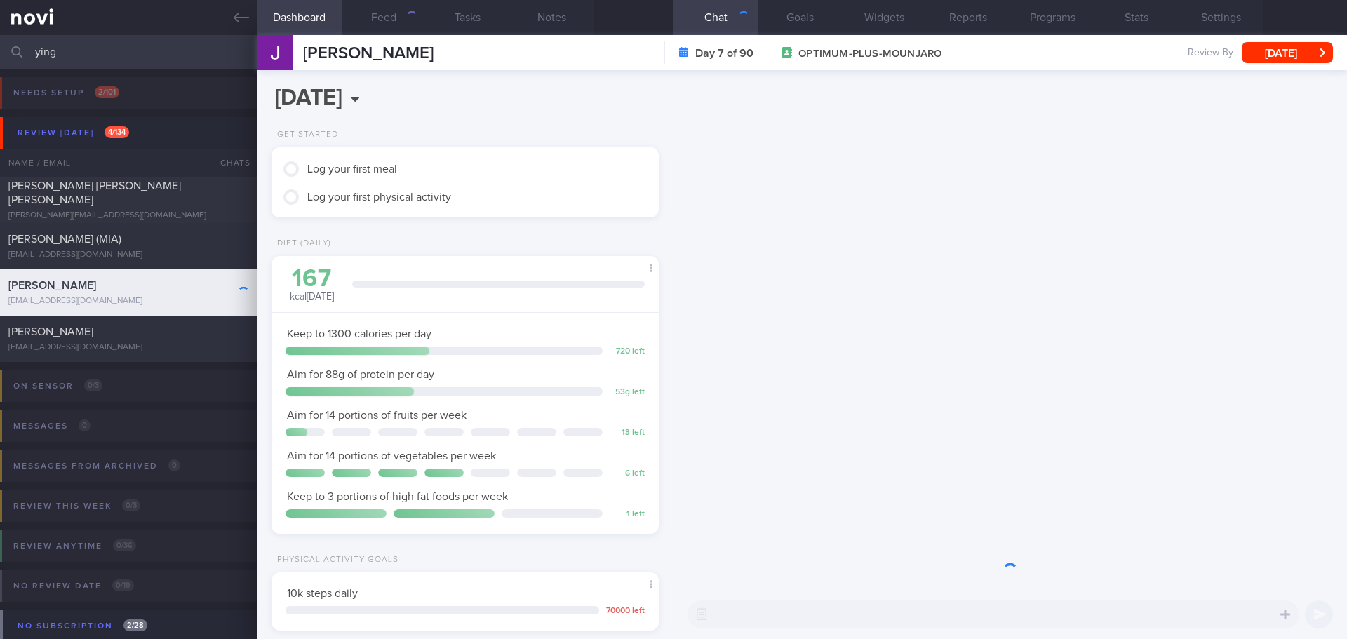
scroll to position [196, 352]
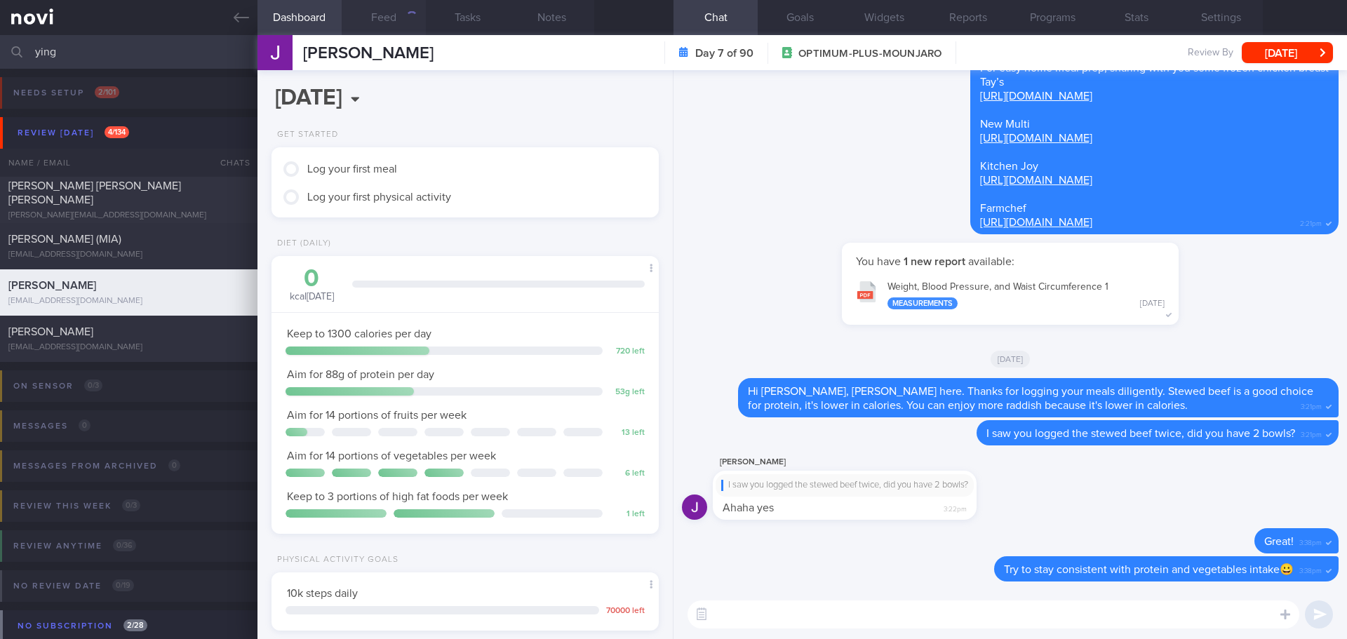
click at [396, 20] on button "Feed" at bounding box center [384, 17] width 84 height 35
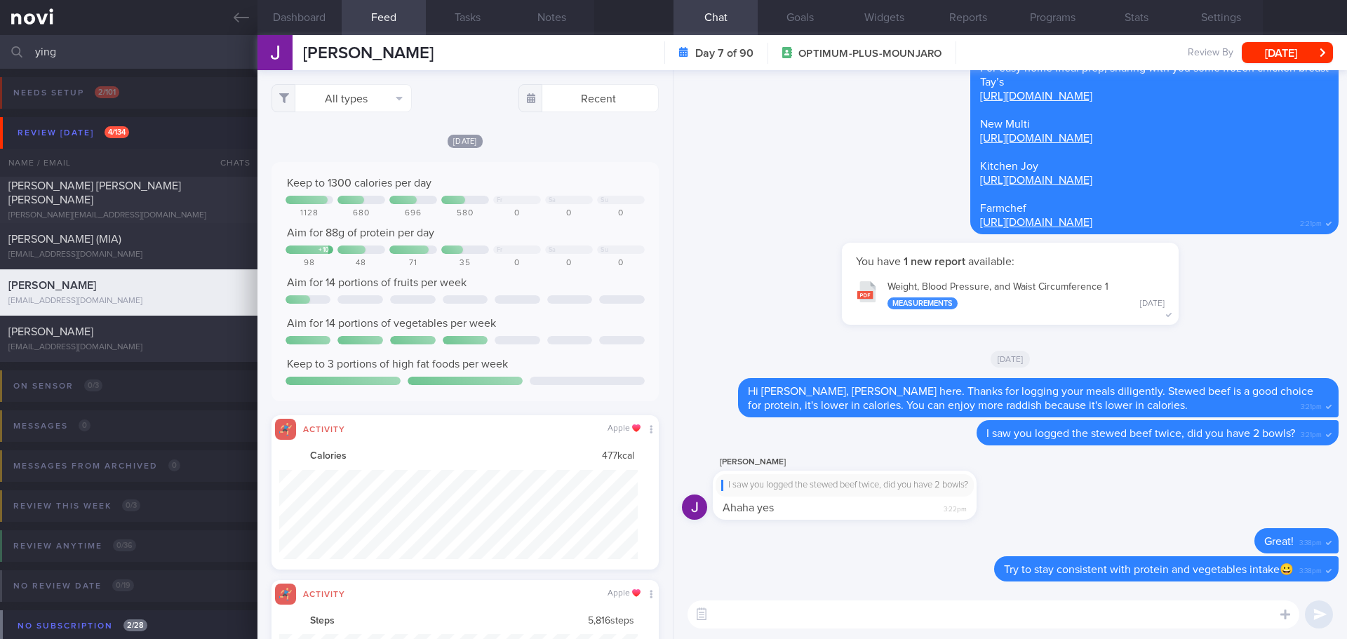
scroll to position [89, 359]
click at [377, 99] on button "All types" at bounding box center [342, 98] width 140 height 28
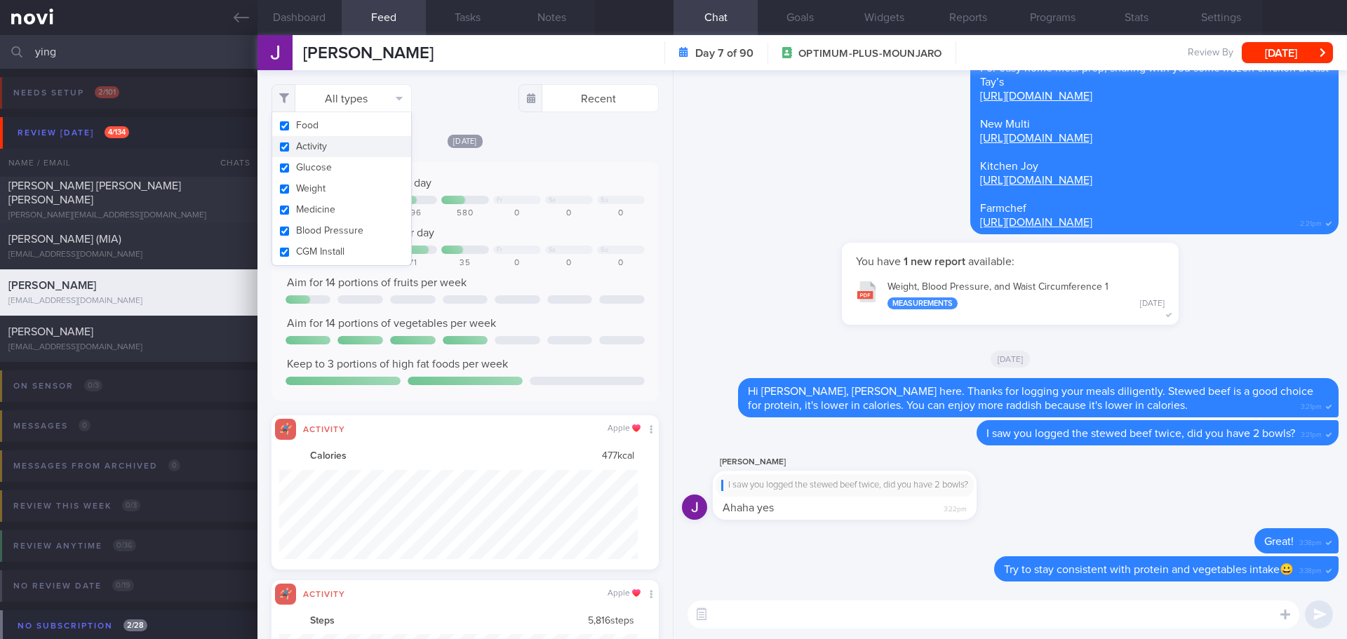
click at [342, 145] on button "Activity" at bounding box center [341, 146] width 139 height 21
checkbox input "false"
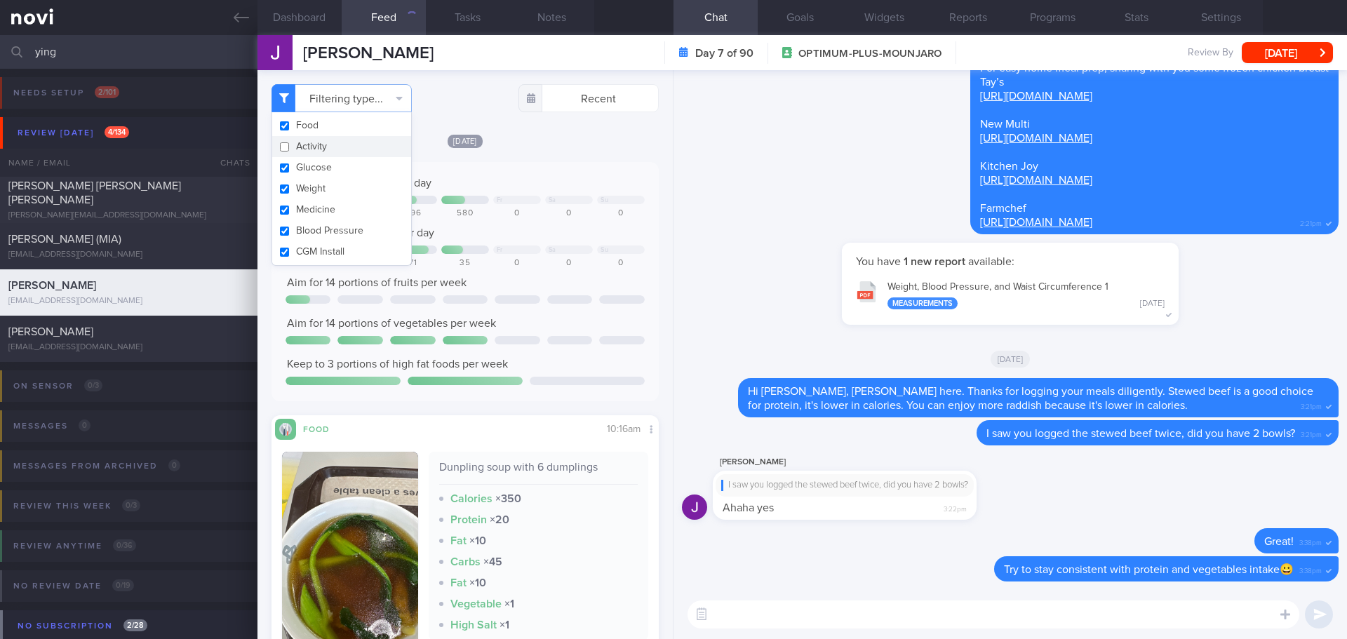
click at [554, 166] on div "Keep to 1300 calories per day Fr Sa Su 1128 680 696 580 0 0 0 Aim for 88g of pr…" at bounding box center [465, 281] width 387 height 239
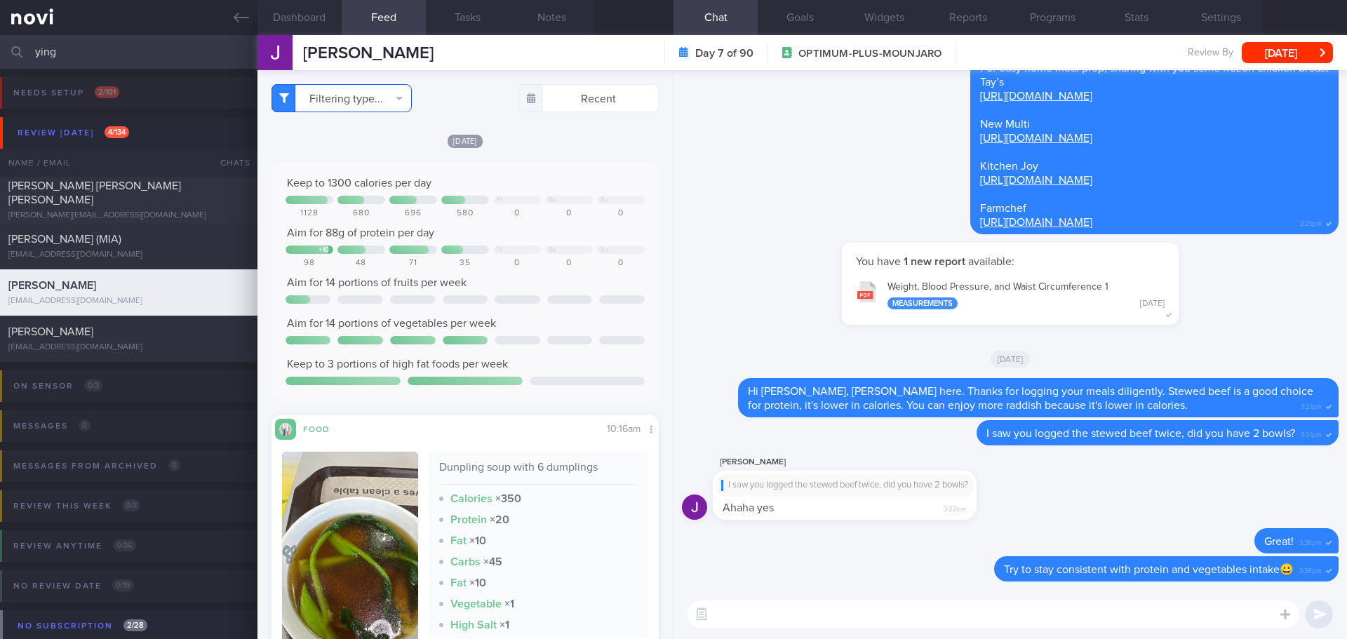
click at [390, 100] on button "Filtering type..." at bounding box center [342, 98] width 140 height 28
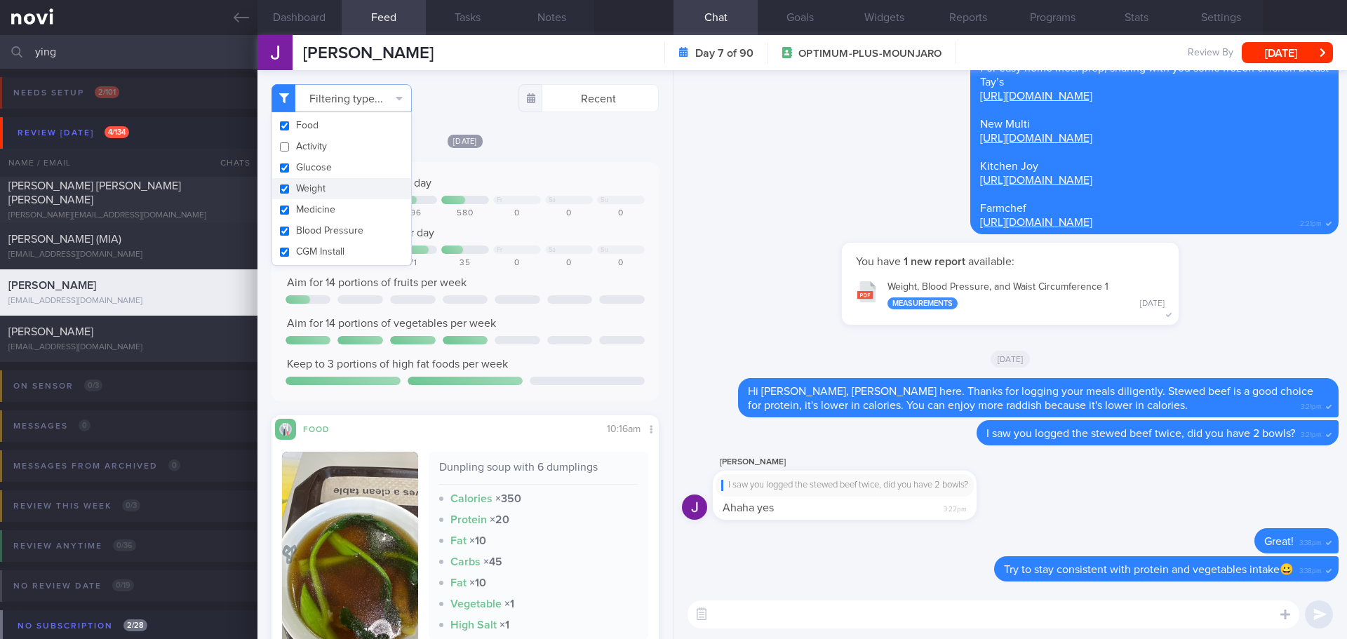
click at [330, 182] on button "Weight" at bounding box center [341, 188] width 139 height 21
checkbox input "false"
click at [531, 147] on div "[DATE]" at bounding box center [465, 140] width 387 height 15
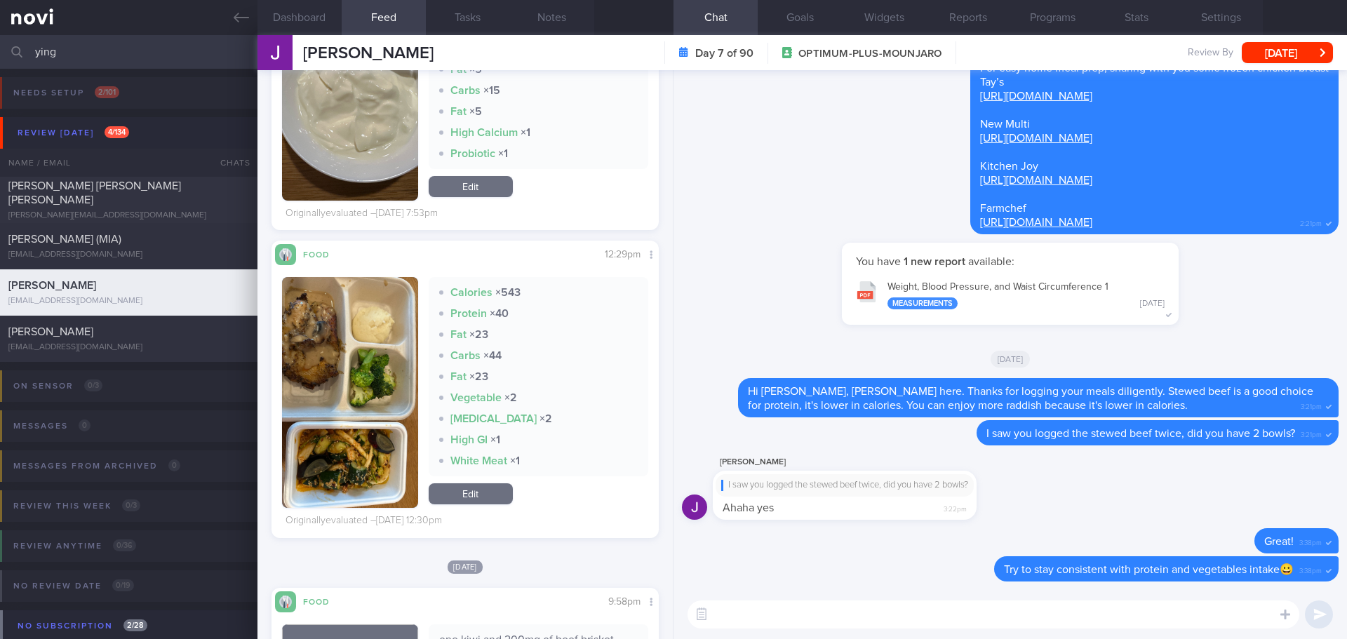
click at [346, 333] on button "button" at bounding box center [350, 392] width 136 height 231
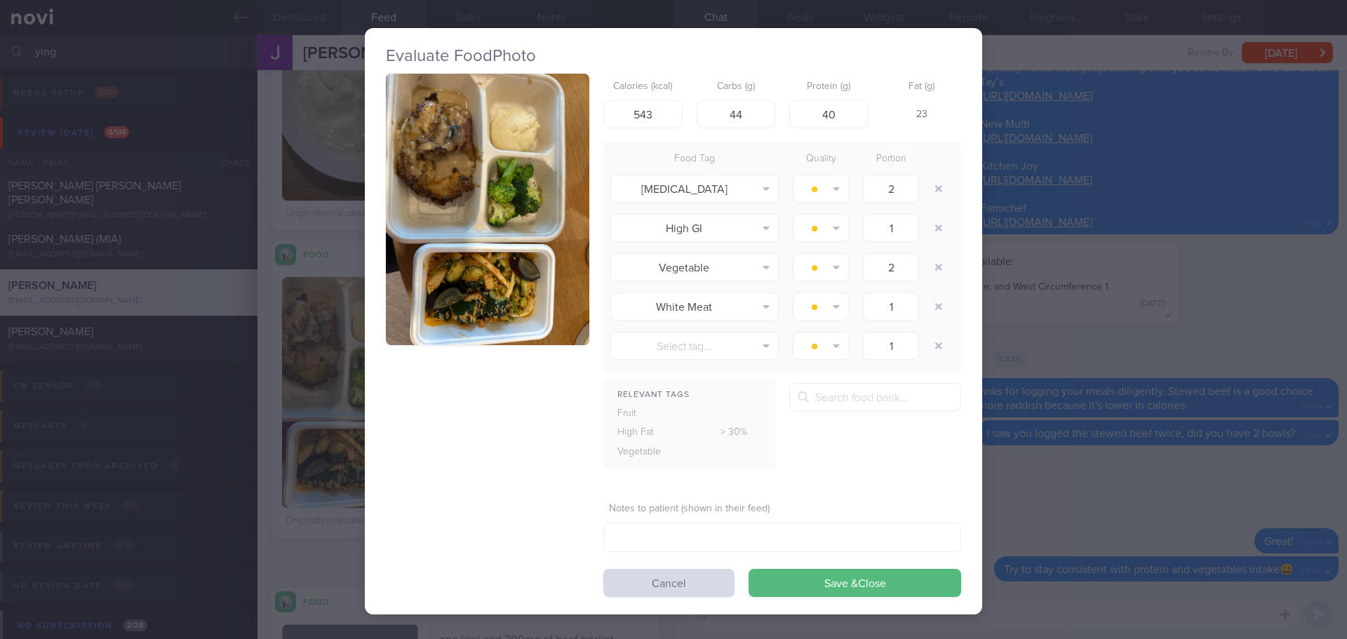
click at [444, 219] on button "button" at bounding box center [487, 210] width 203 height 272
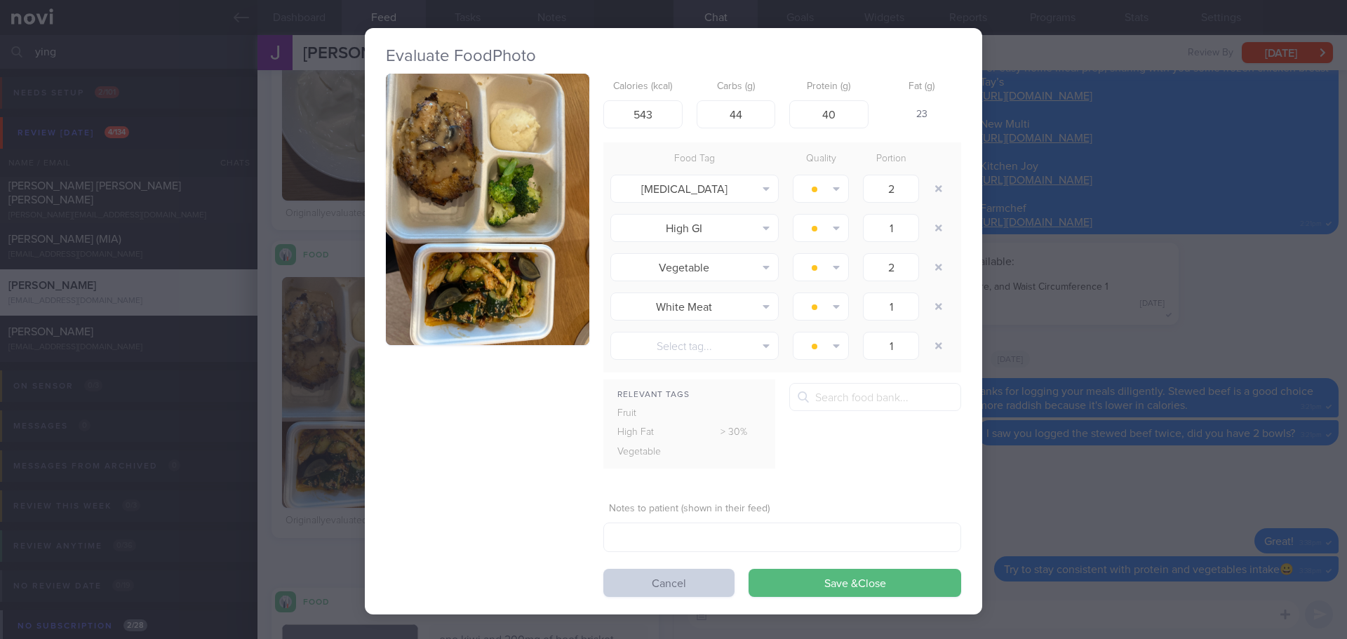
click at [711, 587] on button "Cancel" at bounding box center [668, 583] width 131 height 28
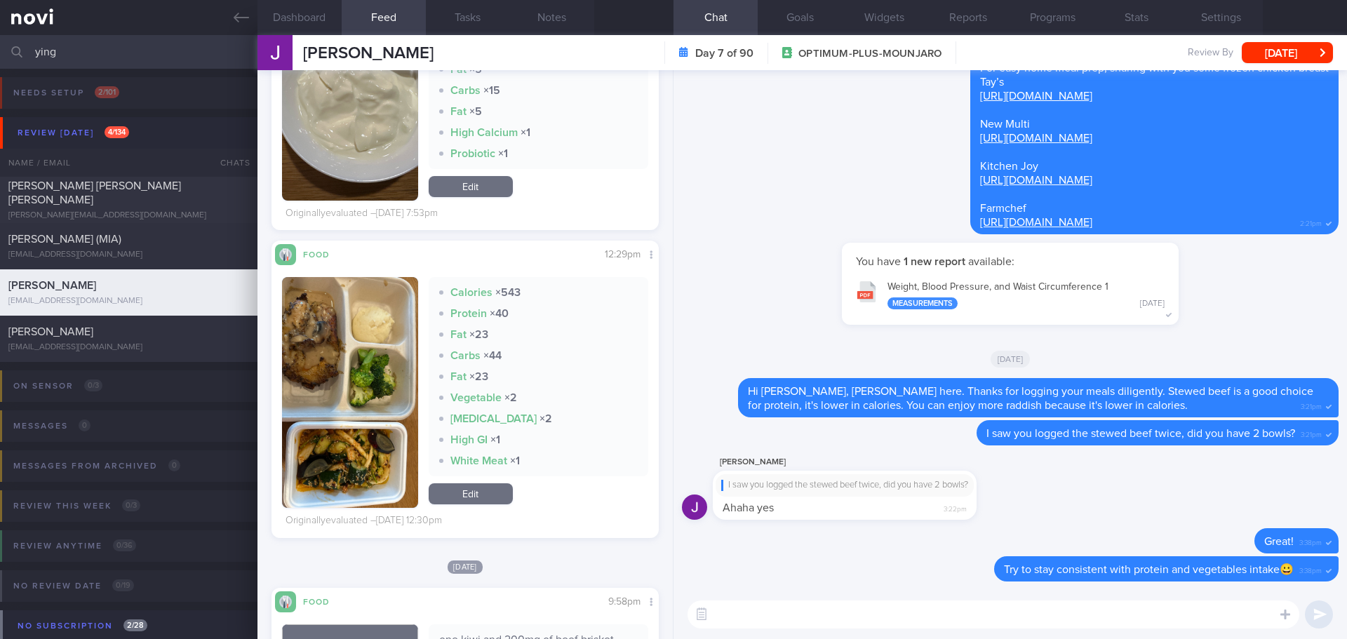
drag, startPoint x: 904, startPoint y: 618, endPoint x: 896, endPoint y: 613, distance: 9.1
click at [904, 618] on textarea at bounding box center [994, 615] width 612 height 28
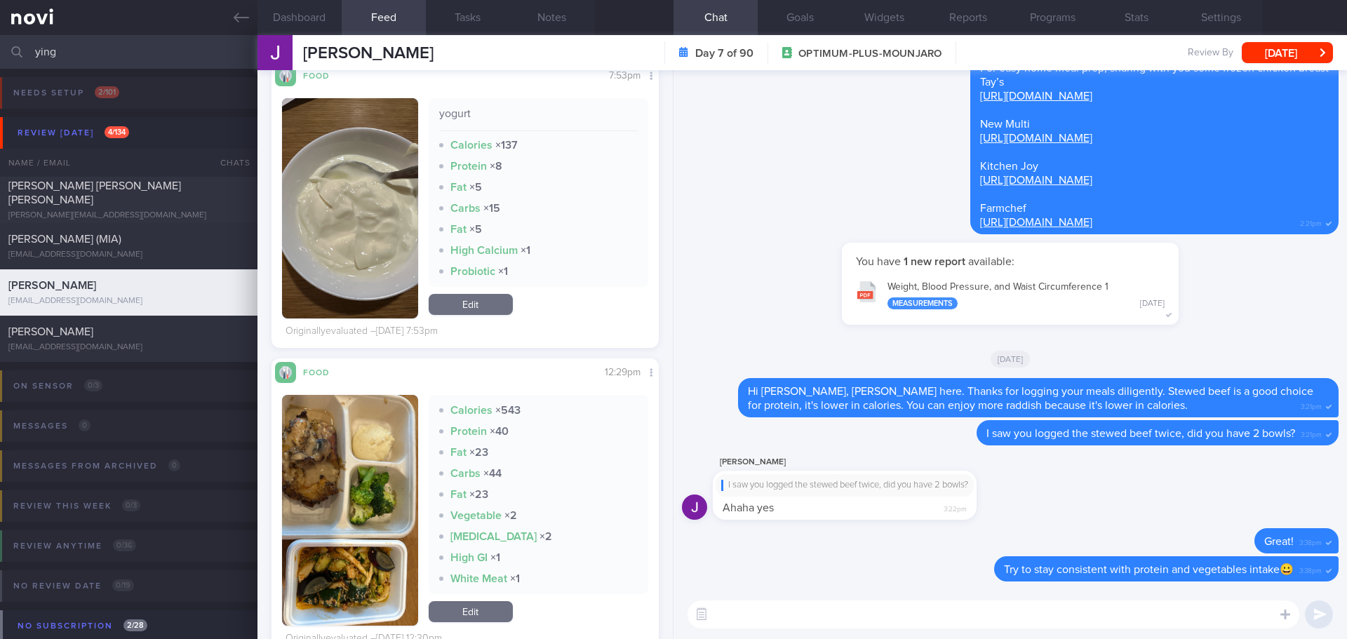
scroll to position [1333, 0]
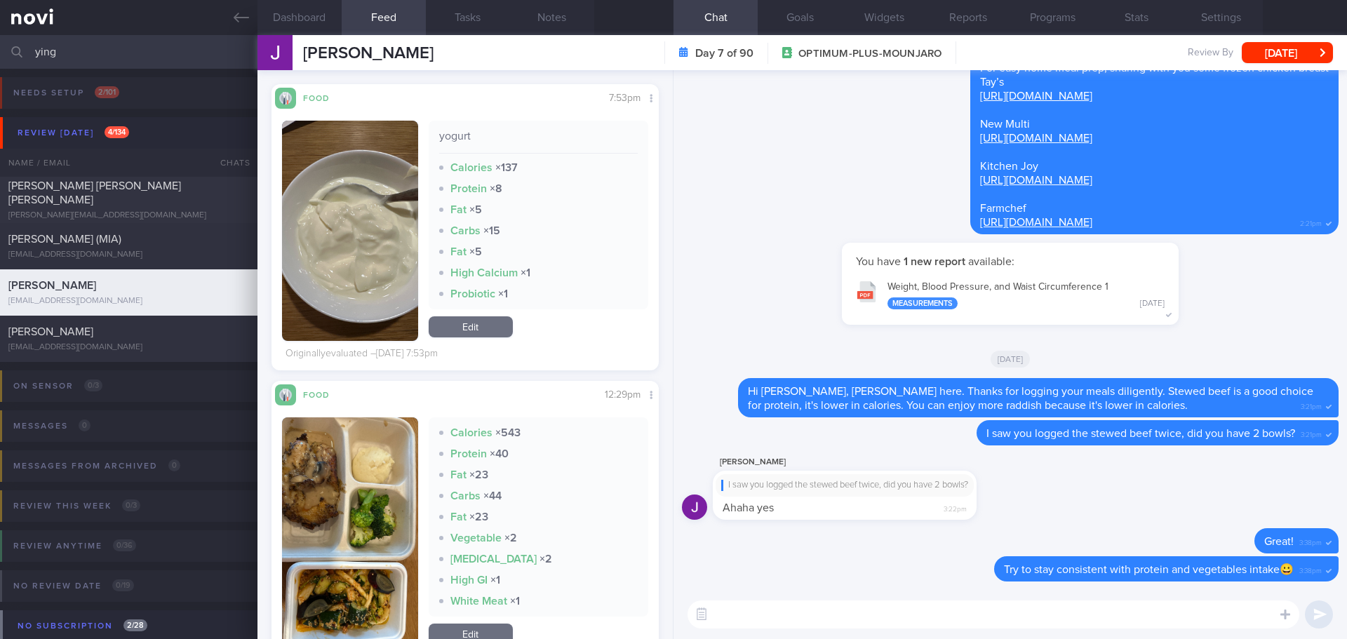
click at [737, 608] on textarea at bounding box center [994, 615] width 612 height 28
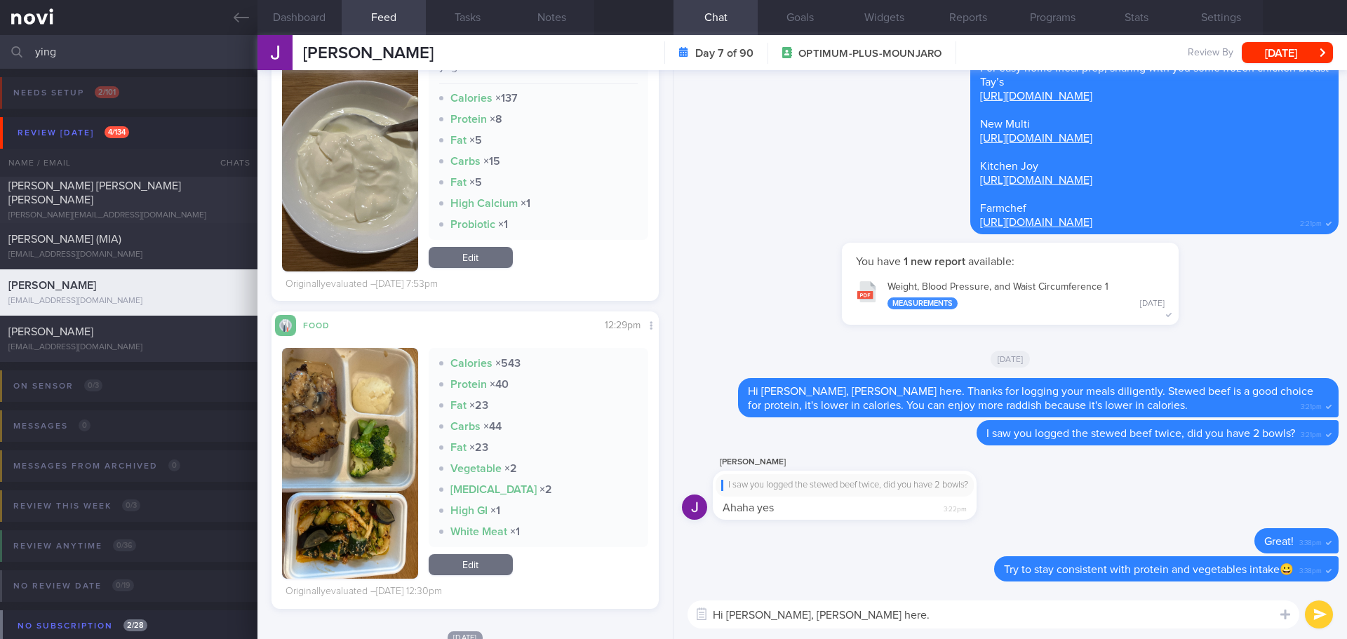
scroll to position [1403, 0]
click at [322, 395] on button "button" at bounding box center [350, 462] width 136 height 231
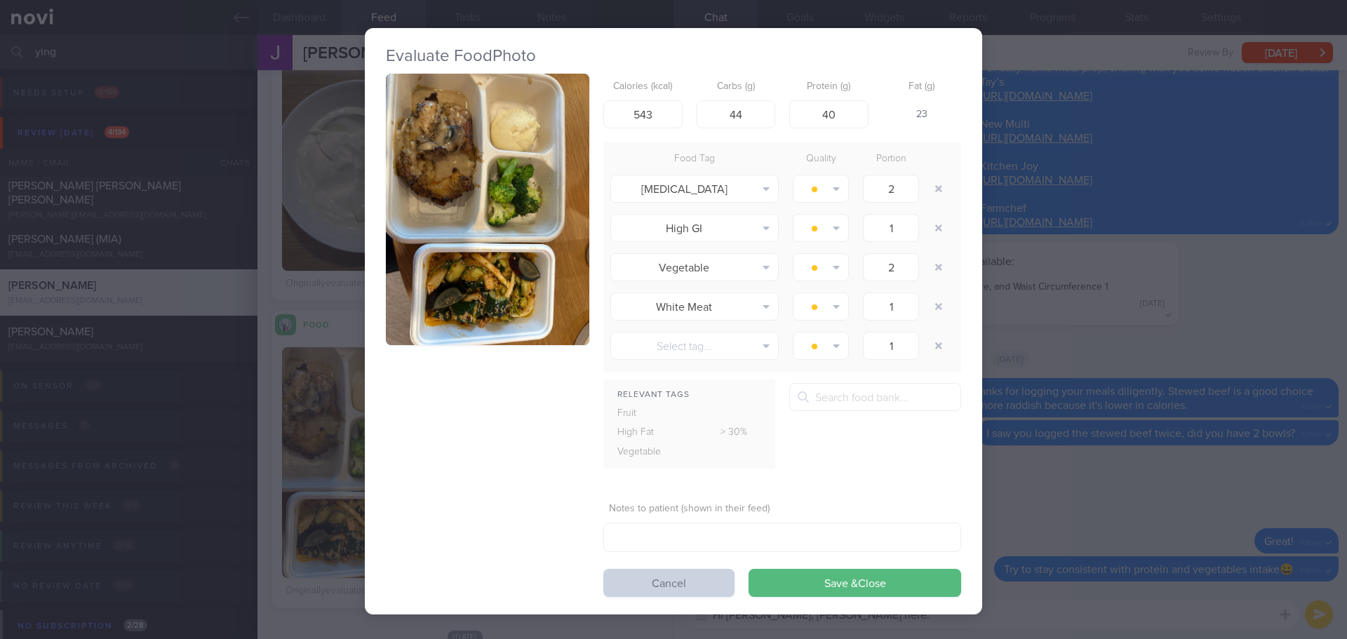
click at [645, 580] on button "Cancel" at bounding box center [668, 583] width 131 height 28
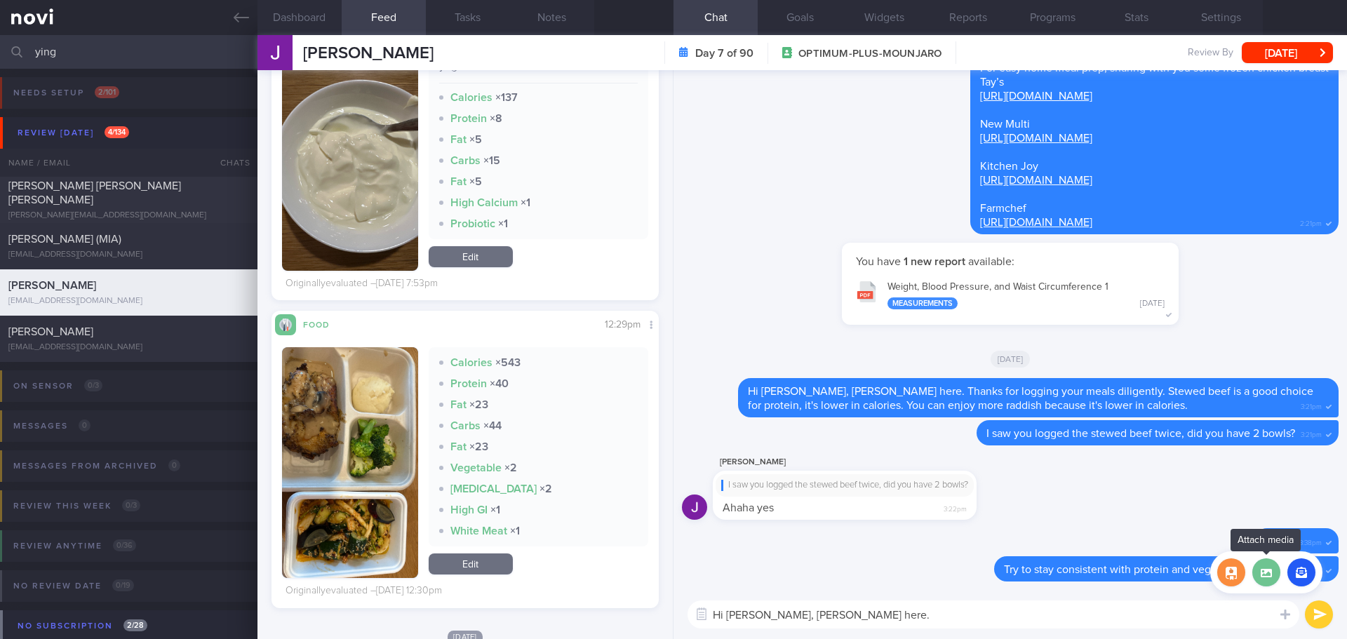
click at [1271, 577] on label at bounding box center [1266, 573] width 28 height 28
click at [0, 0] on input "file" at bounding box center [0, 0] width 0 height 0
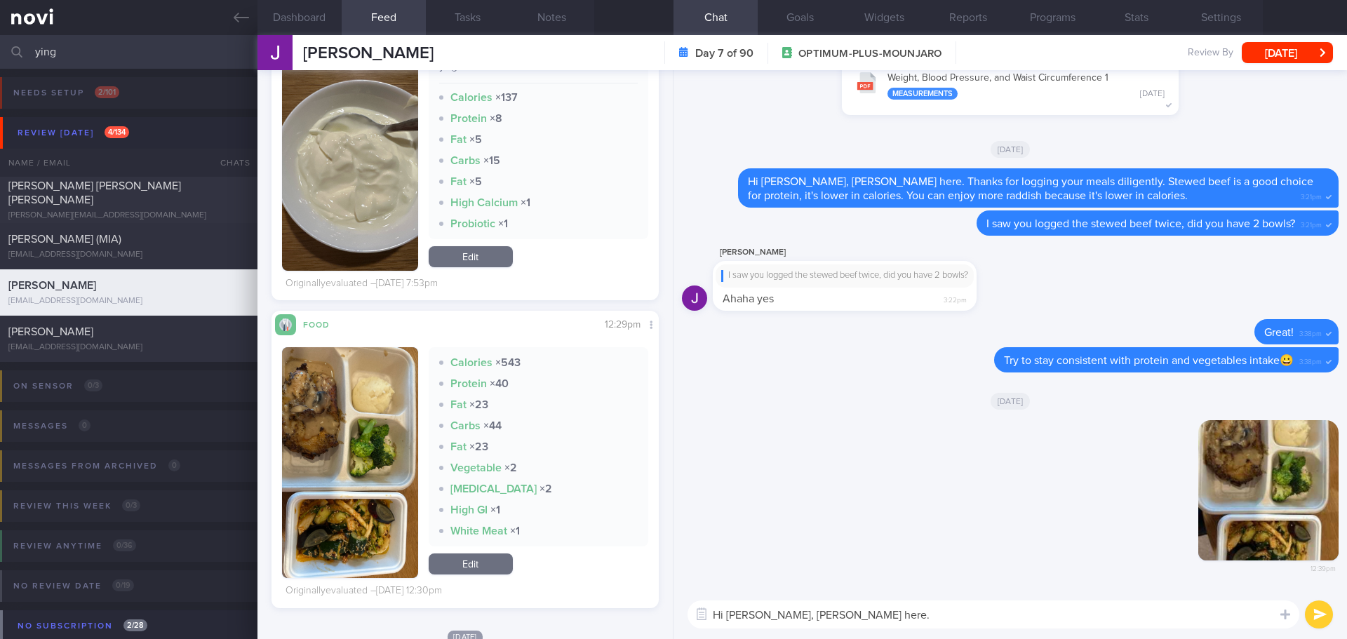
click at [883, 607] on textarea "Hi [PERSON_NAME], [PERSON_NAME] here." at bounding box center [994, 615] width 612 height 28
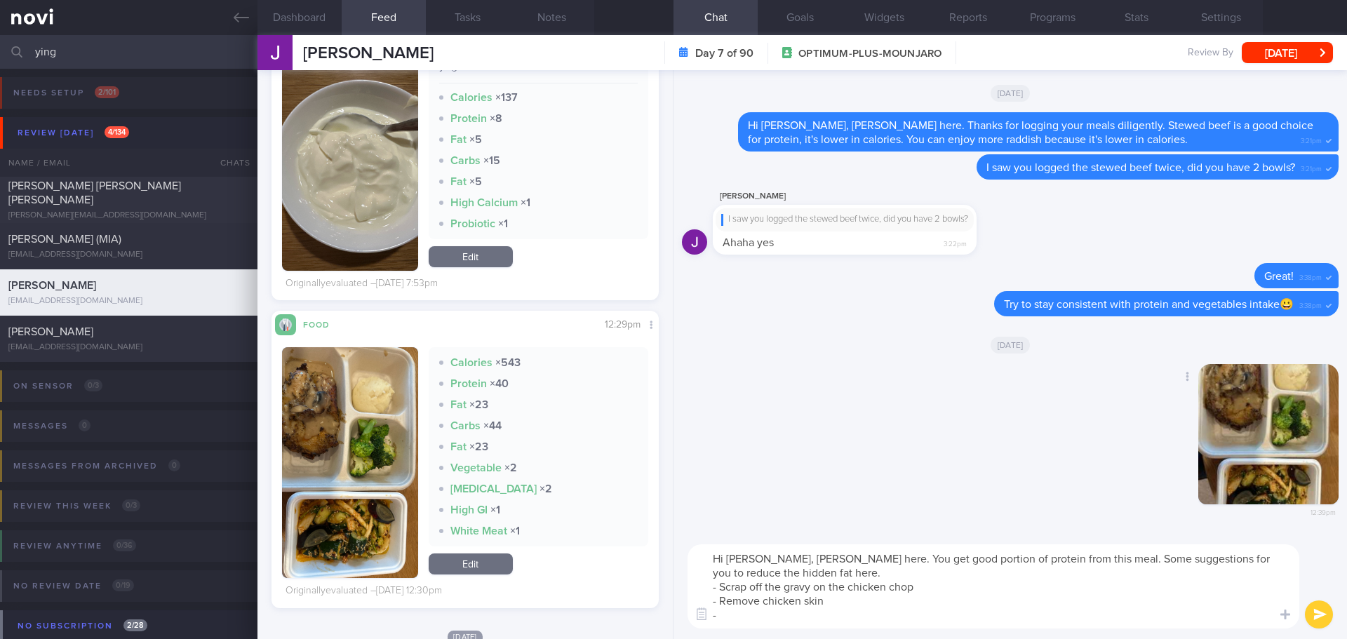
click at [1215, 421] on button "button" at bounding box center [1268, 434] width 140 height 140
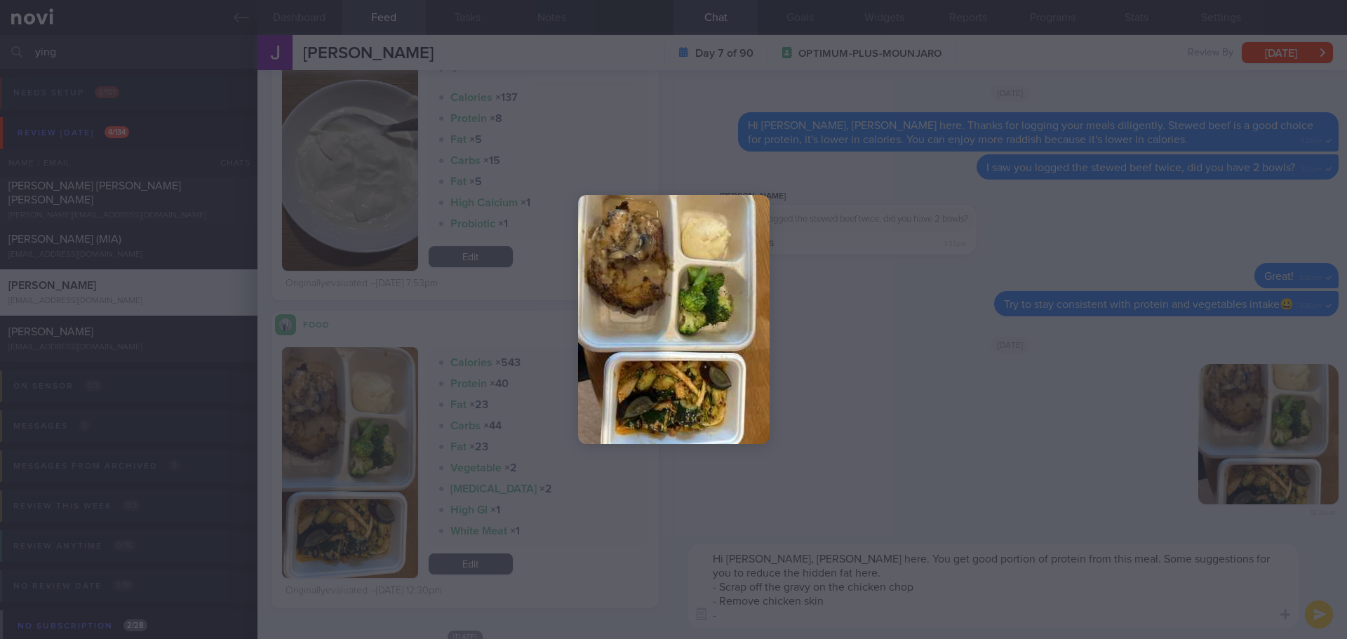
click at [653, 328] on img at bounding box center [674, 319] width 192 height 249
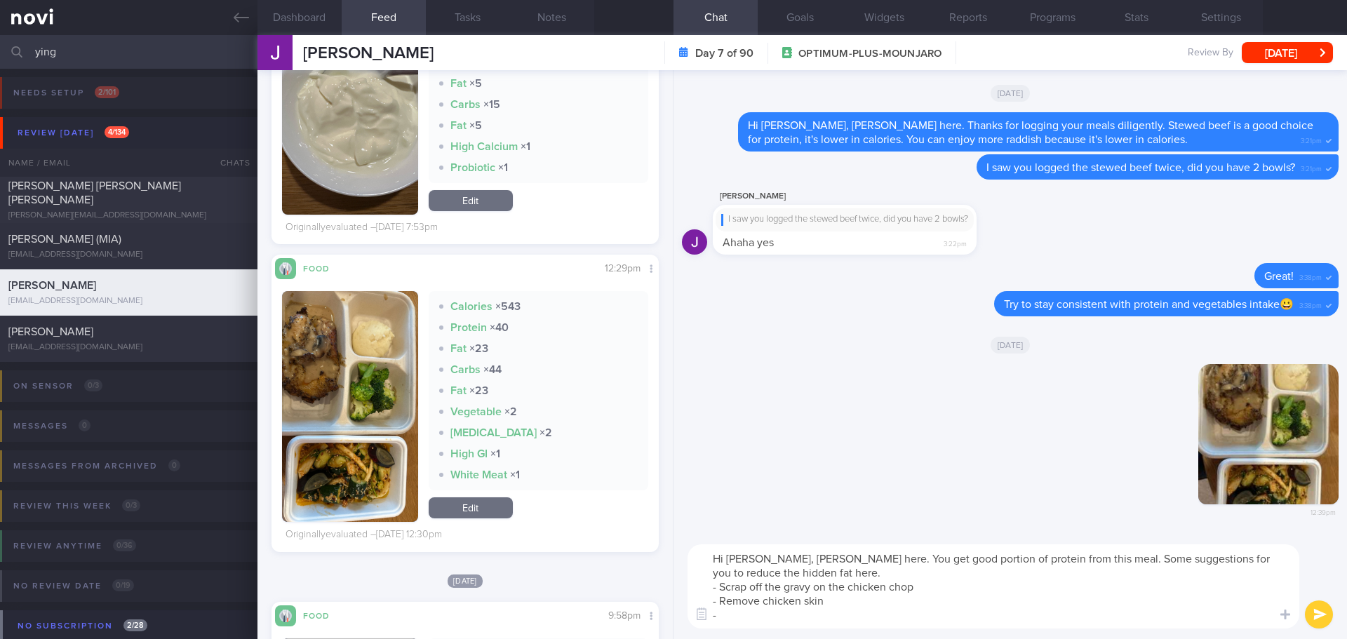
scroll to position [1965, 0]
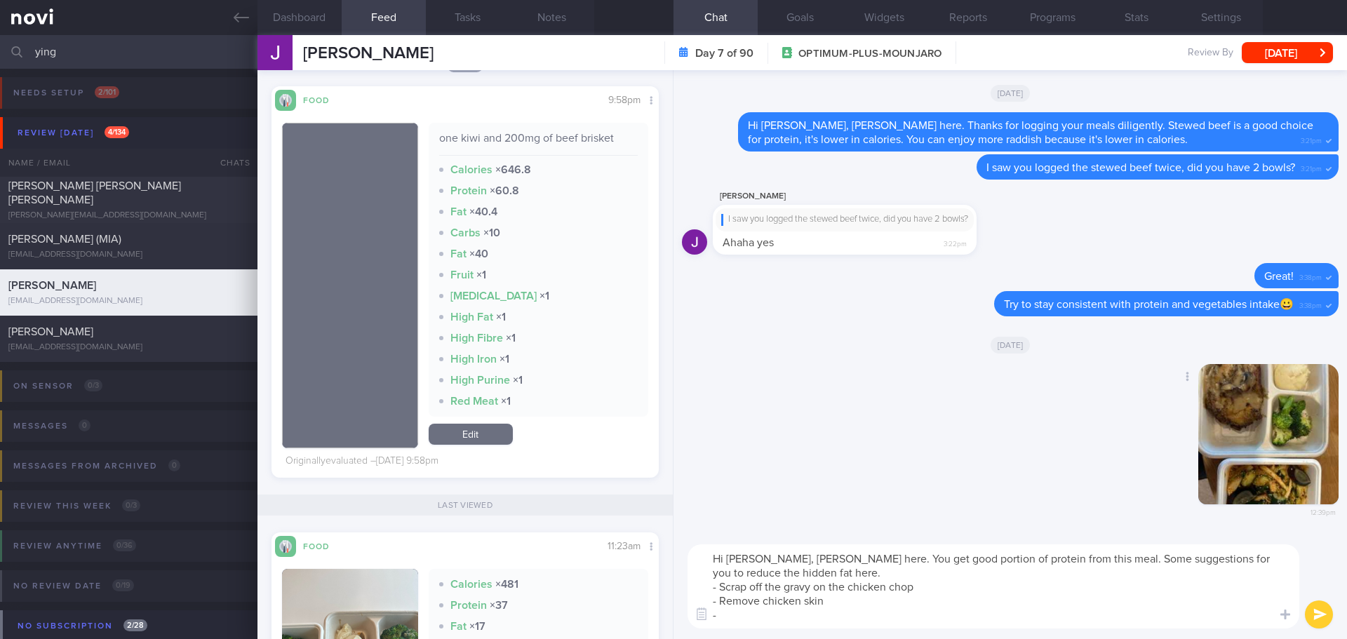
click at [1299, 434] on button "button" at bounding box center [1268, 434] width 140 height 140
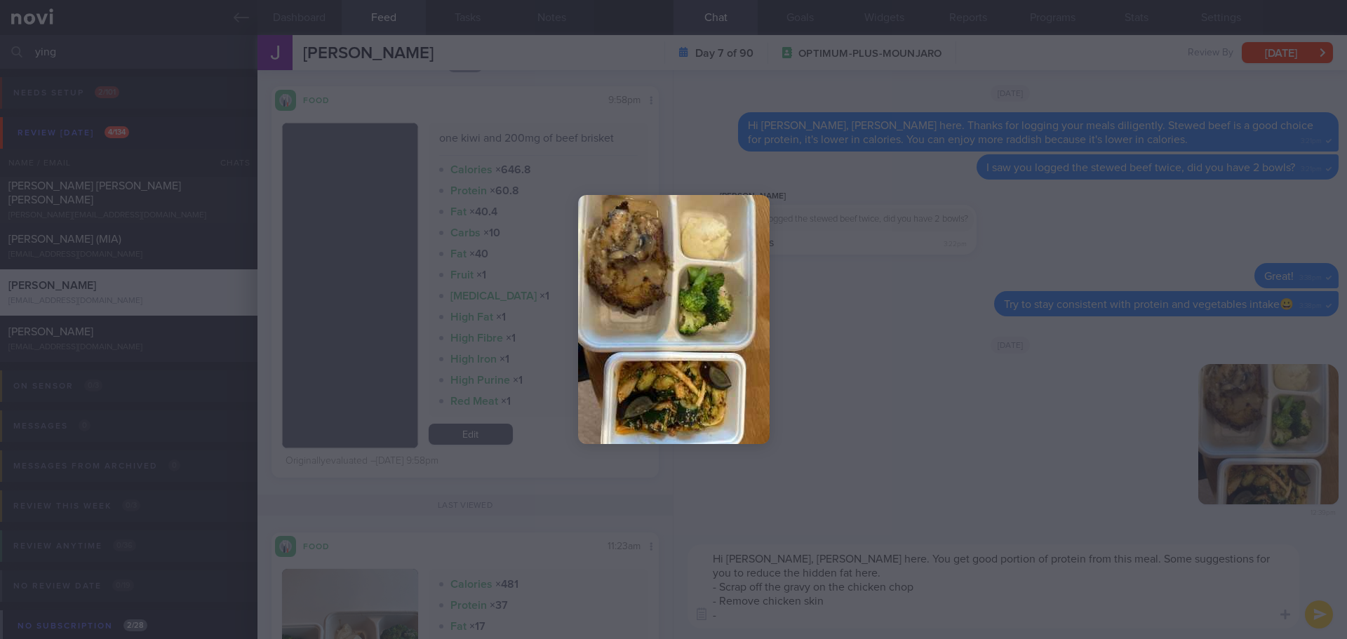
click at [1024, 387] on div at bounding box center [673, 319] width 1347 height 639
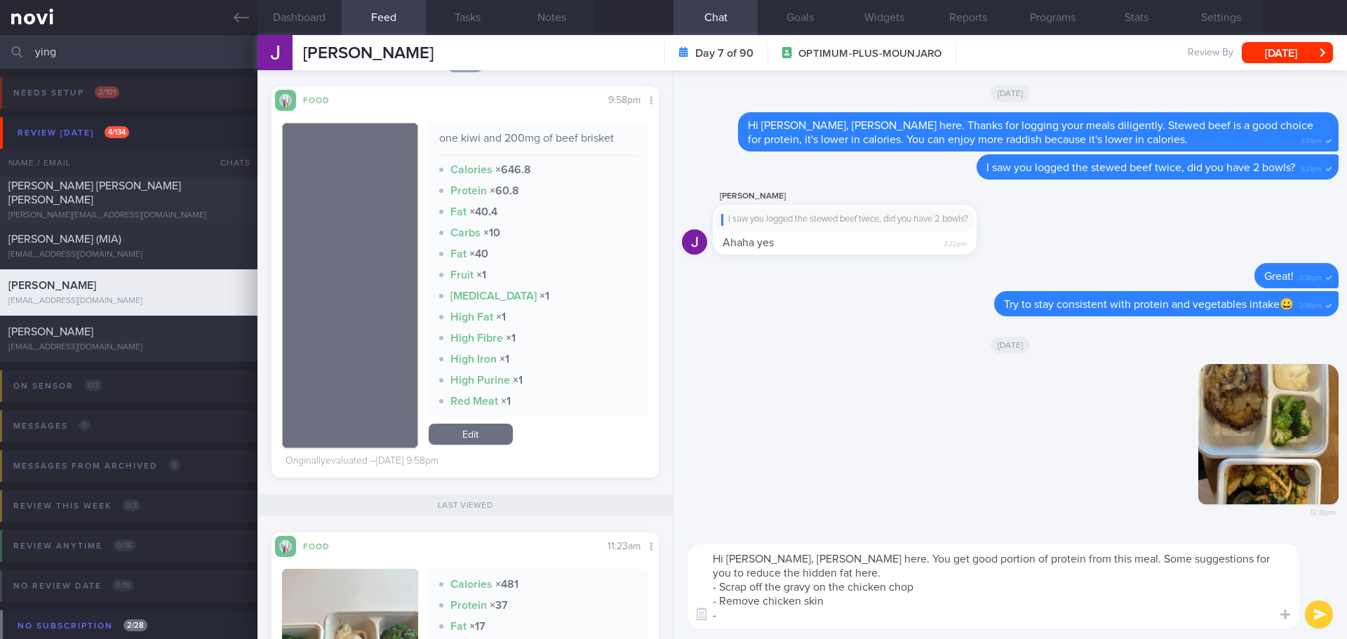
click at [777, 619] on textarea "Hi [PERSON_NAME], [PERSON_NAME] here. You get good portion of protein from this…" at bounding box center [994, 586] width 612 height 84
click at [1006, 617] on textarea "Hi [PERSON_NAME], [PERSON_NAME] here. You get good portion of protein from this…" at bounding box center [994, 586] width 612 height 84
click at [1006, 596] on textarea "Hi [PERSON_NAME], [PERSON_NAME] here. You get good portion of protein from this…" at bounding box center [994, 586] width 612 height 84
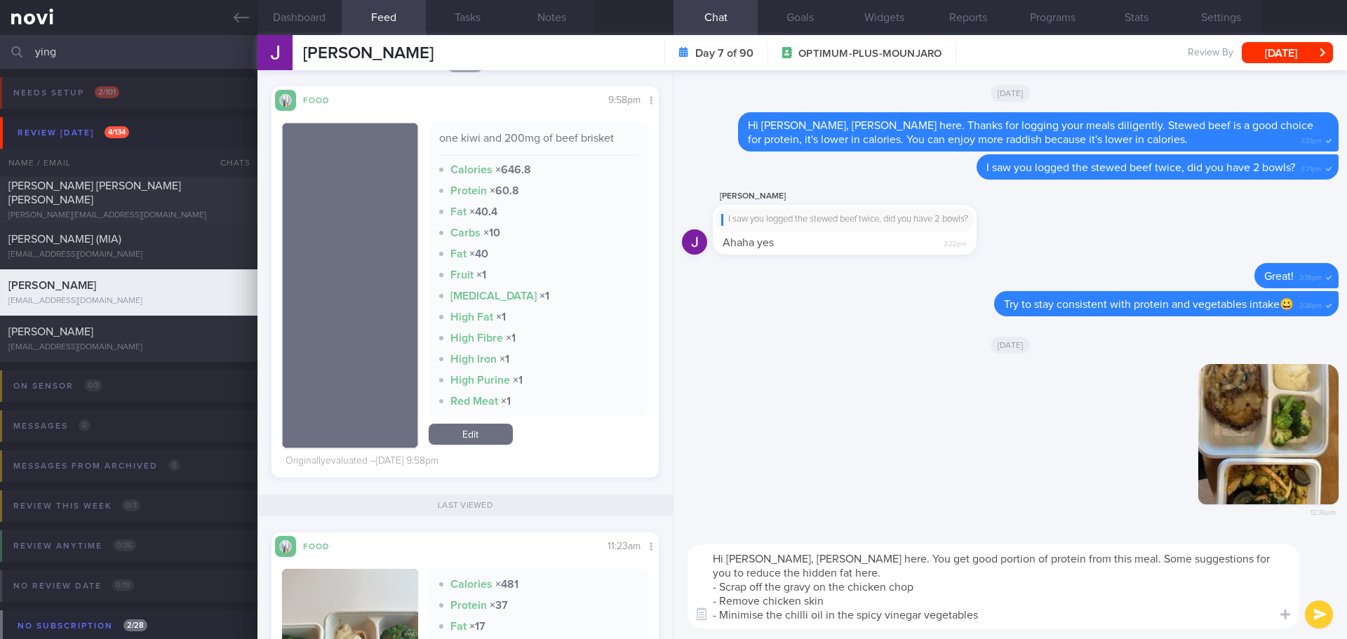
click at [1006, 596] on textarea "Hi [PERSON_NAME], [PERSON_NAME] here. You get good portion of protein from this…" at bounding box center [994, 586] width 612 height 84
click at [1087, 596] on textarea "Hi [PERSON_NAME], [PERSON_NAME] here. You get good portion of protein from this…" at bounding box center [994, 586] width 612 height 84
click at [803, 573] on textarea "Hi [PERSON_NAME], [PERSON_NAME] here. You get good portion of protein from this…" at bounding box center [994, 586] width 612 height 84
type textarea "Hi [PERSON_NAME], [PERSON_NAME] here. You get good portion of protein from this…"
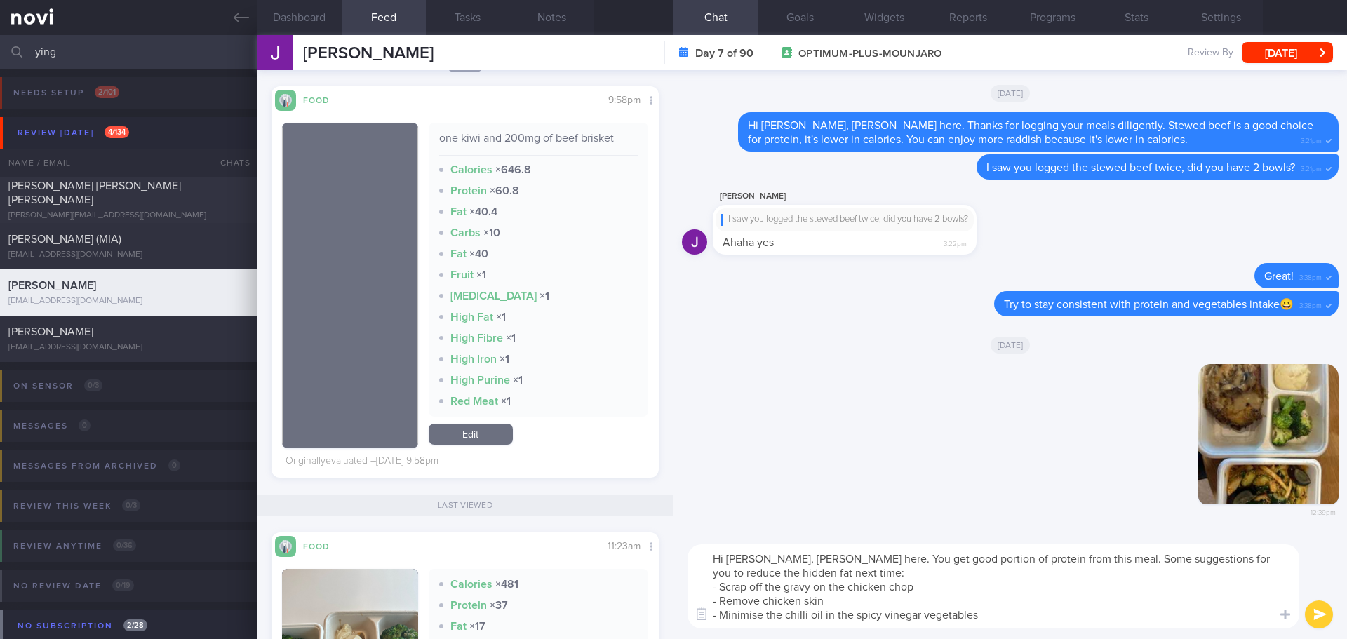
click at [1314, 609] on button "submit" at bounding box center [1319, 615] width 28 height 28
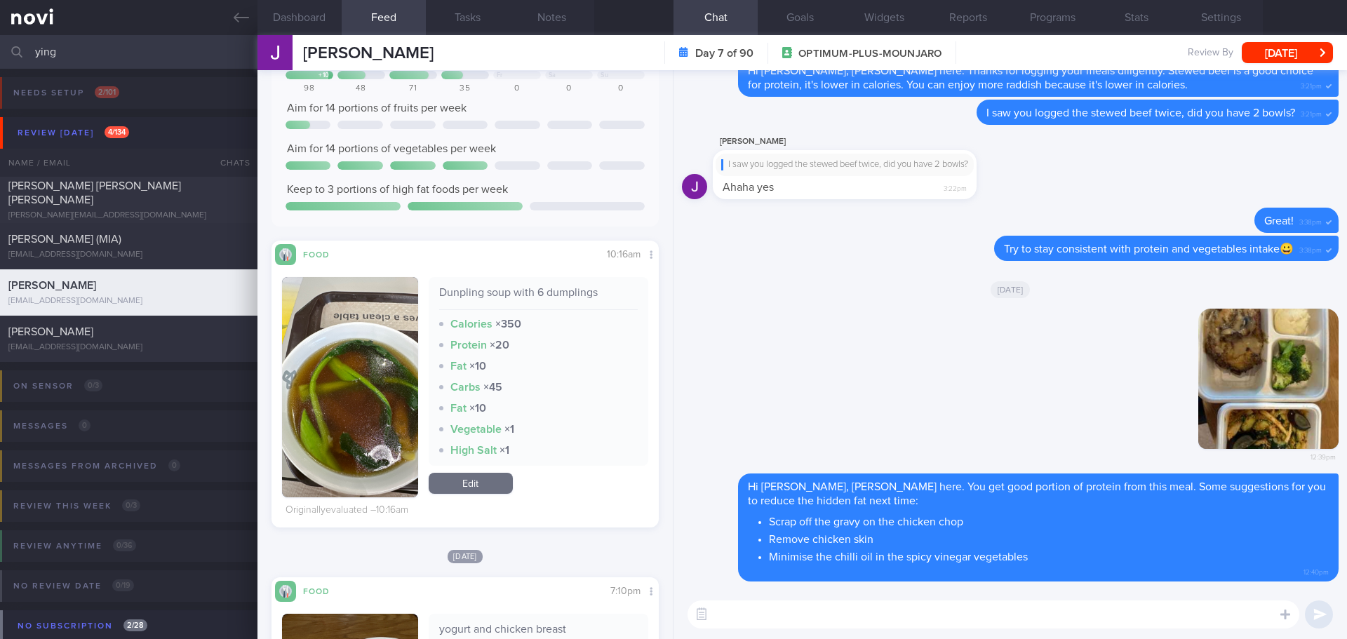
scroll to position [211, 0]
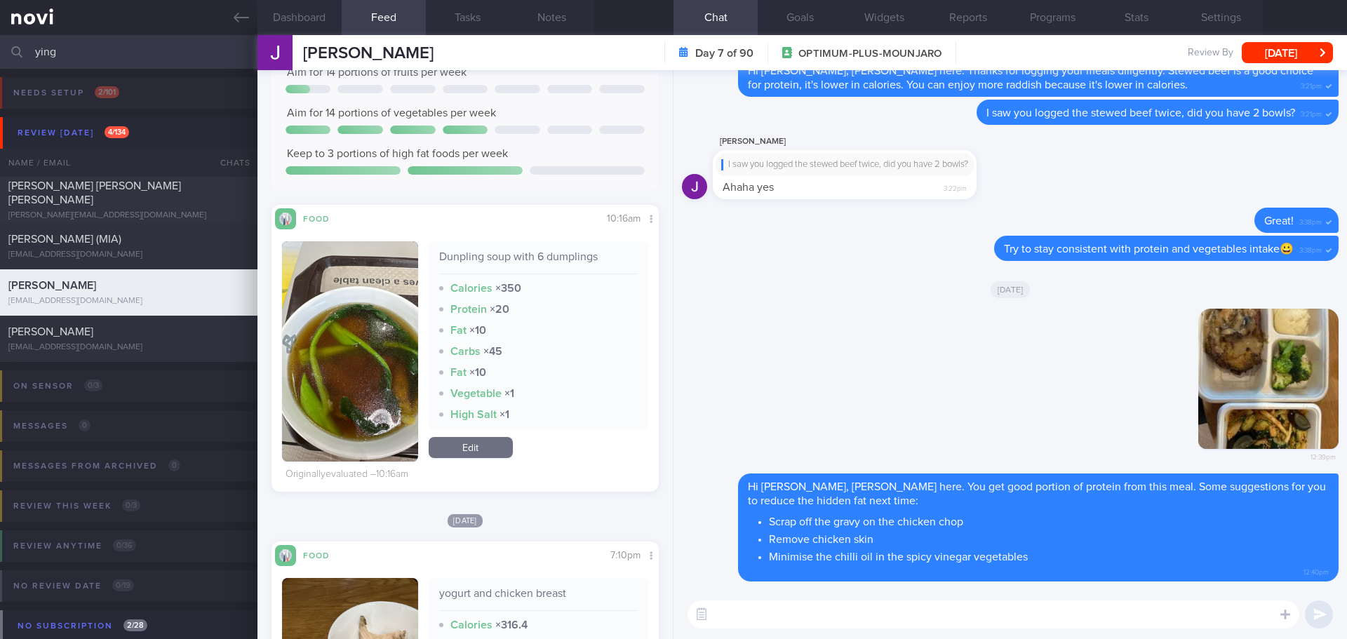
click at [729, 609] on textarea at bounding box center [994, 615] width 612 height 28
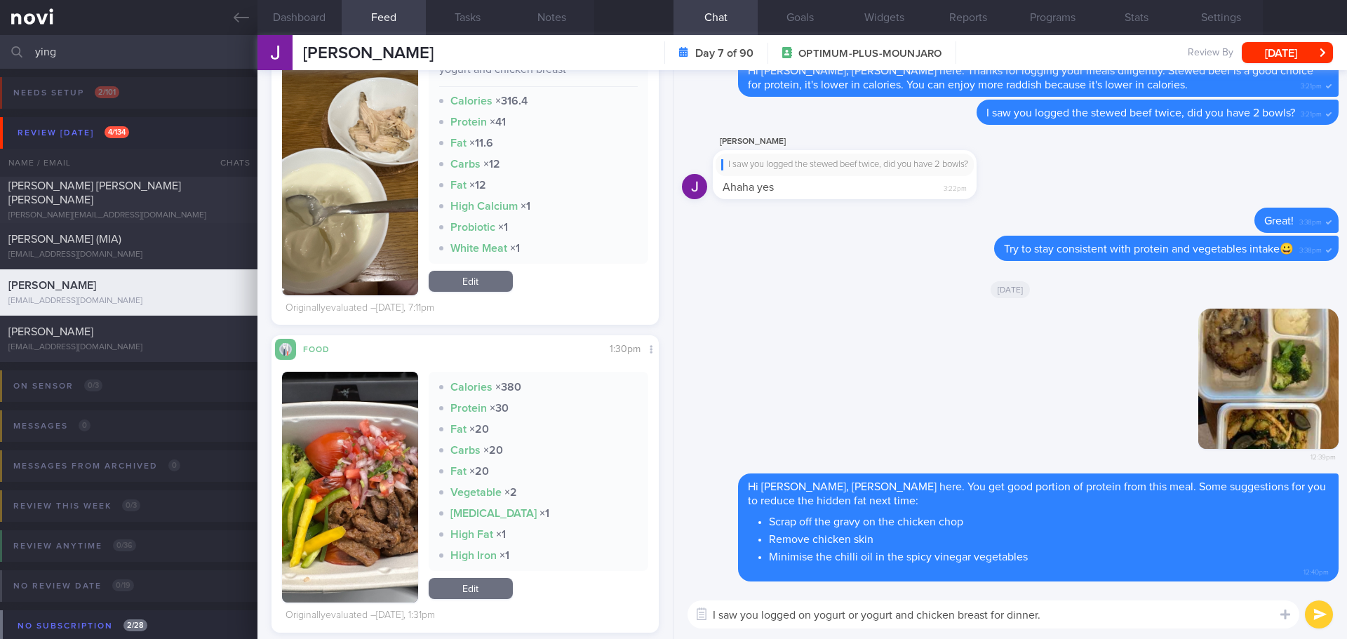
scroll to position [561, 0]
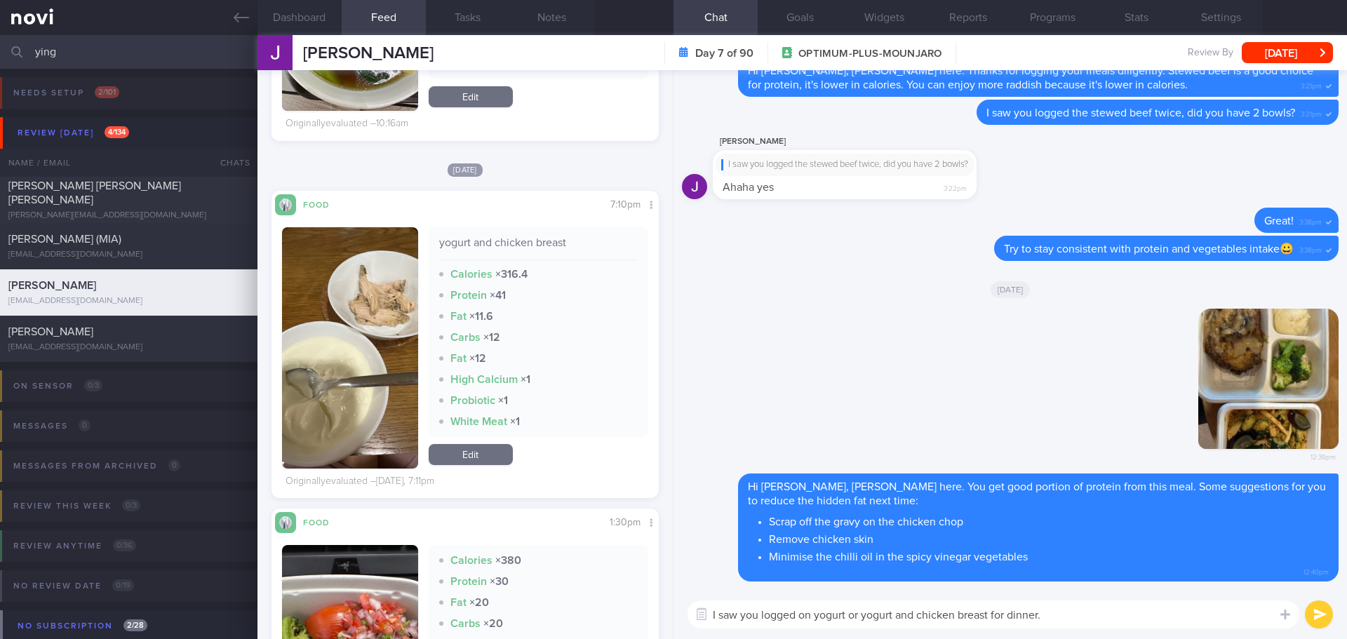
type textarea "I saw you logged on yogurt or yogurt and chicken breast for dinner."
click at [450, 448] on link "Edit" at bounding box center [471, 454] width 84 height 21
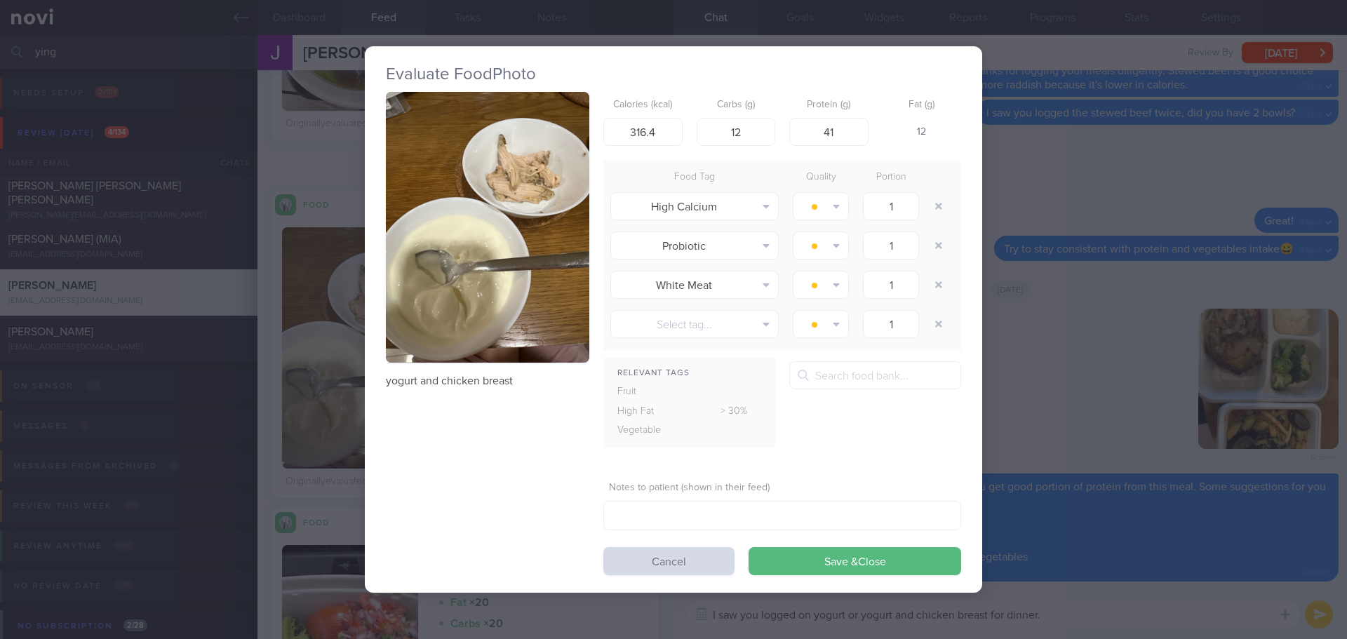
click at [568, 163] on button "button" at bounding box center [487, 228] width 203 height 272
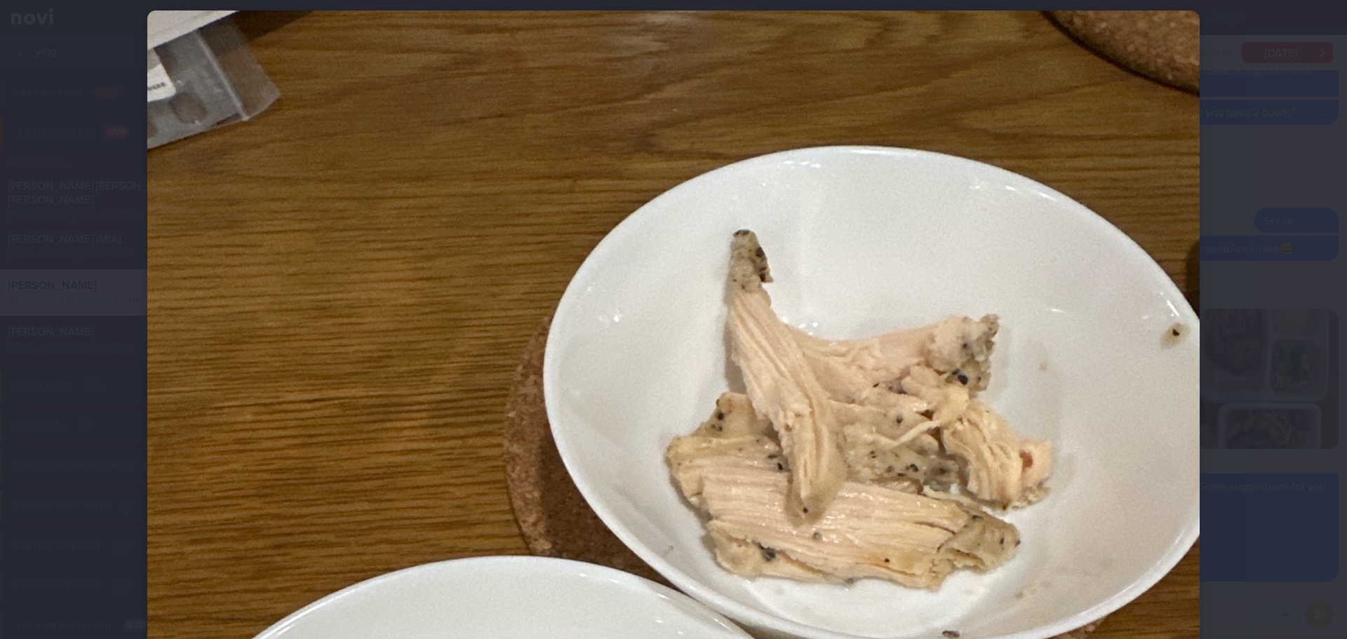
scroll to position [70, 0]
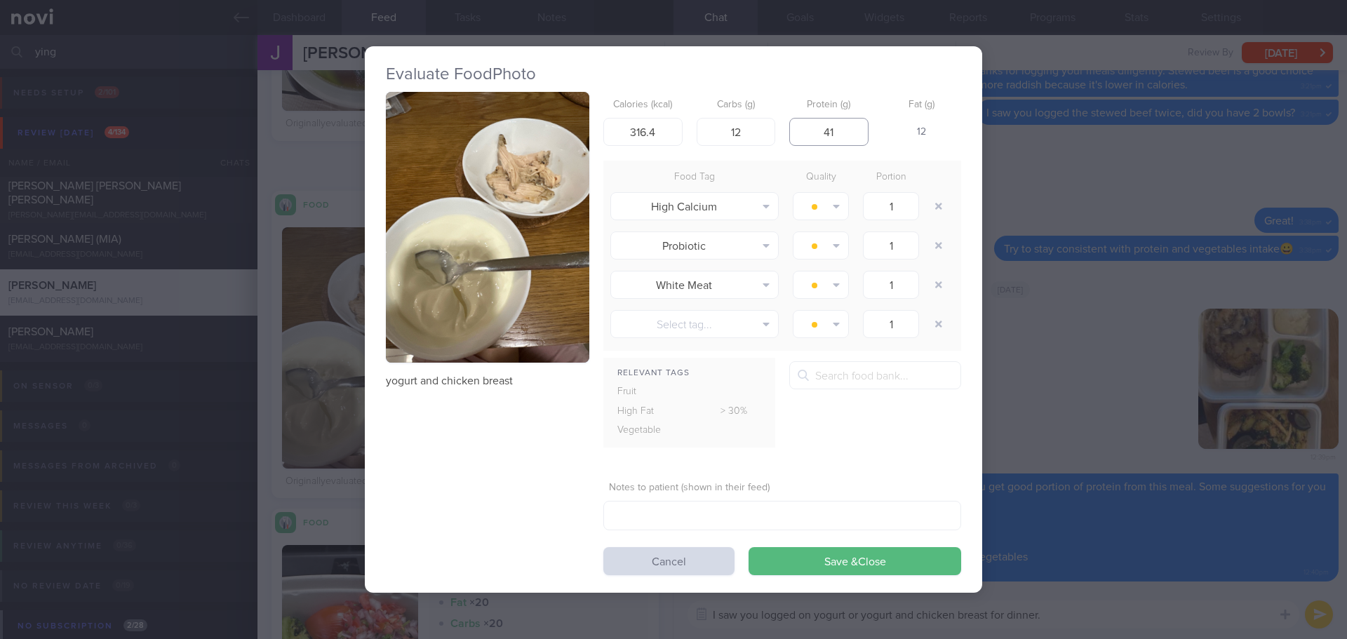
drag, startPoint x: 841, startPoint y: 125, endPoint x: 809, endPoint y: 136, distance: 34.2
click at [809, 136] on input "41" at bounding box center [828, 132] width 79 height 28
type input "20"
drag, startPoint x: 667, startPoint y: 130, endPoint x: 598, endPoint y: 139, distance: 69.4
click at [598, 139] on div "yogurt and chicken breast Calories (kcal) 316.4 Carbs (g) 12 Protein (g) 20 Fat…" at bounding box center [673, 334] width 575 height 484
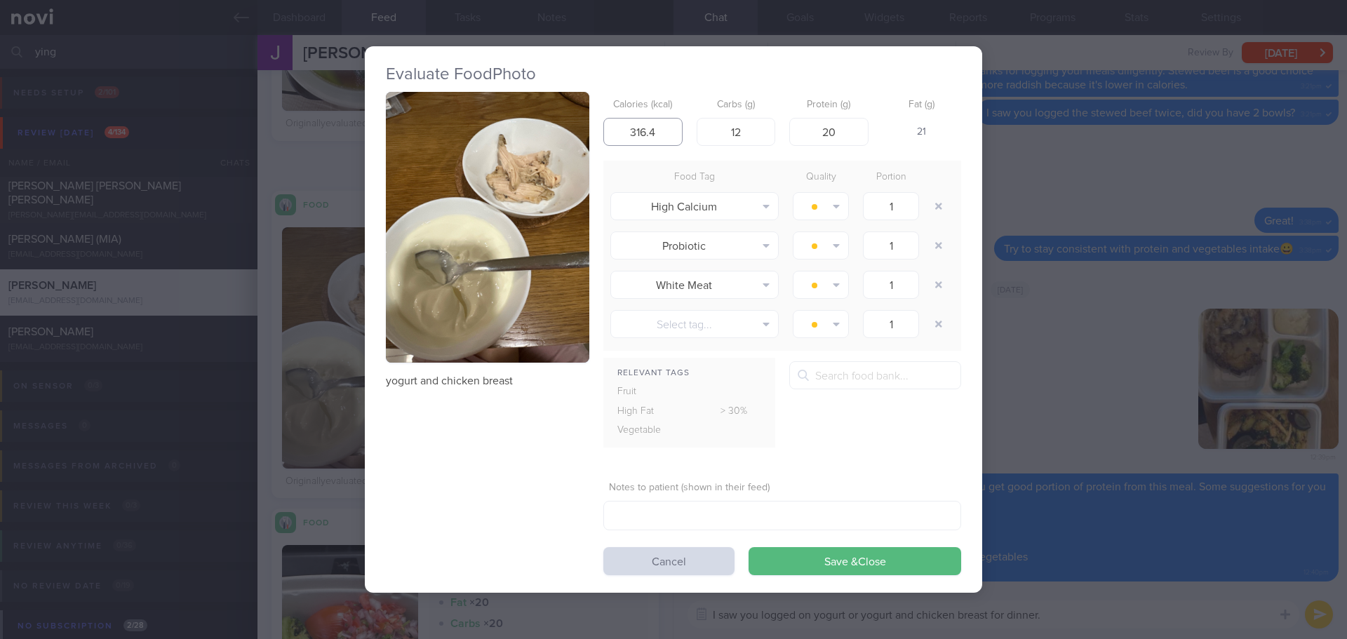
type input "1"
type input "200"
click at [839, 560] on button "Save & Close" at bounding box center [855, 561] width 213 height 28
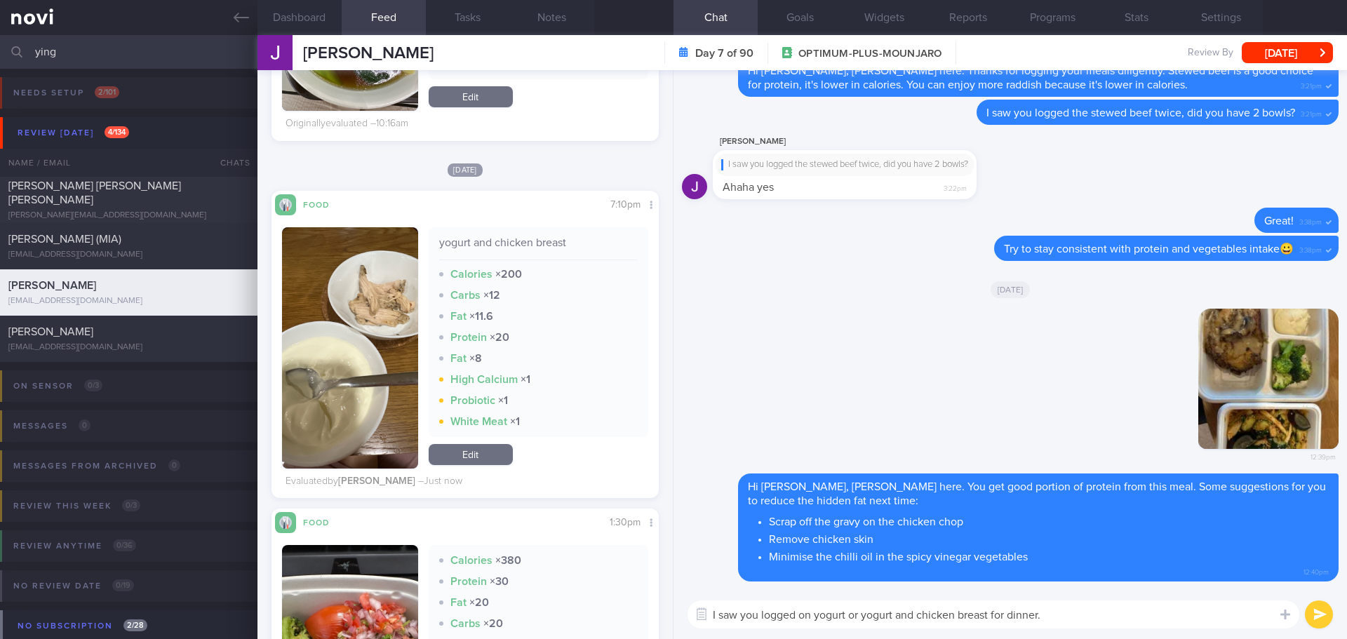
scroll to position [491, 0]
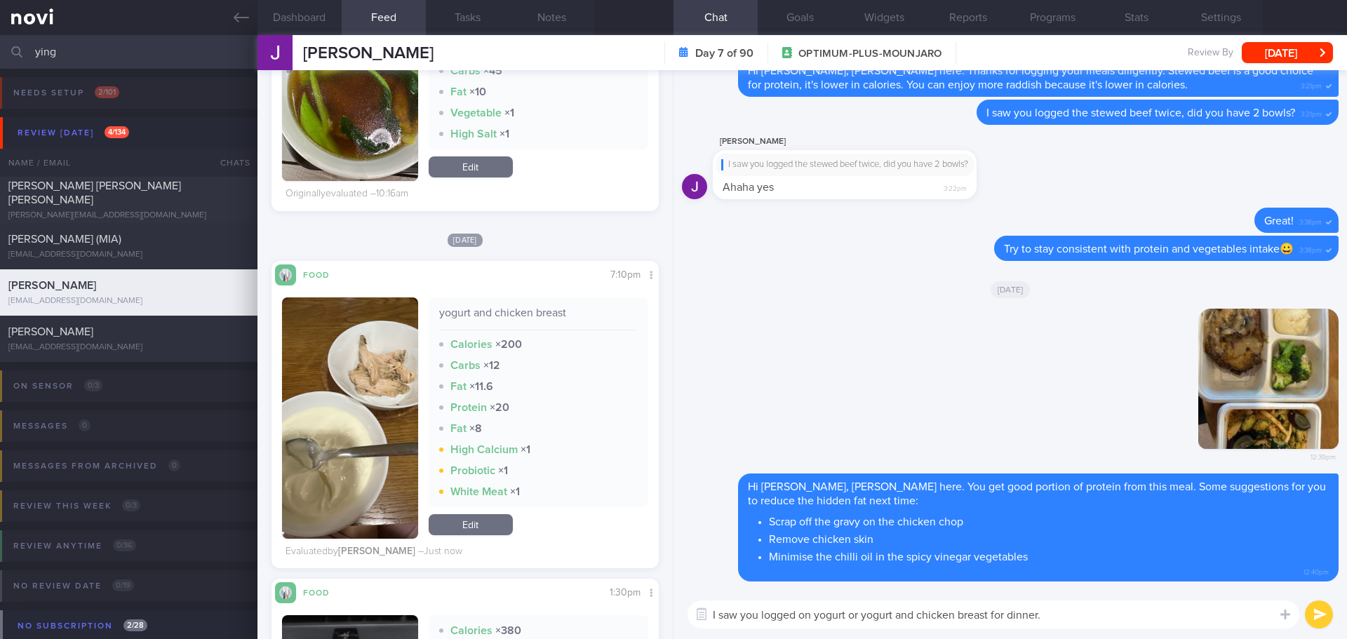
click at [810, 615] on textarea "I saw you logged on yogurt or yogurt and chicken breast for dinner." at bounding box center [994, 615] width 612 height 28
click at [1075, 613] on textarea "I saw you logged yogurt or yogurt and chicken breast for dinner." at bounding box center [994, 615] width 612 height 28
click at [798, 612] on textarea "I saw you logged yogurt or yogurt and chicken breast for dinner." at bounding box center [994, 615] width 612 height 28
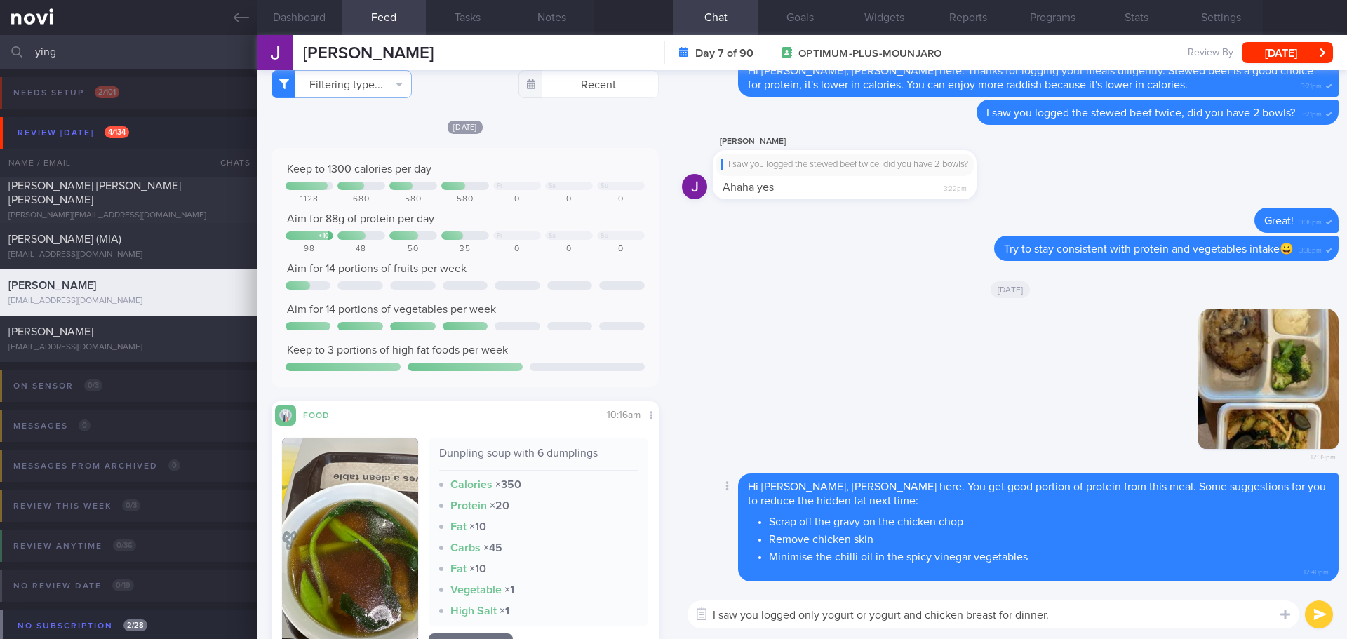
scroll to position [0, 0]
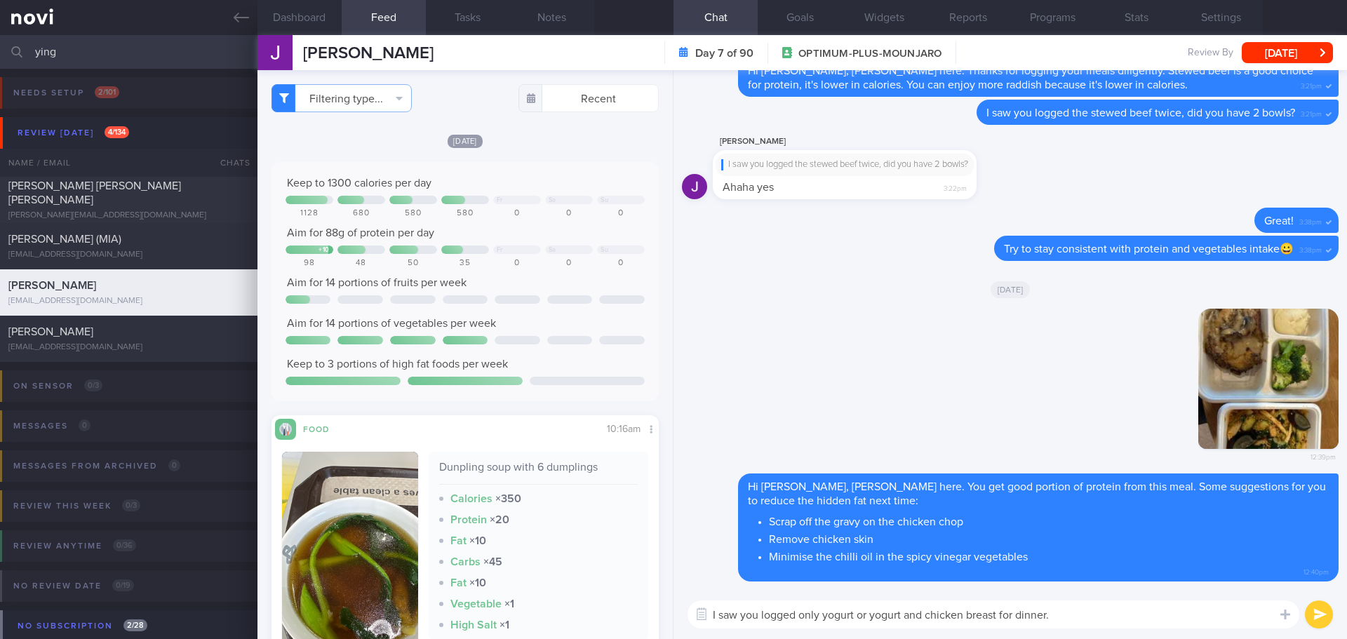
click at [1125, 622] on textarea "I saw you logged only yogurt or yogurt and chicken breast for dinner." at bounding box center [994, 615] width 612 height 28
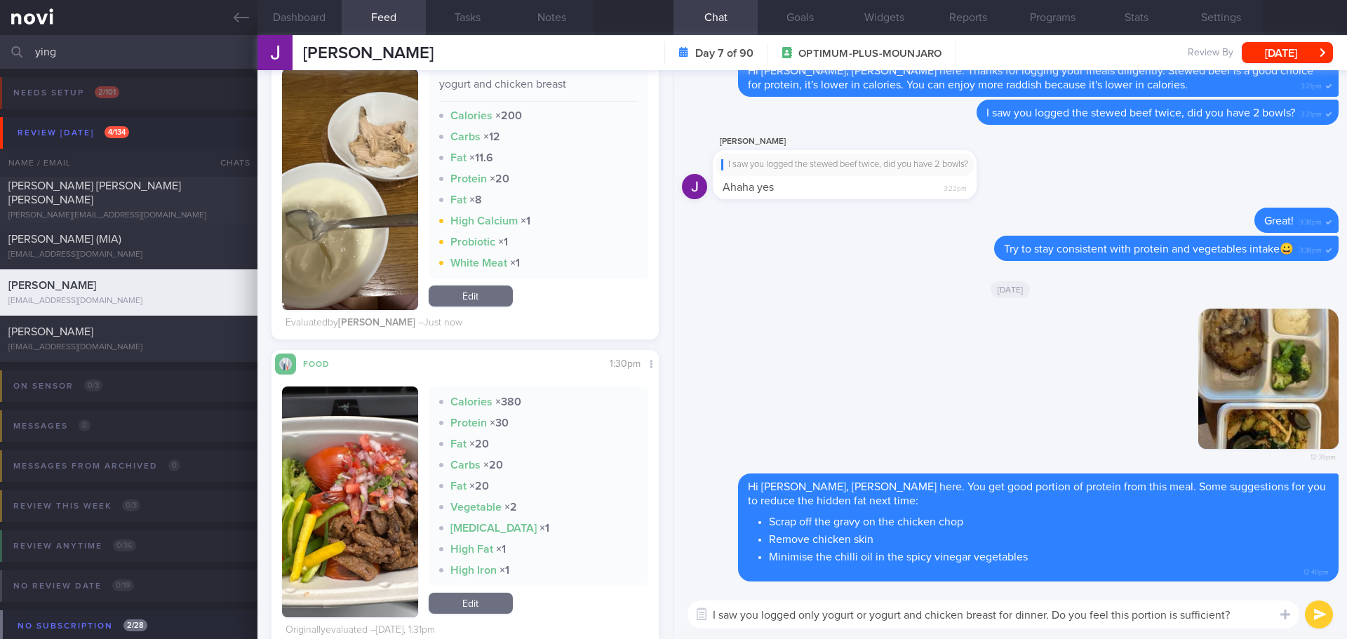
scroll to position [632, 0]
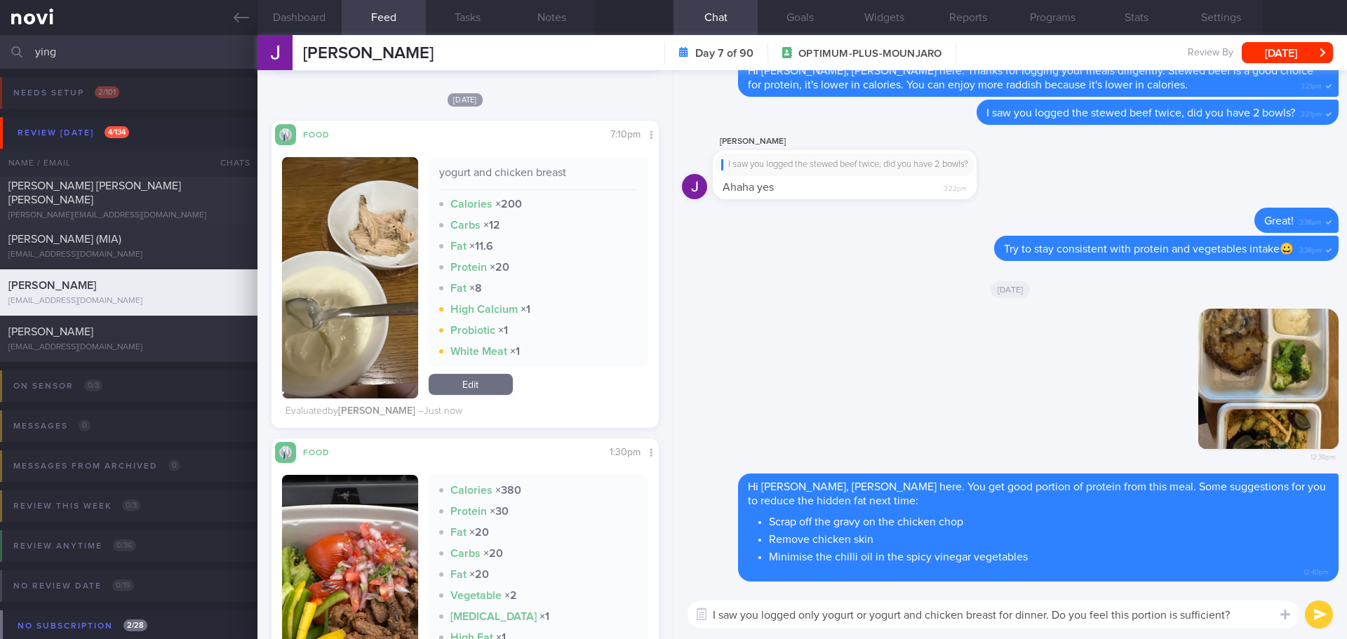
type textarea "I saw you logged only yogurt or yogurt and chicken breast for dinner. Do you fe…"
click at [1323, 614] on button "submit" at bounding box center [1319, 615] width 28 height 28
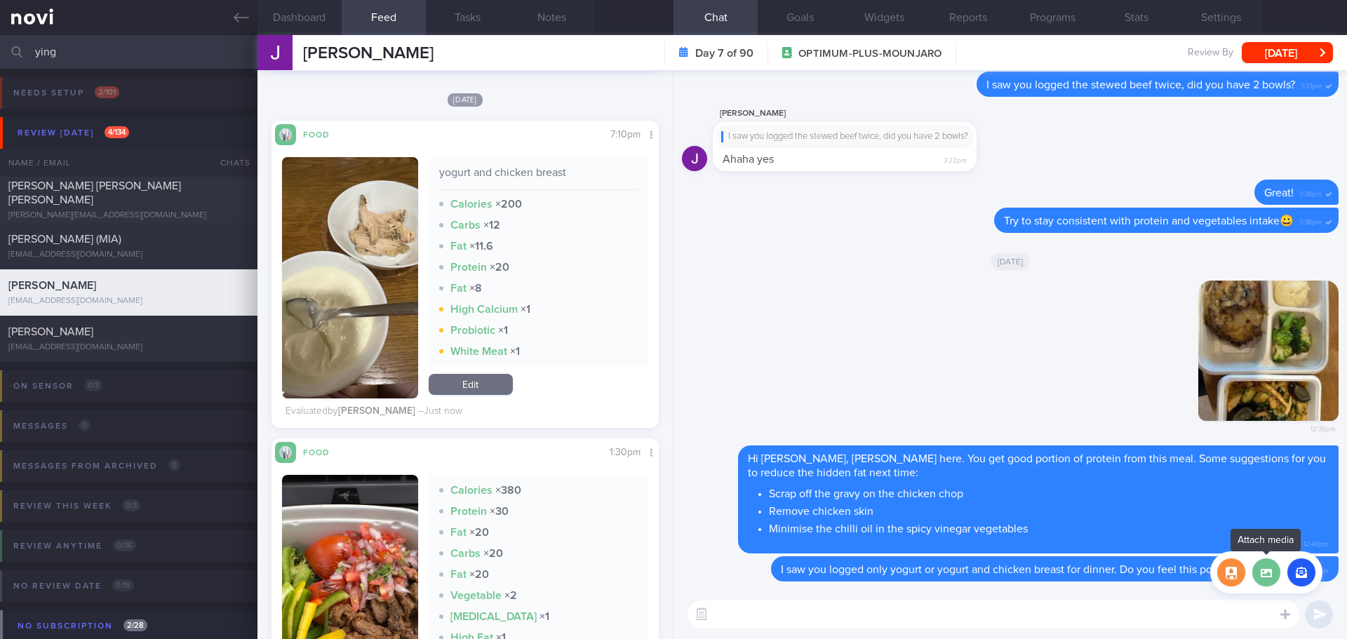
click at [1271, 575] on label at bounding box center [1266, 573] width 28 height 28
click at [0, 0] on input "file" at bounding box center [0, 0] width 0 height 0
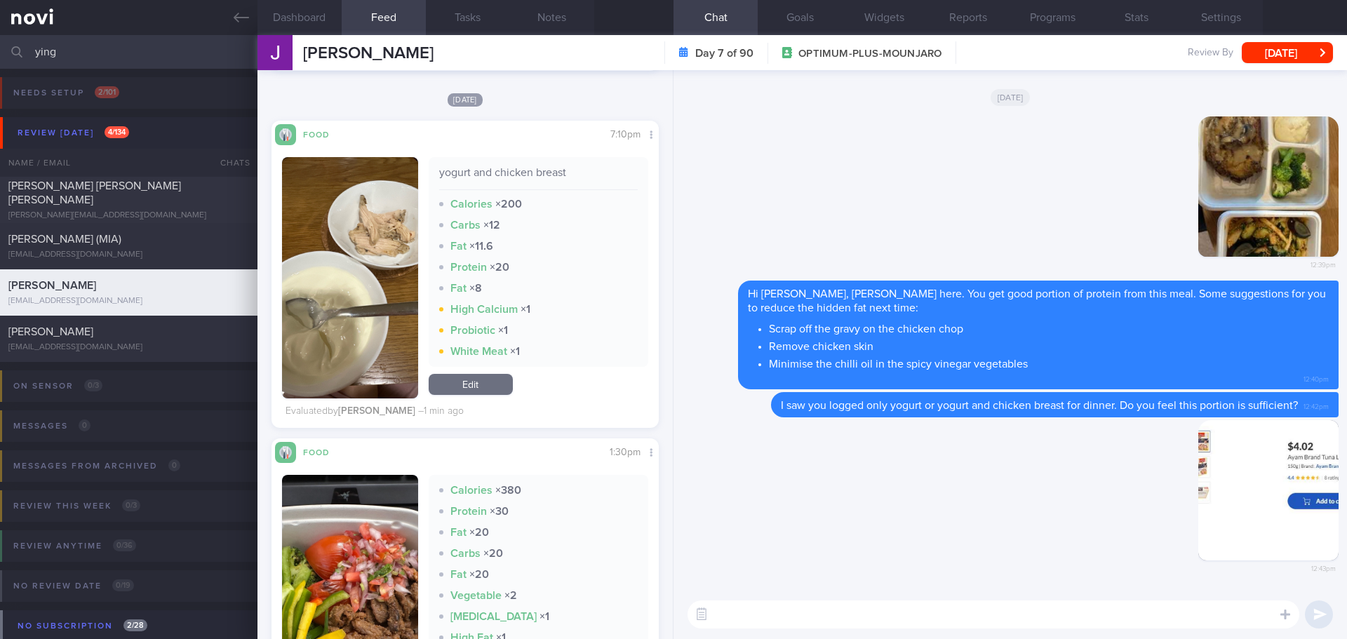
click at [973, 615] on textarea at bounding box center [994, 615] width 612 height 28
type textarea "You can have this pair with the chicken breast for dinner, it adds some fibre t…"
click at [1321, 615] on button "submit" at bounding box center [1319, 615] width 28 height 28
